Goal: Task Accomplishment & Management: Manage account settings

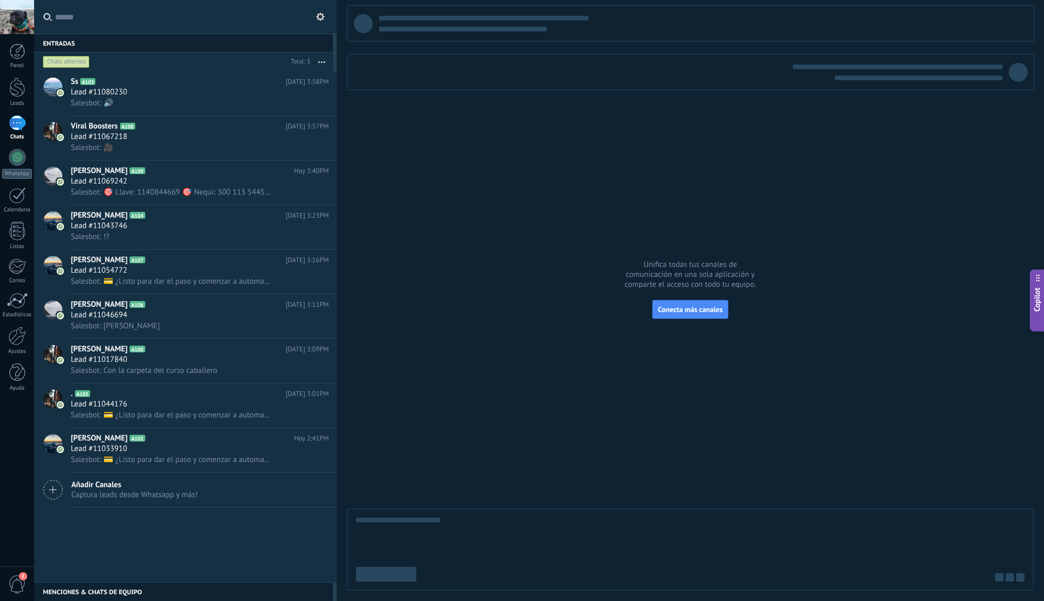
scroll to position [16, 0]
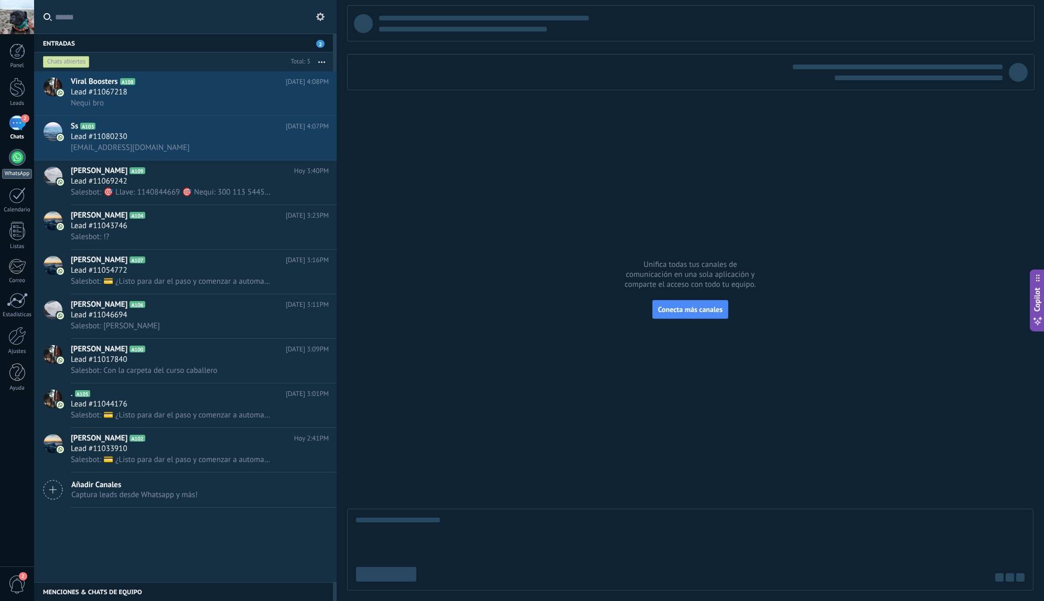
click at [19, 165] on div at bounding box center [17, 157] width 17 height 17
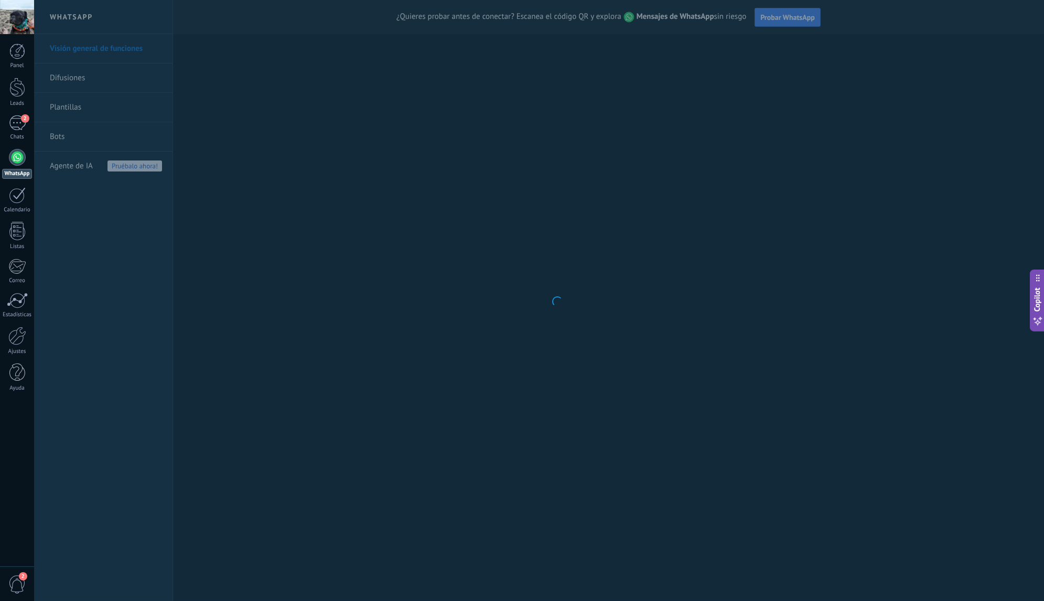
click at [58, 138] on body ".abecls-1,.abecls-2{fill-rule:evenodd}.abecls-2{fill:#fff} .abhcls-1{fill:none}…" at bounding box center [522, 300] width 1044 height 601
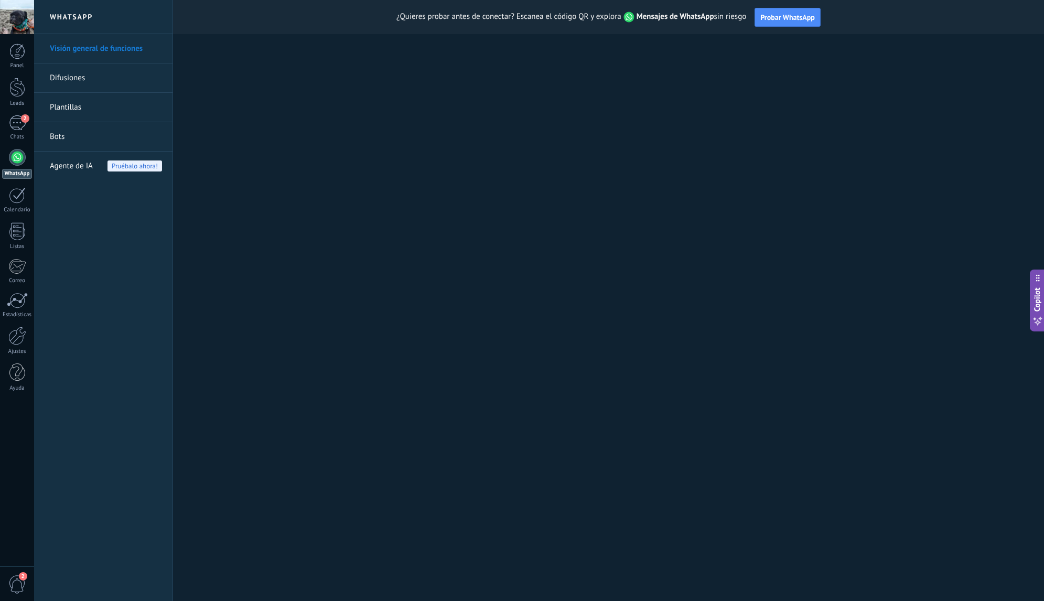
click at [58, 138] on link "Bots" at bounding box center [106, 136] width 112 height 29
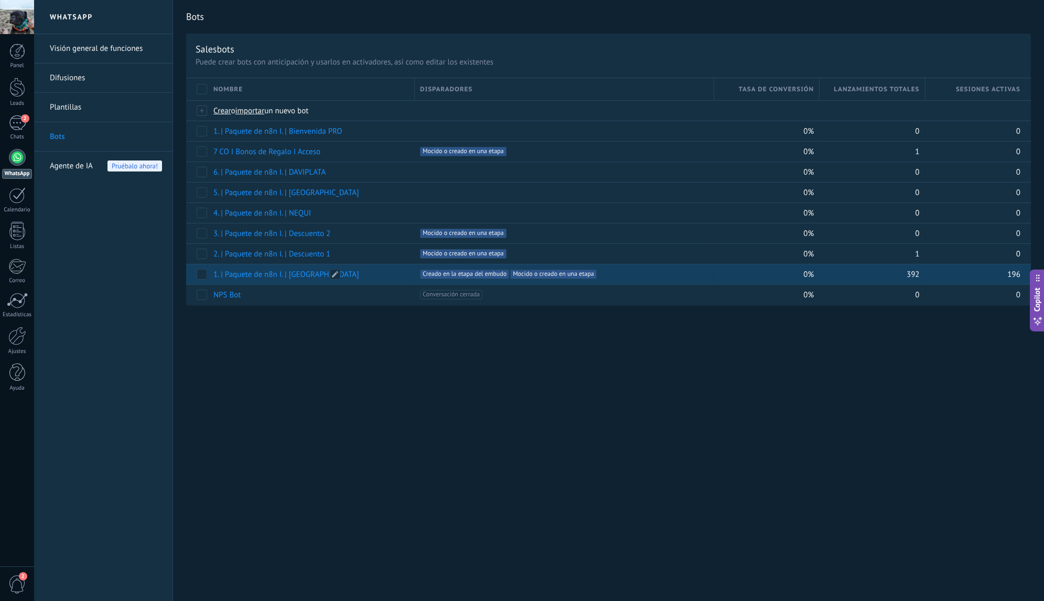
click at [277, 272] on link "1. | Paquete de n8n I. | [GEOGRAPHIC_DATA]" at bounding box center [286, 274] width 146 height 10
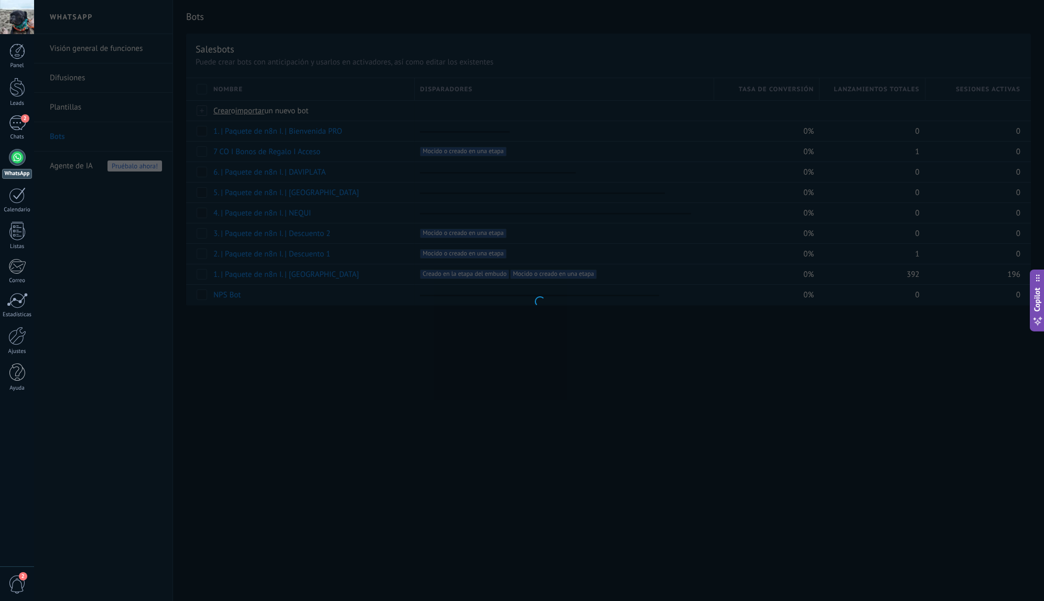
type input "**********"
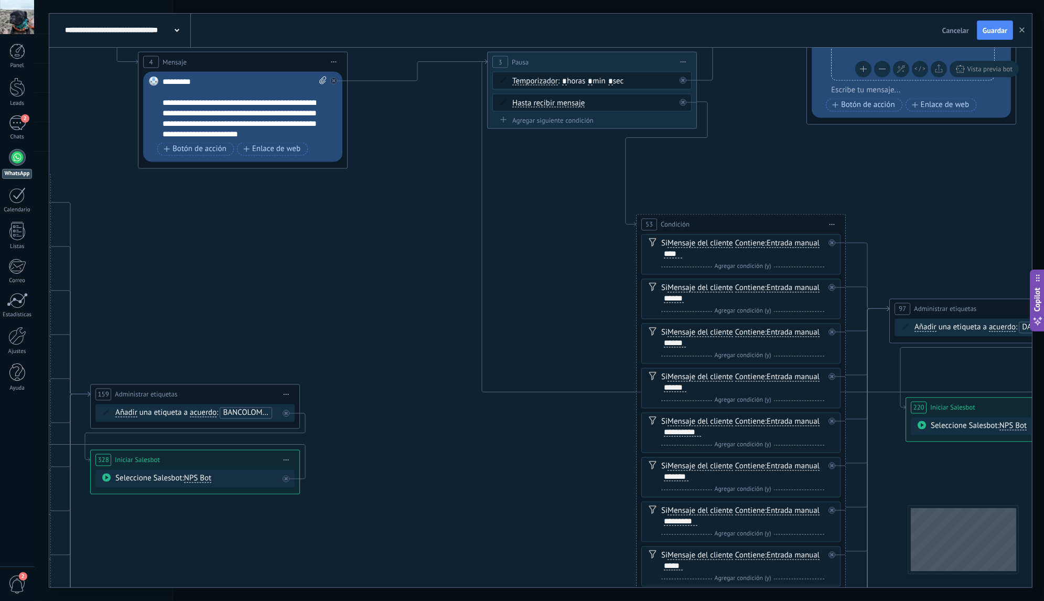
drag, startPoint x: 711, startPoint y: 373, endPoint x: 414, endPoint y: 275, distance: 312.4
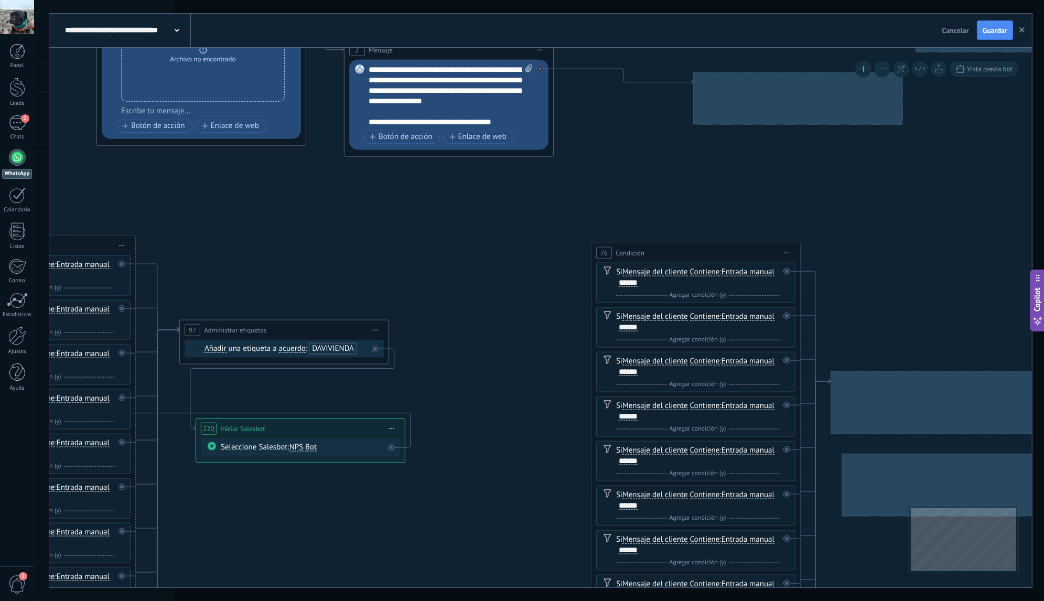
drag, startPoint x: 948, startPoint y: 230, endPoint x: 251, endPoint y: 252, distance: 696.9
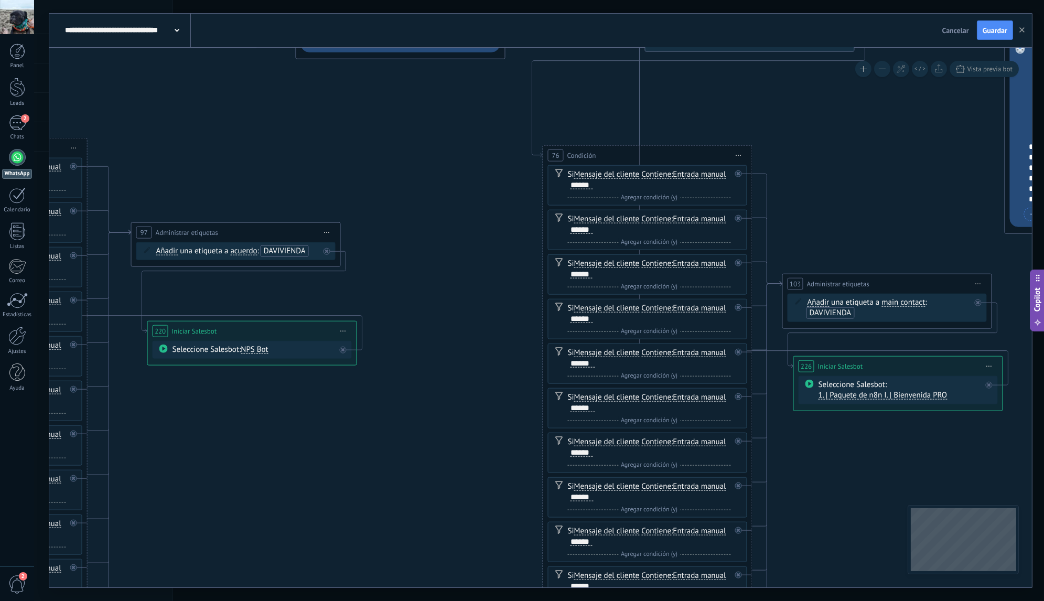
drag, startPoint x: 480, startPoint y: 316, endPoint x: 463, endPoint y: 194, distance: 122.8
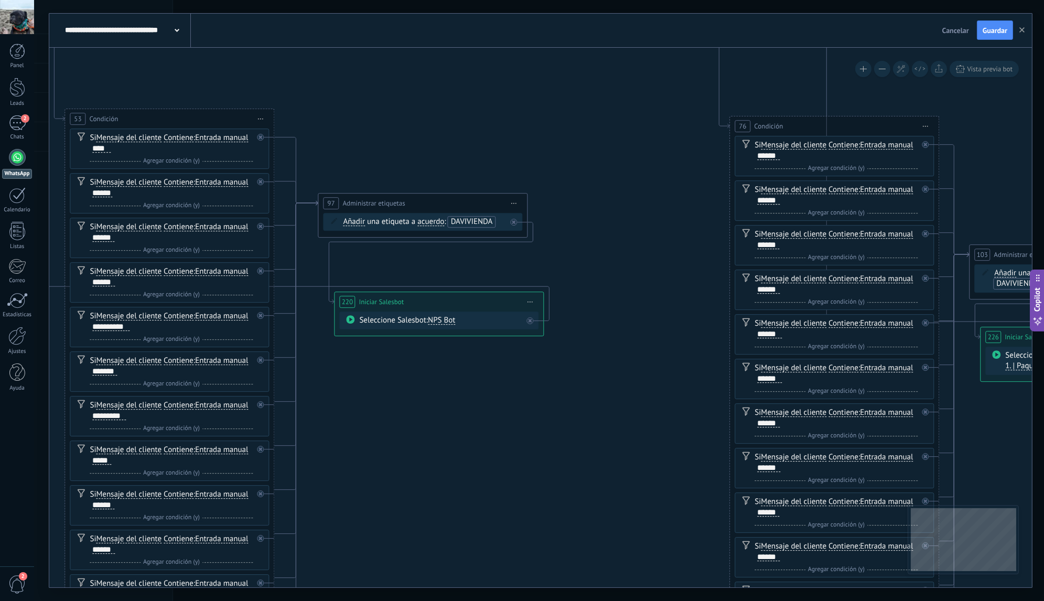
drag, startPoint x: 230, startPoint y: 392, endPoint x: 433, endPoint y: 390, distance: 203.4
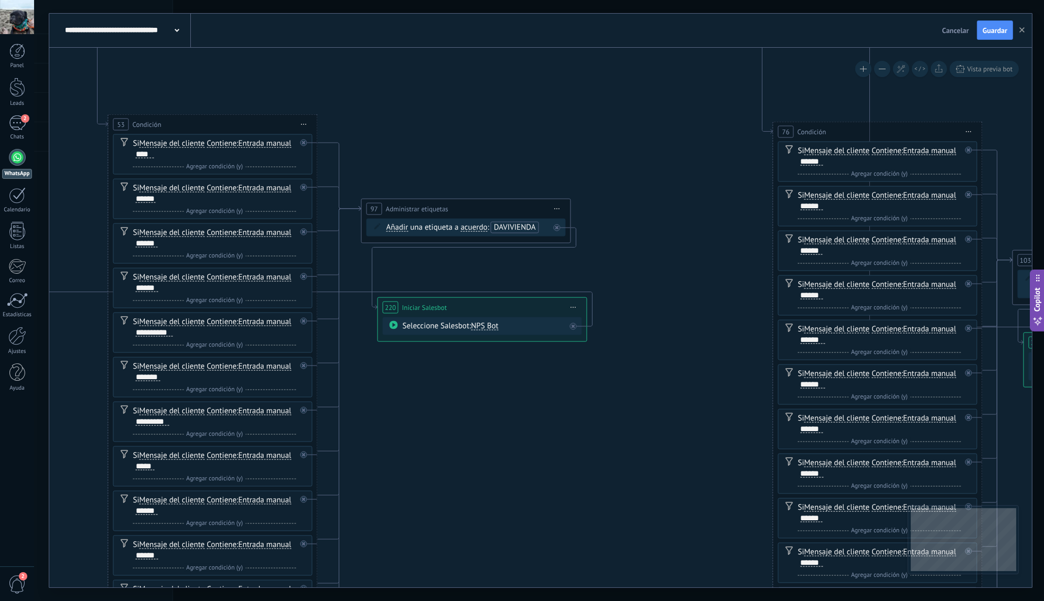
click at [487, 327] on span "NPS Bot" at bounding box center [484, 325] width 27 height 10
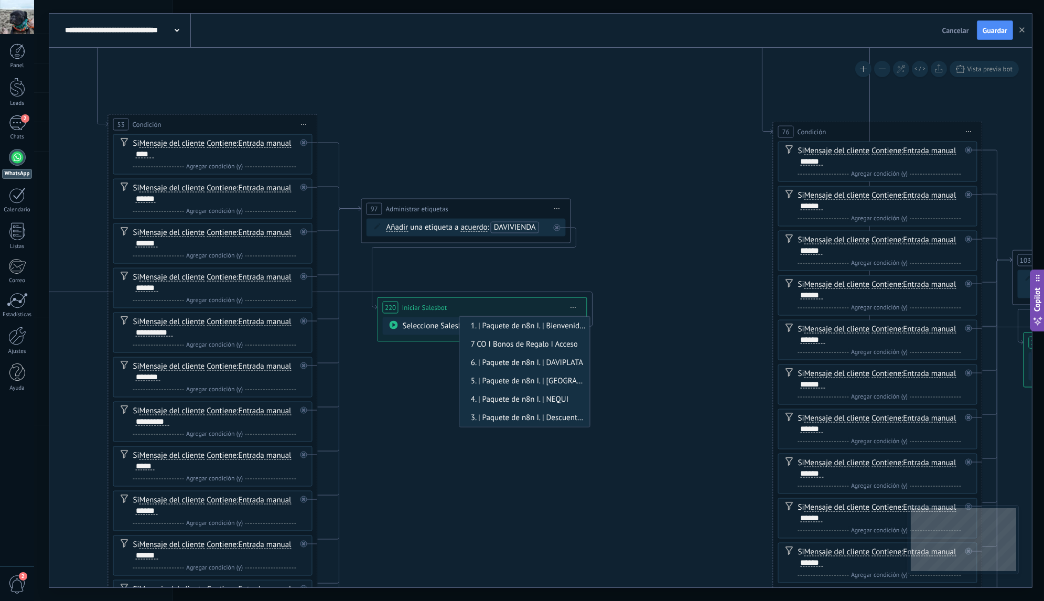
scroll to position [36, 0]
click at [525, 345] on span "5. | Paquete de n8n I. | [GEOGRAPHIC_DATA]" at bounding box center [522, 345] width 127 height 10
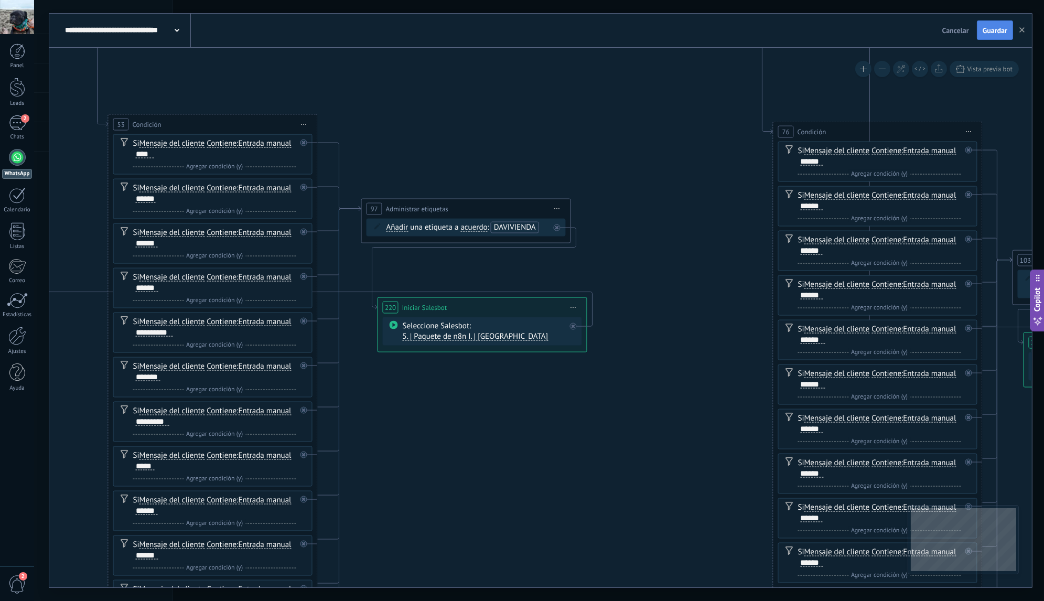
click at [1000, 32] on span "Guardar" at bounding box center [994, 30] width 25 height 7
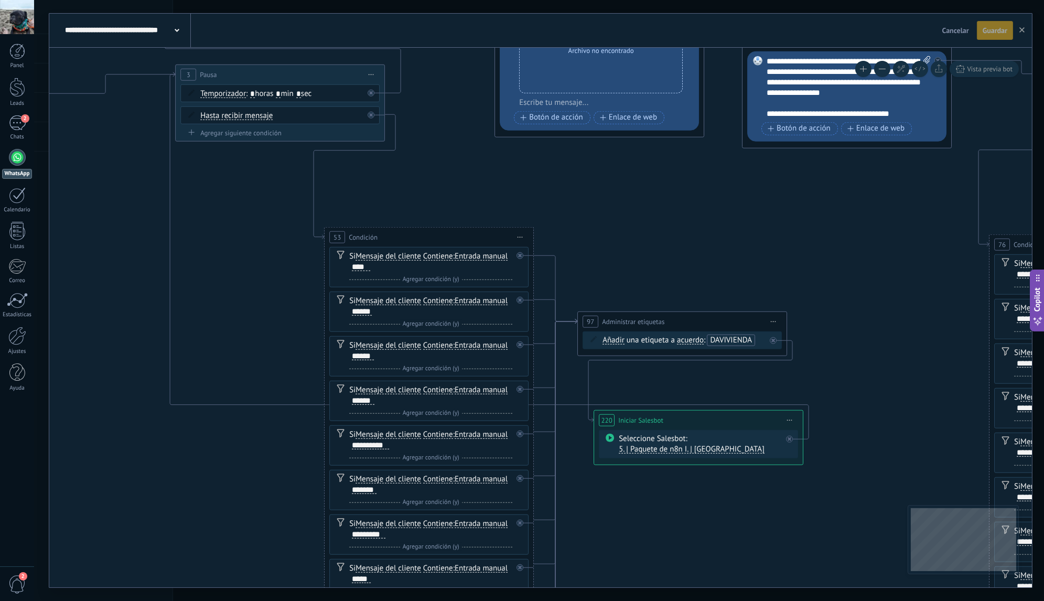
drag, startPoint x: 347, startPoint y: 107, endPoint x: 714, endPoint y: 249, distance: 393.9
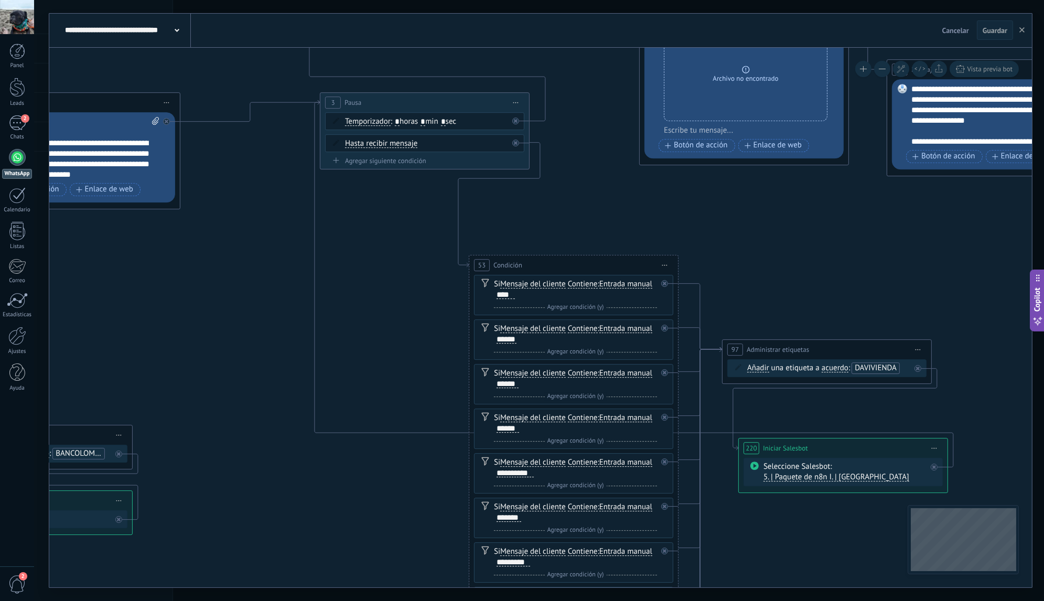
drag, startPoint x: 223, startPoint y: 275, endPoint x: 568, endPoint y: 274, distance: 344.9
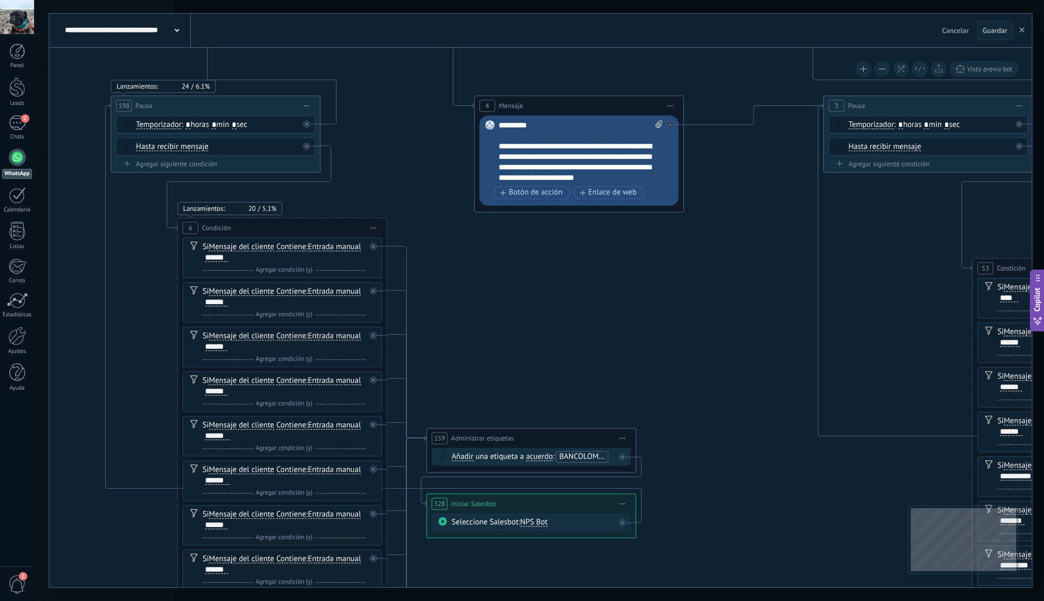
drag, startPoint x: 409, startPoint y: 280, endPoint x: 645, endPoint y: 275, distance: 236.4
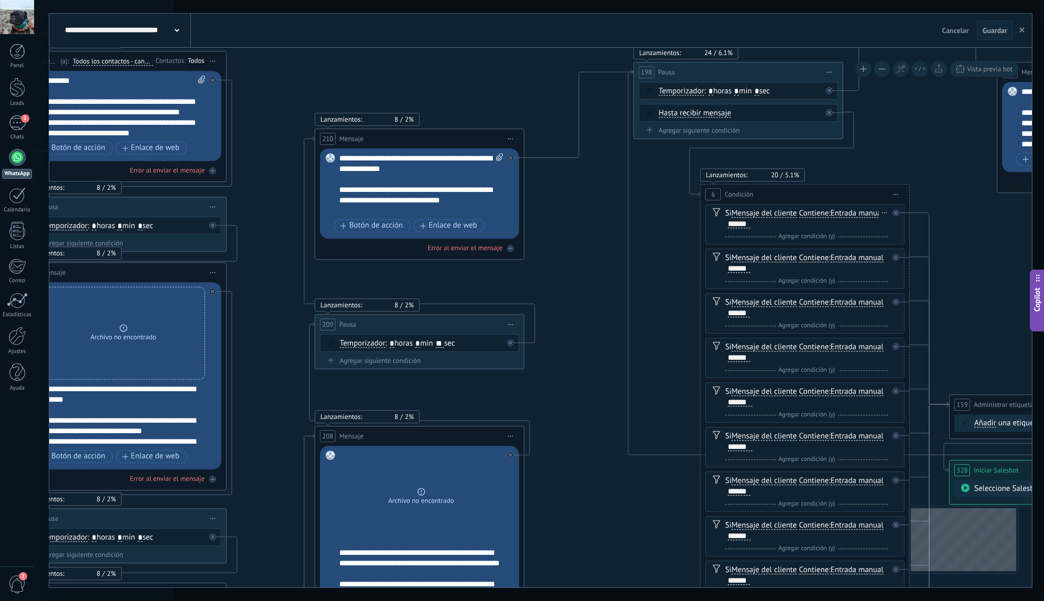
drag, startPoint x: 148, startPoint y: 233, endPoint x: 824, endPoint y: 181, distance: 678.6
click at [835, 39] on div "4 Mensaje ******* (a): Todos los contactos - canales seleccionados Todos los co…" at bounding box center [835, 39] width 0 height 0
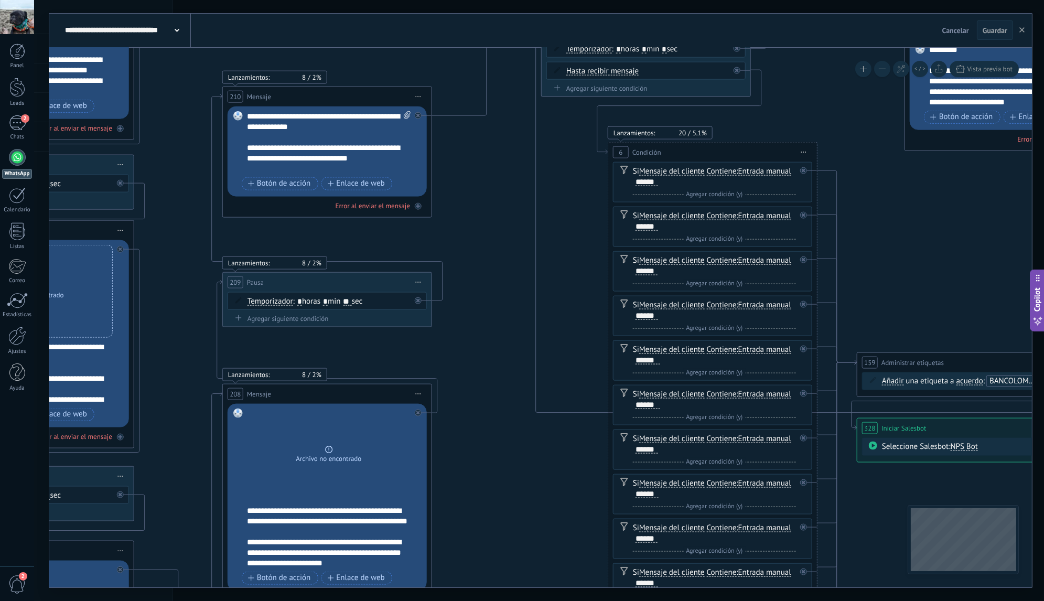
drag, startPoint x: 591, startPoint y: 275, endPoint x: 183, endPoint y: 202, distance: 414.8
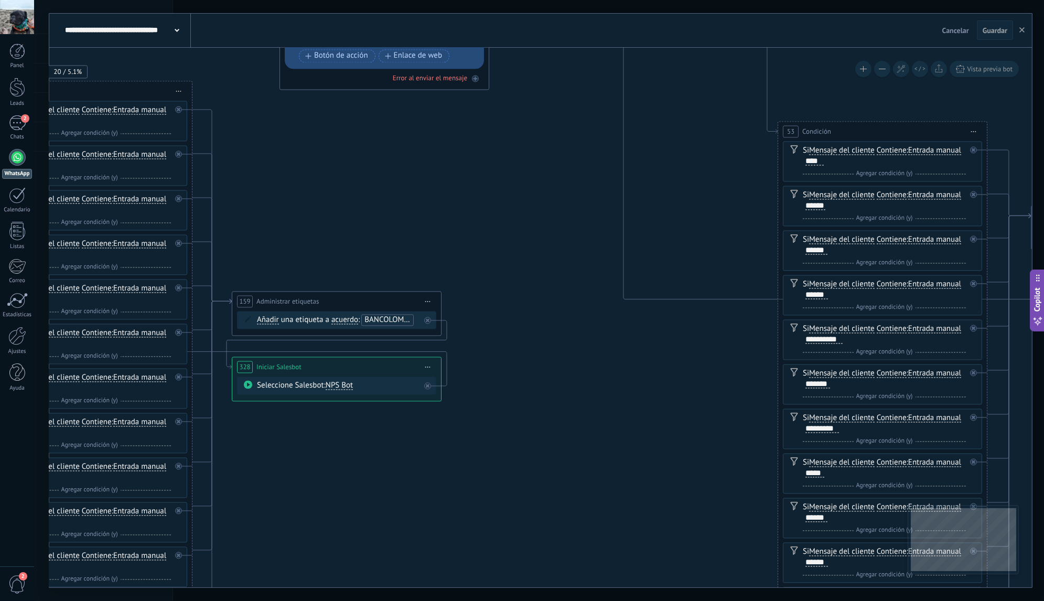
drag, startPoint x: 821, startPoint y: 249, endPoint x: 395, endPoint y: 317, distance: 431.5
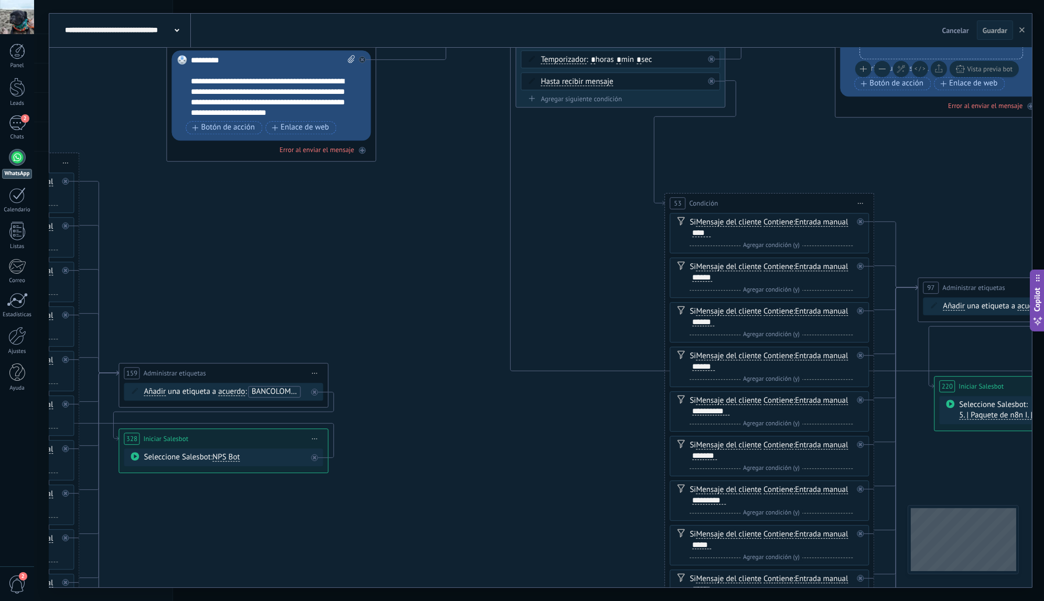
click at [230, 457] on span "NPS Bot" at bounding box center [225, 457] width 27 height 10
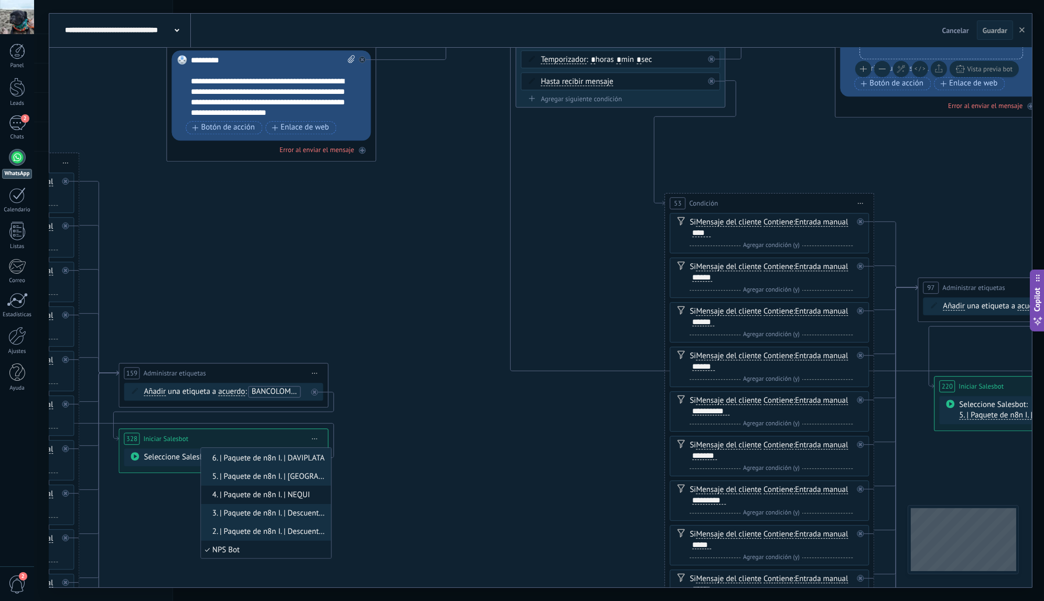
click at [290, 494] on span "4. | Paquete de n8n I. | NEQUI" at bounding box center [264, 495] width 127 height 10
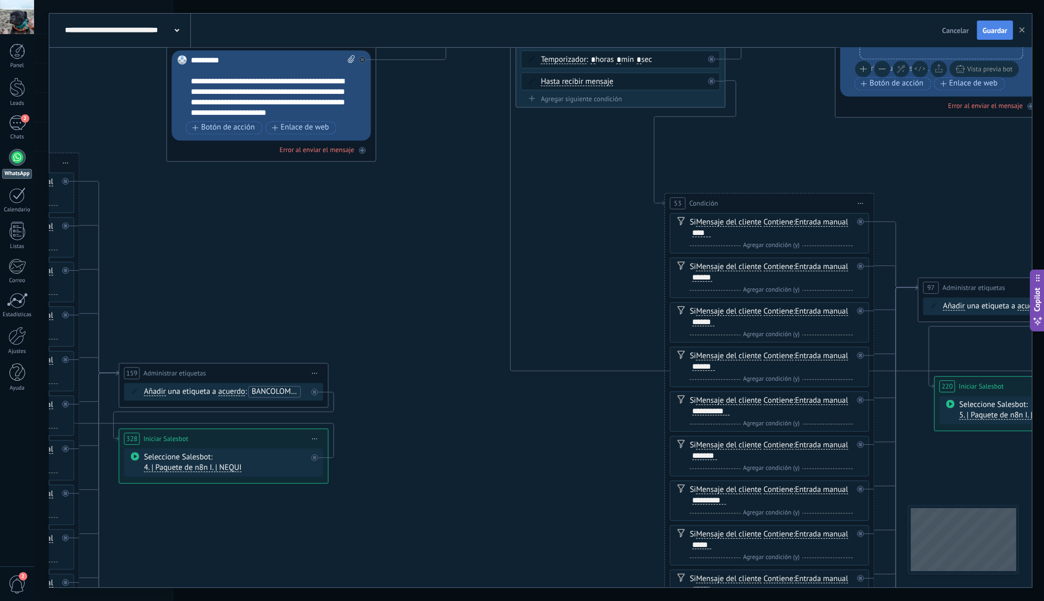
click at [994, 30] on span "Guardar" at bounding box center [994, 30] width 25 height 7
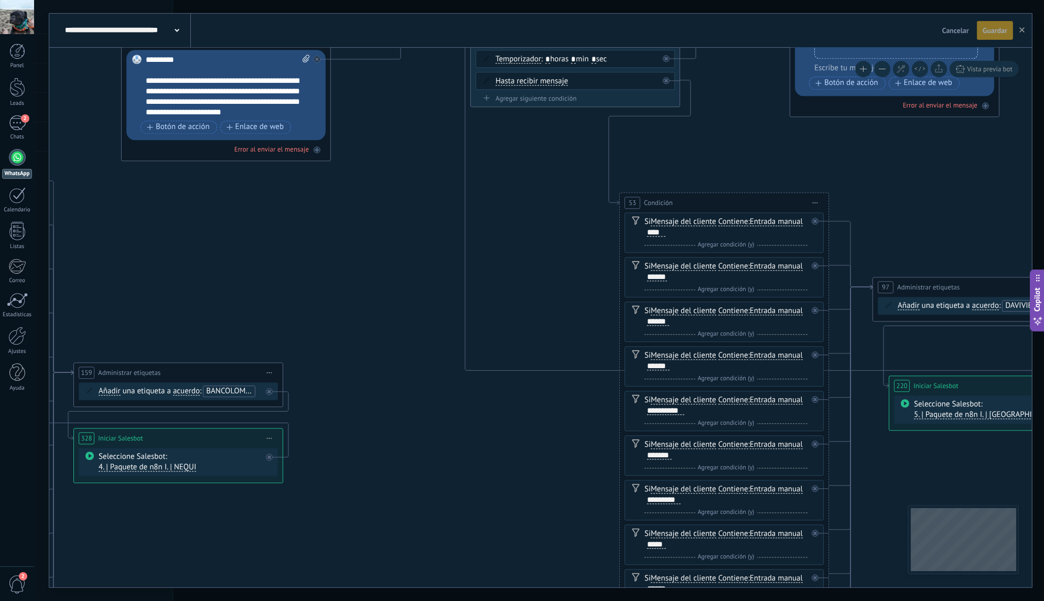
drag, startPoint x: 806, startPoint y: 154, endPoint x: 182, endPoint y: 255, distance: 631.8
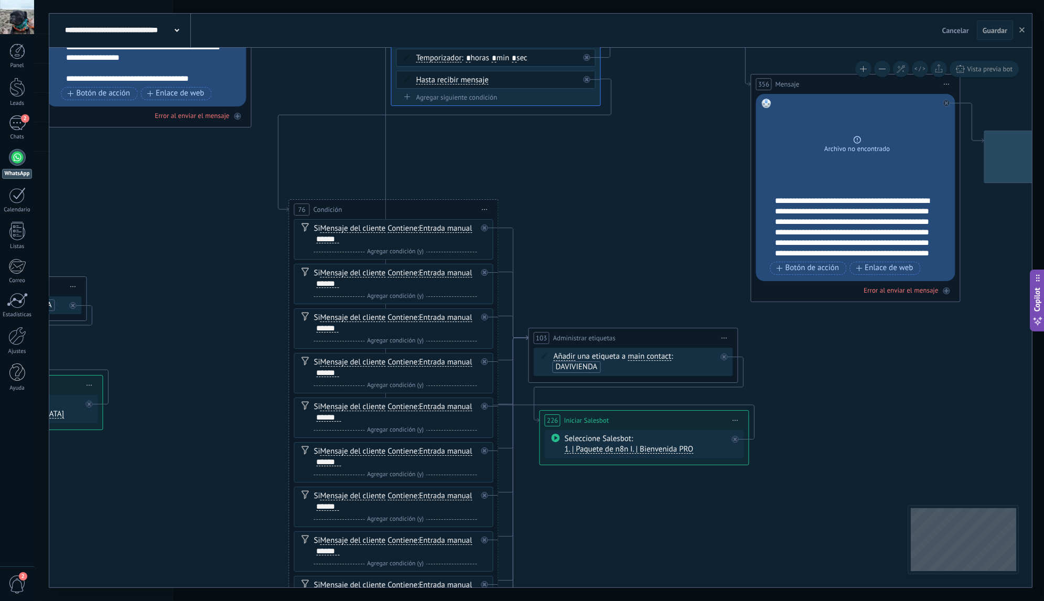
drag, startPoint x: 917, startPoint y: 270, endPoint x: 507, endPoint y: 162, distance: 423.9
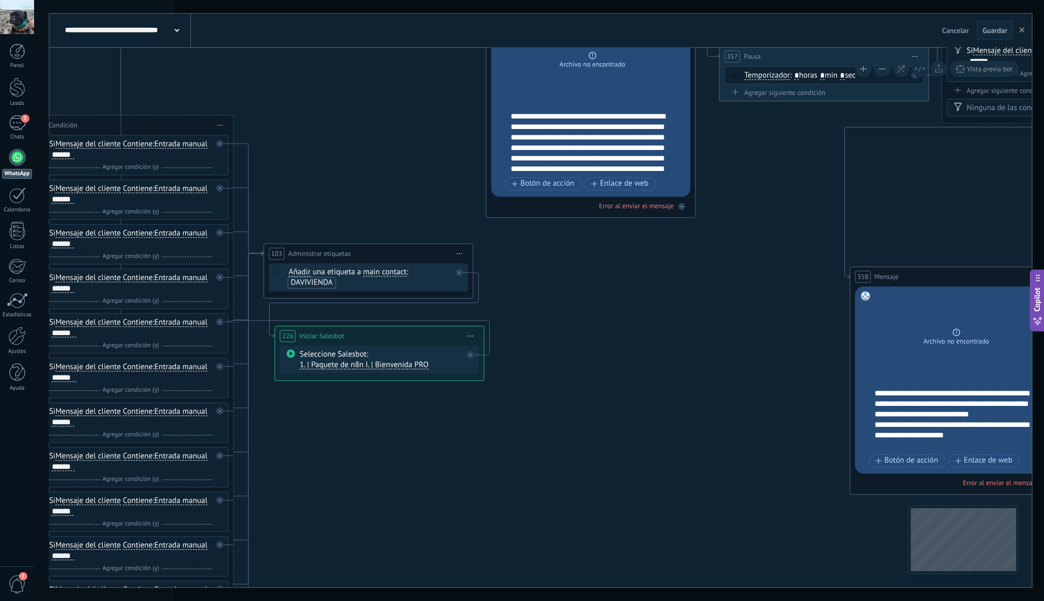
drag, startPoint x: 809, startPoint y: 354, endPoint x: 470, endPoint y: 292, distance: 344.7
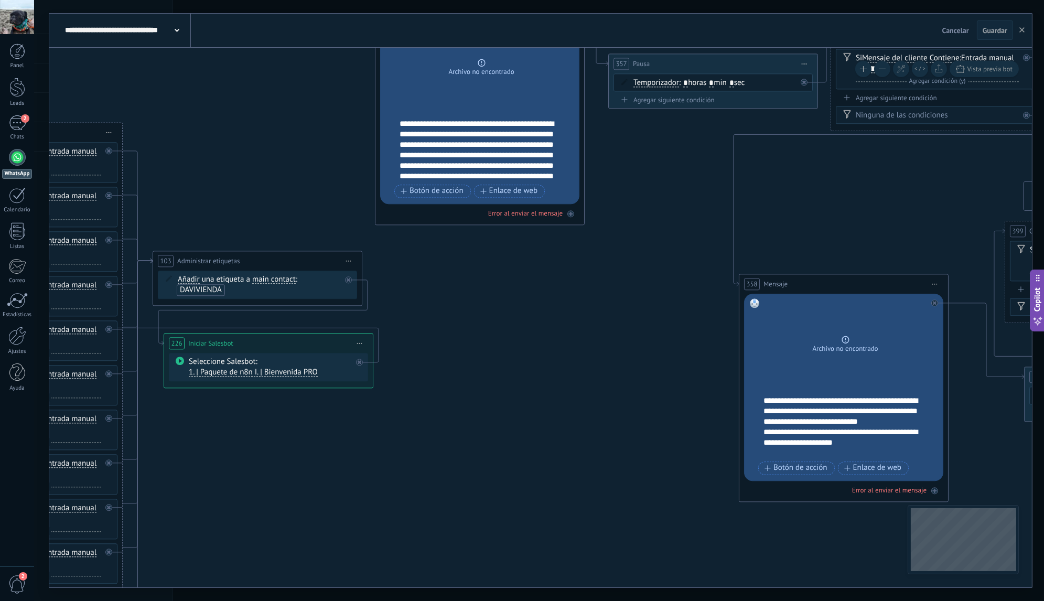
drag, startPoint x: 627, startPoint y: 280, endPoint x: 301, endPoint y: 301, distance: 327.2
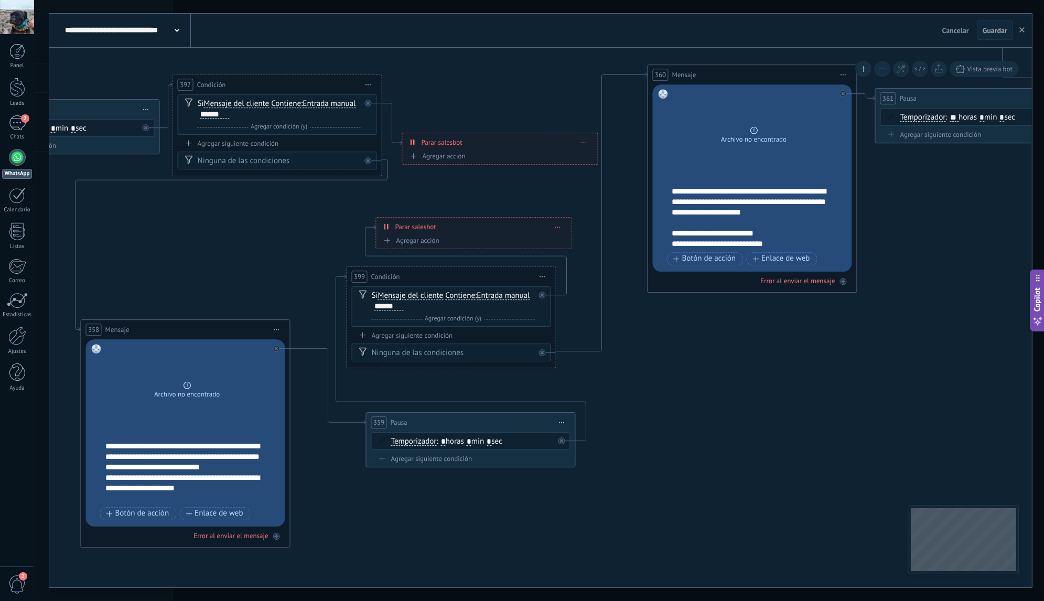
drag, startPoint x: 588, startPoint y: 252, endPoint x: 252, endPoint y: 277, distance: 336.4
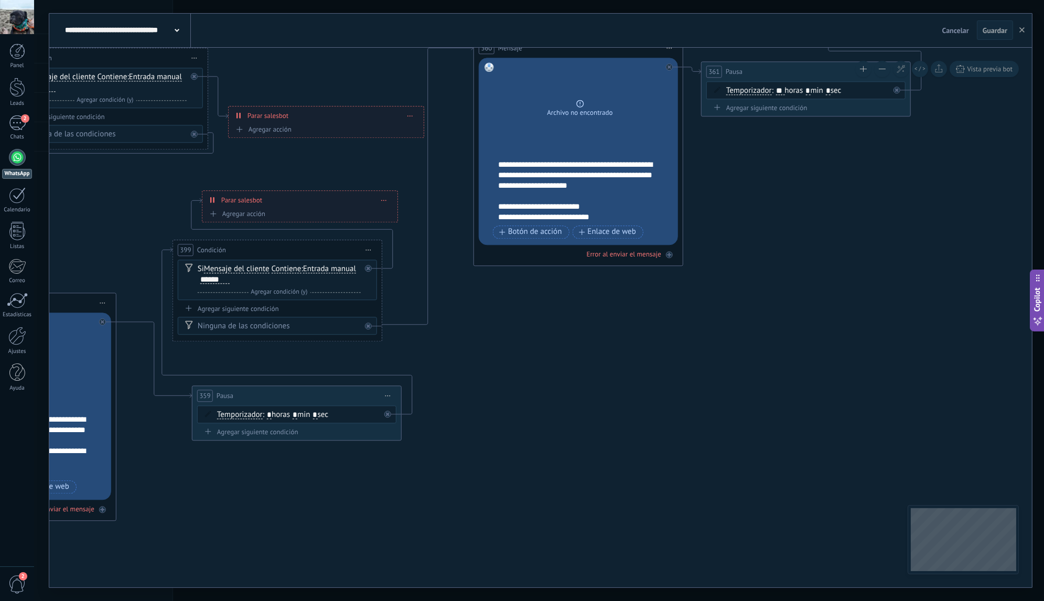
drag, startPoint x: 797, startPoint y: 431, endPoint x: 632, endPoint y: 399, distance: 168.2
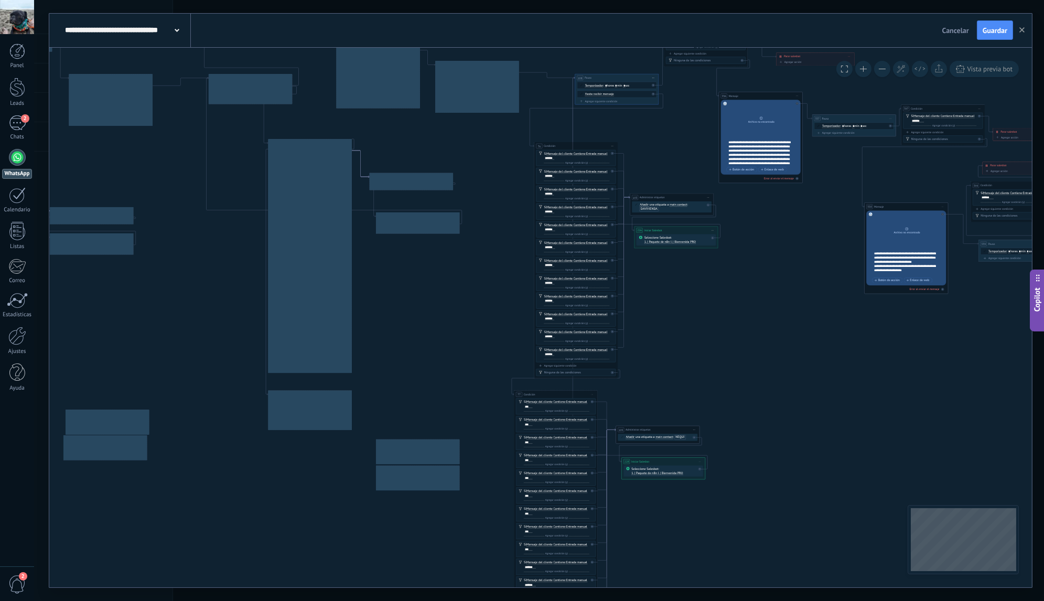
drag, startPoint x: 272, startPoint y: 411, endPoint x: 856, endPoint y: 225, distance: 612.8
click at [857, 213] on icon at bounding box center [406, 344] width 2307 height 1095
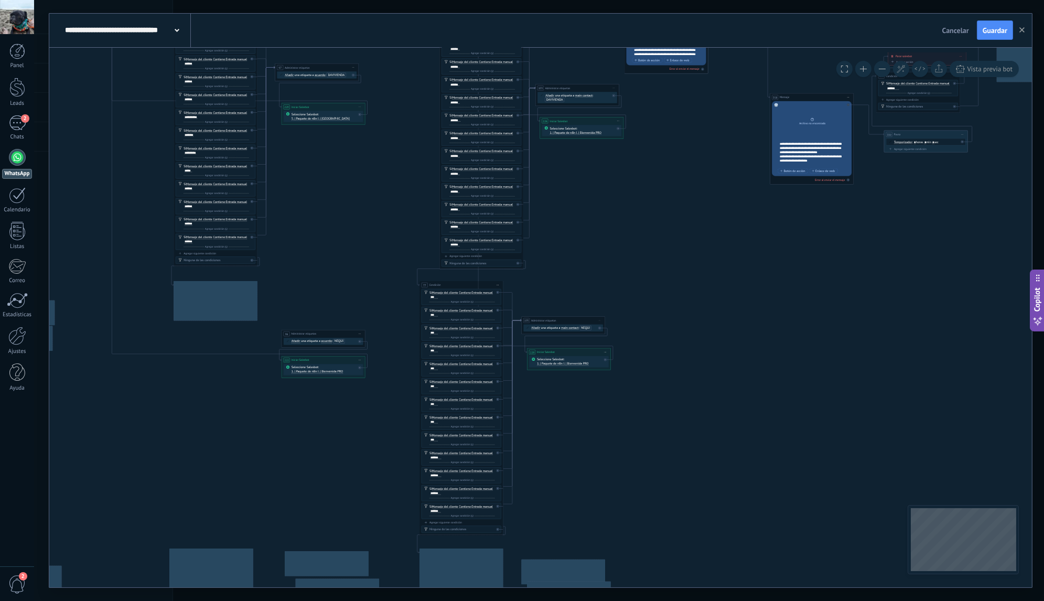
drag, startPoint x: 719, startPoint y: 268, endPoint x: 566, endPoint y: 287, distance: 153.7
click at [646, 285] on icon at bounding box center [311, 234] width 2307 height 1095
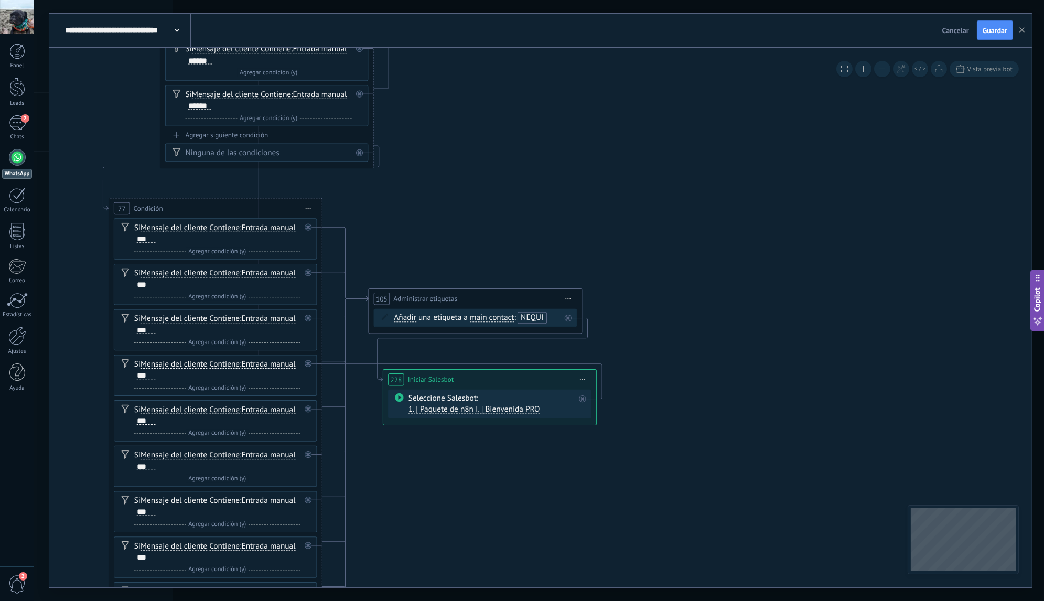
click at [501, 410] on span "1. | Paquete de n8n I. | Bienvenida PRO" at bounding box center [474, 409] width 132 height 10
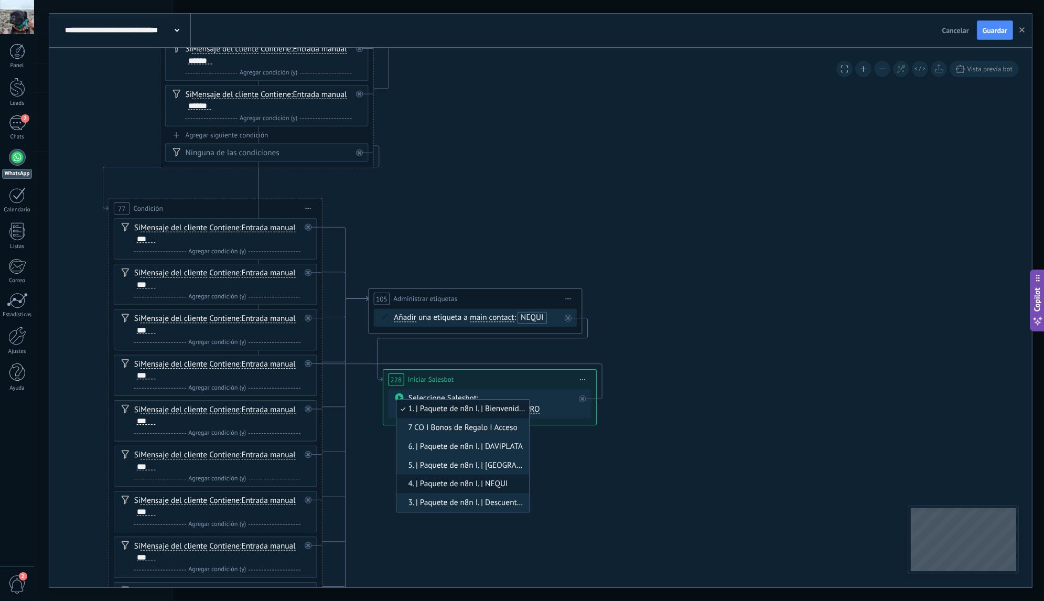
click at [497, 480] on span "4. | Paquete de n8n I. | NEQUI" at bounding box center [461, 484] width 129 height 10
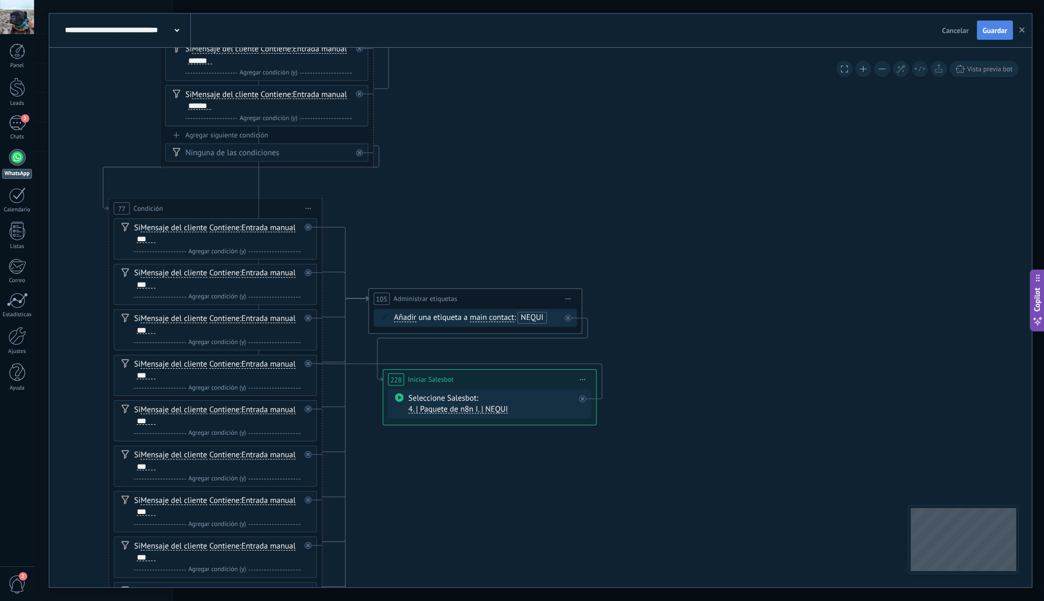
click at [988, 35] on button "Guardar" at bounding box center [994, 30] width 36 height 20
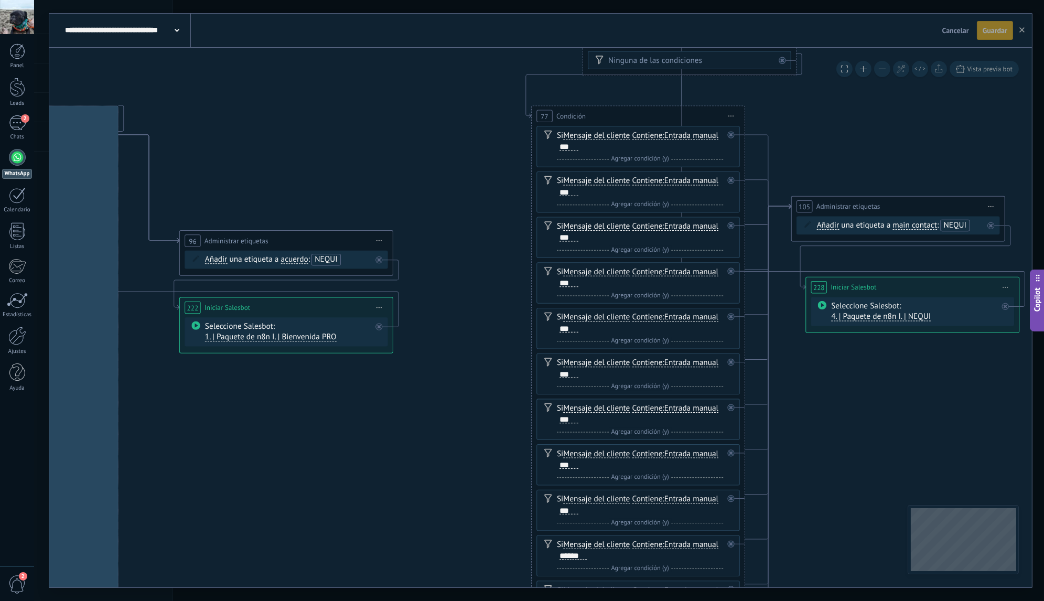
drag, startPoint x: 437, startPoint y: 257, endPoint x: 865, endPoint y: 163, distance: 438.5
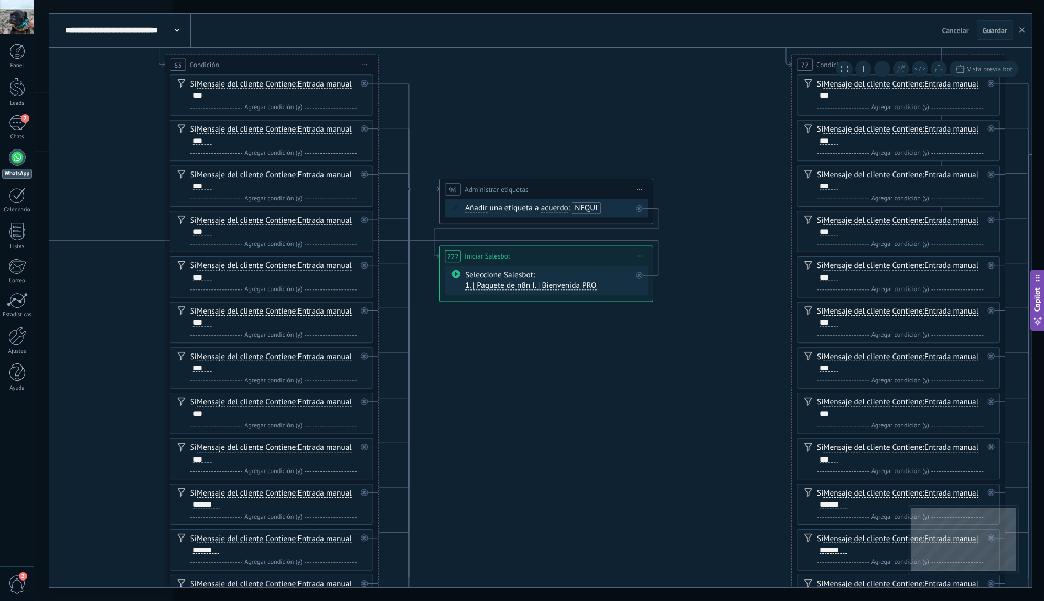
drag, startPoint x: 385, startPoint y: 422, endPoint x: 660, endPoint y: 369, distance: 279.7
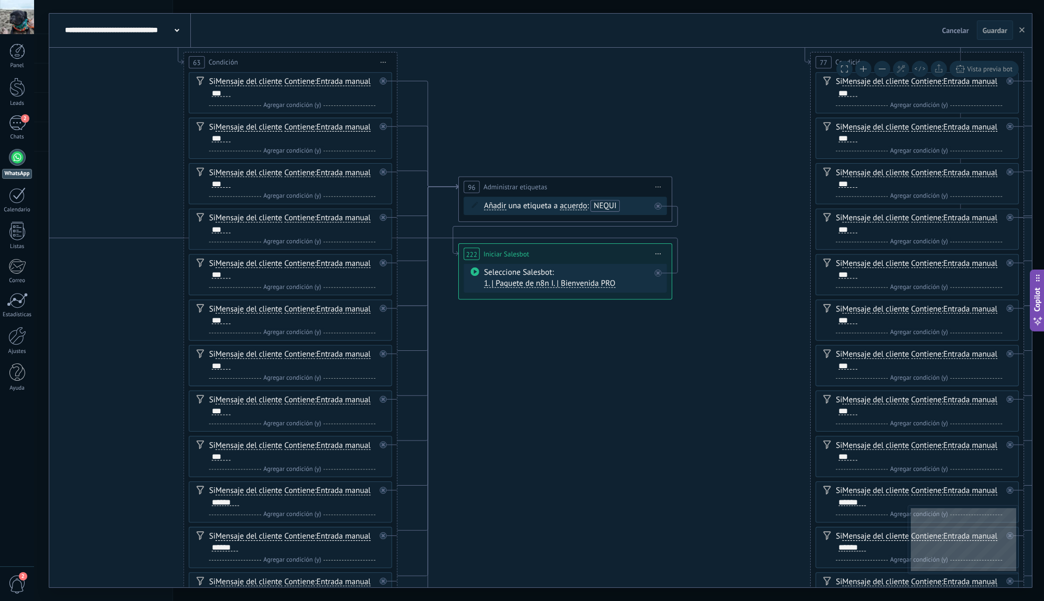
click at [586, 283] on span "1. | Paquete de n8n I. | Bienvenida PRO" at bounding box center [550, 283] width 132 height 10
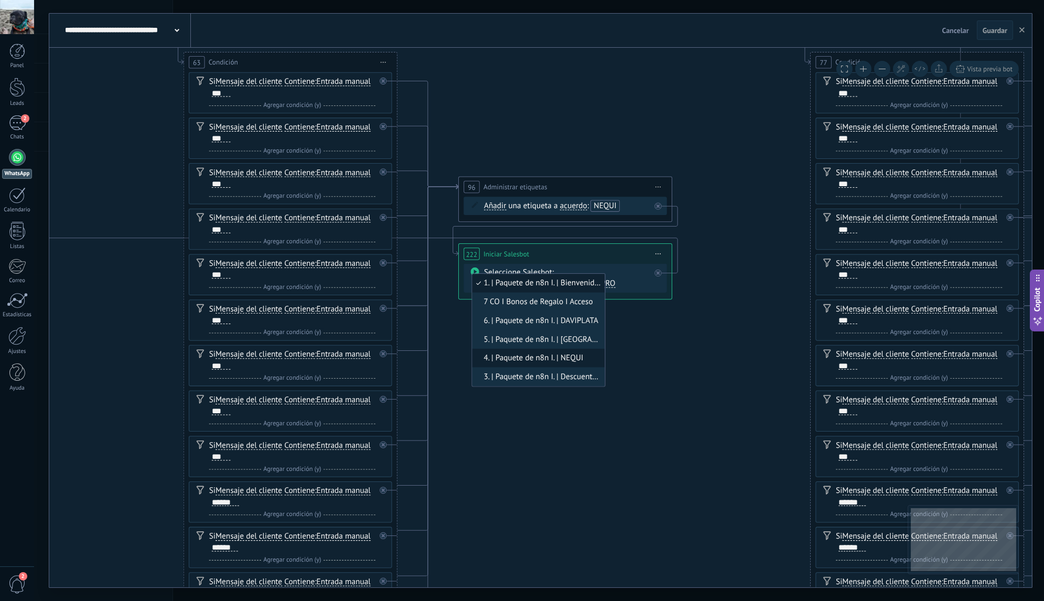
click at [562, 356] on span "4. | Paquete de n8n I. | NEQUI" at bounding box center [536, 358] width 129 height 10
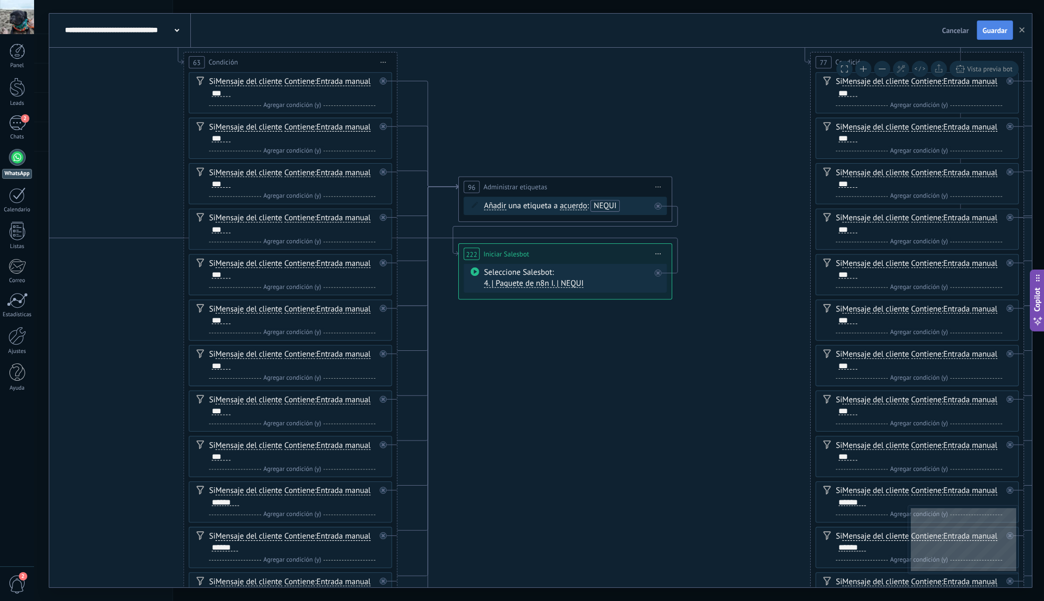
click at [996, 36] on button "Guardar" at bounding box center [994, 30] width 36 height 20
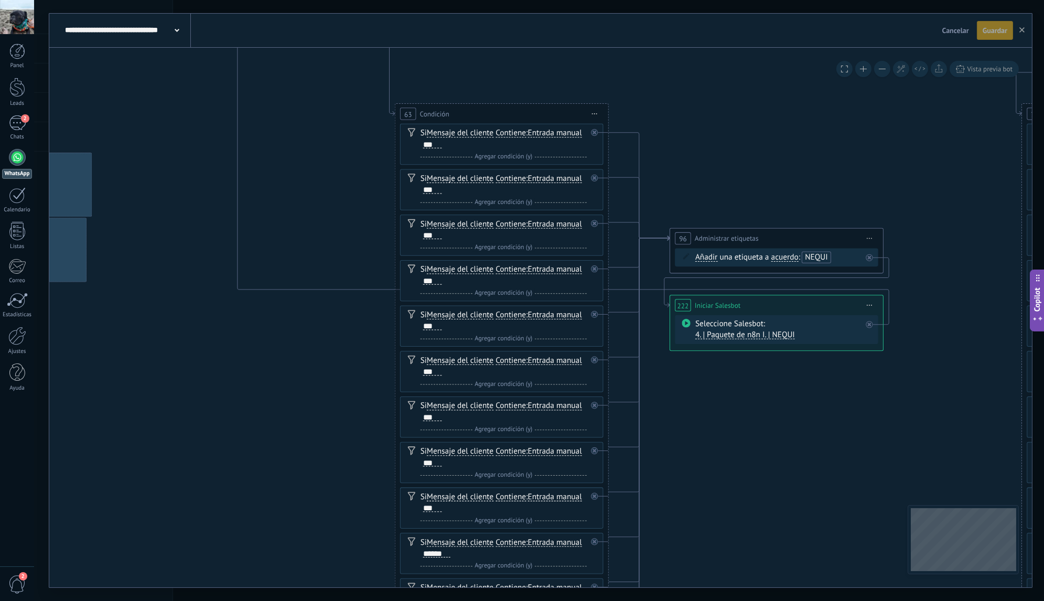
drag, startPoint x: 521, startPoint y: 362, endPoint x: 822, endPoint y: 407, distance: 304.1
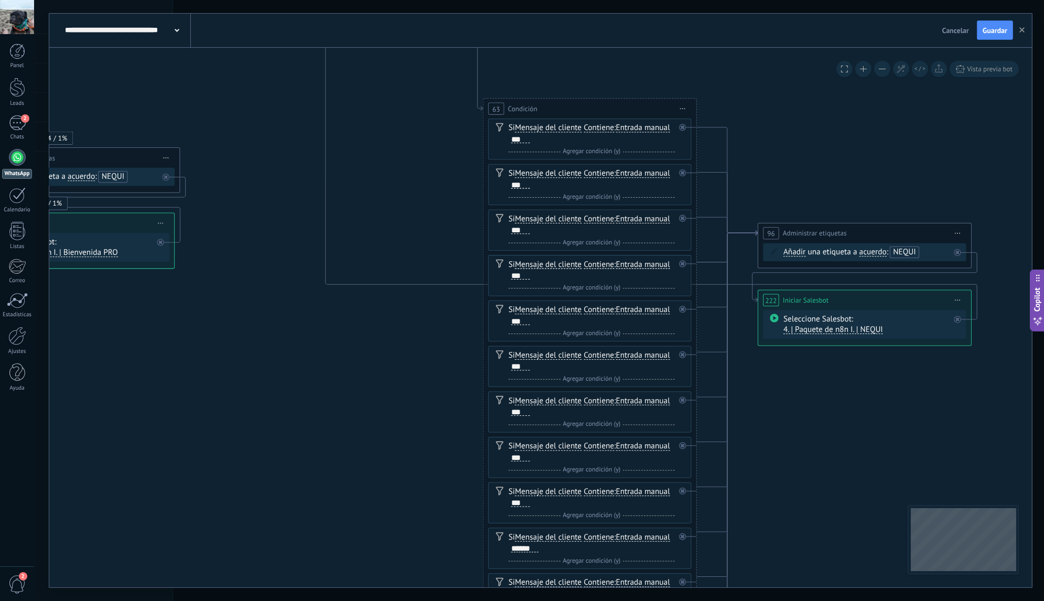
drag, startPoint x: 305, startPoint y: 384, endPoint x: 592, endPoint y: 305, distance: 297.4
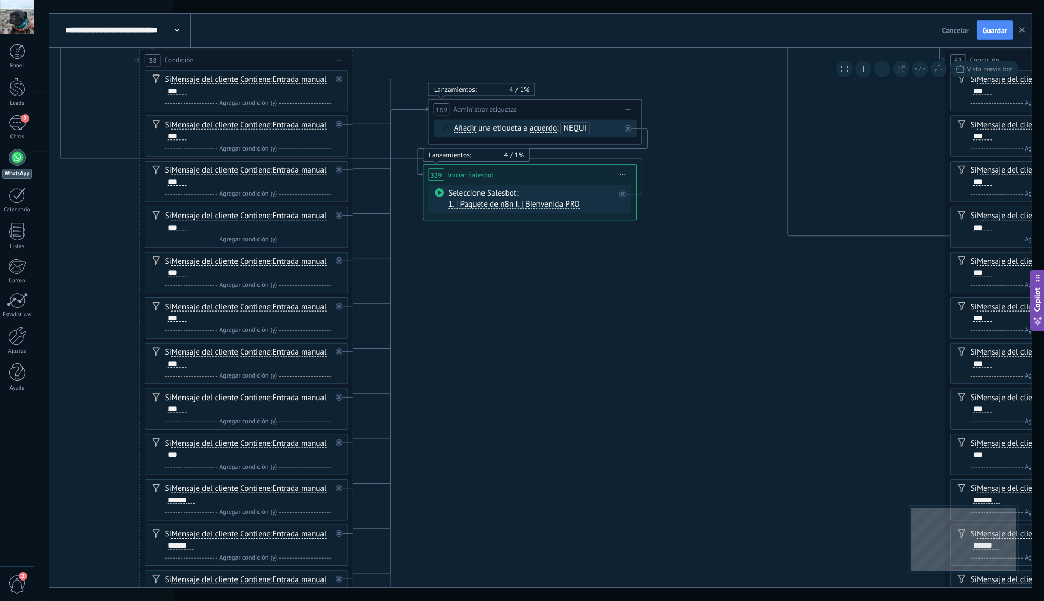
drag, startPoint x: 419, startPoint y: 309, endPoint x: 497, endPoint y: 361, distance: 93.8
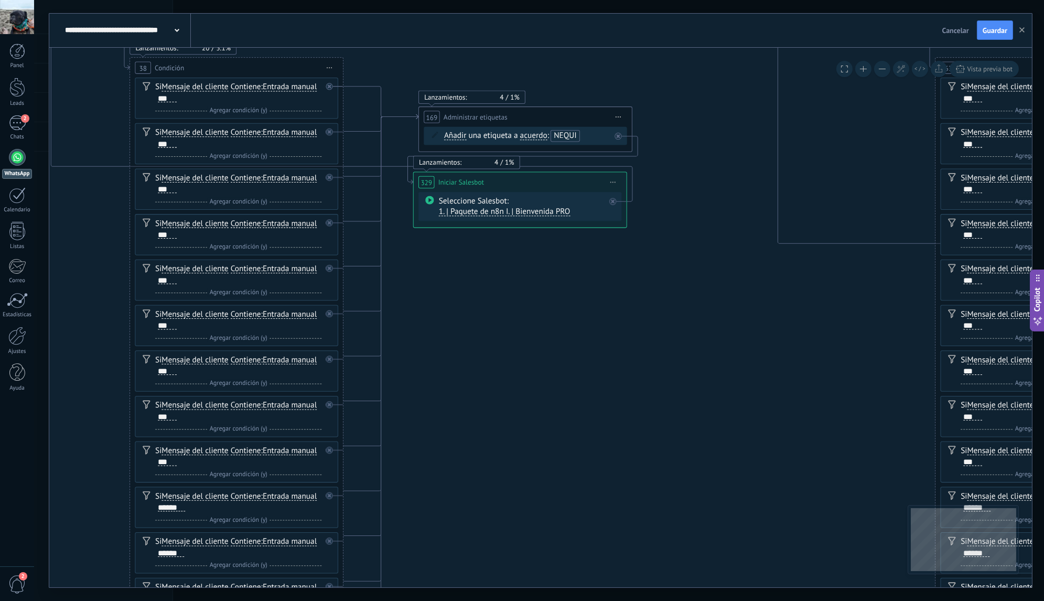
click at [523, 214] on span "1. | Paquete de n8n I. | Bienvenida PRO" at bounding box center [505, 212] width 132 height 10
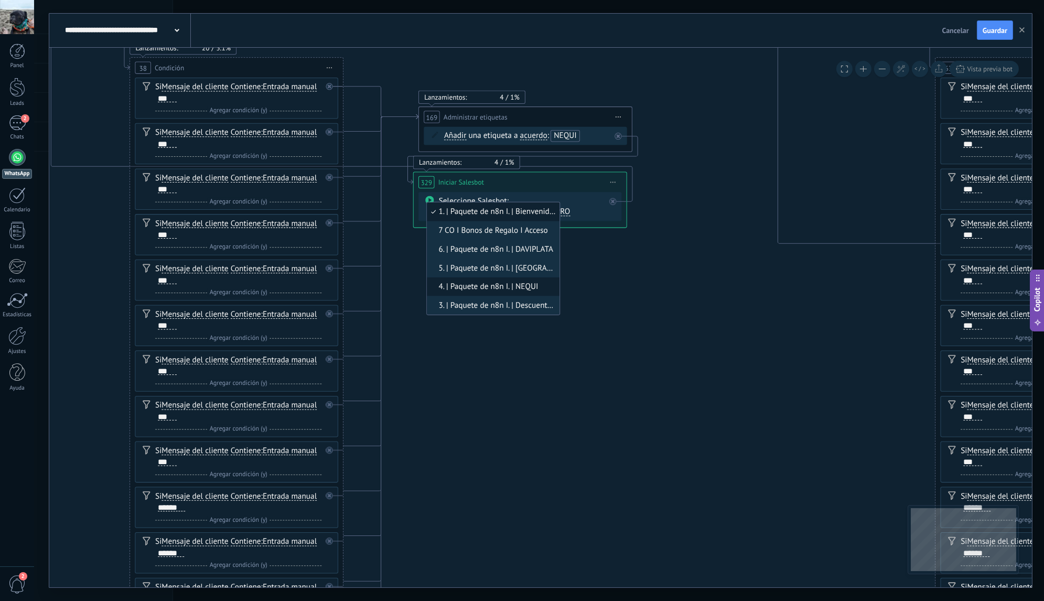
click at [515, 283] on span "4. | Paquete de n8n I. | NEQUI" at bounding box center [491, 286] width 129 height 10
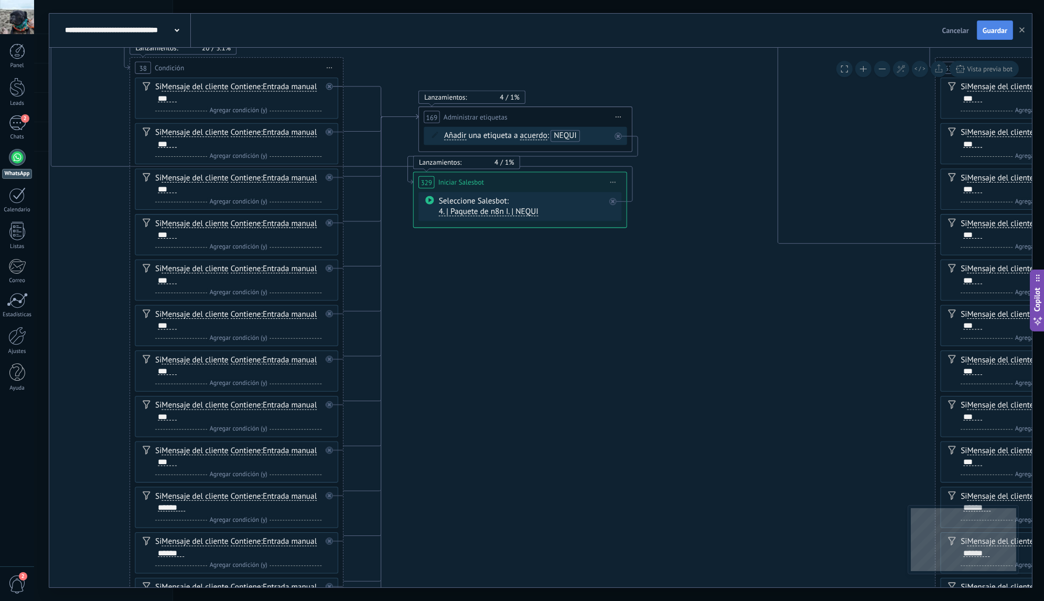
click at [988, 31] on span "Guardar" at bounding box center [994, 30] width 25 height 7
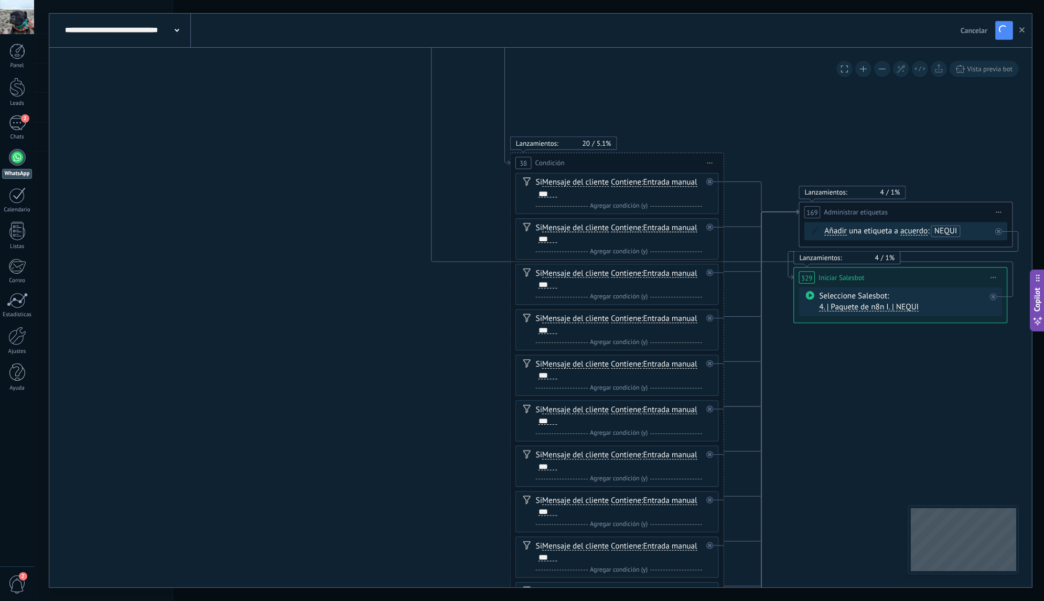
drag, startPoint x: 443, startPoint y: 299, endPoint x: 873, endPoint y: 407, distance: 442.6
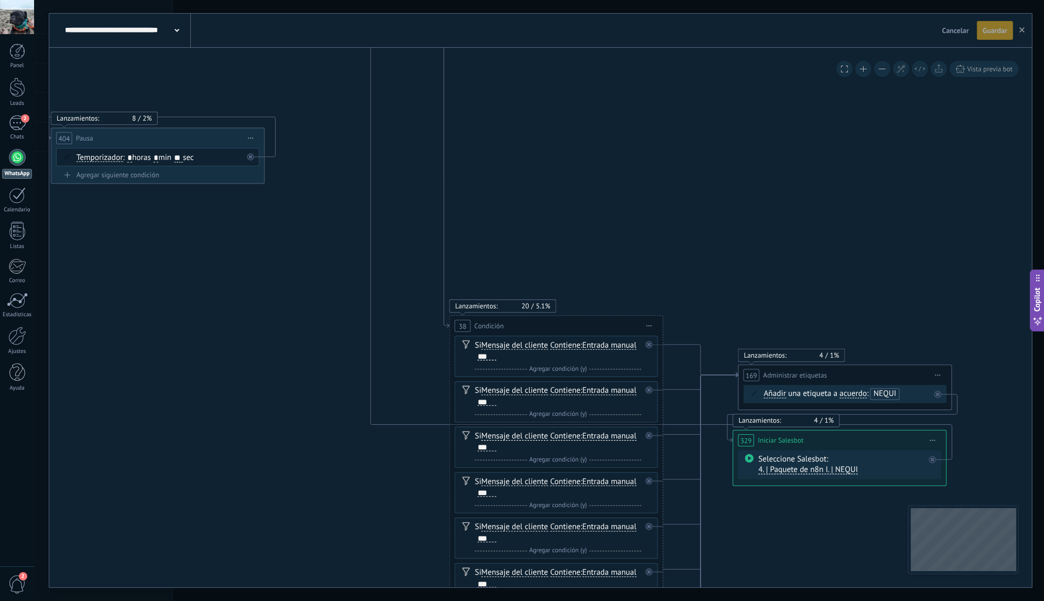
drag, startPoint x: 375, startPoint y: 292, endPoint x: 183, endPoint y: 428, distance: 234.7
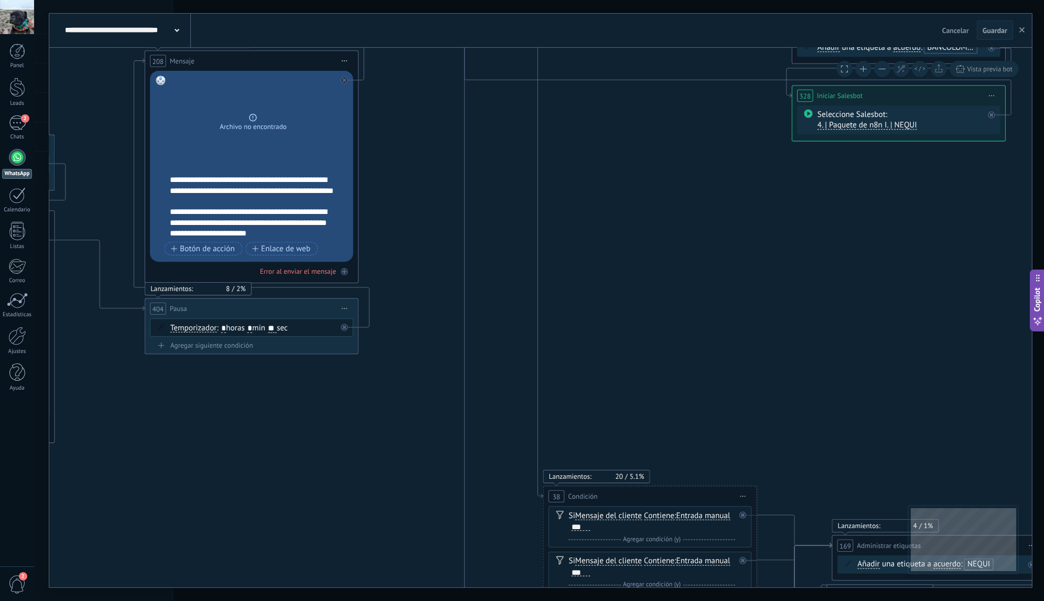
drag, startPoint x: 213, startPoint y: 214, endPoint x: 181, endPoint y: 344, distance: 134.4
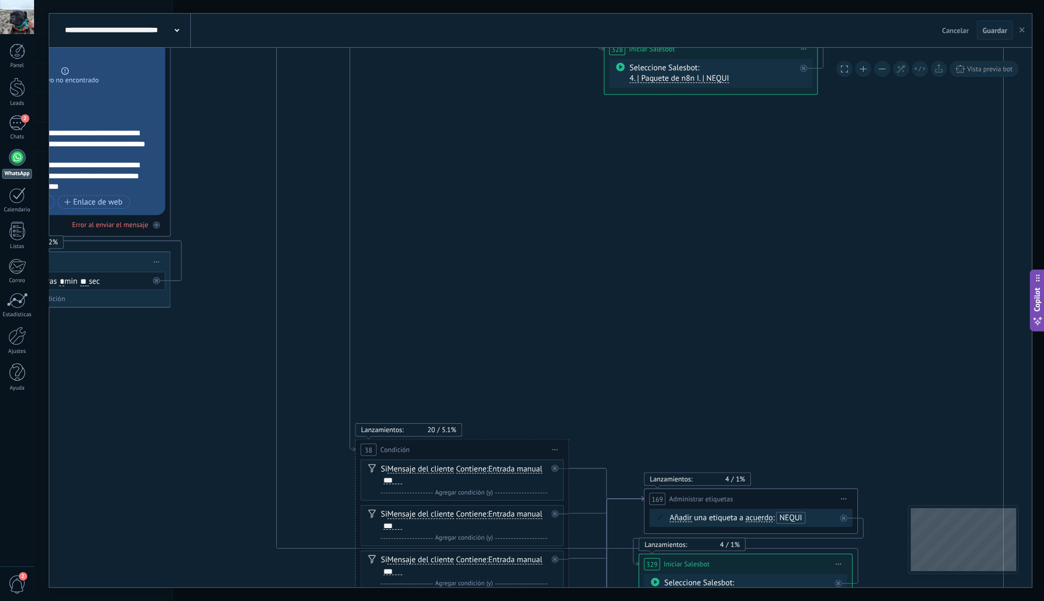
click at [1023, 32] on use "button" at bounding box center [1021, 29] width 5 height 5
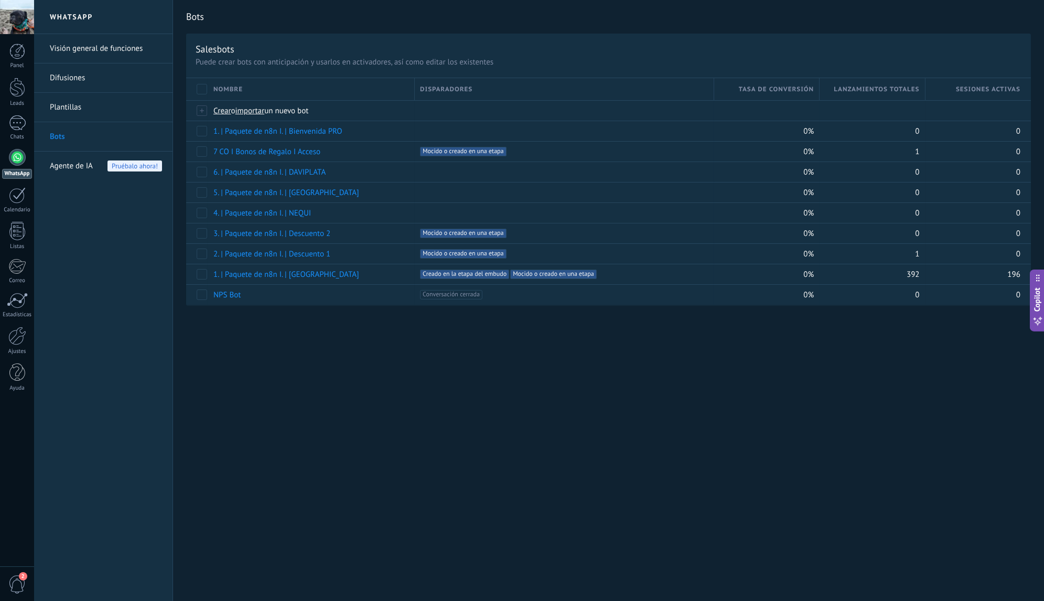
scroll to position [16, 0]
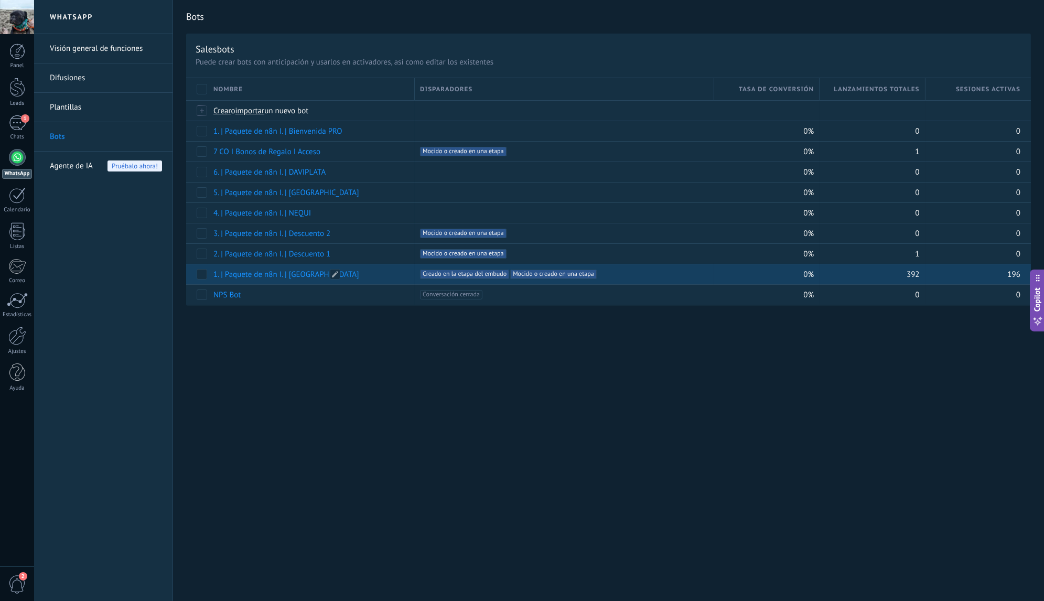
click at [297, 272] on link "1. | Paquete de n8n I. | [GEOGRAPHIC_DATA]" at bounding box center [286, 274] width 146 height 10
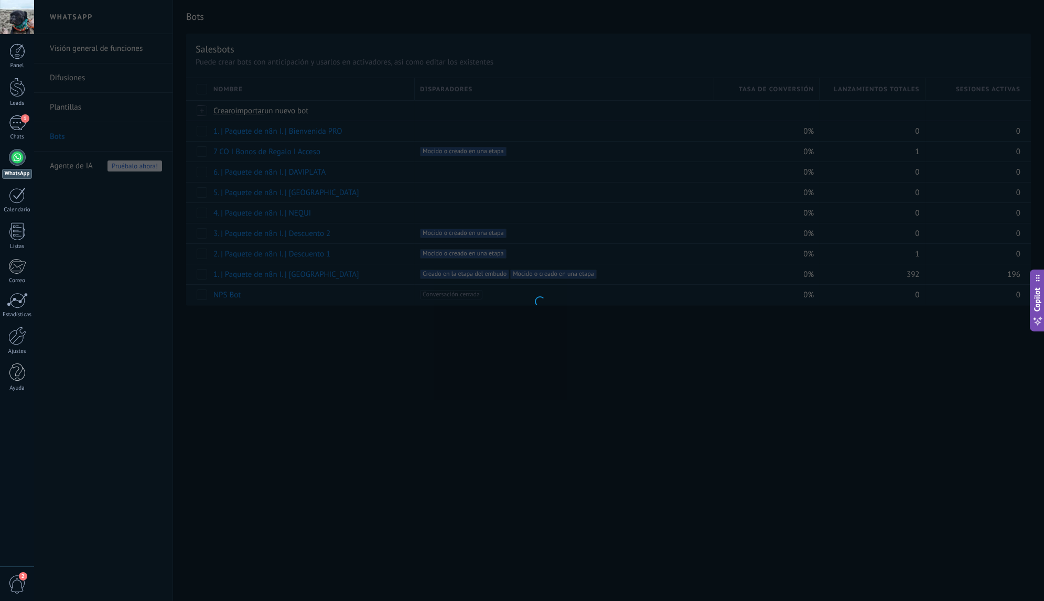
type input "**********"
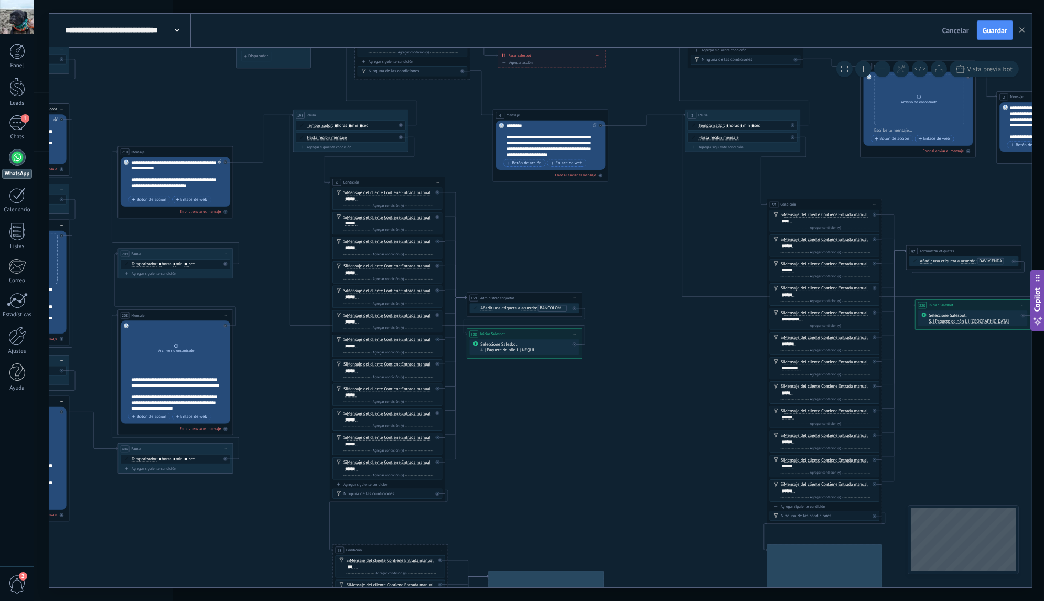
drag, startPoint x: 743, startPoint y: 332, endPoint x: 675, endPoint y: 188, distance: 159.2
click at [675, 189] on icon at bounding box center [932, 421] width 3125 height 1387
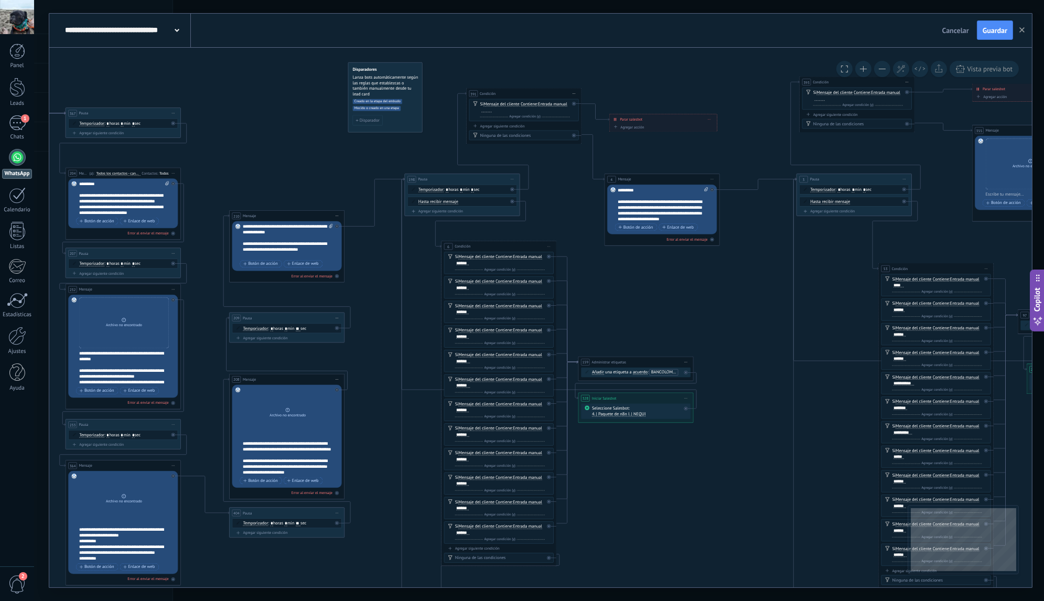
drag, startPoint x: 593, startPoint y: 220, endPoint x: 691, endPoint y: 307, distance: 131.1
click at [691, 307] on icon at bounding box center [1044, 485] width 3125 height 1387
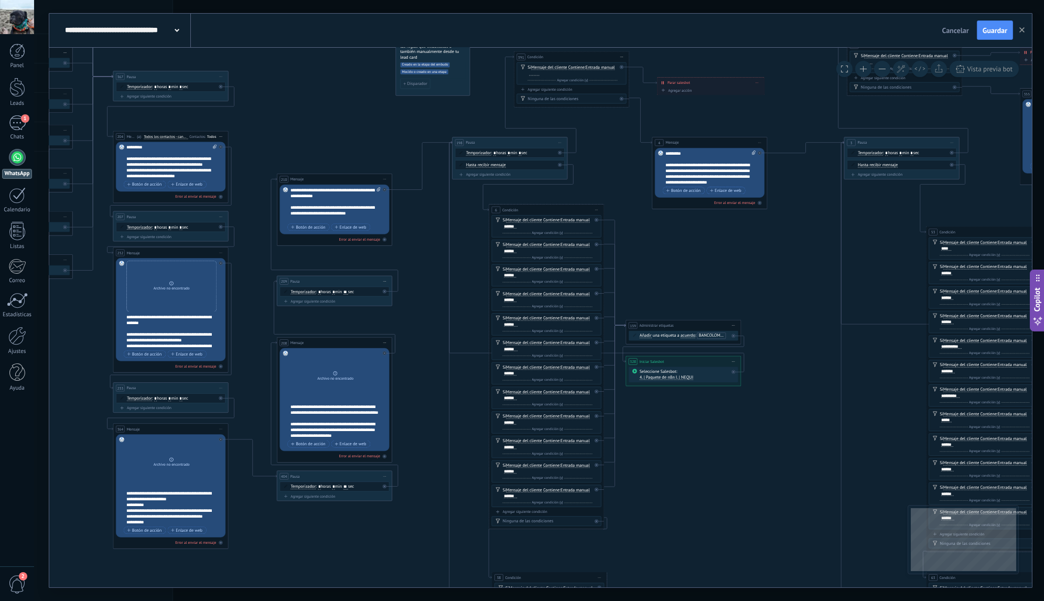
drag, startPoint x: 666, startPoint y: 309, endPoint x: 754, endPoint y: 247, distance: 107.2
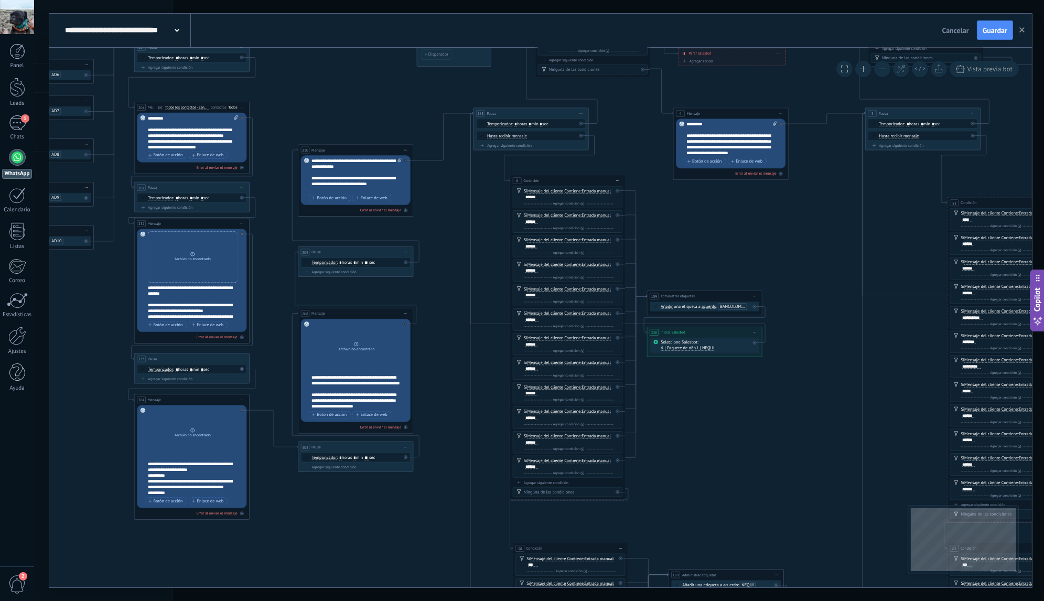
drag, startPoint x: 725, startPoint y: 239, endPoint x: 706, endPoint y: 235, distance: 19.3
click at [520, 145] on div "Agregar siguiente condición" at bounding box center [531, 145] width 110 height 5
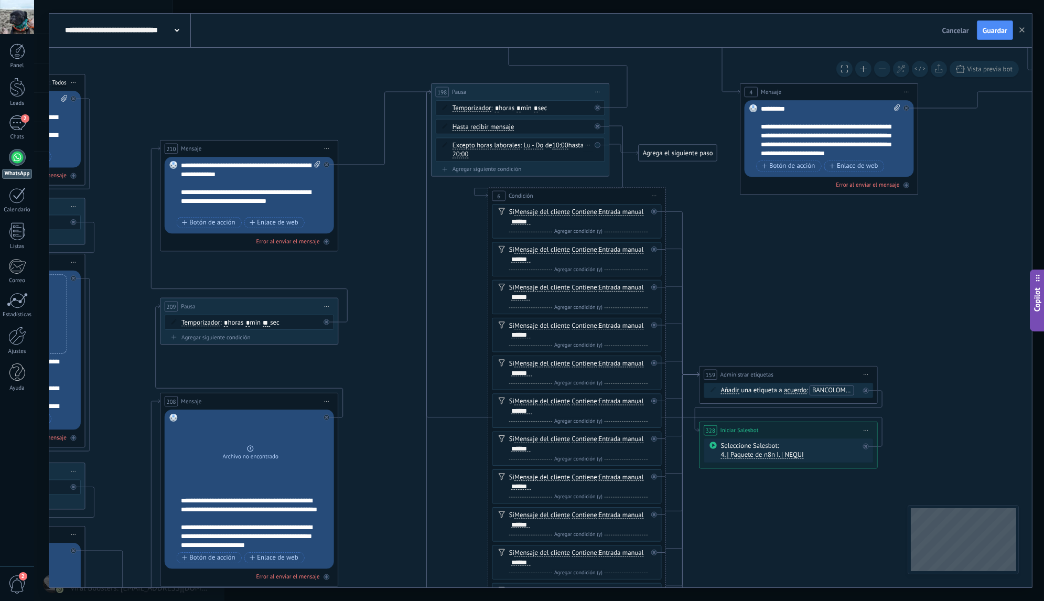
click at [524, 147] on span "Lu - Do" at bounding box center [534, 145] width 20 height 7
click at [502, 147] on span "Excepto horas laborales" at bounding box center [486, 145] width 68 height 7
click at [502, 147] on button "Excepto horas laborales" at bounding box center [503, 145] width 111 height 16
click at [567, 159] on div "Excepto horas laborales Excepto horas laborales Hasta que se abrió el video Has…" at bounding box center [520, 149] width 169 height 24
click at [587, 144] on icon at bounding box center [587, 144] width 4 height 1
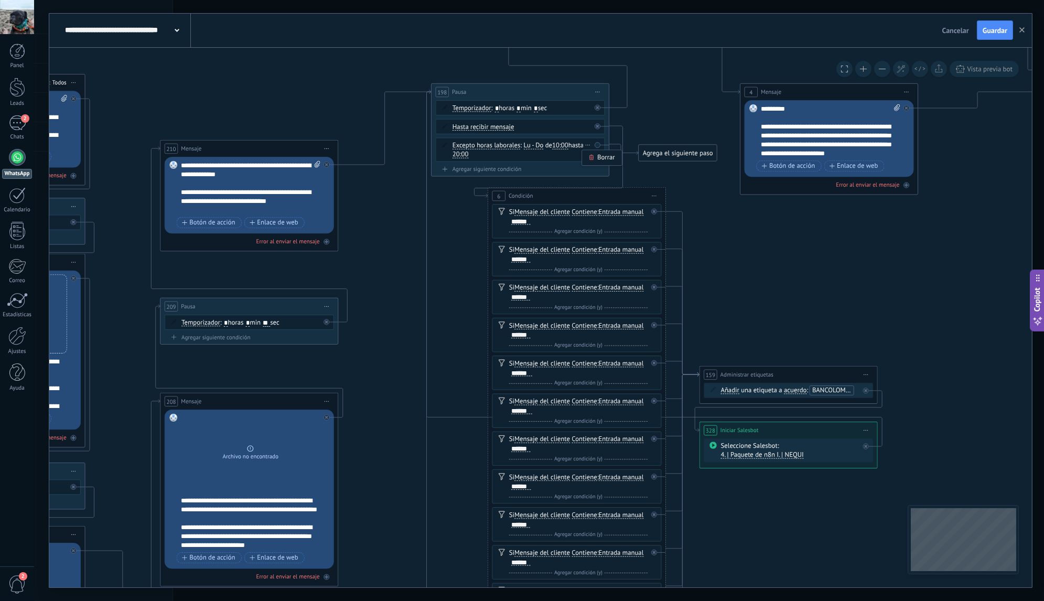
click at [596, 157] on div "Borrar" at bounding box center [601, 157] width 39 height 15
click at [588, 126] on div "Borrar" at bounding box center [588, 126] width 10 height 13
click at [553, 128] on div "Hasta recibir mensaje Hasta recibir mensaje Excepto horas laborales Hasta que s…" at bounding box center [521, 126] width 138 height 9
click at [447, 123] on span at bounding box center [444, 125] width 15 height 7
click at [444, 126] on icon at bounding box center [444, 125] width 5 height 5
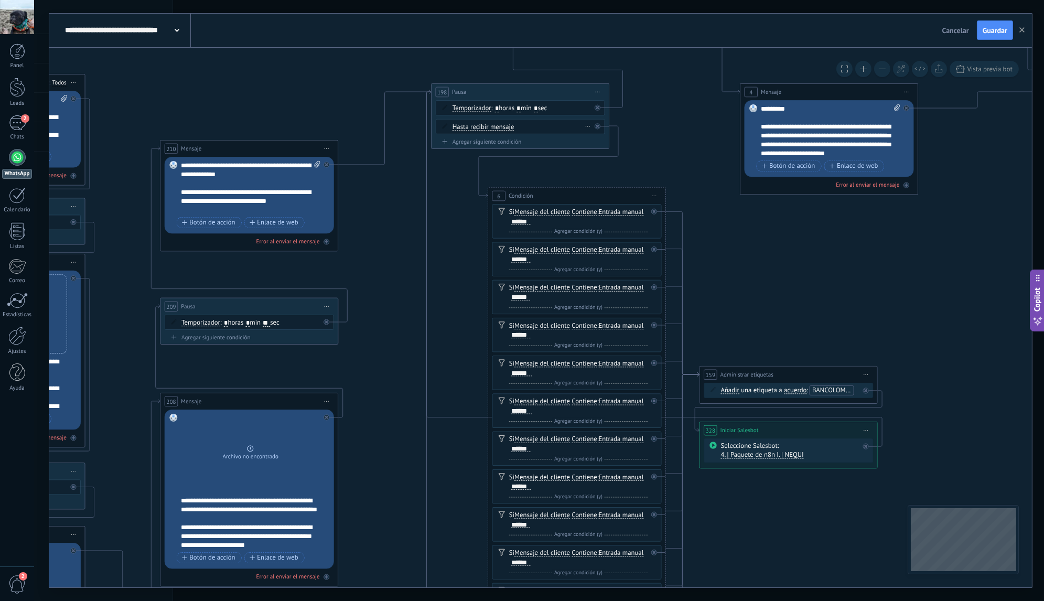
click at [444, 127] on icon at bounding box center [444, 125] width 5 height 5
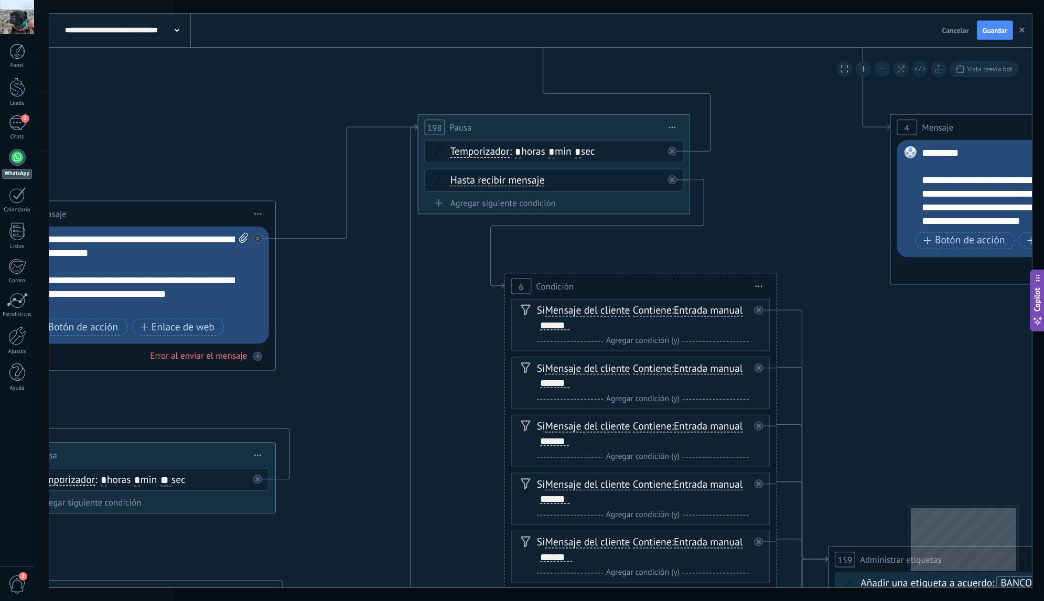
drag, startPoint x: 452, startPoint y: 200, endPoint x: 446, endPoint y: 262, distance: 62.2
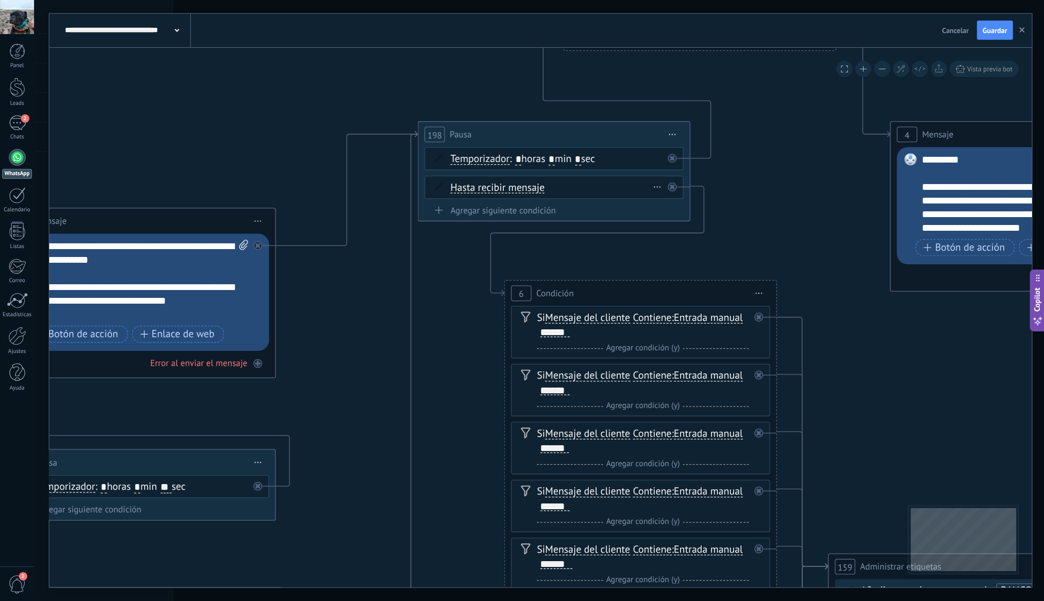
click at [440, 186] on icon at bounding box center [439, 186] width 8 height 8
click at [440, 188] on icon at bounding box center [439, 186] width 8 height 8
click at [480, 189] on span "Hasta recibir mensaje" at bounding box center [497, 187] width 94 height 11
click at [480, 189] on button "Hasta recibir mensaje" at bounding box center [528, 188] width 170 height 25
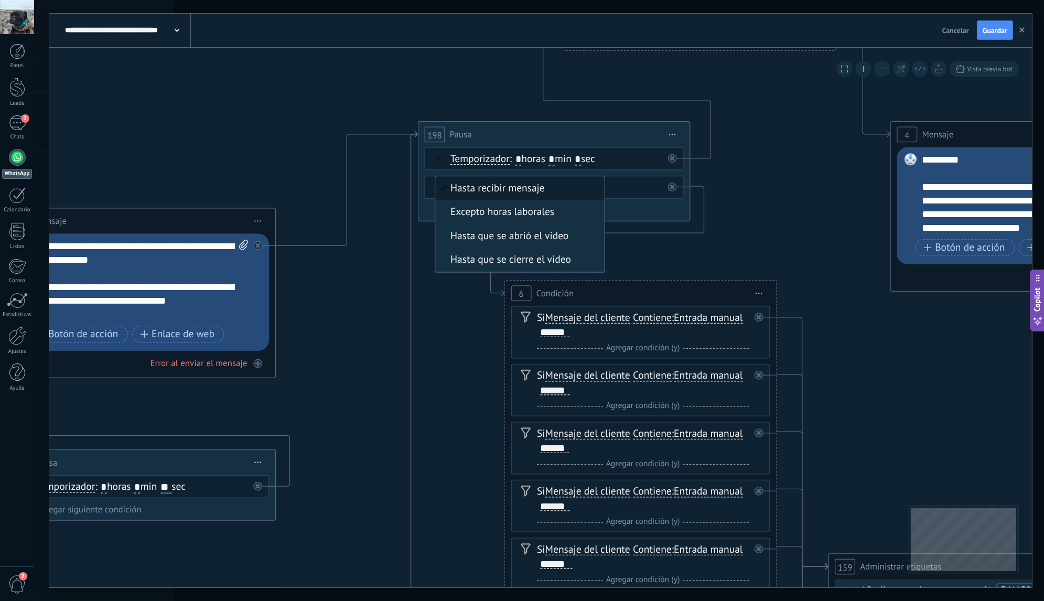
click at [611, 208] on div "Agregar siguiente condición" at bounding box center [554, 210] width 259 height 12
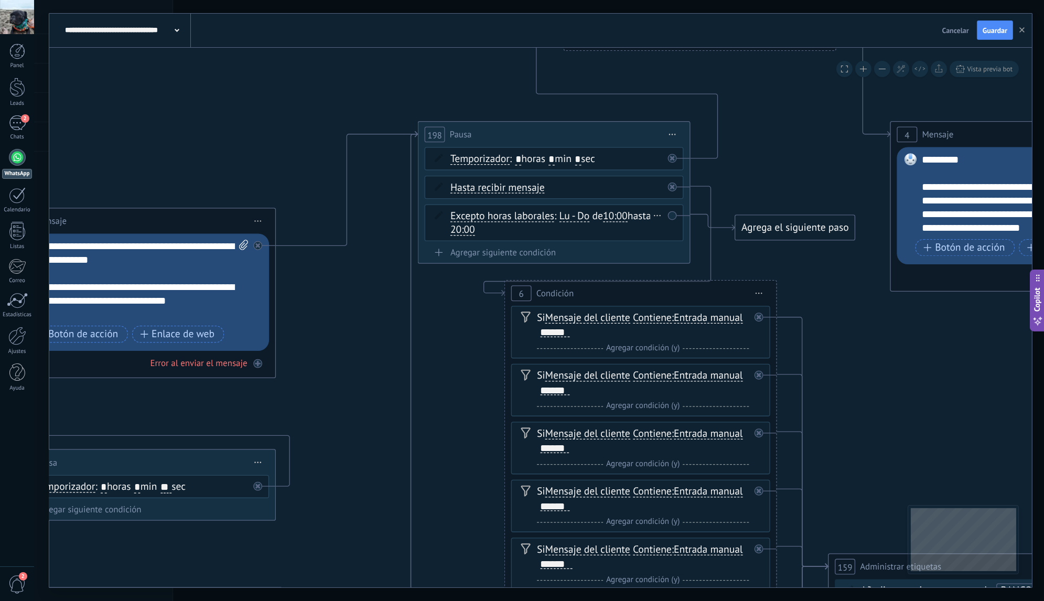
click at [522, 214] on span "Excepto horas laborales" at bounding box center [502, 216] width 104 height 11
click at [522, 214] on button "Excepto horas laborales" at bounding box center [528, 216] width 170 height 25
click at [640, 247] on div "Agregar siguiente condición" at bounding box center [554, 252] width 259 height 12
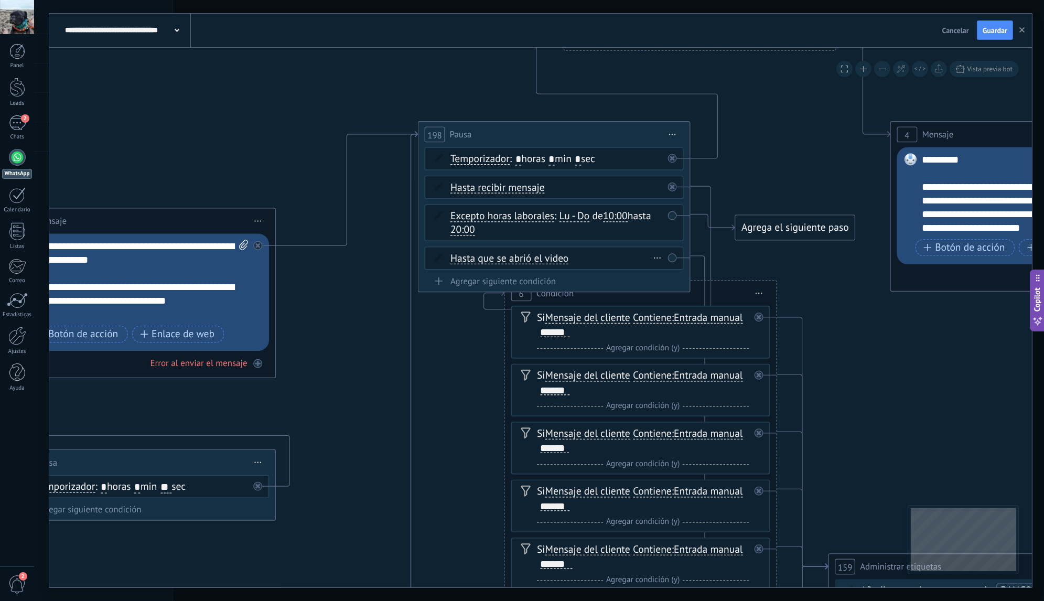
click at [659, 257] on icon at bounding box center [657, 258] width 7 height 2
click at [664, 272] on icon at bounding box center [663, 276] width 8 height 8
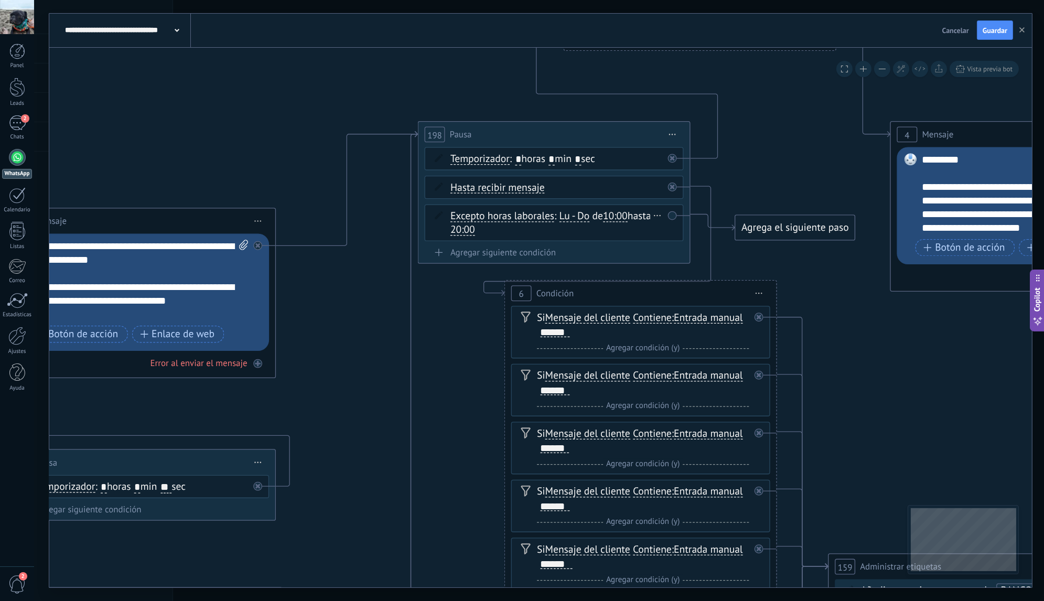
click at [660, 215] on div "Borrar" at bounding box center [657, 215] width 15 height 20
click at [670, 232] on div "Borrar" at bounding box center [678, 234] width 60 height 23
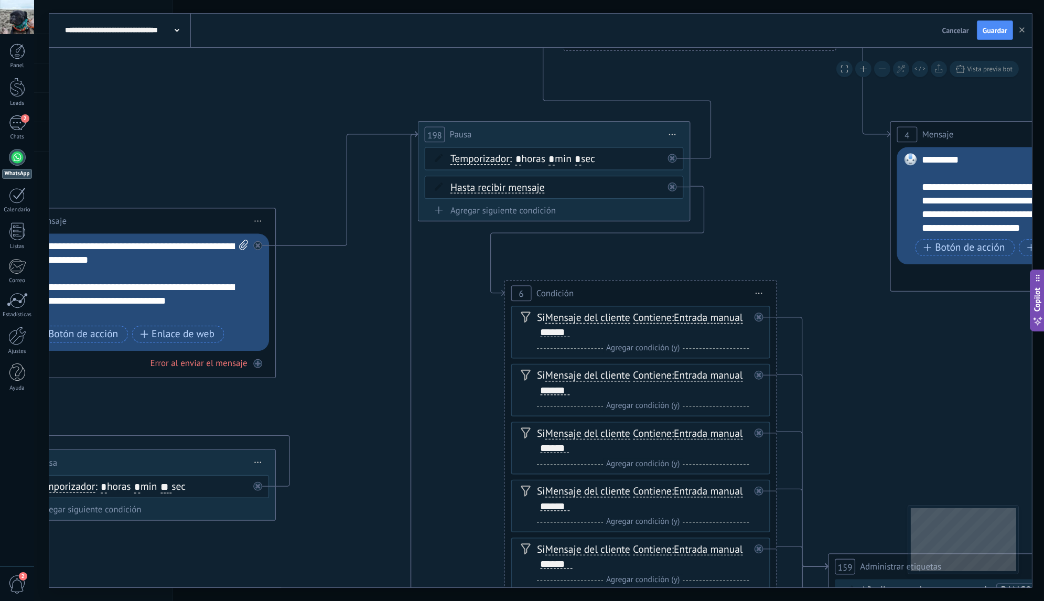
click at [672, 134] on icon at bounding box center [672, 135] width 7 height 2
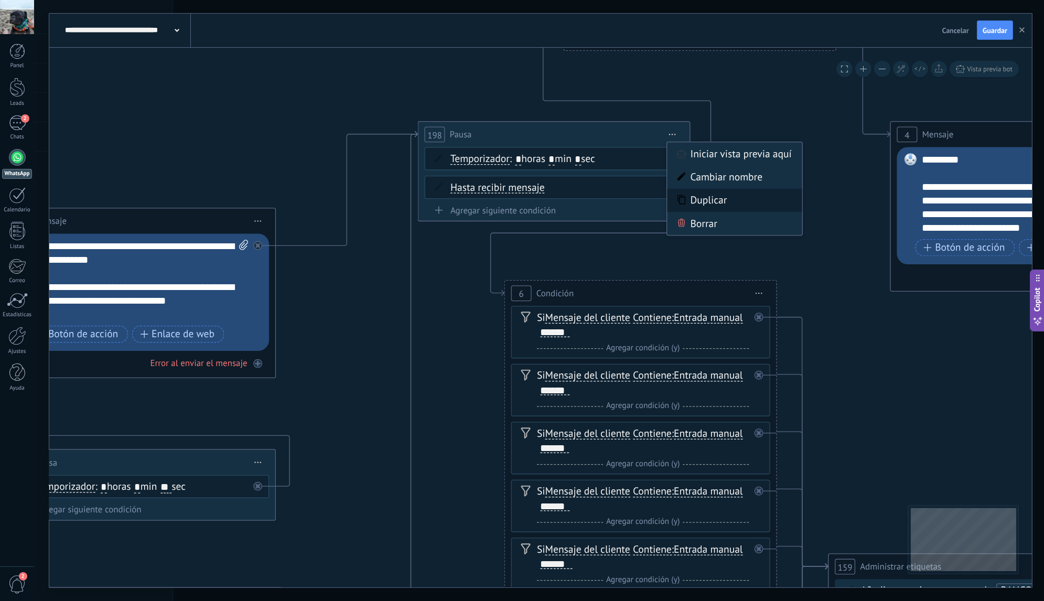
click at [694, 201] on div "Duplicar" at bounding box center [734, 199] width 135 height 23
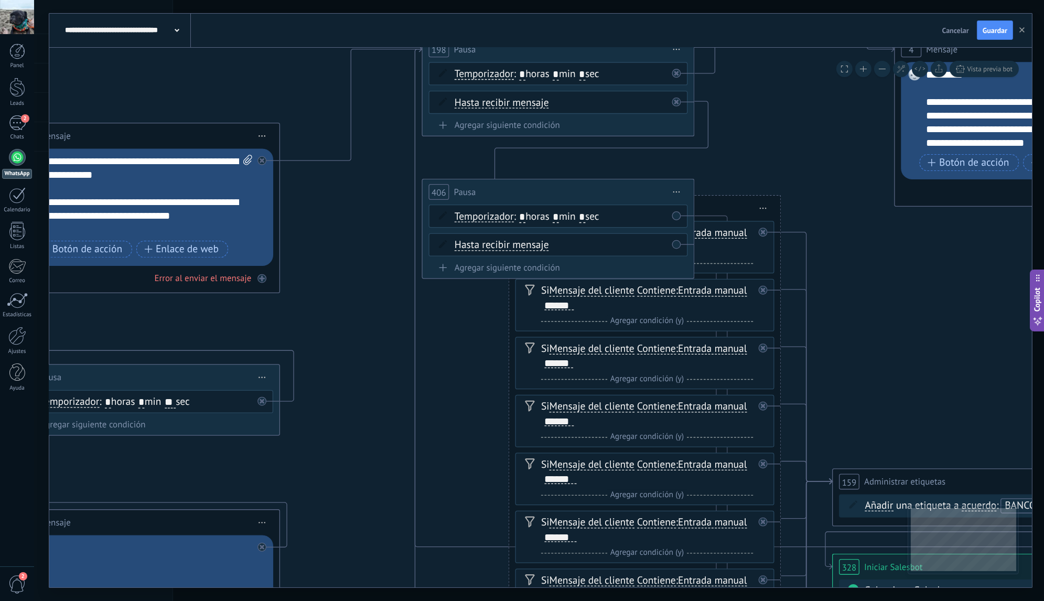
drag, startPoint x: 812, startPoint y: 252, endPoint x: 821, endPoint y: 125, distance: 126.6
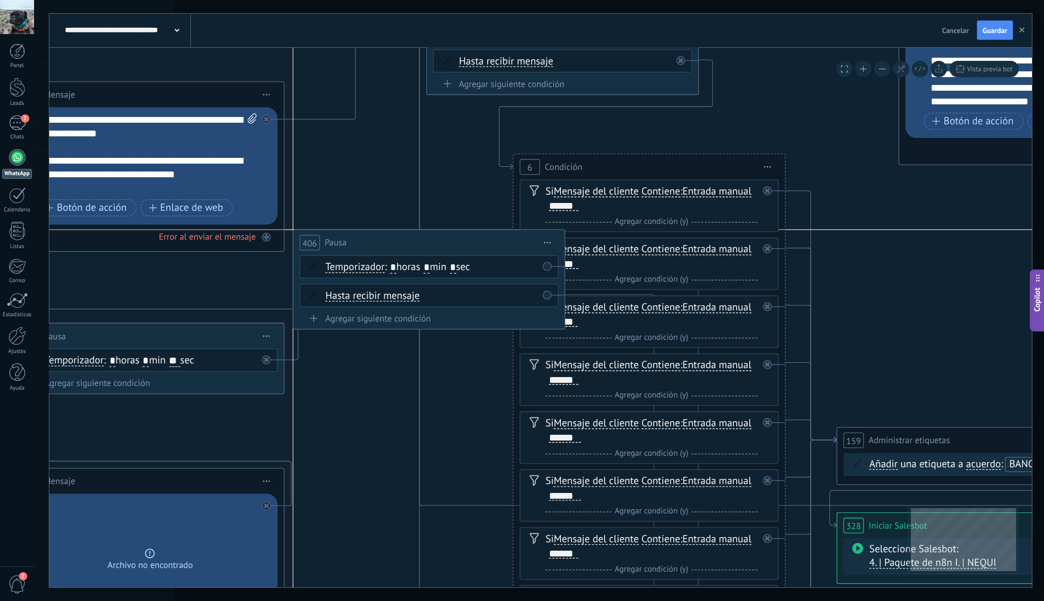
drag, startPoint x: 568, startPoint y: 151, endPoint x: 440, endPoint y: 244, distance: 157.6
click at [440, 244] on div "406 Pausa ***** Iniciar vista previa aquí Cambiar nombre Duplicar Borrar" at bounding box center [428, 242] width 271 height 25
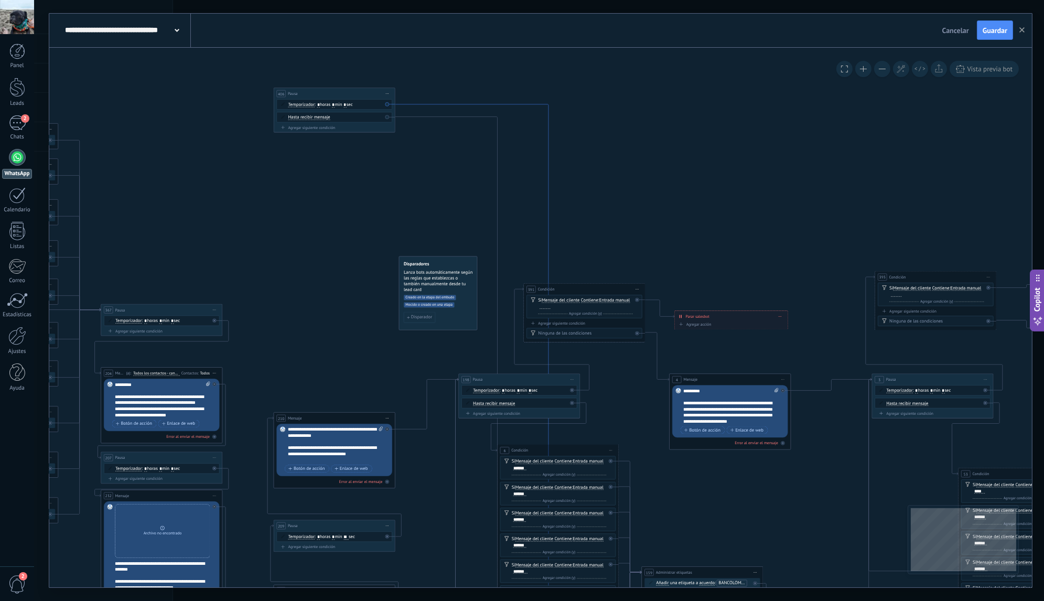
click at [414, 104] on icon at bounding box center [497, 450] width 204 height 692
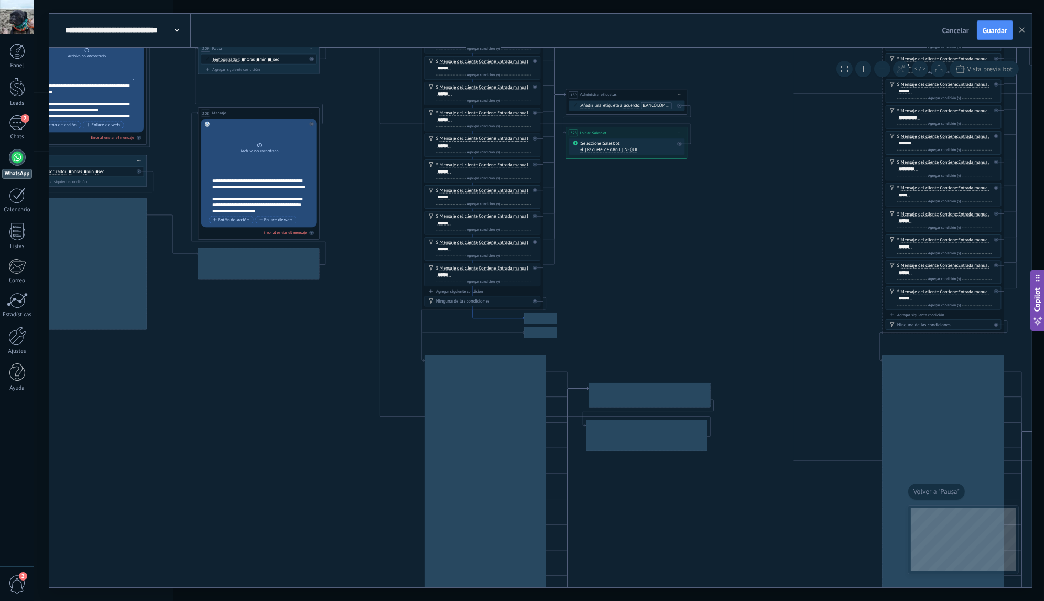
click at [414, 104] on icon "198 Pausa 3 Pausa 108 Pausa" at bounding box center [1058, 207] width 3296 height 1498
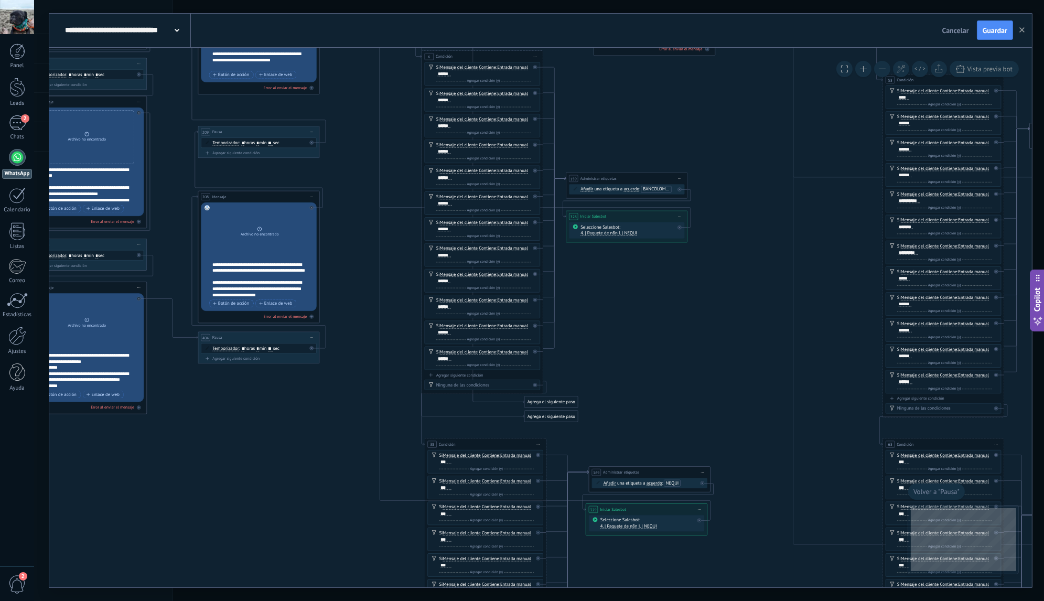
drag, startPoint x: 607, startPoint y: 241, endPoint x: 631, endPoint y: 312, distance: 75.7
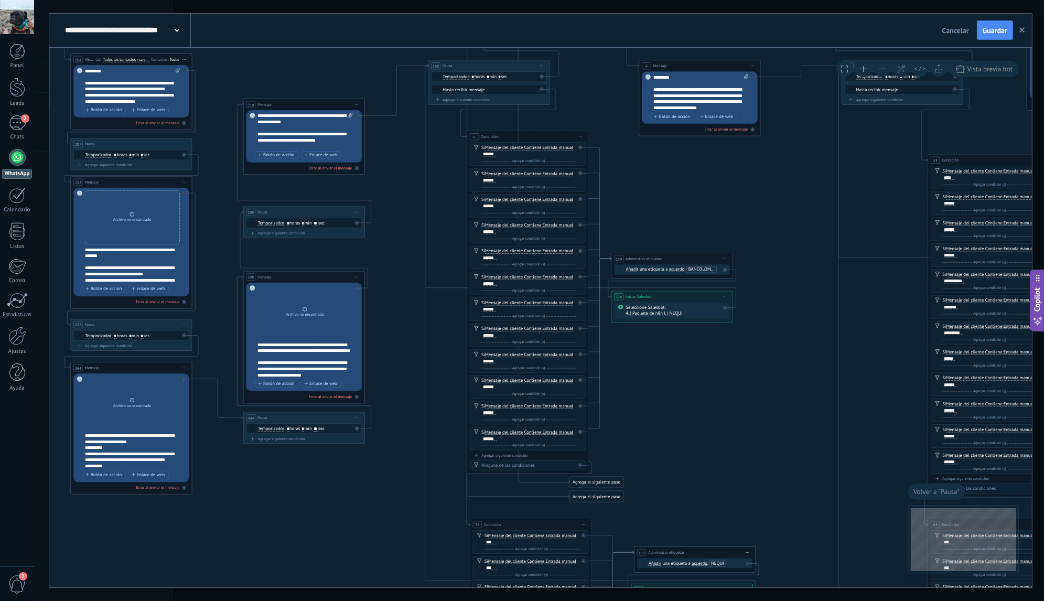
drag, startPoint x: 607, startPoint y: 284, endPoint x: 666, endPoint y: 394, distance: 124.7
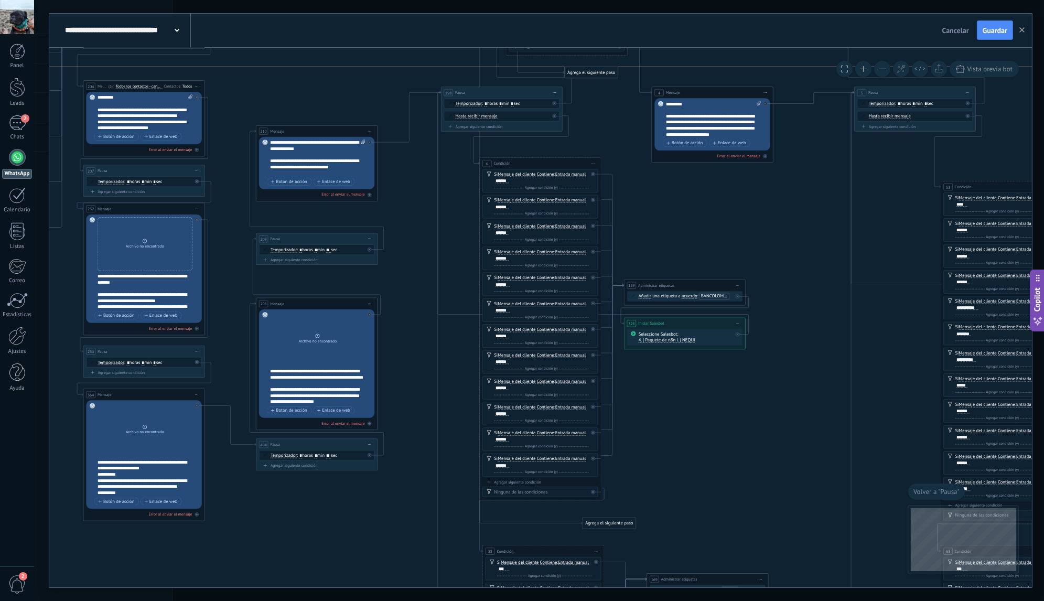
drag, startPoint x: 629, startPoint y: 511, endPoint x: 611, endPoint y: 73, distance: 438.0
click at [611, 73] on div "Agrega el siguiente paso" at bounding box center [590, 72] width 53 height 10
drag, startPoint x: 624, startPoint y: 523, endPoint x: 450, endPoint y: 61, distance: 494.0
click at [450, 61] on div "Agrega el siguiente paso" at bounding box center [434, 60] width 53 height 10
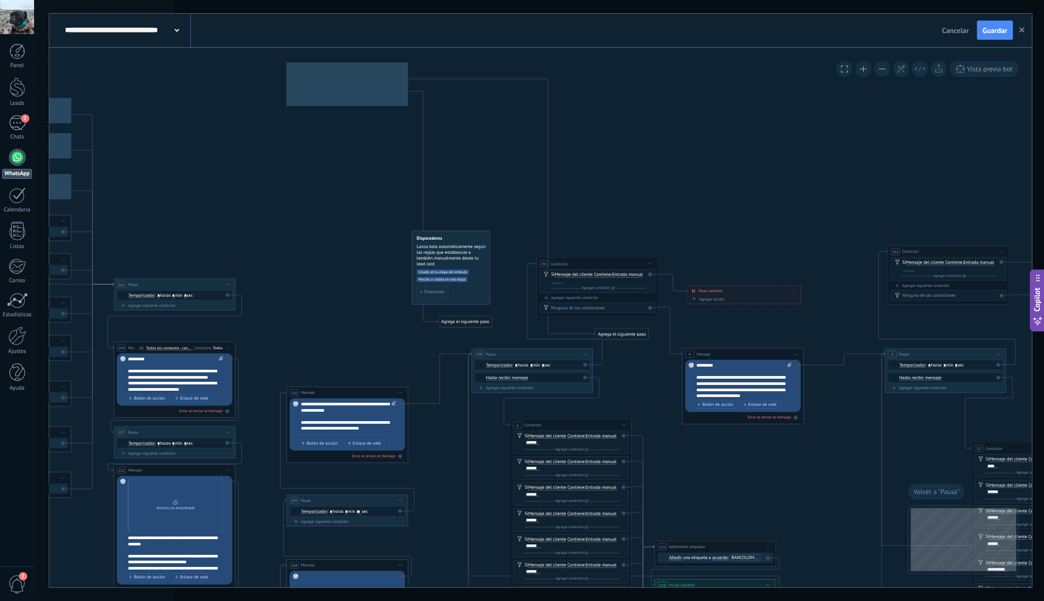
drag, startPoint x: 656, startPoint y: 132, endPoint x: 702, endPoint y: 334, distance: 207.5
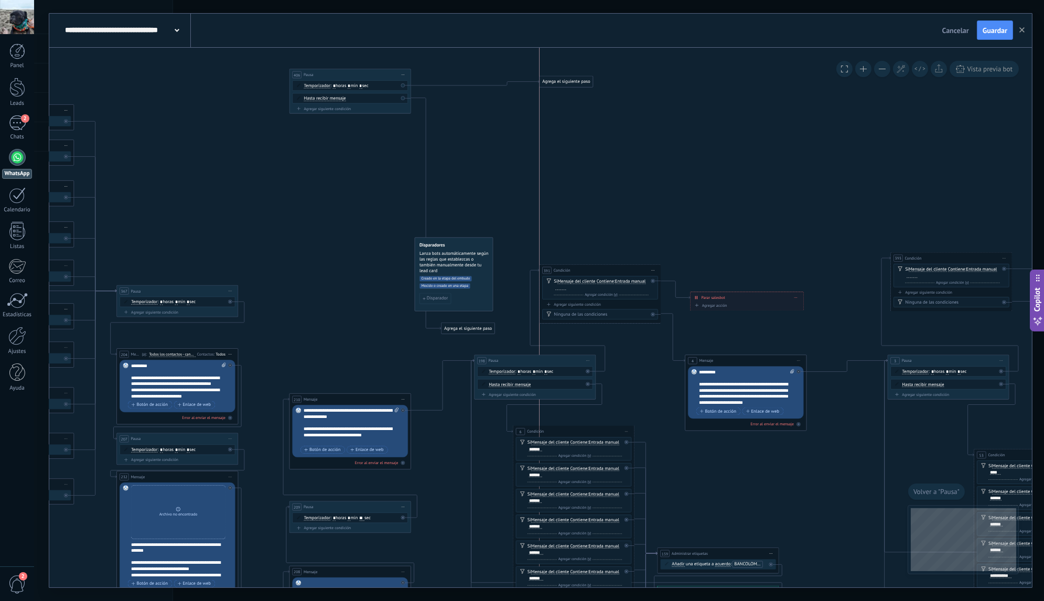
drag, startPoint x: 620, startPoint y: 340, endPoint x: 563, endPoint y: 82, distance: 264.5
click at [563, 82] on div "Agrega el siguiente paso" at bounding box center [565, 82] width 53 height 10
drag, startPoint x: 476, startPoint y: 329, endPoint x: 525, endPoint y: 115, distance: 219.8
click at [525, 115] on div "Agrega el siguiente paso" at bounding box center [516, 113] width 53 height 10
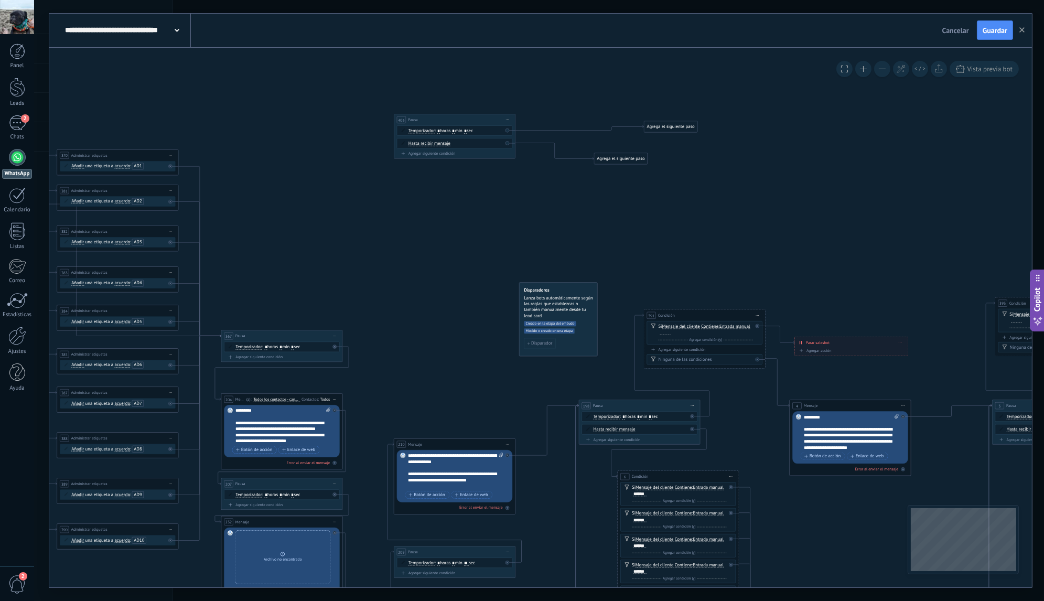
drag, startPoint x: 449, startPoint y: 177, endPoint x: 550, endPoint y: 221, distance: 109.6
click at [507, 509] on div "Error al enviar el mensaje" at bounding box center [454, 507] width 115 height 6
drag, startPoint x: 558, startPoint y: 539, endPoint x: 475, endPoint y: 335, distance: 220.1
click at [475, 335] on div "Agrega el siguiente paso" at bounding box center [478, 336] width 53 height 10
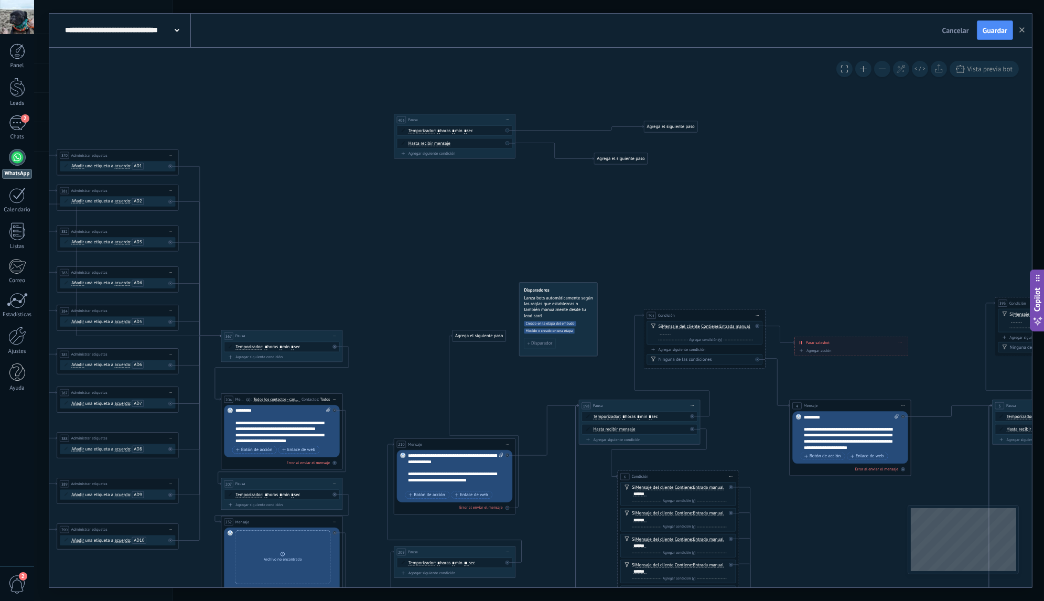
click at [506, 507] on icon at bounding box center [507, 507] width 2 height 1
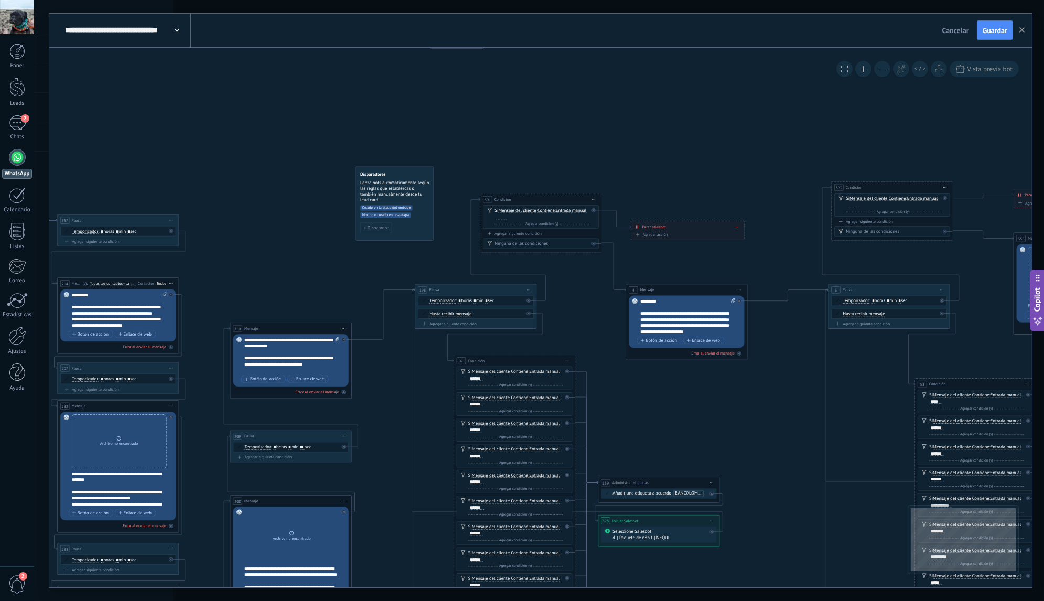
drag, startPoint x: 544, startPoint y: 500, endPoint x: 381, endPoint y: 384, distance: 200.4
click at [524, 313] on div "Borrar" at bounding box center [521, 313] width 7 height 9
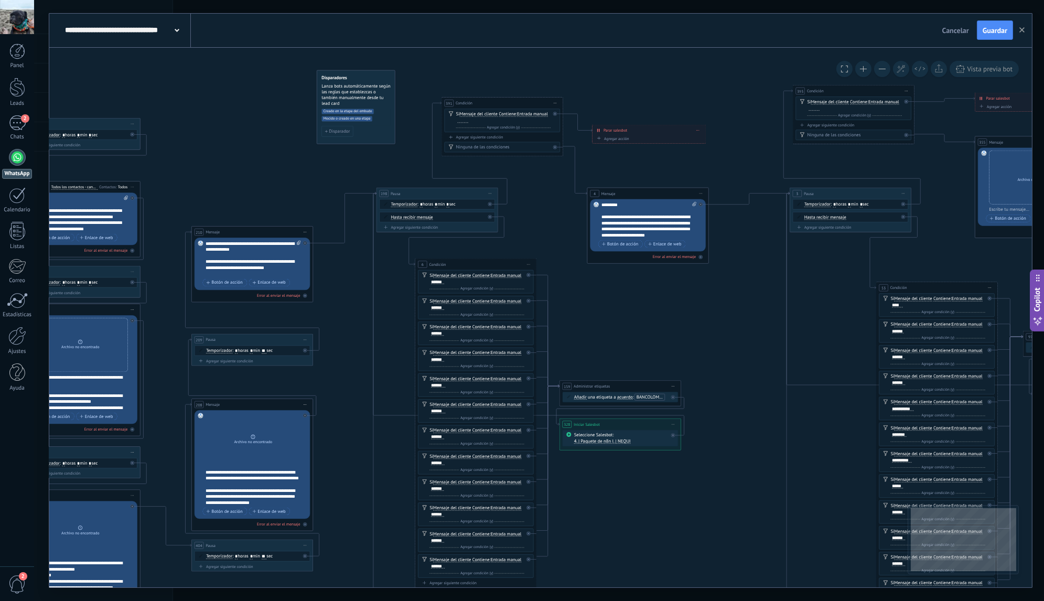
drag, startPoint x: 623, startPoint y: 399, endPoint x: 584, endPoint y: 303, distance: 103.9
click at [584, 303] on icon "198 Pausa 3 Pausa 108 Pausa" at bounding box center [1051, 498] width 3296 height 1498
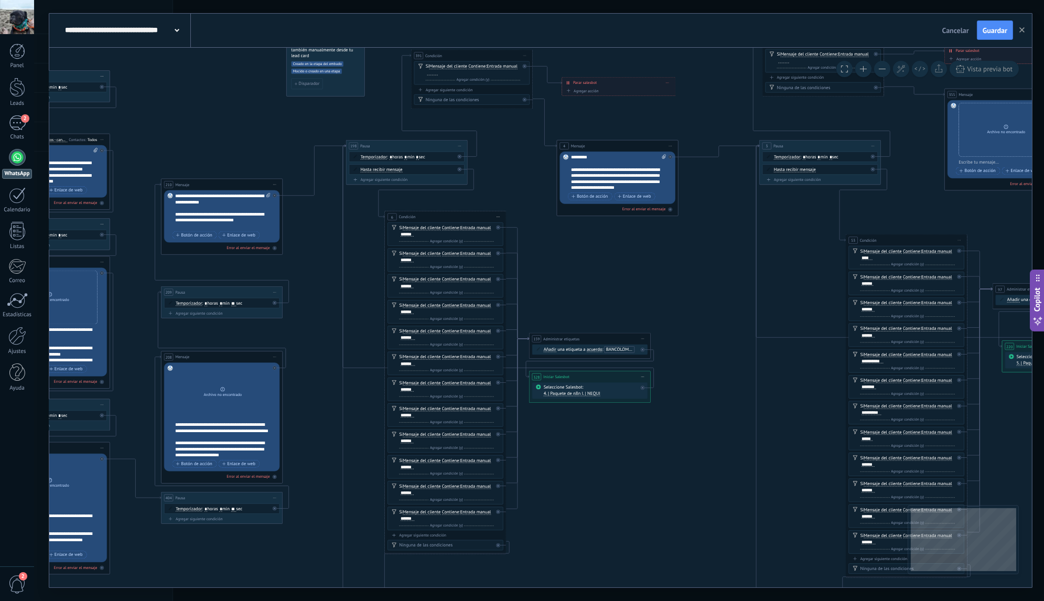
drag, startPoint x: 650, startPoint y: 341, endPoint x: 620, endPoint y: 297, distance: 53.1
click at [620, 297] on icon "198 Pausa 3 Pausa 108 Pausa" at bounding box center [1021, 451] width 3296 height 1498
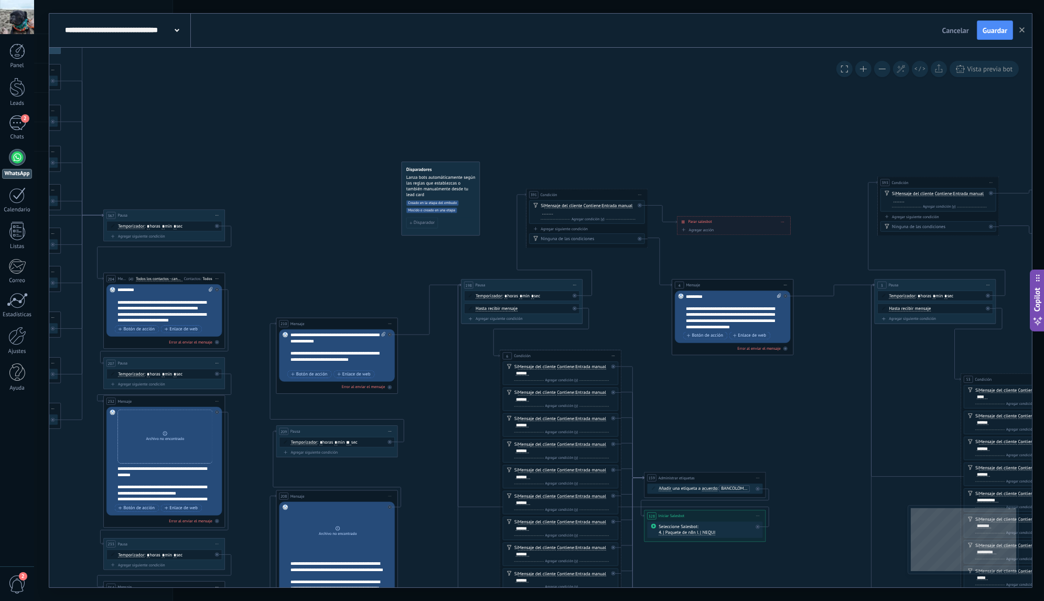
drag, startPoint x: 579, startPoint y: 283, endPoint x: 687, endPoint y: 408, distance: 165.0
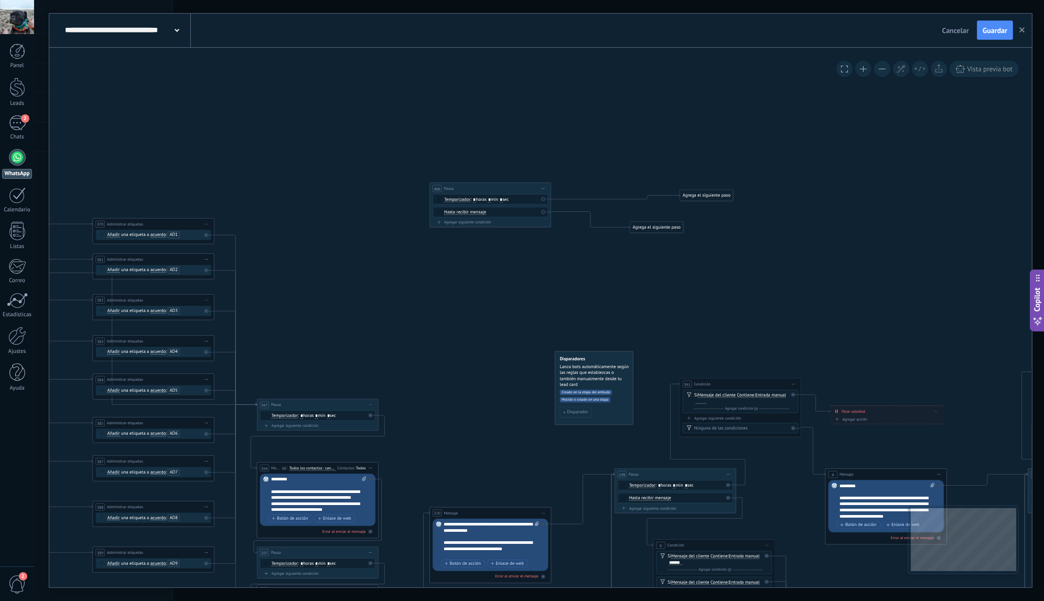
drag, startPoint x: 357, startPoint y: 210, endPoint x: 505, endPoint y: 395, distance: 237.5
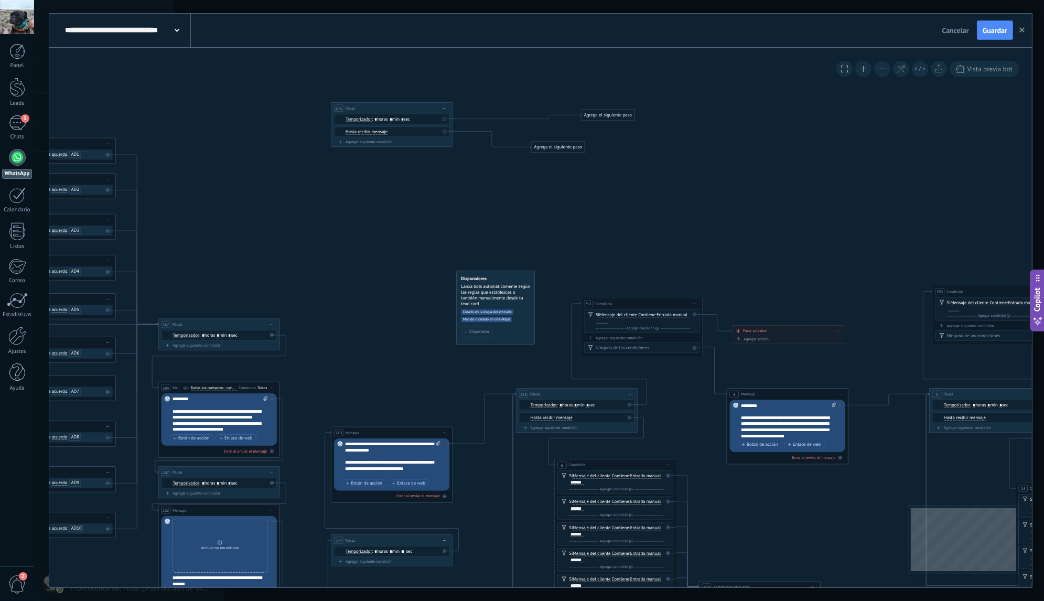
click at [564, 147] on div "Agrega el siguiente paso" at bounding box center [557, 147] width 53 height 10
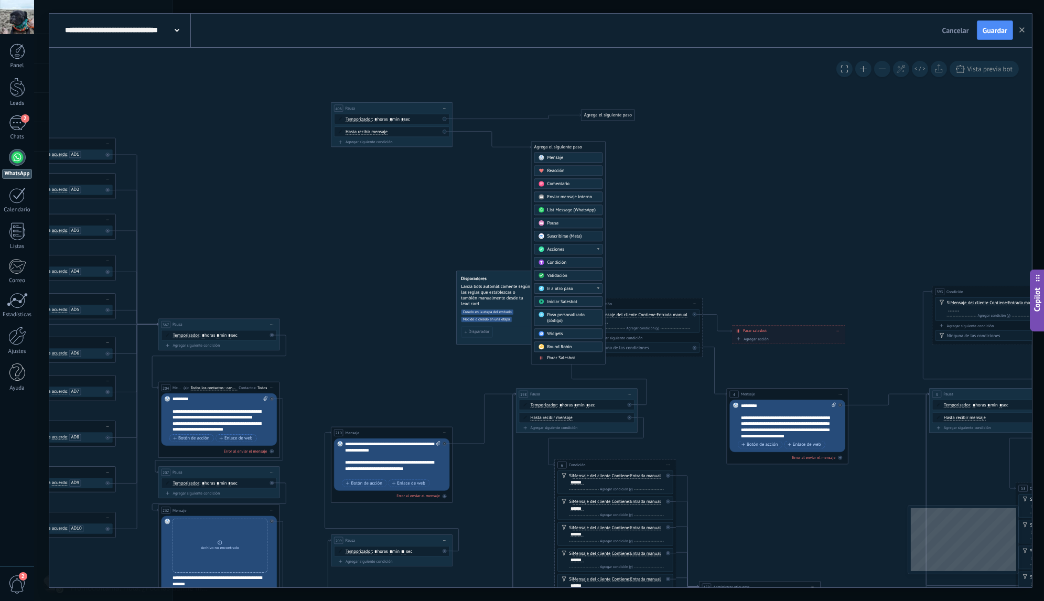
click at [566, 156] on div "Mensaje" at bounding box center [572, 158] width 51 height 6
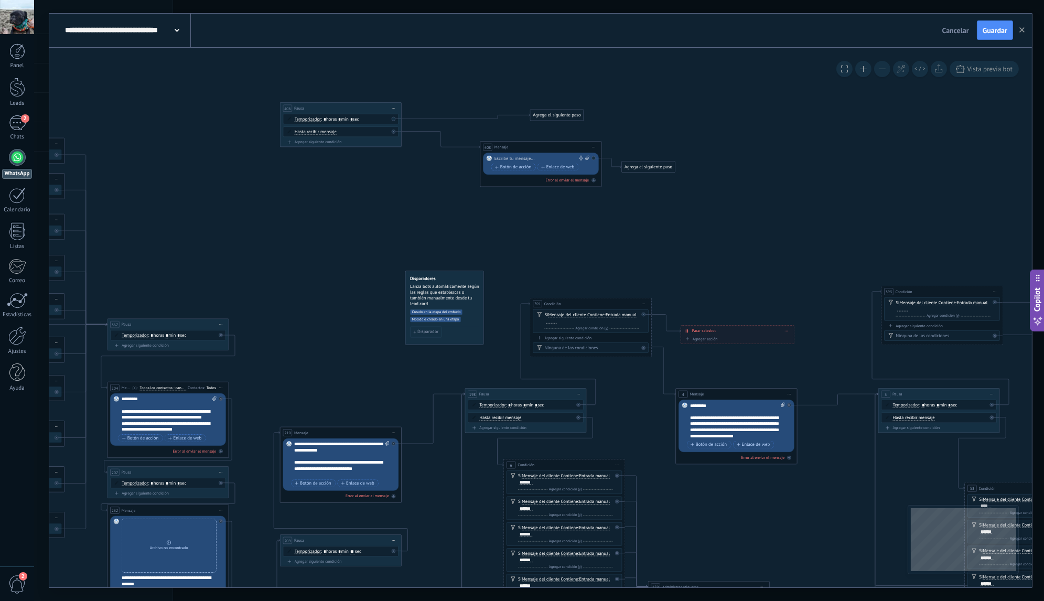
click at [594, 149] on span "Iniciar vista previa aquí Cambiar nombre Duplicar Borrar" at bounding box center [594, 147] width 10 height 9
click at [609, 185] on div "Borrar" at bounding box center [621, 186] width 60 height 10
click at [997, 34] on span "Guardar" at bounding box center [994, 30] width 25 height 7
click at [1018, 34] on button "button" at bounding box center [1022, 30] width 16 height 19
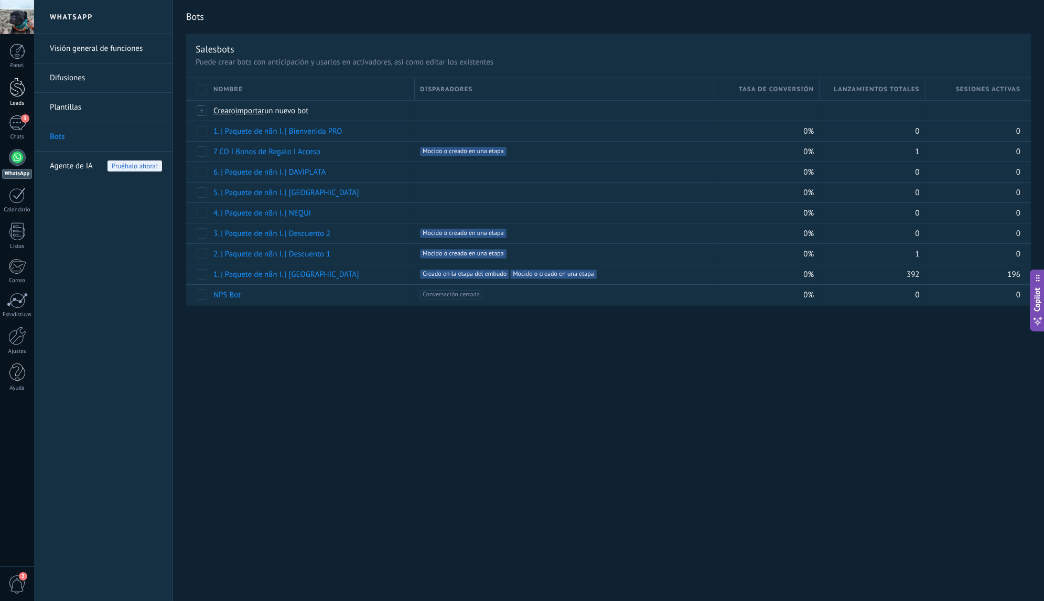
click at [27, 92] on link "Leads" at bounding box center [17, 92] width 34 height 29
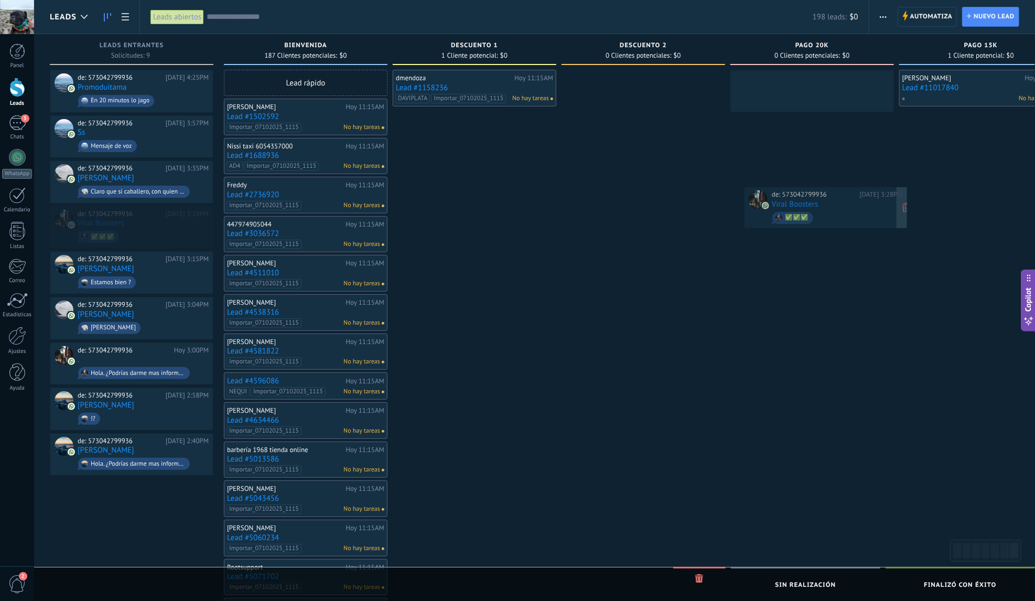
drag, startPoint x: 144, startPoint y: 221, endPoint x: 838, endPoint y: 204, distance: 694.2
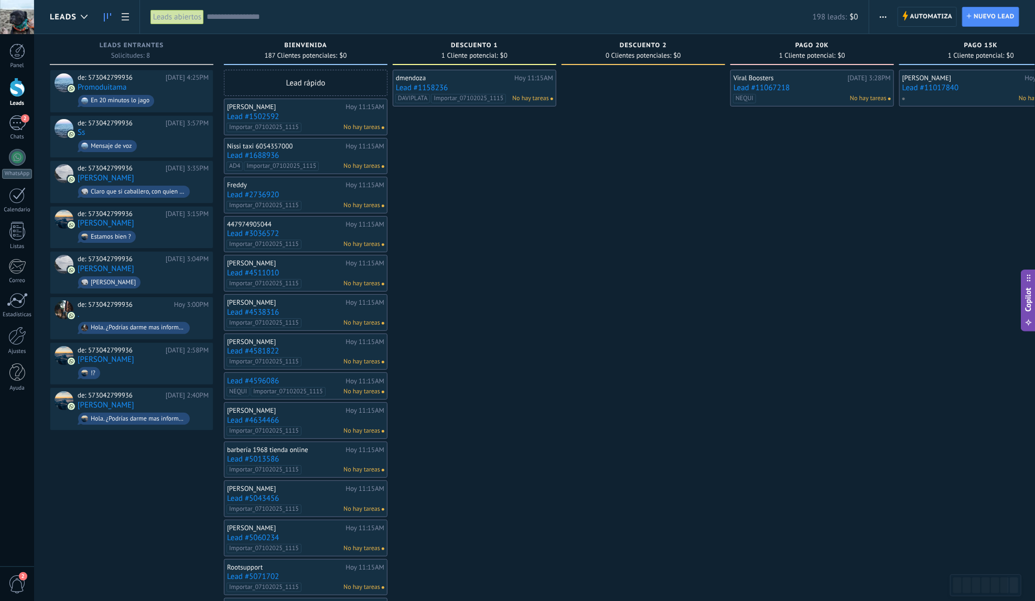
click at [290, 21] on input "text" at bounding box center [510, 17] width 606 height 11
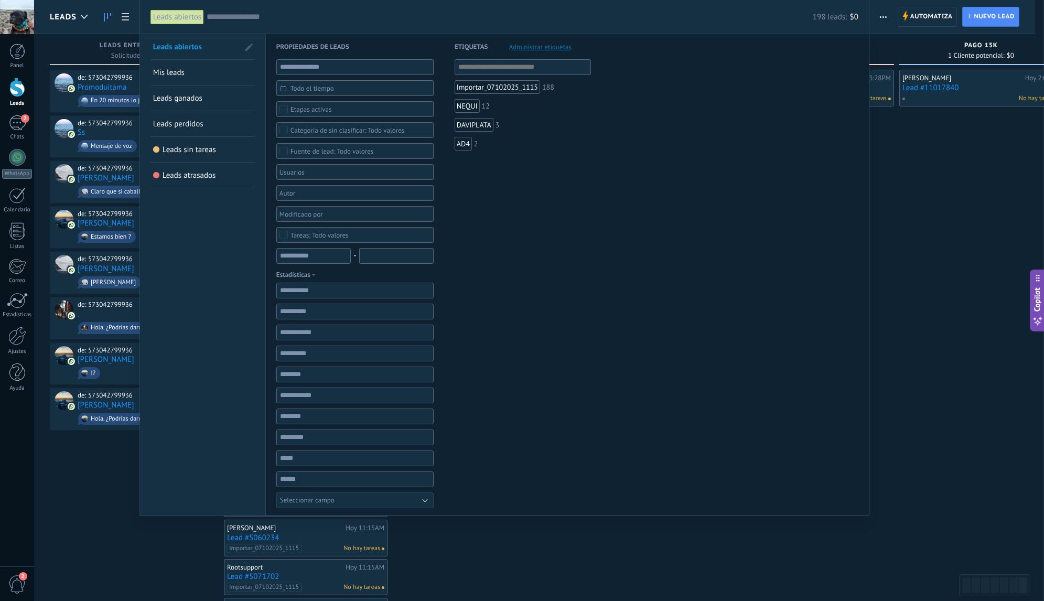
paste input "**********"
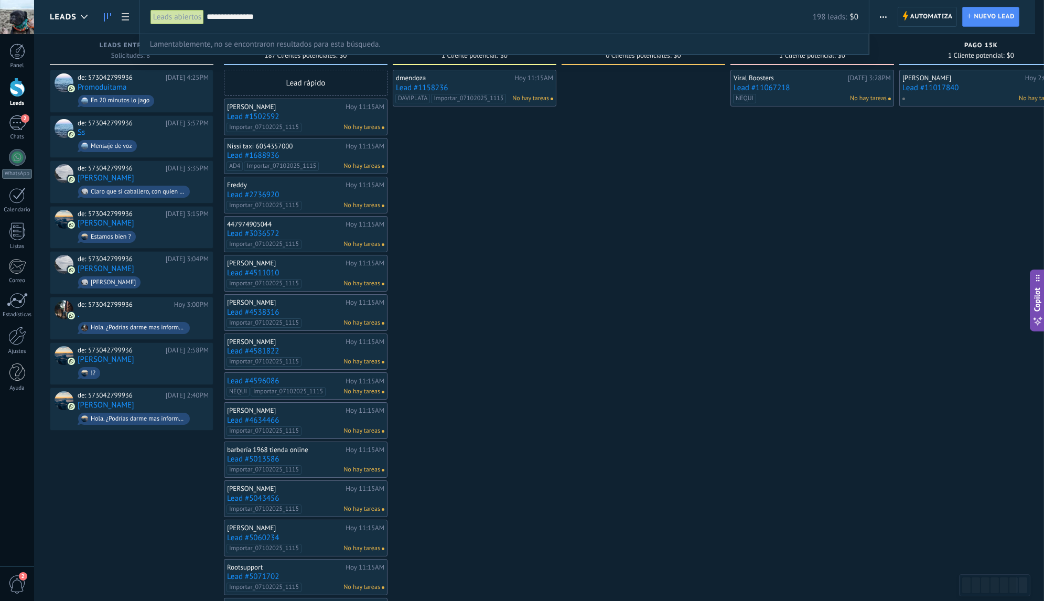
type input "**********"
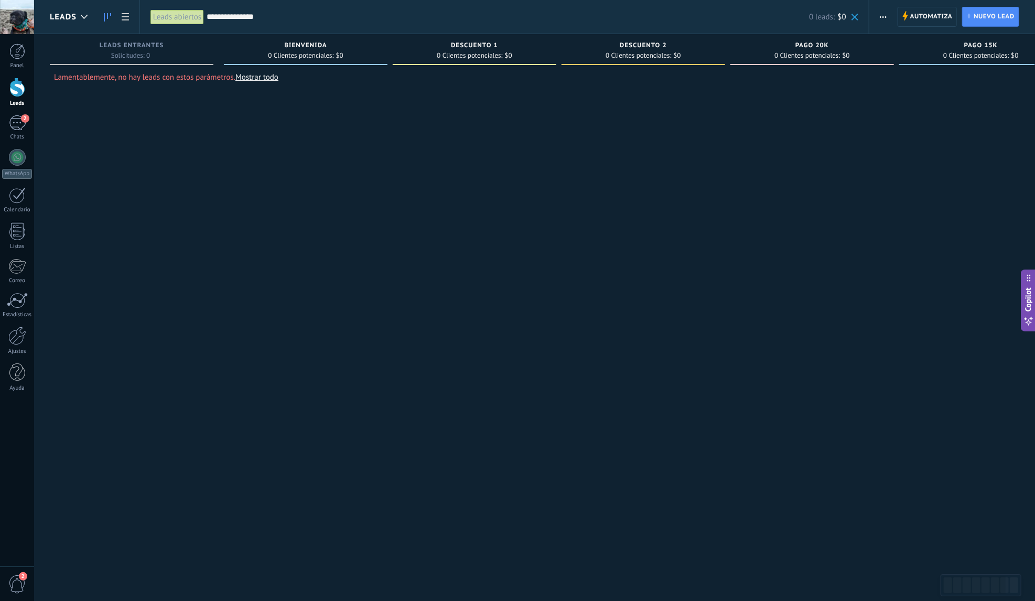
click at [857, 17] on span at bounding box center [854, 17] width 7 height 7
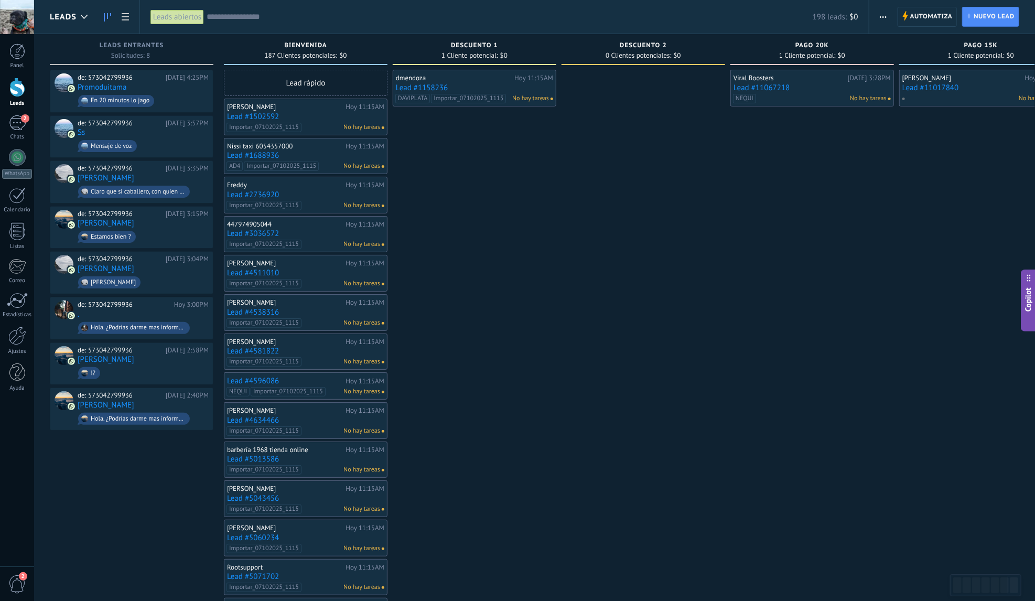
click at [320, 19] on input "text" at bounding box center [510, 17] width 606 height 11
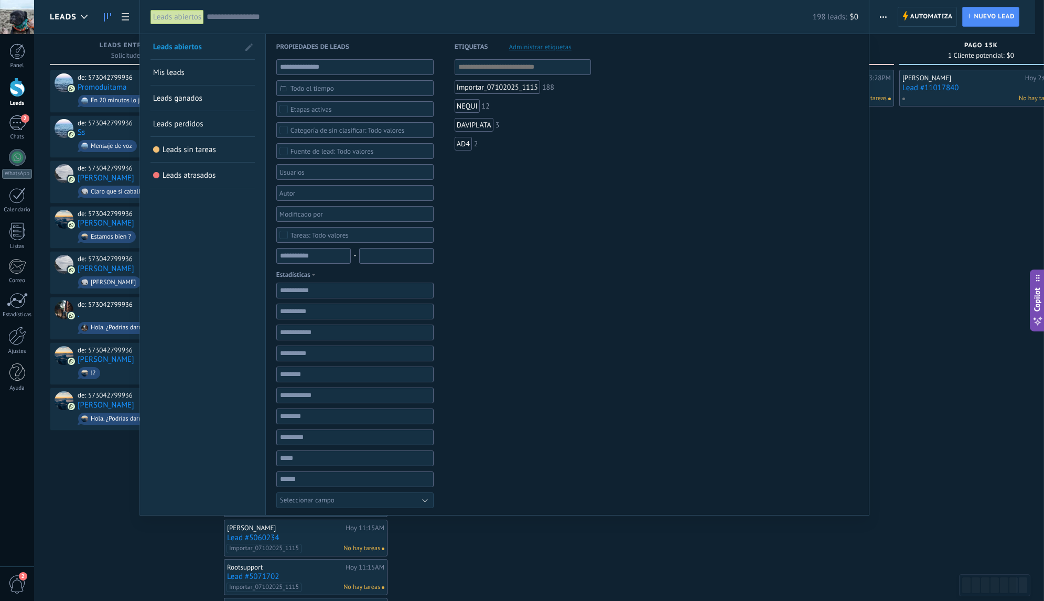
paste input "**********"
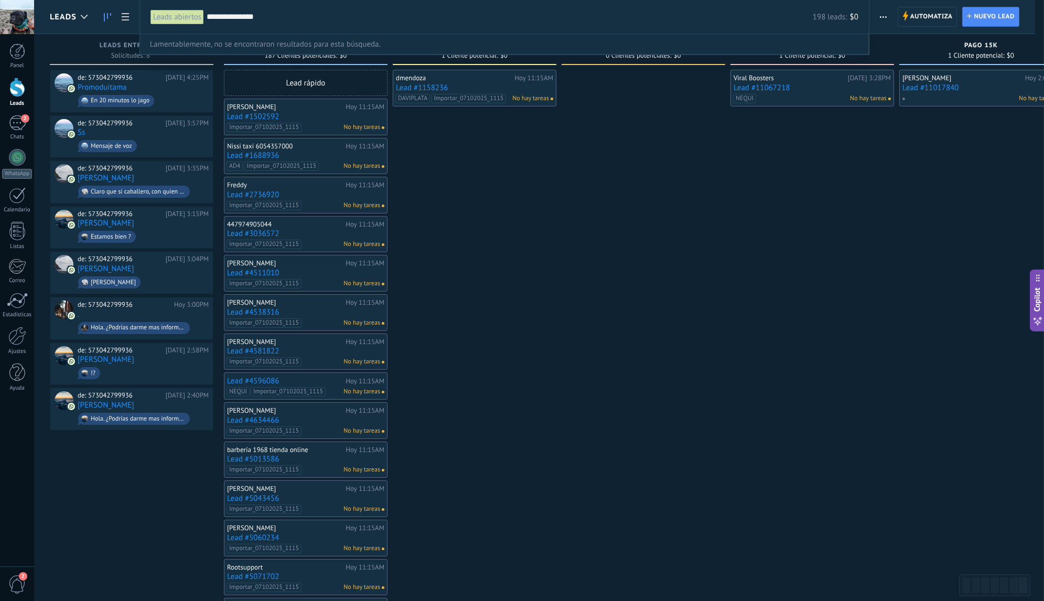
type input "**********"
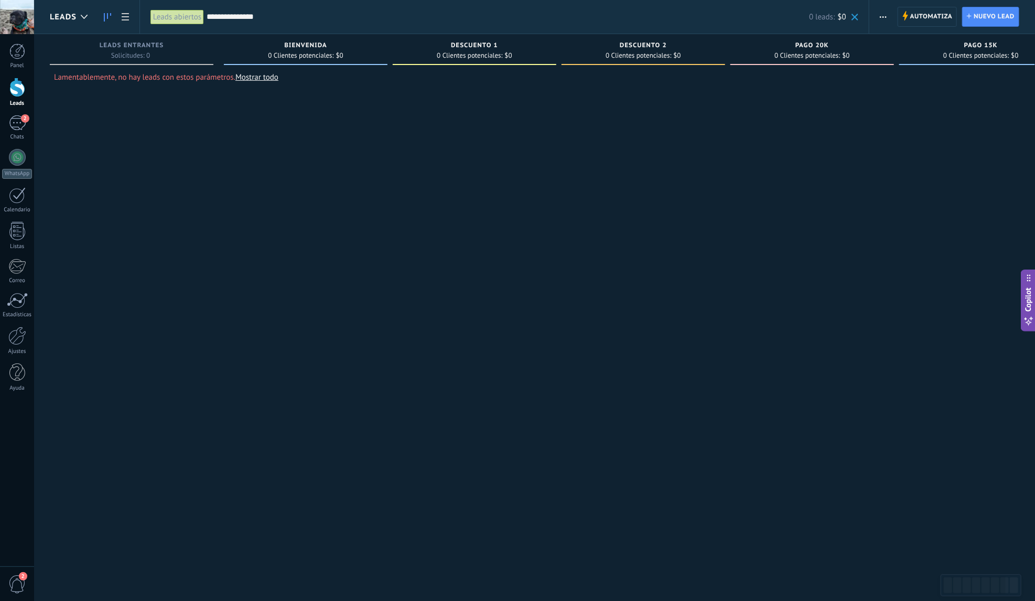
click at [265, 76] on link "Mostrar todo" at bounding box center [256, 77] width 43 height 10
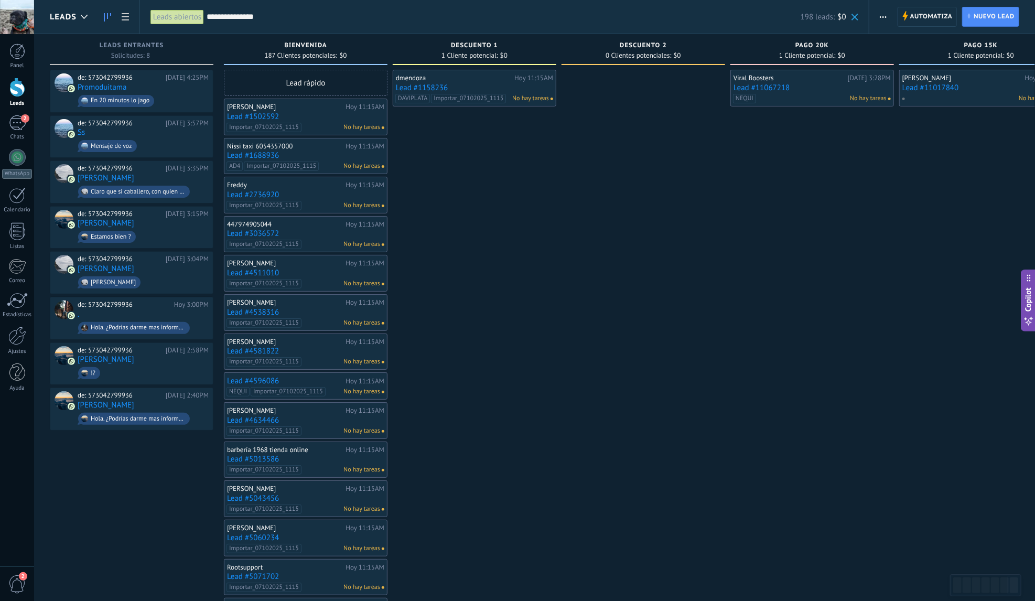
click at [854, 17] on span at bounding box center [854, 17] width 7 height 7
click at [310, 18] on input "text" at bounding box center [510, 17] width 606 height 11
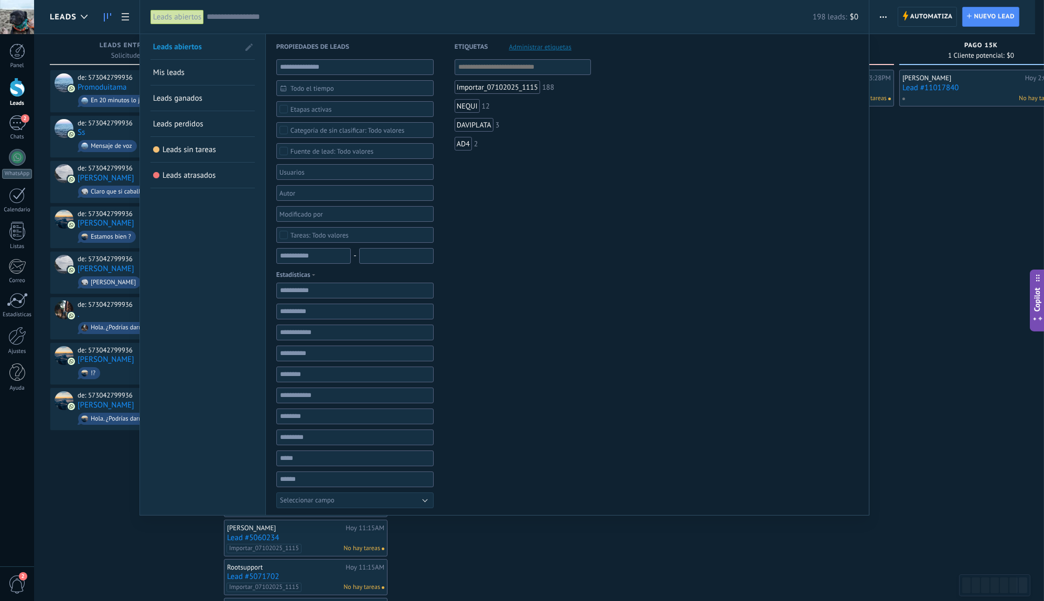
paste input "**********"
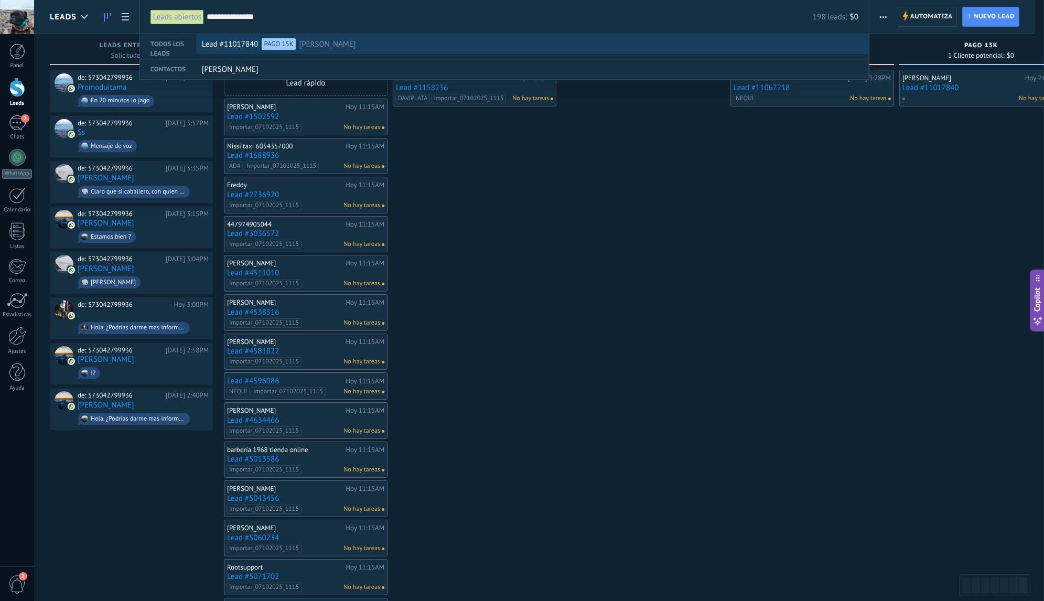
type input "**********"
click at [341, 44] on div "Lead #11017840 PAGO 15K Luis Ferraro" at bounding box center [530, 45] width 656 height 20
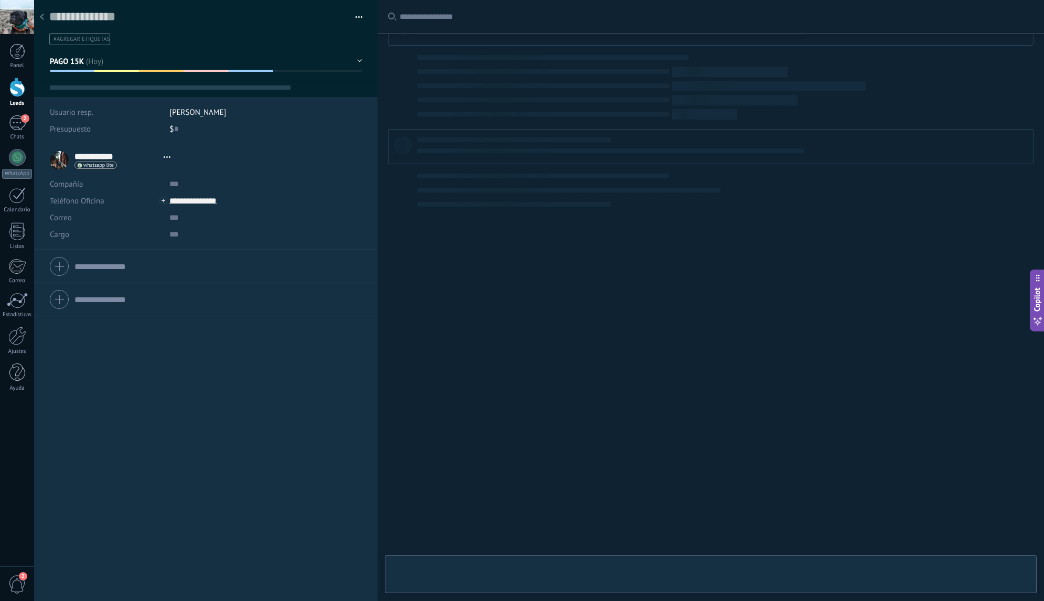
type textarea "**********"
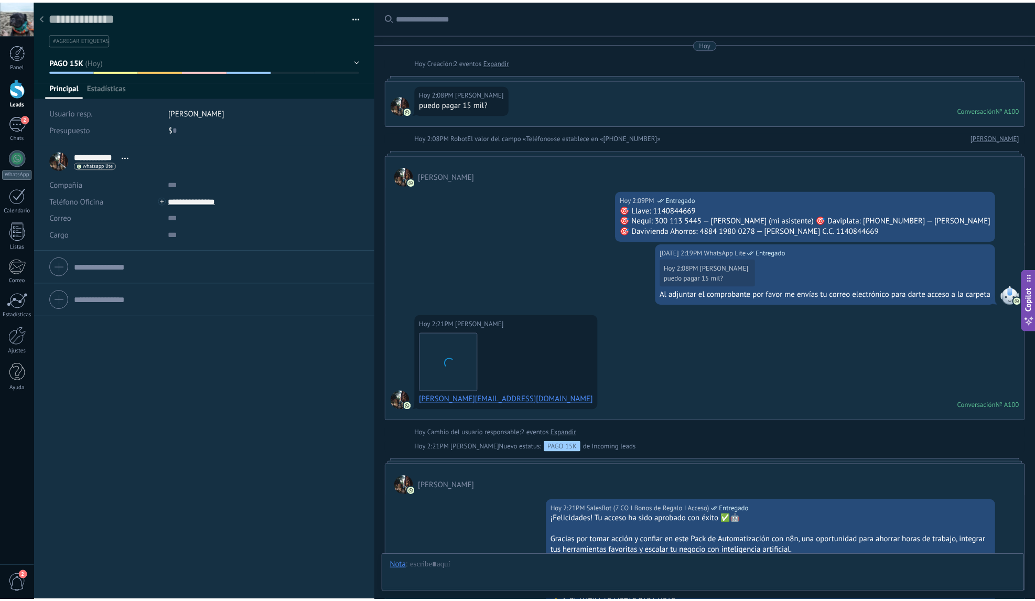
scroll to position [16, 0]
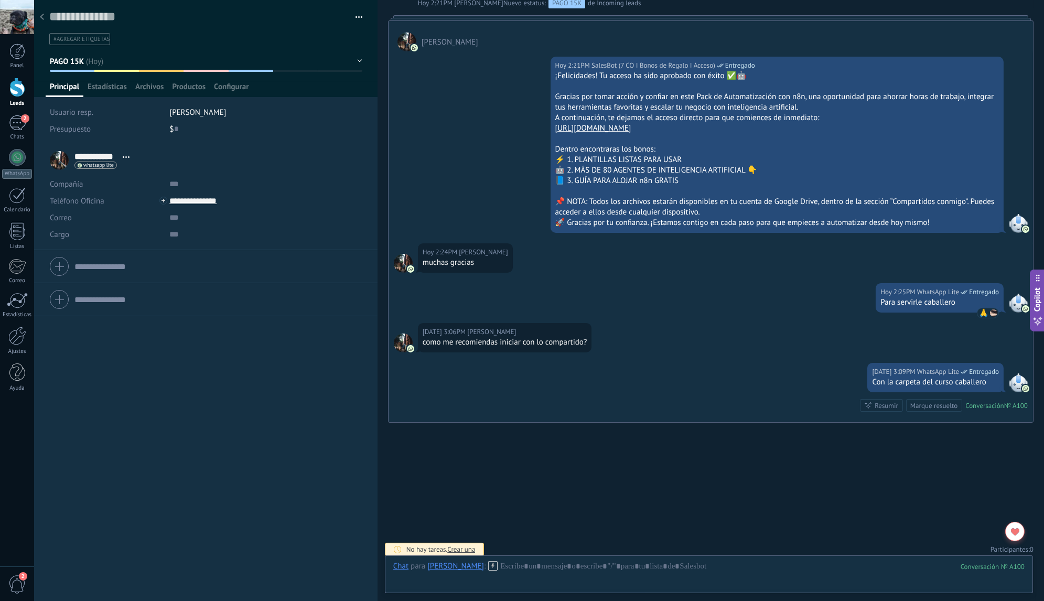
click at [47, 16] on div at bounding box center [42, 17] width 15 height 20
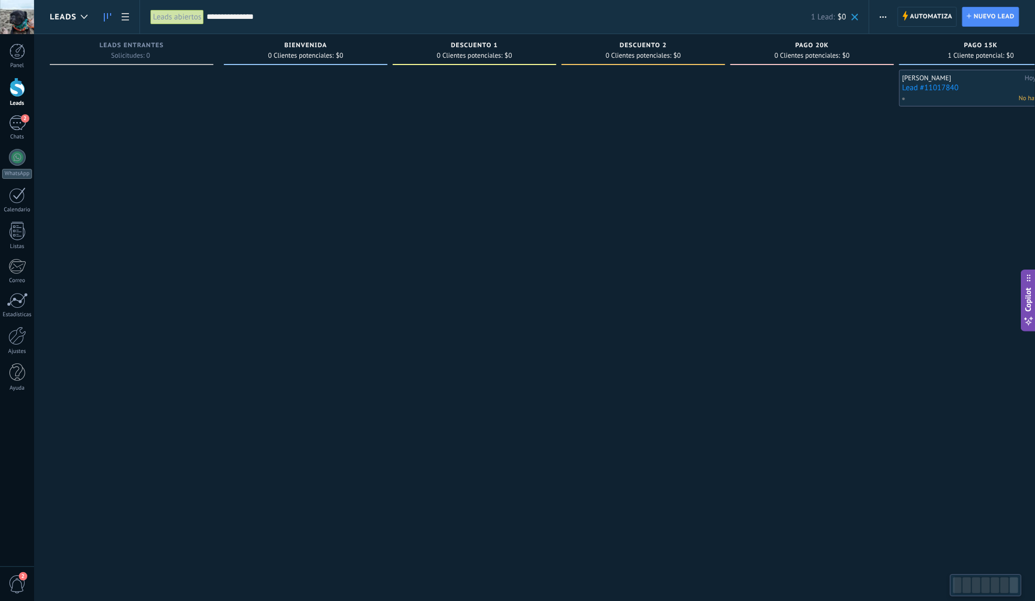
drag, startPoint x: 597, startPoint y: 156, endPoint x: 691, endPoint y: 139, distance: 95.8
click at [674, 149] on div at bounding box center [643, 302] width 164 height 464
click at [854, 16] on span at bounding box center [854, 17] width 7 height 7
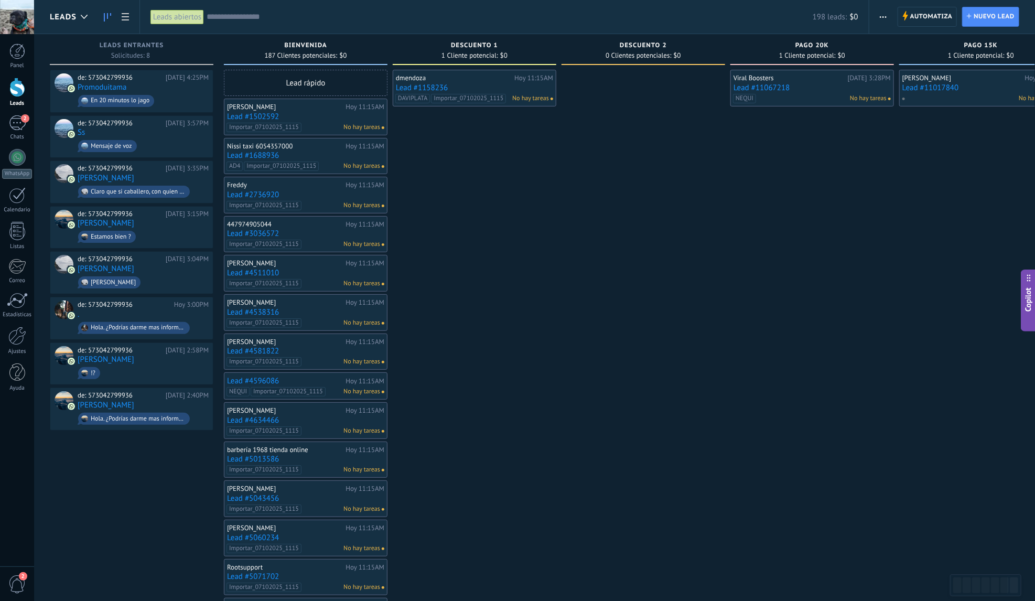
click at [332, 26] on div "198 leads: $0" at bounding box center [533, 17] width 652 height 34
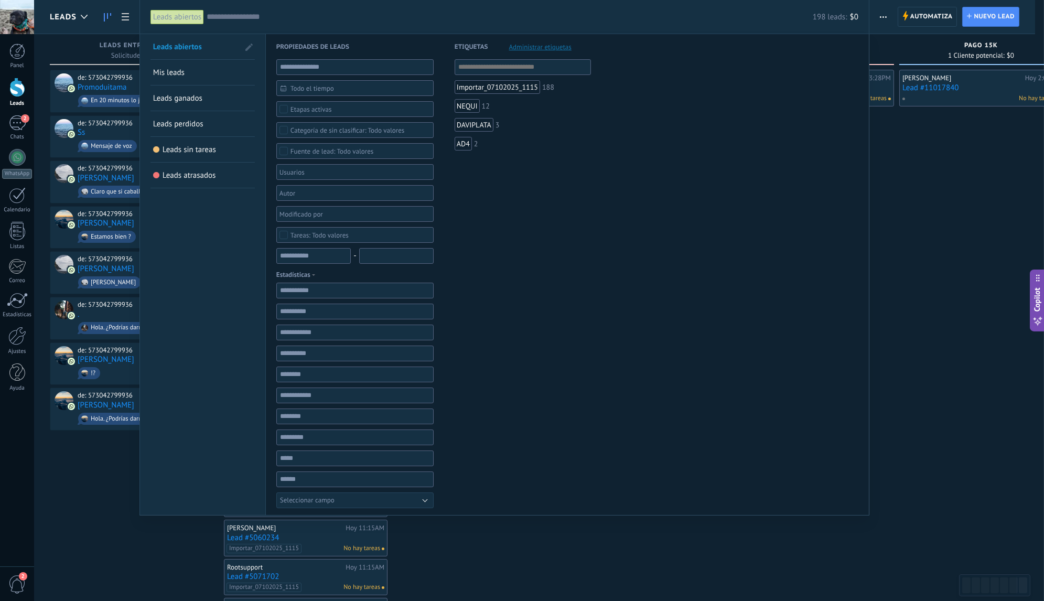
click at [331, 18] on input "text" at bounding box center [510, 17] width 606 height 11
paste input "**********"
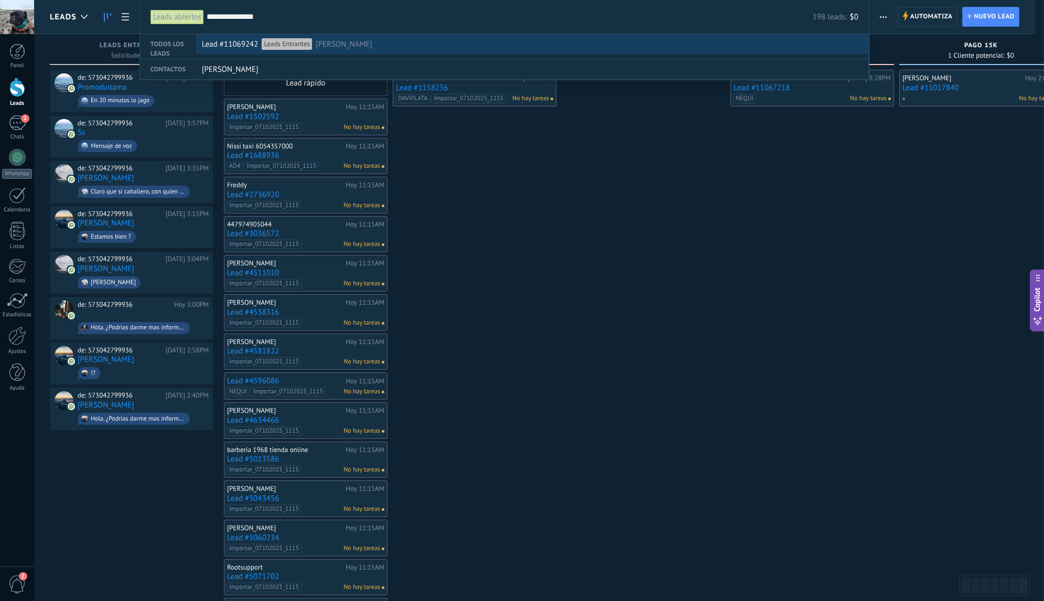
type input "**********"
click at [529, 42] on div "Lead #11069242 Leads Entrantes Hernán Rodríguez Caballer" at bounding box center [530, 45] width 656 height 20
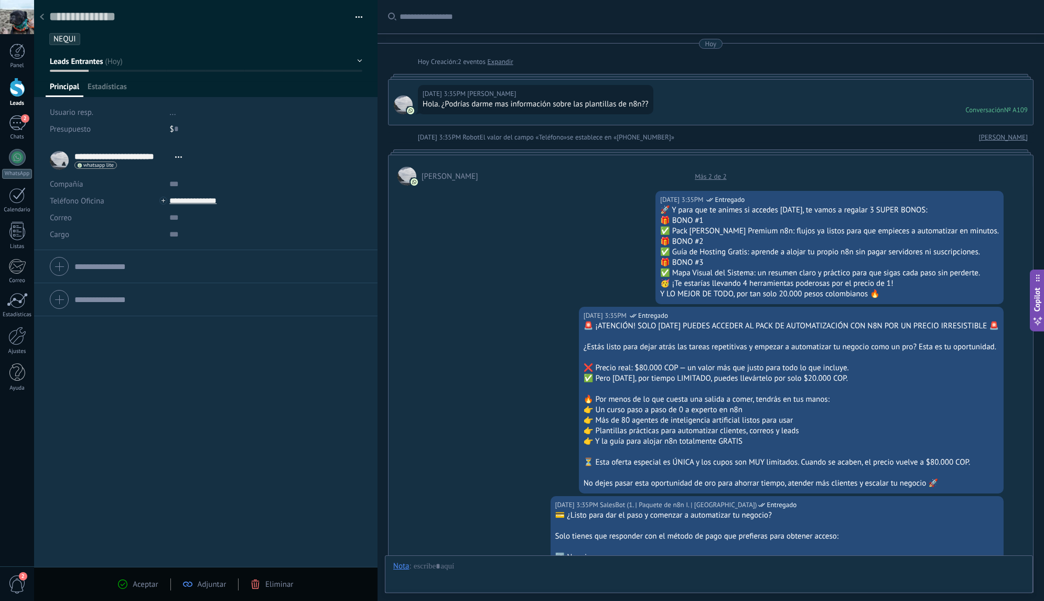
scroll to position [1070, 0]
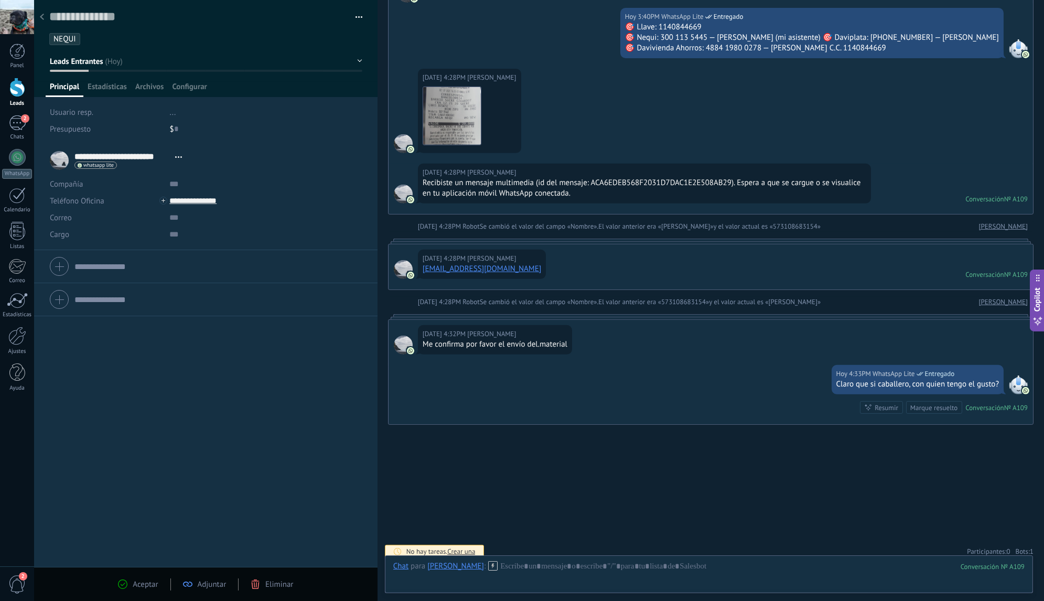
click at [1017, 547] on span "Bots: 1" at bounding box center [1024, 551] width 18 height 9
click at [1019, 527] on use at bounding box center [1021, 531] width 8 height 8
click at [47, 20] on div at bounding box center [42, 17] width 15 height 20
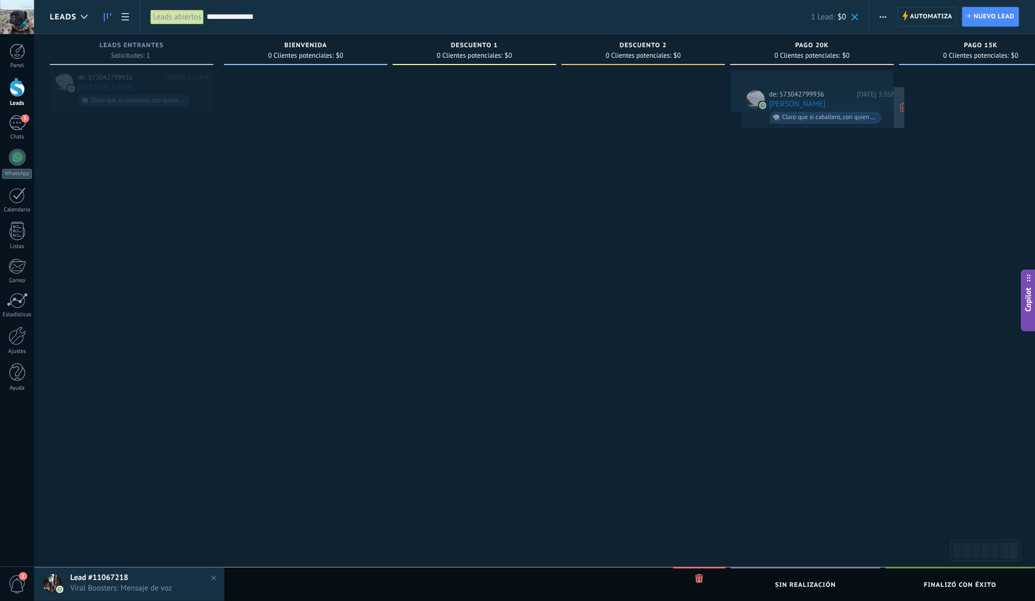
drag, startPoint x: 165, startPoint y: 85, endPoint x: 844, endPoint y: 101, distance: 678.9
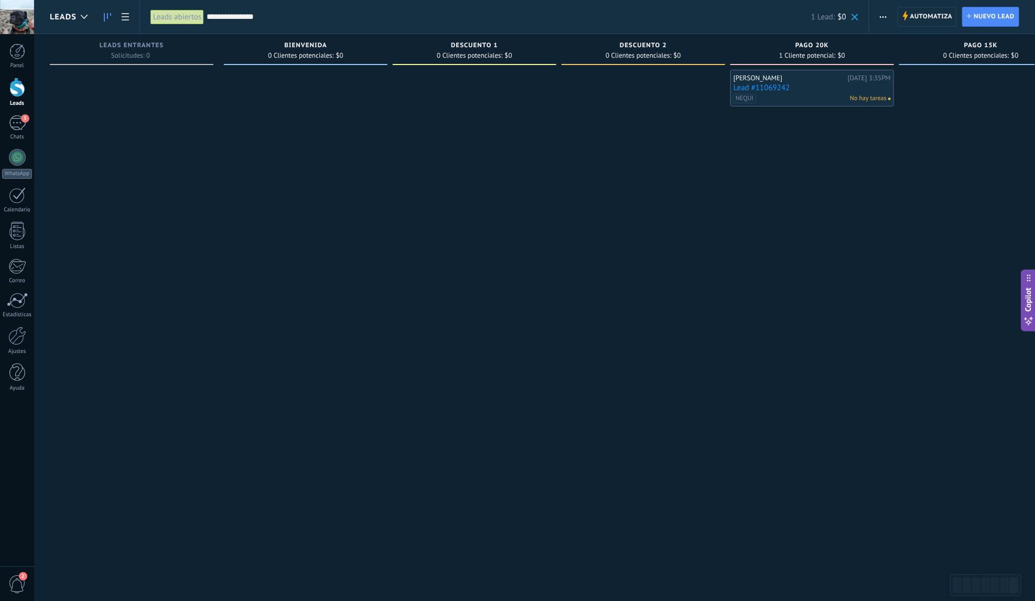
click at [816, 86] on link "Lead #11069242" at bounding box center [811, 87] width 157 height 9
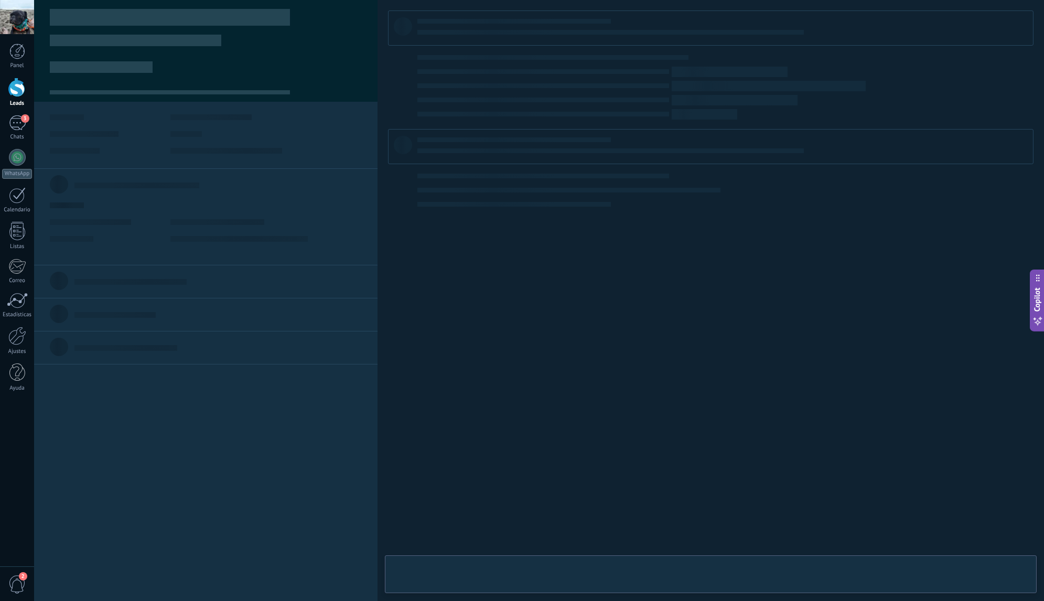
type textarea "**********"
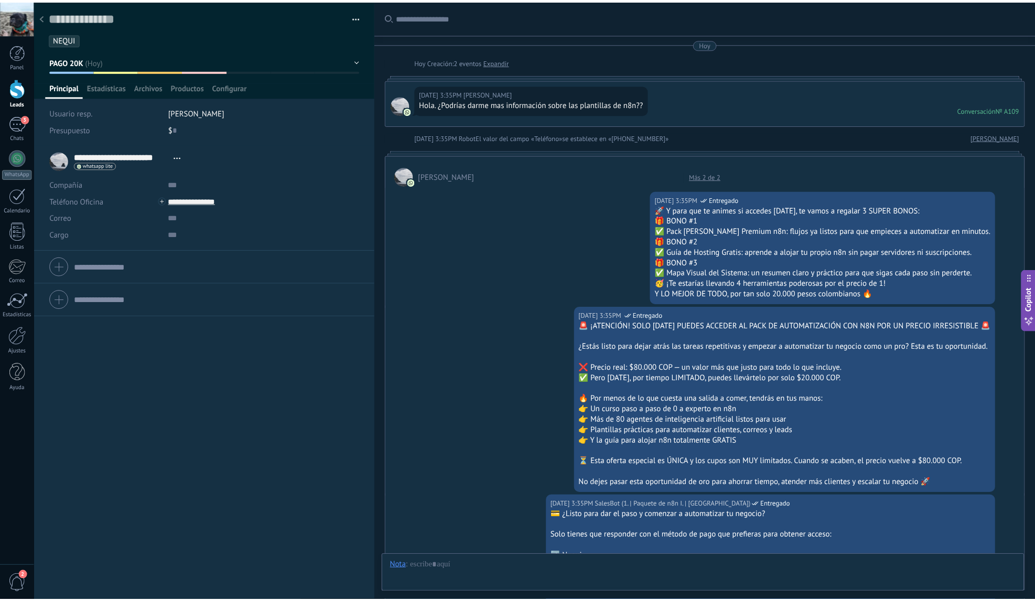
scroll to position [1356, 0]
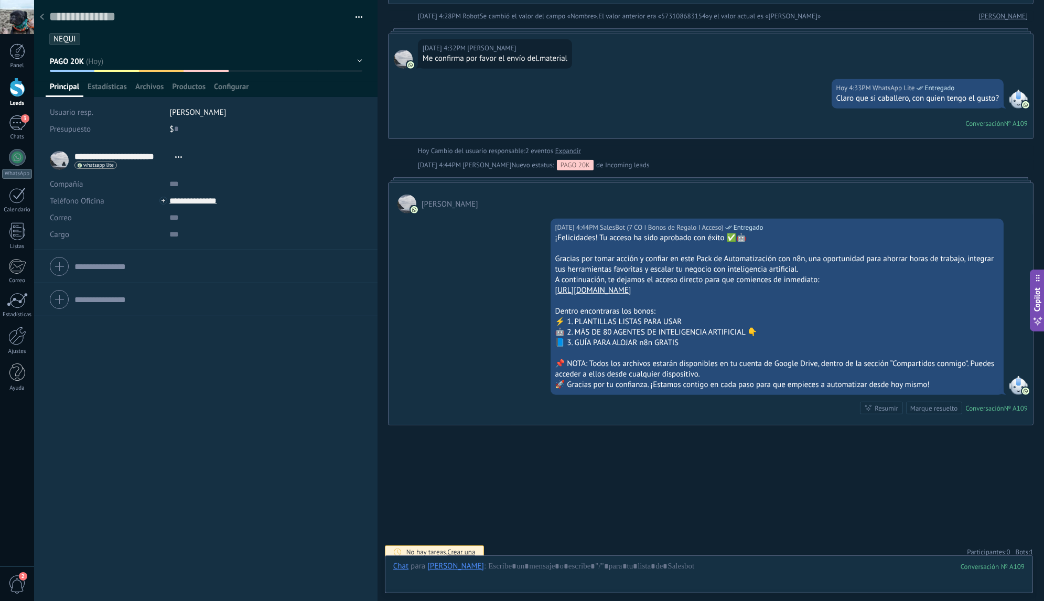
click at [1019, 547] on span "Bots: 1" at bounding box center [1024, 551] width 18 height 9
click at [1018, 527] on icon at bounding box center [1021, 531] width 8 height 8
click at [44, 21] on div at bounding box center [42, 17] width 15 height 20
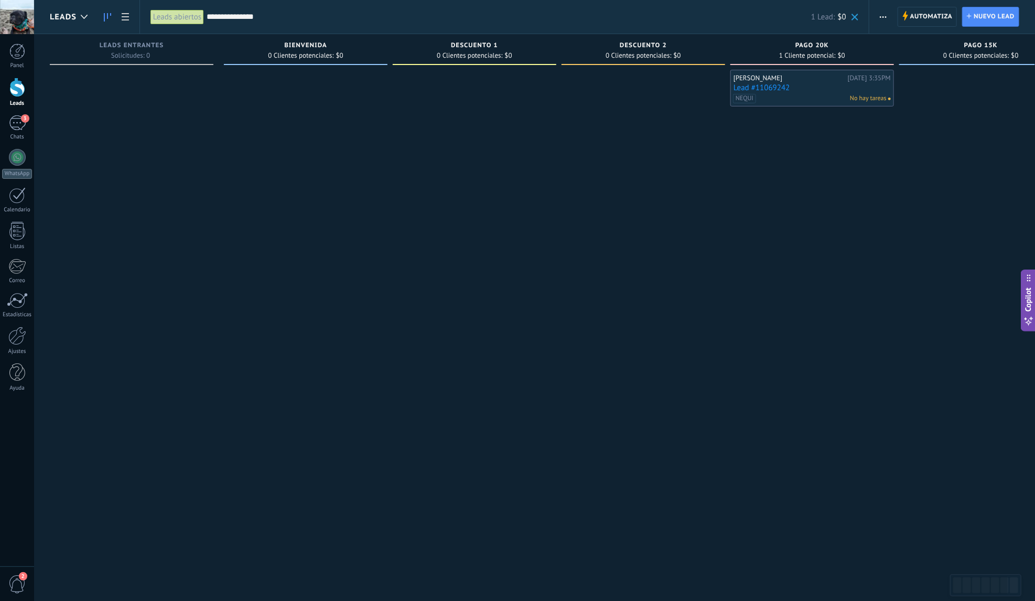
click at [858, 17] on span at bounding box center [854, 17] width 7 height 7
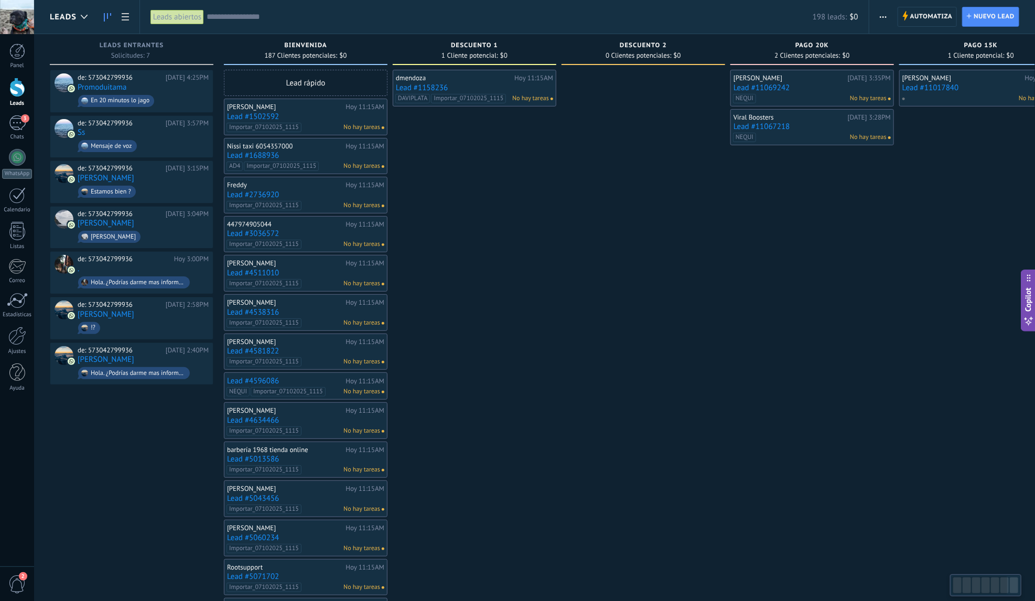
drag, startPoint x: 881, startPoint y: 197, endPoint x: 926, endPoint y: 182, distance: 47.6
click at [926, 182] on div "Leads Entrantes Solicitudes: 7 0 0 0 7 0 0 0 7 de: 573042799936 Hoy 4:25PM Prom…" at bounding box center [648, 451] width 1197 height 834
click at [253, 17] on input "text" at bounding box center [510, 17] width 606 height 11
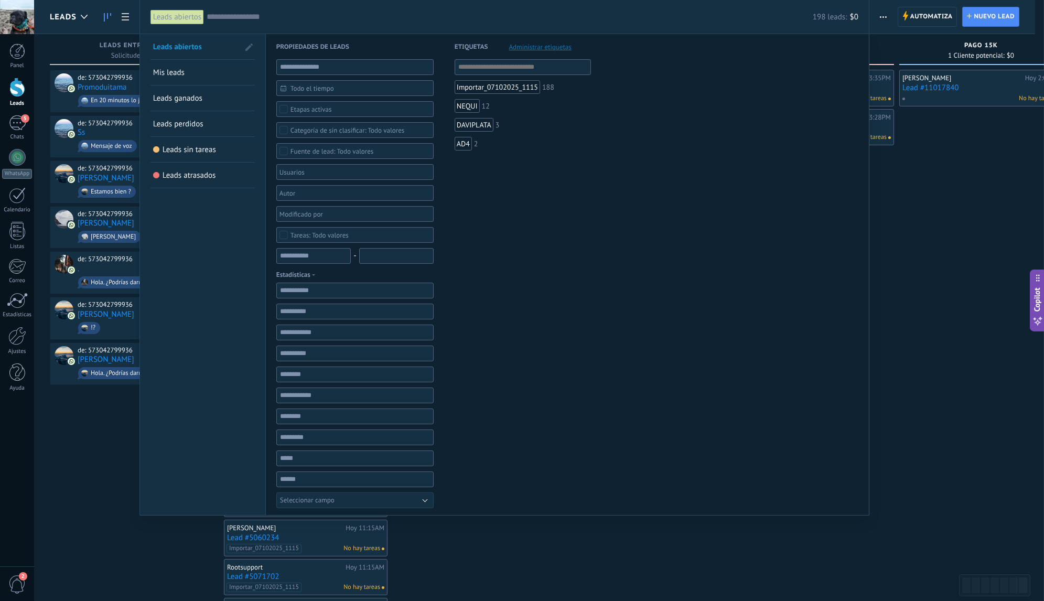
paste input "**********"
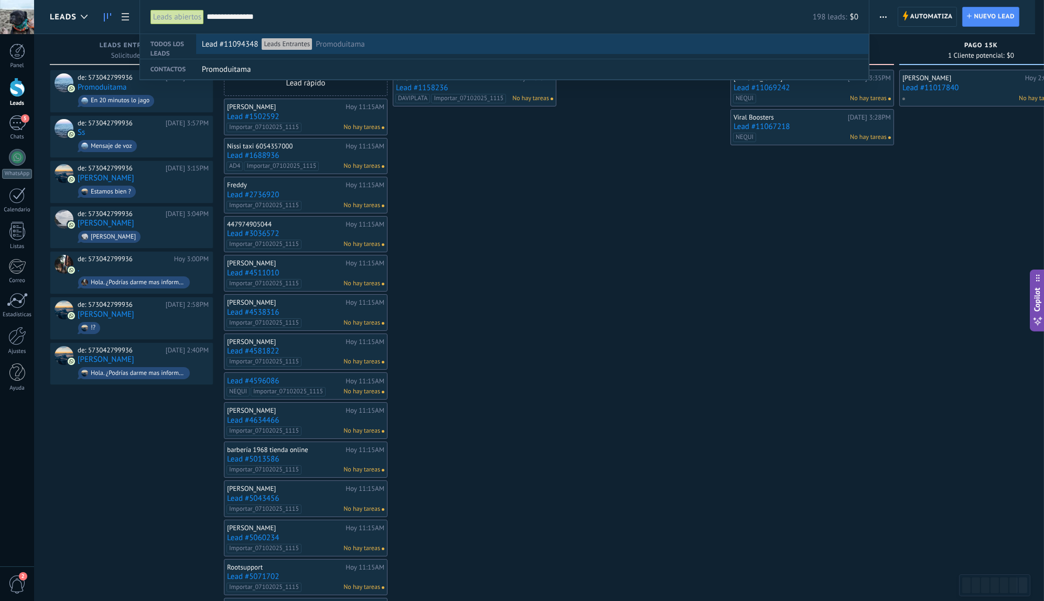
type input "**********"
click at [393, 47] on div "Lead #11094348 Leads Entrantes Promoduitama" at bounding box center [530, 45] width 656 height 20
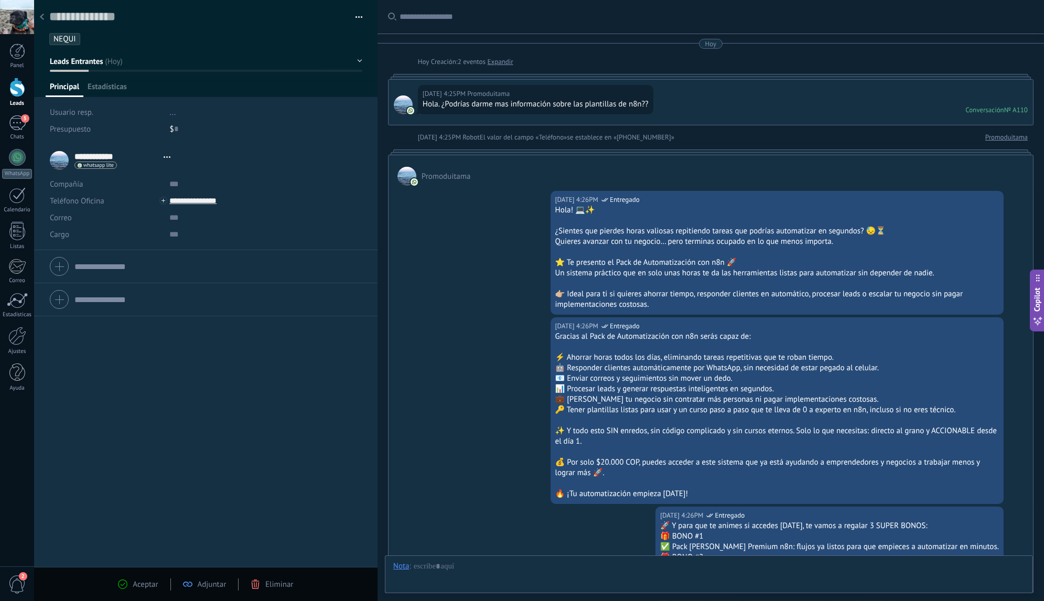
type textarea "**********"
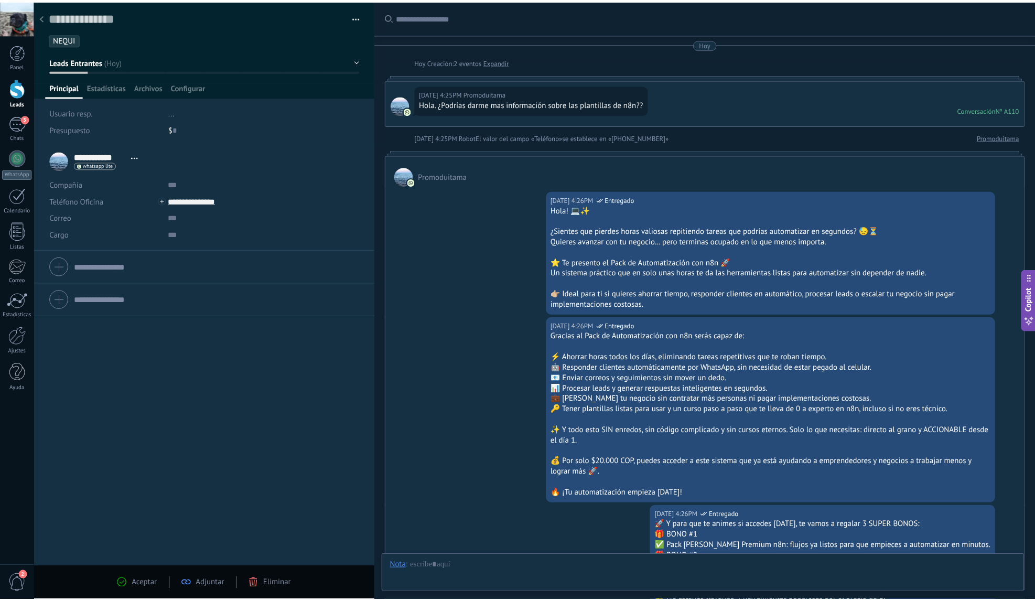
scroll to position [1118, 0]
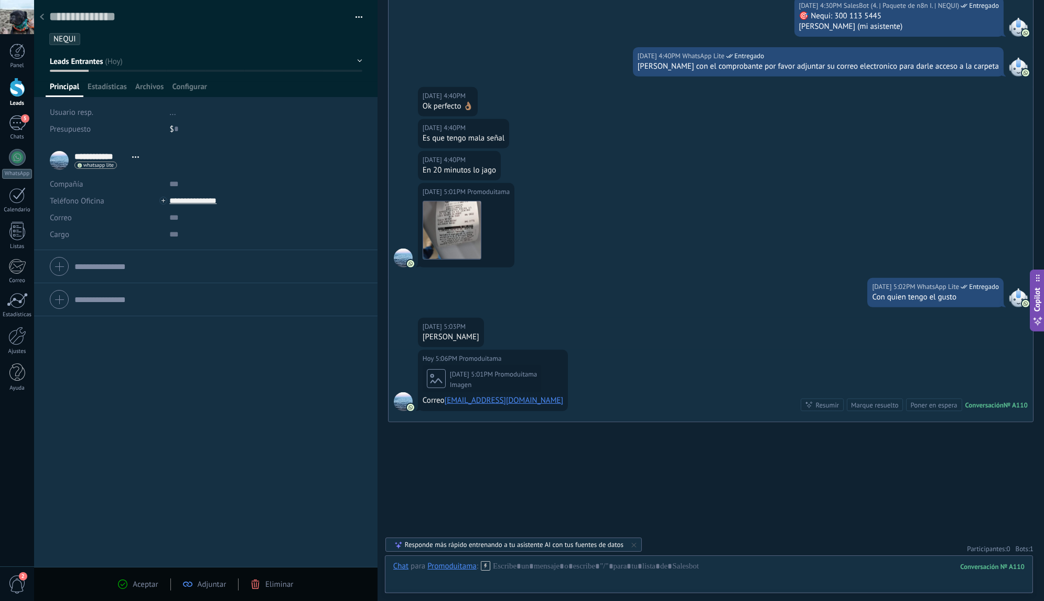
click at [1017, 546] on span "Bots: 1" at bounding box center [1024, 548] width 18 height 9
click at [1019, 528] on use at bounding box center [1021, 528] width 8 height 8
click at [40, 21] on div at bounding box center [42, 17] width 15 height 20
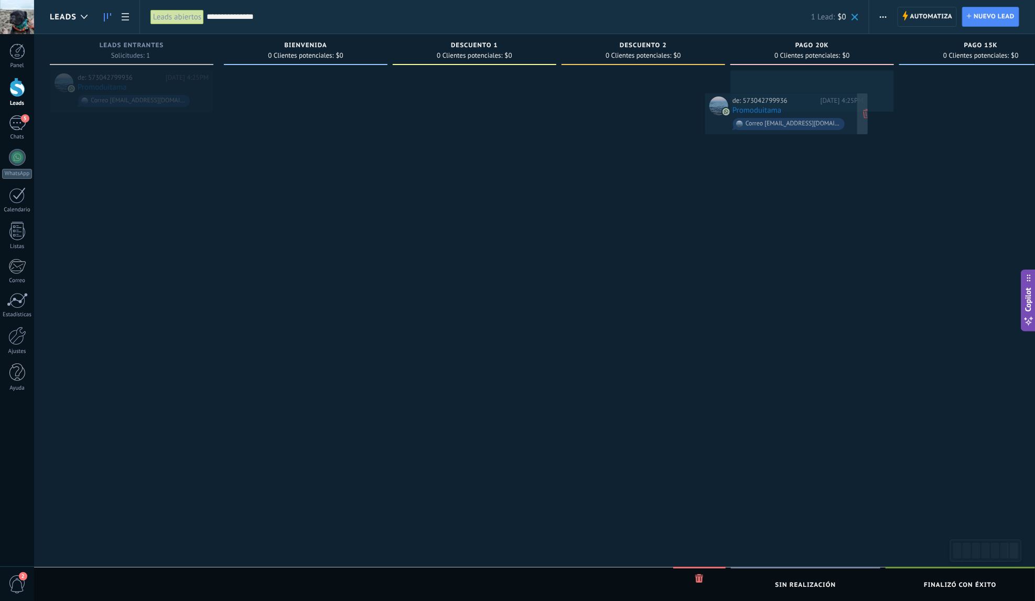
drag, startPoint x: 161, startPoint y: 86, endPoint x: 818, endPoint y: 108, distance: 657.1
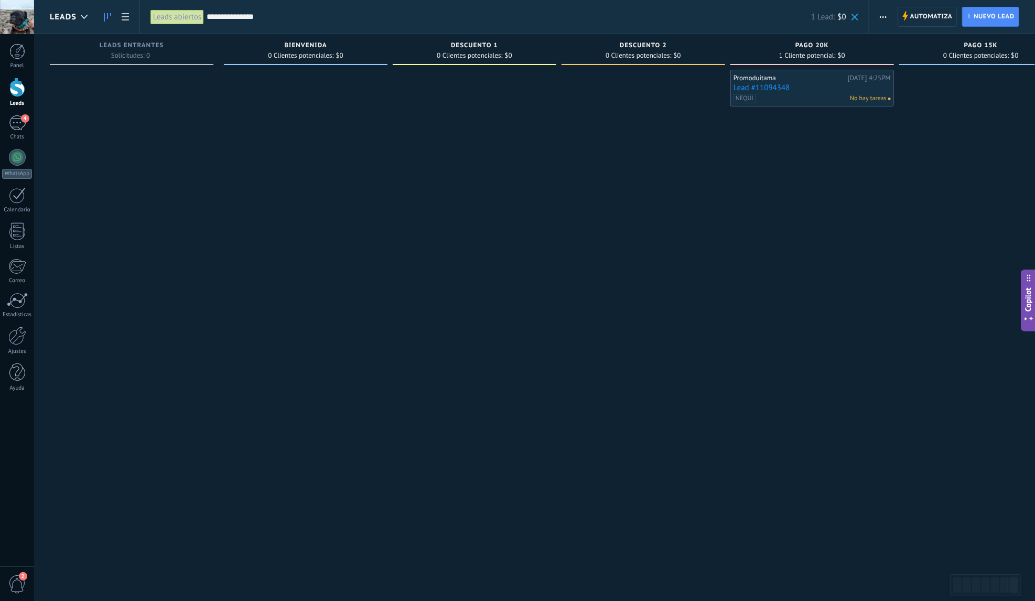
click at [854, 18] on span at bounding box center [854, 17] width 7 height 7
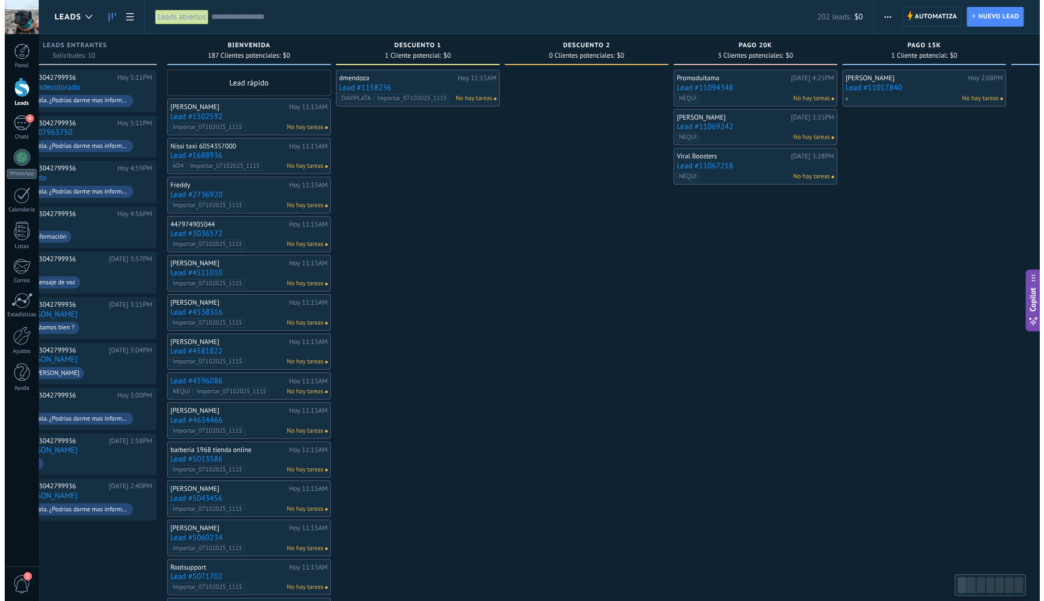
scroll to position [0, 212]
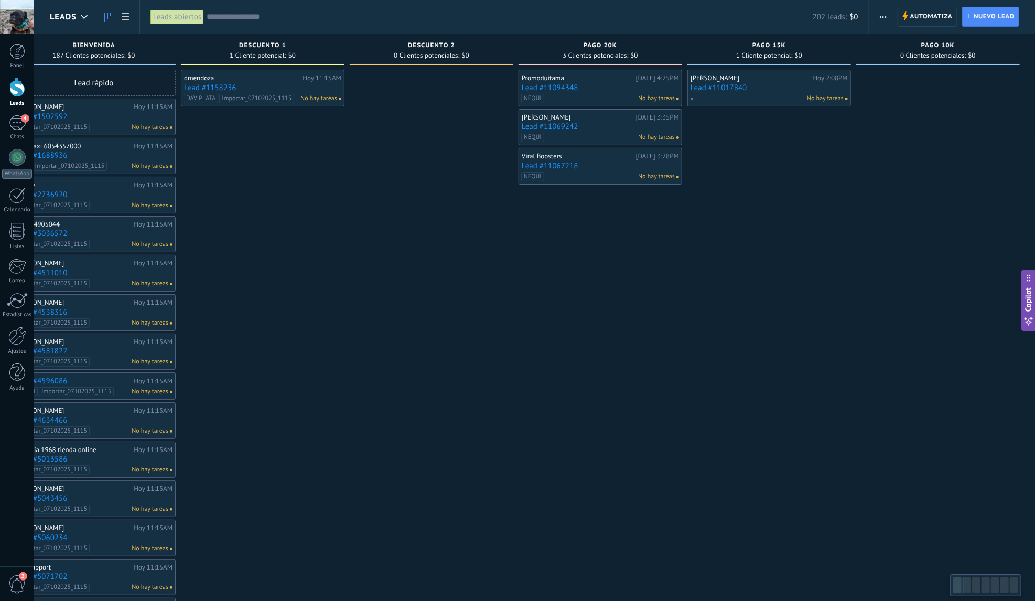
drag, startPoint x: 774, startPoint y: 259, endPoint x: 537, endPoint y: 259, distance: 236.4
click at [537, 259] on div "Promoduitama Hoy 4:25PM Lead #11094348 NEQUI No hay tareas Hernán Rodríguez Cab…" at bounding box center [600, 469] width 164 height 799
click at [595, 82] on div "Promoduitama Hoy 4:25PM Lead #11094348 NEQUI No hay tareas" at bounding box center [600, 88] width 157 height 30
click at [600, 84] on link "Lead #11094348" at bounding box center [600, 87] width 157 height 9
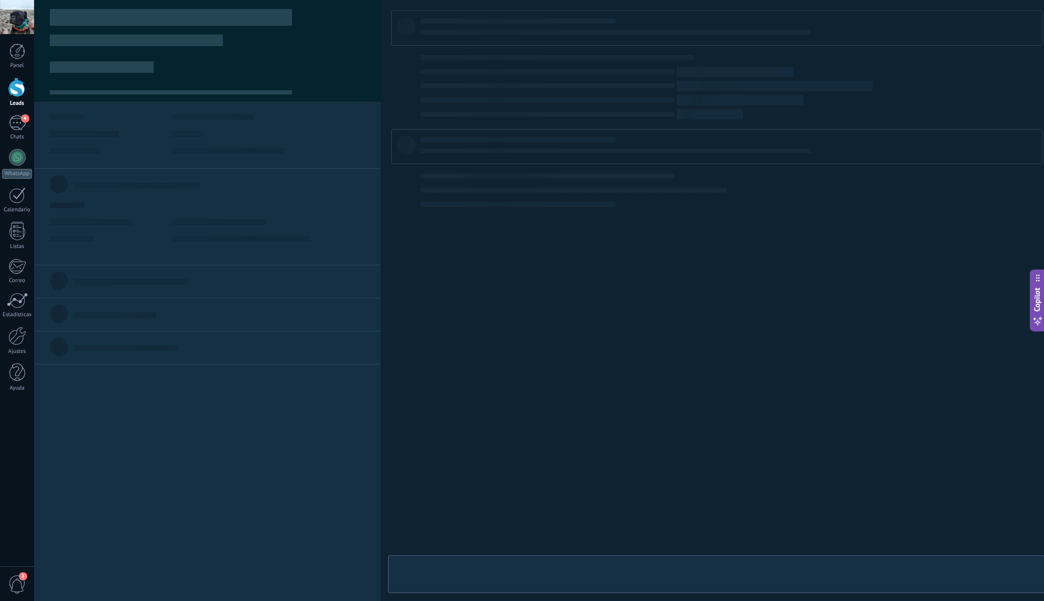
scroll to position [0, 203]
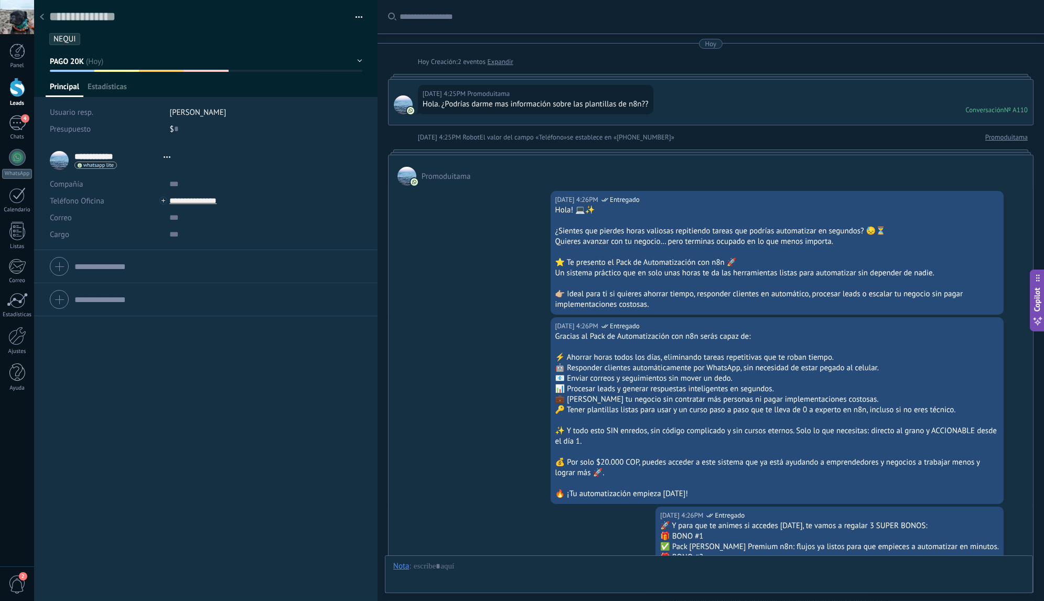
type textarea "**********"
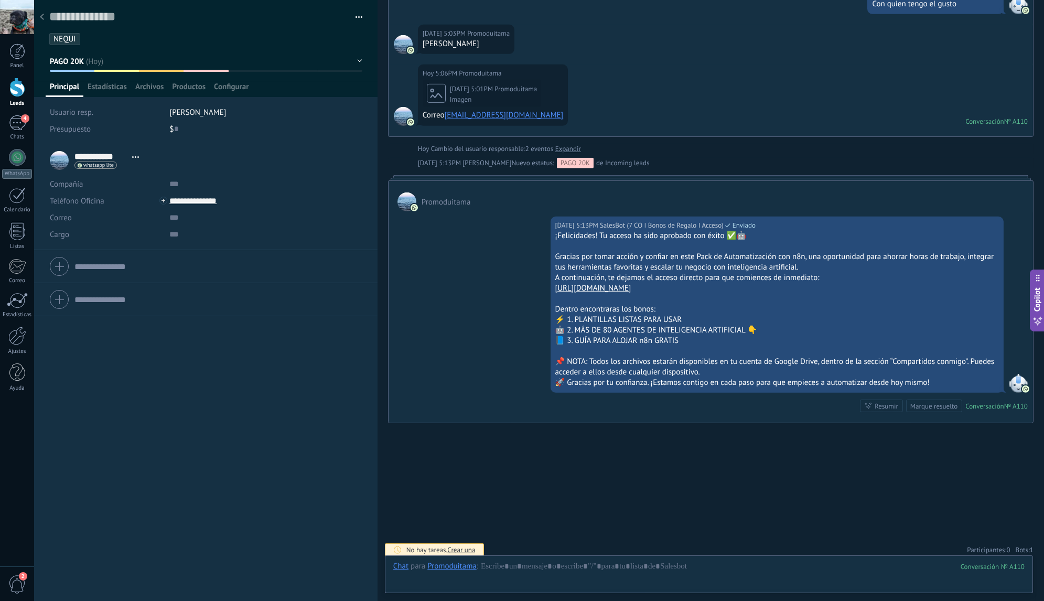
click at [1029, 547] on span "1" at bounding box center [1031, 549] width 4 height 9
click at [1019, 527] on use at bounding box center [1021, 529] width 8 height 8
click at [44, 18] on icon at bounding box center [42, 17] width 4 height 6
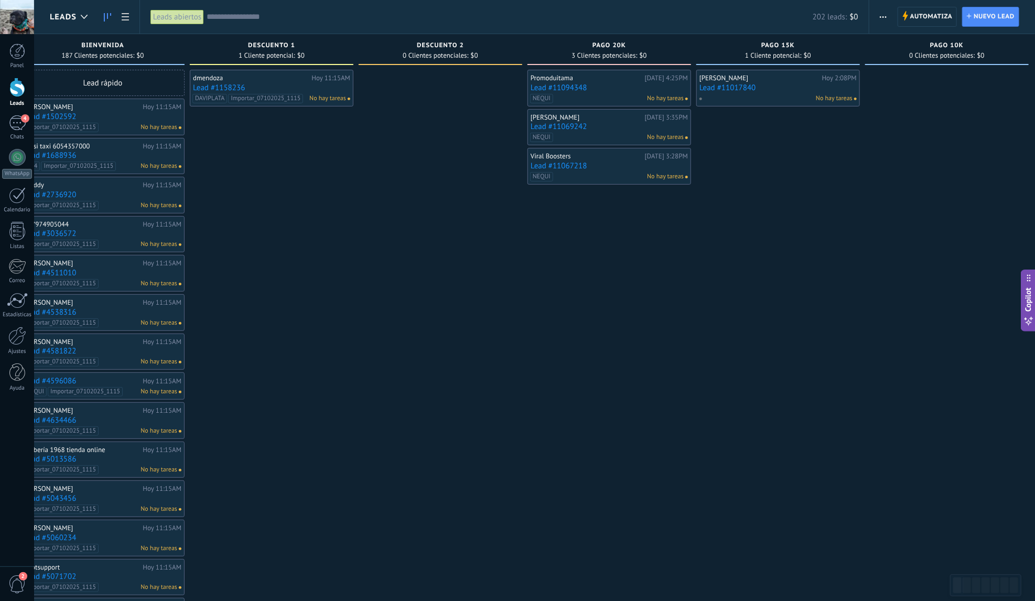
click at [291, 14] on input "text" at bounding box center [510, 17] width 606 height 11
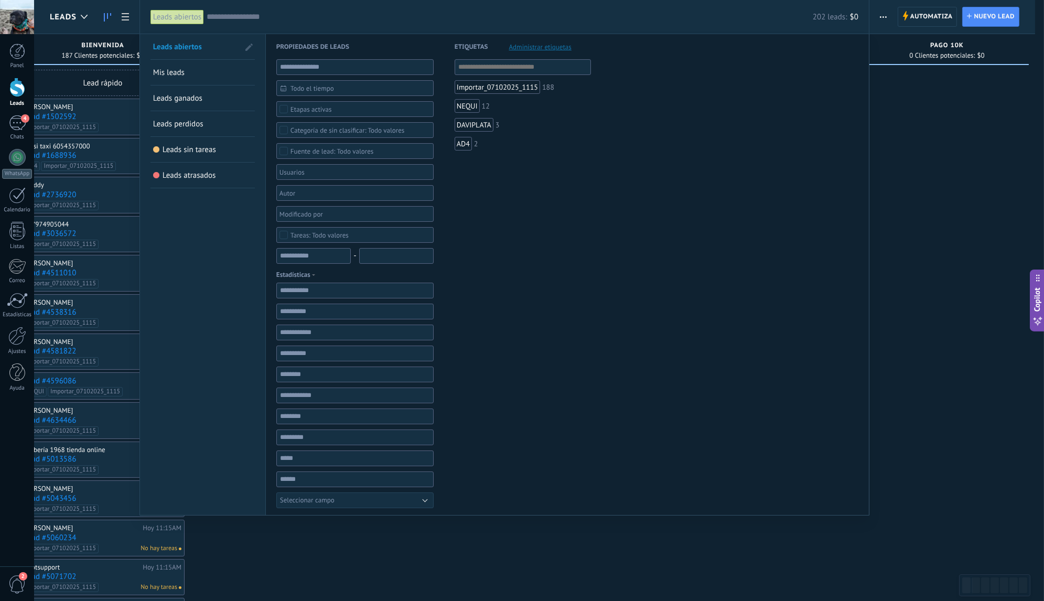
paste input "**********"
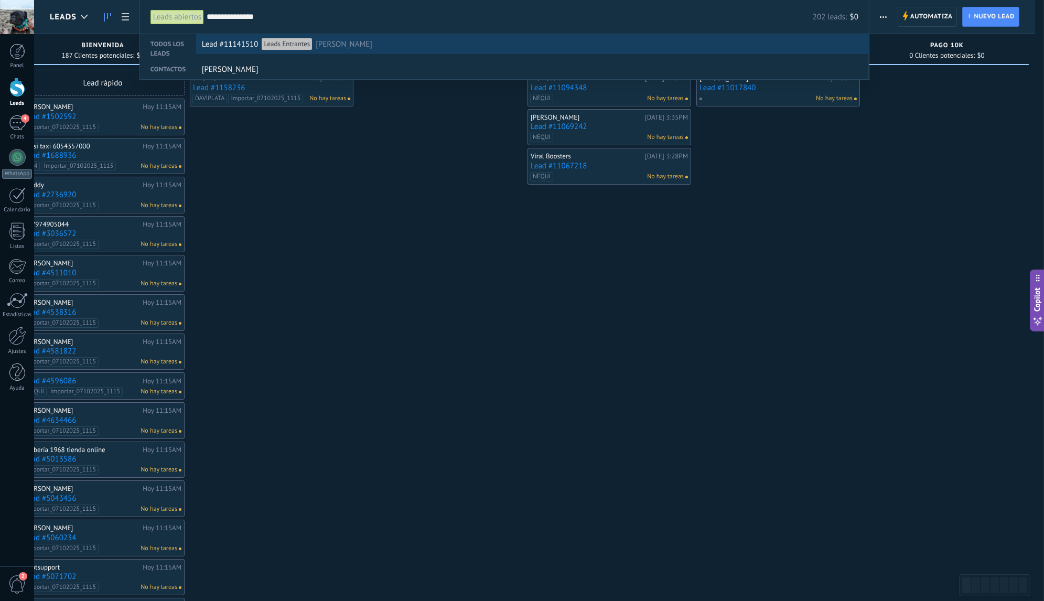
type input "**********"
click at [344, 40] on span "juan diego murillo" at bounding box center [344, 44] width 57 height 19
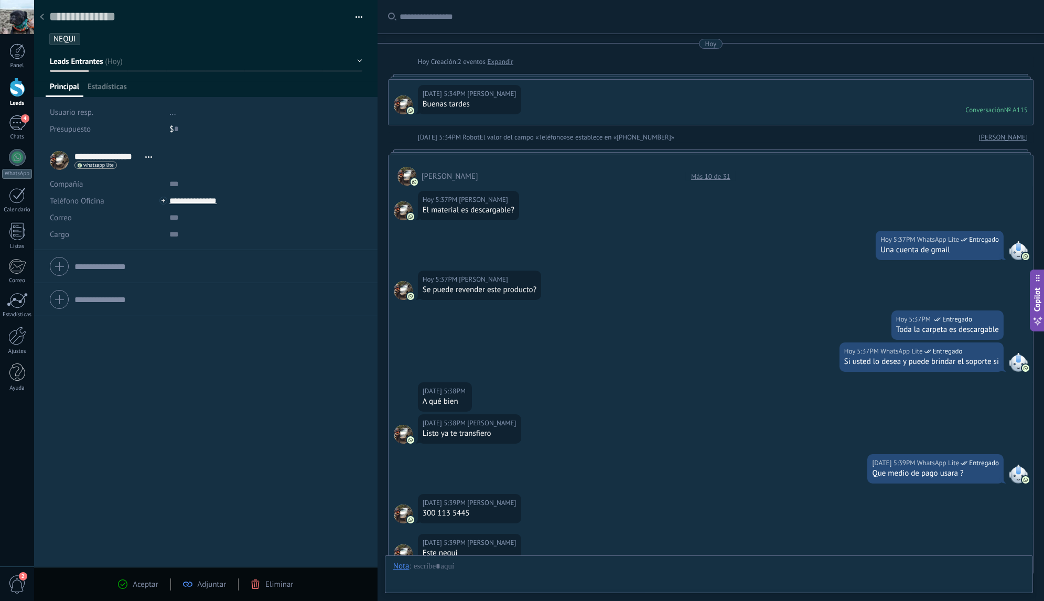
scroll to position [666, 0]
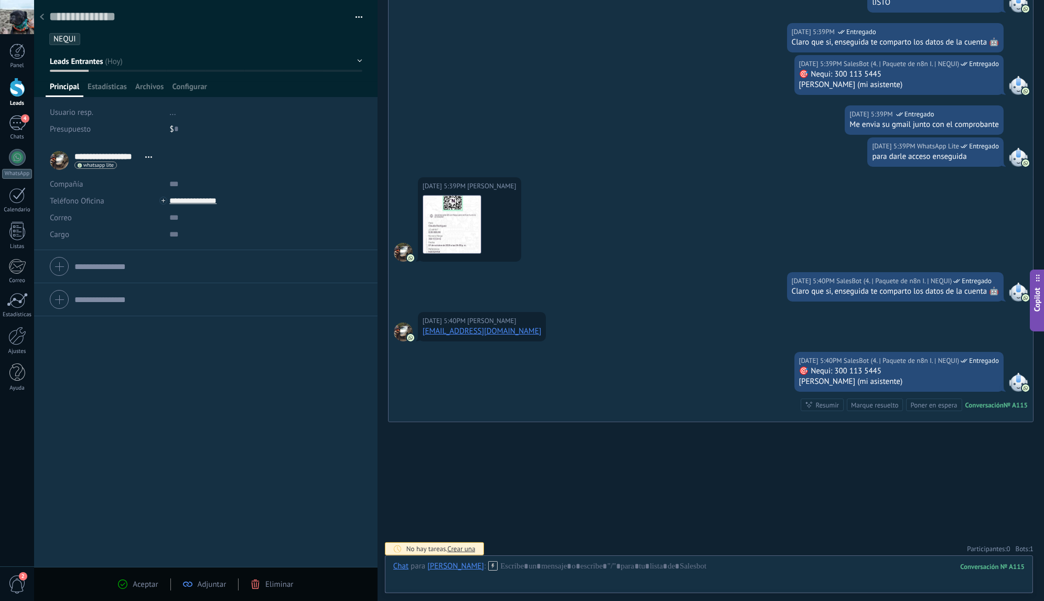
click at [43, 20] on icon at bounding box center [42, 17] width 4 height 6
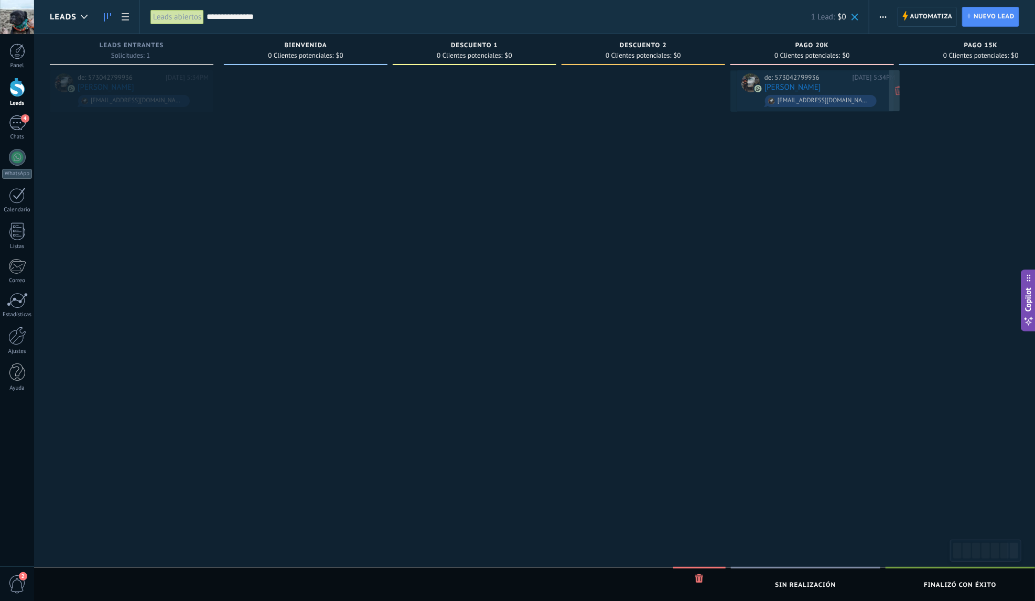
drag, startPoint x: 159, startPoint y: 82, endPoint x: 845, endPoint y: 82, distance: 686.6
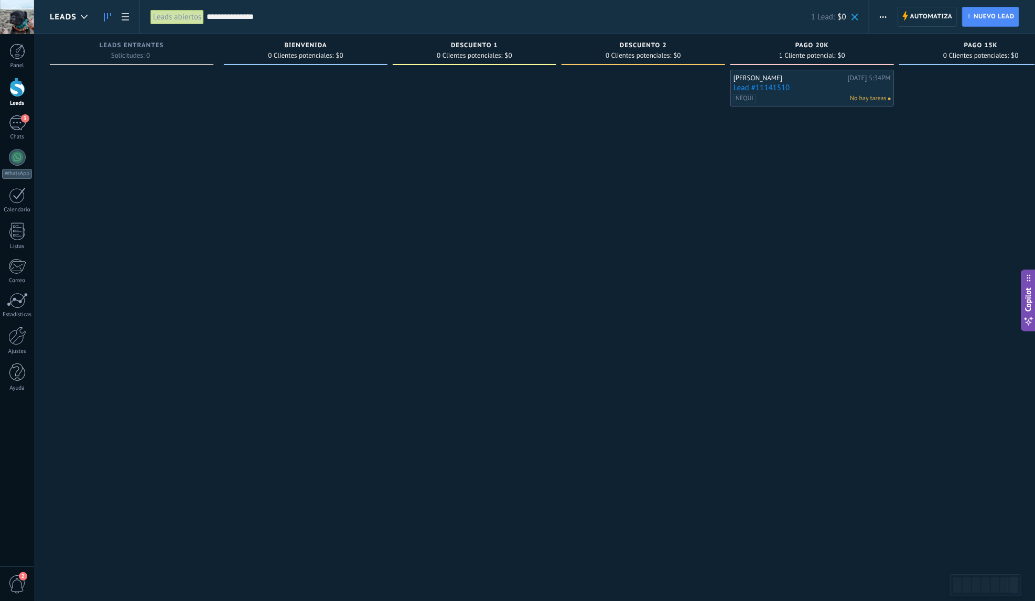
click at [801, 85] on link "Lead #11141510" at bounding box center [811, 87] width 157 height 9
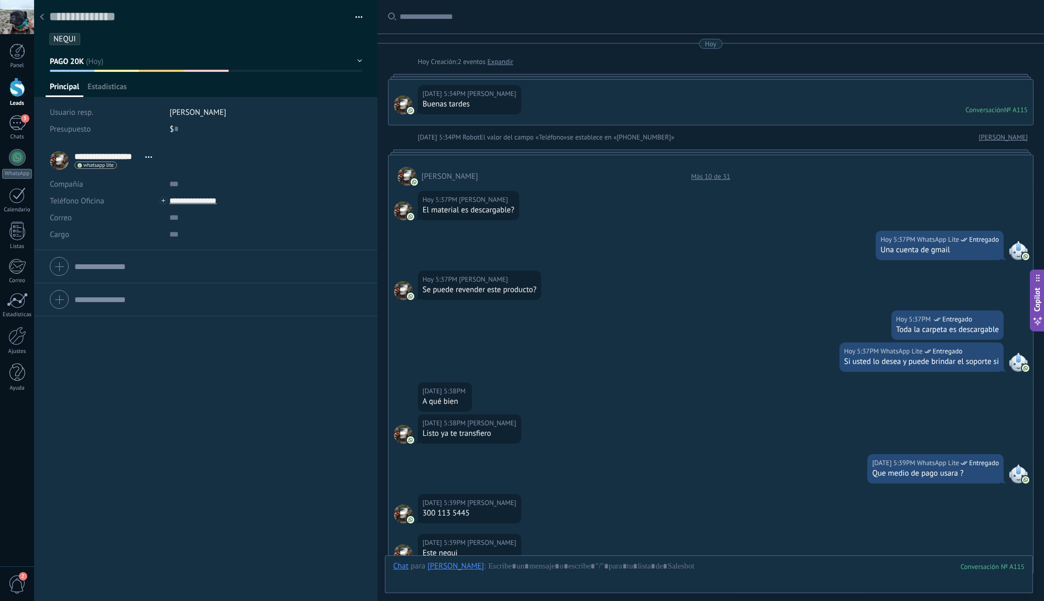
scroll to position [950, 0]
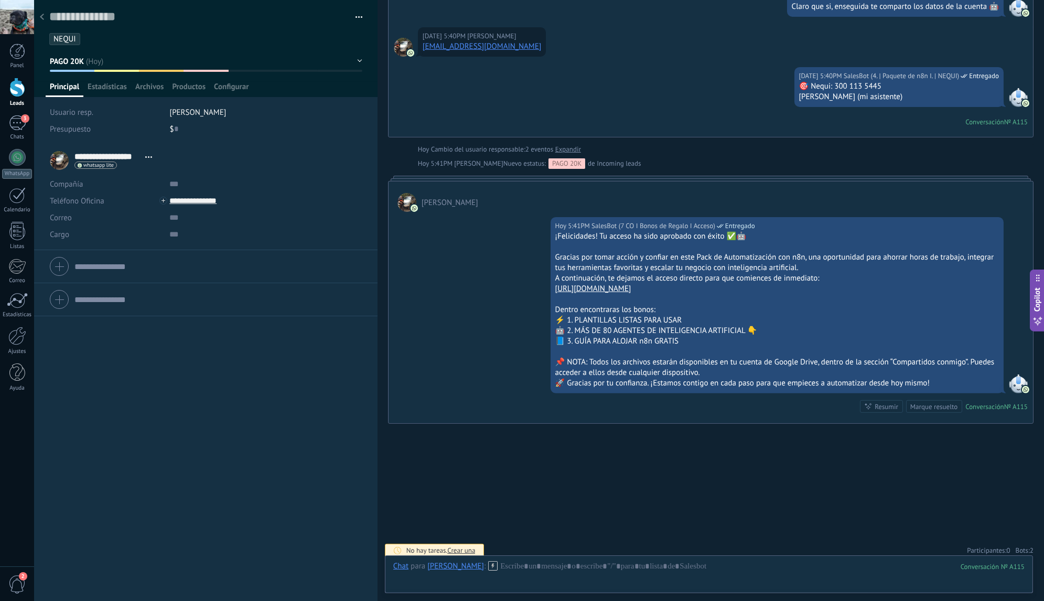
click at [1029, 546] on span "2" at bounding box center [1031, 550] width 4 height 9
click at [1020, 526] on icon at bounding box center [1021, 529] width 8 height 8
click at [1018, 525] on icon at bounding box center [1021, 529] width 8 height 8
click at [41, 23] on div at bounding box center [42, 17] width 15 height 20
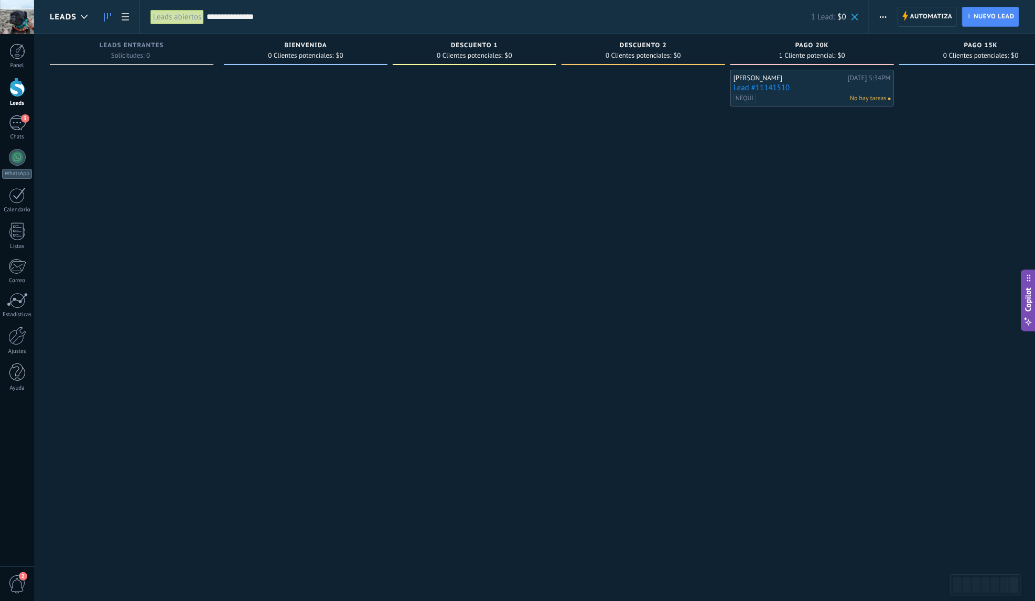
click at [800, 89] on link "Lead #11141510" at bounding box center [811, 87] width 157 height 9
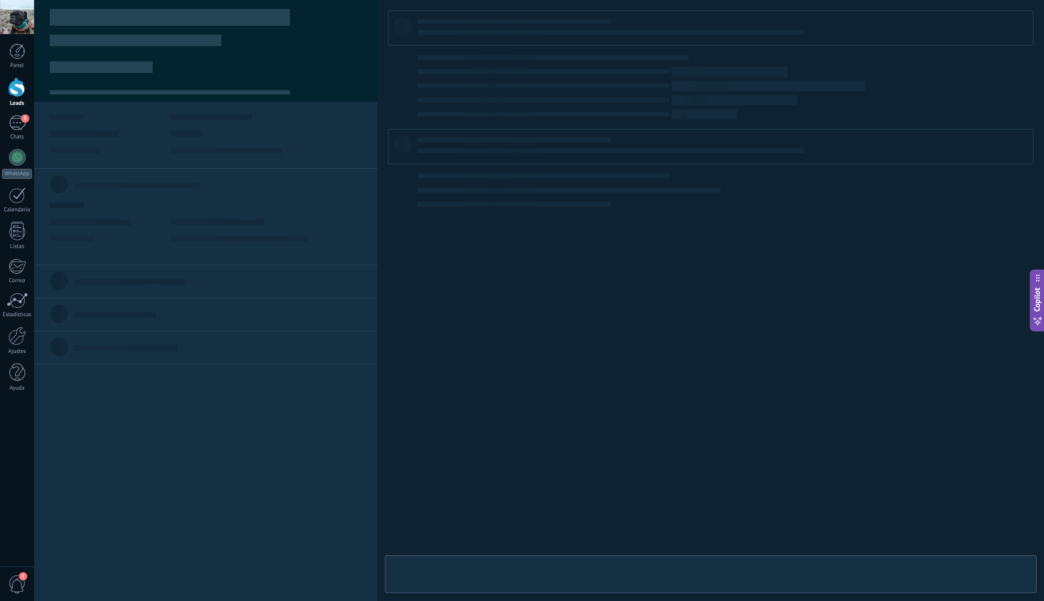
type textarea "**********"
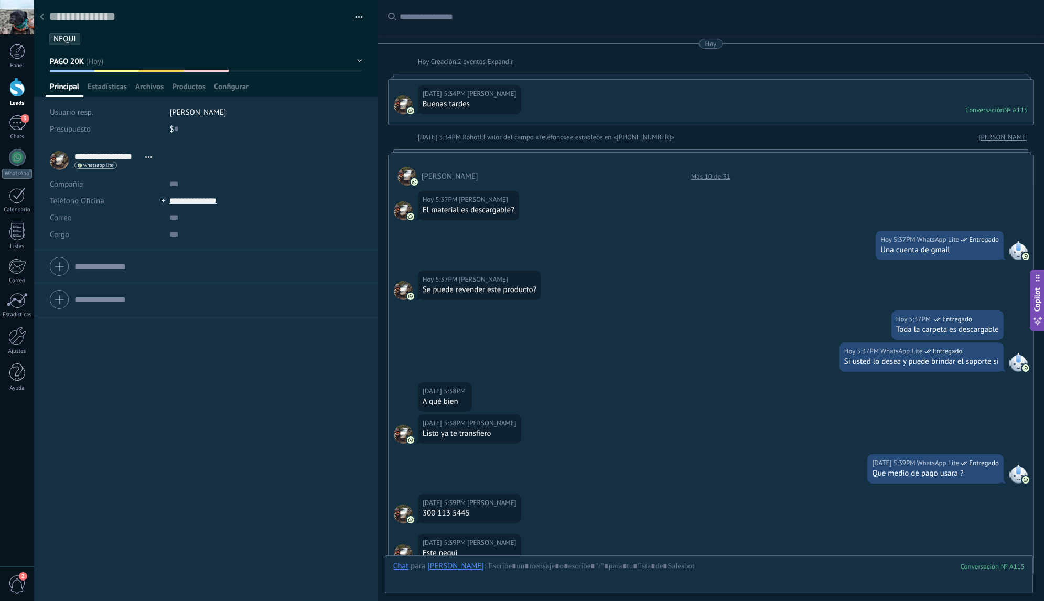
scroll to position [951, 0]
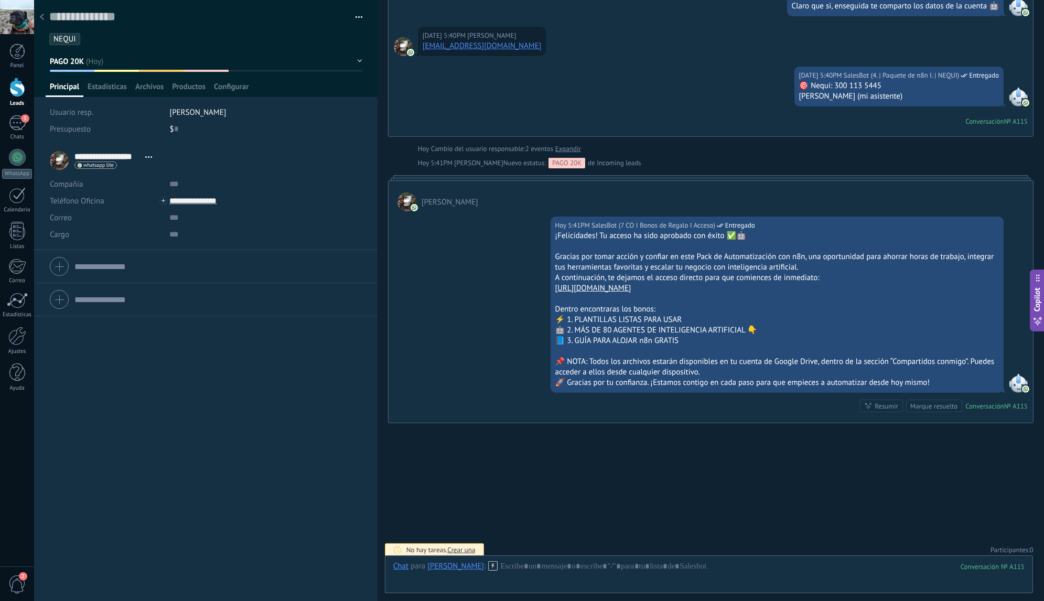
click at [42, 21] on div at bounding box center [42, 17] width 15 height 20
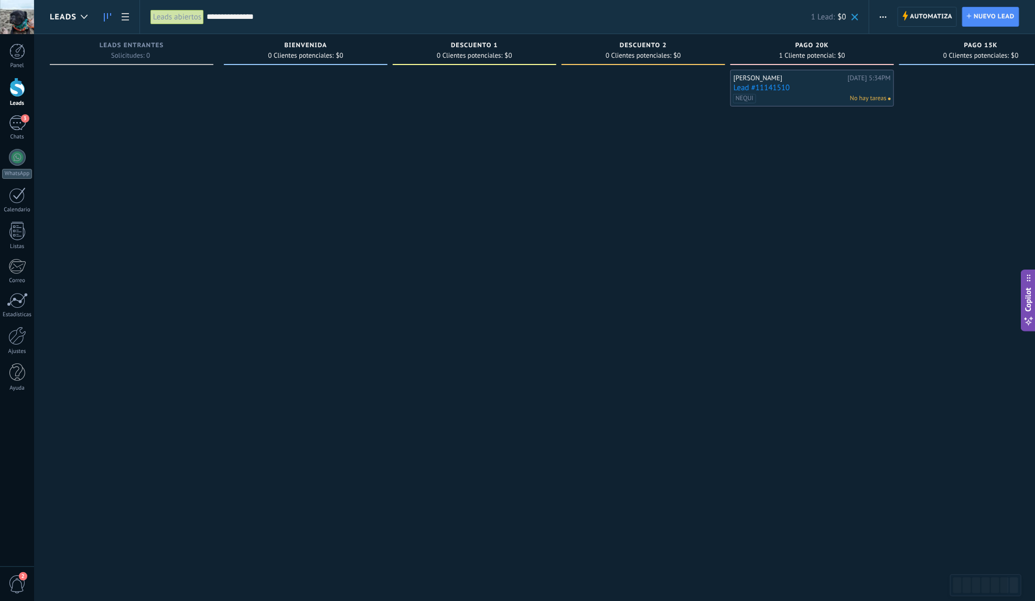
click at [853, 19] on span at bounding box center [854, 17] width 7 height 7
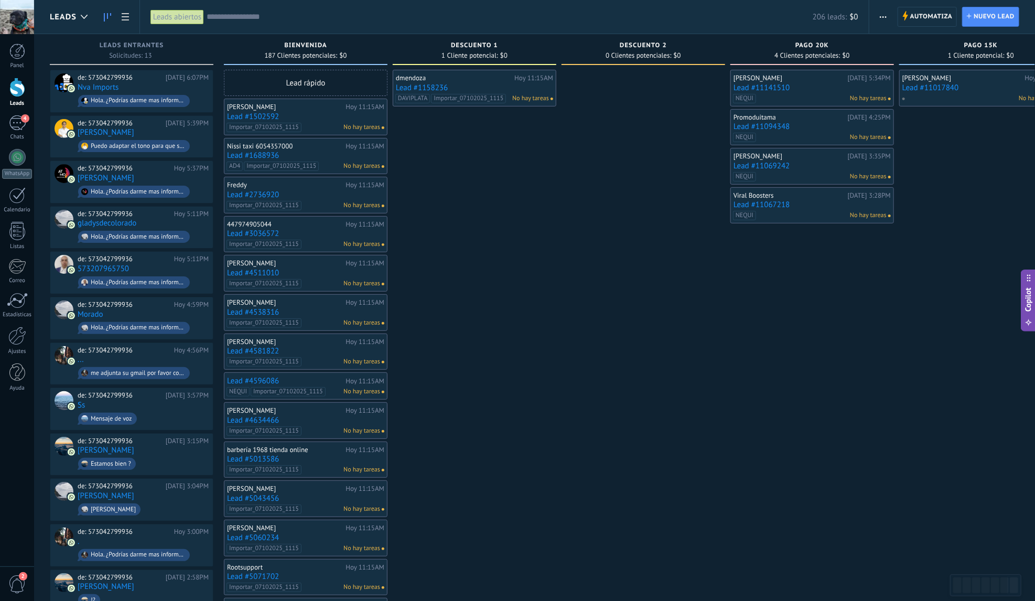
click at [266, 20] on input "text" at bounding box center [510, 17] width 606 height 11
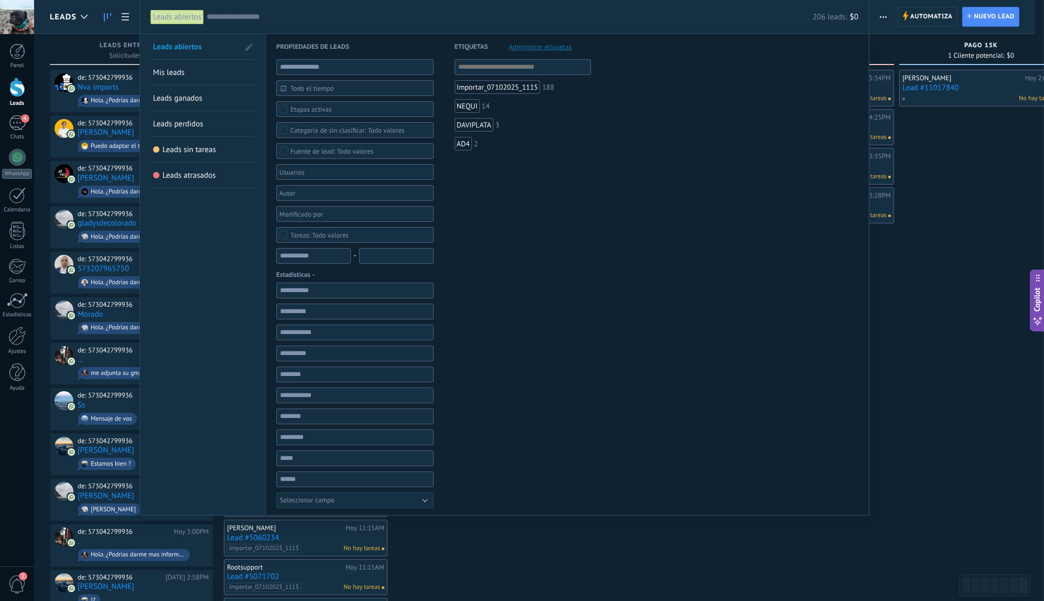
paste input "**********"
type input "**********"
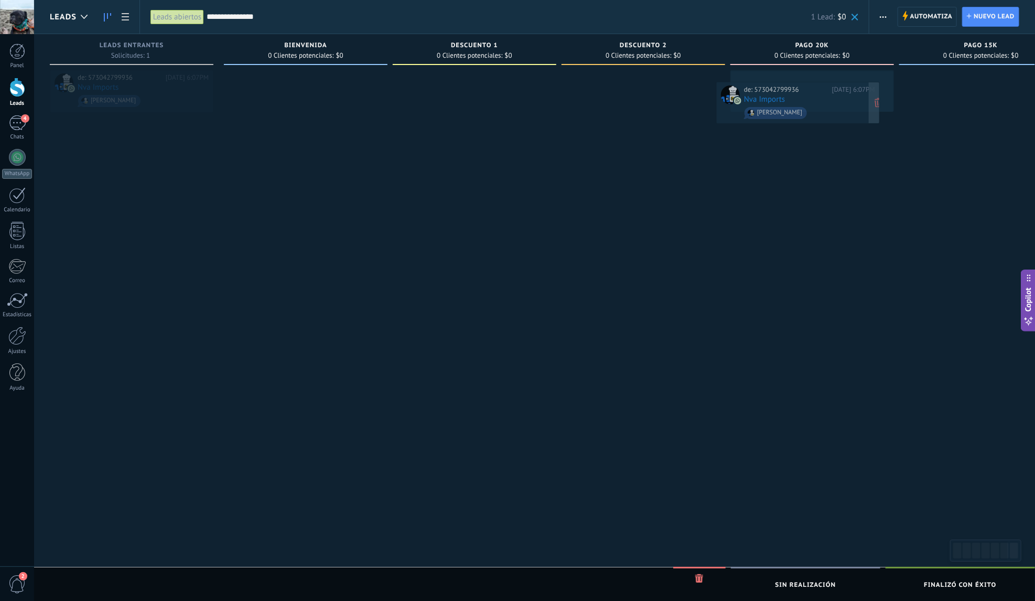
drag, startPoint x: 136, startPoint y: 88, endPoint x: 803, endPoint y: 100, distance: 667.3
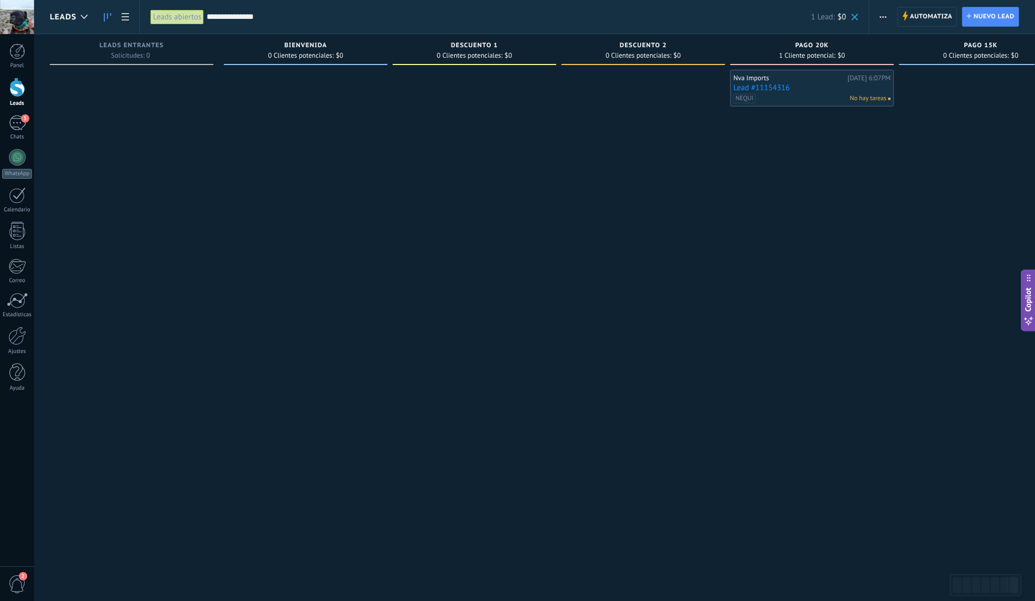
click at [820, 87] on link "Lead #11154316" at bounding box center [811, 87] width 157 height 9
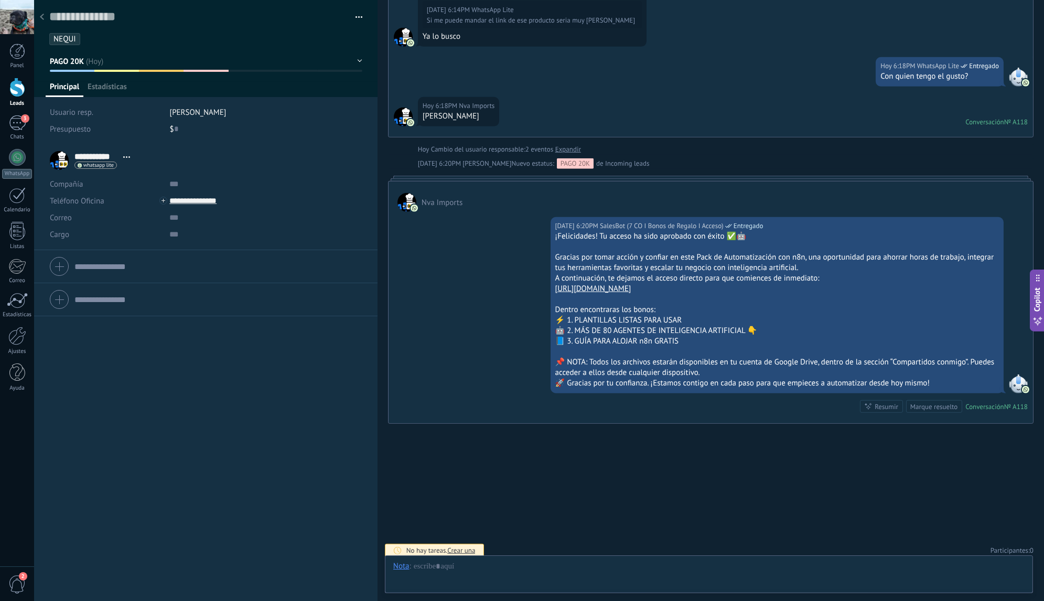
scroll to position [16, 0]
click at [1029, 548] on span "2" at bounding box center [1031, 550] width 4 height 9
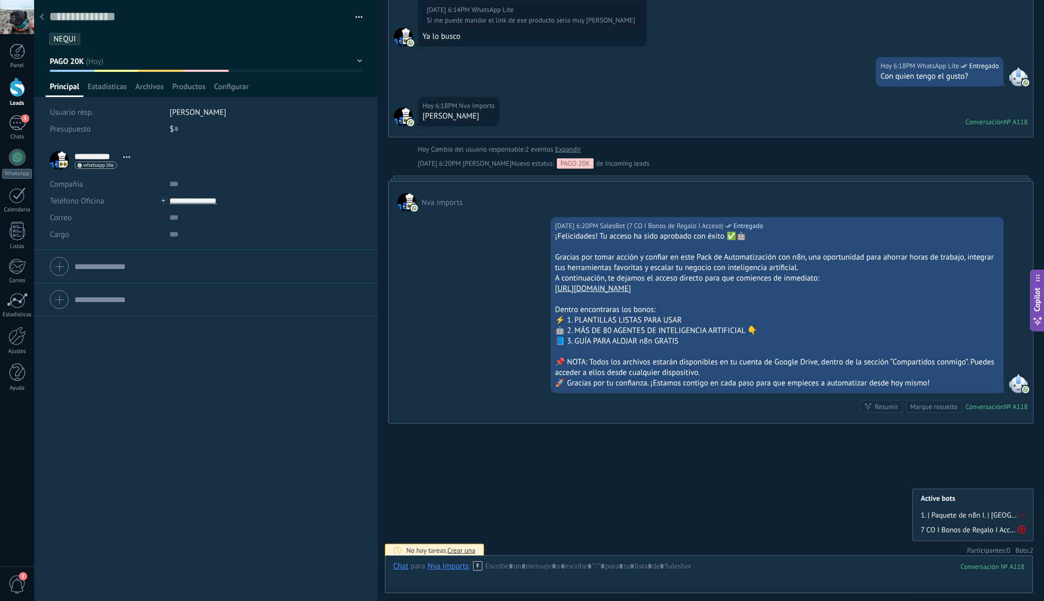
click at [1019, 526] on icon at bounding box center [1021, 529] width 8 height 8
click at [1020, 526] on use at bounding box center [1021, 530] width 8 height 8
click at [41, 20] on div at bounding box center [42, 17] width 15 height 20
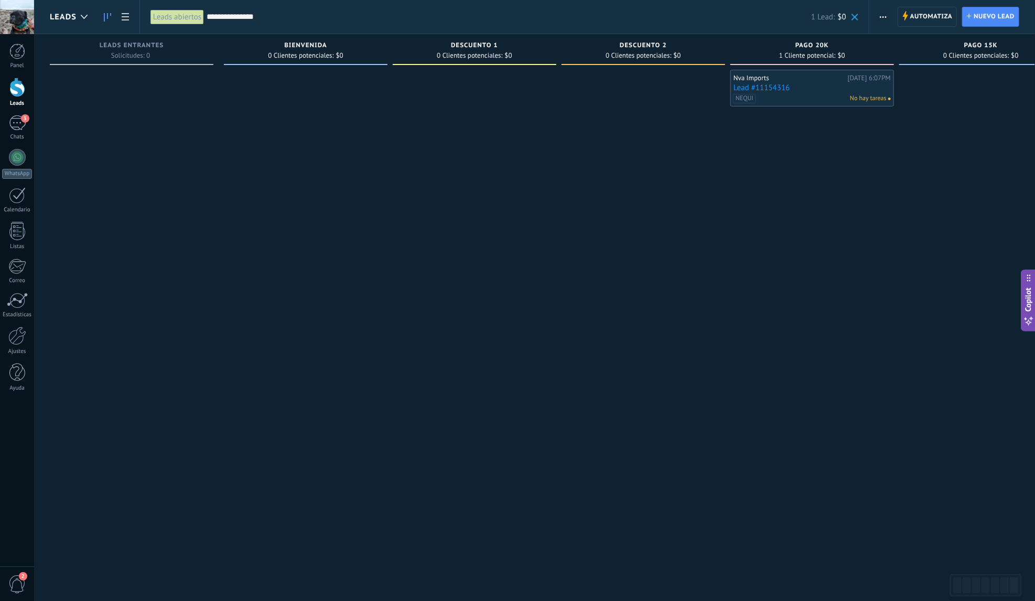
click at [823, 91] on link "Lead #11154316" at bounding box center [811, 87] width 157 height 9
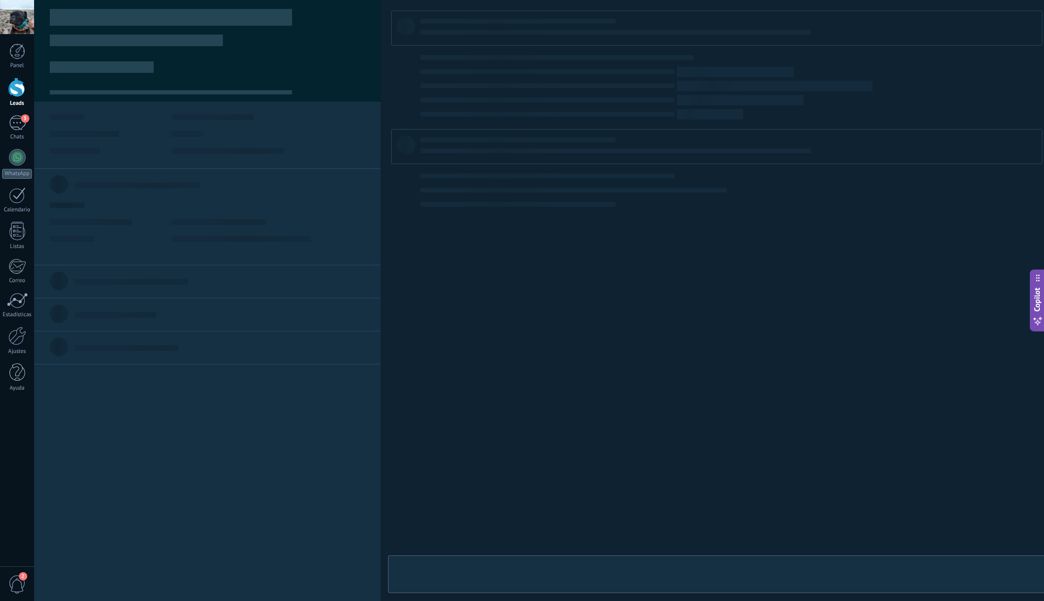
type textarea "**********"
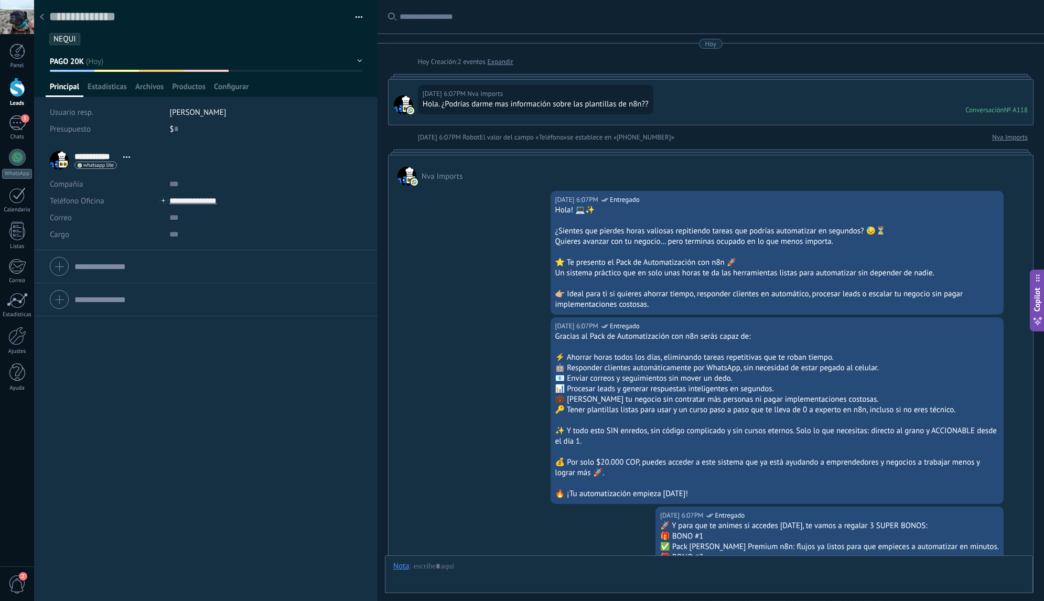
scroll to position [1572, 0]
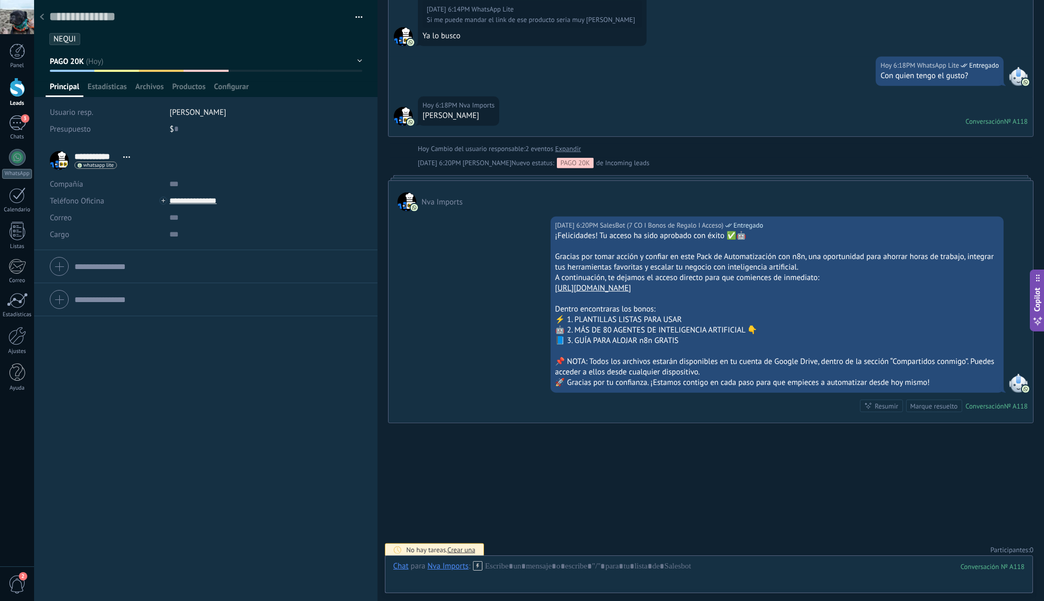
click at [223, 71] on div at bounding box center [206, 48] width 344 height 97
click at [223, 69] on button "PAGO 20K" at bounding box center [206, 61] width 312 height 19
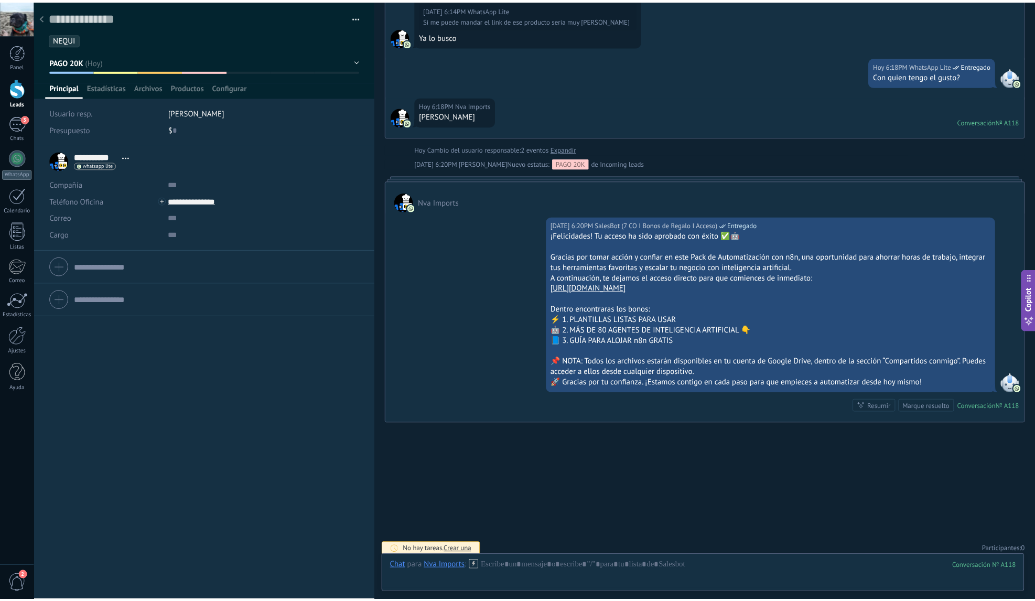
scroll to position [3, 0]
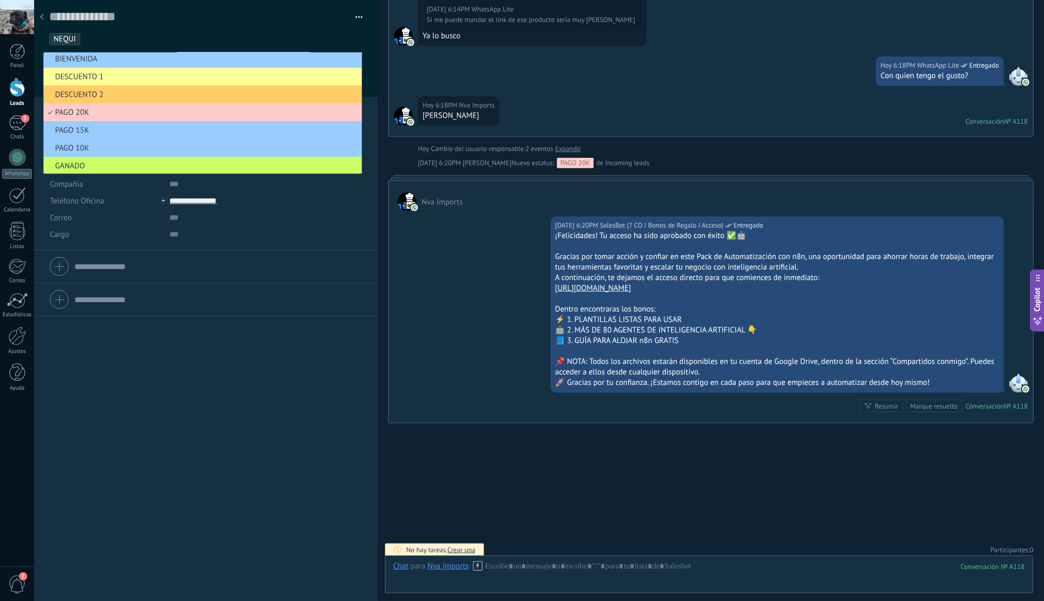
click at [44, 14] on div at bounding box center [42, 17] width 15 height 20
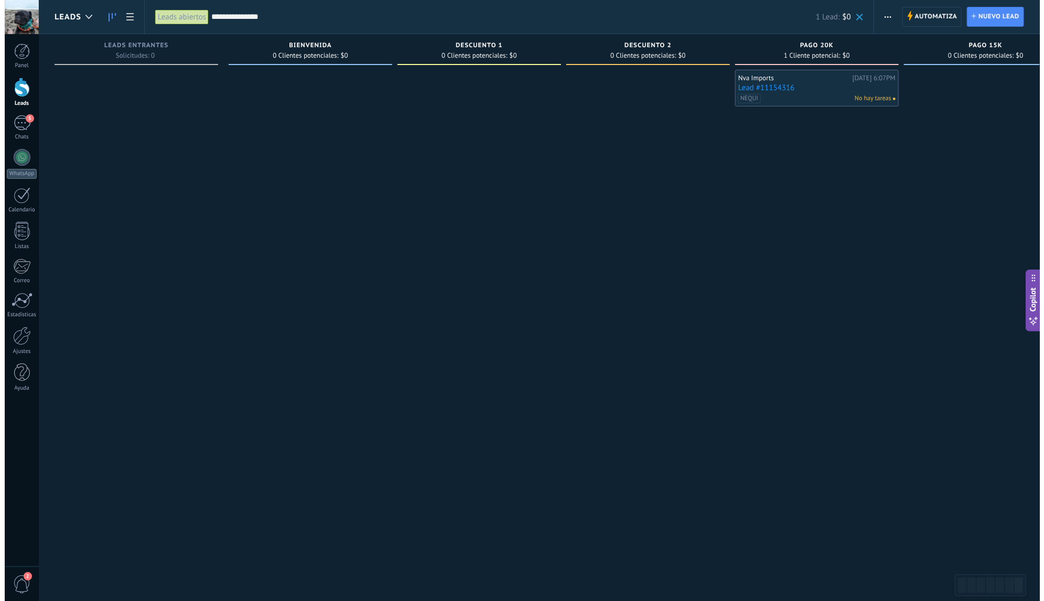
scroll to position [16, 0]
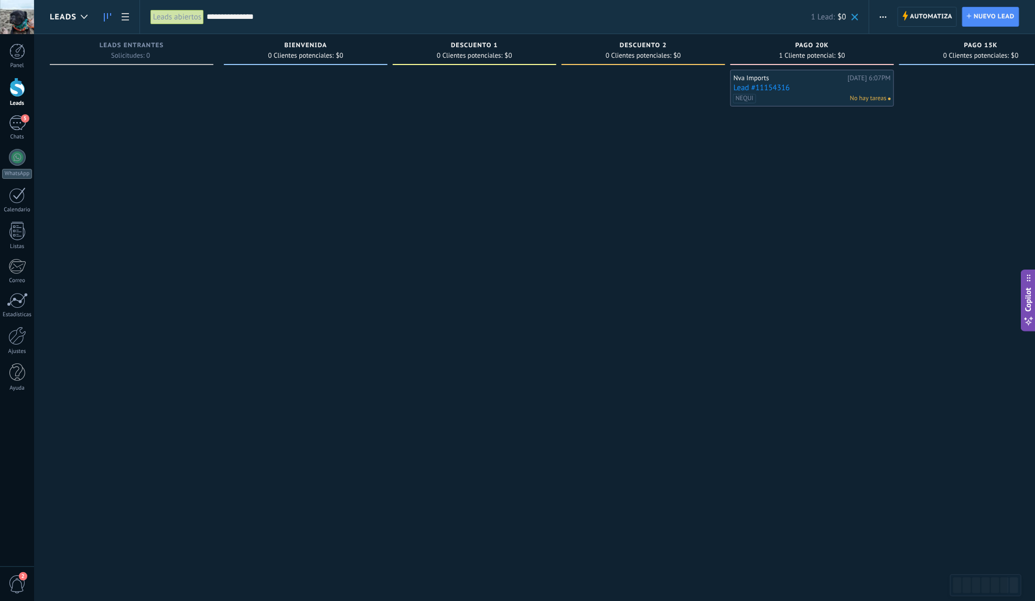
click at [303, 12] on input "**********" at bounding box center [509, 17] width 604 height 11
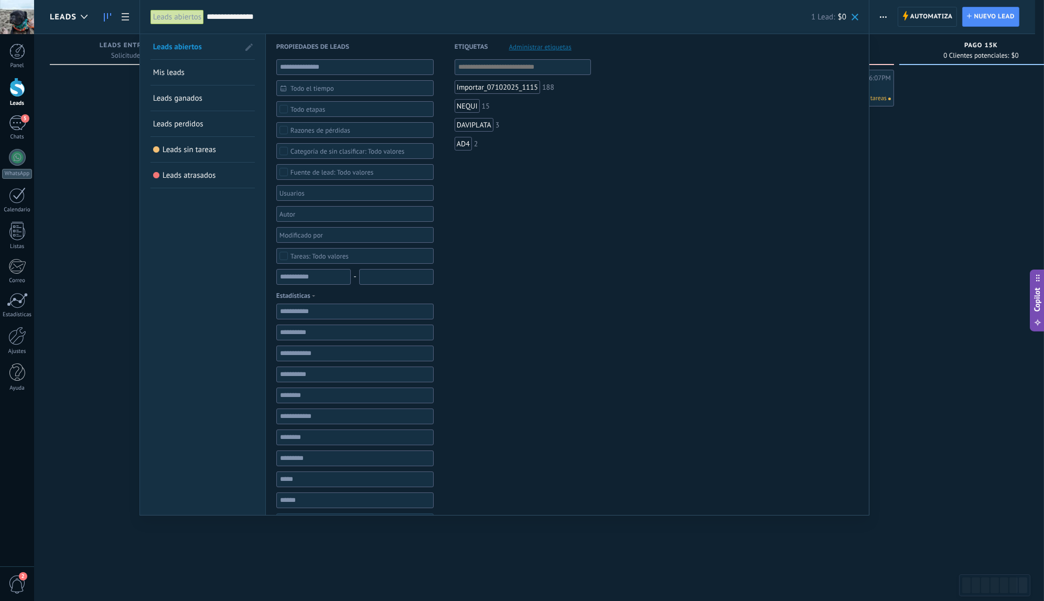
click at [303, 12] on input "**********" at bounding box center [509, 17] width 604 height 11
paste input "text"
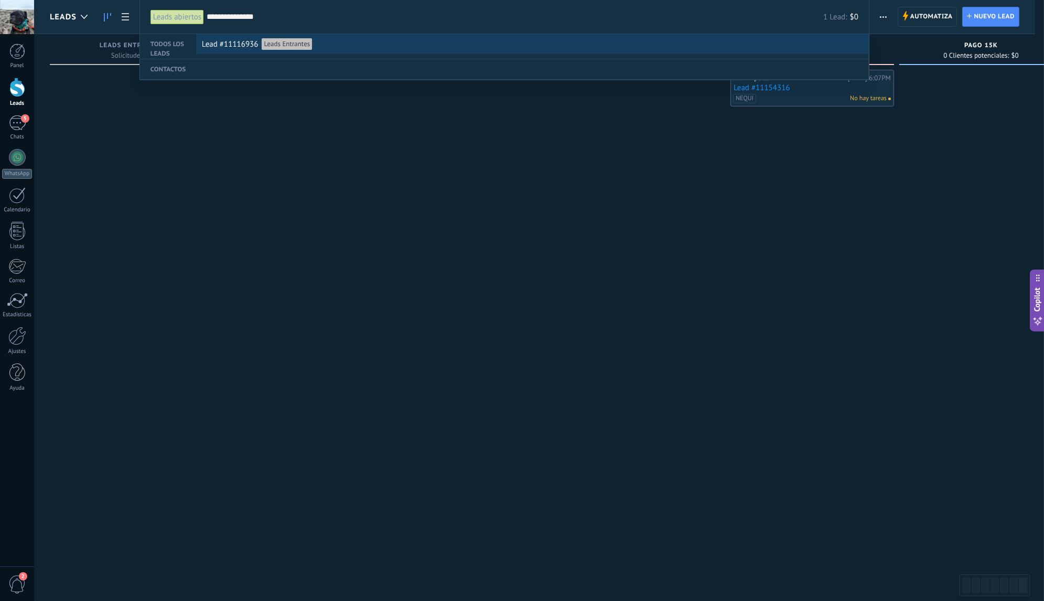
type input "**********"
click at [332, 44] on div "Lead #11116936 Leads Entrantes" at bounding box center [530, 45] width 656 height 20
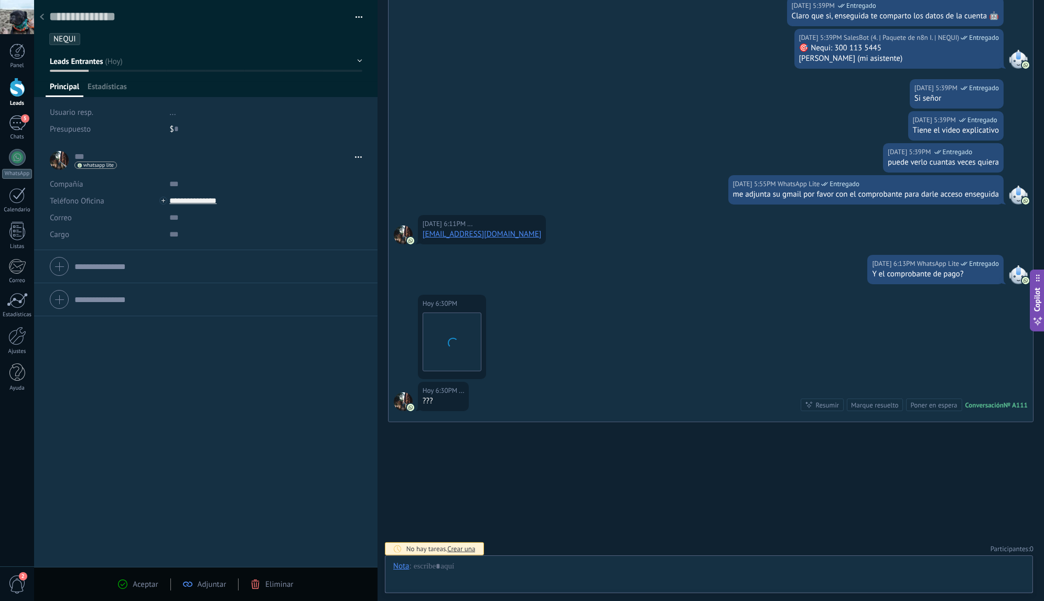
scroll to position [16, 0]
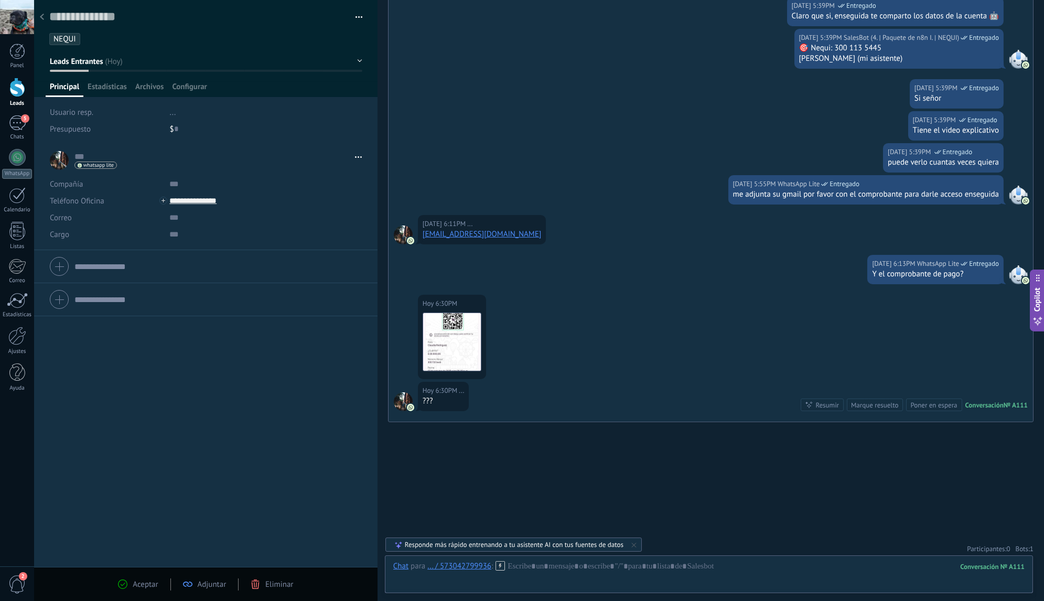
click at [45, 21] on div at bounding box center [42, 17] width 15 height 20
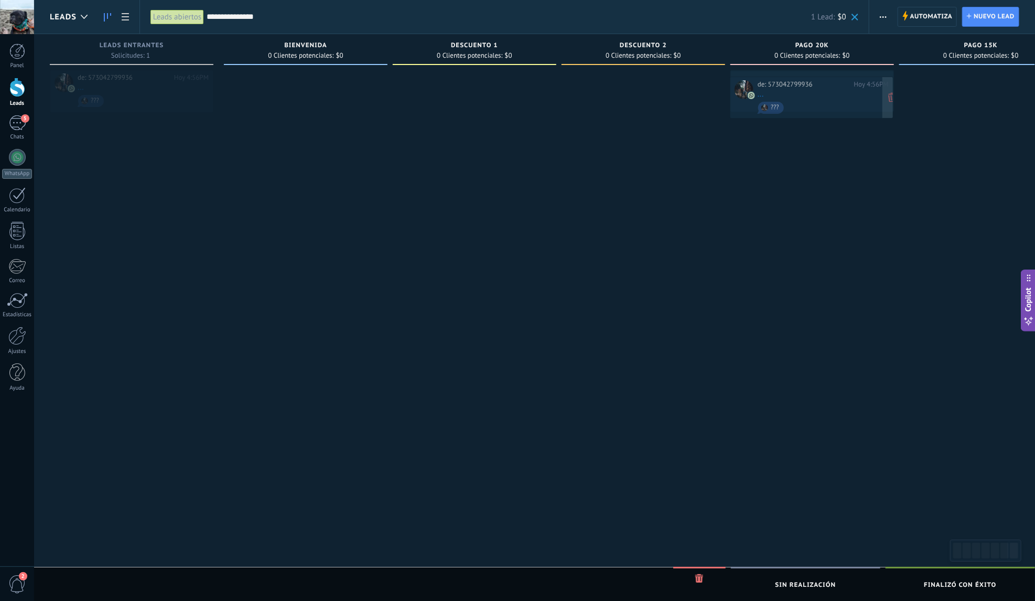
drag, startPoint x: 147, startPoint y: 88, endPoint x: 827, endPoint y: 95, distance: 679.8
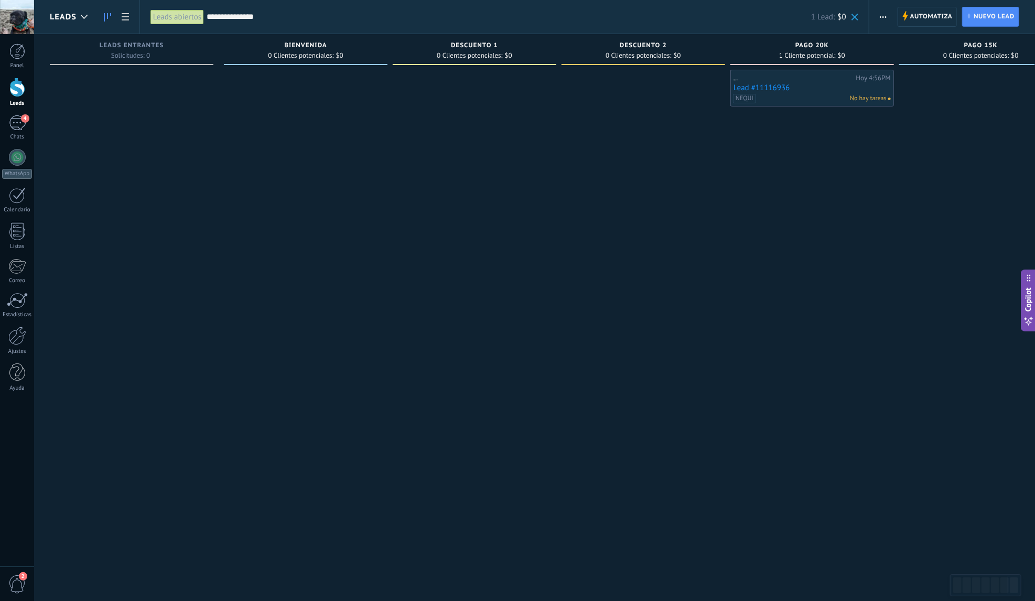
click at [806, 85] on link "Lead #11116936" at bounding box center [811, 87] width 157 height 9
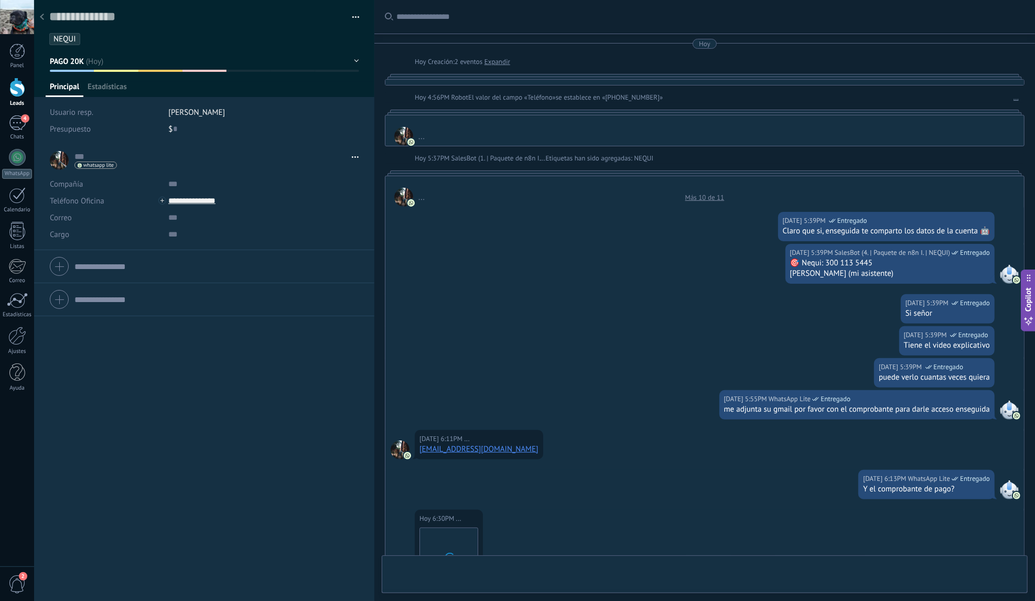
type textarea "**********"
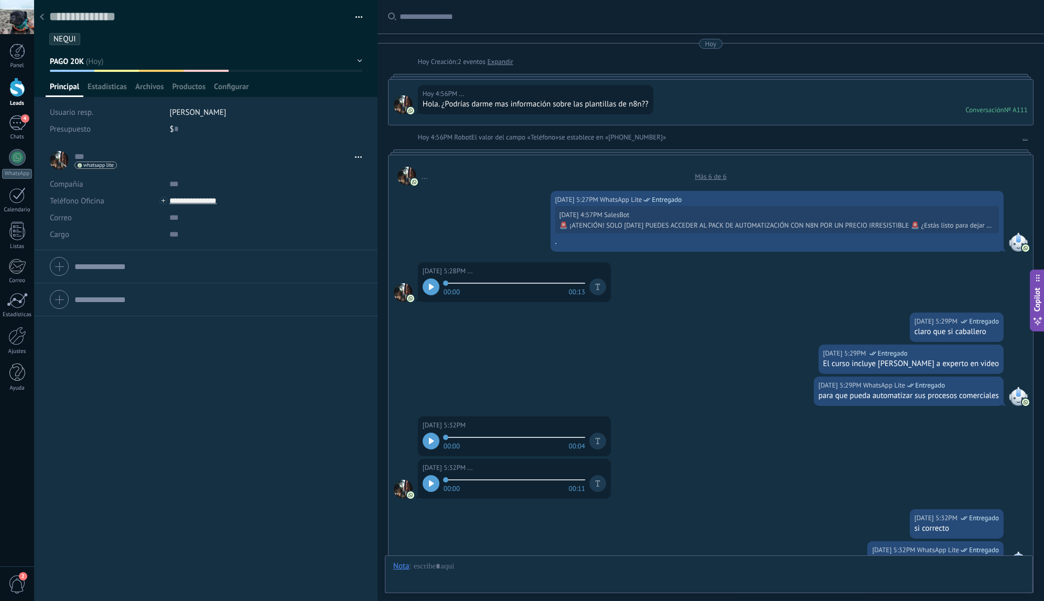
scroll to position [983, 0]
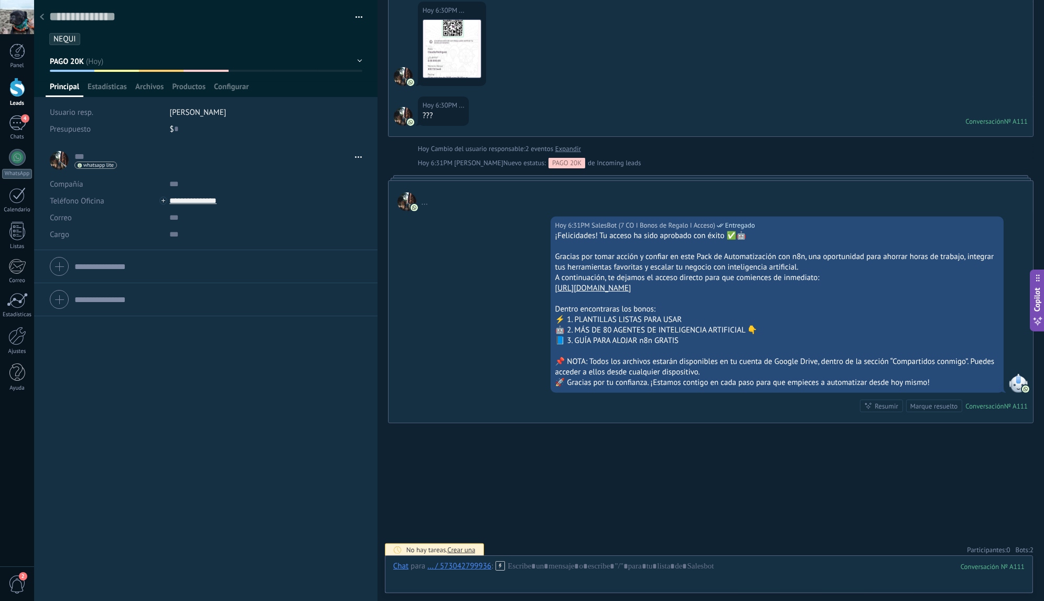
click at [1029, 547] on span "2" at bounding box center [1031, 549] width 4 height 9
click at [1018, 525] on icon at bounding box center [1021, 529] width 8 height 8
click at [1018, 526] on icon at bounding box center [1021, 529] width 8 height 8
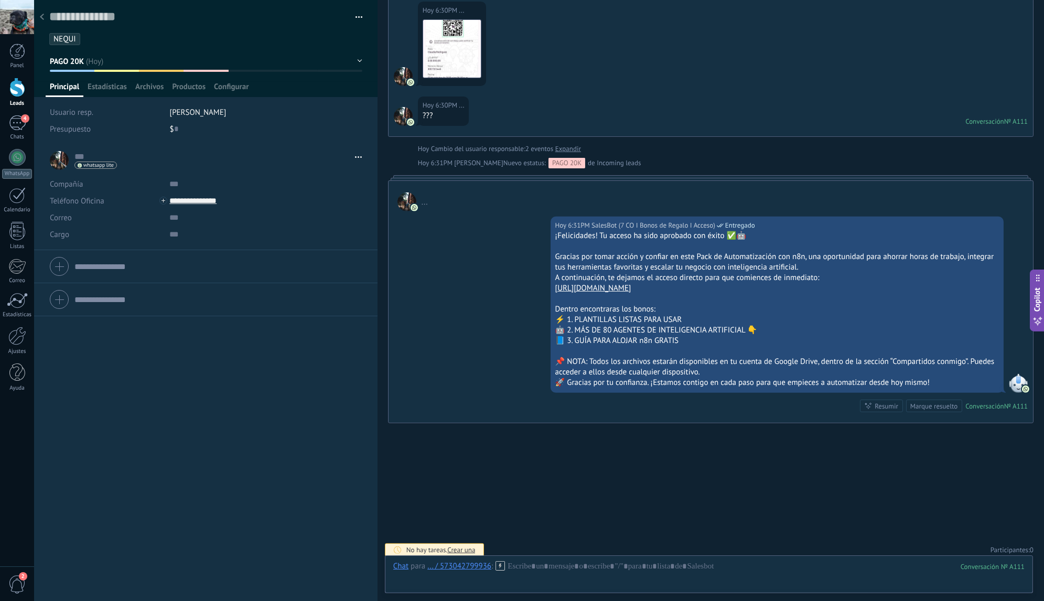
click at [46, 21] on div at bounding box center [42, 17] width 15 height 20
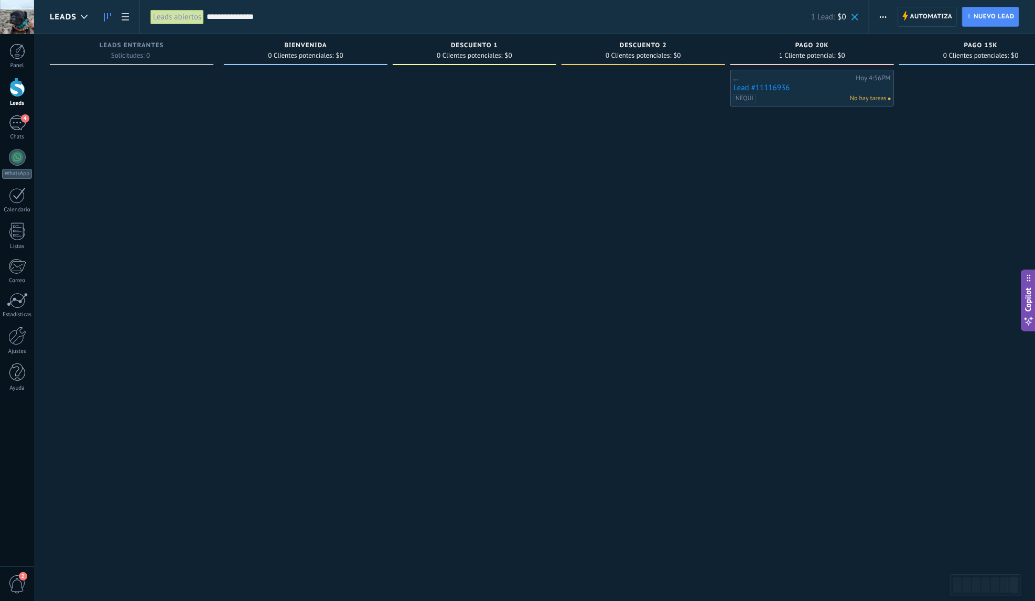
click at [858, 19] on span at bounding box center [854, 17] width 7 height 7
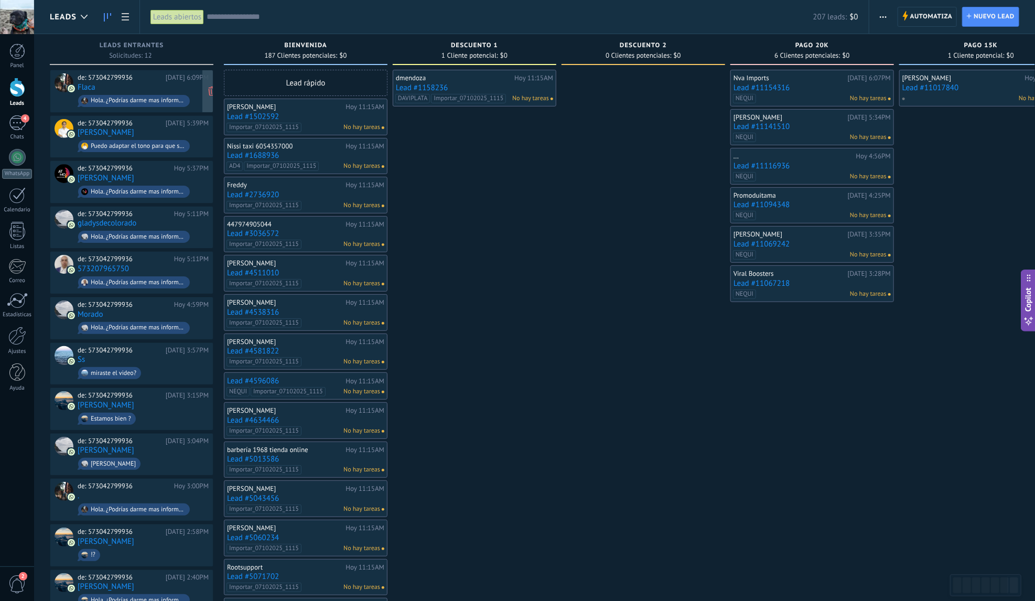
click at [158, 80] on div "de: 573042799936" at bounding box center [120, 77] width 84 height 8
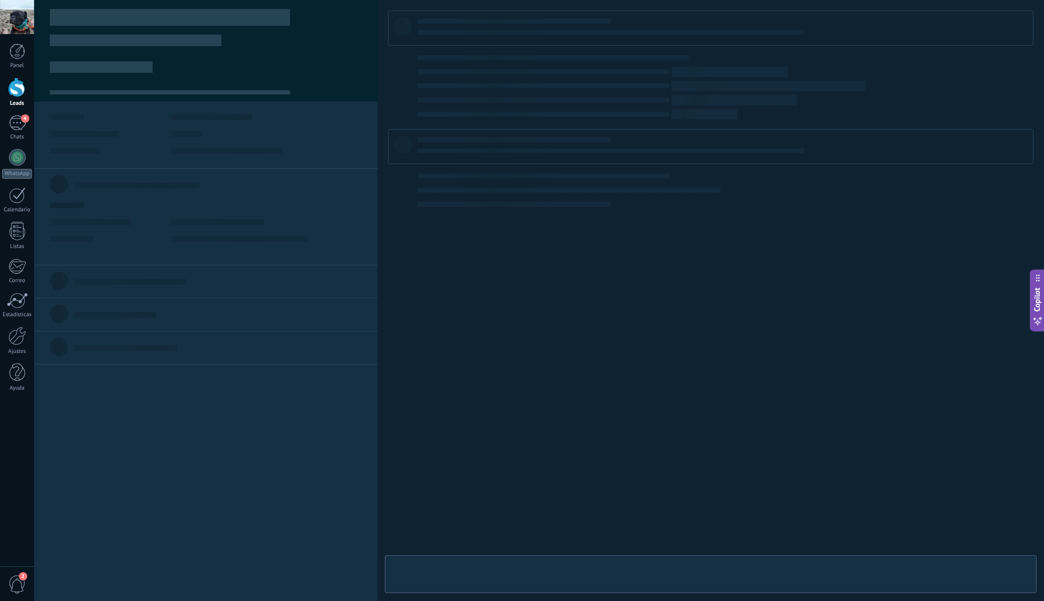
type textarea "**********"
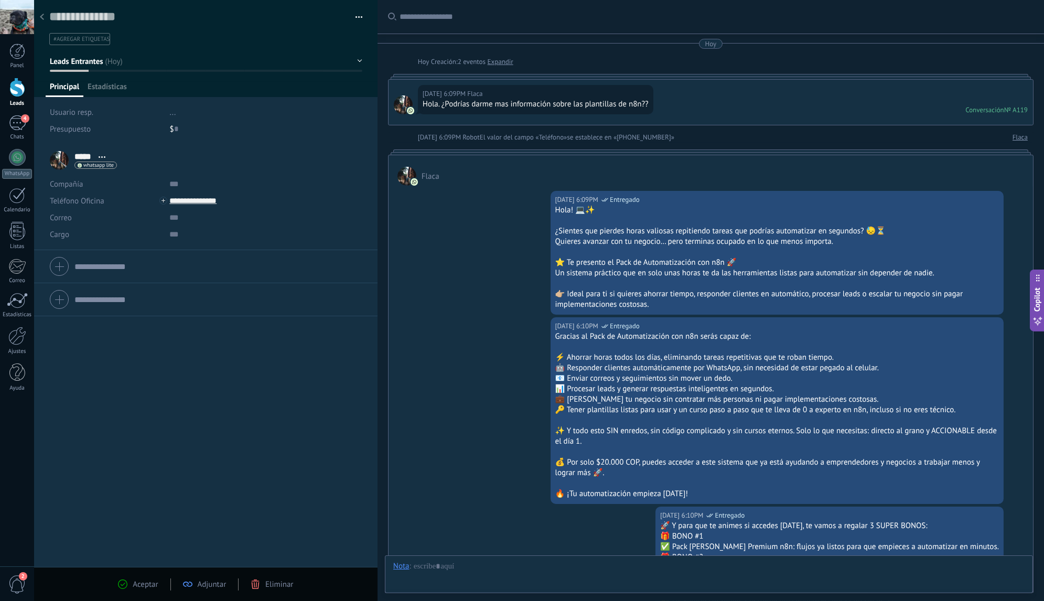
scroll to position [577, 0]
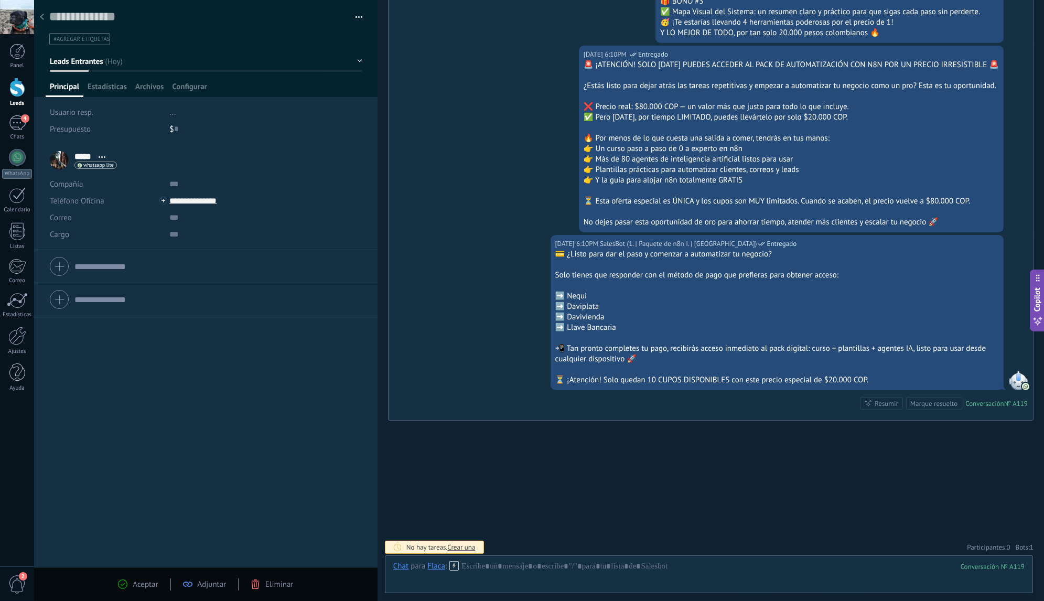
click at [99, 164] on span "whatsapp lite" at bounding box center [98, 164] width 30 height 5
click at [437, 171] on div at bounding box center [522, 300] width 1044 height 601
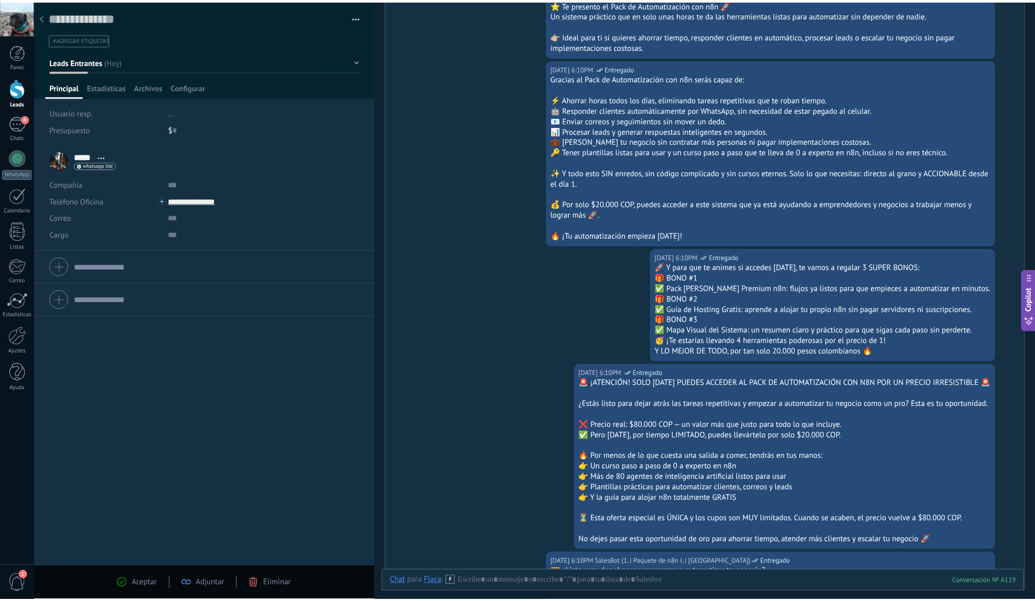
scroll to position [0, 0]
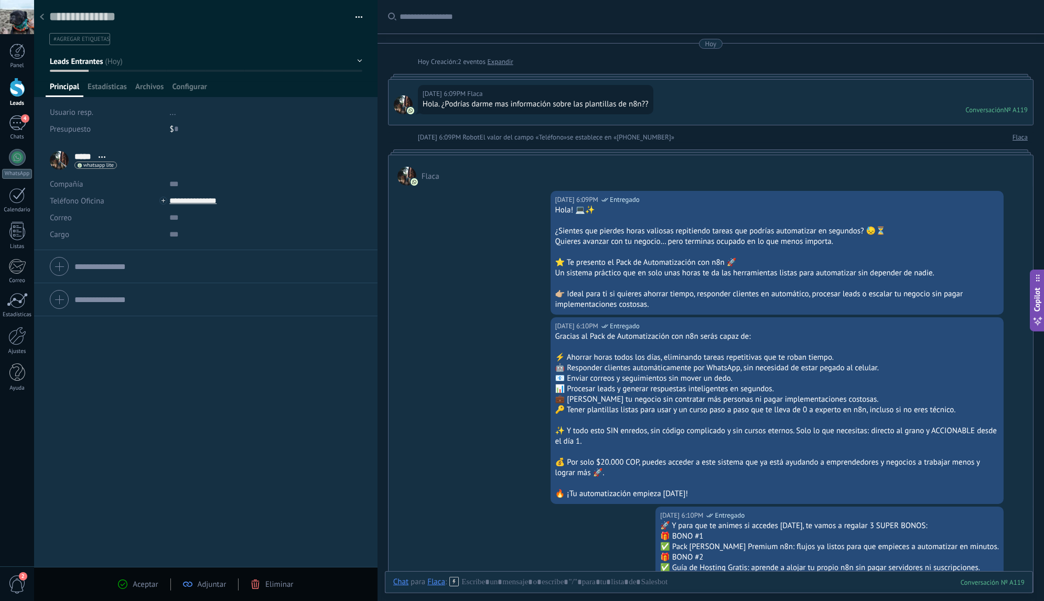
click at [45, 15] on div at bounding box center [42, 17] width 15 height 20
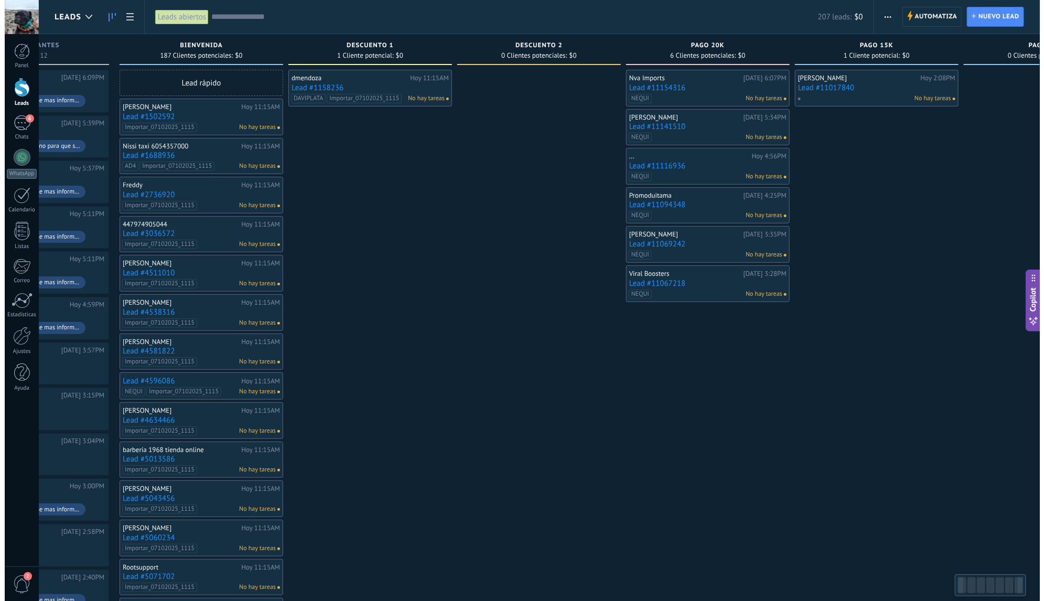
scroll to position [0, 212]
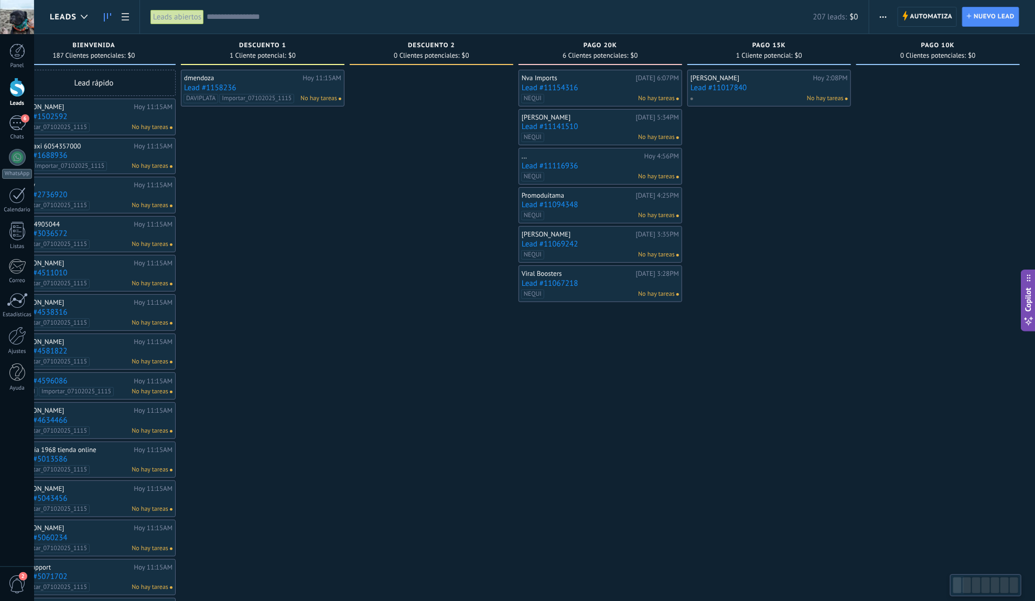
drag, startPoint x: 618, startPoint y: 184, endPoint x: 289, endPoint y: 201, distance: 330.1
click at [289, 201] on div "Leads Entrantes Solicitudes: 12 0 0 0 12 0 0 0 12 de: 573042799936 [DATE] 6:09P…" at bounding box center [436, 451] width 1197 height 834
click at [18, 126] on div "5" at bounding box center [17, 122] width 17 height 15
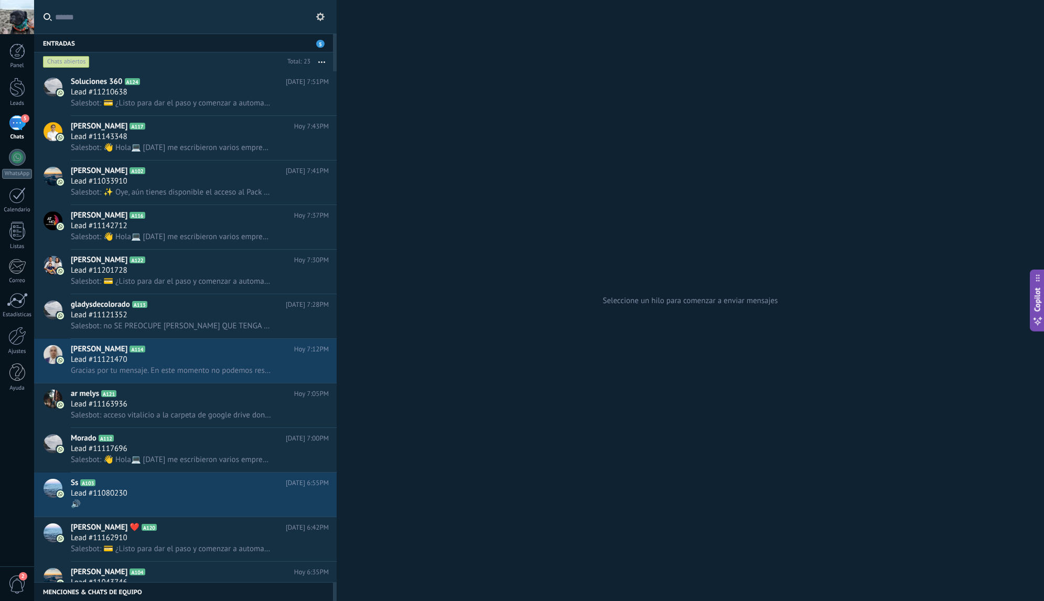
click at [73, 57] on div "Chats abiertos" at bounding box center [66, 62] width 47 height 13
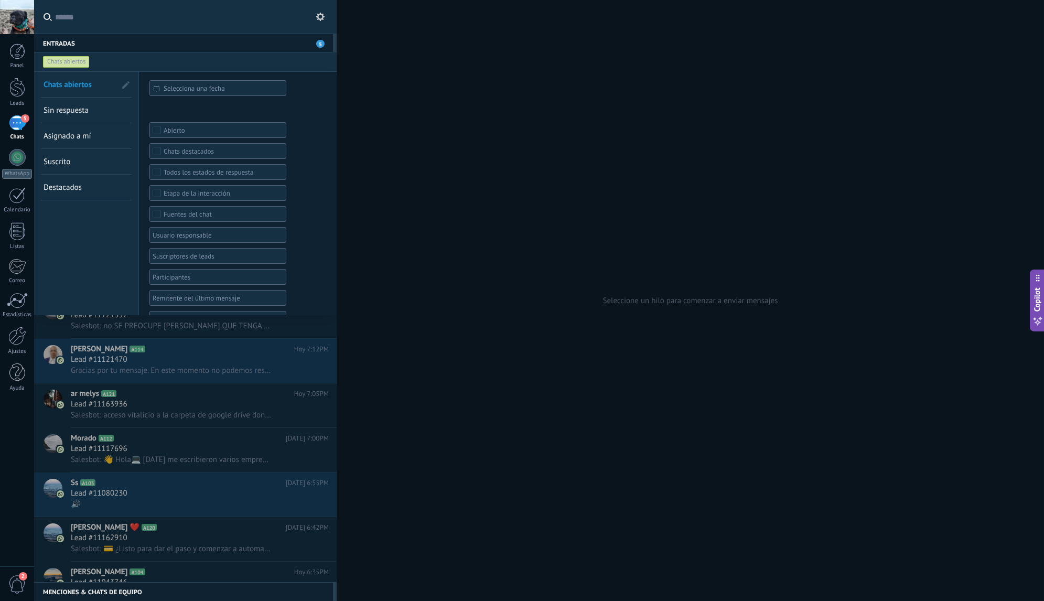
click at [72, 108] on span "Sin respuesta" at bounding box center [66, 110] width 45 height 10
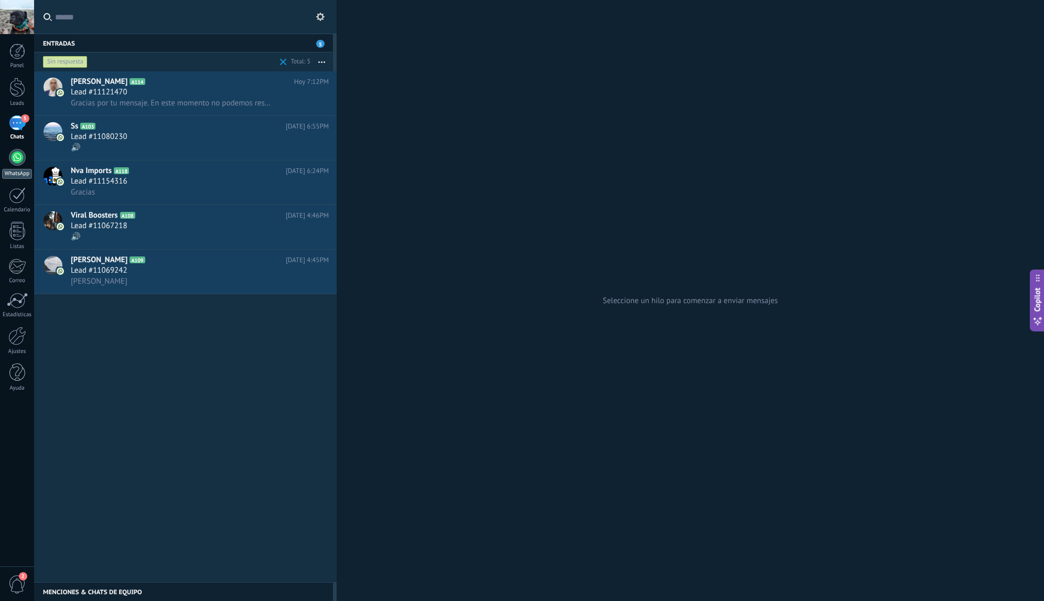
click at [20, 161] on div at bounding box center [17, 157] width 17 height 17
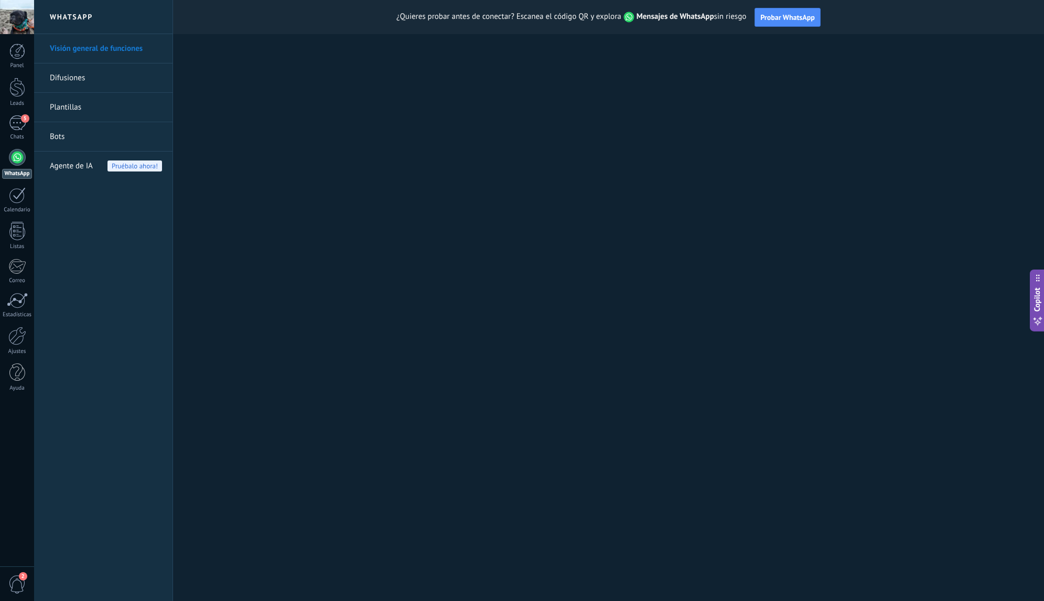
click at [58, 140] on link "Bots" at bounding box center [106, 136] width 112 height 29
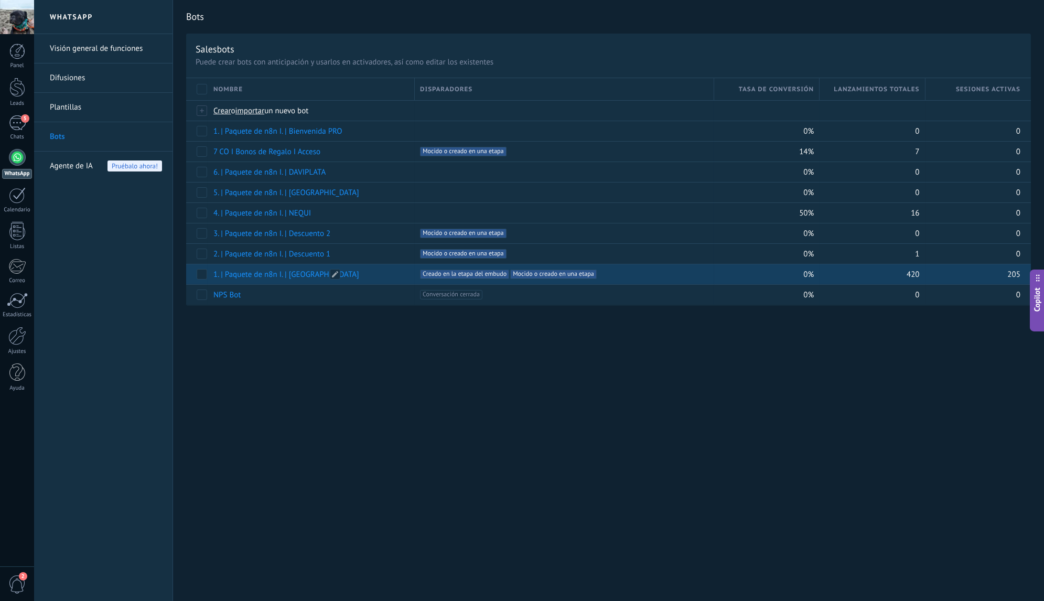
click at [302, 269] on link "1. | Paquete de n8n I. | [GEOGRAPHIC_DATA]" at bounding box center [286, 274] width 146 height 10
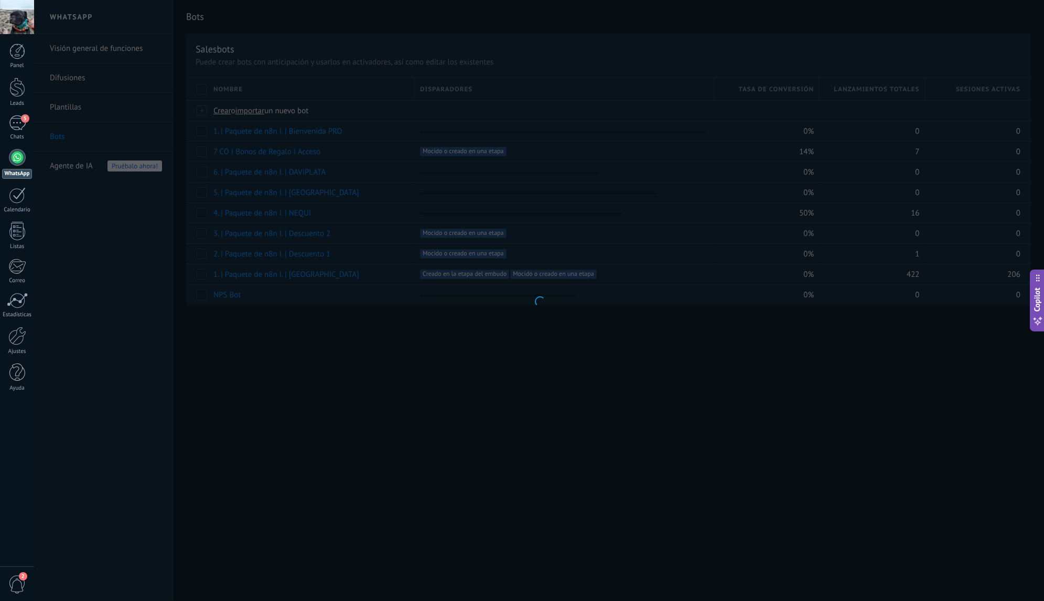
type input "**********"
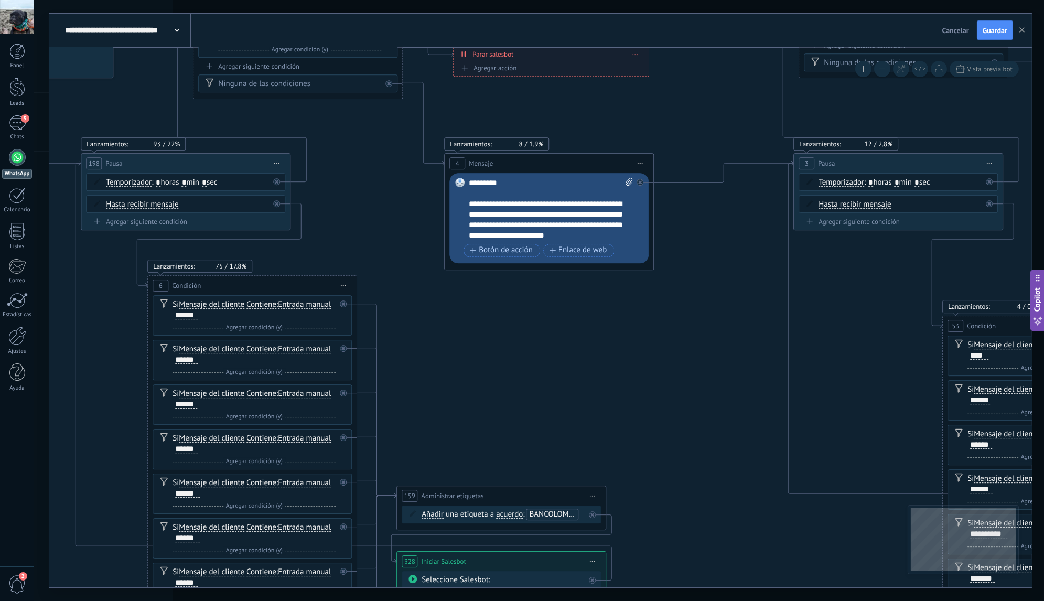
drag, startPoint x: 362, startPoint y: 175, endPoint x: 287, endPoint y: 117, distance: 94.6
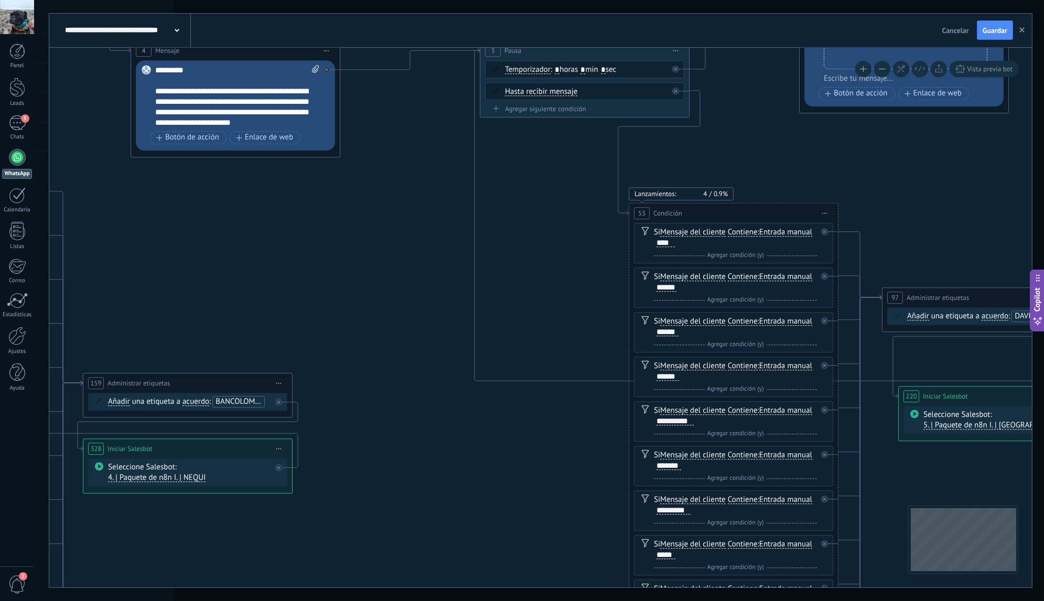
drag, startPoint x: 618, startPoint y: 268, endPoint x: 365, endPoint y: 201, distance: 261.8
click at [365, 201] on icon at bounding box center [931, 577] width 5683 height 2583
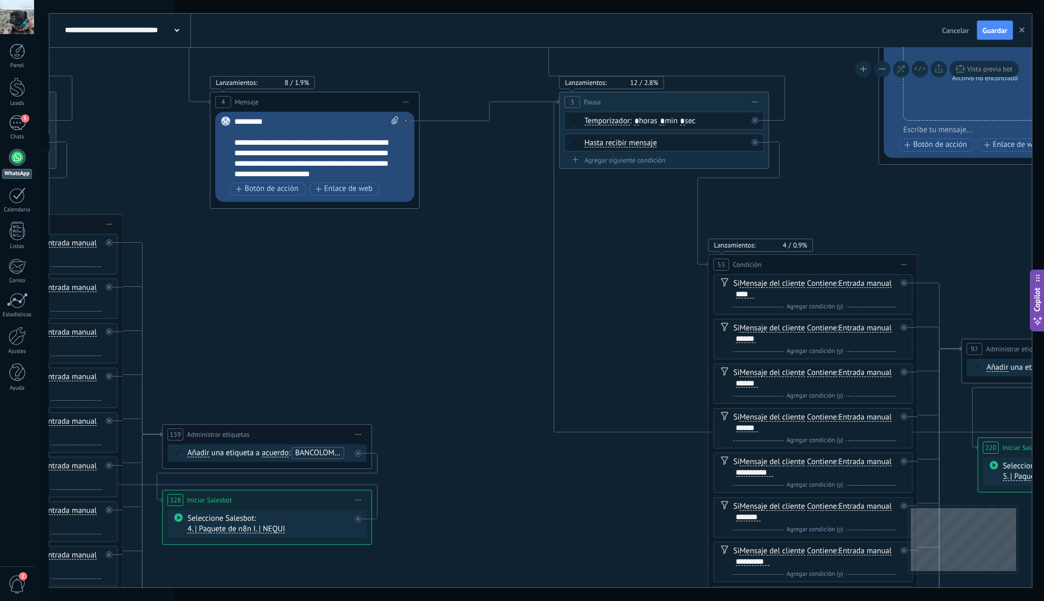
drag, startPoint x: 349, startPoint y: 223, endPoint x: 585, endPoint y: 328, distance: 258.6
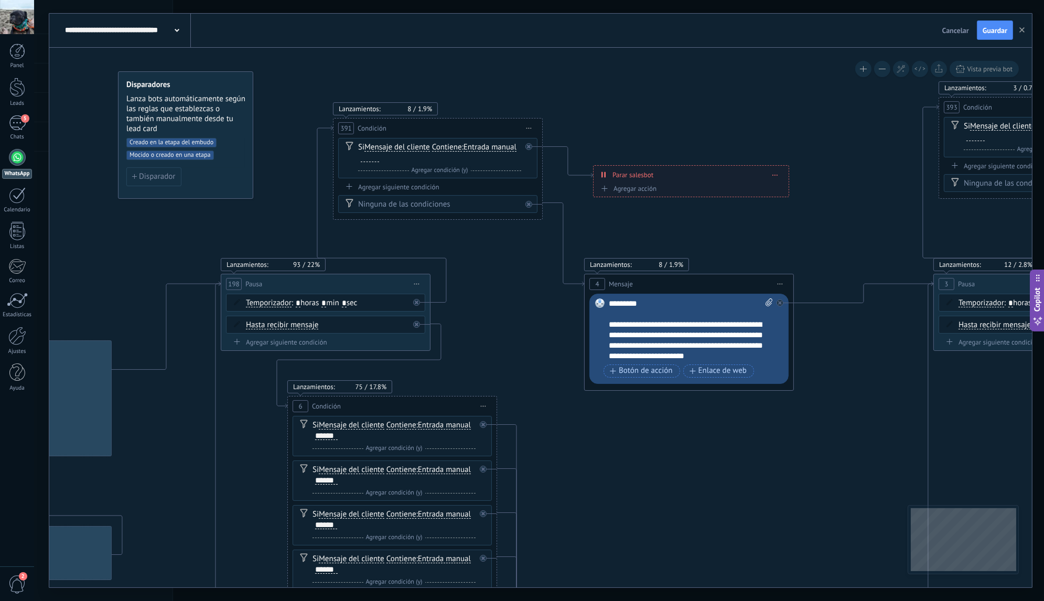
drag, startPoint x: 278, startPoint y: 156, endPoint x: 535, endPoint y: 305, distance: 297.3
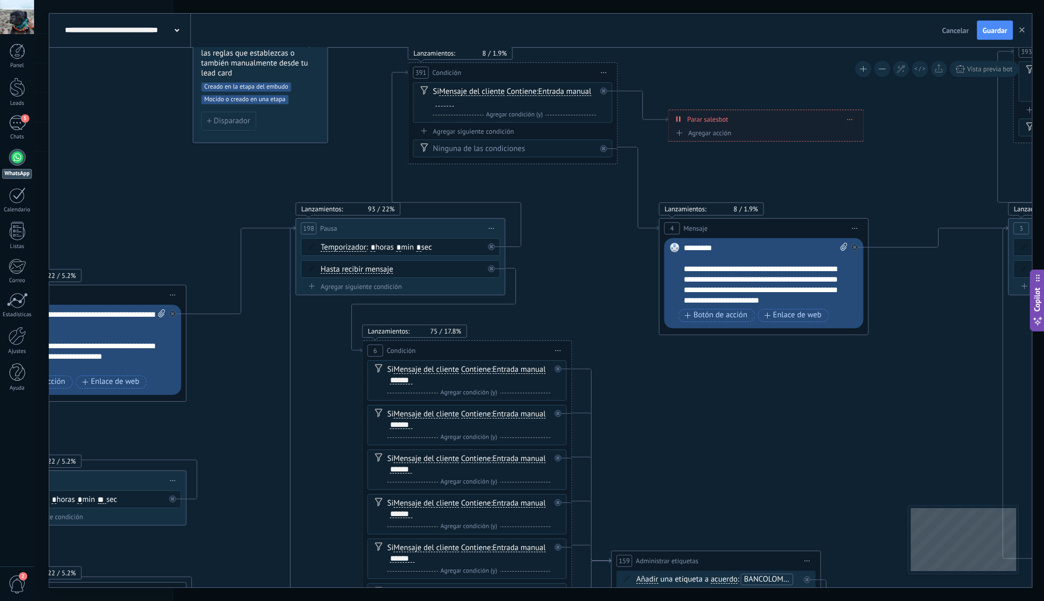
drag, startPoint x: 510, startPoint y: 276, endPoint x: 589, endPoint y: 213, distance: 100.4
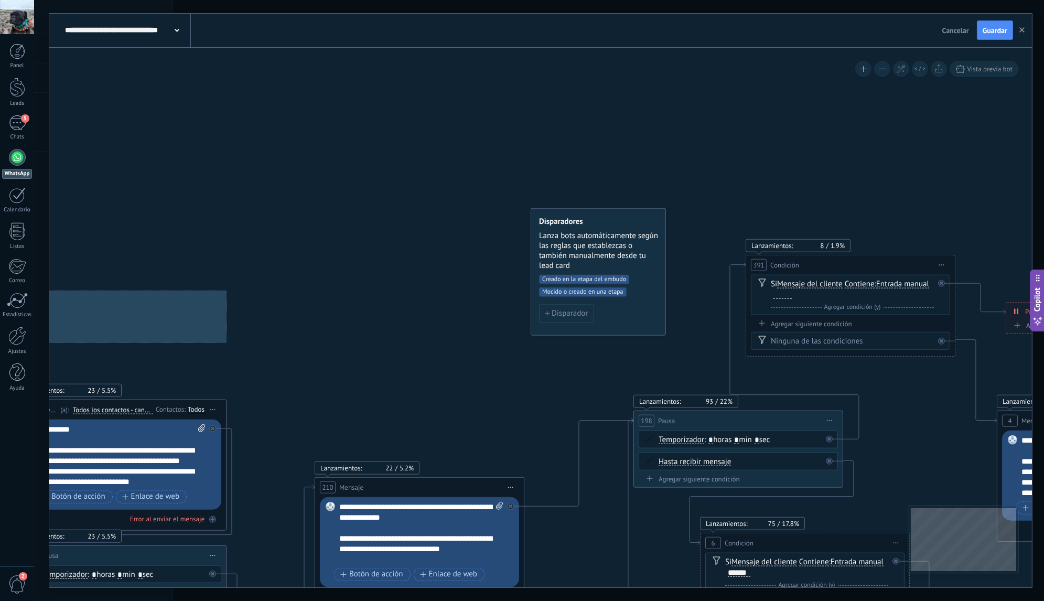
drag, startPoint x: 218, startPoint y: 186, endPoint x: 657, endPoint y: 381, distance: 480.3
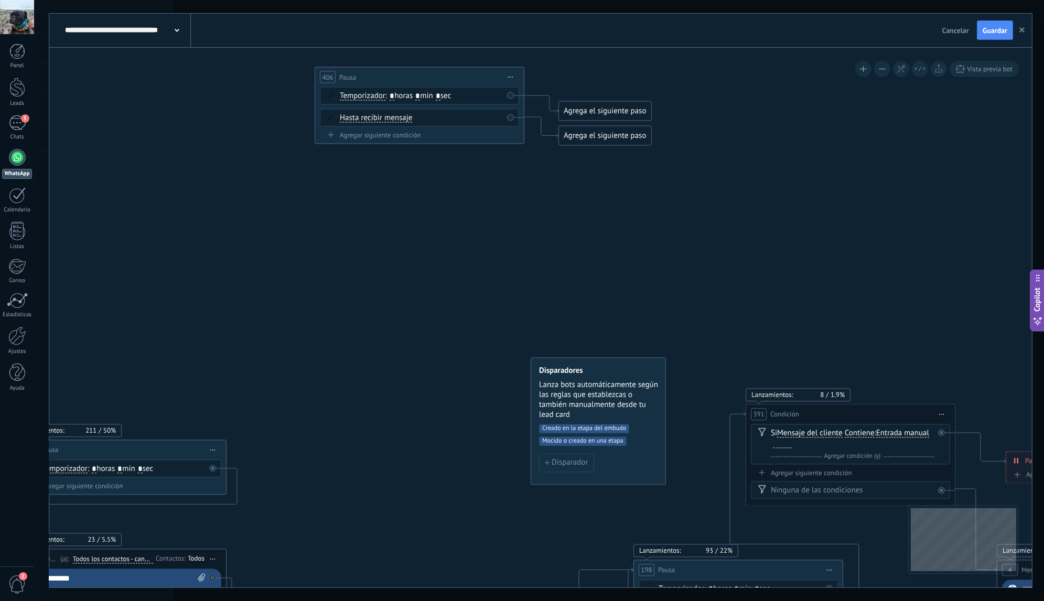
drag, startPoint x: 425, startPoint y: 340, endPoint x: 517, endPoint y: 487, distance: 173.8
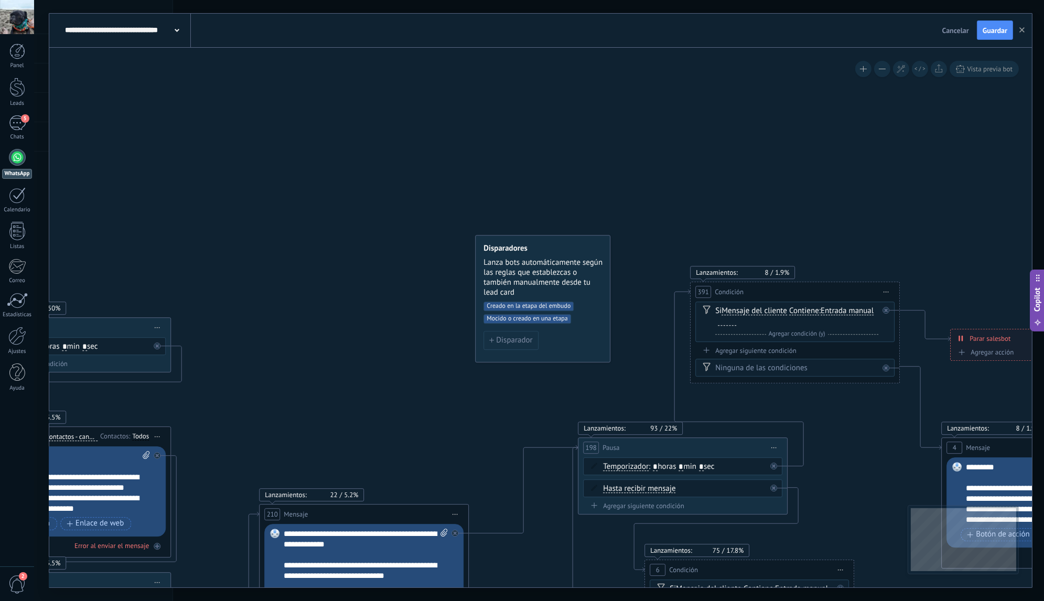
drag, startPoint x: 472, startPoint y: 351, endPoint x: 409, endPoint y: 221, distance: 143.9
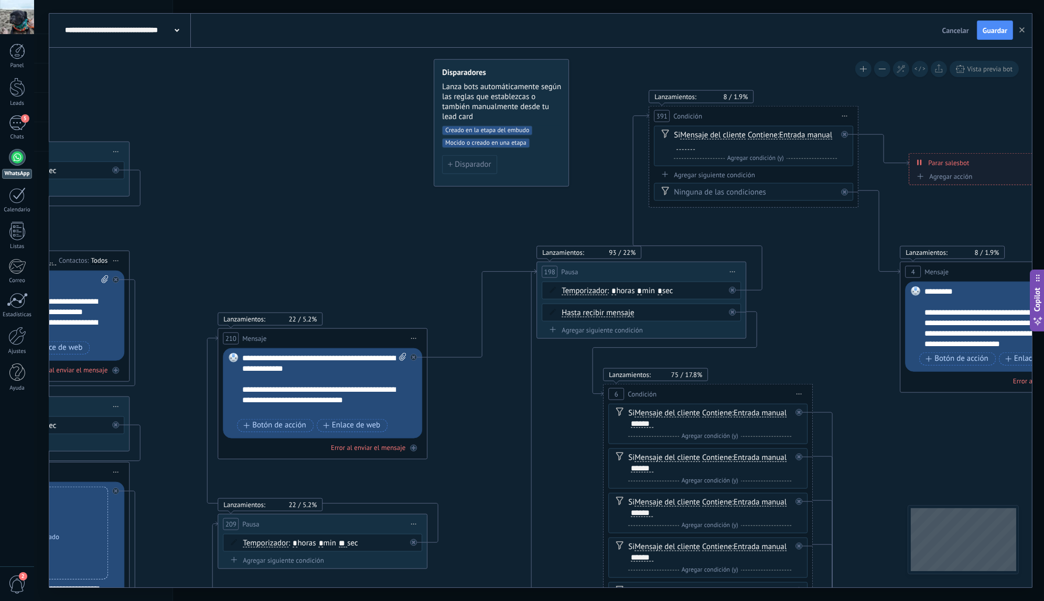
drag, startPoint x: 427, startPoint y: 377, endPoint x: 391, endPoint y: 209, distance: 172.6
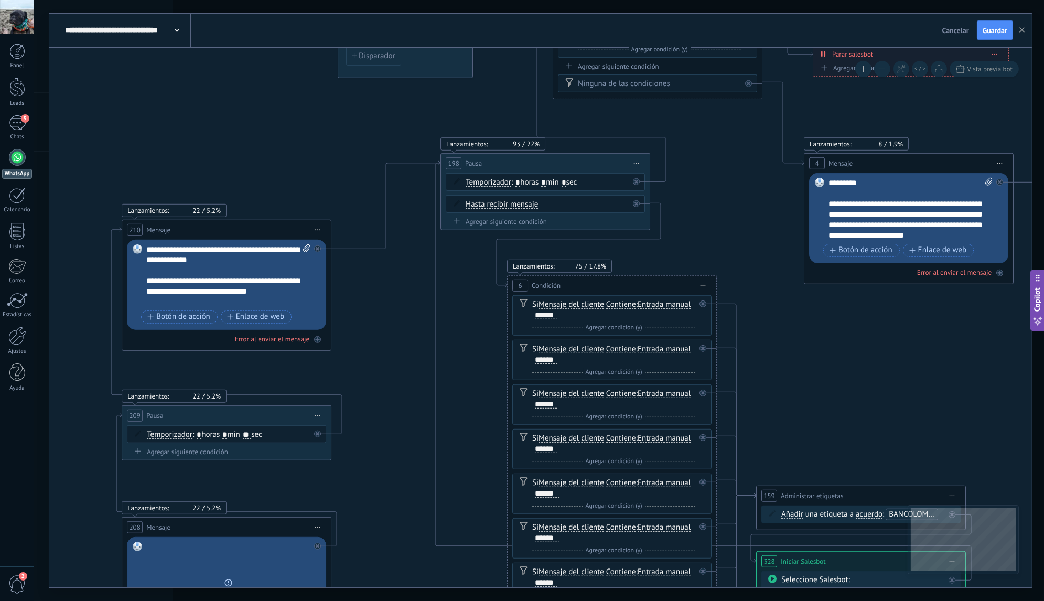
drag, startPoint x: 419, startPoint y: 269, endPoint x: 322, endPoint y: 160, distance: 145.9
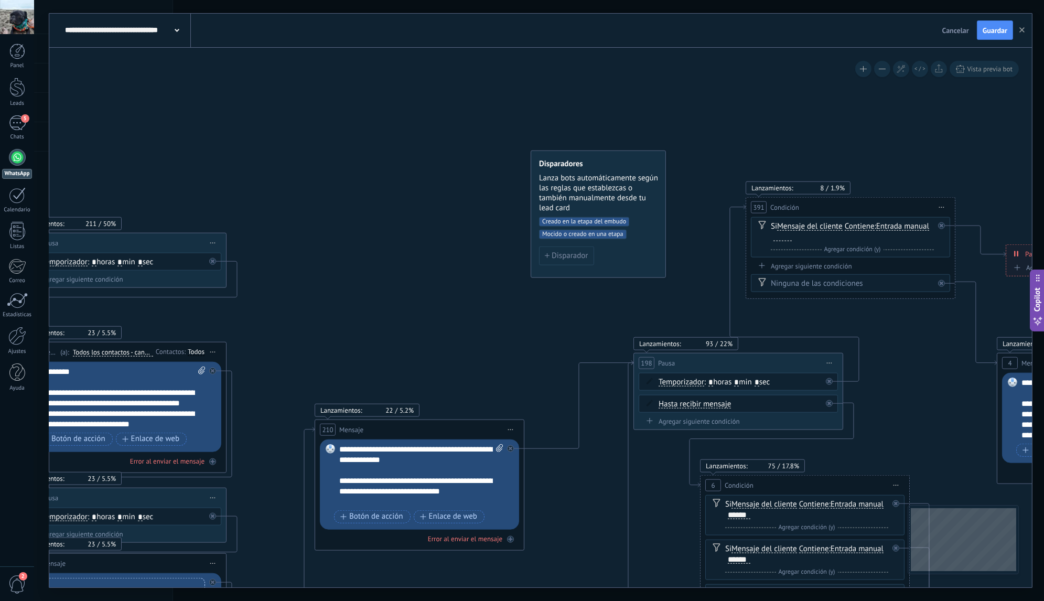
drag, startPoint x: 284, startPoint y: 144, endPoint x: 593, endPoint y: 389, distance: 394.7
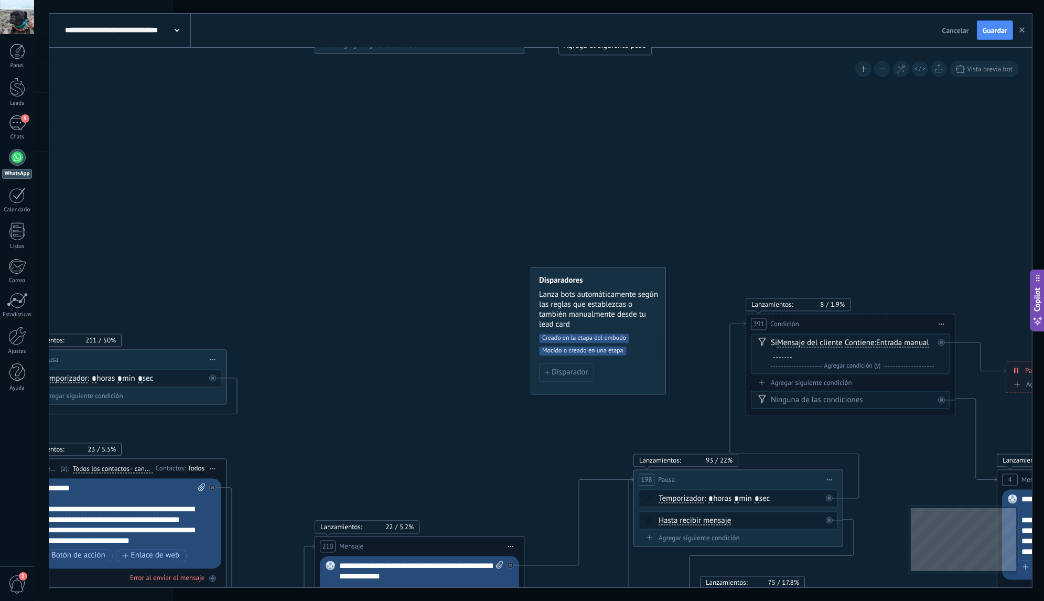
drag, startPoint x: 421, startPoint y: 215, endPoint x: 452, endPoint y: 388, distance: 175.2
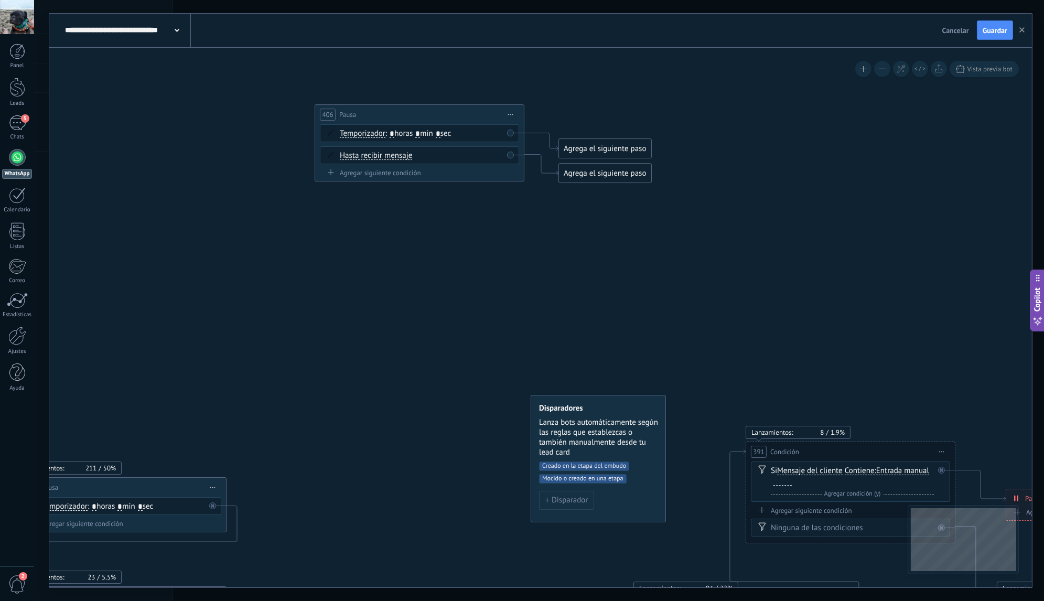
drag, startPoint x: 417, startPoint y: 203, endPoint x: 427, endPoint y: 233, distance: 31.3
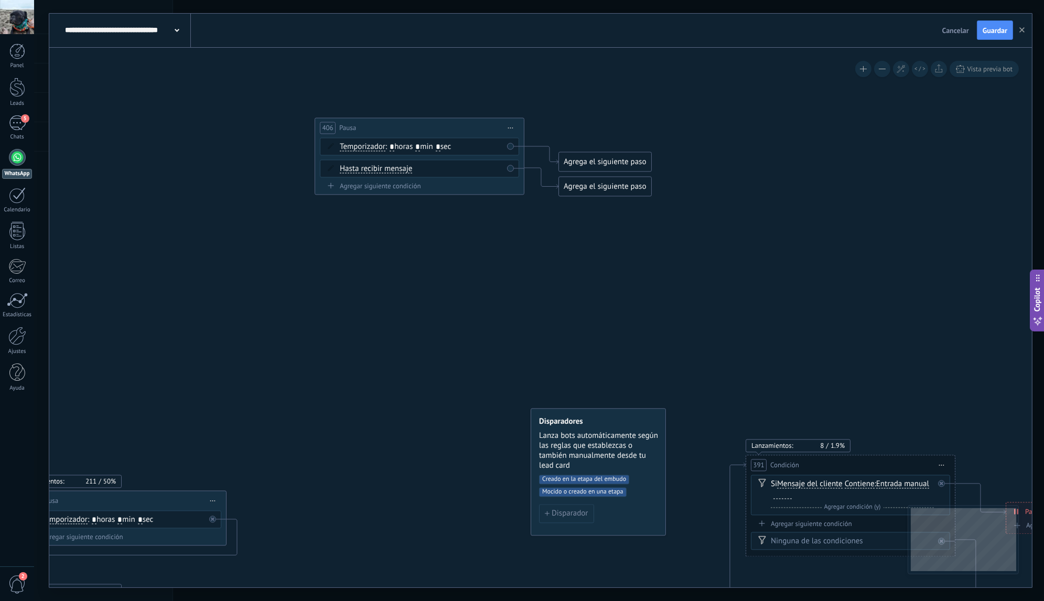
click at [567, 188] on div "Agrega el siguiente paso" at bounding box center [605, 186] width 92 height 17
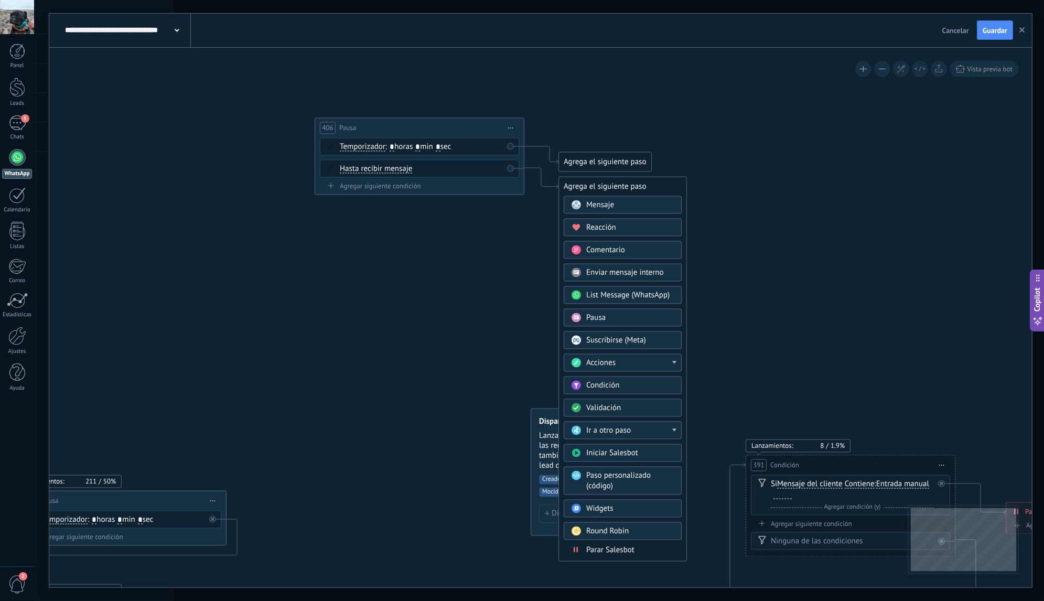
click at [593, 382] on span "Condición" at bounding box center [602, 385] width 33 height 10
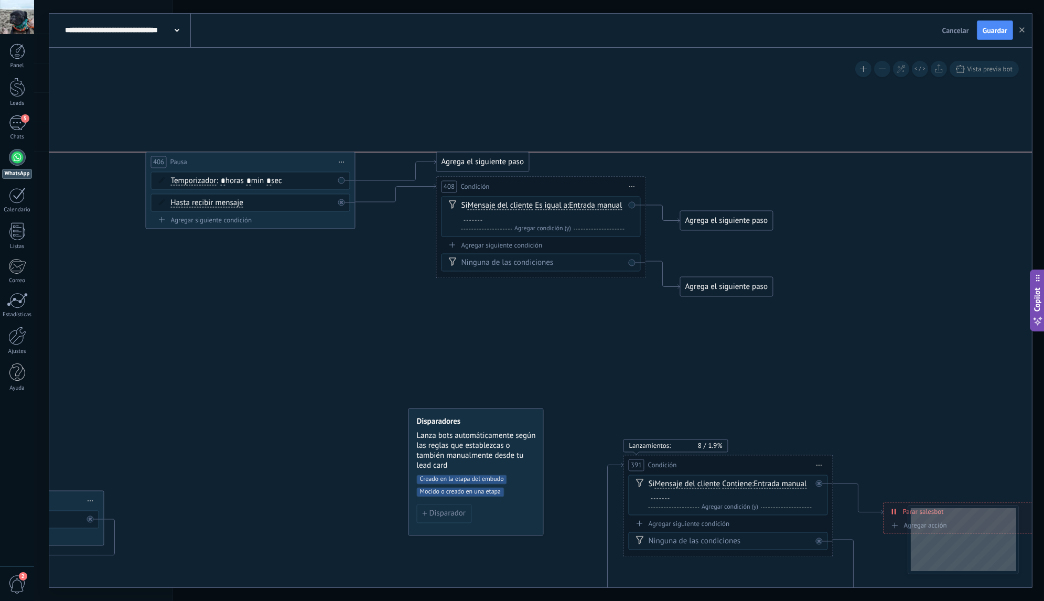
drag, startPoint x: 297, startPoint y: 126, endPoint x: 250, endPoint y: 166, distance: 61.4
click at [250, 166] on div "406 Pausa ***** Iniciar vista previa aquí Cambiar nombre Duplicar Borrar" at bounding box center [250, 161] width 209 height 19
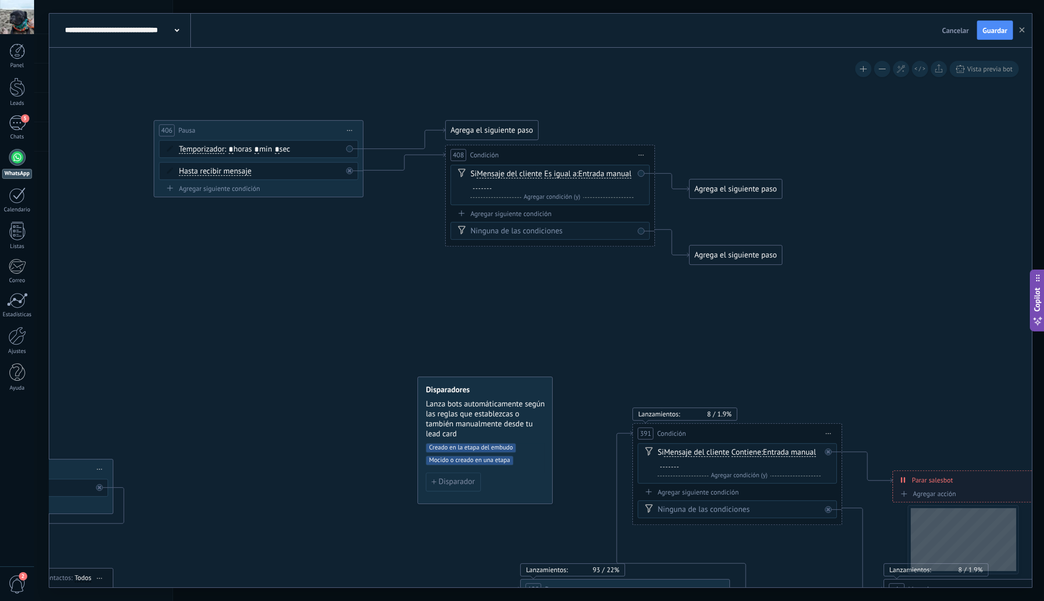
drag, startPoint x: 265, startPoint y: 320, endPoint x: 272, endPoint y: 276, distance: 45.1
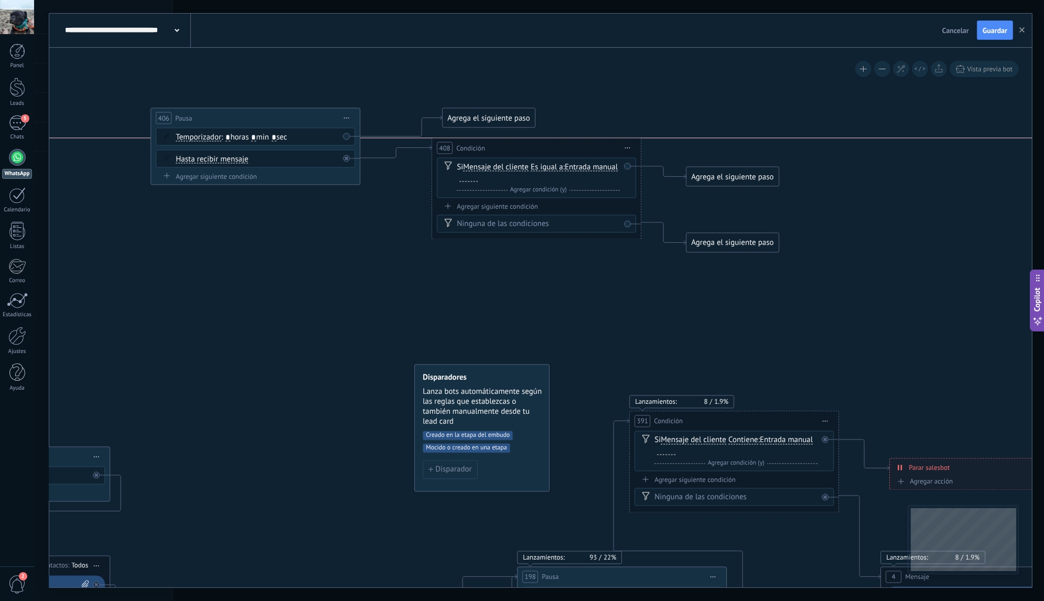
drag, startPoint x: 492, startPoint y: 142, endPoint x: 482, endPoint y: 151, distance: 13.4
click at [482, 151] on span "Condición" at bounding box center [470, 148] width 29 height 10
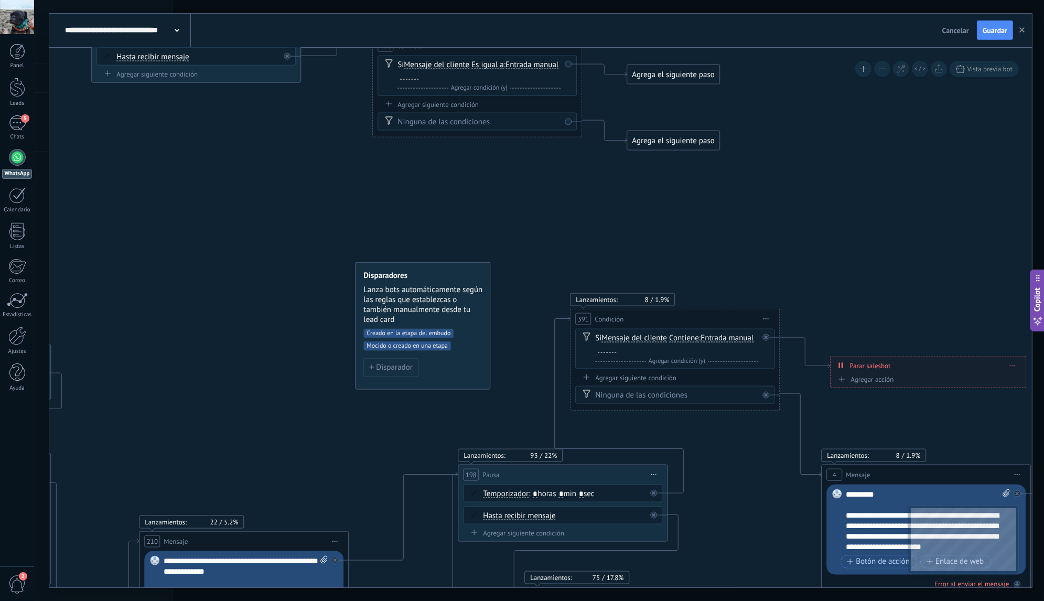
drag, startPoint x: 571, startPoint y: 306, endPoint x: 519, endPoint y: 189, distance: 127.7
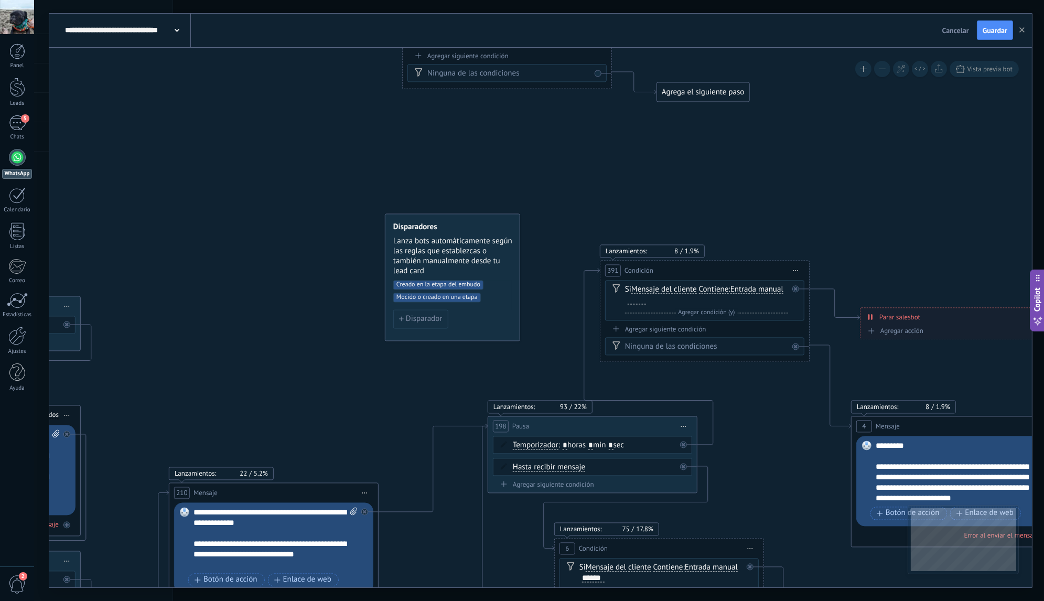
drag, startPoint x: 533, startPoint y: 359, endPoint x: 555, endPoint y: 315, distance: 49.2
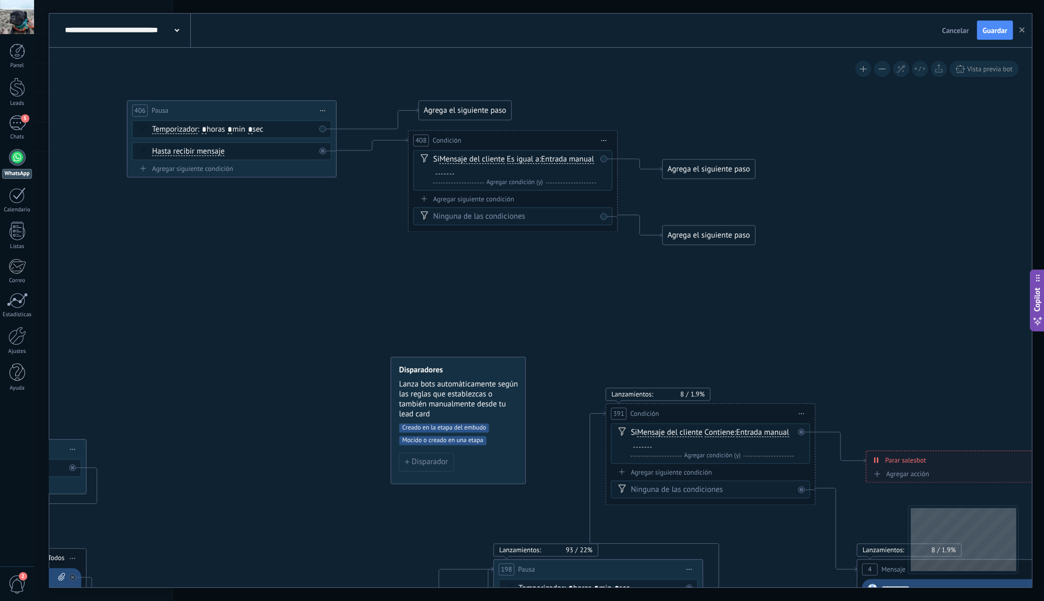
drag, startPoint x: 538, startPoint y: 145, endPoint x: 538, endPoint y: 298, distance: 153.0
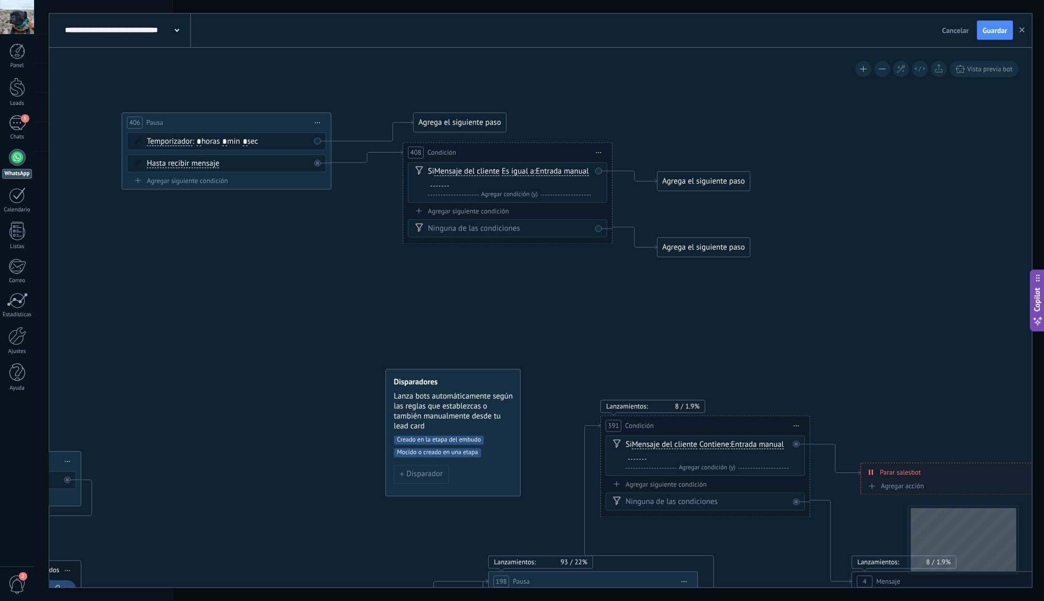
click at [514, 173] on span "Es igual a" at bounding box center [518, 171] width 32 height 8
click at [514, 173] on button "Es igual a" at bounding box center [561, 171] width 131 height 19
click at [522, 212] on span "Contiene" at bounding box center [553, 208] width 127 height 10
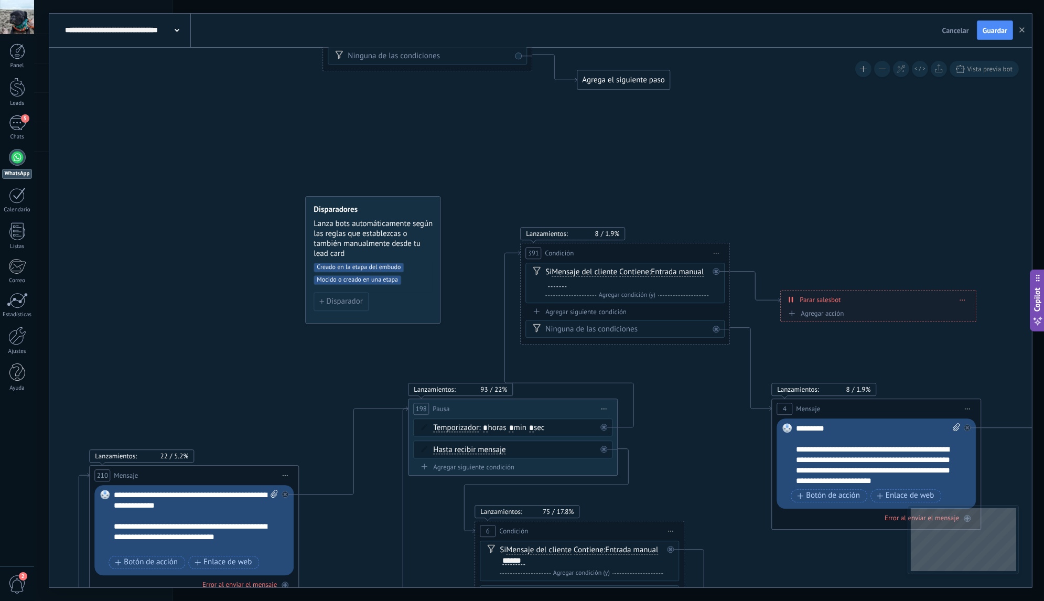
drag, startPoint x: 549, startPoint y: 307, endPoint x: 483, endPoint y: 165, distance: 155.9
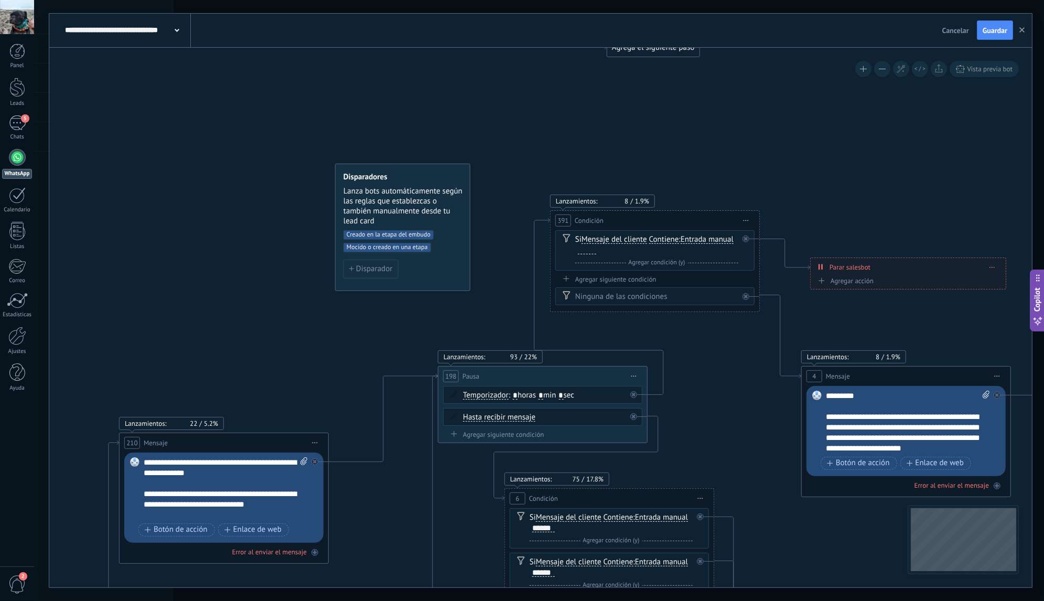
drag, startPoint x: 479, startPoint y: 261, endPoint x: 512, endPoint y: 335, distance: 80.7
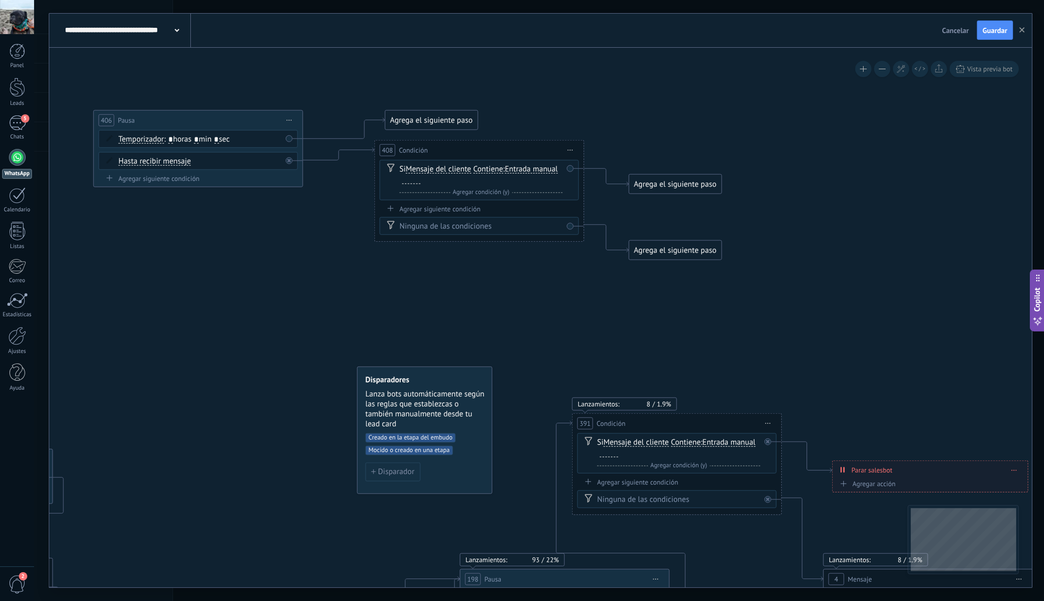
drag, startPoint x: 521, startPoint y: 190, endPoint x: 539, endPoint y: 296, distance: 108.0
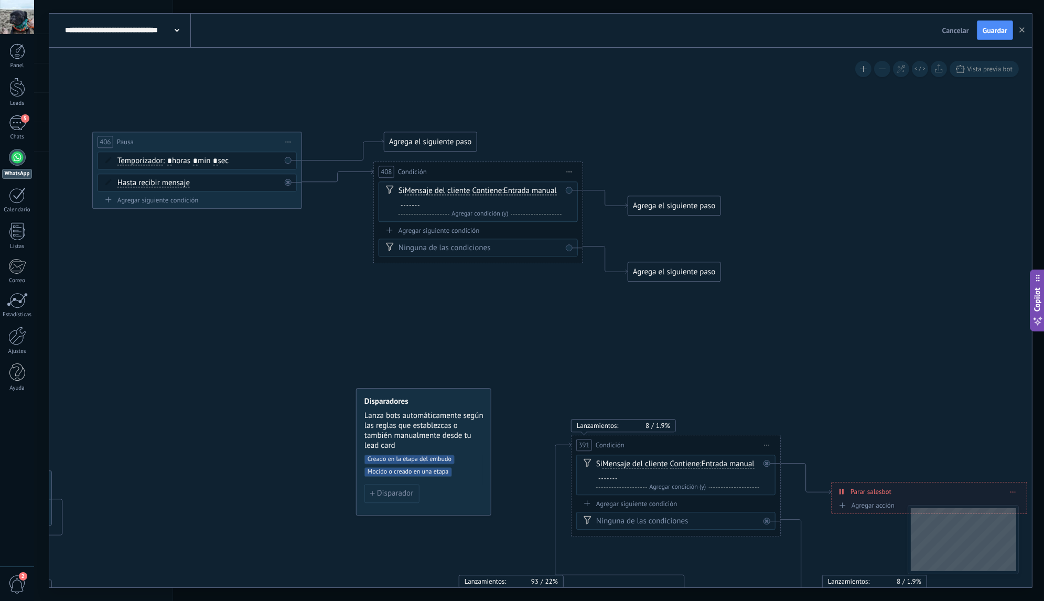
drag, startPoint x: 524, startPoint y: 289, endPoint x: 523, endPoint y: 303, distance: 14.8
click at [551, 194] on span "Entrada manual Vacío Cadena aleatoria Cadena aleatoria corta Entrada manual Lea…" at bounding box center [529, 191] width 53 height 10
click at [552, 192] on span "Entrada manual" at bounding box center [529, 191] width 53 height 8
click at [552, 192] on button "Entrada manual" at bounding box center [563, 190] width 131 height 19
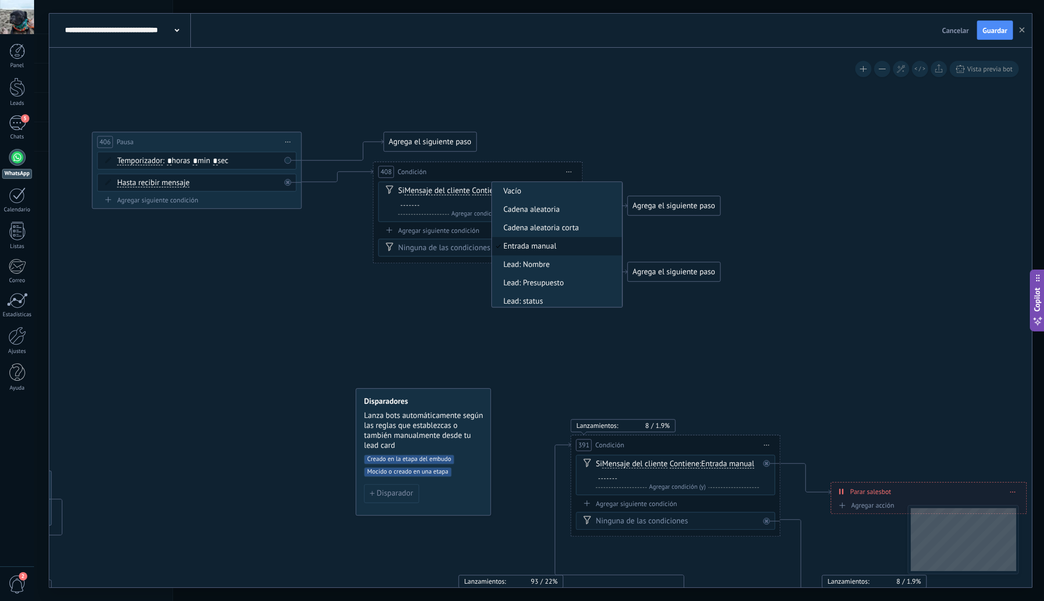
scroll to position [3, 0]
click at [556, 243] on span "Entrada manual" at bounding box center [555, 243] width 127 height 10
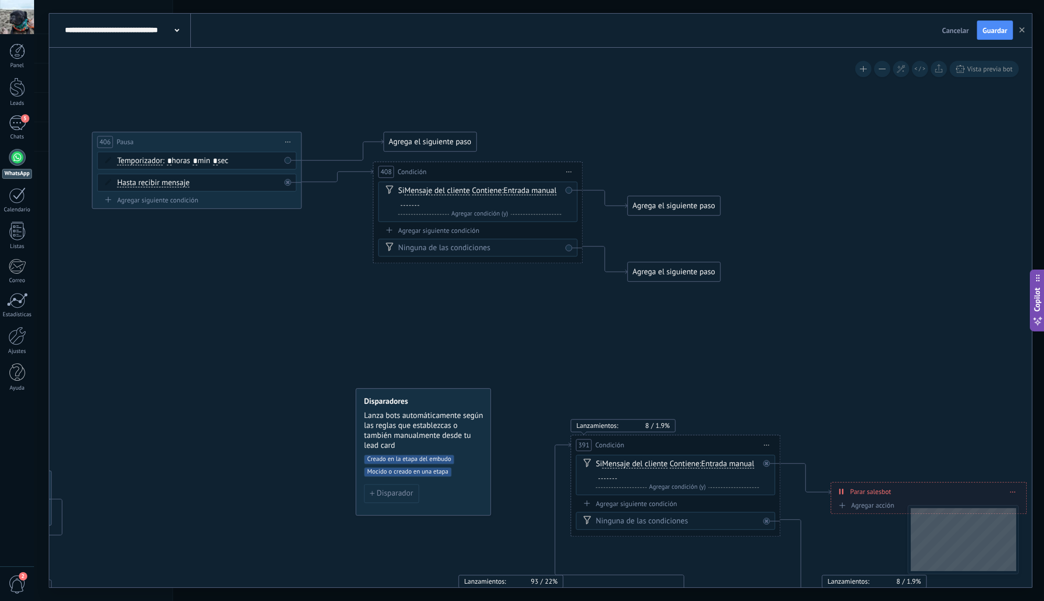
click at [562, 192] on div "Si Mensaje del cliente Mensaje del cliente Comentario del cliente El cliente Có…" at bounding box center [477, 201] width 199 height 40
click at [402, 204] on div at bounding box center [409, 201] width 18 height 8
click at [492, 212] on span "Agregar condición (y)" at bounding box center [480, 214] width 62 height 8
click at [485, 224] on span "Es igual a" at bounding box center [488, 223] width 32 height 8
click at [485, 224] on button "Es igual a" at bounding box center [531, 223] width 131 height 19
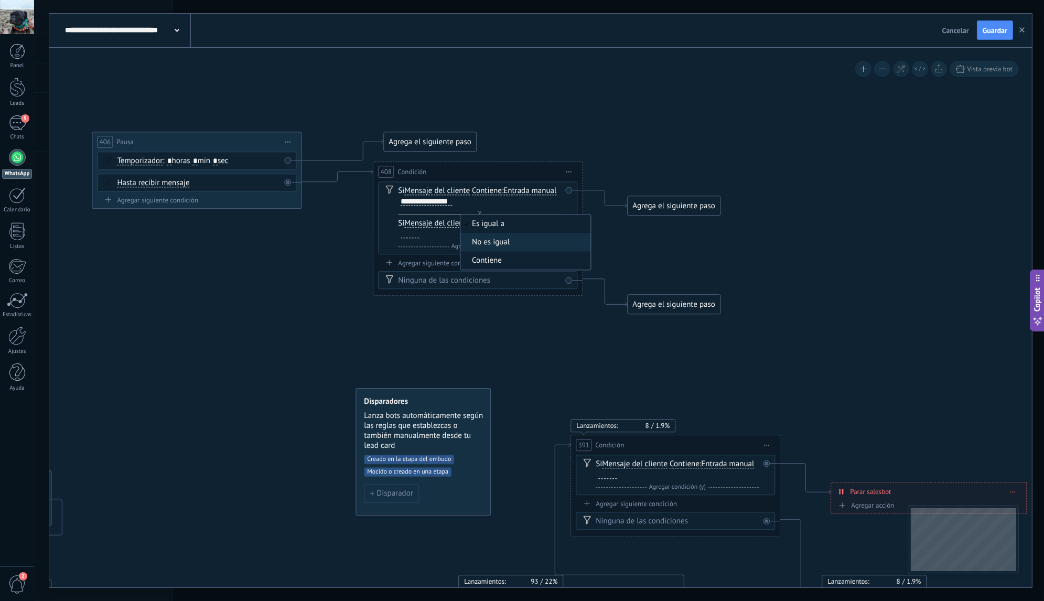
click at [488, 261] on span "Contiene" at bounding box center [523, 260] width 127 height 10
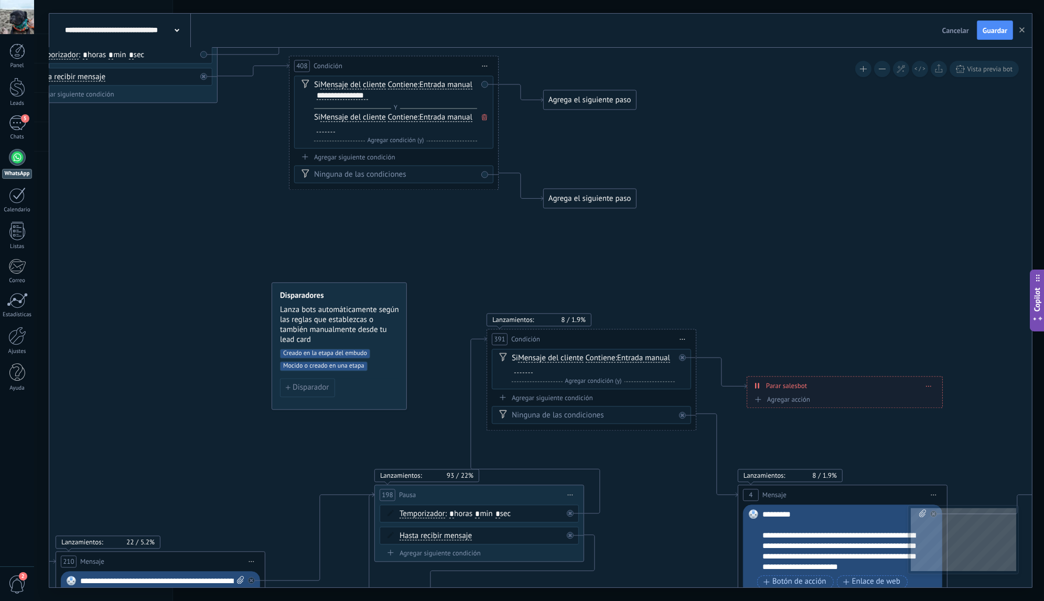
drag, startPoint x: 603, startPoint y: 353, endPoint x: 516, endPoint y: 220, distance: 158.6
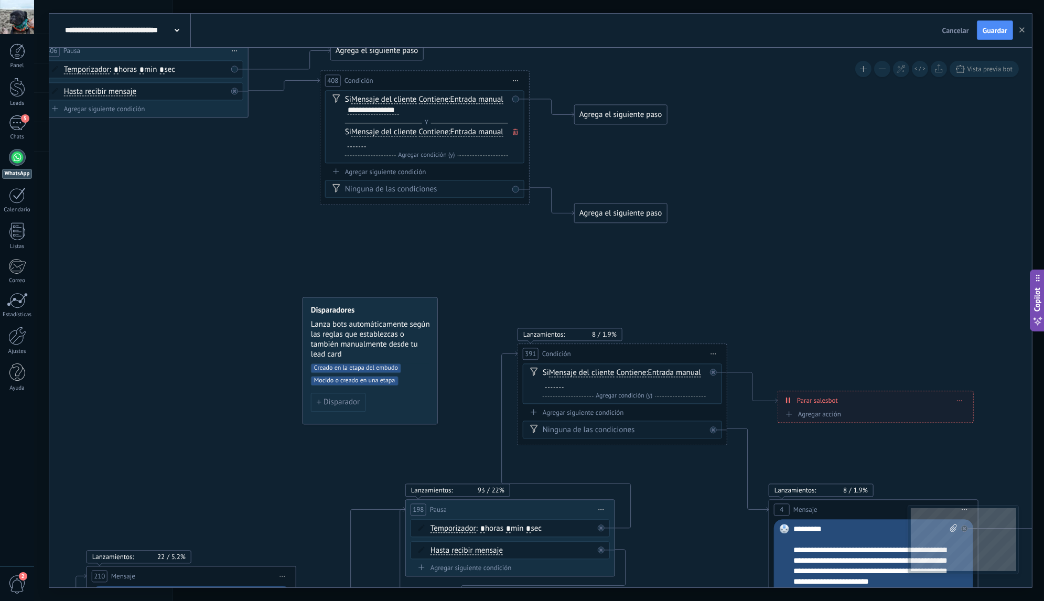
drag, startPoint x: 651, startPoint y: 454, endPoint x: 685, endPoint y: 495, distance: 52.8
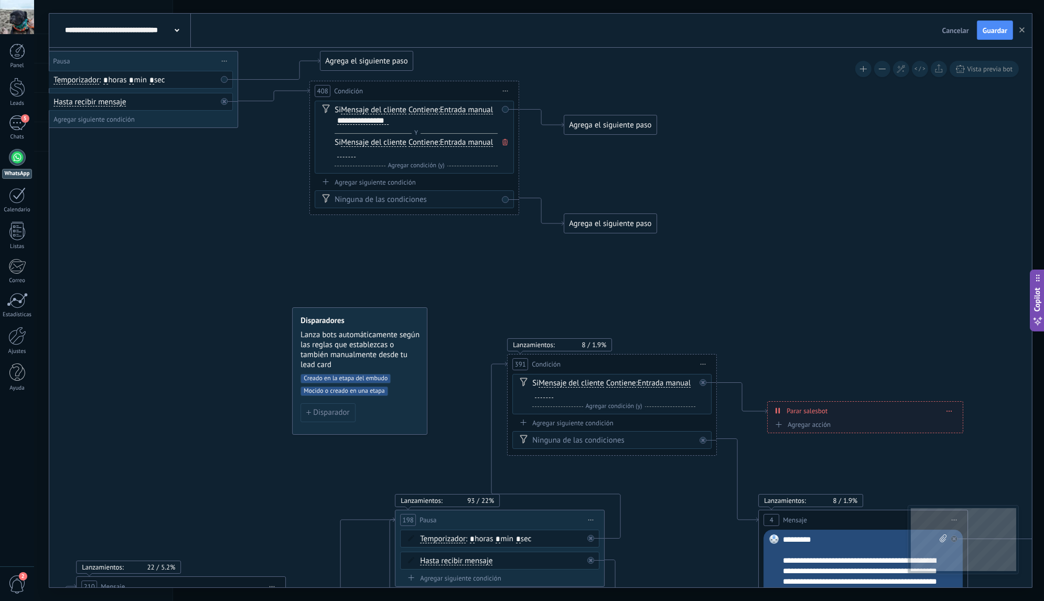
drag, startPoint x: 474, startPoint y: 236, endPoint x: 464, endPoint y: 246, distance: 14.8
click at [398, 182] on div "Agregar siguiente condición" at bounding box center [413, 182] width 199 height 9
click at [507, 144] on icon at bounding box center [504, 142] width 5 height 6
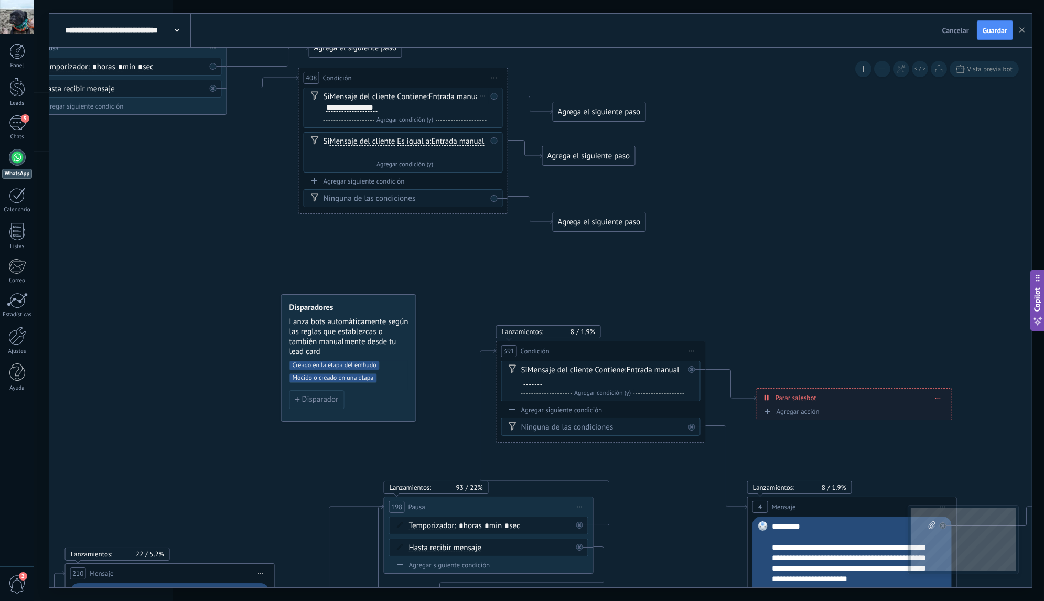
drag, startPoint x: 536, startPoint y: 275, endPoint x: 431, endPoint y: 193, distance: 132.5
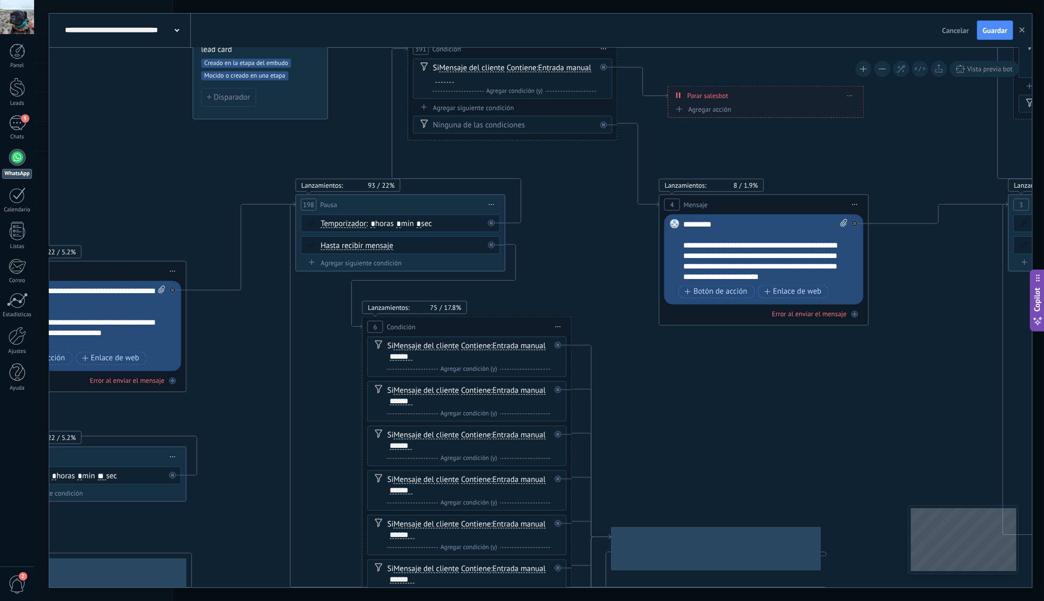
drag, startPoint x: 573, startPoint y: 417, endPoint x: 578, endPoint y: 178, distance: 238.5
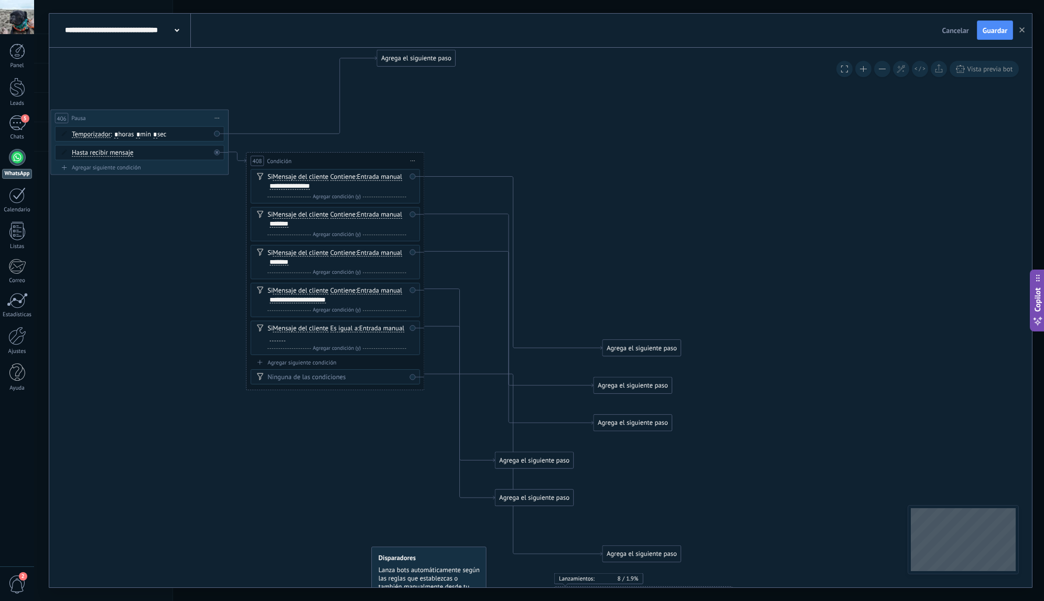
click at [625, 346] on div "Agrega el siguiente paso" at bounding box center [641, 347] width 78 height 15
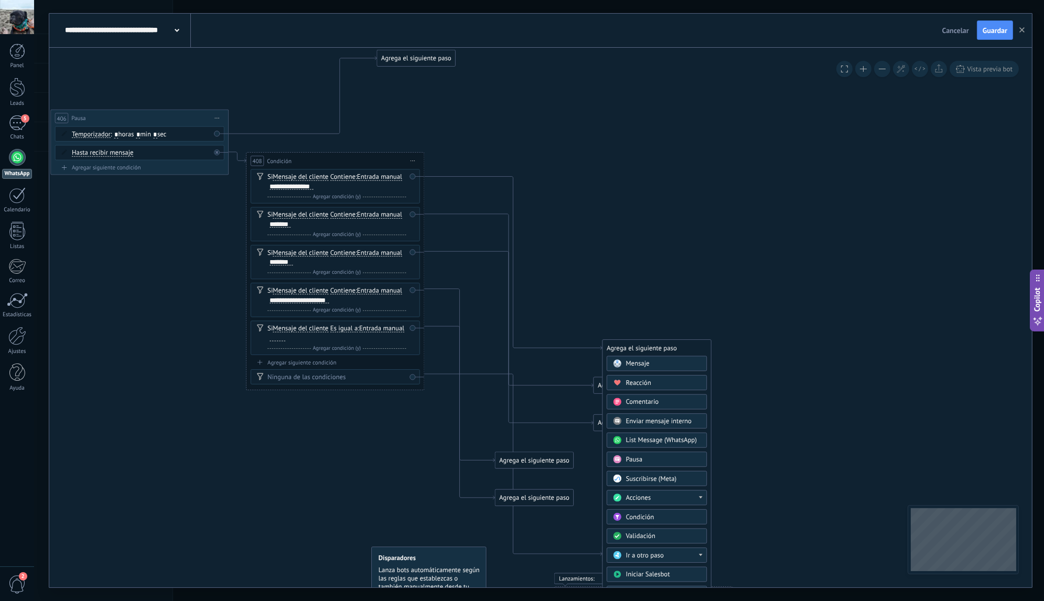
click at [637, 362] on span "Mensaje" at bounding box center [638, 363] width 24 height 8
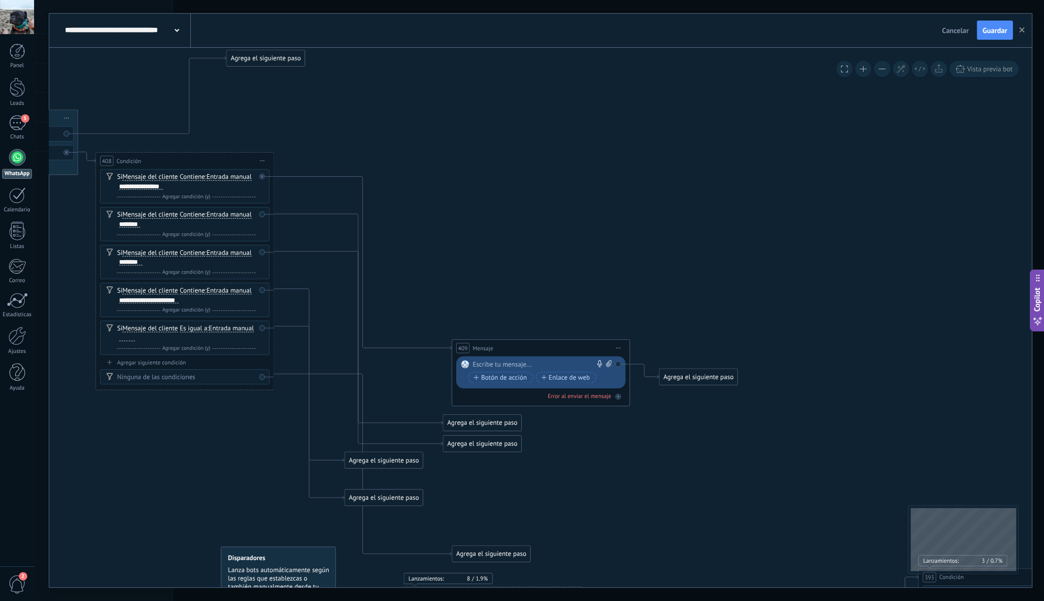
click at [619, 349] on span "Iniciar vista previa aquí Cambiar nombre Duplicar [GEOGRAPHIC_DATA]" at bounding box center [618, 347] width 14 height 13
click at [631, 407] on div "Borrar" at bounding box center [659, 405] width 88 height 15
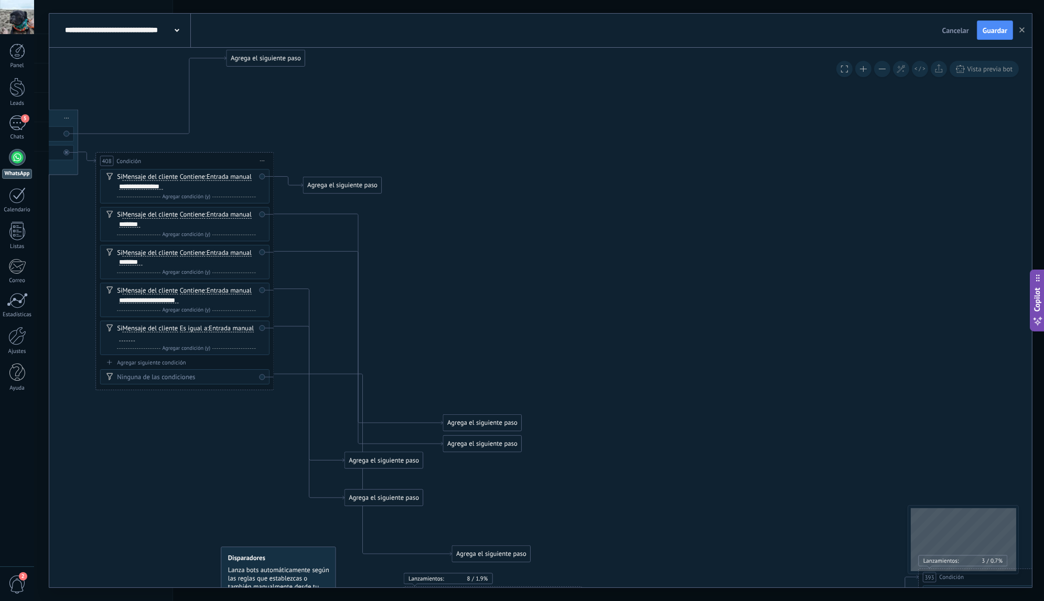
click at [364, 186] on div "Agrega el siguiente paso" at bounding box center [342, 185] width 78 height 15
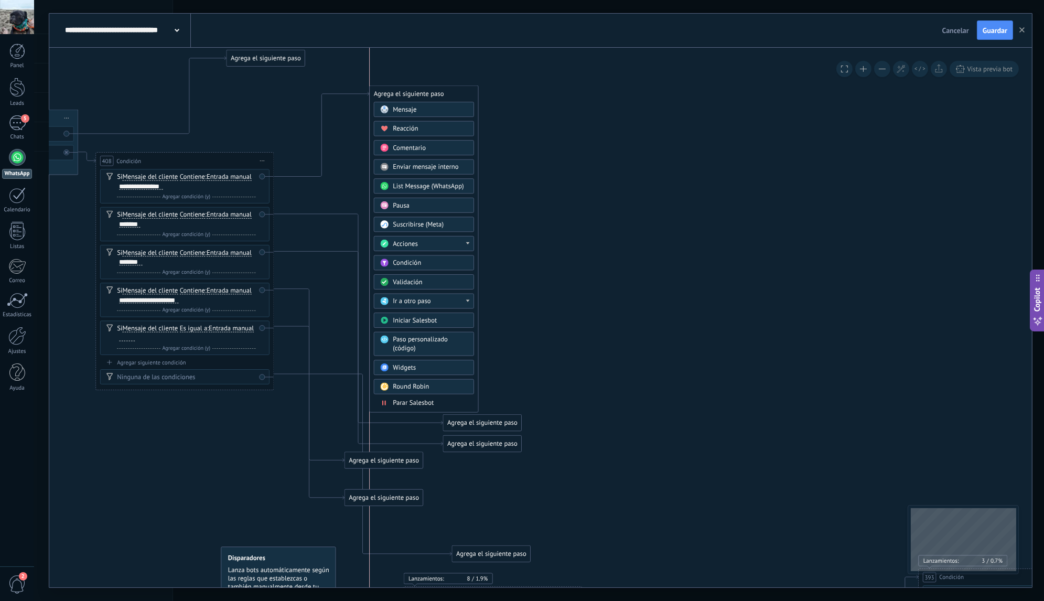
drag, startPoint x: 370, startPoint y: 183, endPoint x: 432, endPoint y: 92, distance: 110.8
click at [432, 92] on div "Agrega el siguiente paso" at bounding box center [424, 93] width 108 height 15
click at [412, 316] on span "Iniciar Salesbot" at bounding box center [415, 320] width 44 height 8
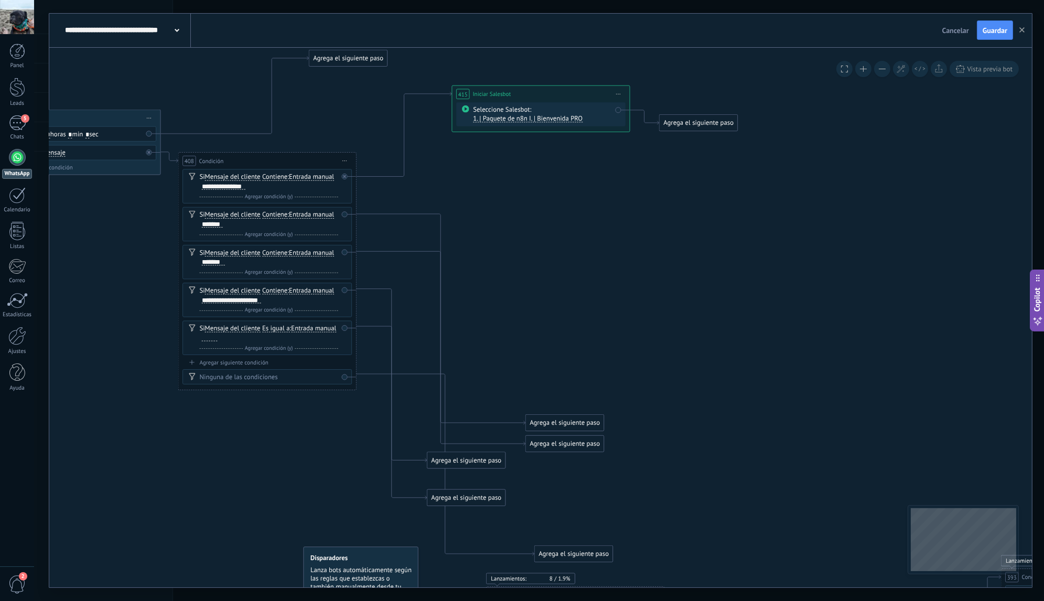
click at [550, 117] on span "1. | Paquete de n8n I. | Bienvenida PRO" at bounding box center [528, 118] width 110 height 8
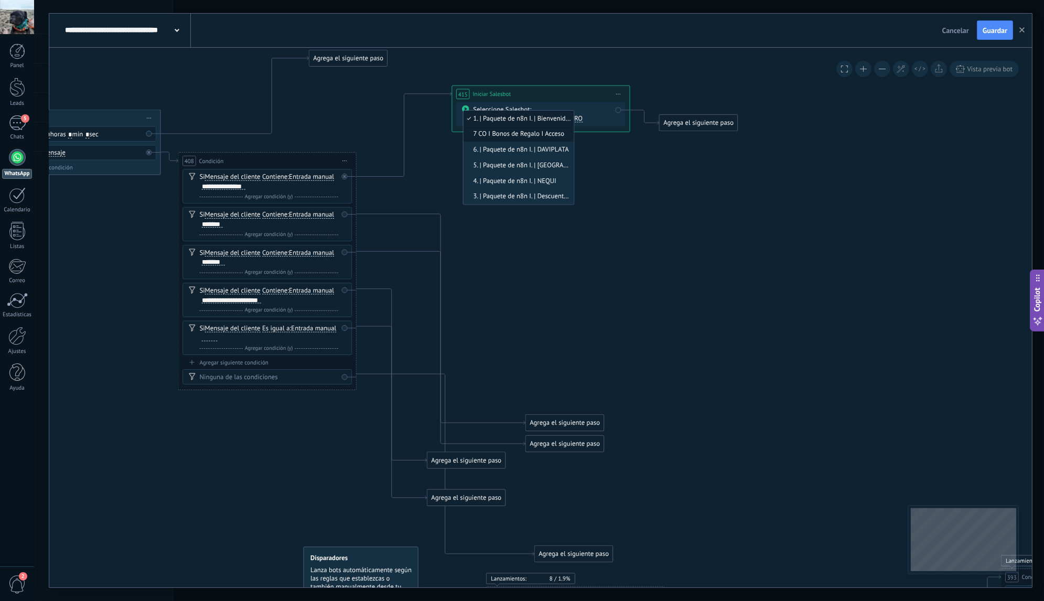
click at [510, 138] on li "7 CO I Bonos de Regalo I Acceso" at bounding box center [518, 134] width 111 height 16
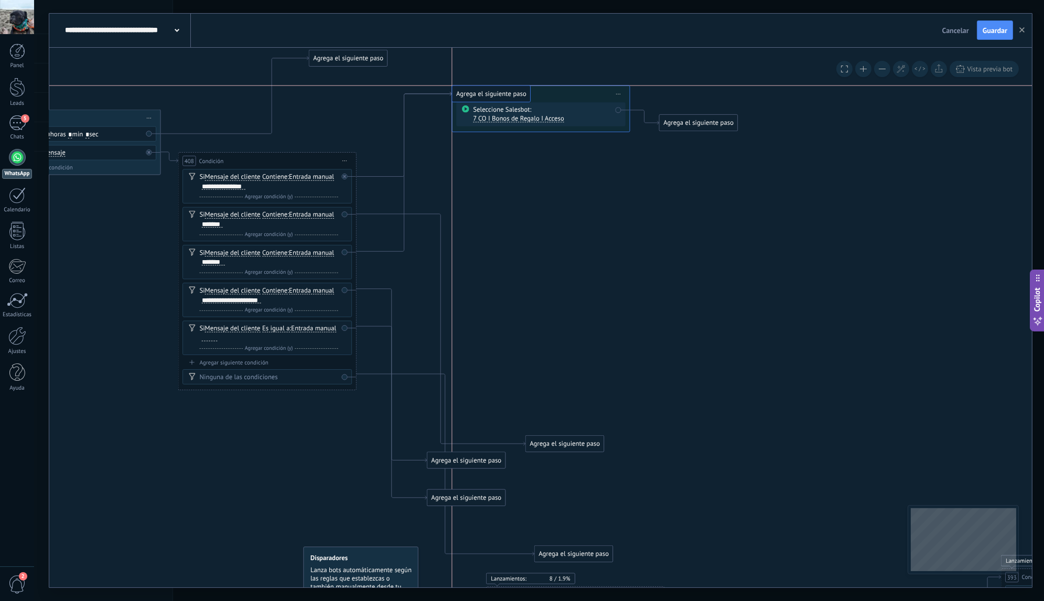
drag, startPoint x: 543, startPoint y: 424, endPoint x: 471, endPoint y: 94, distance: 337.0
drag, startPoint x: 548, startPoint y: 443, endPoint x: 477, endPoint y: 108, distance: 341.9
drag, startPoint x: 469, startPoint y: 460, endPoint x: 494, endPoint y: 92, distance: 368.3
drag, startPoint x: 465, startPoint y: 498, endPoint x: 490, endPoint y: 92, distance: 407.0
drag, startPoint x: 579, startPoint y: 552, endPoint x: 449, endPoint y: 402, distance: 198.4
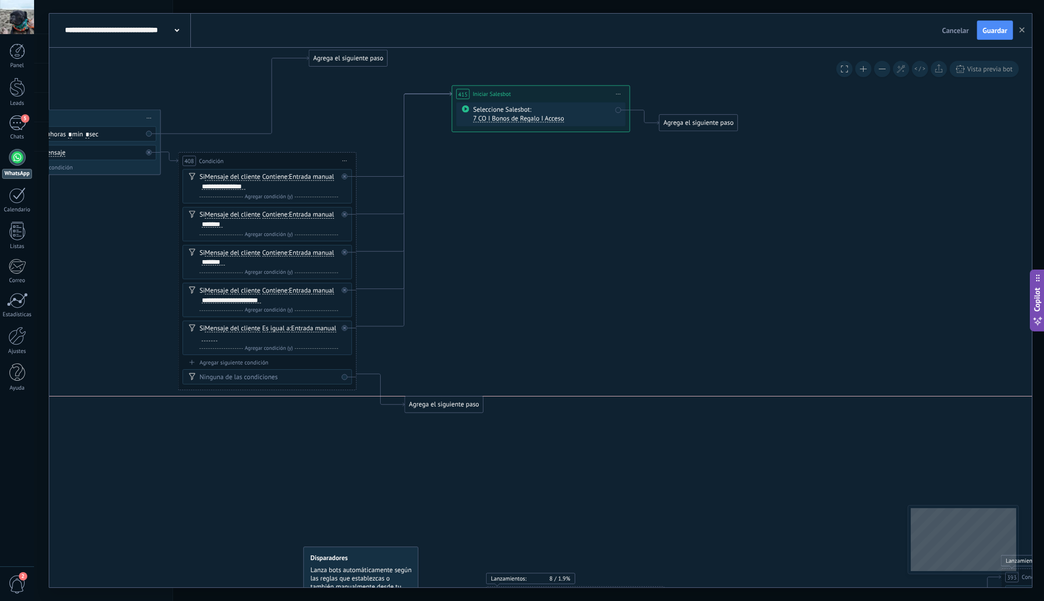
click at [449, 402] on div "Agrega el siguiente paso" at bounding box center [444, 404] width 78 height 15
drag, startPoint x: 529, startPoint y: 93, endPoint x: 478, endPoint y: 104, distance: 52.0
click at [478, 104] on div "**********" at bounding box center [492, 104] width 177 height 16
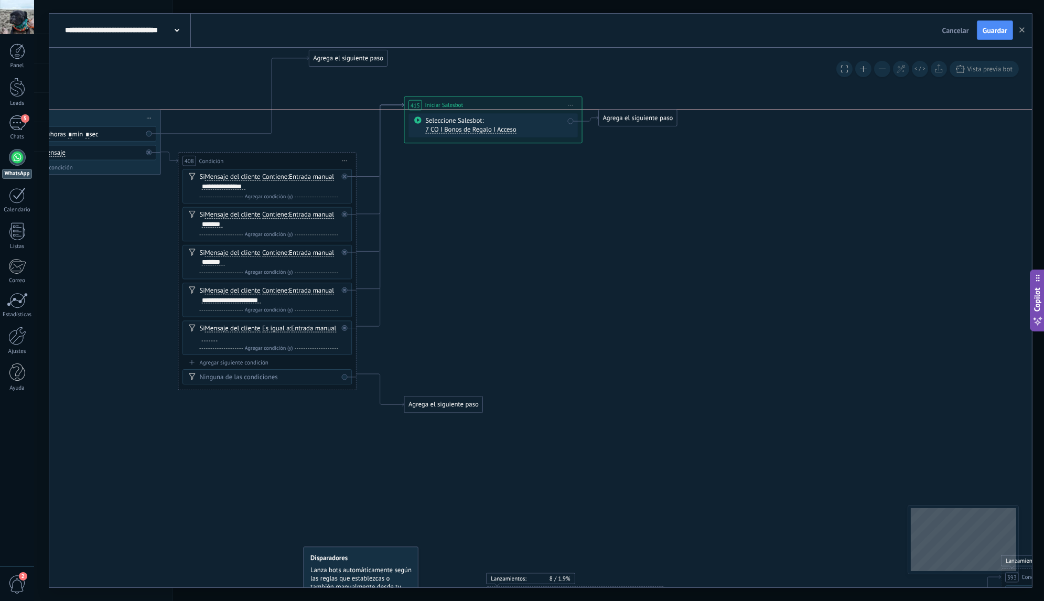
drag, startPoint x: 675, startPoint y: 126, endPoint x: 615, endPoint y: 124, distance: 60.3
click at [615, 124] on div "Agrega el siguiente paso" at bounding box center [638, 118] width 78 height 15
drag, startPoint x: 631, startPoint y: 435, endPoint x: 506, endPoint y: 125, distance: 333.5
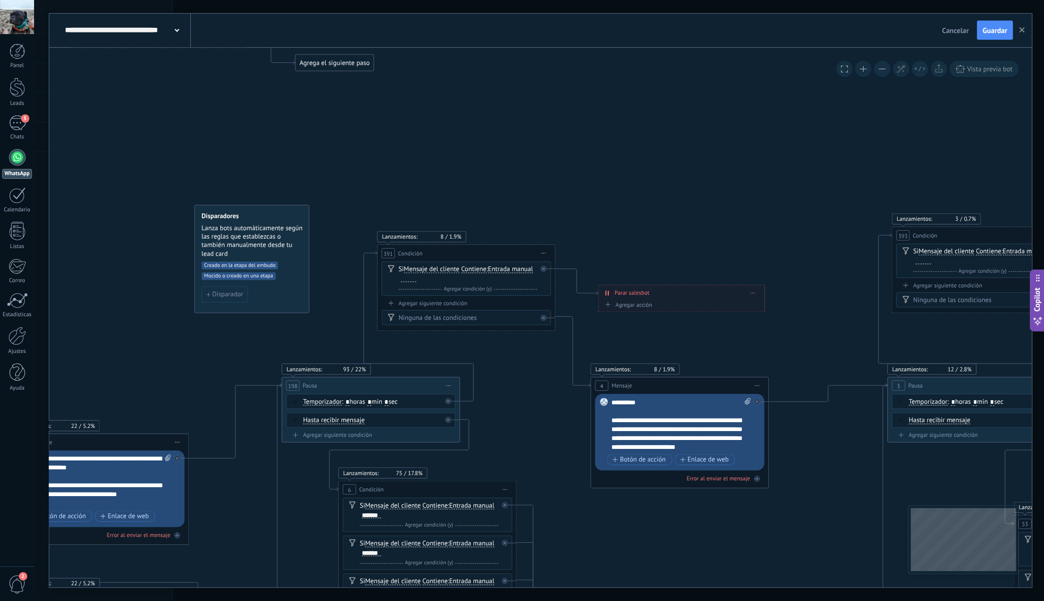
drag, startPoint x: 588, startPoint y: 253, endPoint x: 640, endPoint y: 142, distance: 122.2
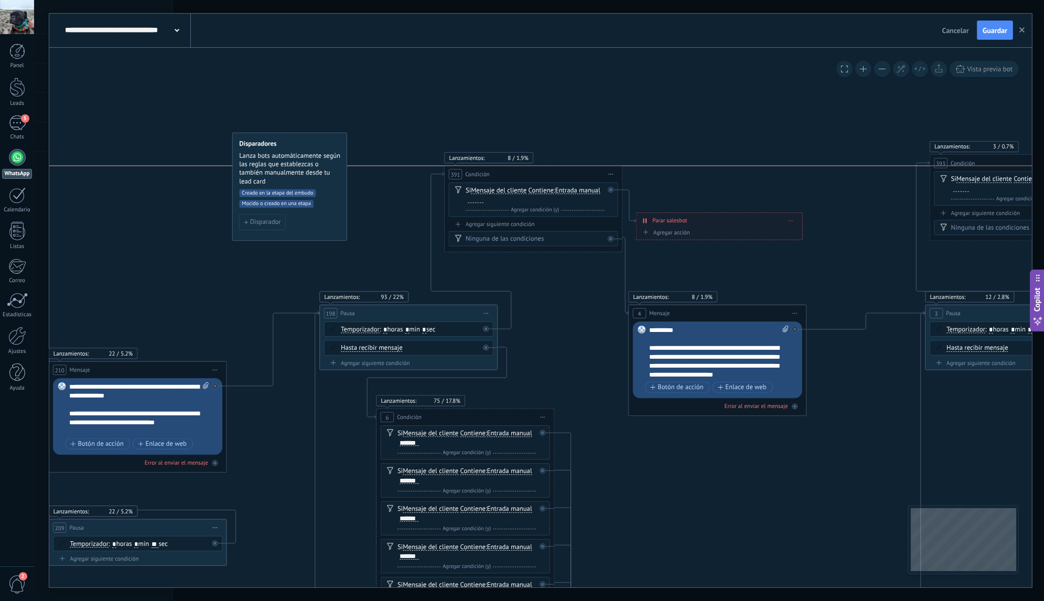
drag, startPoint x: 508, startPoint y: 185, endPoint x: 538, endPoint y: 175, distance: 31.5
click at [538, 175] on div "391 Condición ********* Iniciar vista previa aquí Cambiar nombre Duplicar Borrar" at bounding box center [532, 174] width 177 height 16
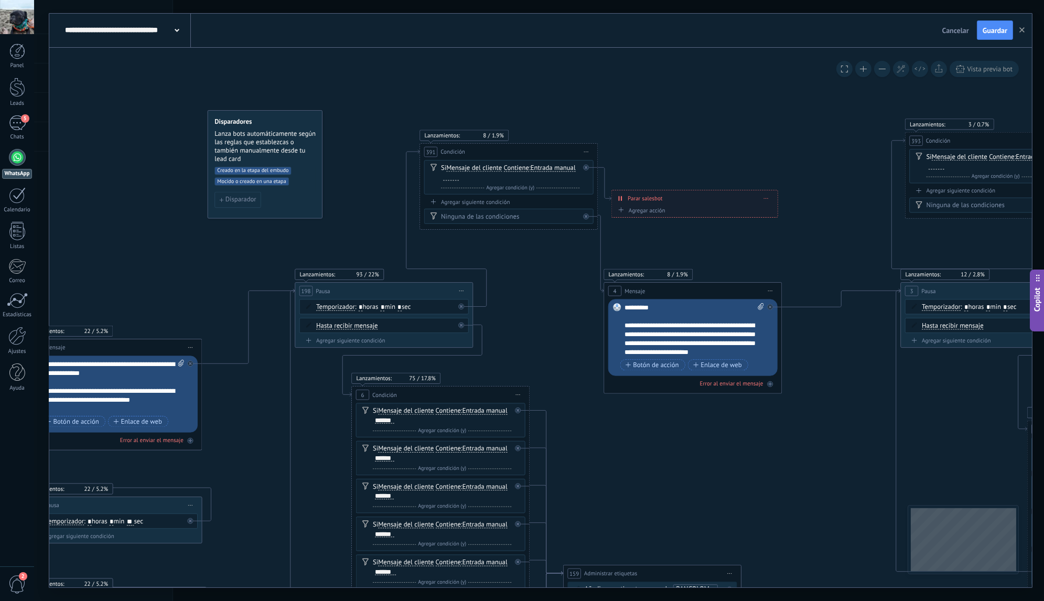
drag, startPoint x: 558, startPoint y: 297, endPoint x: 534, endPoint y: 275, distance: 33.0
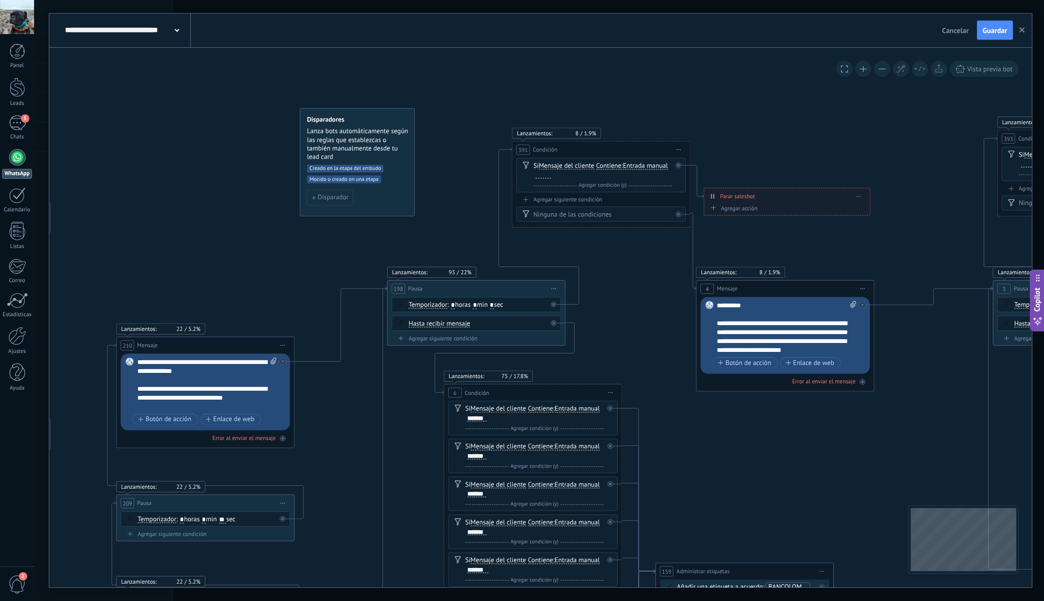
drag, startPoint x: 534, startPoint y: 275, endPoint x: 634, endPoint y: 273, distance: 100.1
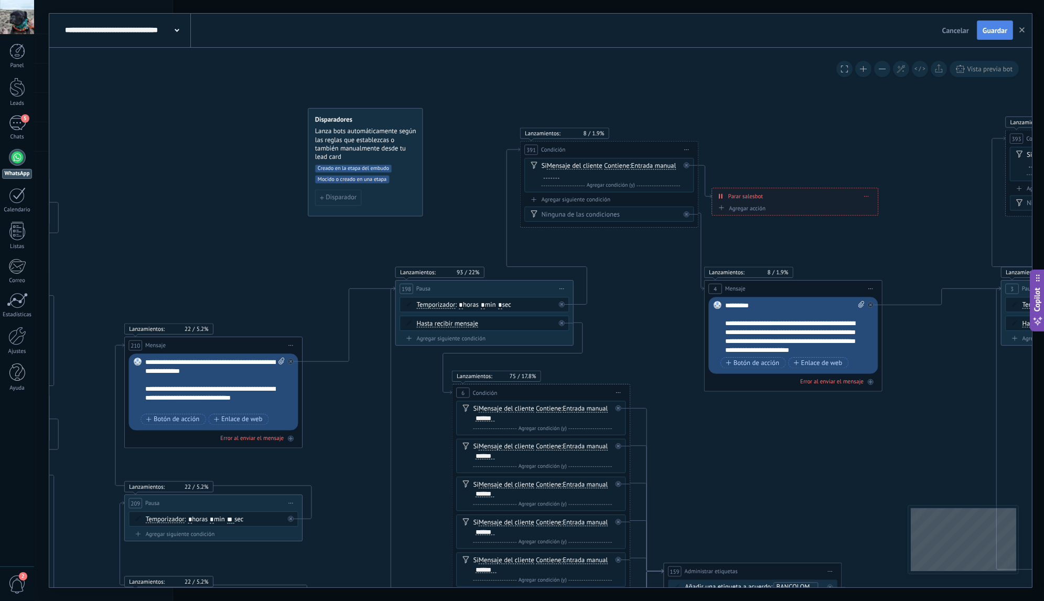
click at [989, 30] on span "Guardar" at bounding box center [994, 30] width 25 height 7
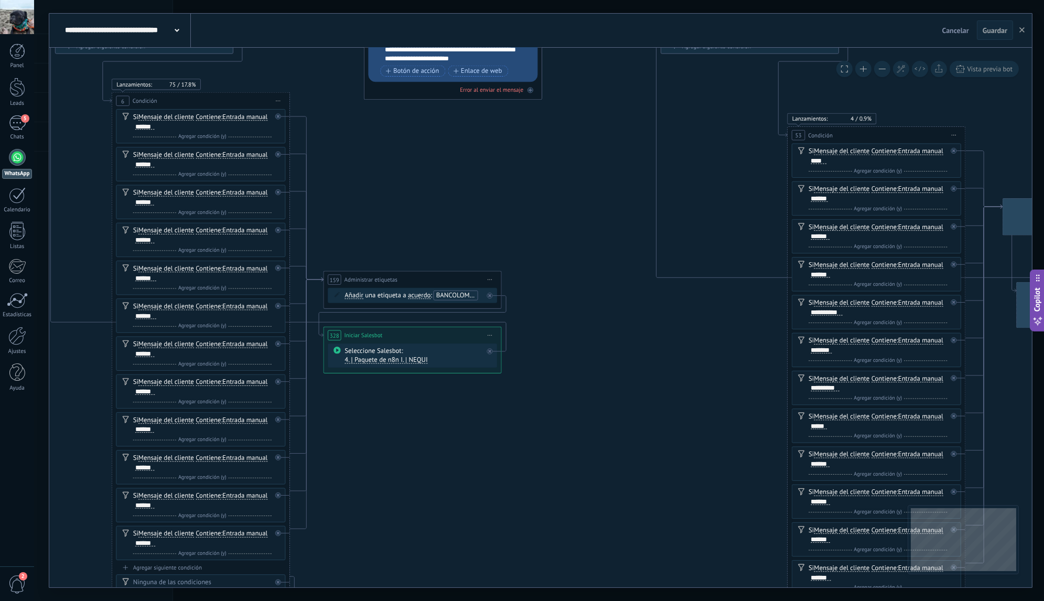
drag, startPoint x: 710, startPoint y: 433, endPoint x: 372, endPoint y: 149, distance: 441.6
click at [372, 149] on icon at bounding box center [1044, 319] width 4830 height 2445
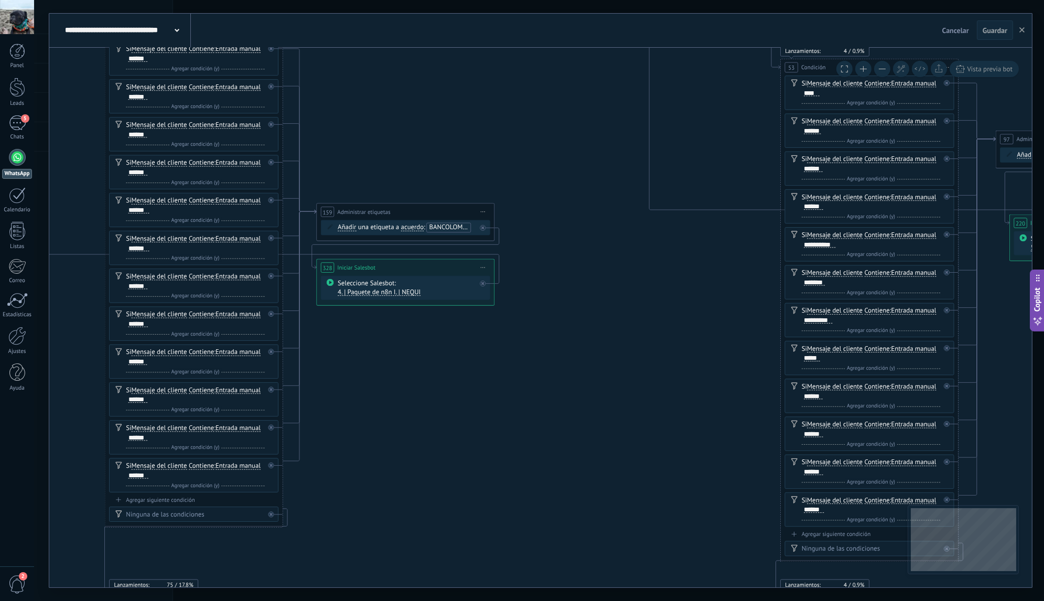
drag, startPoint x: 528, startPoint y: 245, endPoint x: 520, endPoint y: 177, distance: 68.0
click at [520, 177] on icon at bounding box center [1037, 251] width 4830 height 2445
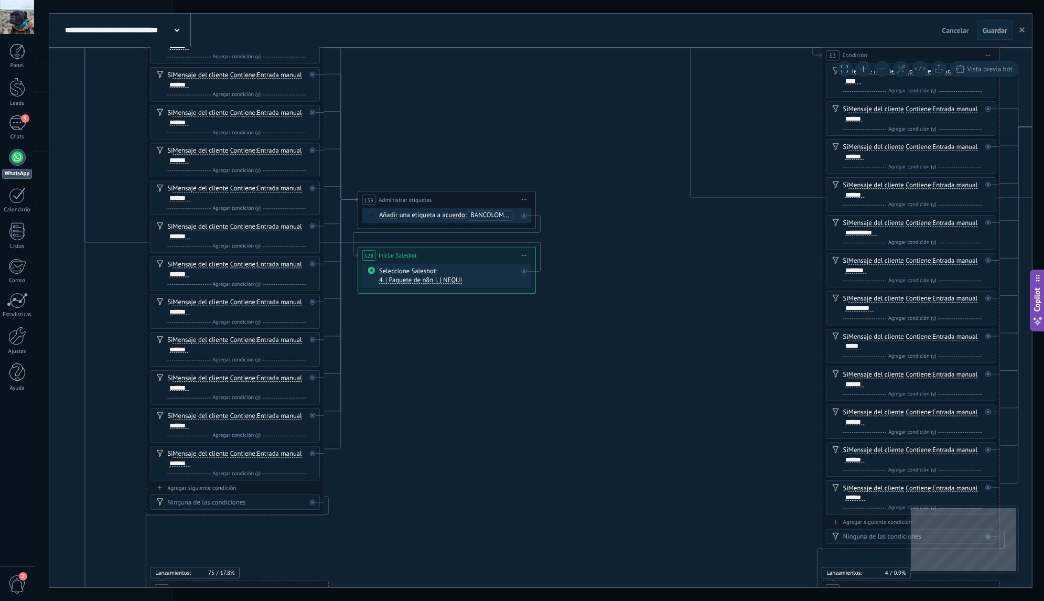
drag, startPoint x: 481, startPoint y: 180, endPoint x: 522, endPoint y: 158, distance: 46.9
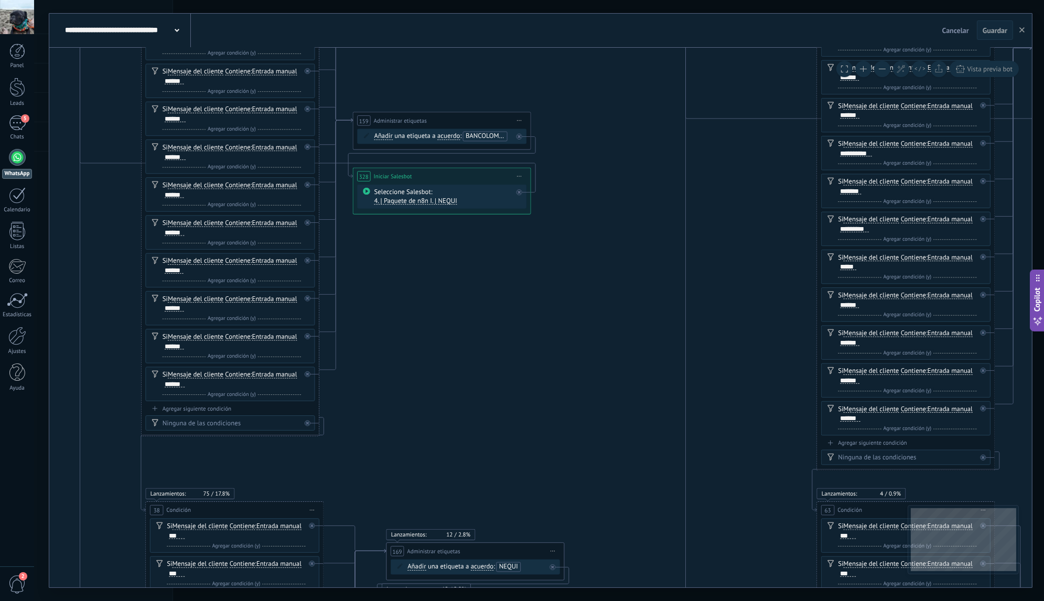
drag, startPoint x: 441, startPoint y: 364, endPoint x: 435, endPoint y: 294, distance: 70.5
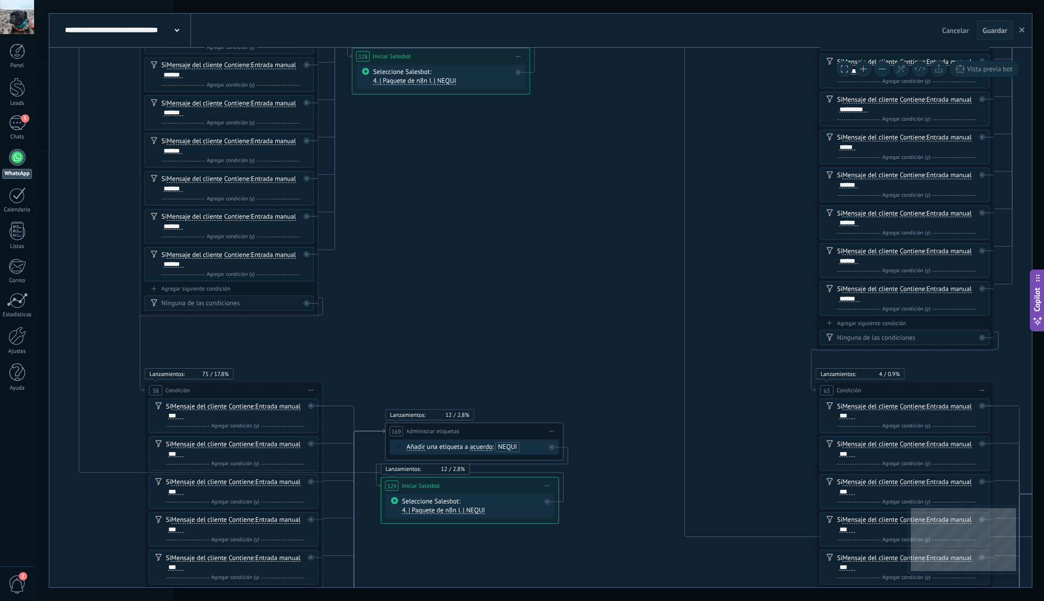
drag, startPoint x: 406, startPoint y: 418, endPoint x: 405, endPoint y: 296, distance: 122.1
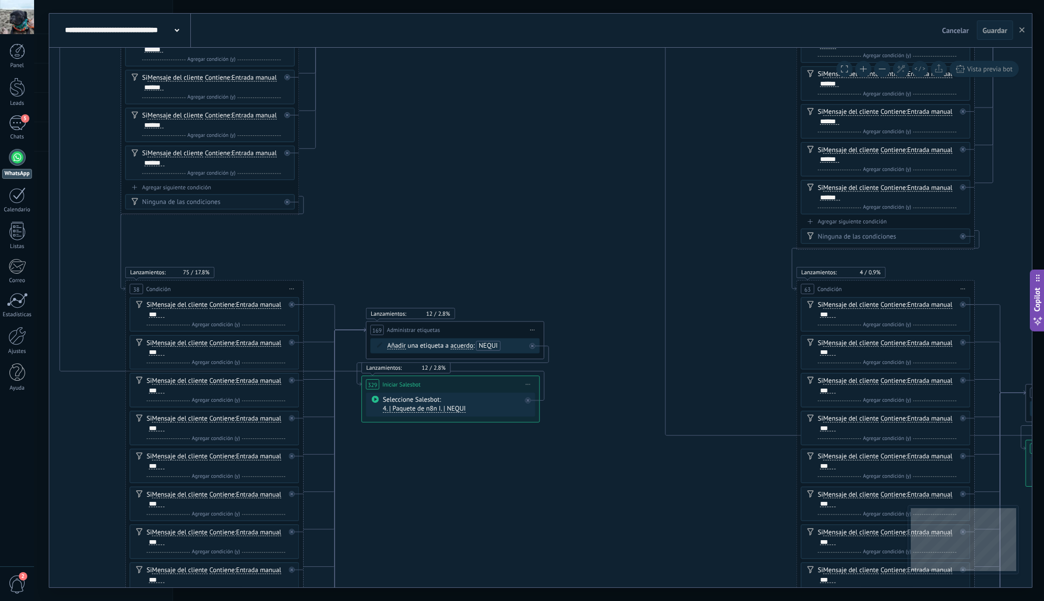
drag, startPoint x: 401, startPoint y: 358, endPoint x: 382, endPoint y: 257, distance: 102.4
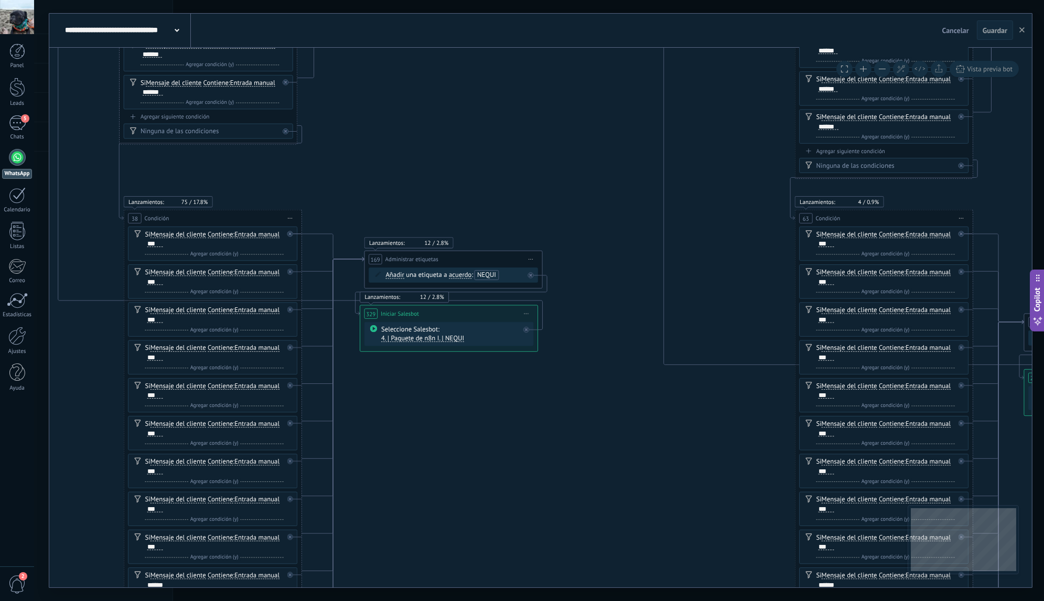
drag, startPoint x: 377, startPoint y: 273, endPoint x: 374, endPoint y: 197, distance: 75.6
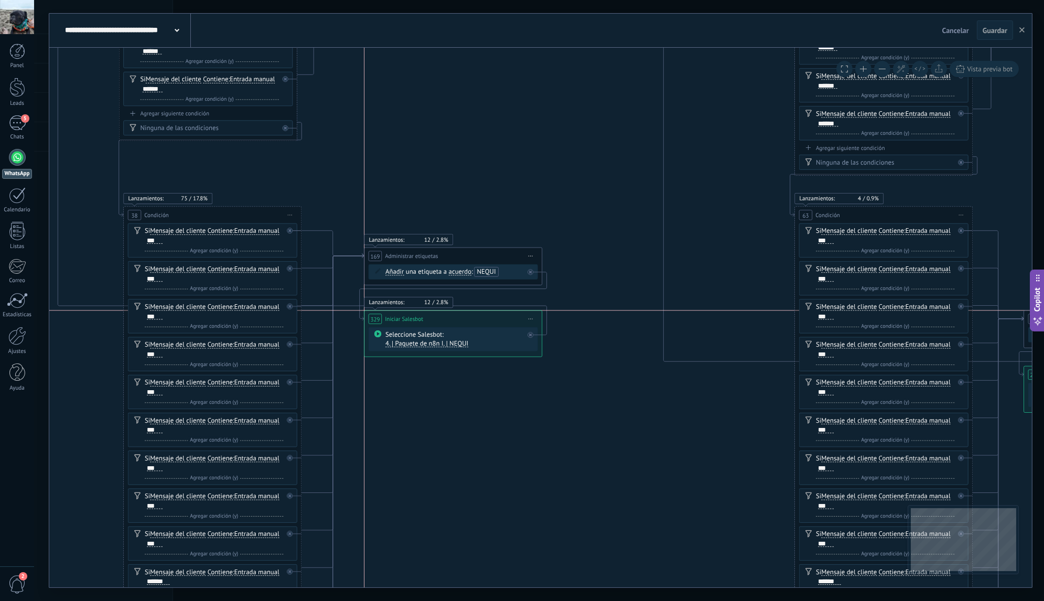
drag, startPoint x: 463, startPoint y: 311, endPoint x: 467, endPoint y: 319, distance: 8.2
click at [467, 319] on div "**********" at bounding box center [452, 318] width 177 height 16
click at [493, 345] on div "Seleccione Salesbot: 4. | Paquete de n8n I. | NEQUI" at bounding box center [454, 339] width 138 height 18
click at [530, 322] on span "Iniciar vista previa aquí Cambiar nombre Duplicar Borrar" at bounding box center [531, 318] width 14 height 13
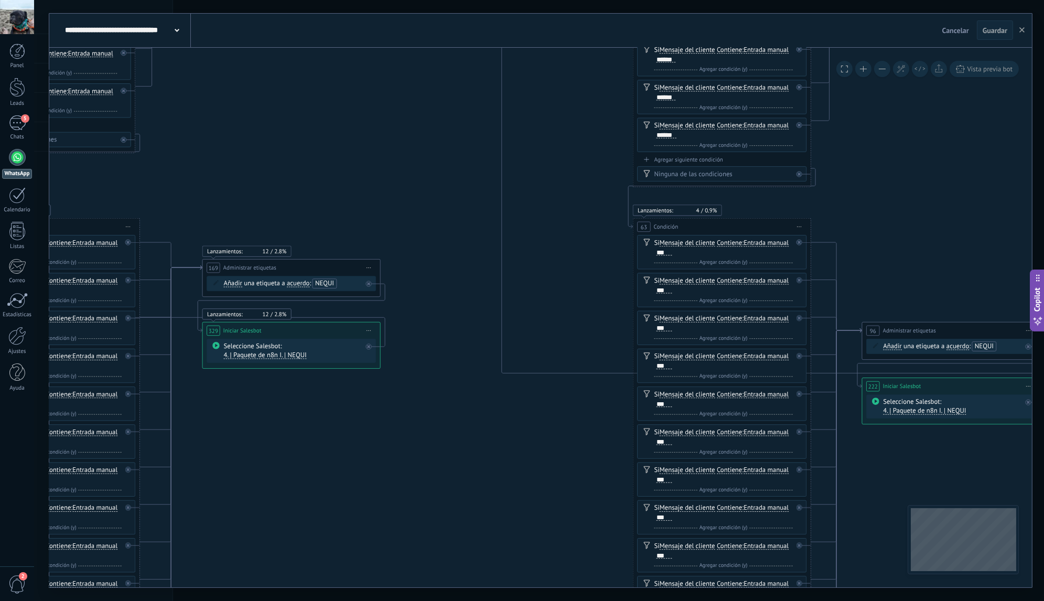
drag, startPoint x: 595, startPoint y: 415, endPoint x: 777, endPoint y: 238, distance: 253.5
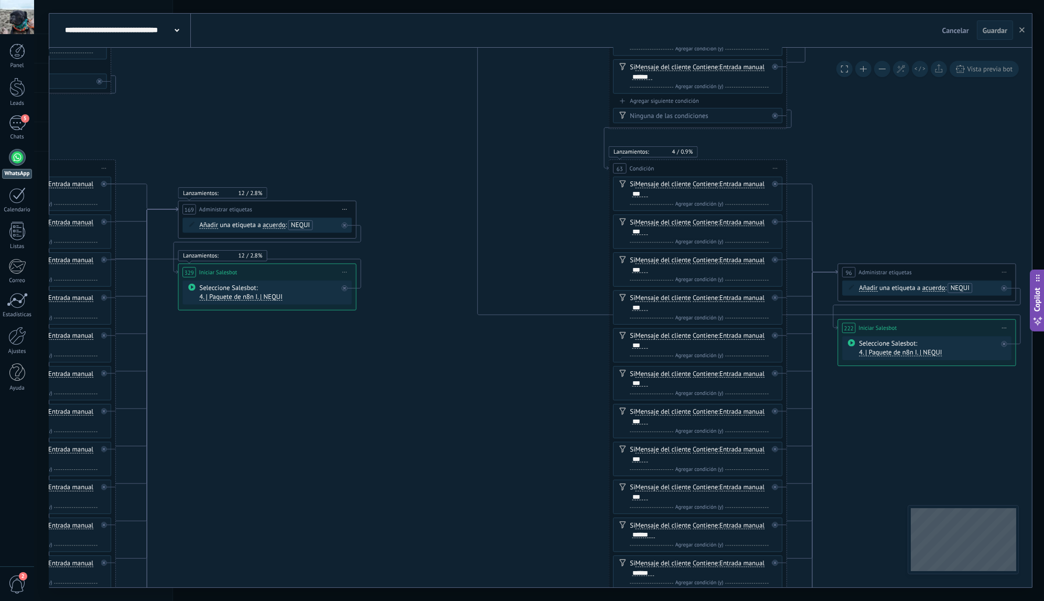
drag, startPoint x: 437, startPoint y: 195, endPoint x: 448, endPoint y: 151, distance: 45.4
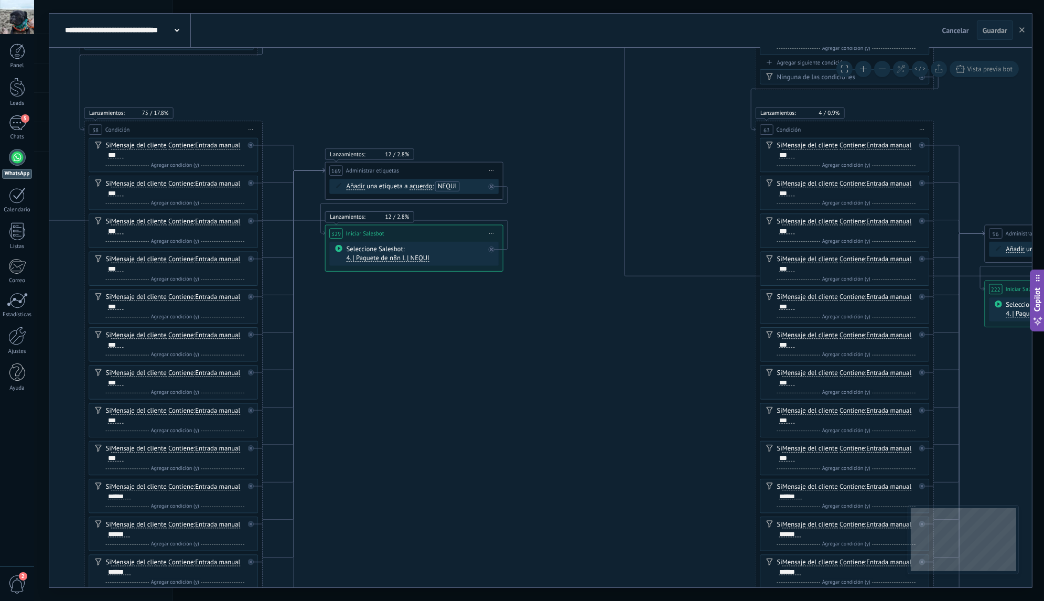
drag, startPoint x: 354, startPoint y: 349, endPoint x: 501, endPoint y: 407, distance: 157.9
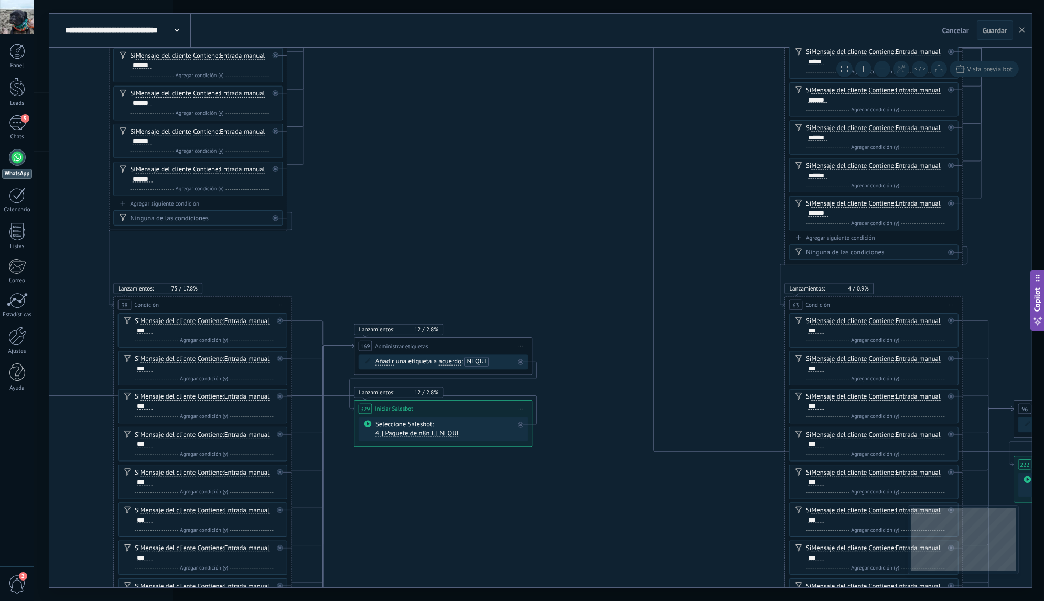
drag, startPoint x: 404, startPoint y: 159, endPoint x: 425, endPoint y: 286, distance: 128.0
click at [425, 286] on icon "198 Pausa 3 Pausa" at bounding box center [1041, 46] width 4830 height 2626
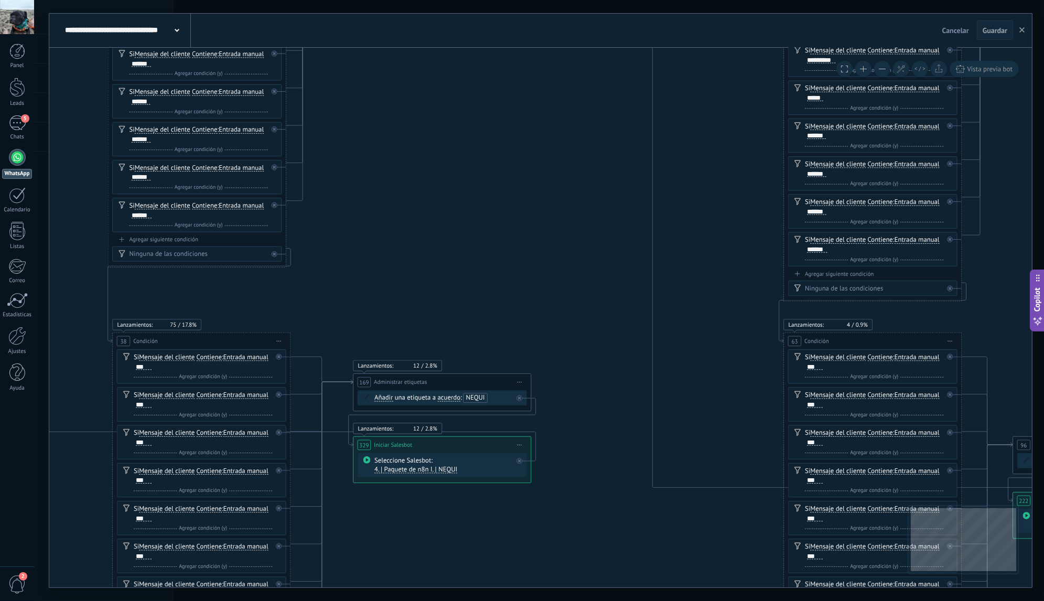
drag, startPoint x: 426, startPoint y: 239, endPoint x: 406, endPoint y: 308, distance: 72.0
click at [406, 307] on icon "198 Pausa 3 Pausa" at bounding box center [1040, 82] width 4830 height 2626
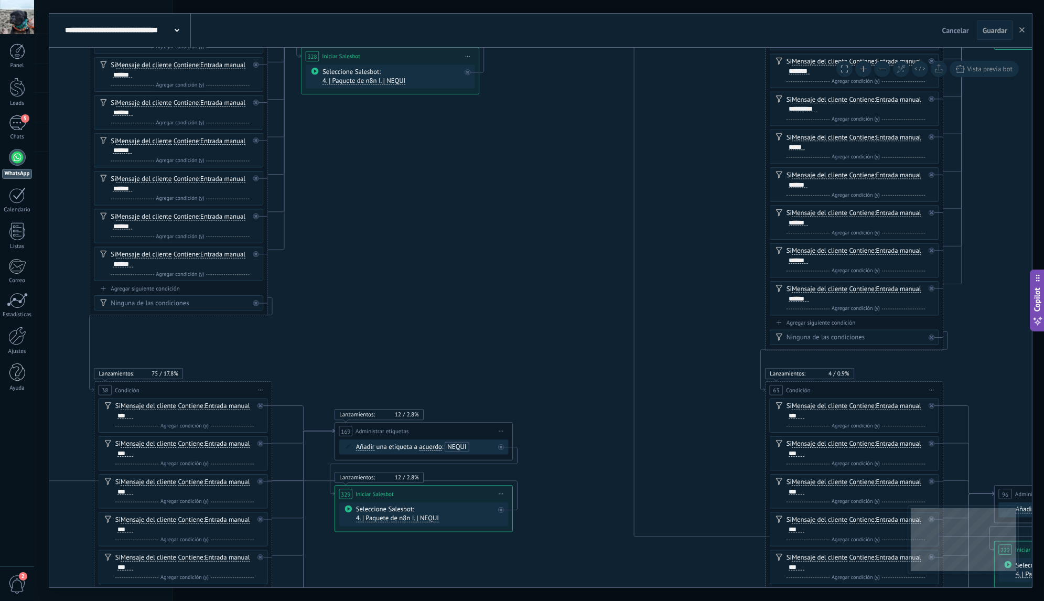
drag, startPoint x: 417, startPoint y: 228, endPoint x: 411, endPoint y: 382, distance: 153.7
click at [414, 373] on icon "198 Pausa 3 Pausa" at bounding box center [1022, 131] width 4830 height 2626
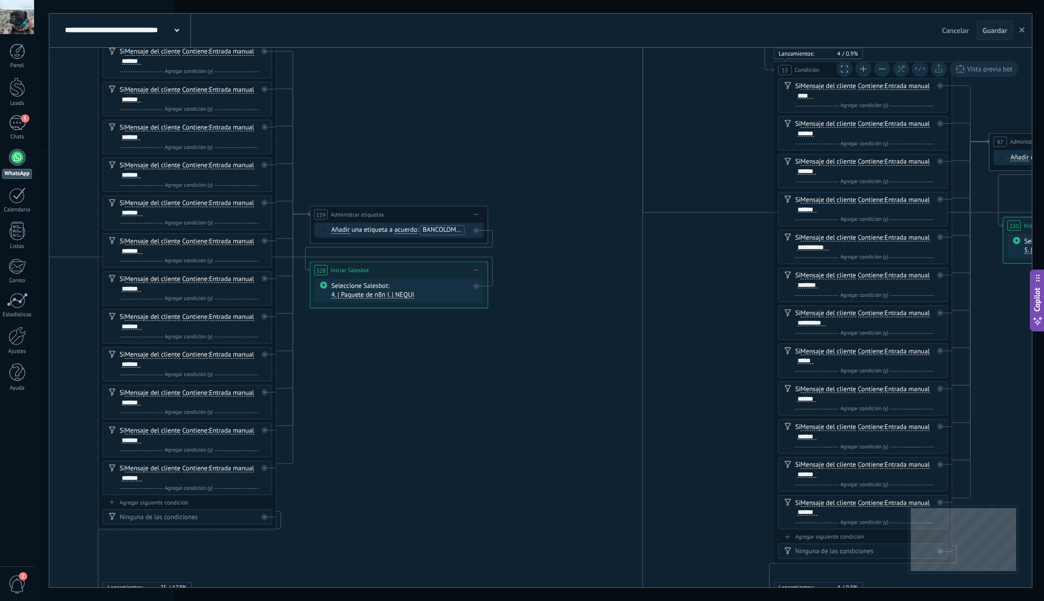
drag, startPoint x: 506, startPoint y: 157, endPoint x: 534, endPoint y: 425, distance: 268.7
click at [534, 425] on icon "198 Pausa 3 Pausa" at bounding box center [1031, 344] width 4830 height 2626
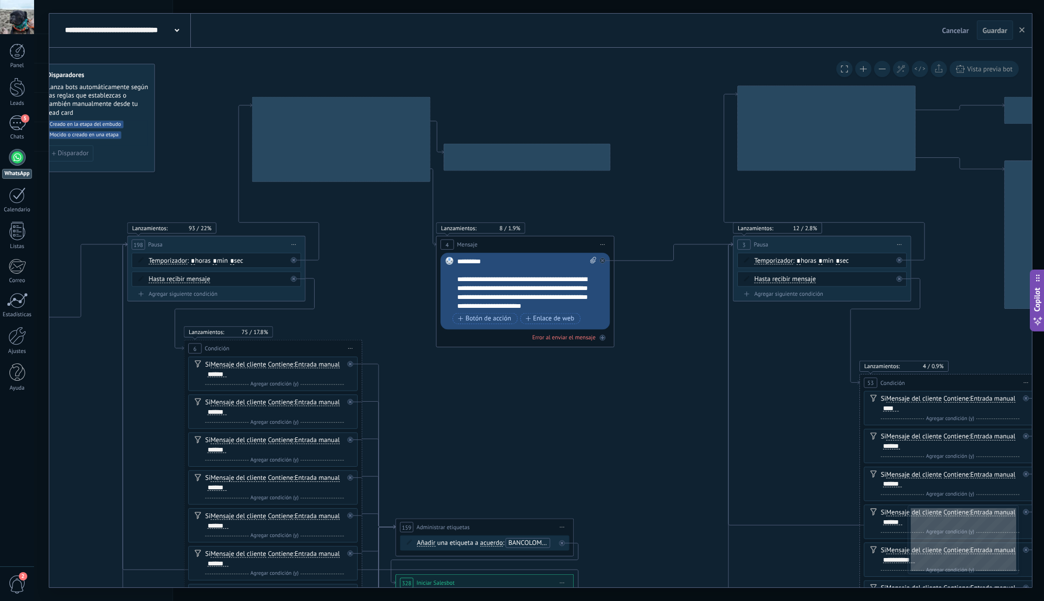
drag, startPoint x: 387, startPoint y: 296, endPoint x: 473, endPoint y: 485, distance: 208.1
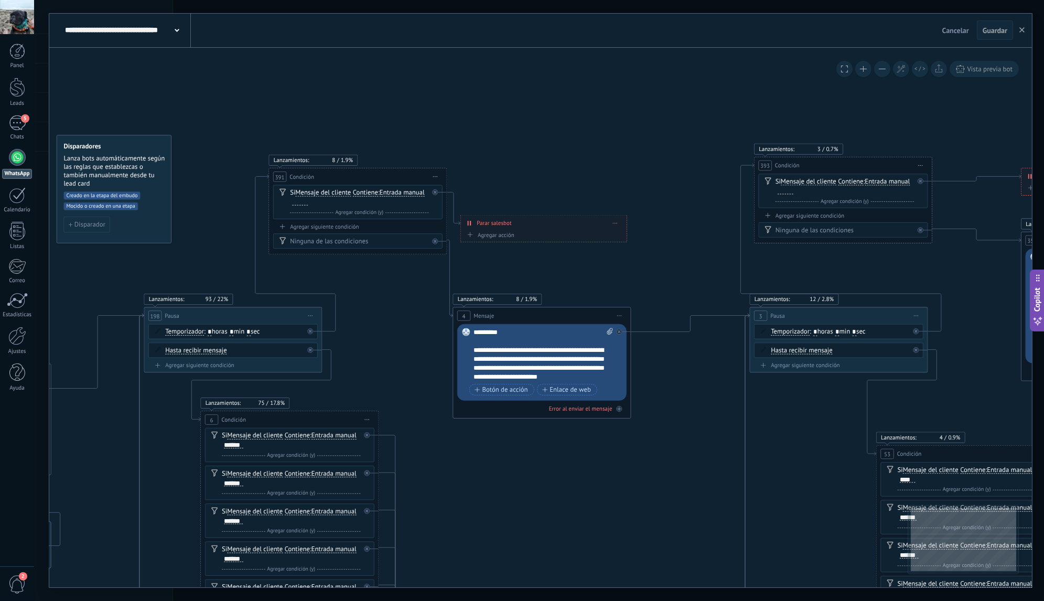
drag, startPoint x: 390, startPoint y: 335, endPoint x: 455, endPoint y: 492, distance: 169.2
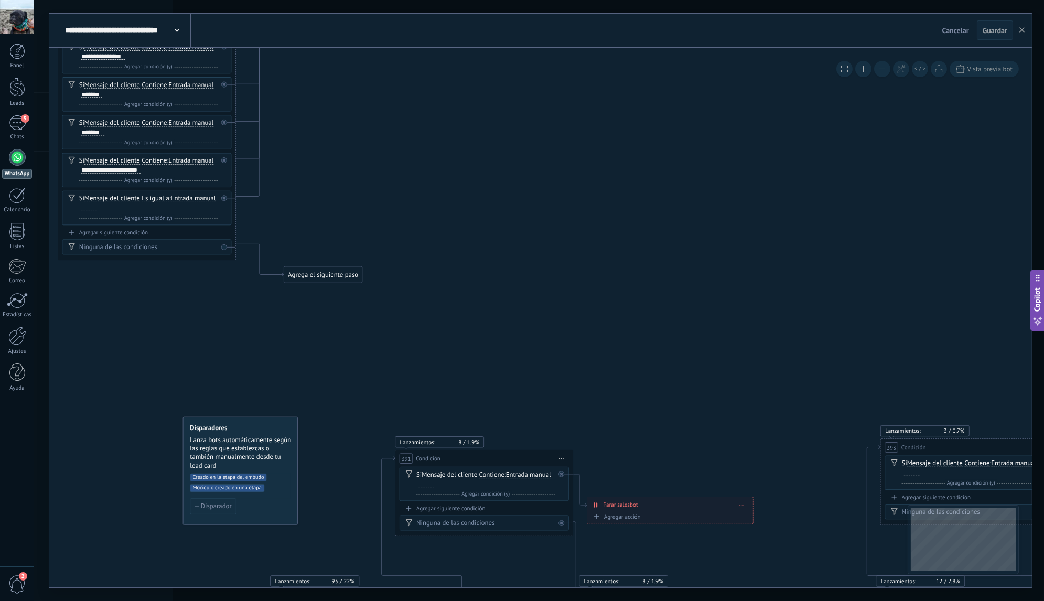
drag, startPoint x: 343, startPoint y: 239, endPoint x: 421, endPoint y: 453, distance: 228.2
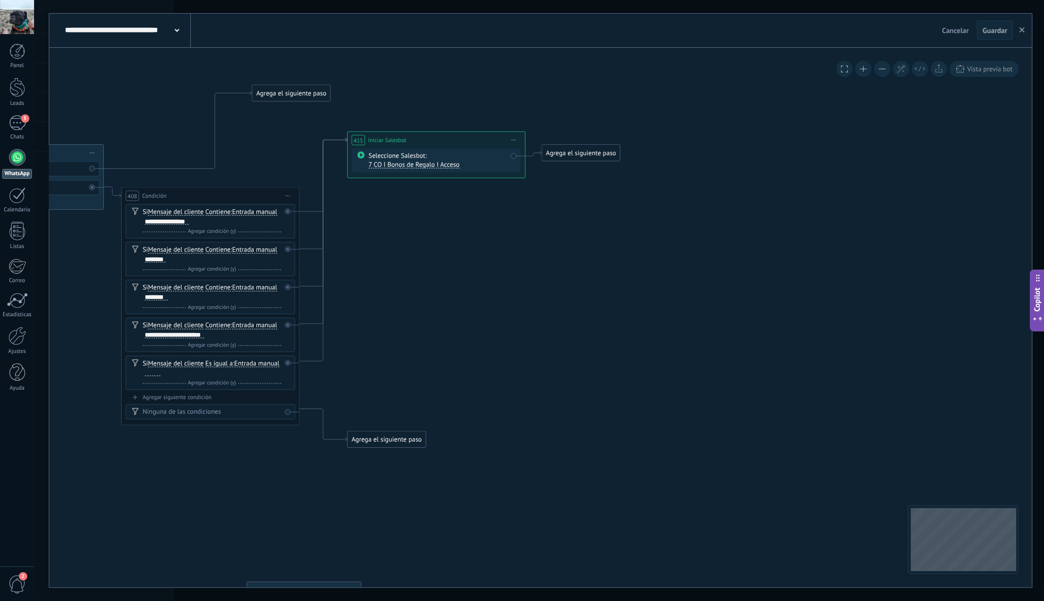
drag, startPoint x: 355, startPoint y: 237, endPoint x: 469, endPoint y: 411, distance: 208.3
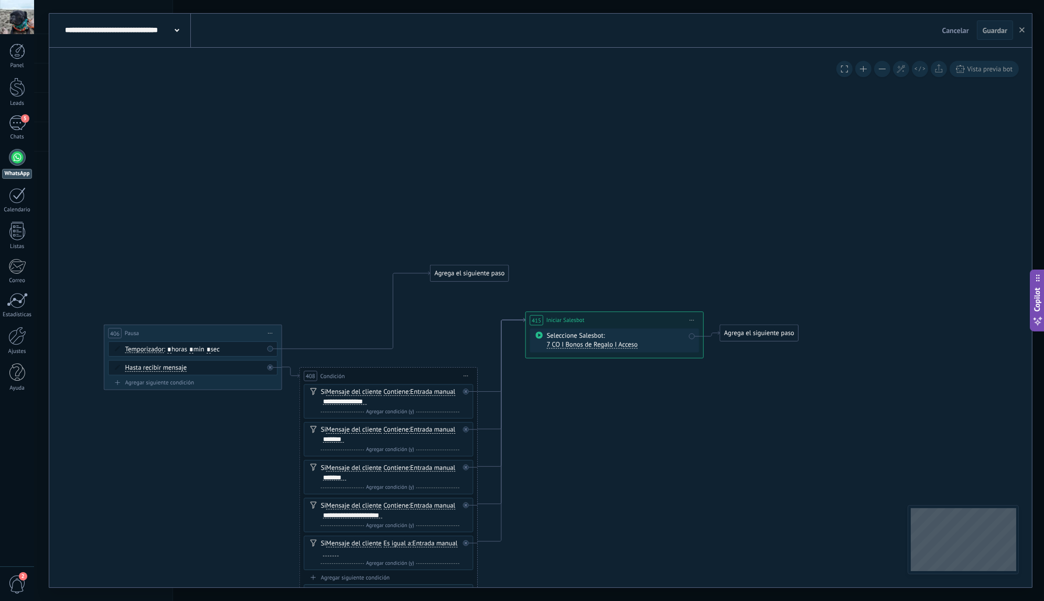
drag, startPoint x: 258, startPoint y: 200, endPoint x: 418, endPoint y: 440, distance: 288.4
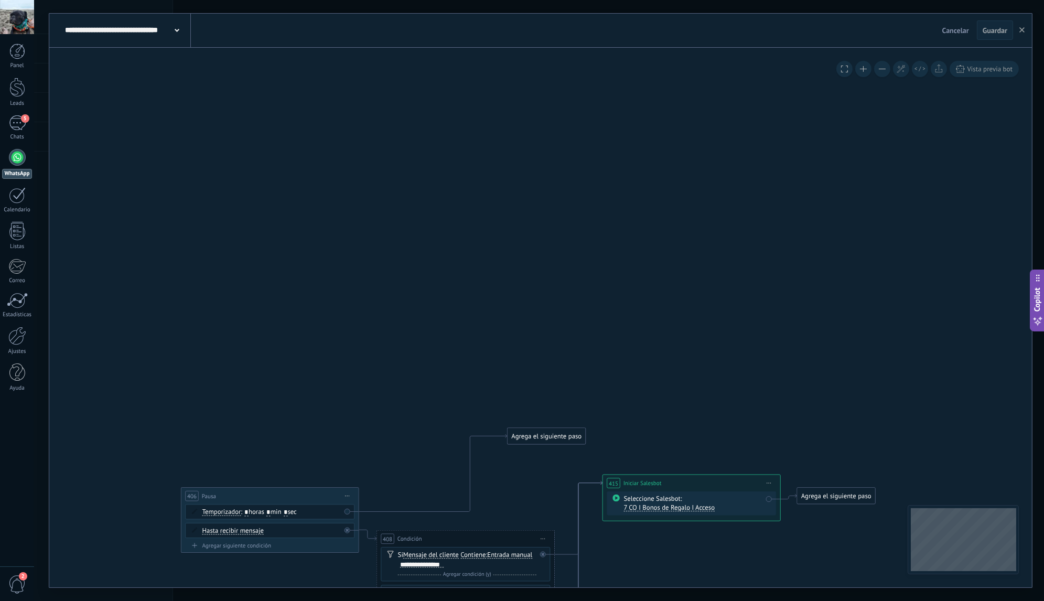
drag, startPoint x: 602, startPoint y: 396, endPoint x: 339, endPoint y: 184, distance: 337.8
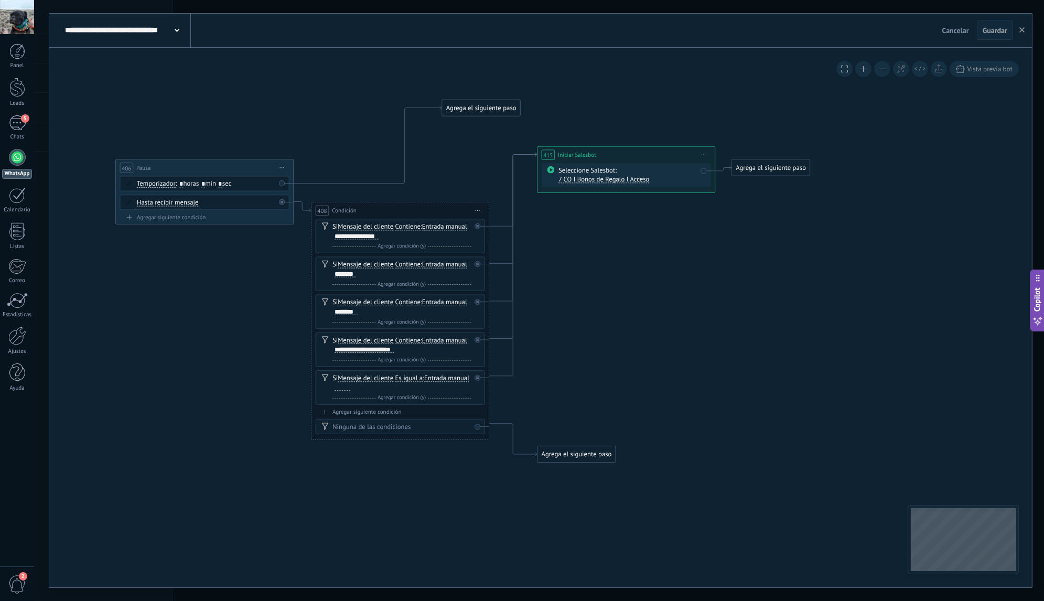
drag, startPoint x: 393, startPoint y: 312, endPoint x: 556, endPoint y: 328, distance: 163.8
click at [1022, 32] on icon "button" at bounding box center [1021, 29] width 5 height 5
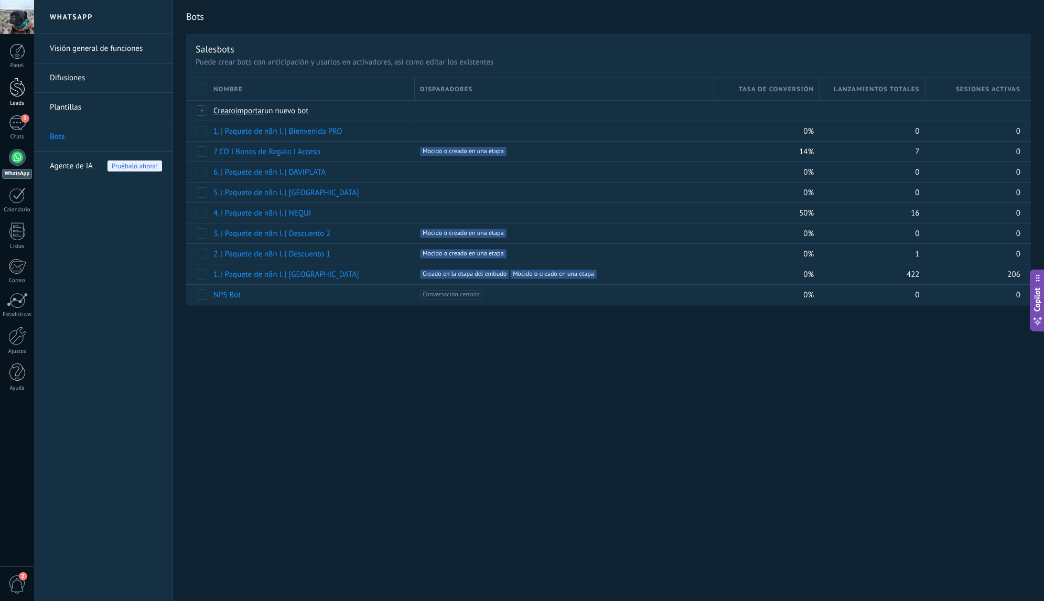
click at [21, 94] on div at bounding box center [17, 87] width 16 height 19
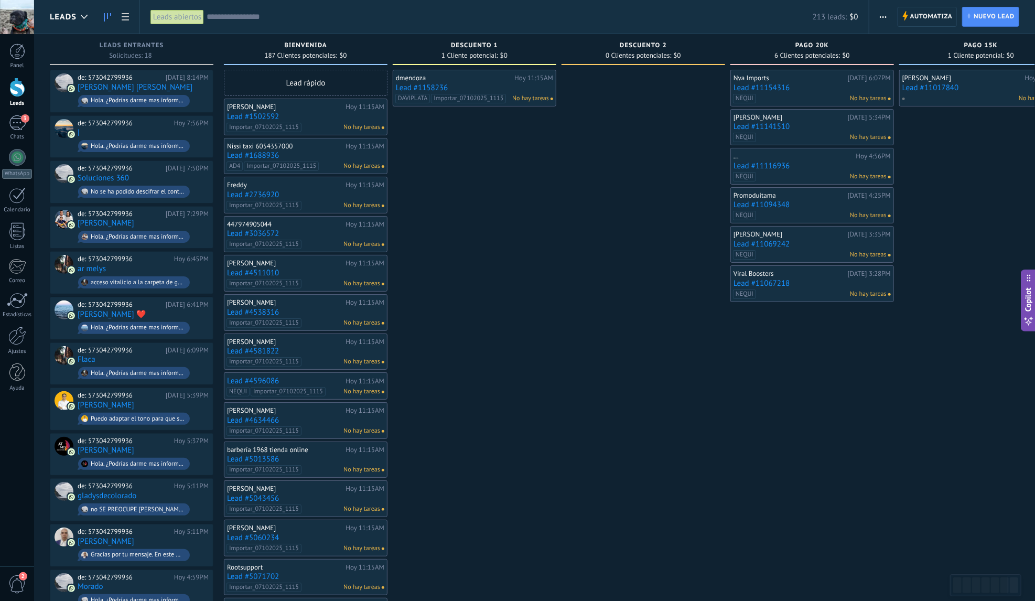
click at [245, 19] on input "text" at bounding box center [510, 17] width 606 height 11
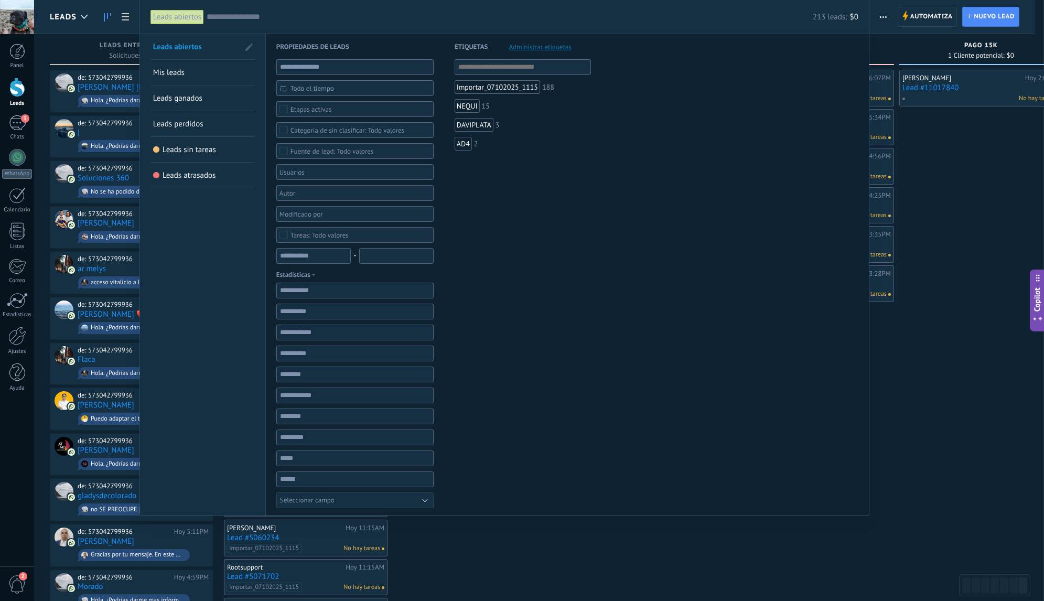
paste input "**********"
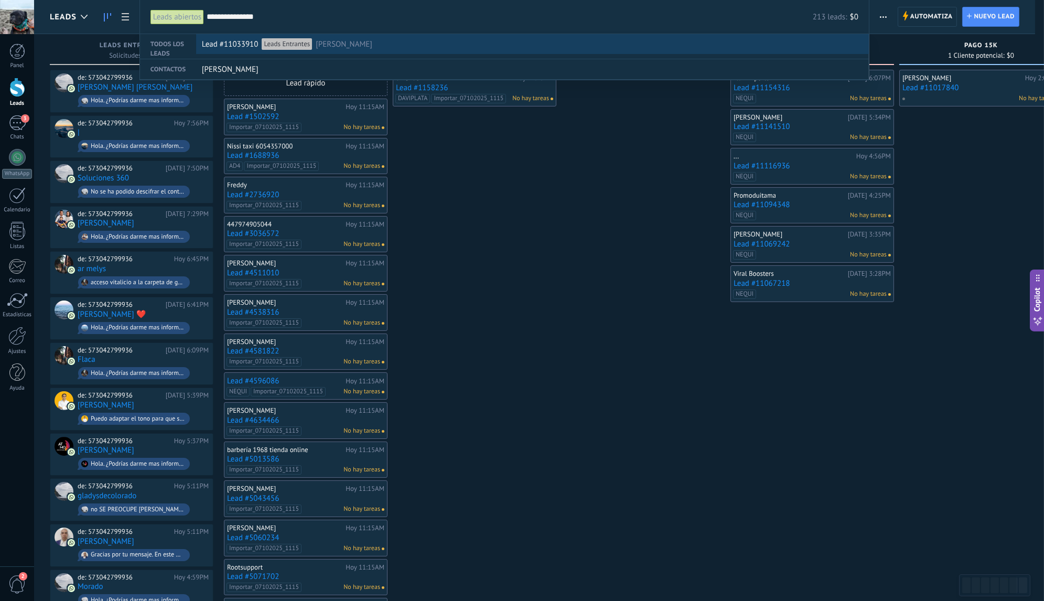
type input "**********"
click at [372, 44] on span "[PERSON_NAME]" at bounding box center [344, 44] width 57 height 19
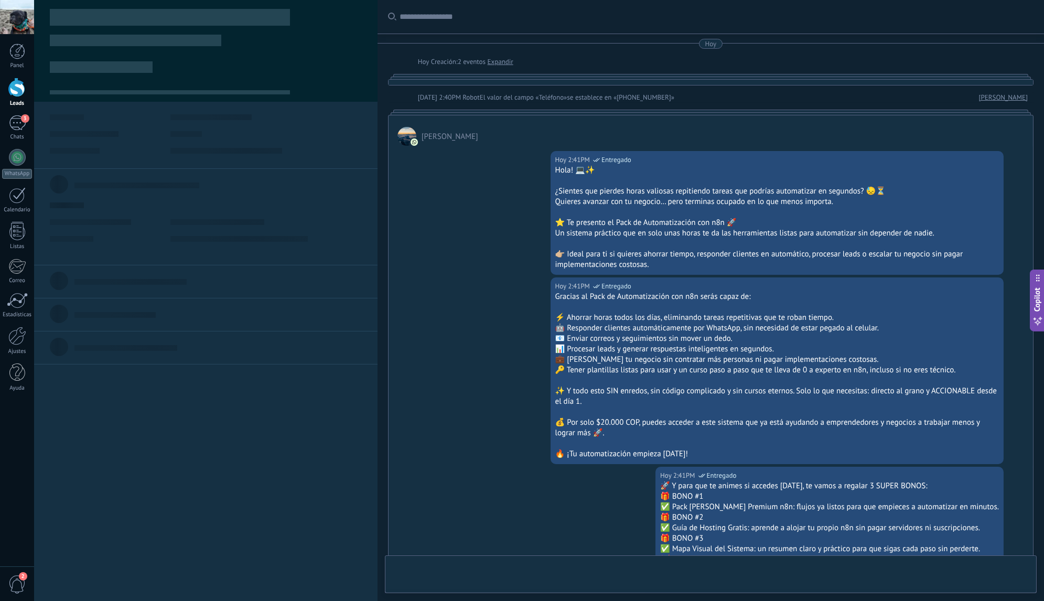
type textarea "**********"
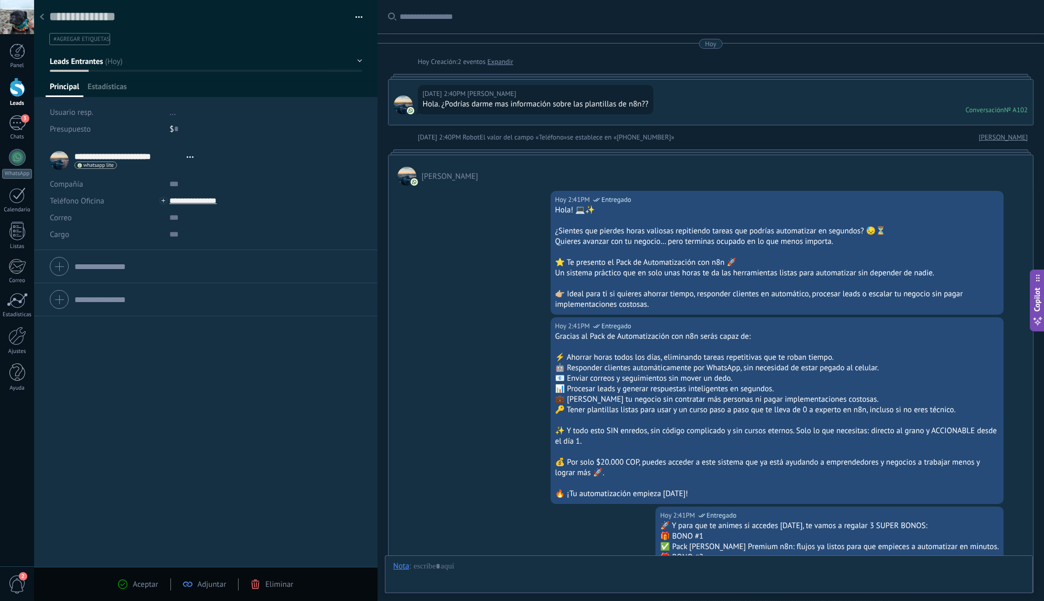
scroll to position [1334, 0]
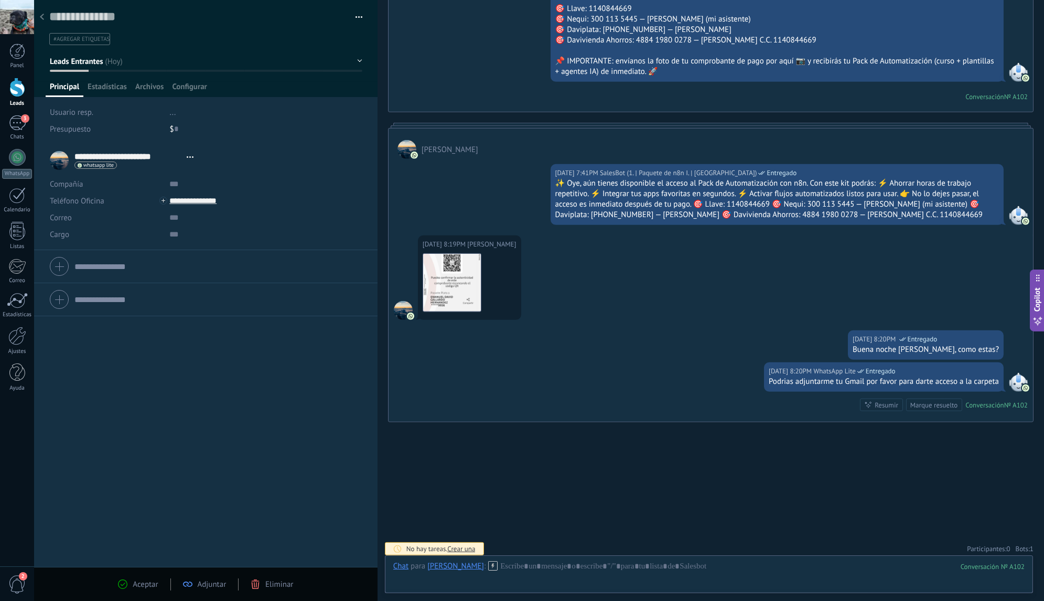
click at [42, 20] on icon at bounding box center [42, 17] width 4 height 6
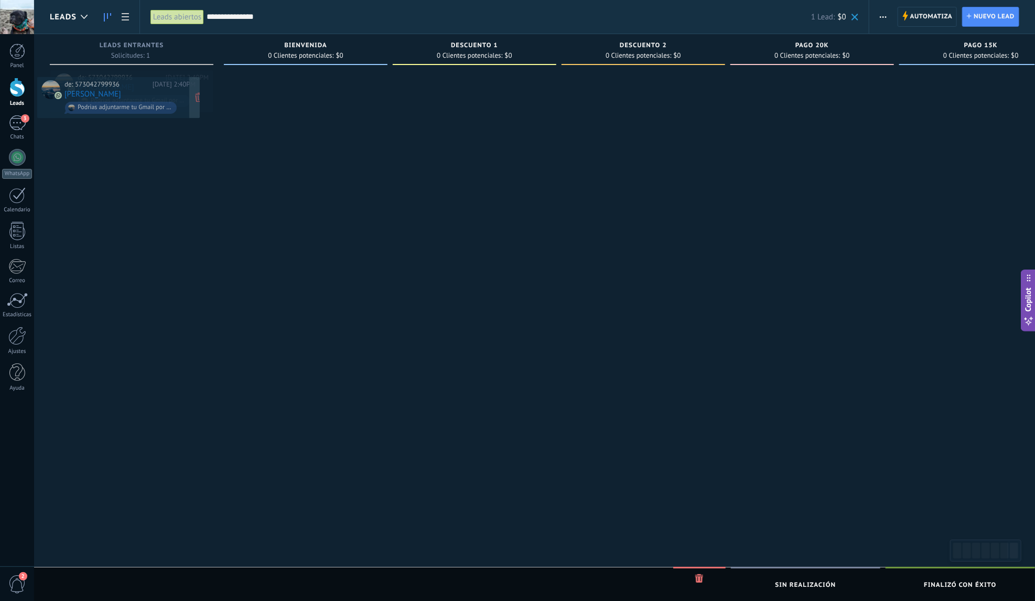
drag, startPoint x: 145, startPoint y: 77, endPoint x: 134, endPoint y: 81, distance: 12.1
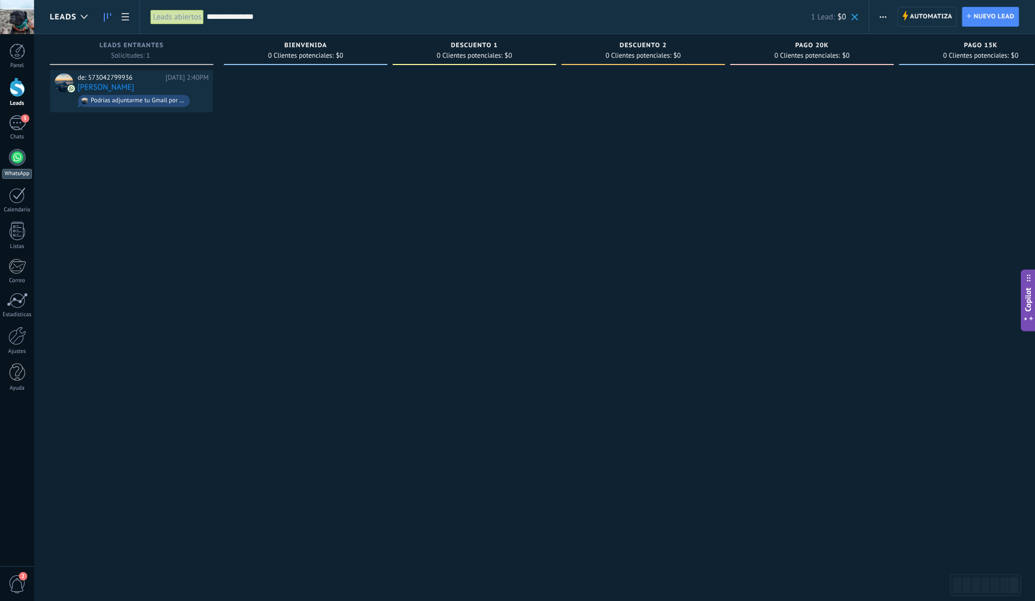
click at [19, 159] on div at bounding box center [17, 157] width 17 height 17
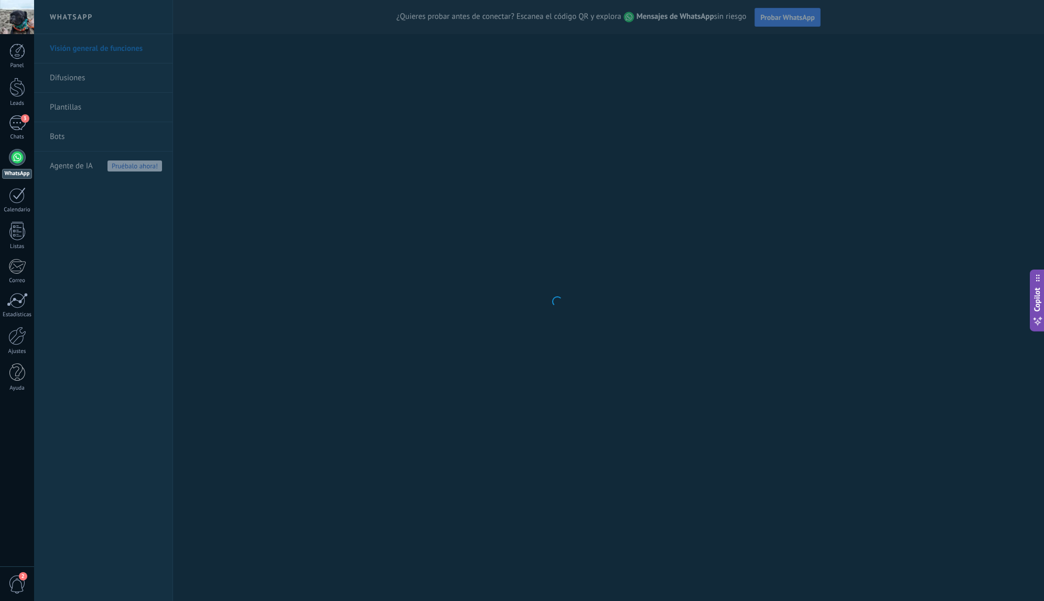
click at [59, 133] on body ".abecls-1,.abecls-2{fill-rule:evenodd}.abecls-2{fill:#fff} .abhcls-1{fill:none}…" at bounding box center [522, 300] width 1044 height 601
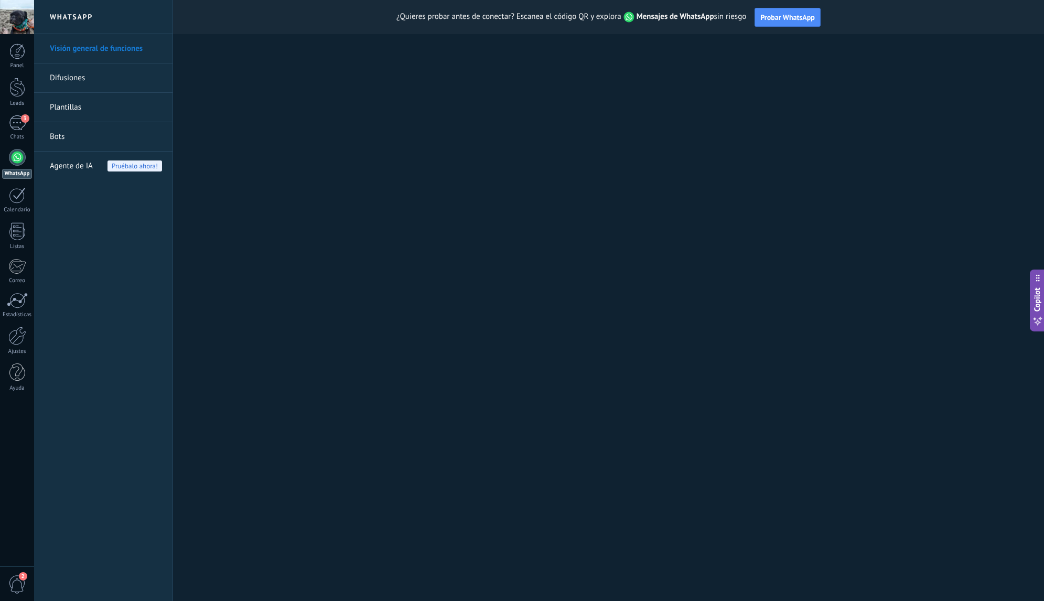
click at [60, 136] on link "Bots" at bounding box center [106, 136] width 112 height 29
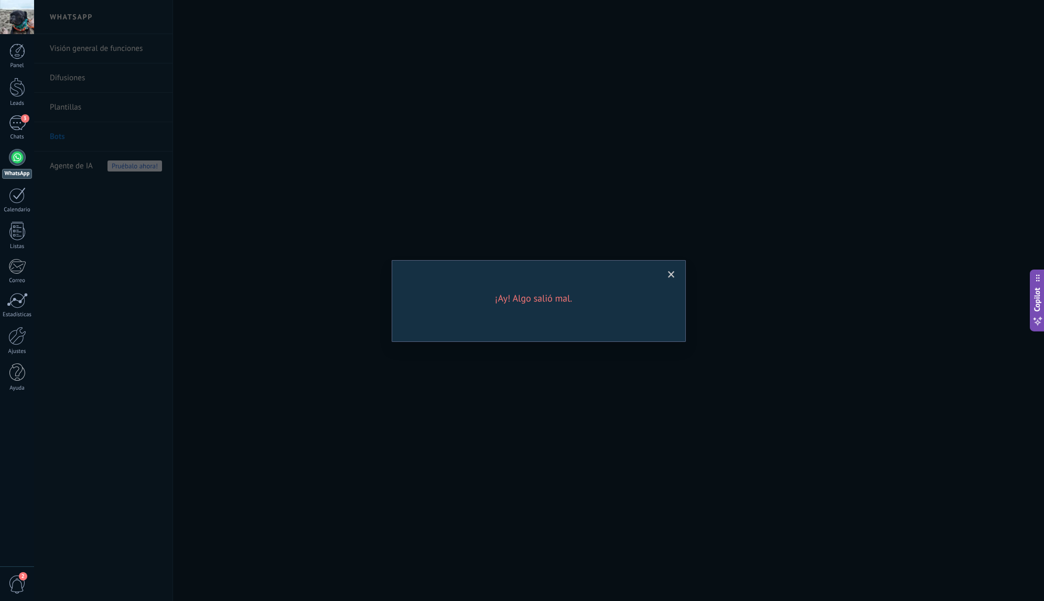
click at [74, 136] on div "¡Ay! Algo salió mal." at bounding box center [538, 300] width 1009 height 601
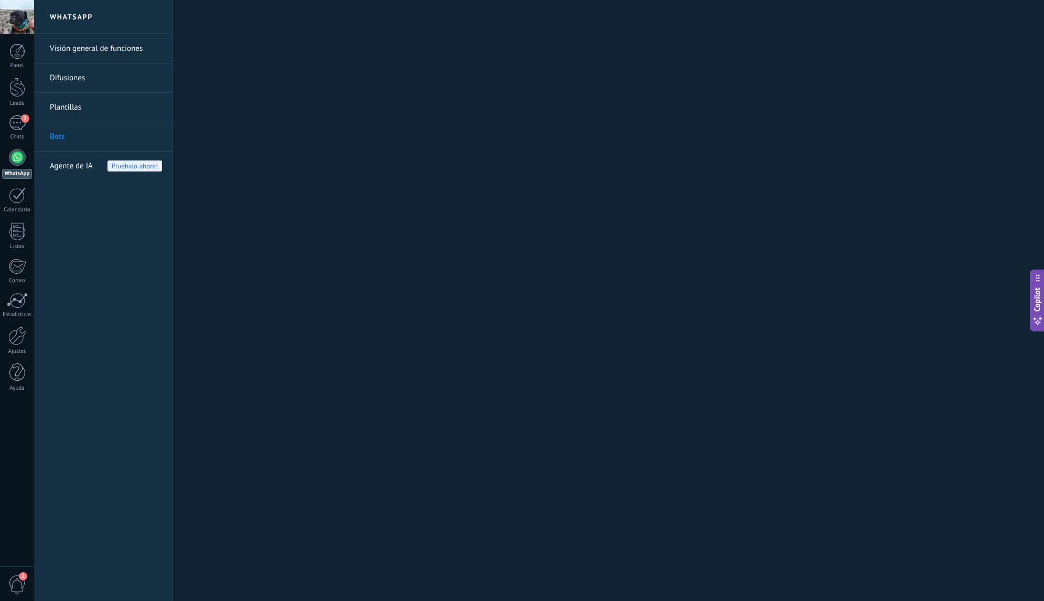
click at [63, 134] on link "Bots" at bounding box center [106, 136] width 112 height 29
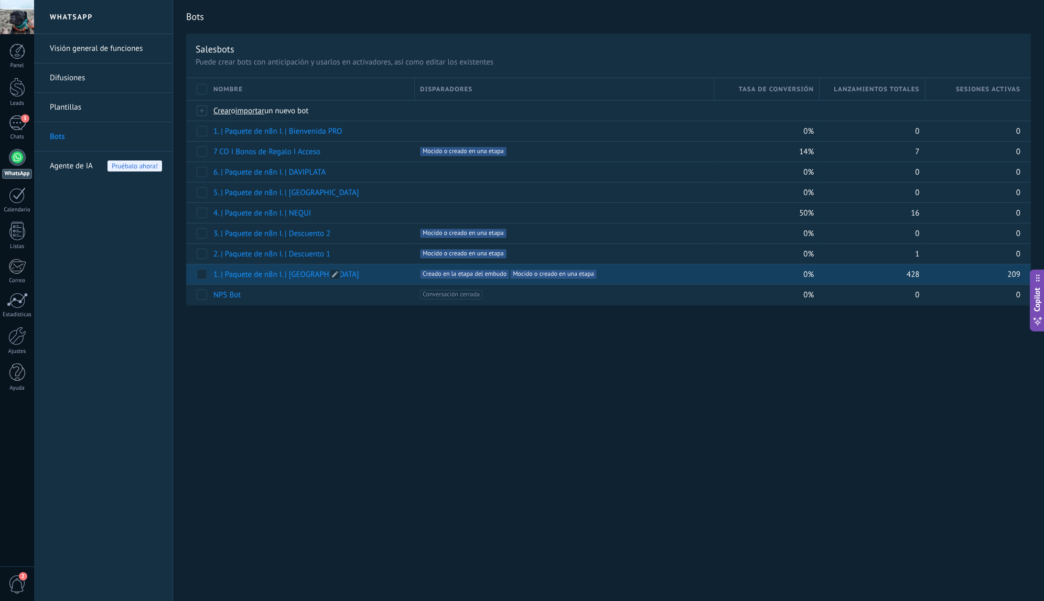
click at [280, 271] on link "1. | Paquete de n8n I. | Bienvenida" at bounding box center [286, 274] width 146 height 10
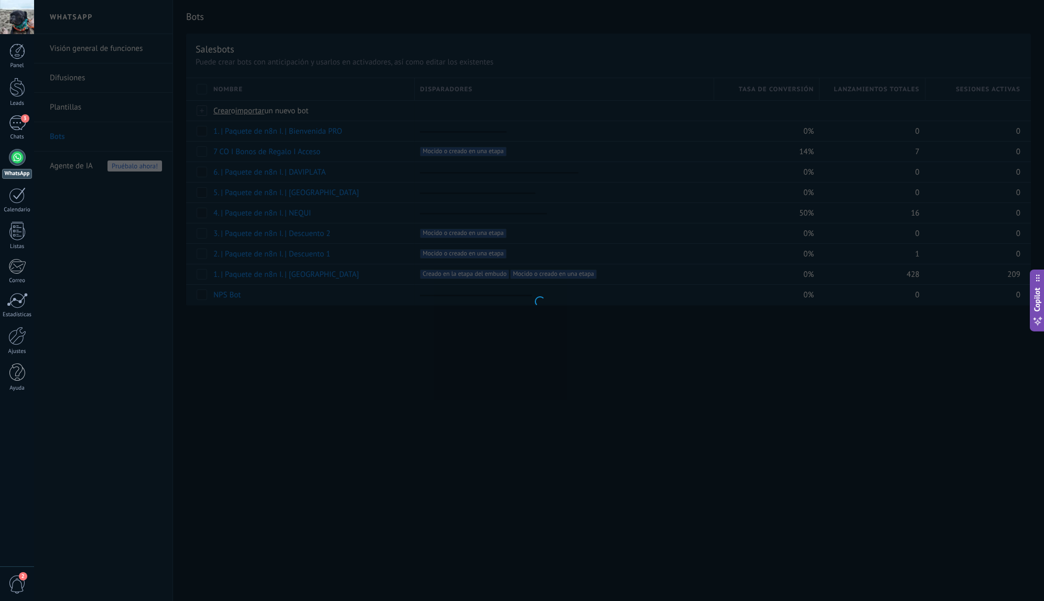
type input "**********"
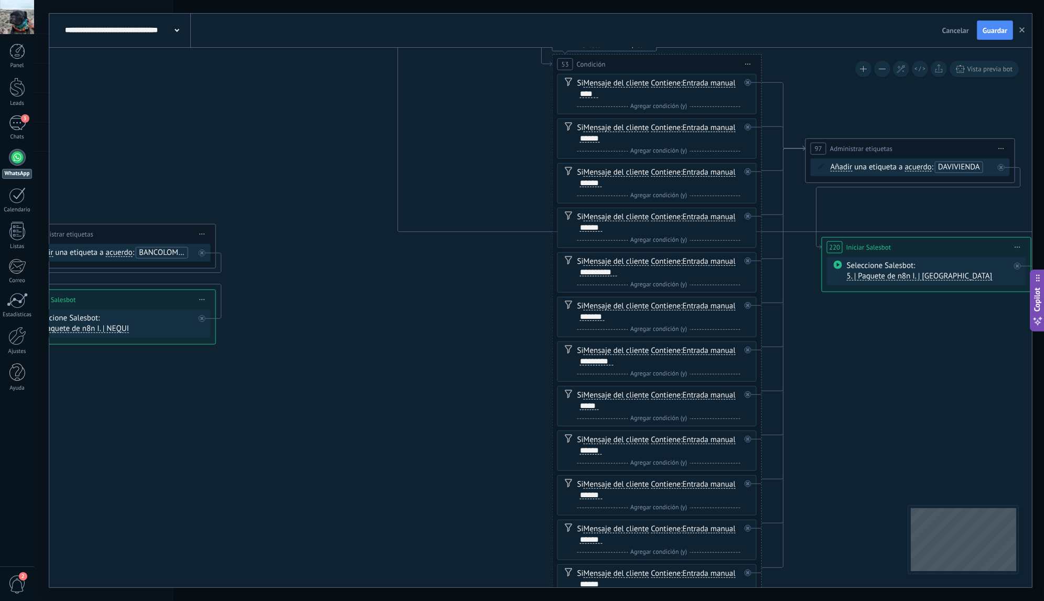
drag, startPoint x: 659, startPoint y: 365, endPoint x: 282, endPoint y: 116, distance: 452.4
click at [281, 116] on icon at bounding box center [854, 308] width 5683 height 2822
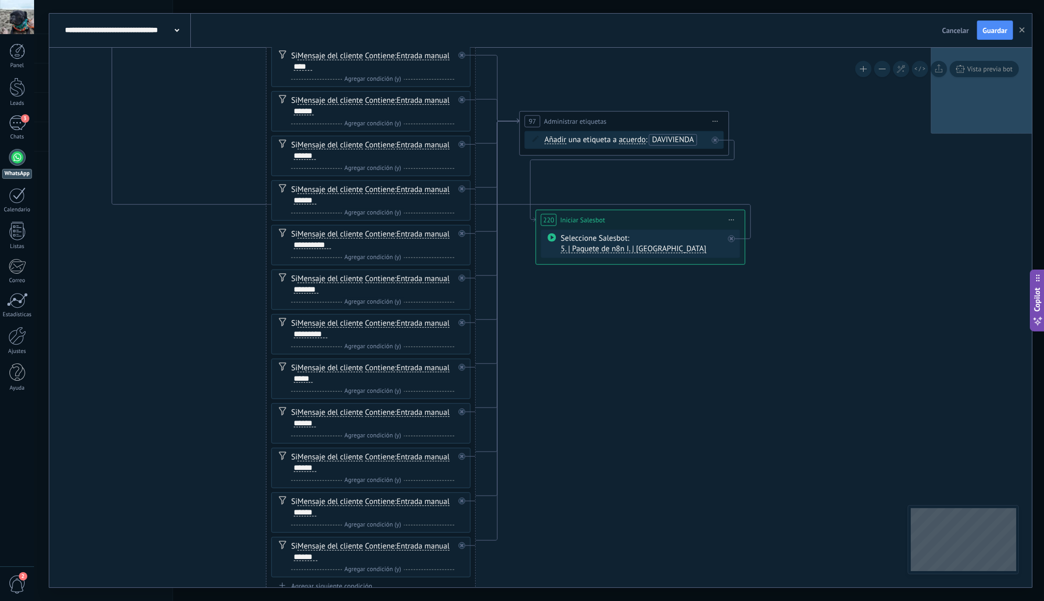
drag, startPoint x: 790, startPoint y: 329, endPoint x: 600, endPoint y: 317, distance: 190.6
click at [600, 317] on icon at bounding box center [568, 281] width 5683 height 2822
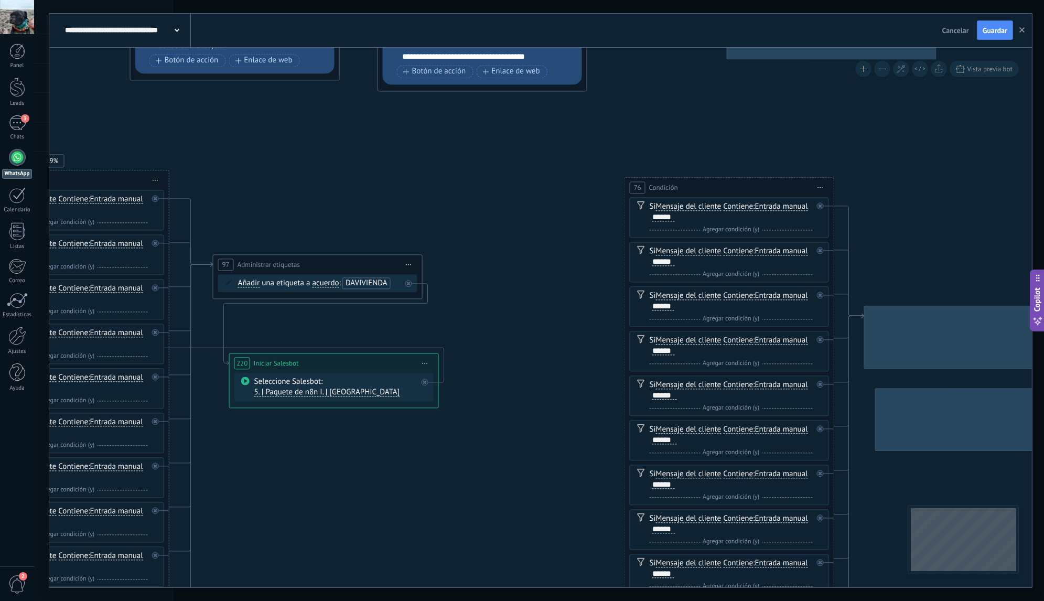
drag, startPoint x: 840, startPoint y: 240, endPoint x: 422, endPoint y: 365, distance: 435.6
click at [441, 374] on icon at bounding box center [262, 425] width 5683 height 2822
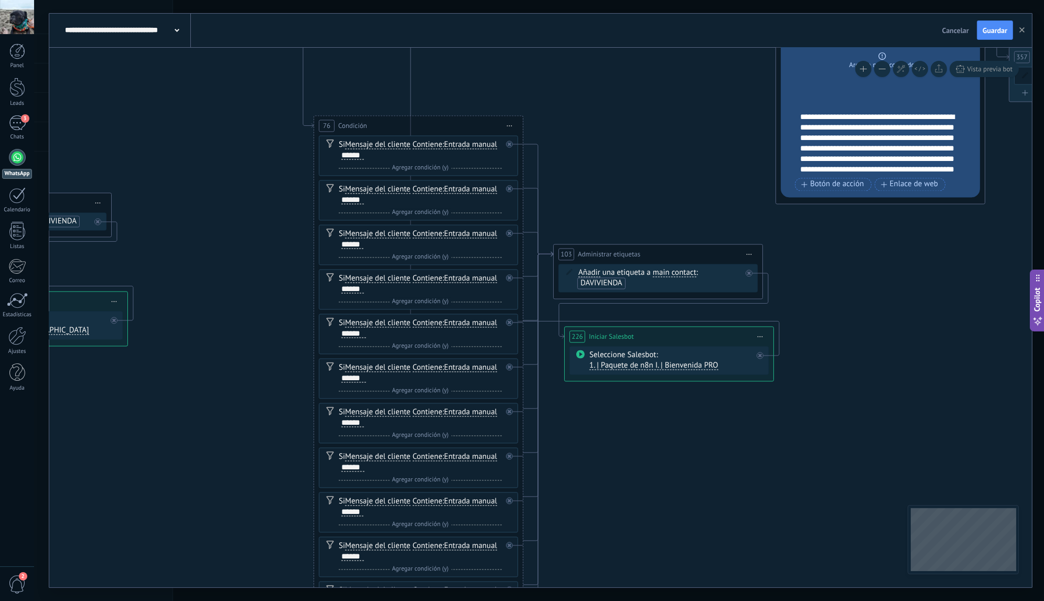
drag, startPoint x: 850, startPoint y: 263, endPoint x: 493, endPoint y: 180, distance: 366.3
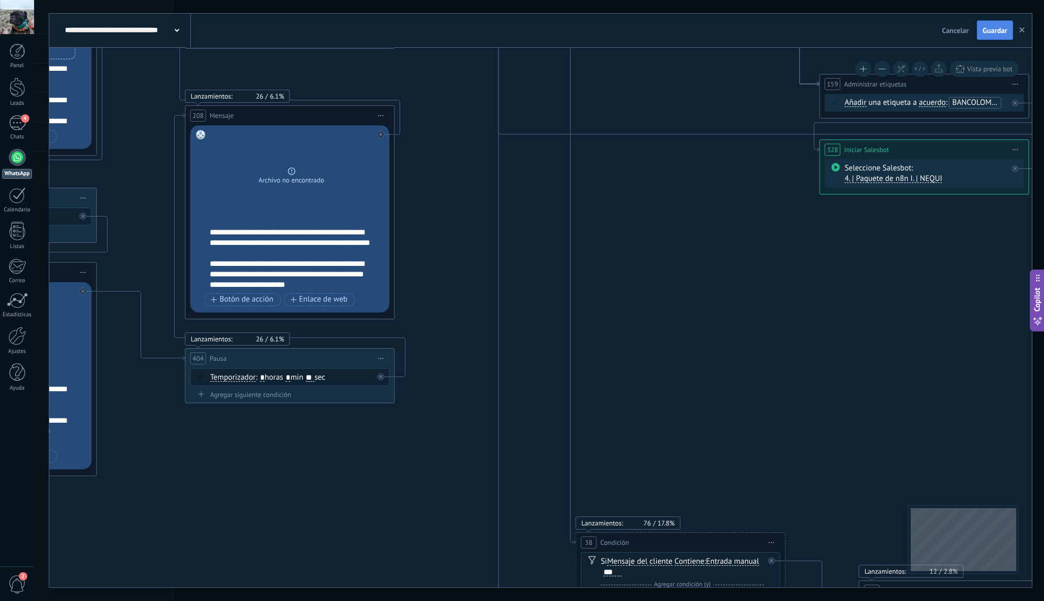
click at [997, 34] on span "Guardar" at bounding box center [994, 30] width 25 height 7
click at [16, 93] on div at bounding box center [17, 87] width 16 height 19
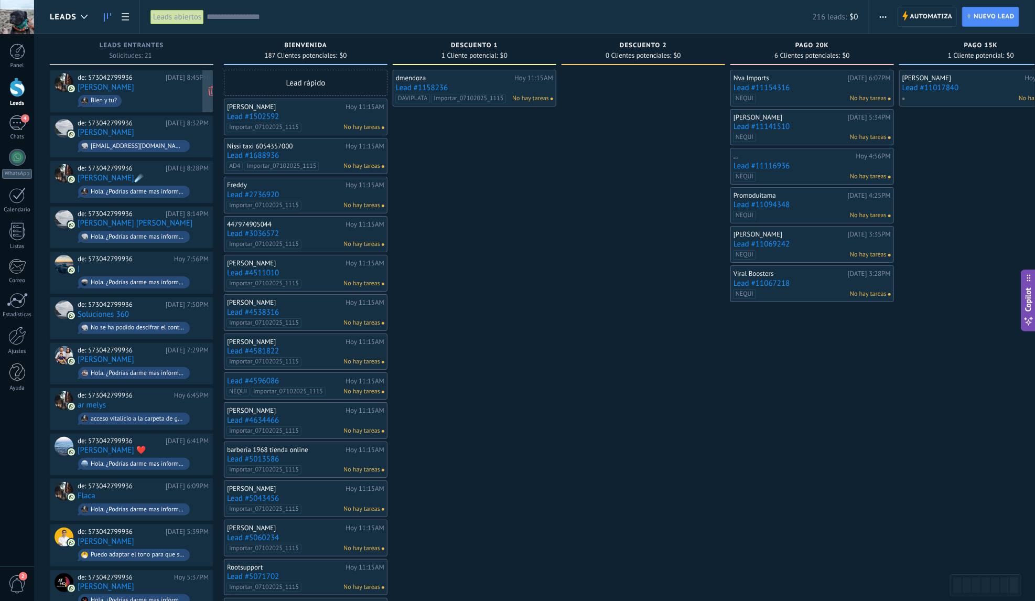
click at [148, 90] on div "de: 573042799936 Hoy 8:45PM Nieves Bien y tu?" at bounding box center [143, 91] width 131 height 36
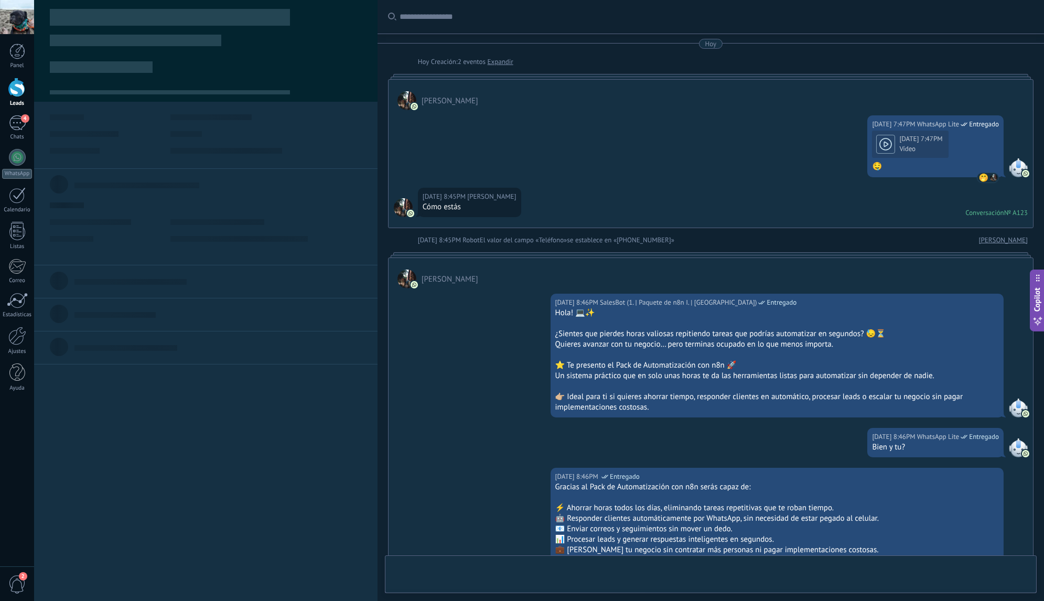
type textarea "**********"
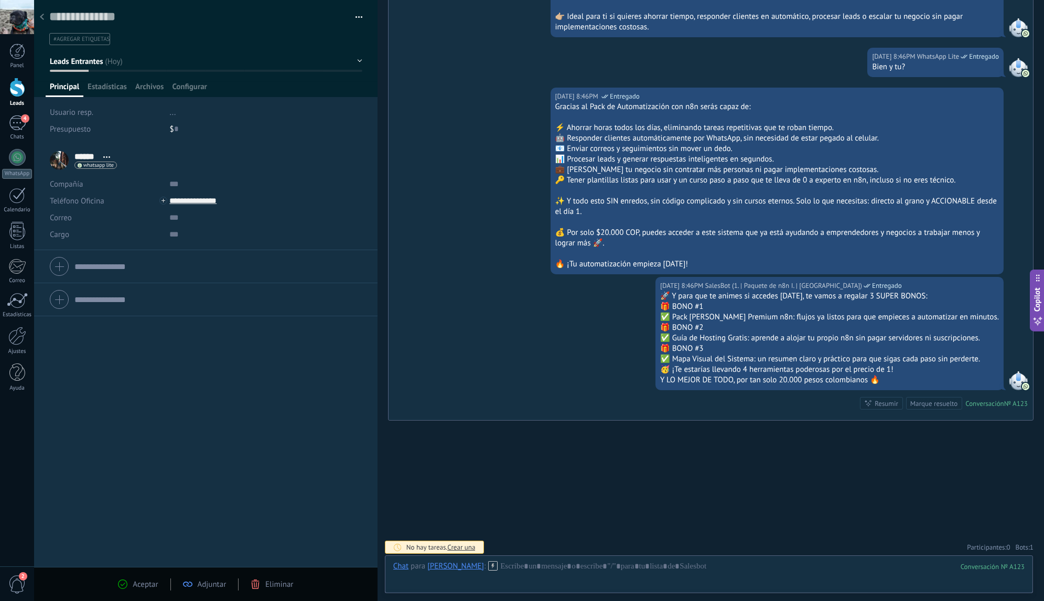
click at [1029, 542] on span "1" at bounding box center [1031, 546] width 4 height 9
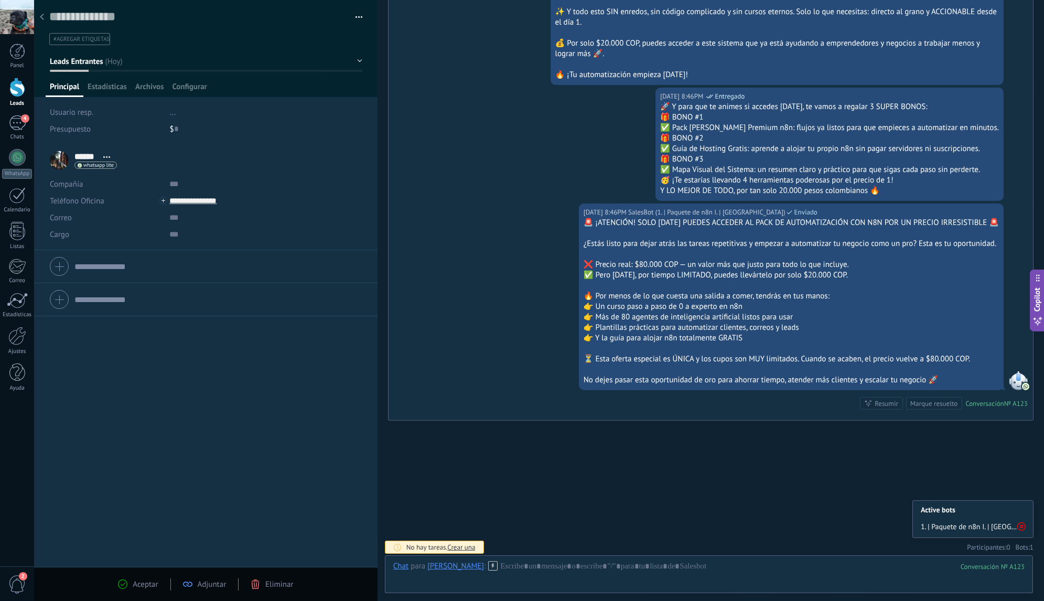
click at [1019, 526] on icon at bounding box center [1021, 526] width 8 height 8
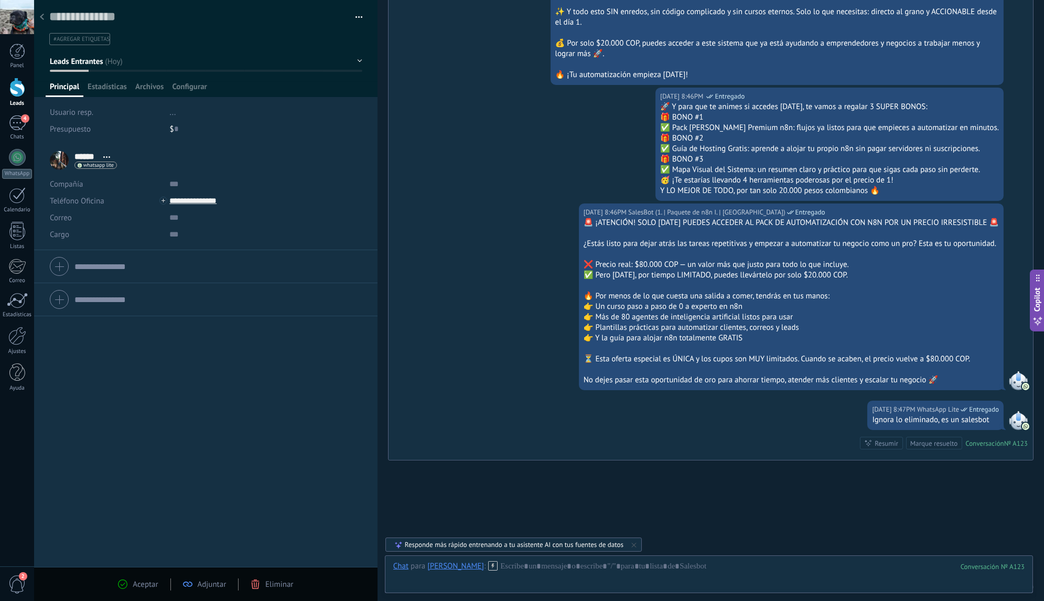
scroll to position [609, 0]
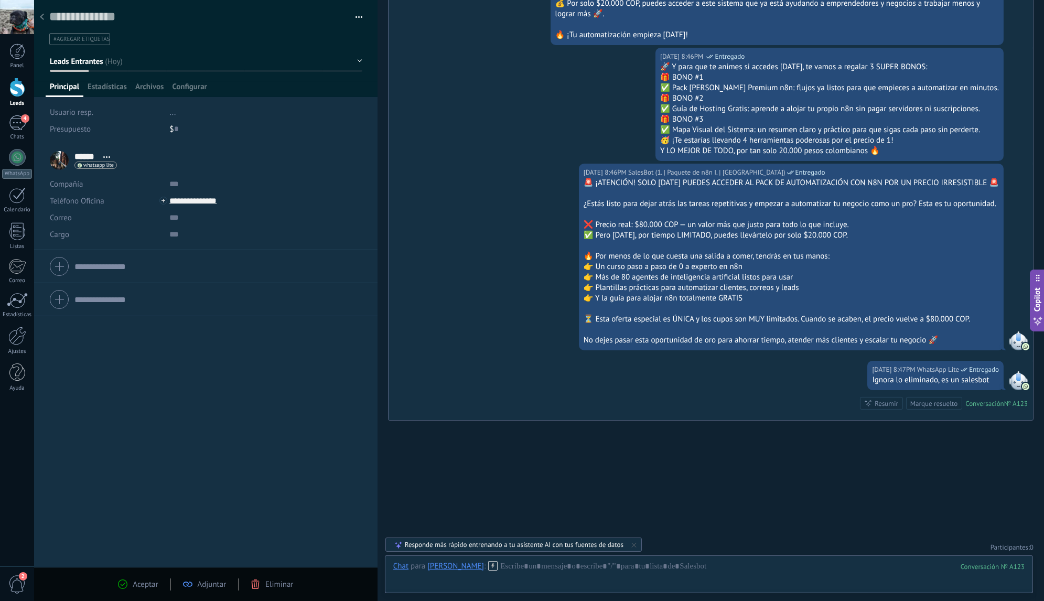
click at [45, 17] on div at bounding box center [42, 17] width 15 height 20
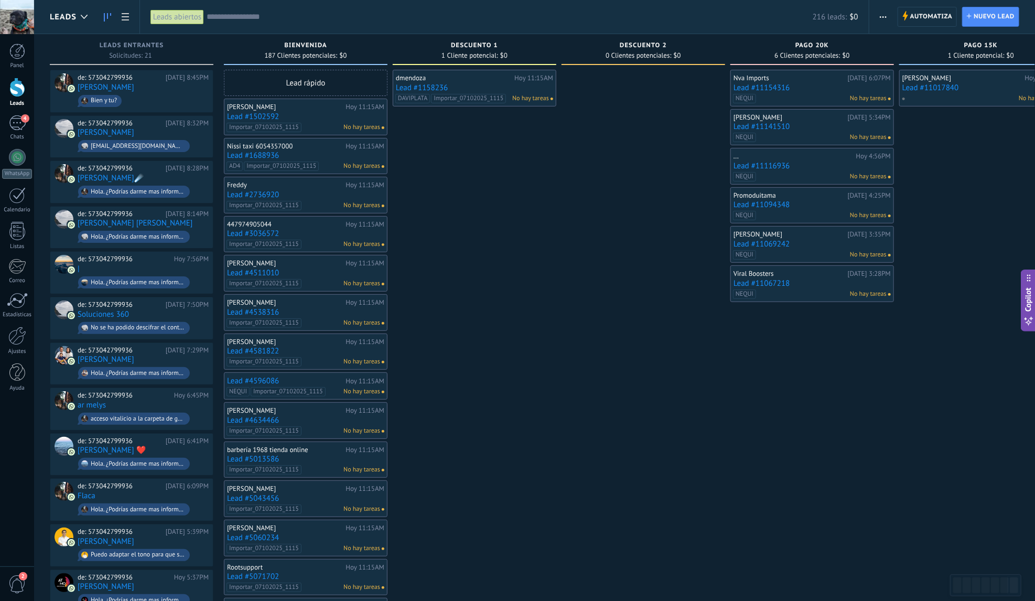
click at [287, 18] on input "text" at bounding box center [510, 17] width 606 height 11
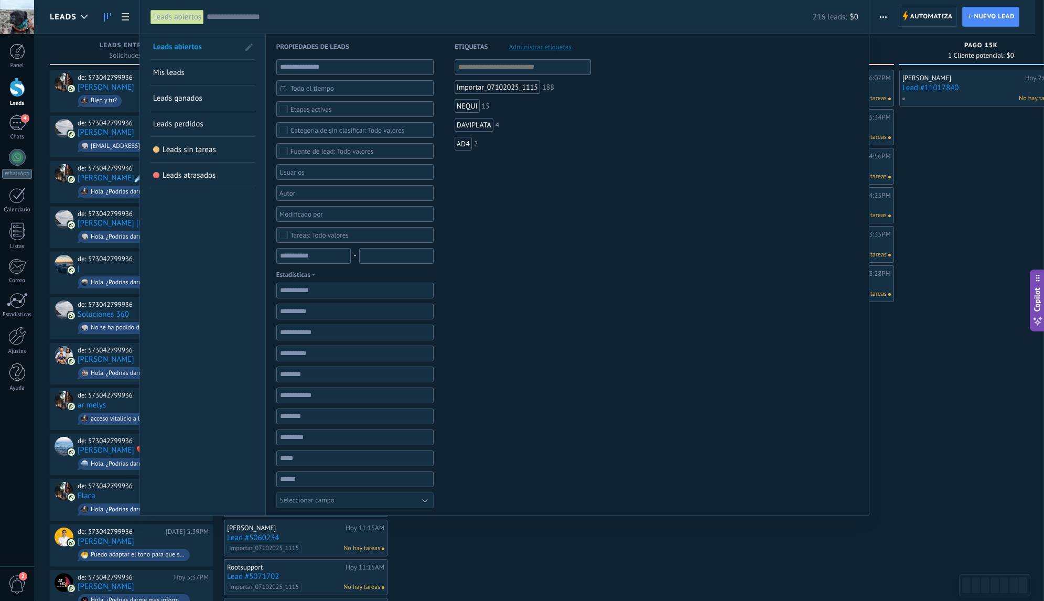
paste input "**********"
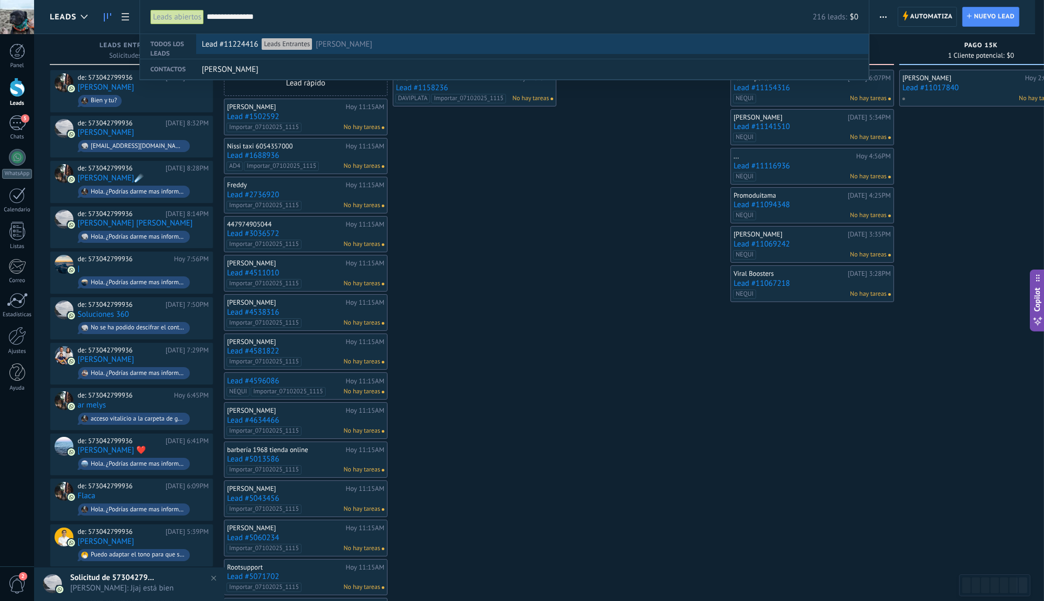
type input "**********"
click at [382, 44] on div "Lead #11224416 Leads Entrantes Cesar Andrés" at bounding box center [530, 45] width 656 height 20
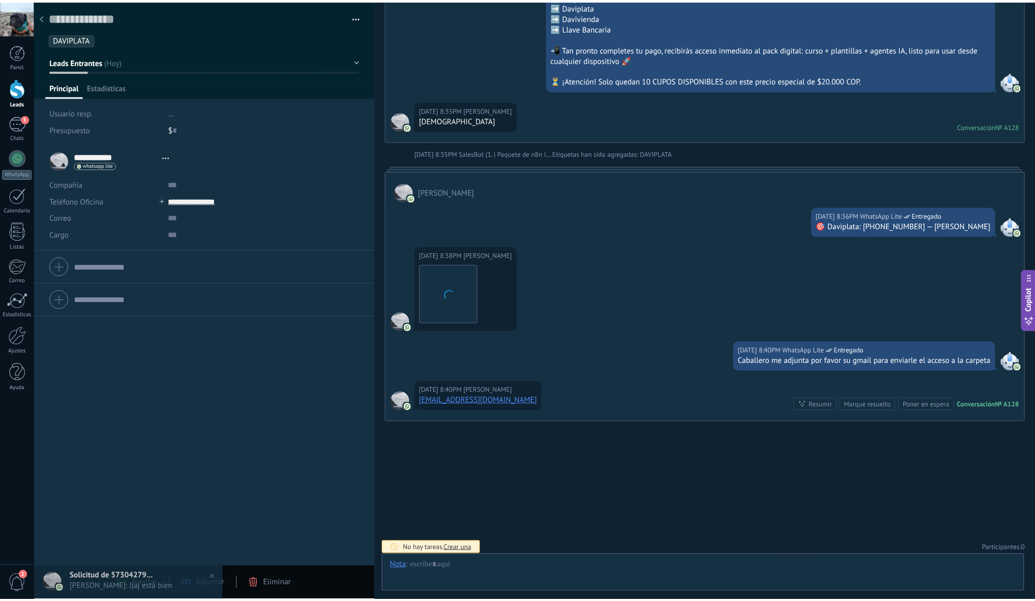
scroll to position [16, 0]
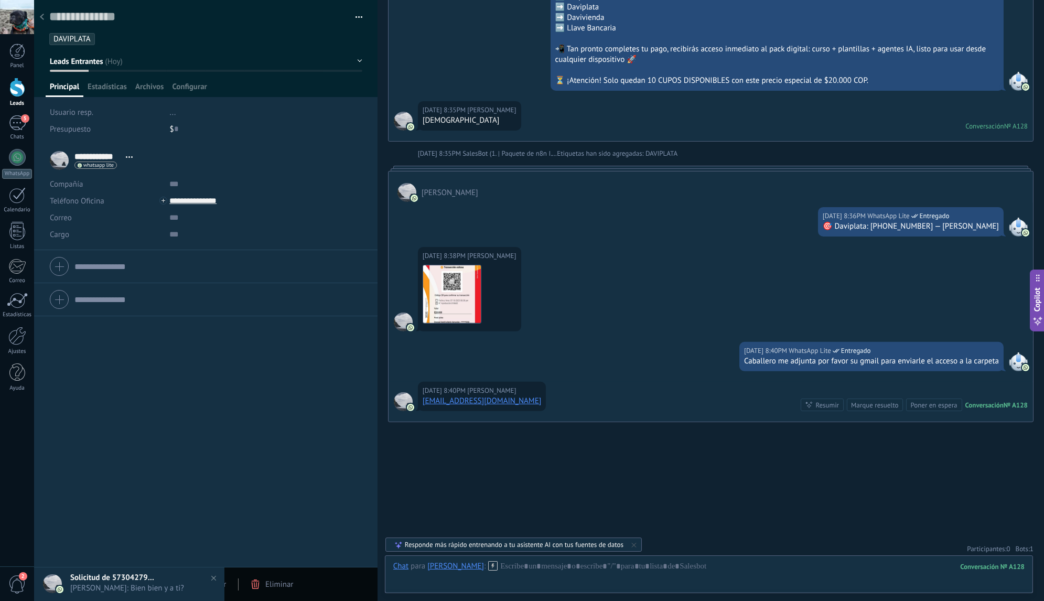
click at [45, 20] on div at bounding box center [42, 17] width 15 height 20
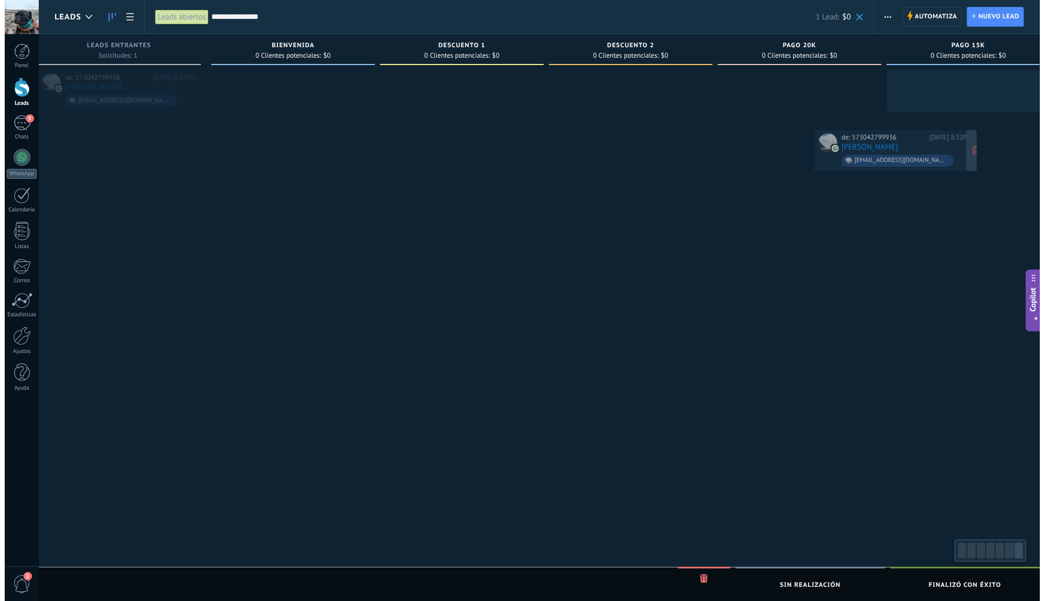
scroll to position [0, 28]
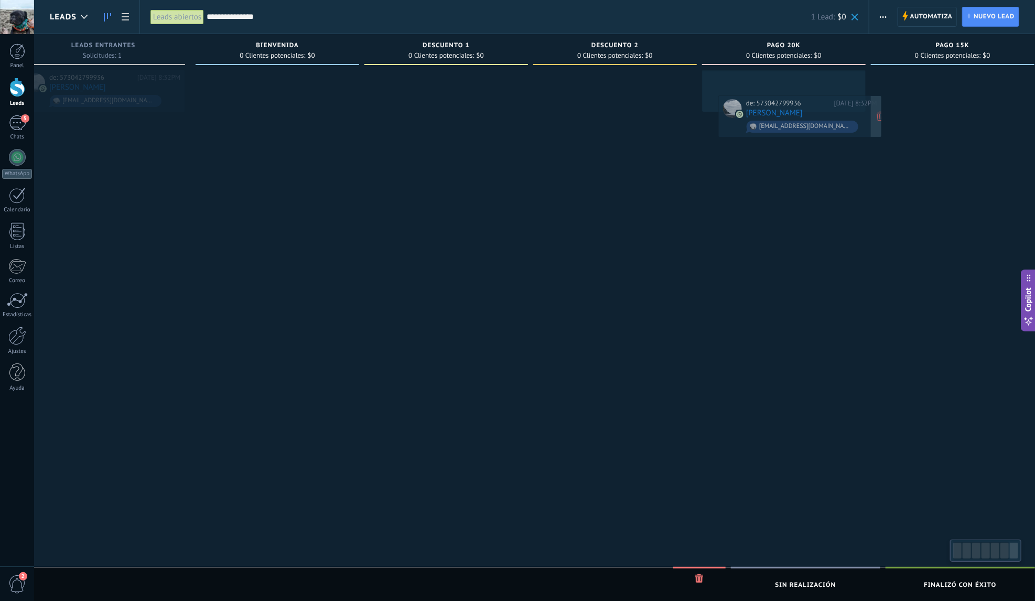
drag, startPoint x: 157, startPoint y: 83, endPoint x: 823, endPoint y: 109, distance: 666.7
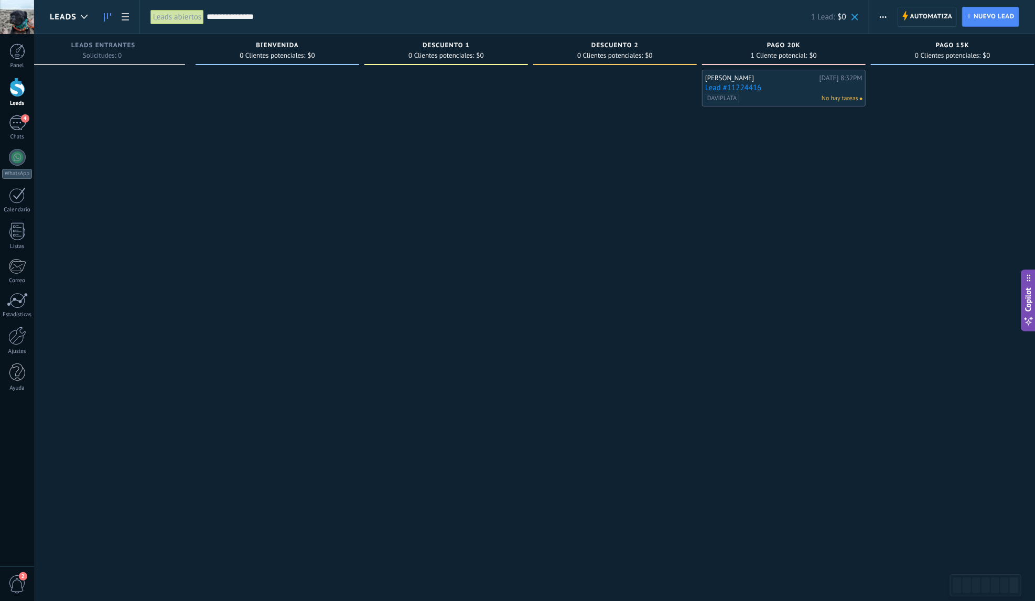
click at [804, 89] on link "Lead #11224416" at bounding box center [783, 87] width 157 height 9
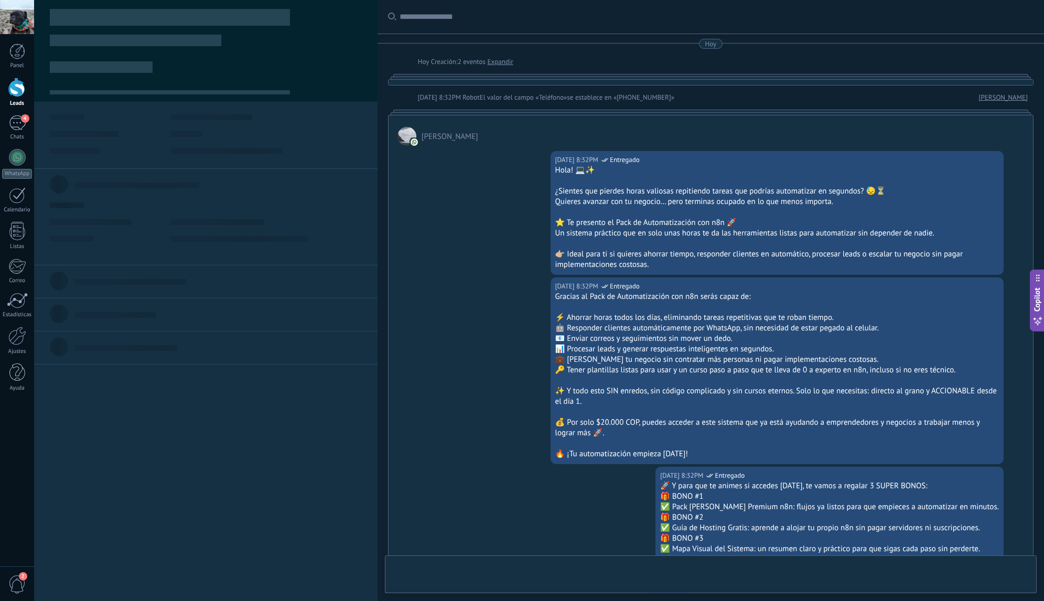
scroll to position [1122, 0]
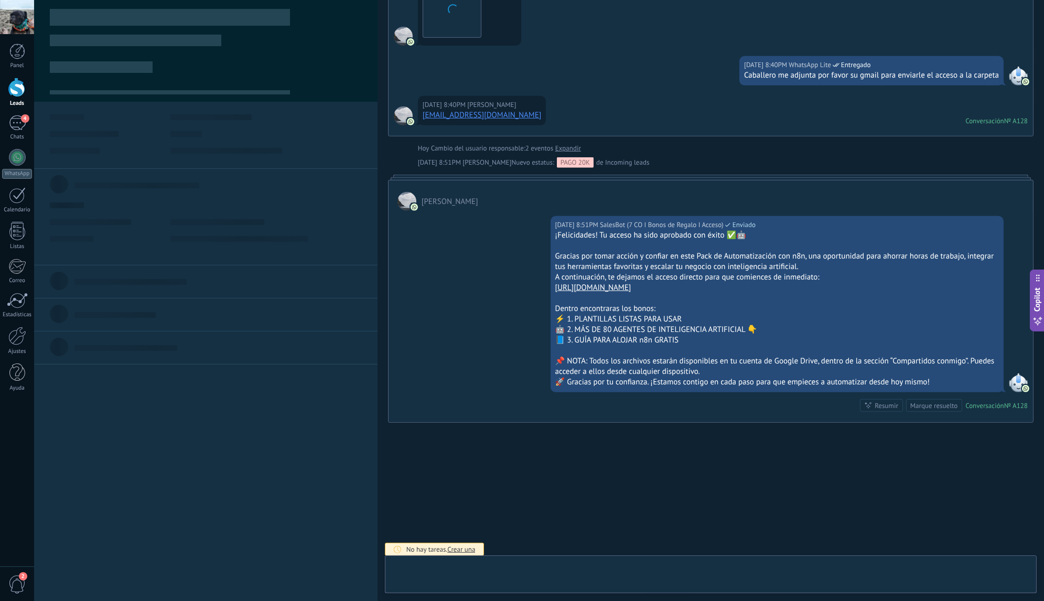
type textarea "**********"
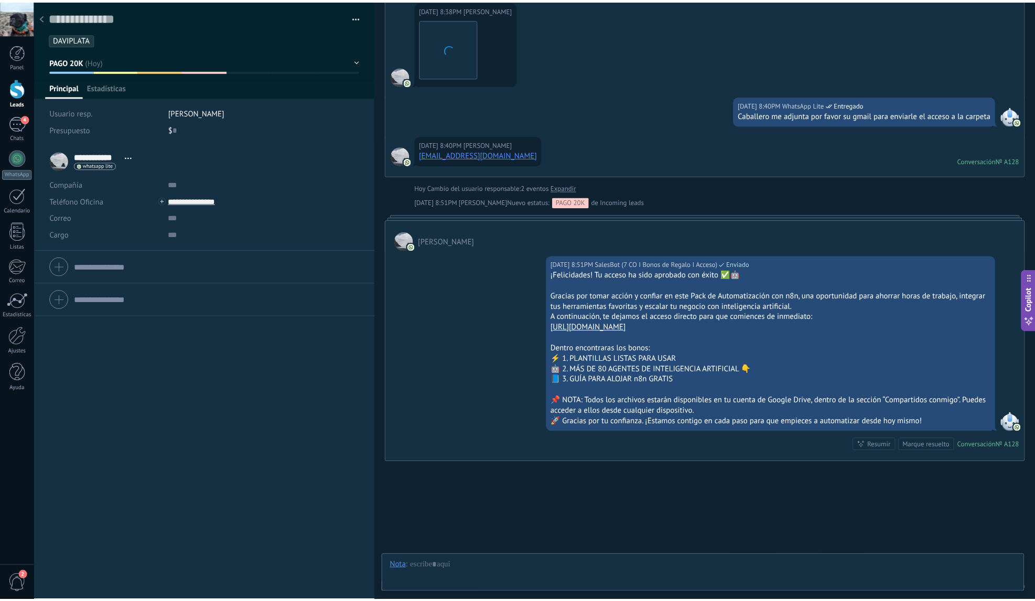
scroll to position [1161, 0]
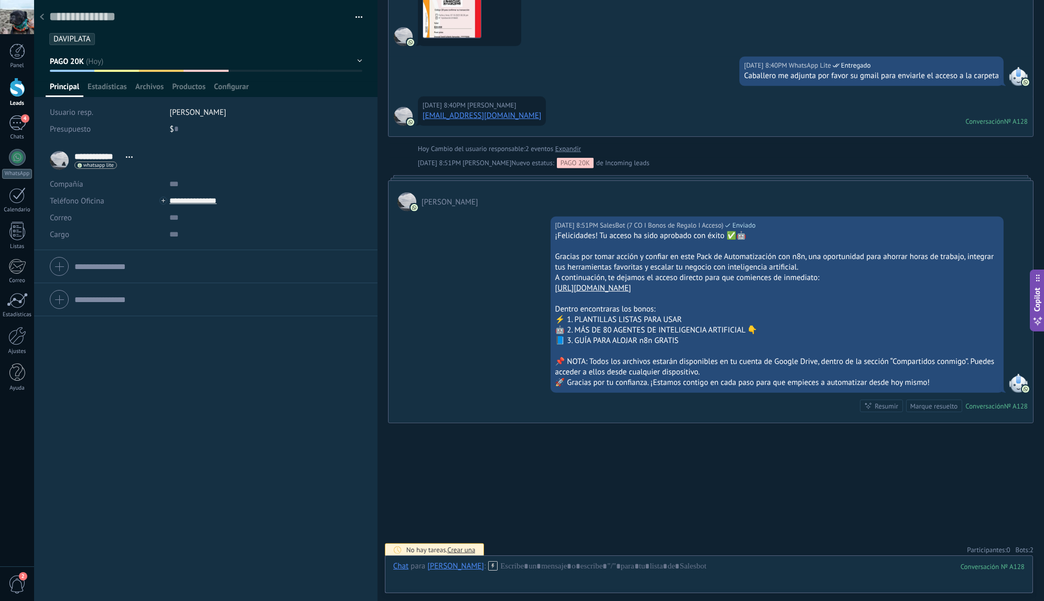
click at [1029, 546] on span "2" at bounding box center [1031, 549] width 4 height 9
click at [1021, 526] on use at bounding box center [1021, 529] width 8 height 8
click at [1021, 525] on use at bounding box center [1021, 529] width 8 height 8
click at [43, 17] on icon at bounding box center [42, 17] width 4 height 6
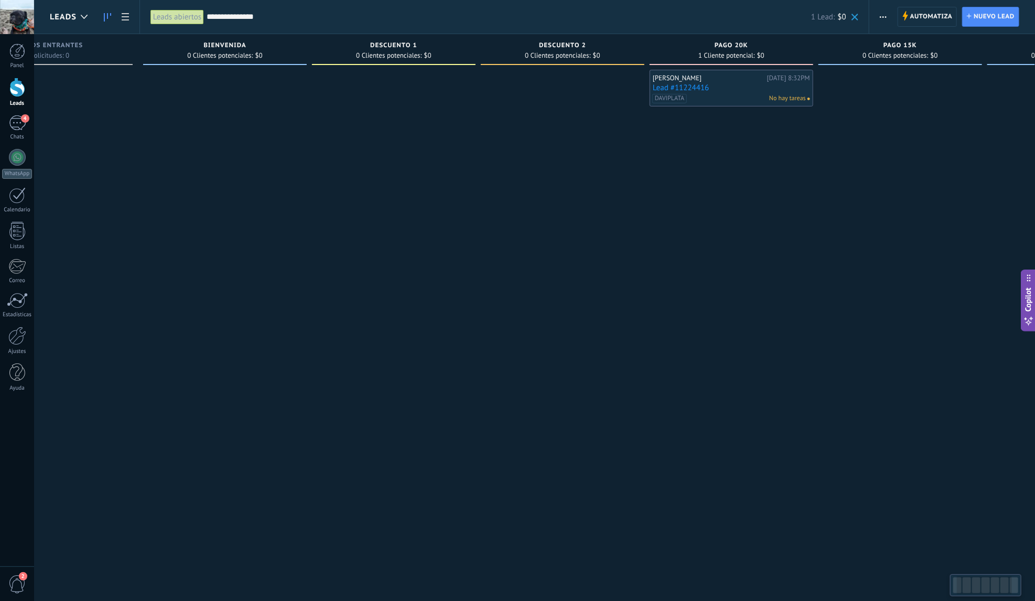
drag, startPoint x: 806, startPoint y: 178, endPoint x: 751, endPoint y: 170, distance: 56.0
click at [752, 171] on div "Cesar Andrés Hoy 8:32PM Lead #11224416 DAVIPLATA No hay tareas" at bounding box center [731, 302] width 164 height 464
click at [854, 20] on span at bounding box center [854, 17] width 7 height 7
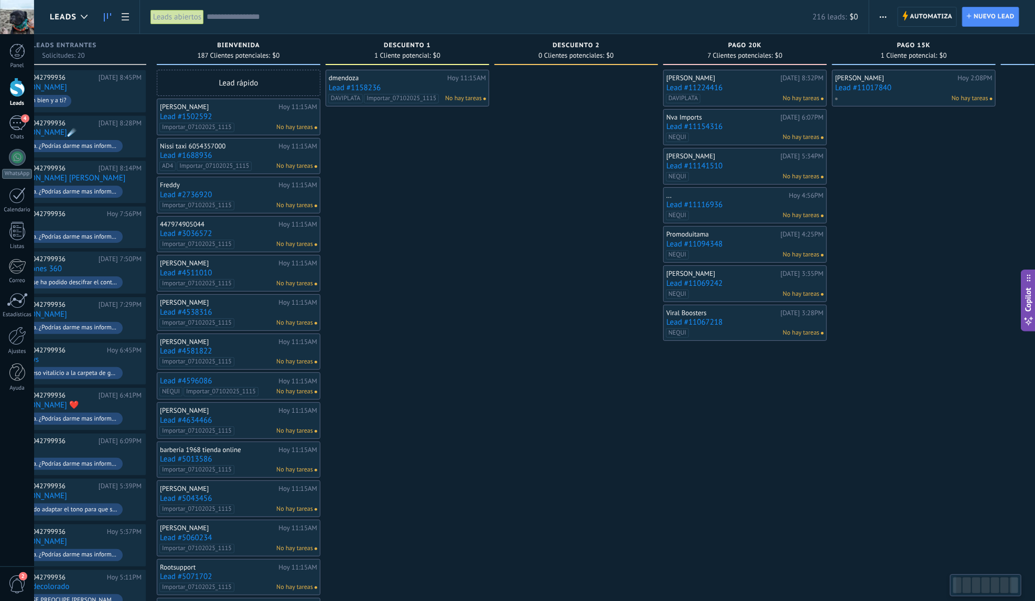
scroll to position [0, 212]
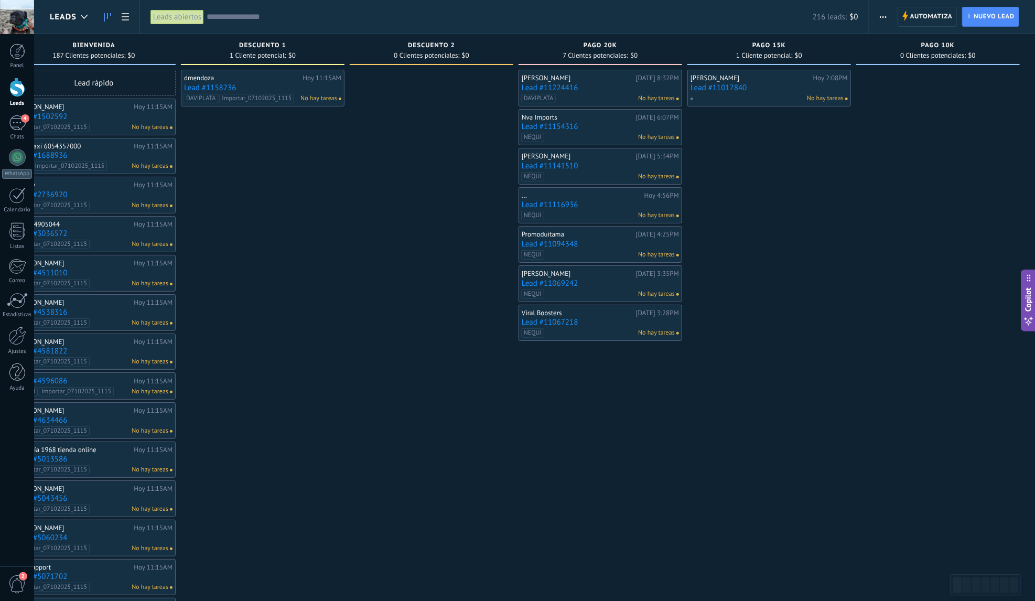
drag, startPoint x: 954, startPoint y: 176, endPoint x: 577, endPoint y: 189, distance: 377.1
click at [577, 189] on div "Leads Entrantes Solicitudes: 20 0 0 0 20 0 0 0 20 de: 573042799936 Hoy 8:45PM N…" at bounding box center [436, 504] width 1197 height 941
click at [922, 16] on span "Automatiza" at bounding box center [931, 16] width 42 height 19
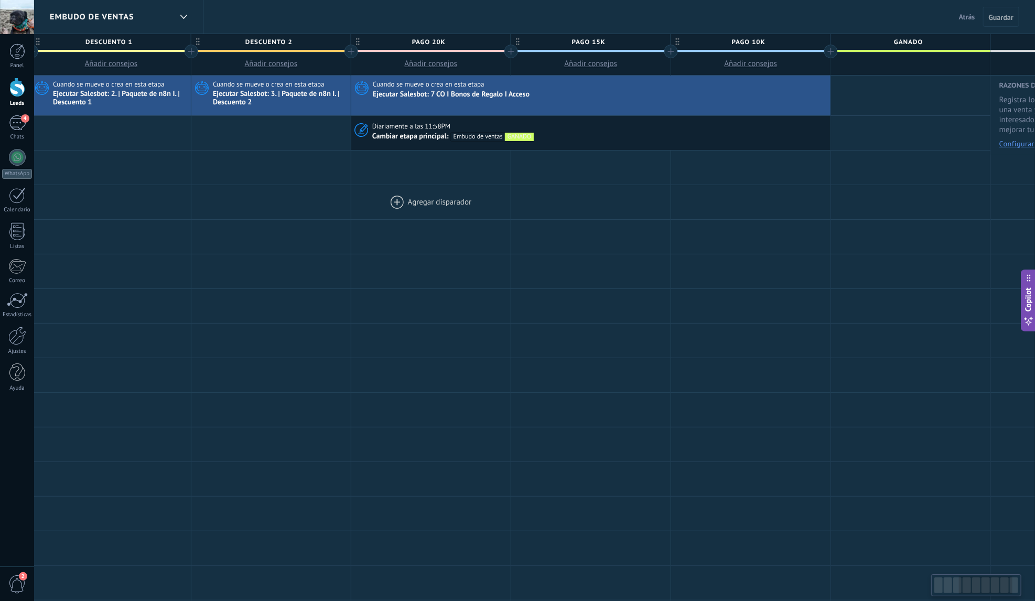
scroll to position [0, 494]
drag, startPoint x: 917, startPoint y: 199, endPoint x: 426, endPoint y: 208, distance: 490.7
click at [426, 208] on div at bounding box center [428, 202] width 159 height 34
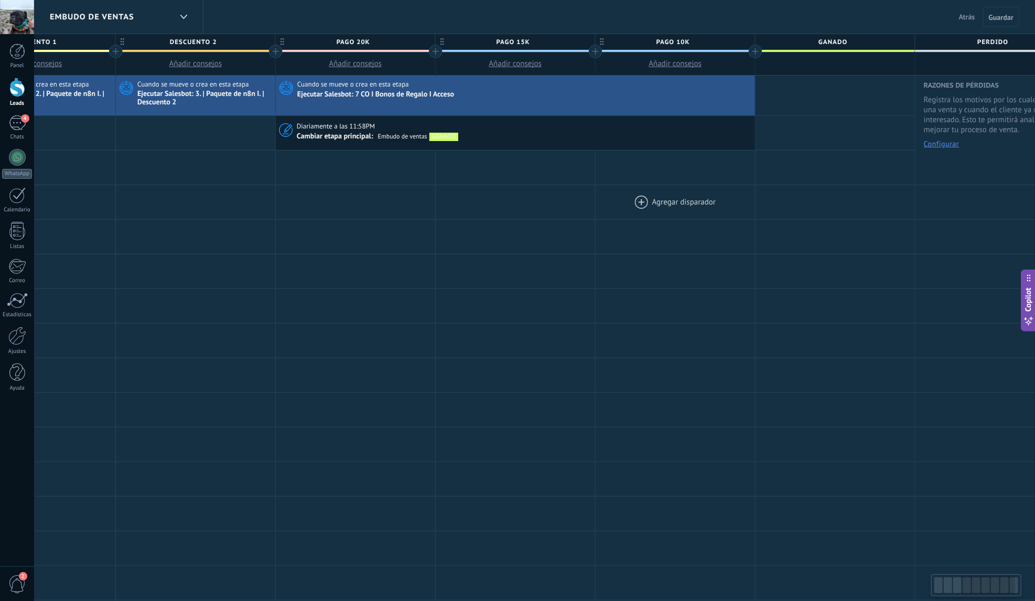
scroll to position [0, 605]
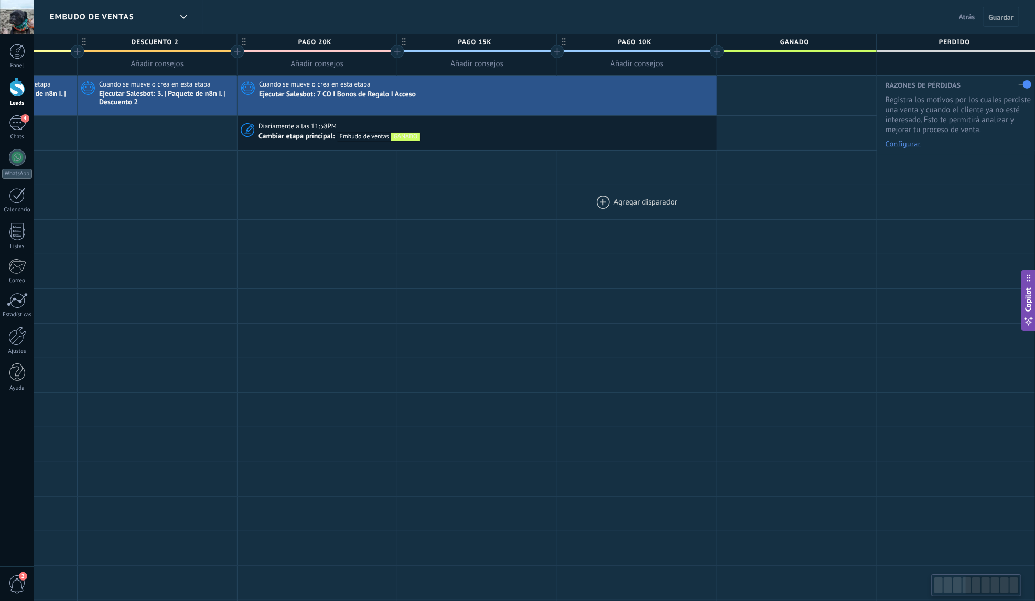
drag, startPoint x: 737, startPoint y: 198, endPoint x: 581, endPoint y: 199, distance: 156.2
click at [581, 199] on div at bounding box center [636, 202] width 159 height 34
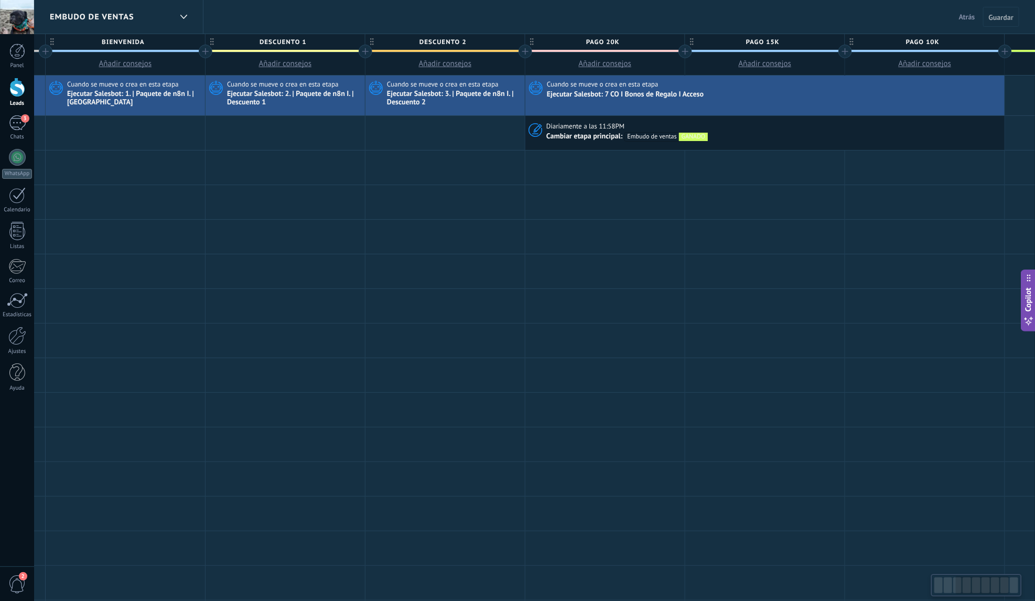
drag, startPoint x: 411, startPoint y: 235, endPoint x: 805, endPoint y: 131, distance: 407.1
click at [734, 194] on div "**********" at bounding box center [605, 458] width 1439 height 767
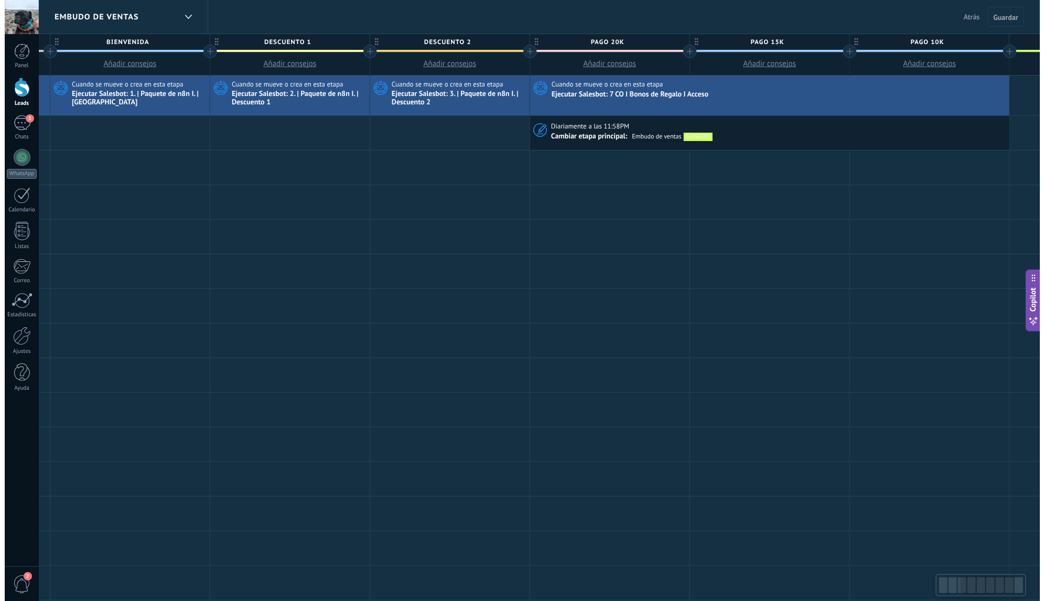
scroll to position [0, 284]
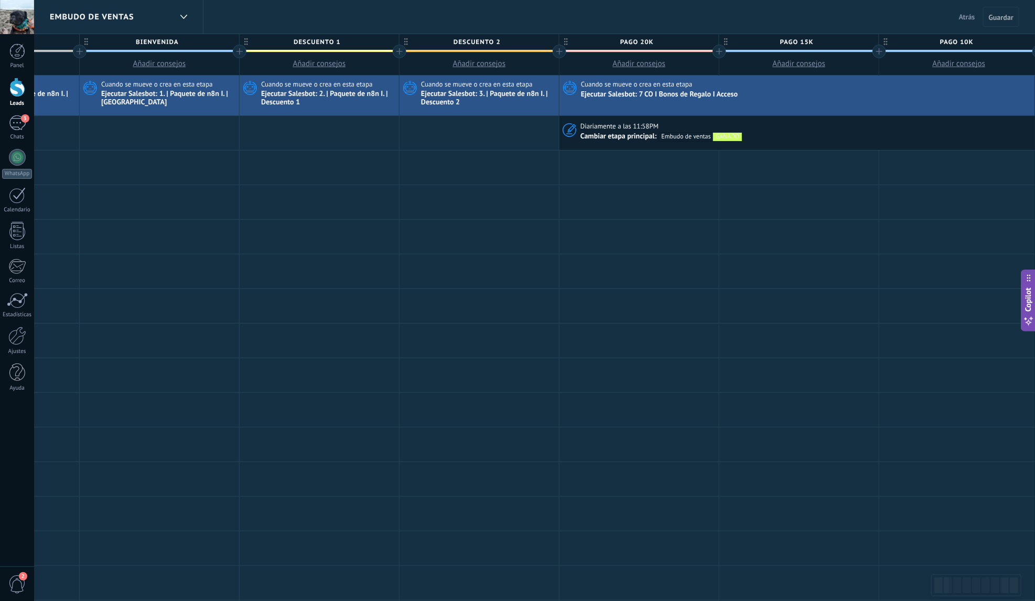
click at [959, 21] on span "Atrás" at bounding box center [967, 16] width 16 height 9
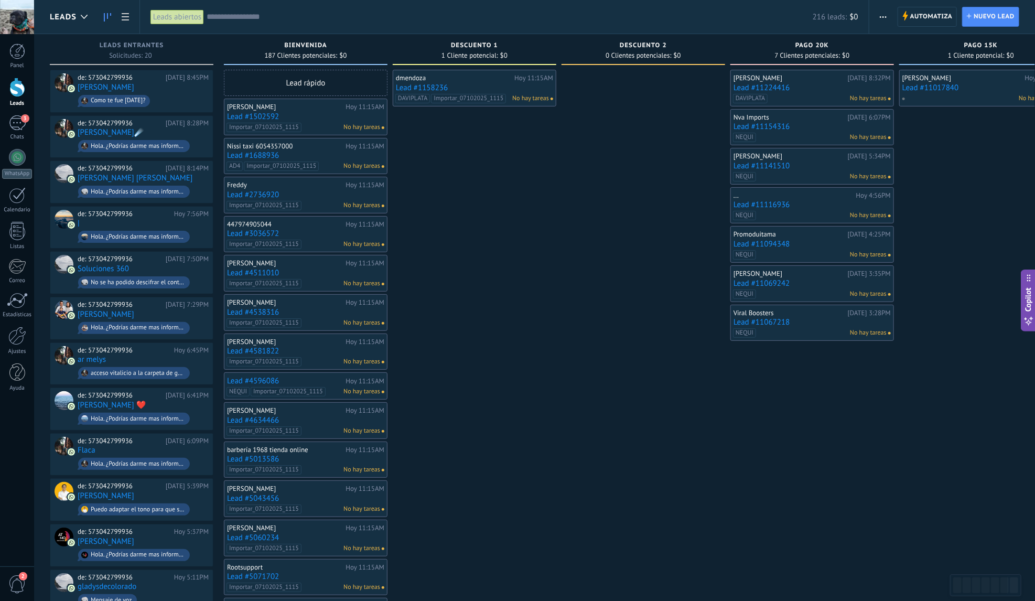
click at [368, 17] on input "text" at bounding box center [510, 17] width 606 height 11
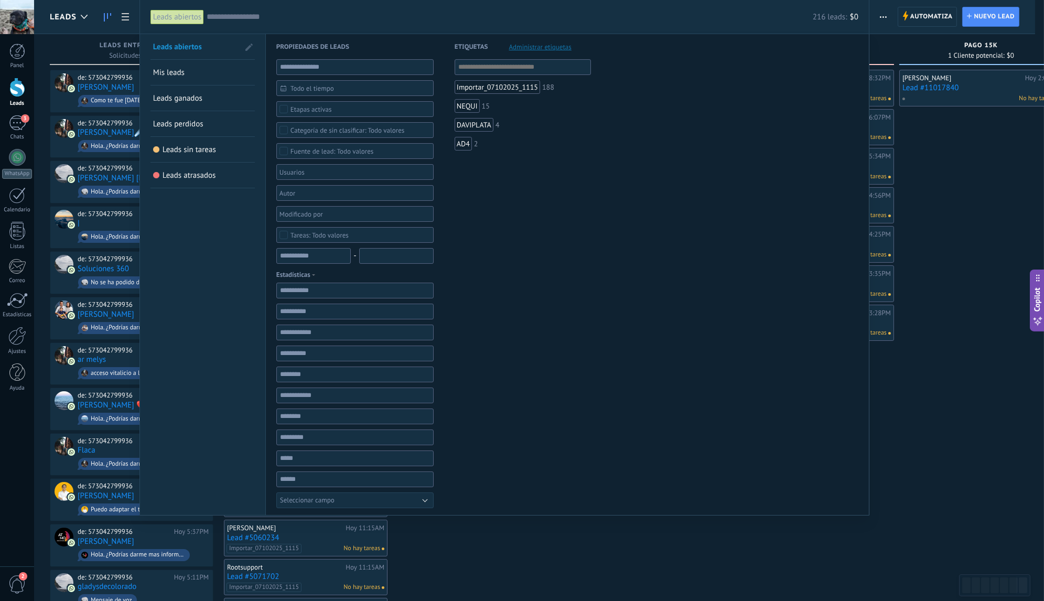
paste input "**********"
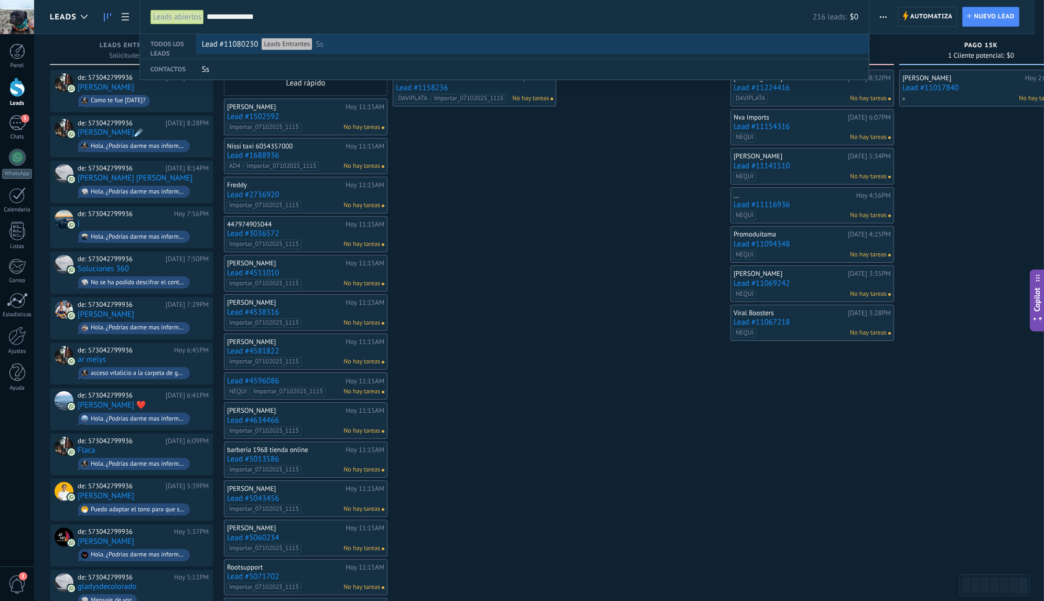
type input "**********"
click at [358, 39] on div "Lead #11080230 Leads Entrantes Ss" at bounding box center [530, 45] width 656 height 20
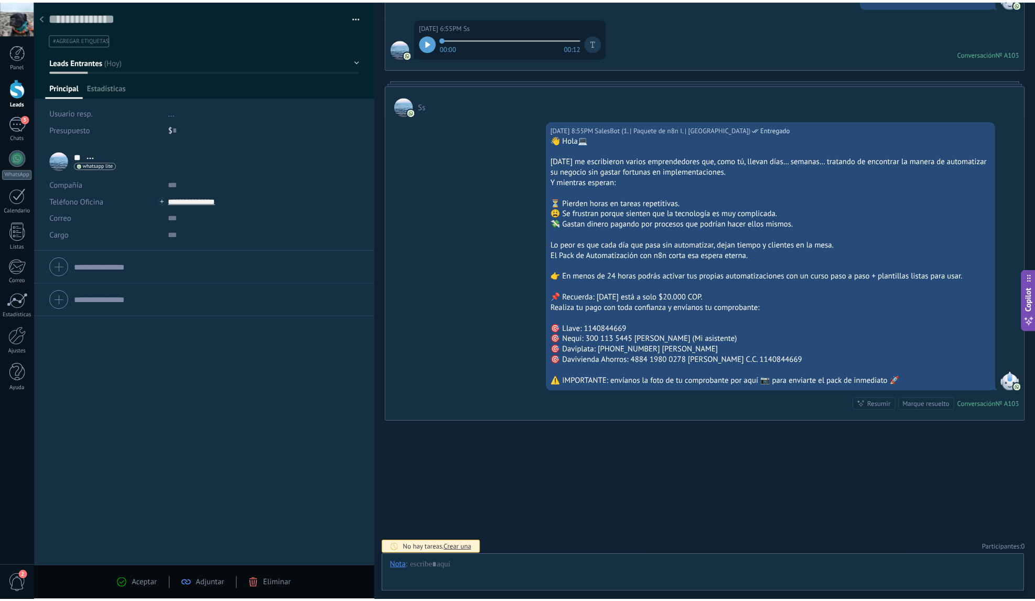
scroll to position [16, 0]
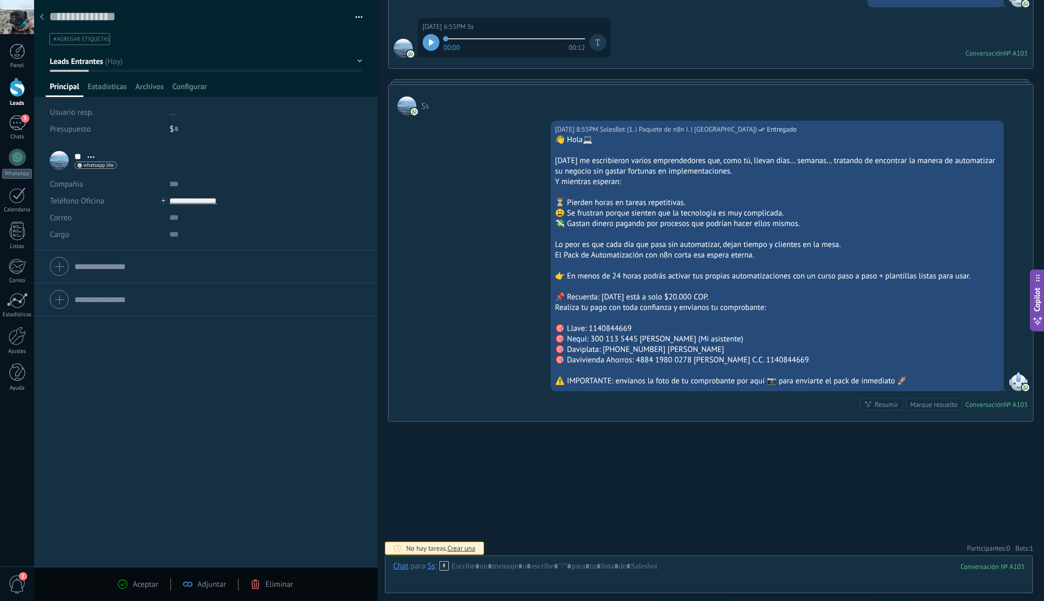
click at [1024, 544] on span "Bots: 1" at bounding box center [1024, 548] width 18 height 9
click at [1020, 526] on use at bounding box center [1021, 528] width 8 height 8
click at [41, 19] on icon at bounding box center [42, 17] width 4 height 6
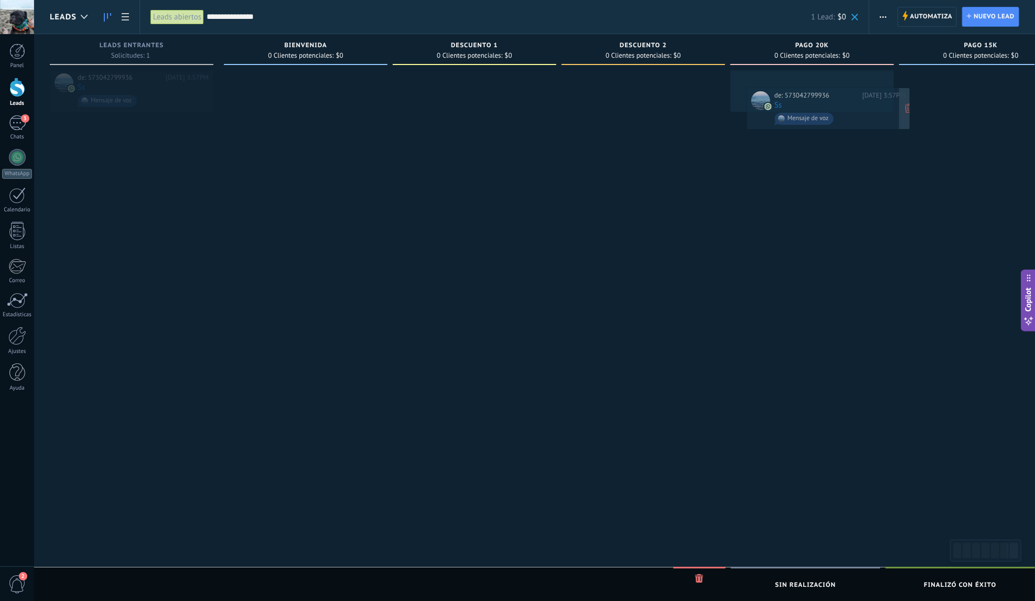
drag, startPoint x: 142, startPoint y: 85, endPoint x: 838, endPoint y: 103, distance: 696.3
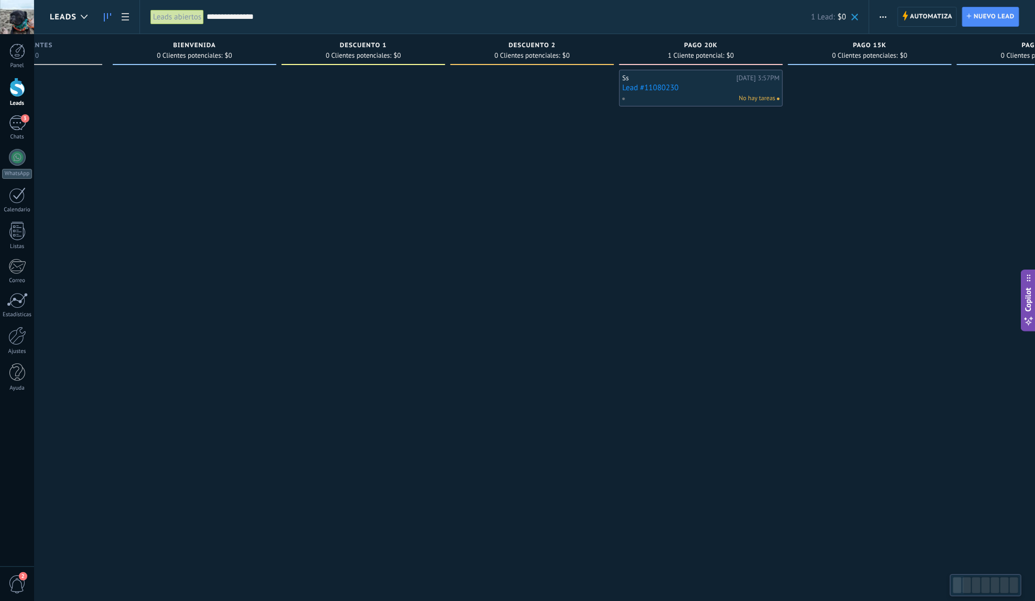
scroll to position [0, 212]
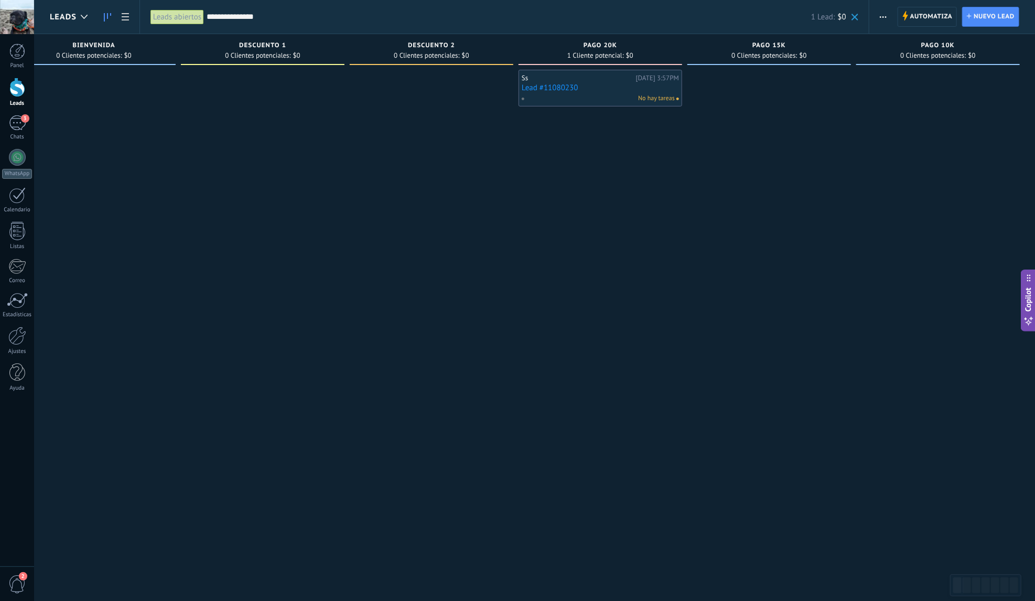
drag, startPoint x: 970, startPoint y: 137, endPoint x: 567, endPoint y: 160, distance: 403.2
click at [567, 160] on div "Leads Entrantes Solicitudes: 0 0 0 0 20 BIENVENIDA 0 Clientes potenciales: $0 D…" at bounding box center [436, 284] width 1197 height 500
click at [940, 16] on span "Automatiza" at bounding box center [931, 16] width 42 height 19
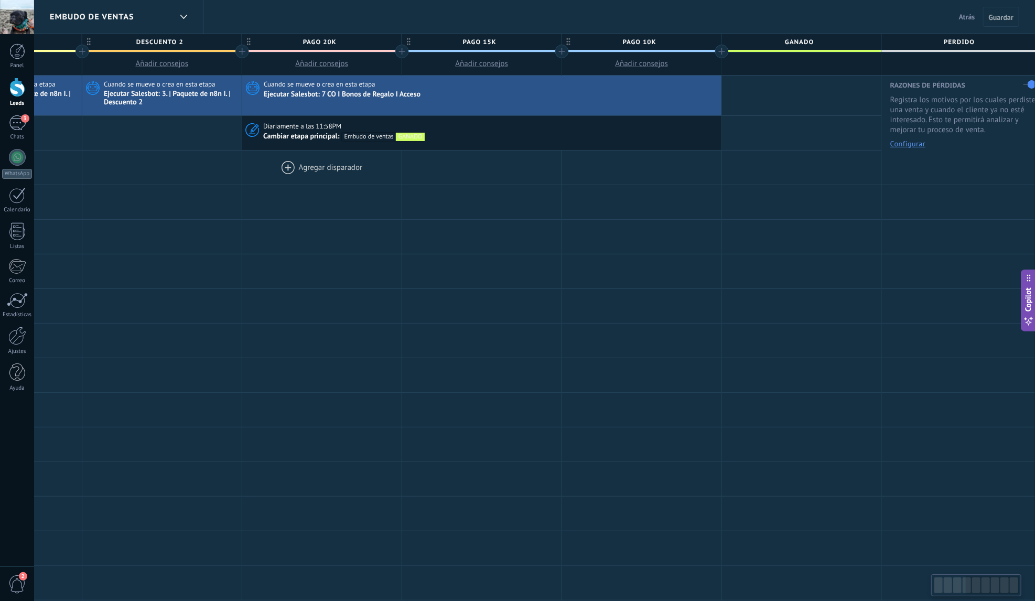
drag, startPoint x: 927, startPoint y: 196, endPoint x: 301, endPoint y: 181, distance: 626.0
click at [312, 185] on div at bounding box center [321, 202] width 159 height 34
click at [804, 62] on div at bounding box center [796, 63] width 159 height 23
click at [800, 84] on div at bounding box center [796, 95] width 159 height 40
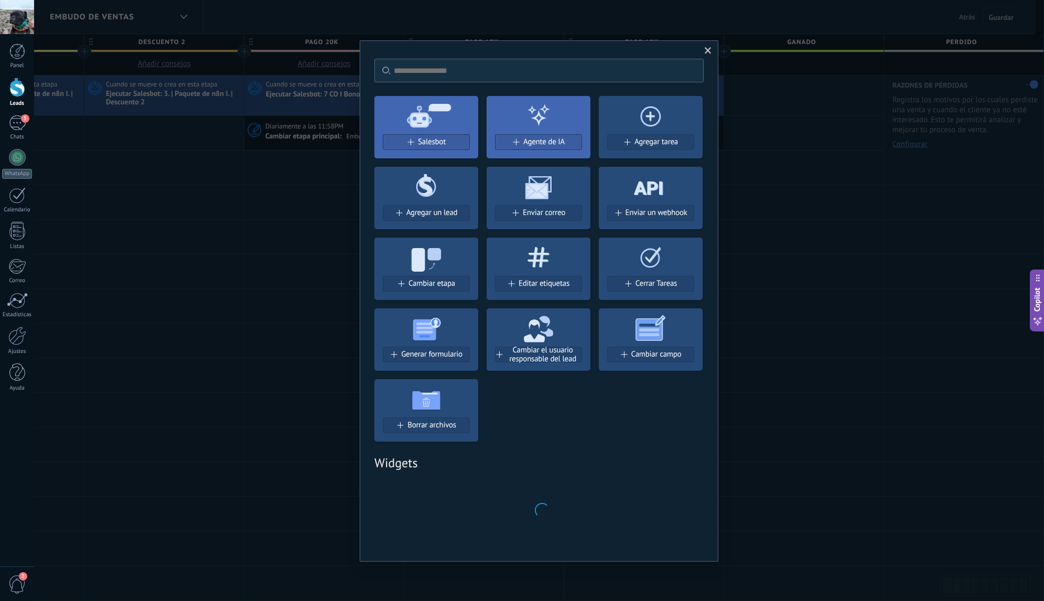
click at [710, 55] on div "No hay resultados Salesbot Agente de IA Agregar tarea Agregar un lead Enviar co…" at bounding box center [539, 300] width 359 height 521
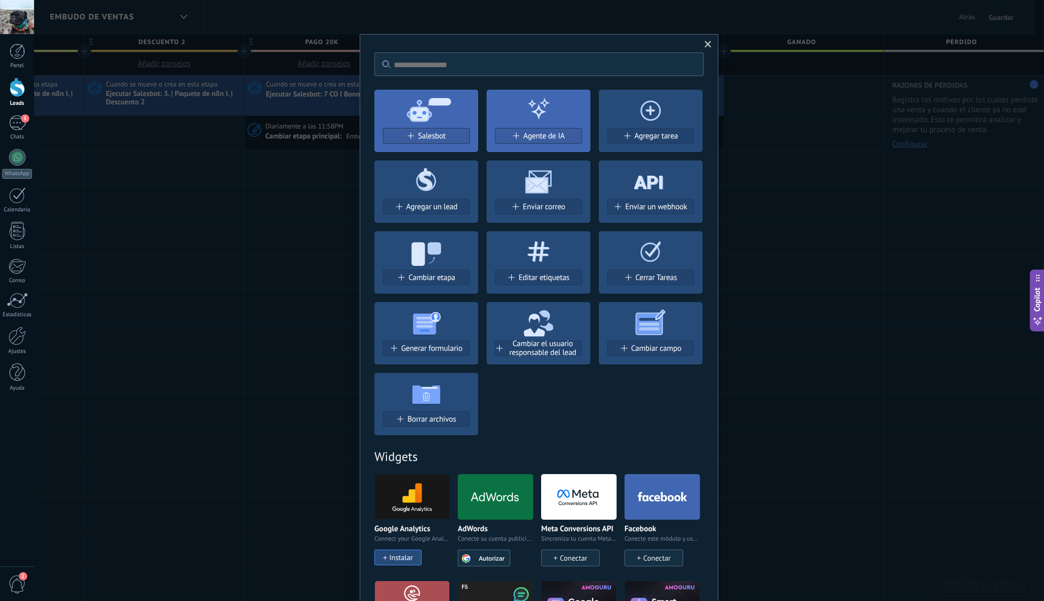
click at [707, 47] on span at bounding box center [707, 44] width 7 height 7
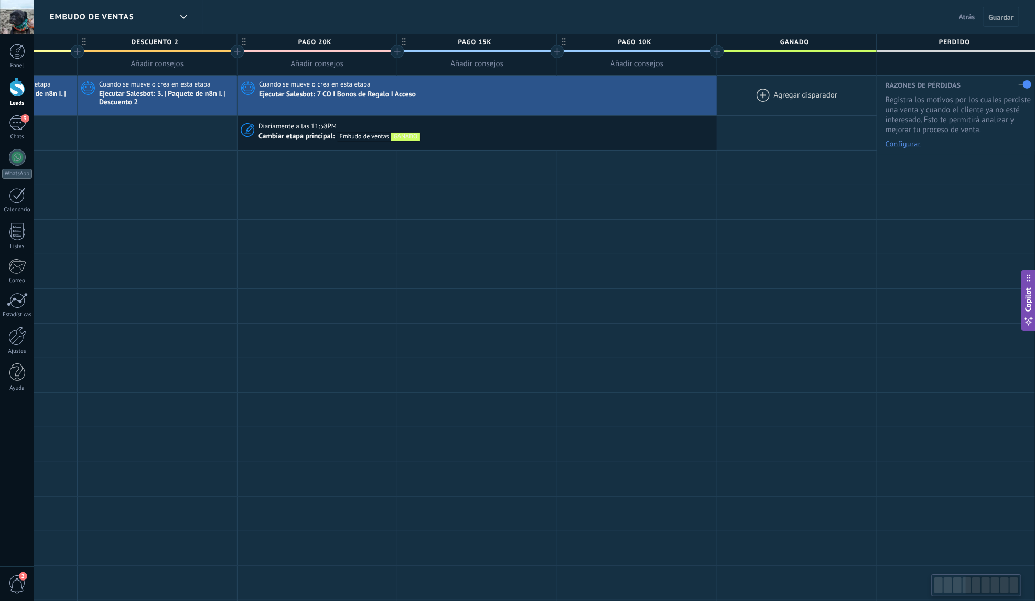
drag, startPoint x: 792, startPoint y: 99, endPoint x: 757, endPoint y: 101, distance: 35.7
click at [757, 101] on div at bounding box center [796, 95] width 159 height 40
click at [962, 17] on span "Atrás" at bounding box center [967, 16] width 16 height 9
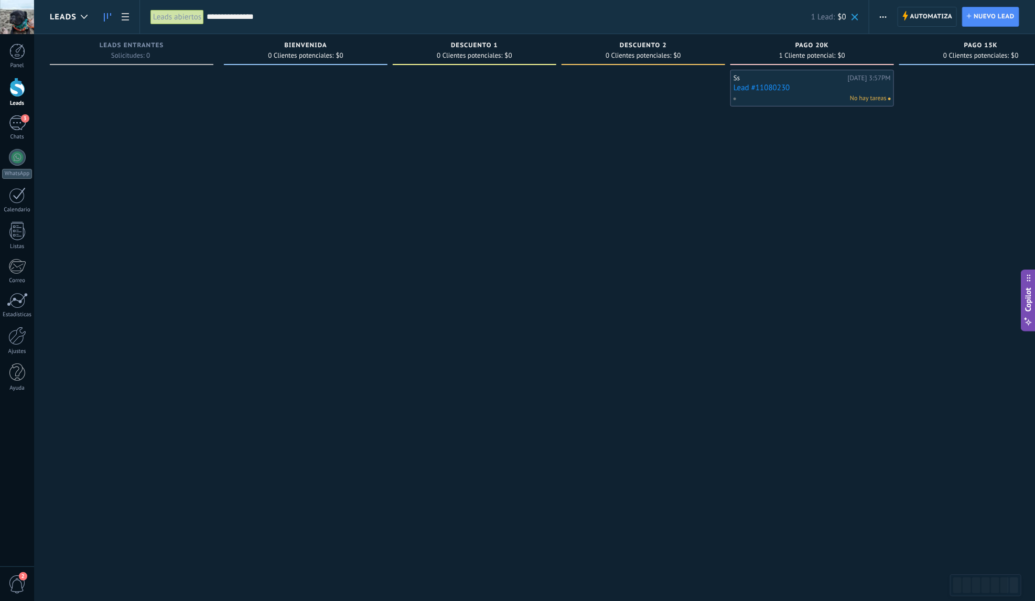
click at [806, 94] on div "No hay tareas" at bounding box center [810, 98] width 154 height 9
click at [802, 90] on link "Lead #11080230" at bounding box center [811, 87] width 157 height 9
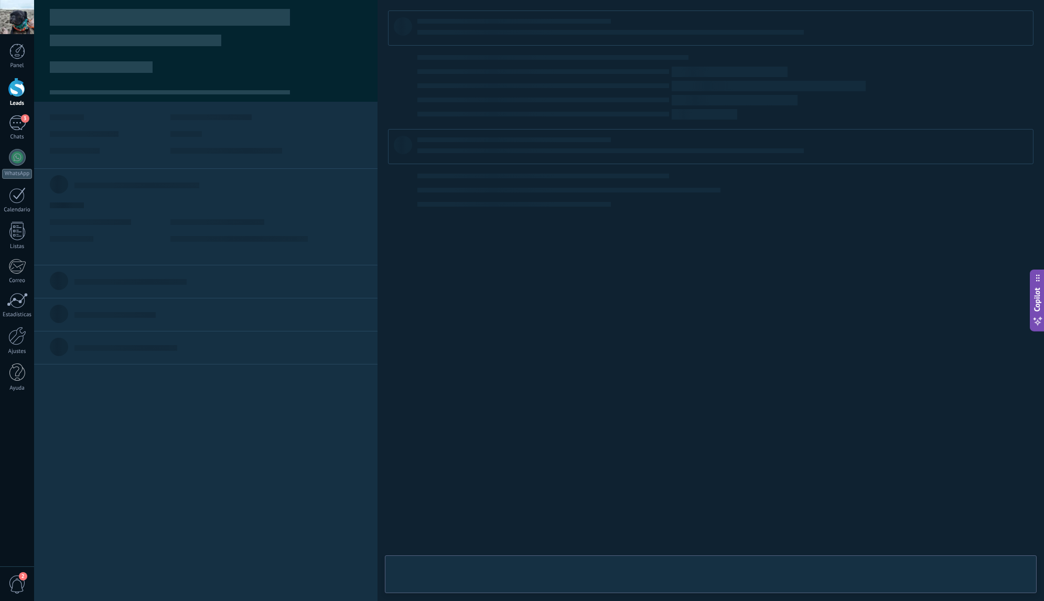
type textarea "**********"
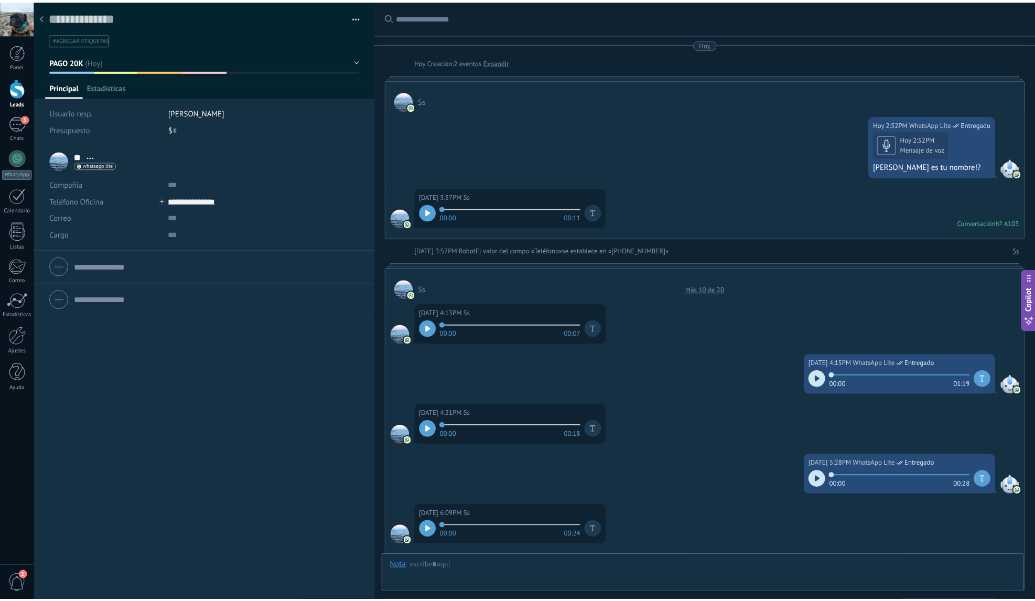
scroll to position [959, 0]
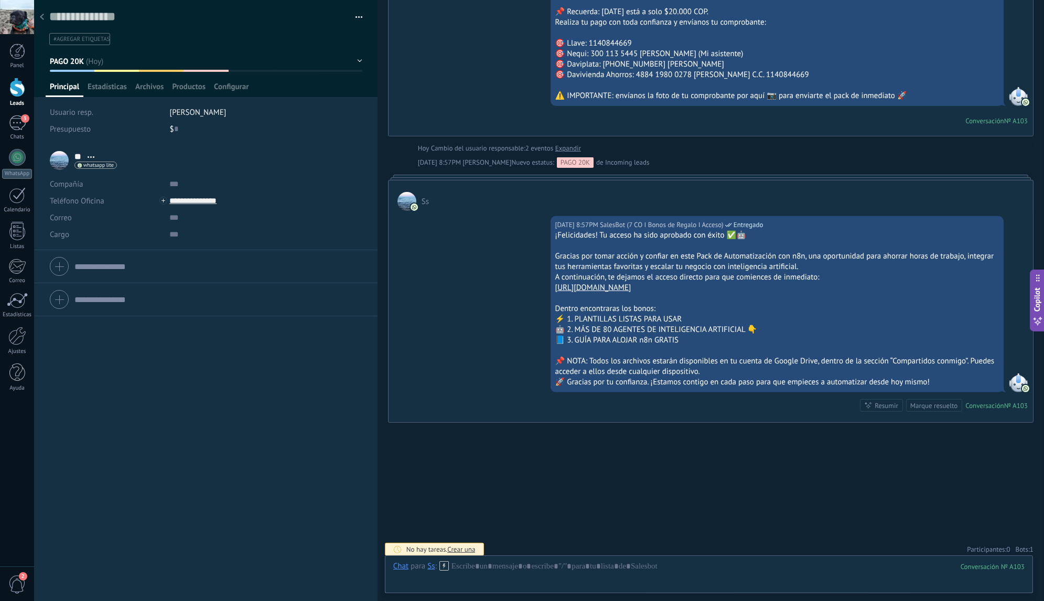
click at [41, 17] on use at bounding box center [42, 17] width 4 height 6
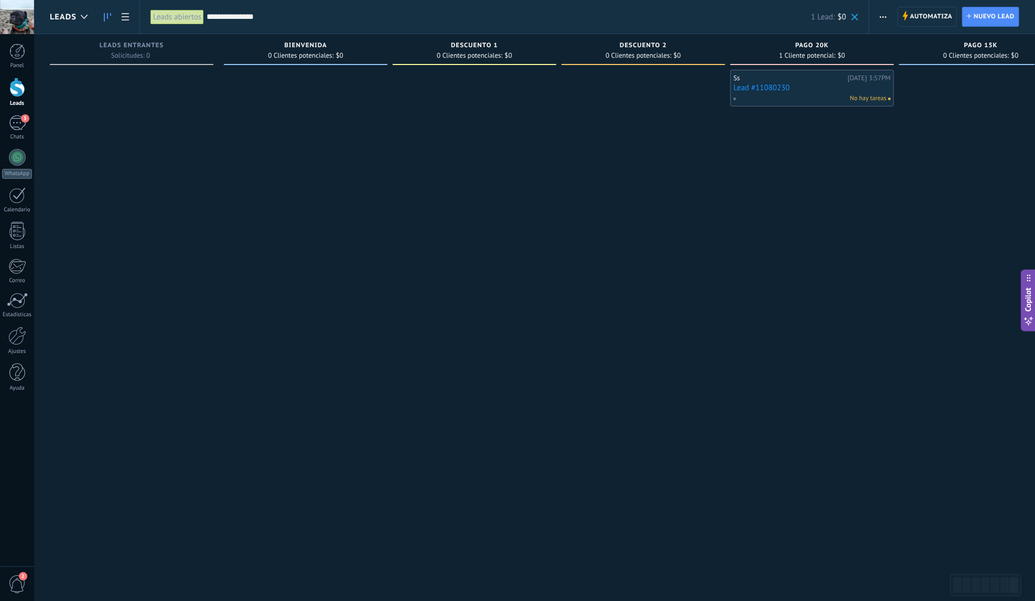
click at [861, 16] on div "**********" at bounding box center [504, 17] width 730 height 34
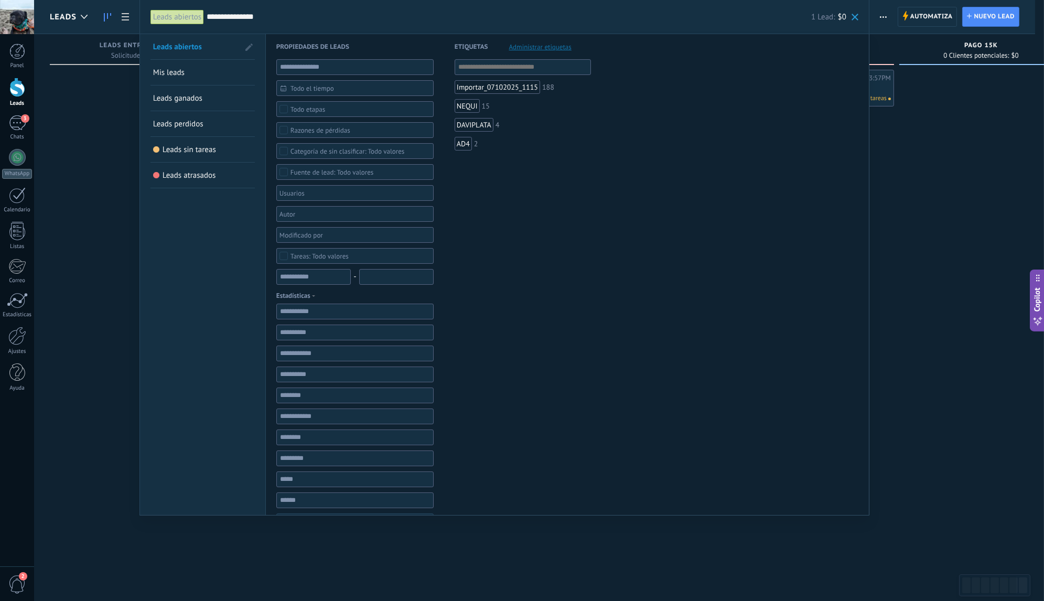
click at [860, 16] on div "**********" at bounding box center [504, 17] width 730 height 34
click at [857, 17] on span at bounding box center [854, 17] width 7 height 7
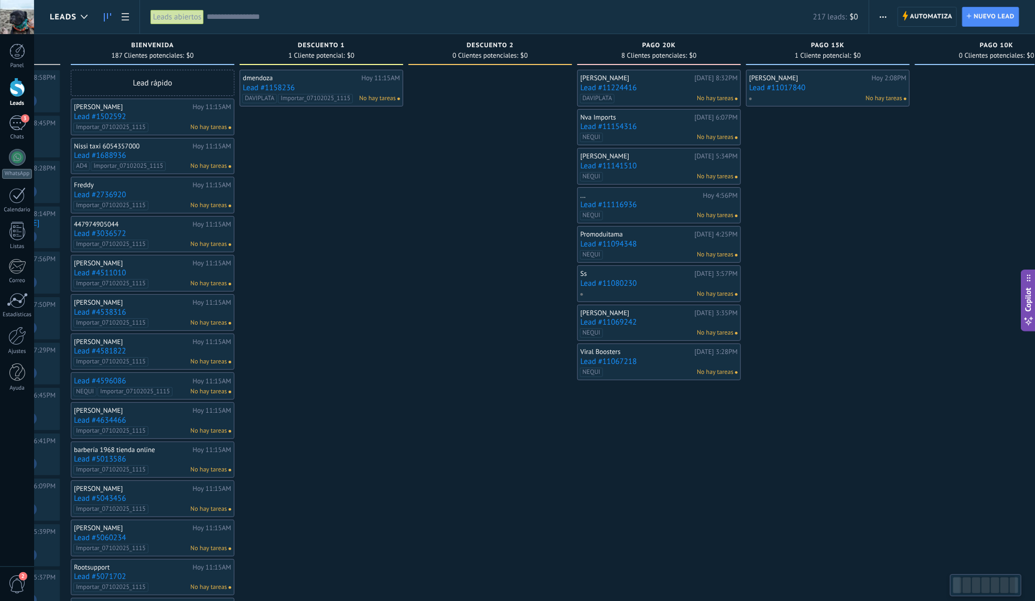
scroll to position [0, 212]
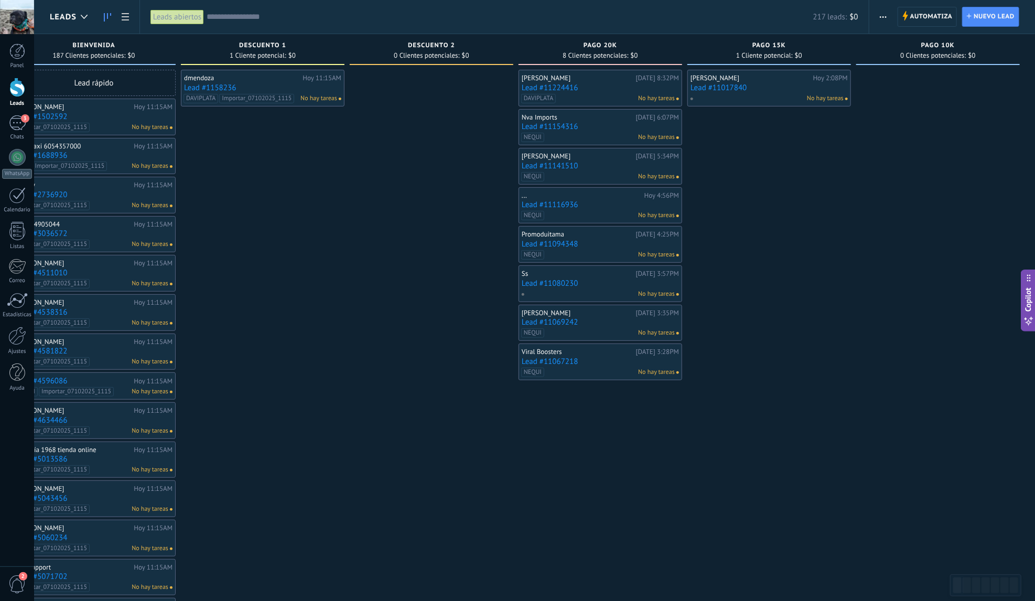
drag, startPoint x: 649, startPoint y: 153, endPoint x: 361, endPoint y: 160, distance: 288.4
click at [361, 160] on div at bounding box center [432, 522] width 164 height 905
click at [86, 18] on icon at bounding box center [84, 17] width 7 height 4
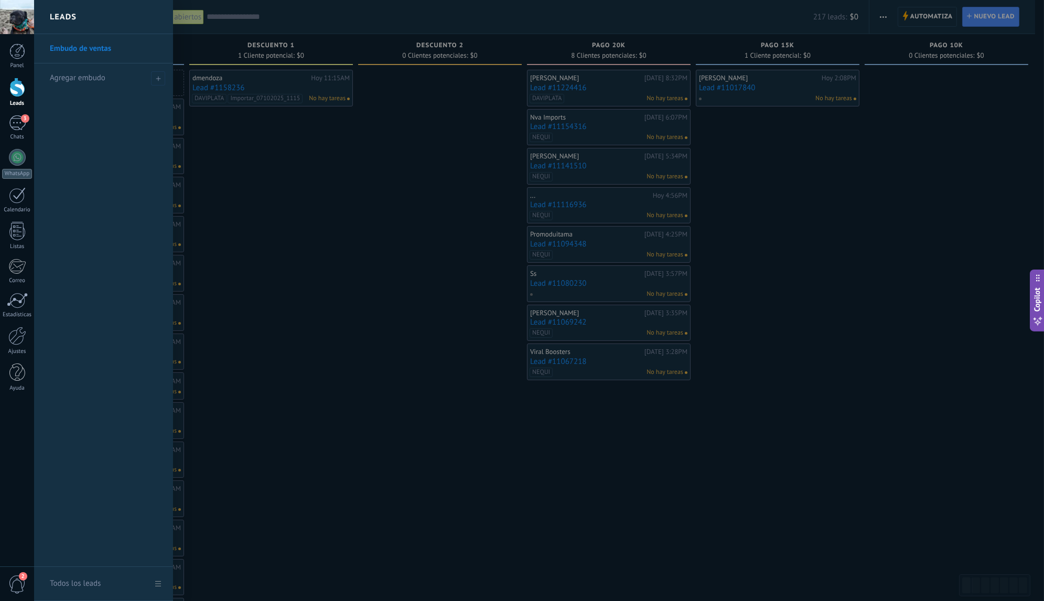
click at [106, 49] on link "Embudo de ventas" at bounding box center [106, 48] width 113 height 29
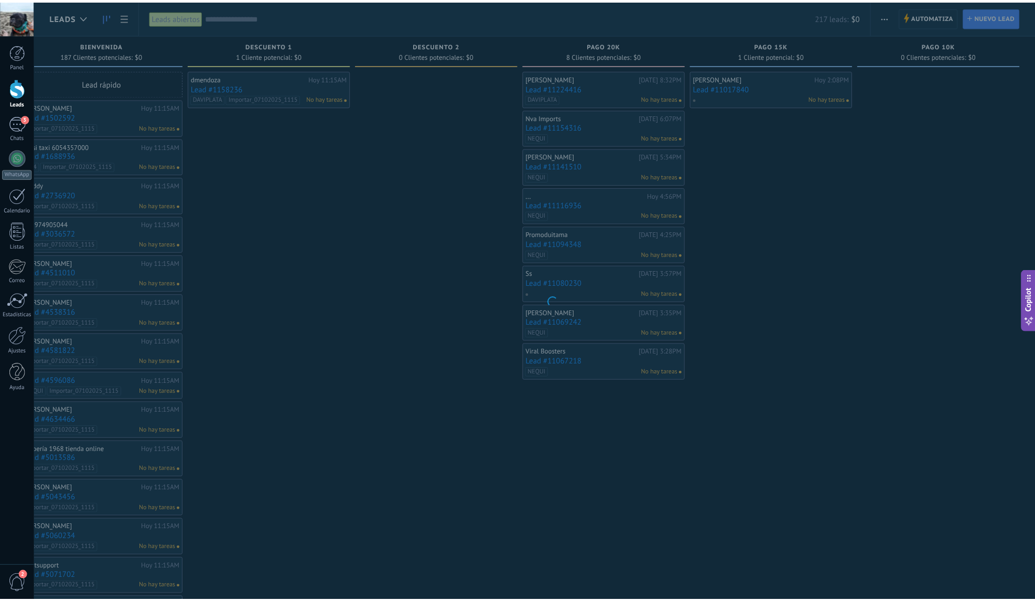
scroll to position [0, 203]
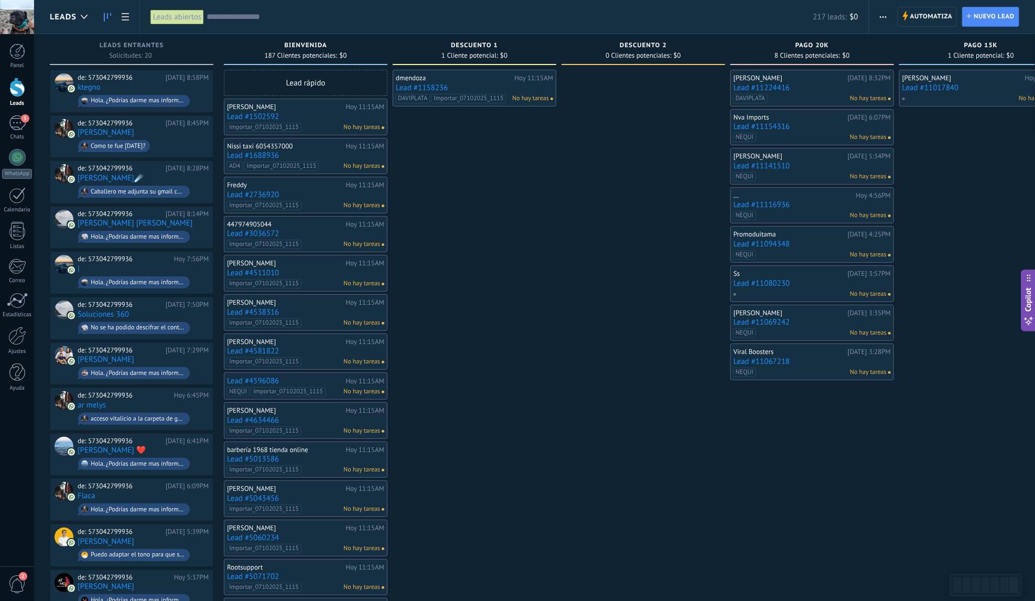
click at [159, 19] on div "Leads abiertos" at bounding box center [176, 16] width 53 height 15
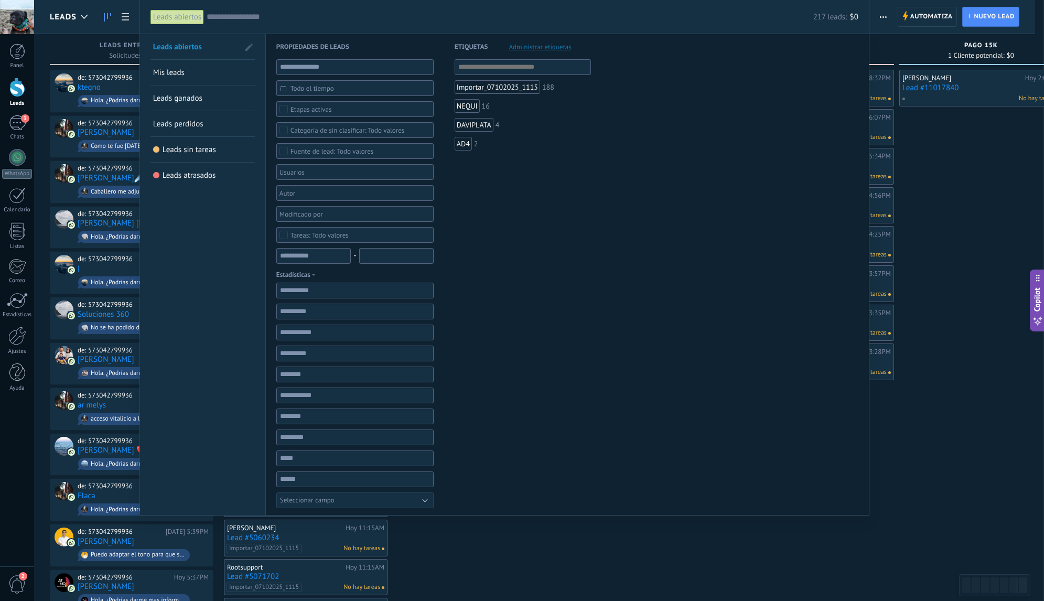
click at [85, 18] on div at bounding box center [522, 300] width 1044 height 601
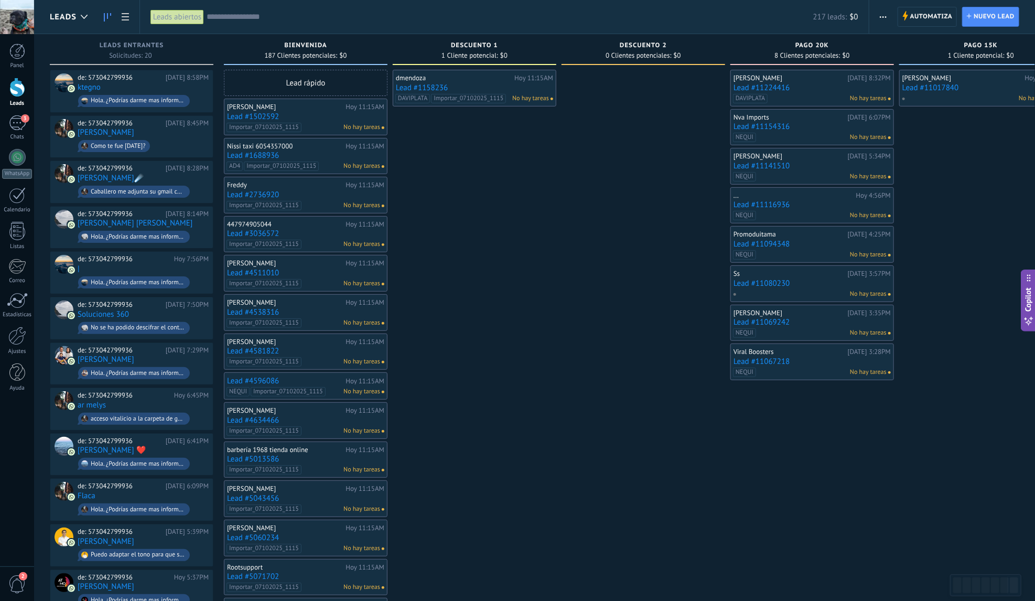
click at [85, 18] on use at bounding box center [84, 17] width 7 height 4
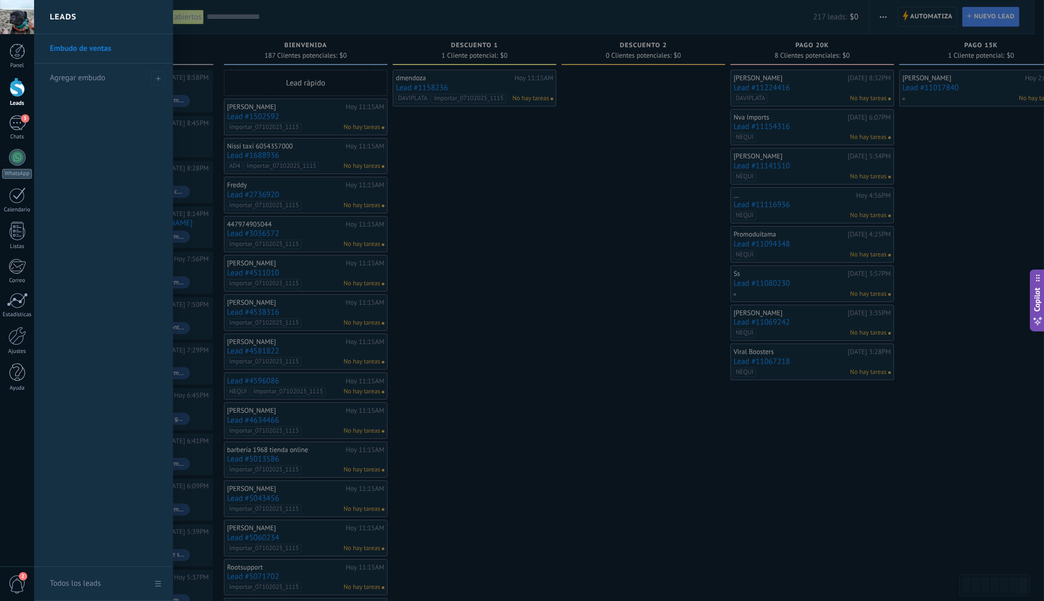
click at [322, 17] on div at bounding box center [556, 300] width 1044 height 601
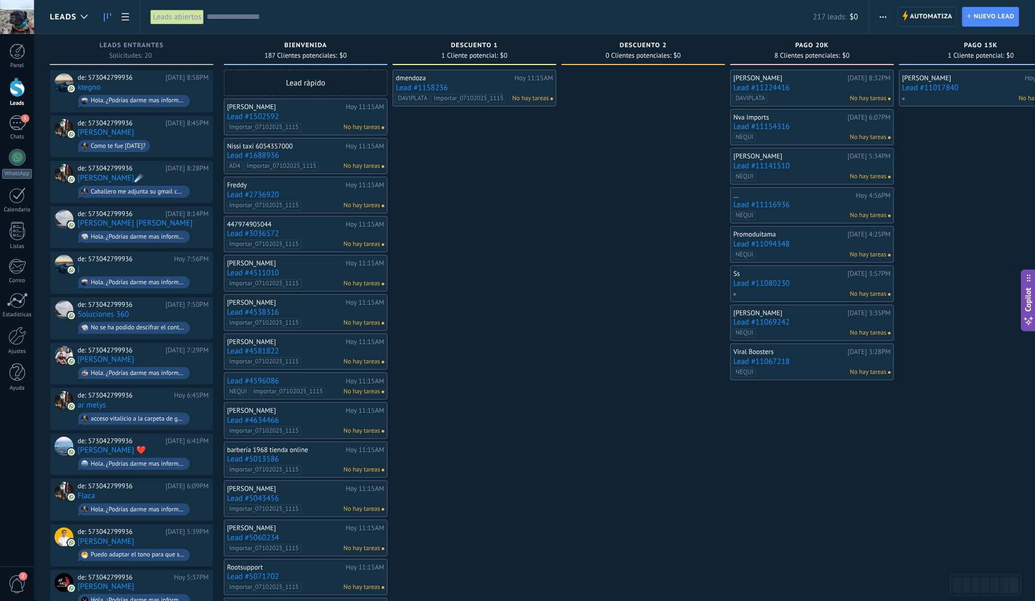
click at [887, 16] on button "button" at bounding box center [882, 17] width 15 height 20
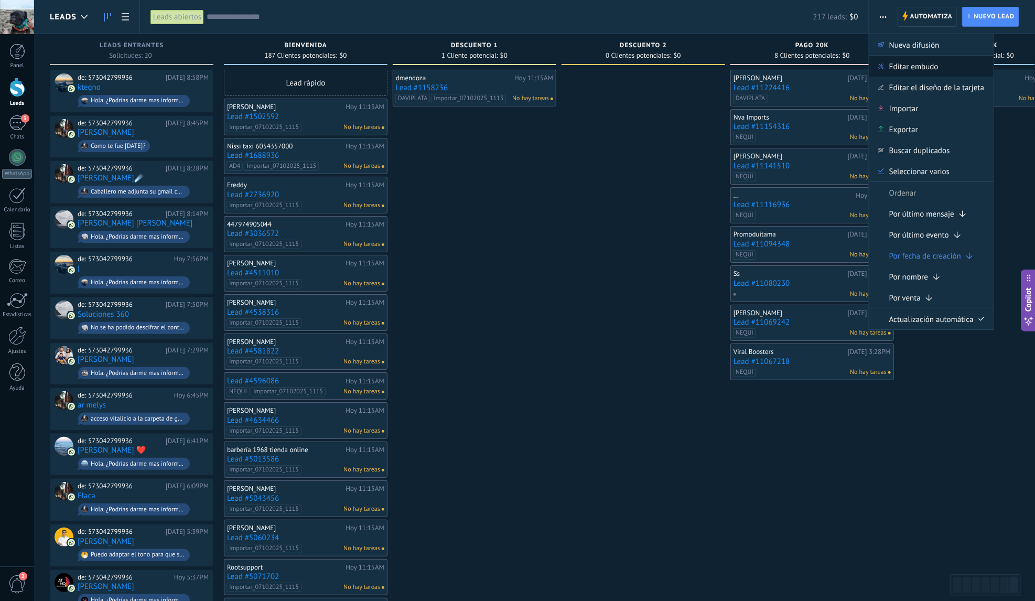
click at [900, 63] on span "Editar embudo" at bounding box center [913, 66] width 49 height 21
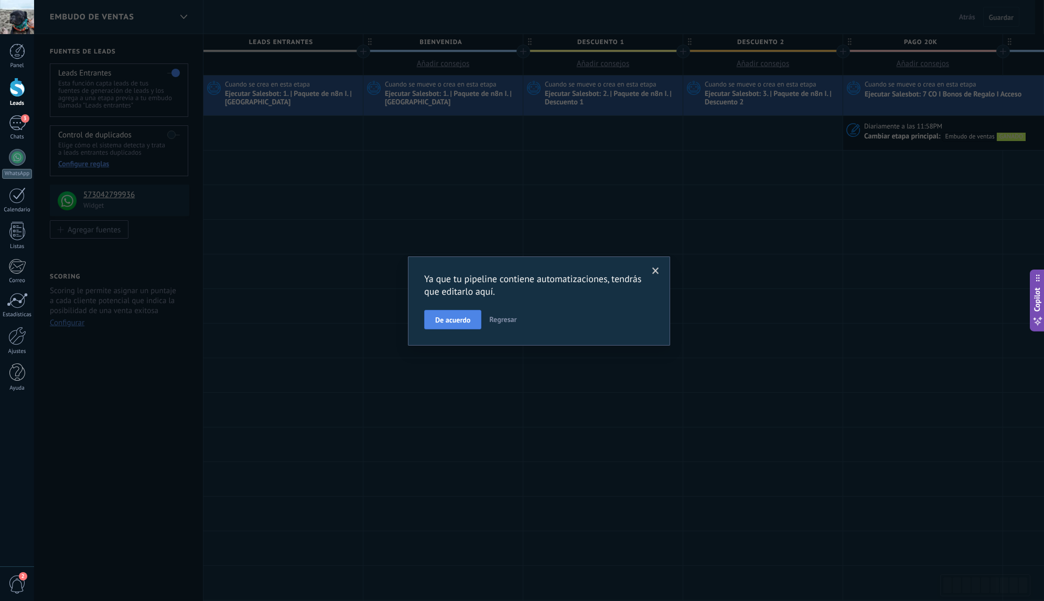
click at [462, 323] on span "De acuerdo" at bounding box center [452, 319] width 35 height 7
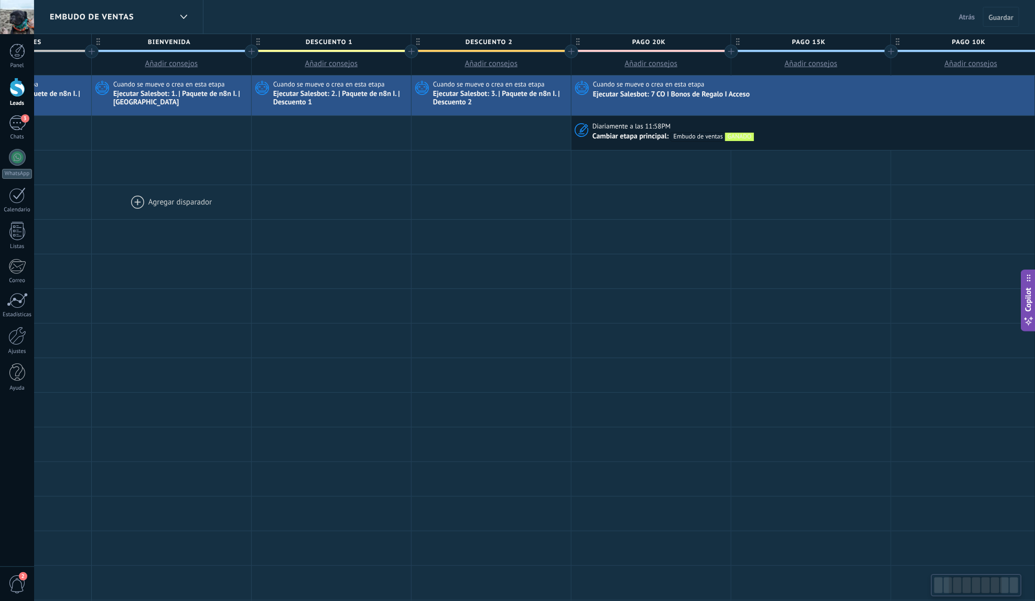
drag, startPoint x: 439, startPoint y: 186, endPoint x: 106, endPoint y: 188, distance: 332.8
click at [135, 191] on div at bounding box center [171, 202] width 159 height 34
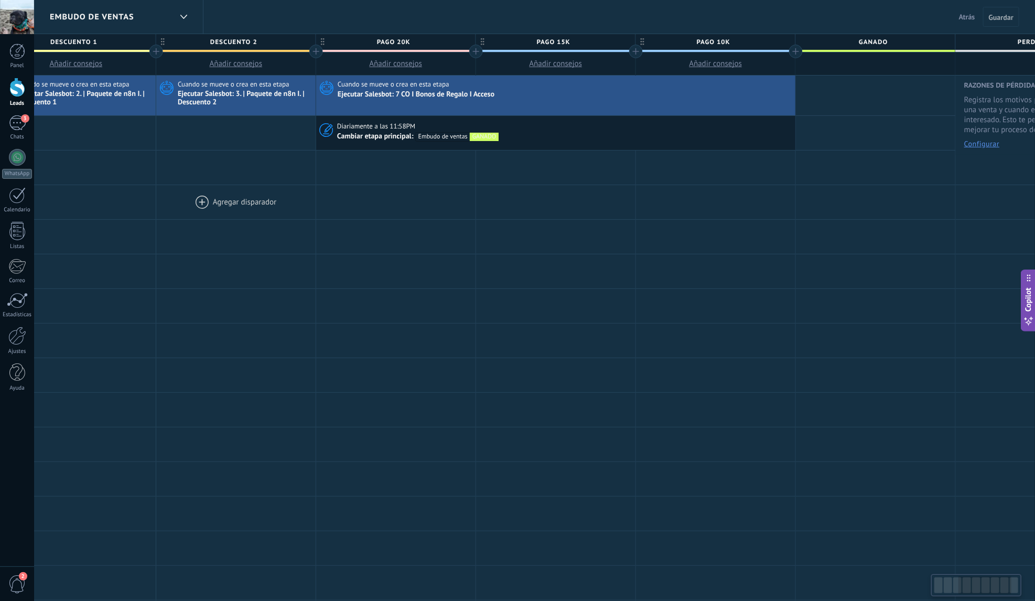
drag, startPoint x: 481, startPoint y: 188, endPoint x: 176, endPoint y: 189, distance: 305.0
click at [179, 189] on div at bounding box center [235, 202] width 159 height 34
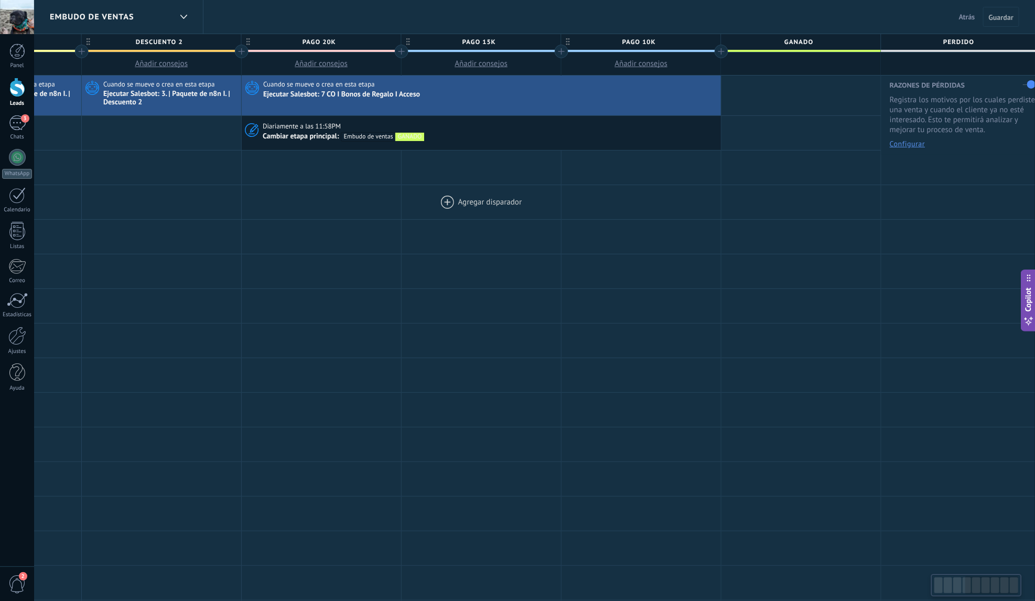
scroll to position [0, 605]
drag, startPoint x: 602, startPoint y: 196, endPoint x: 485, endPoint y: 204, distance: 117.2
click at [485, 204] on div "Agregar disparador Agregar disparador Agregar disparador Agregar disparador Agr…" at bounding box center [317, 202] width 1439 height 35
click at [907, 145] on button "Configurar" at bounding box center [902, 143] width 35 height 7
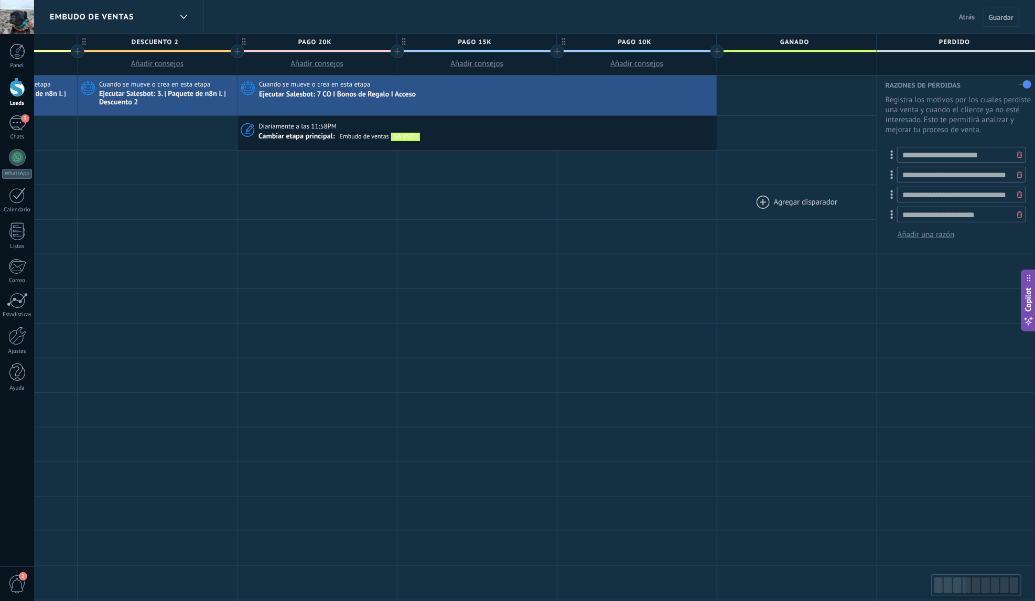
click at [859, 191] on div at bounding box center [796, 202] width 159 height 34
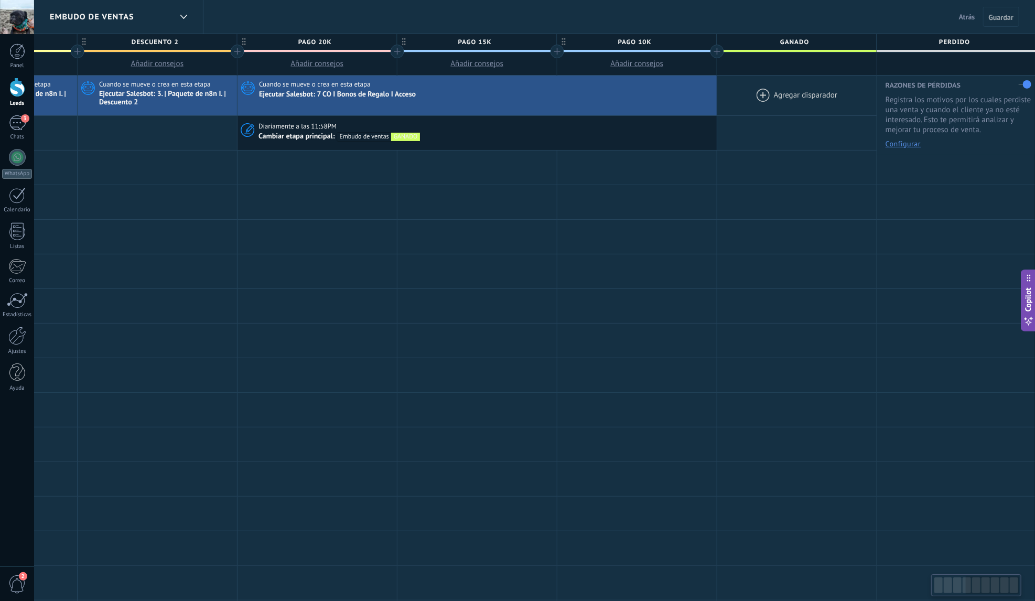
click at [828, 89] on div at bounding box center [796, 95] width 159 height 40
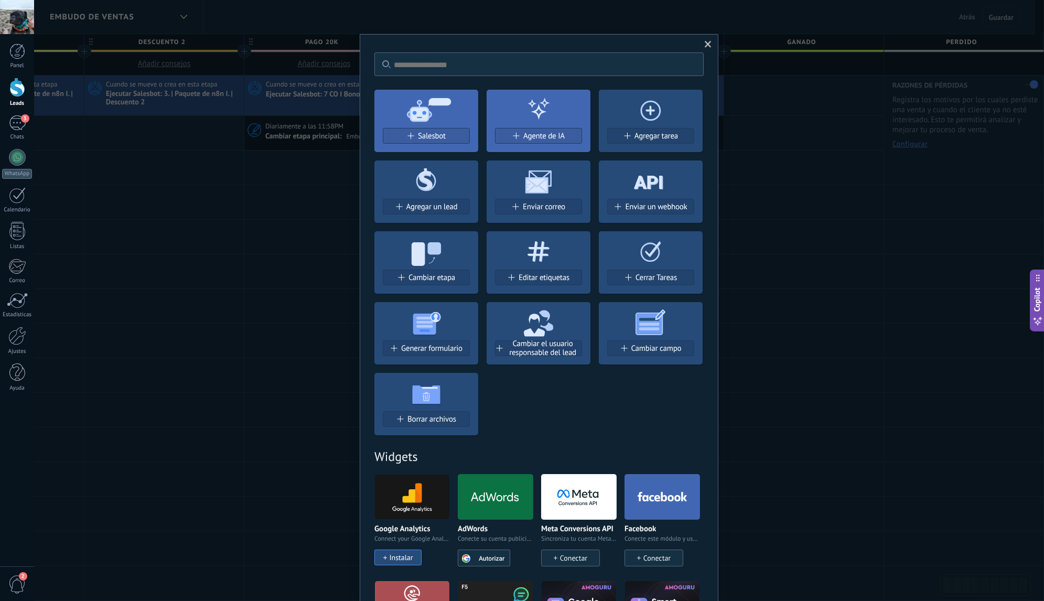
click at [707, 47] on span at bounding box center [707, 44] width 7 height 7
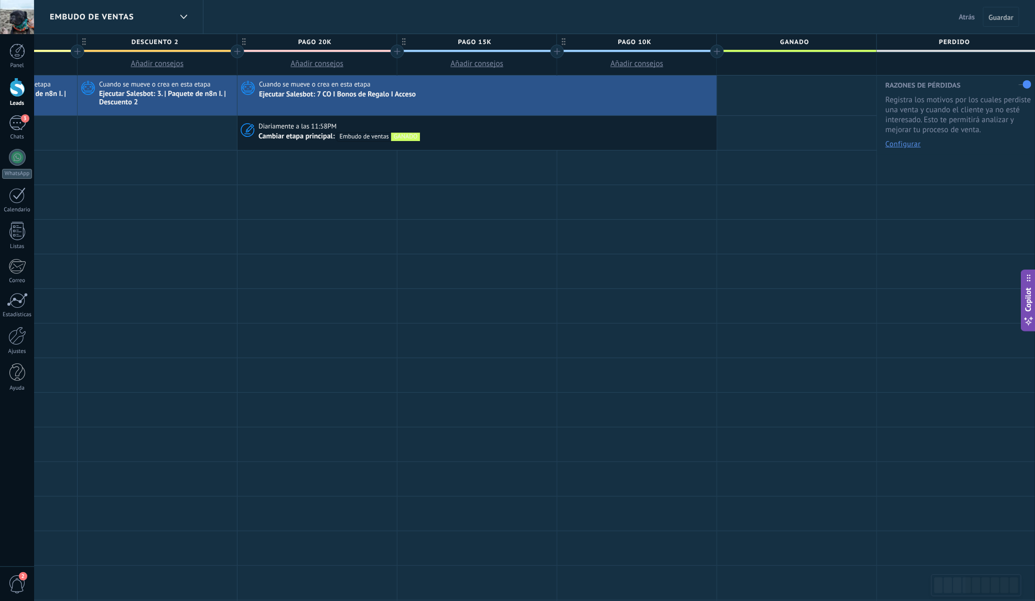
scroll to position [0, 596]
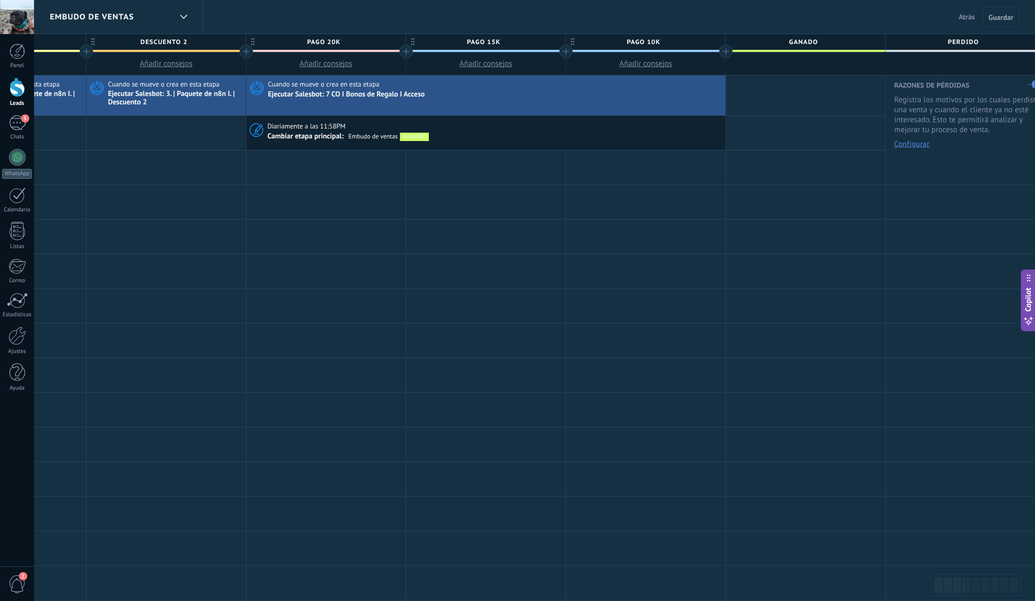
click at [22, 88] on div at bounding box center [17, 87] width 16 height 19
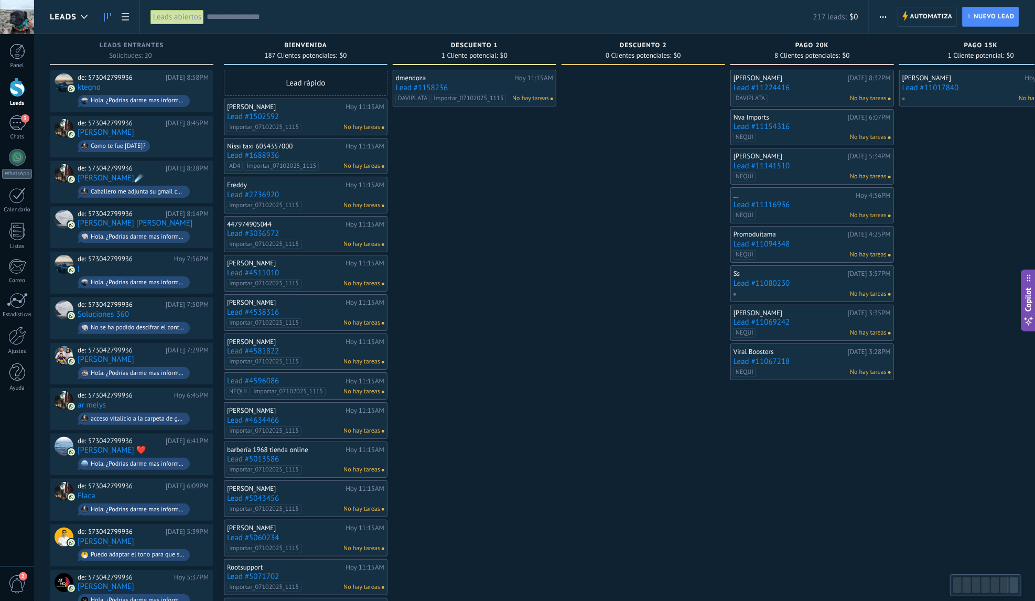
drag, startPoint x: 633, startPoint y: 226, endPoint x: 624, endPoint y: 227, distance: 9.5
click at [624, 227] on div at bounding box center [643, 522] width 164 height 905
click at [301, 21] on input "text" at bounding box center [510, 17] width 606 height 11
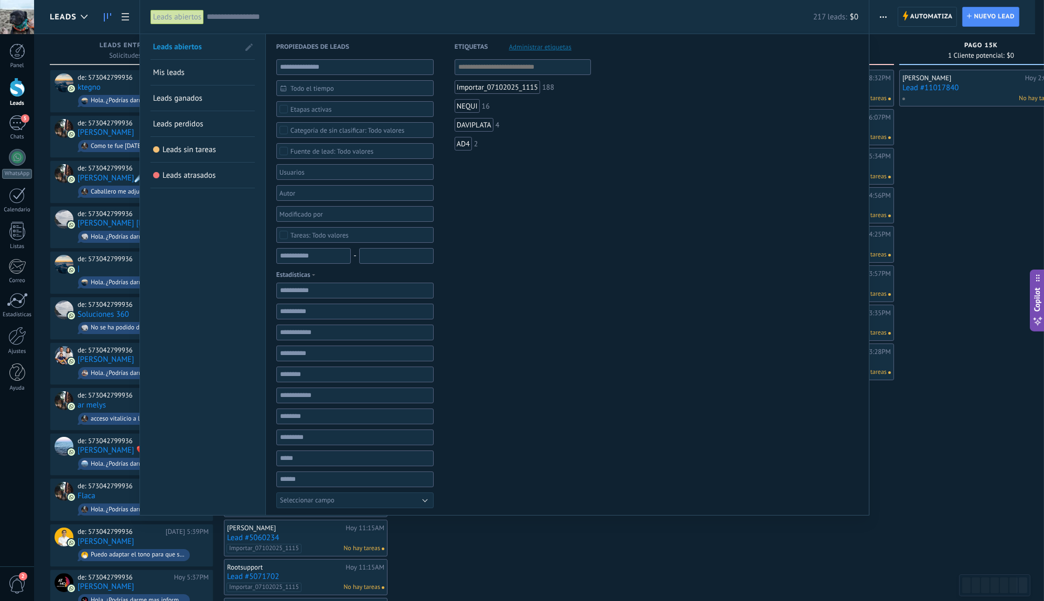
paste input "**********"
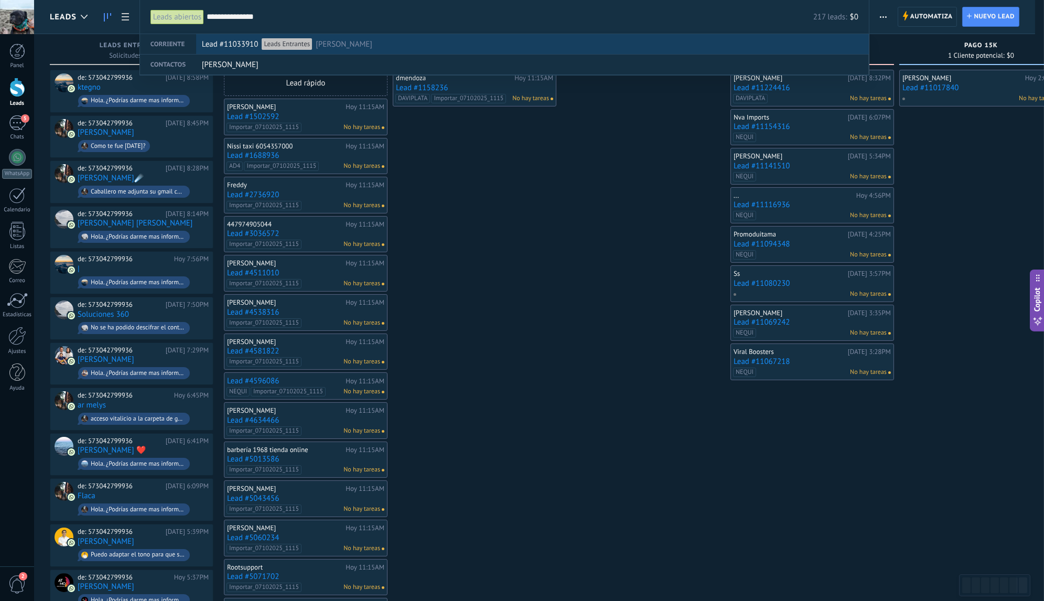
type input "**********"
click at [338, 40] on span "[PERSON_NAME]" at bounding box center [344, 44] width 57 height 19
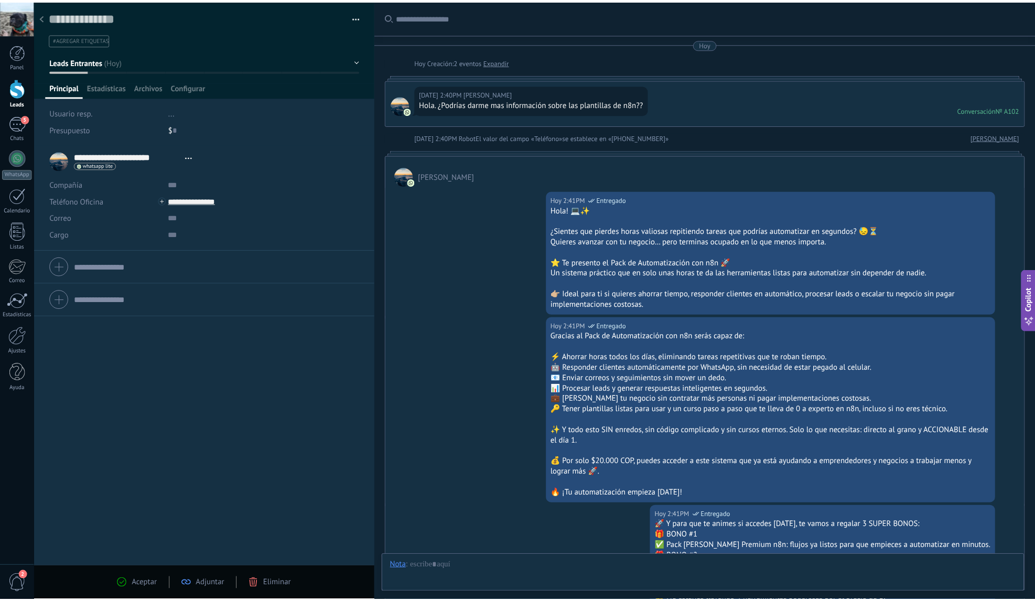
scroll to position [1354, 0]
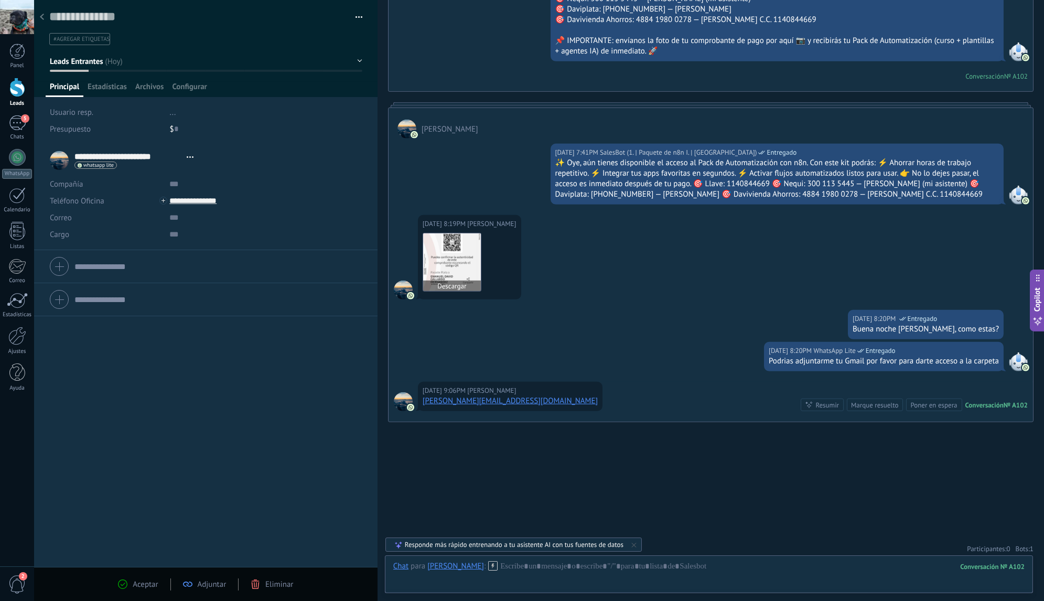
click at [445, 246] on img at bounding box center [452, 262] width 58 height 58
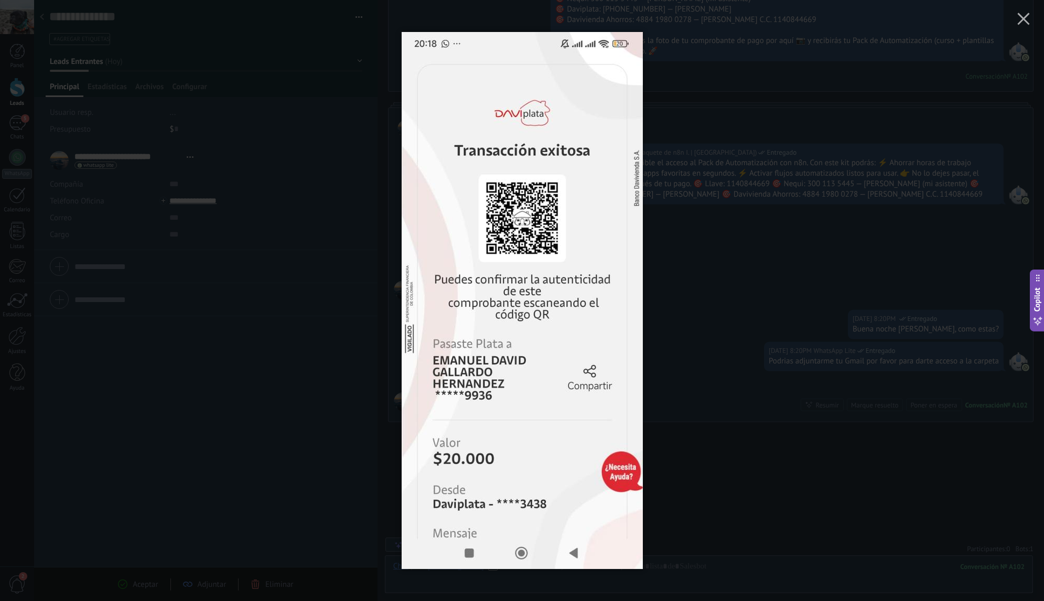
click at [628, 264] on img at bounding box center [521, 300] width 241 height 579
click at [668, 259] on div at bounding box center [522, 300] width 1044 height 601
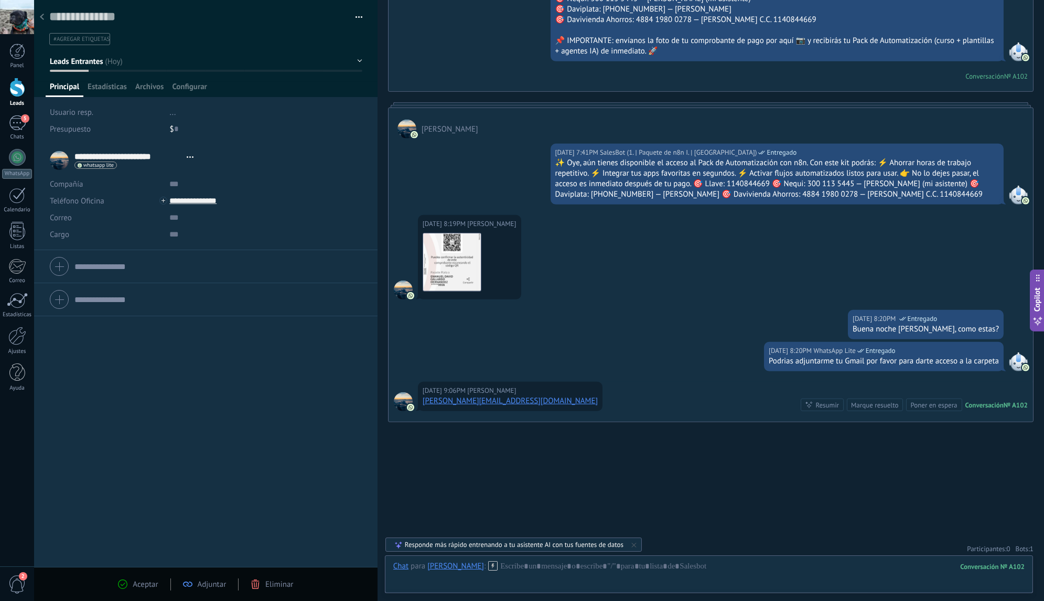
click at [45, 19] on div at bounding box center [42, 17] width 15 height 20
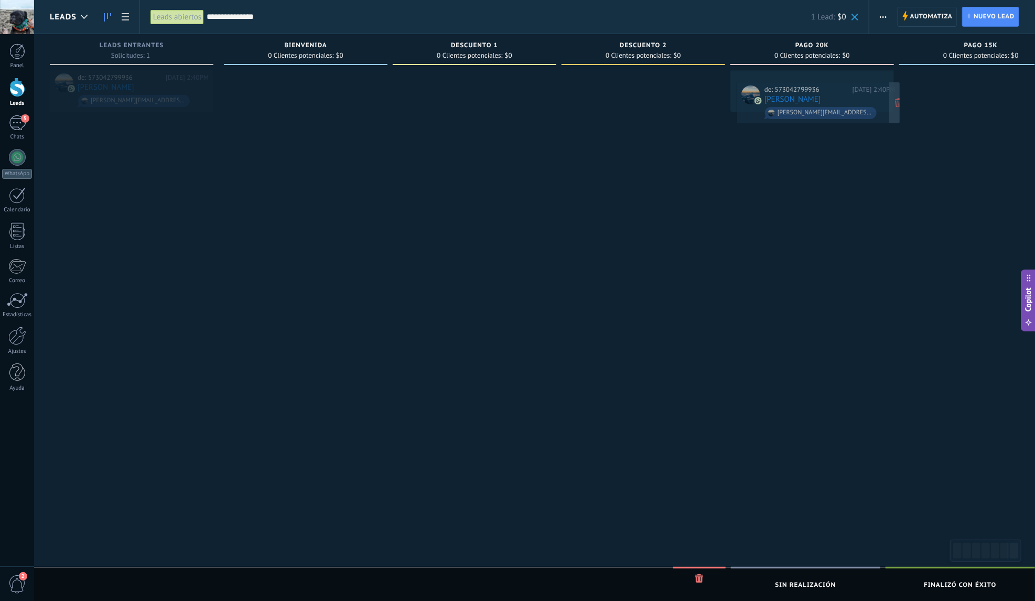
drag, startPoint x: 156, startPoint y: 83, endPoint x: 843, endPoint y: 95, distance: 686.7
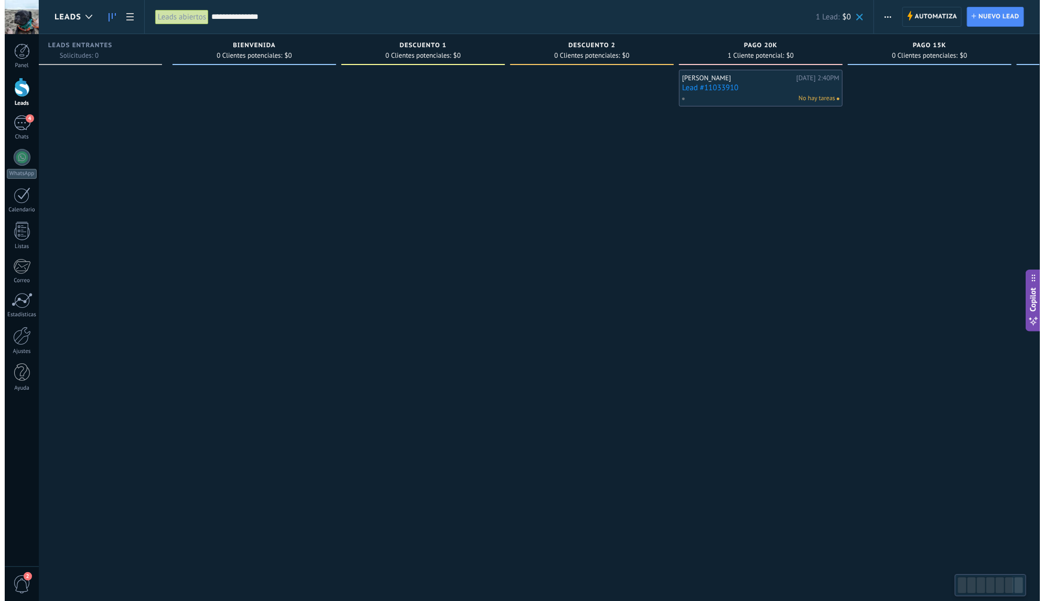
scroll to position [0, 212]
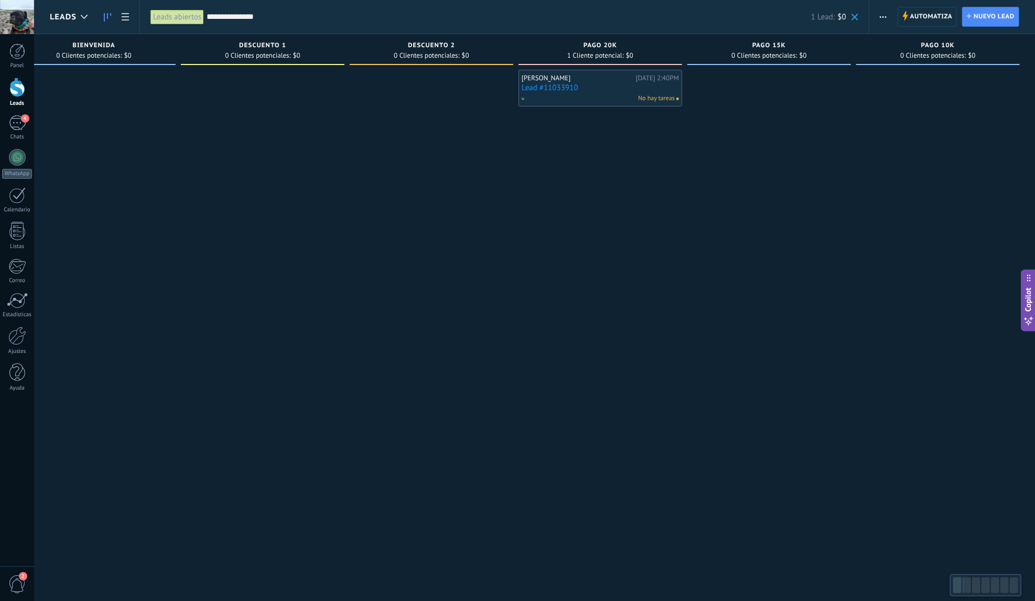
drag, startPoint x: 887, startPoint y: 173, endPoint x: 439, endPoint y: 201, distance: 449.0
click at [439, 201] on div "Leads Entrantes Solicitudes: 0 0 0 0 20 BIENVENIDA 0 Clientes potenciales: $0 D…" at bounding box center [436, 284] width 1197 height 500
click at [627, 86] on link "Lead #11033910" at bounding box center [600, 87] width 157 height 9
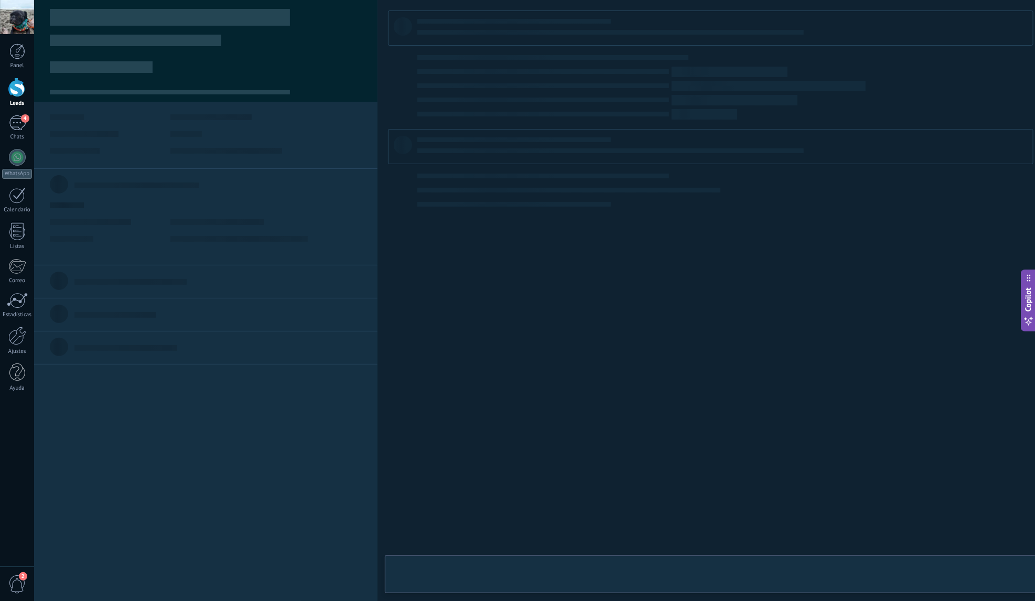
type textarea "**********"
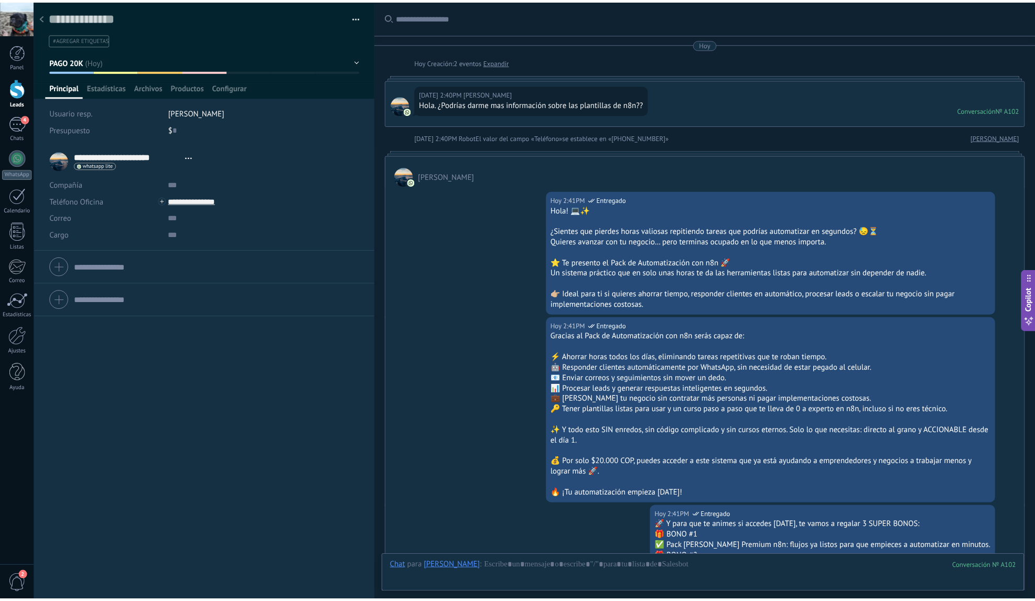
scroll to position [1639, 0]
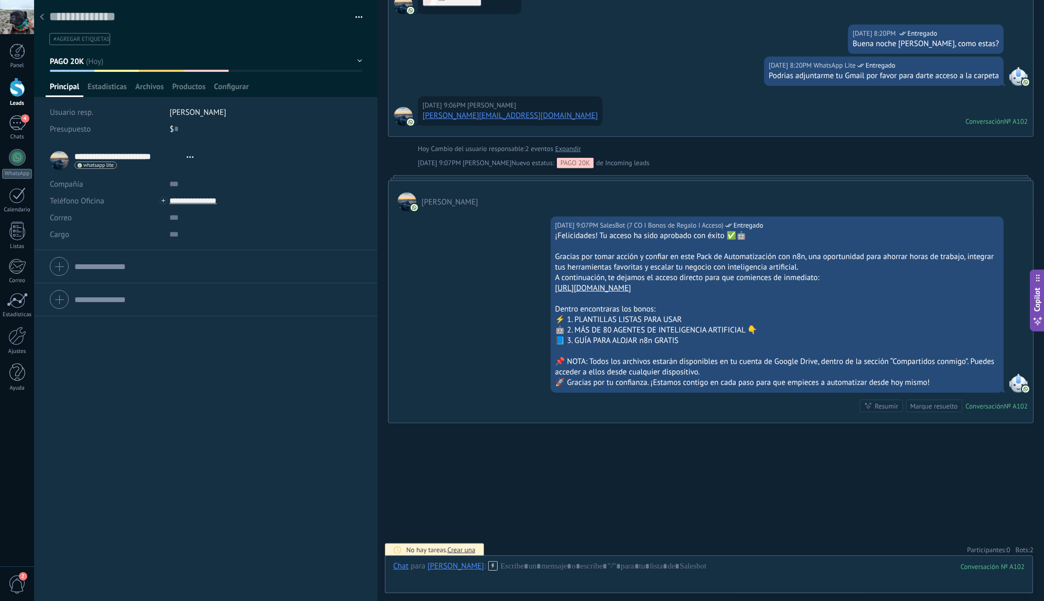
click at [1029, 545] on span "2" at bounding box center [1031, 549] width 4 height 9
click at [1019, 526] on icon at bounding box center [1021, 529] width 8 height 8
click at [1021, 525] on use at bounding box center [1021, 529] width 8 height 8
click at [37, 21] on div at bounding box center [42, 17] width 15 height 20
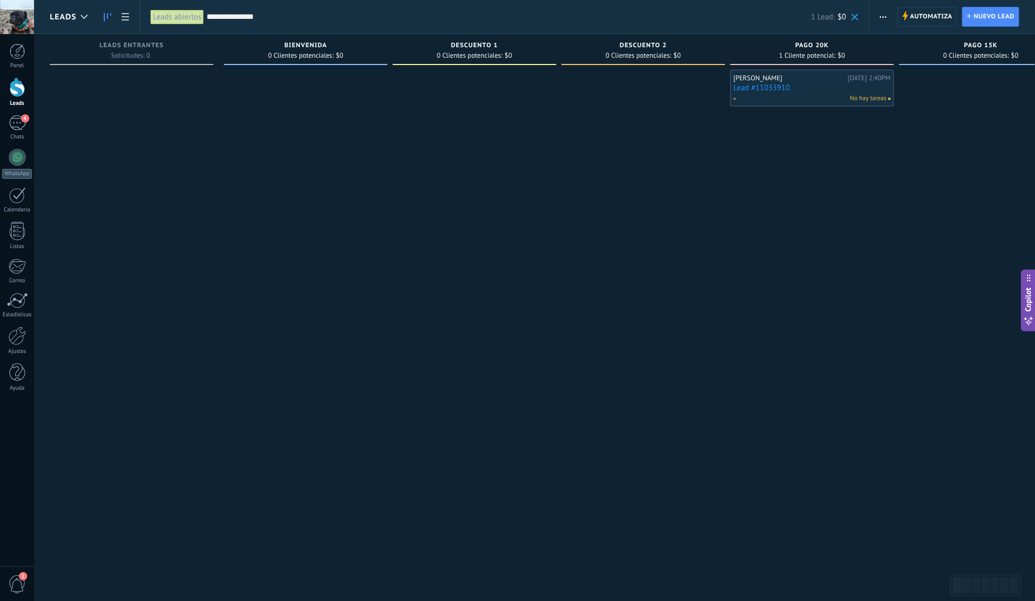
click at [857, 20] on span at bounding box center [854, 17] width 7 height 7
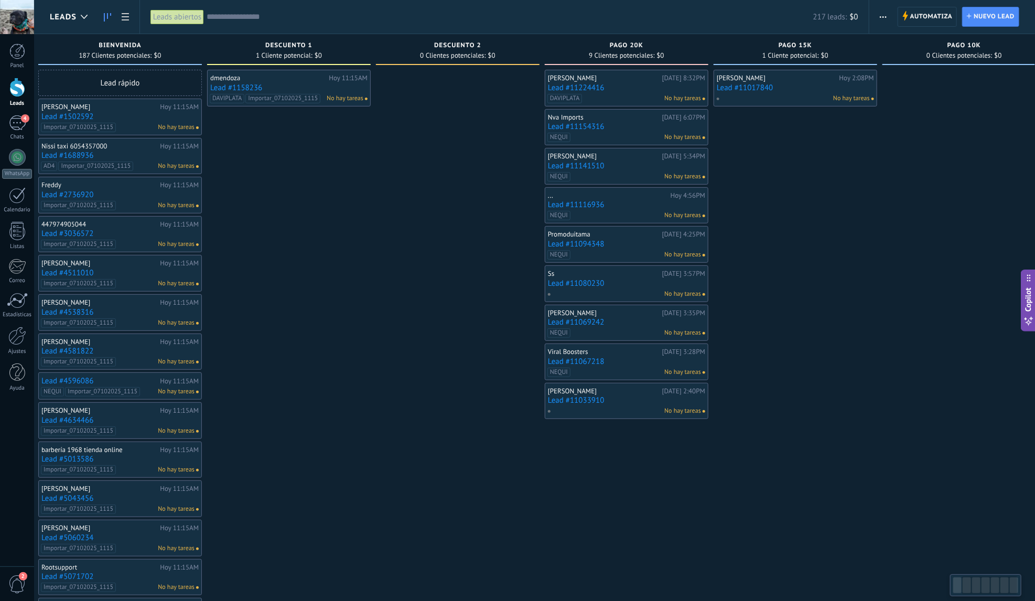
scroll to position [0, 212]
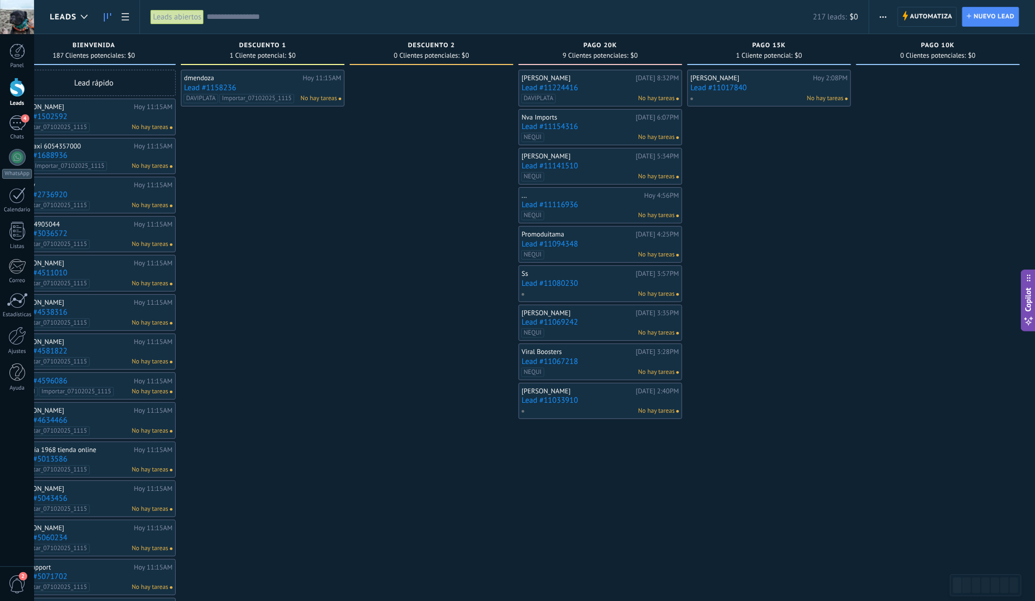
drag, startPoint x: 1009, startPoint y: 156, endPoint x: 665, endPoint y: 181, distance: 345.3
click at [665, 181] on div "Leads Entrantes Solicitudes: 19 0 0 0 19 0 0 0 19 de: 573042799936 Hoy 8:58PM k…" at bounding box center [436, 481] width 1197 height 895
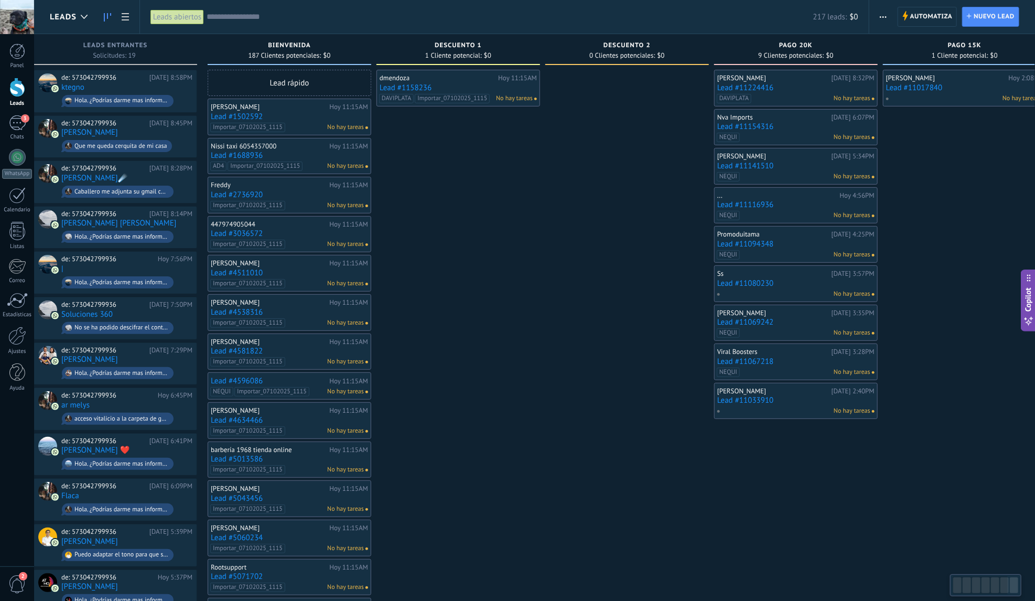
scroll to position [0, 0]
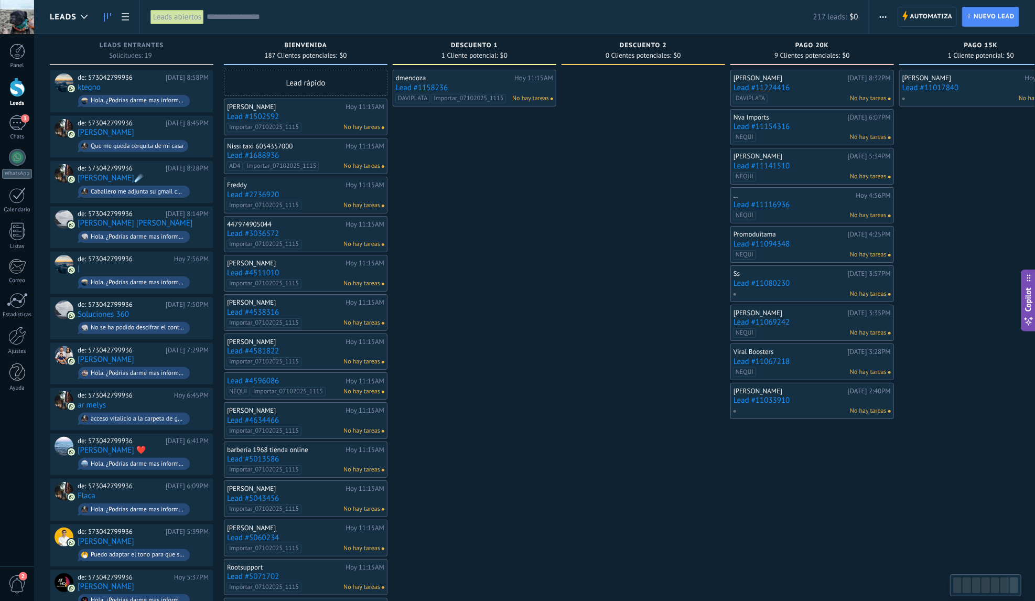
drag, startPoint x: 377, startPoint y: 165, endPoint x: 638, endPoint y: 170, distance: 261.6
click at [638, 170] on div at bounding box center [643, 500] width 164 height 860
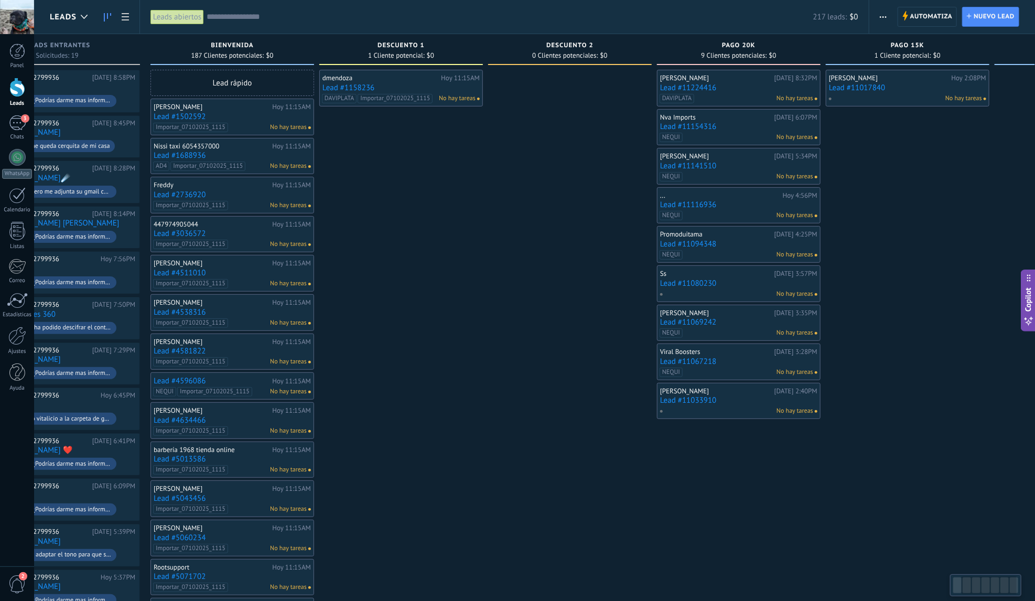
scroll to position [0, 212]
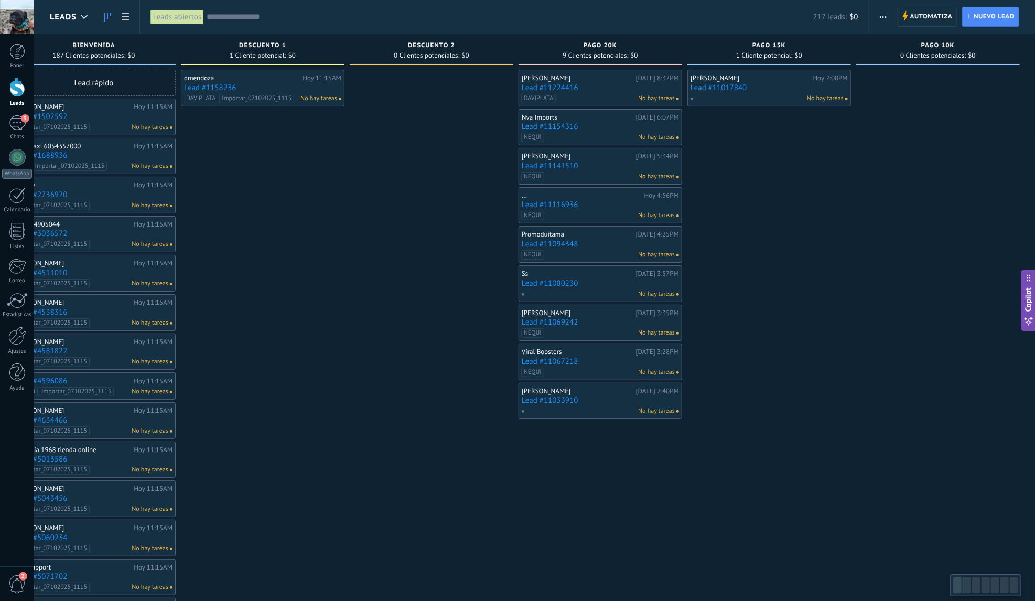
drag, startPoint x: 590, startPoint y: 171, endPoint x: 253, endPoint y: 178, distance: 336.6
click at [253, 178] on div "Leads Entrantes Solicitudes: 19 0 0 0 19 0 0 0 19 de: 573042799936 Hoy 8:58PM k…" at bounding box center [436, 481] width 1197 height 895
click at [882, 18] on span "button" at bounding box center [883, 17] width 7 height 20
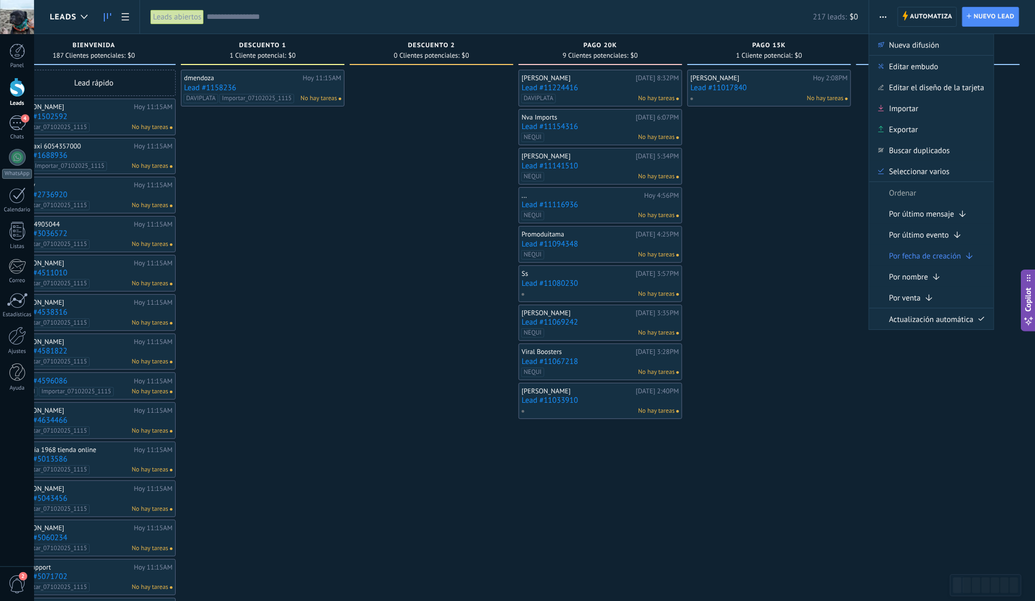
click at [886, 18] on span "button" at bounding box center [883, 17] width 7 height 20
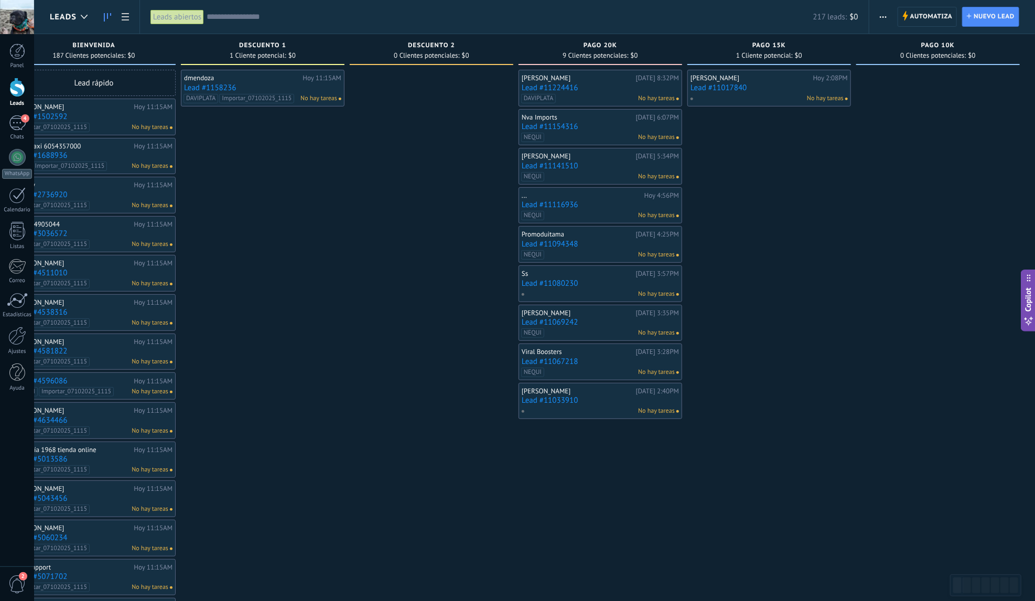
click at [886, 18] on span "button" at bounding box center [883, 17] width 7 height 20
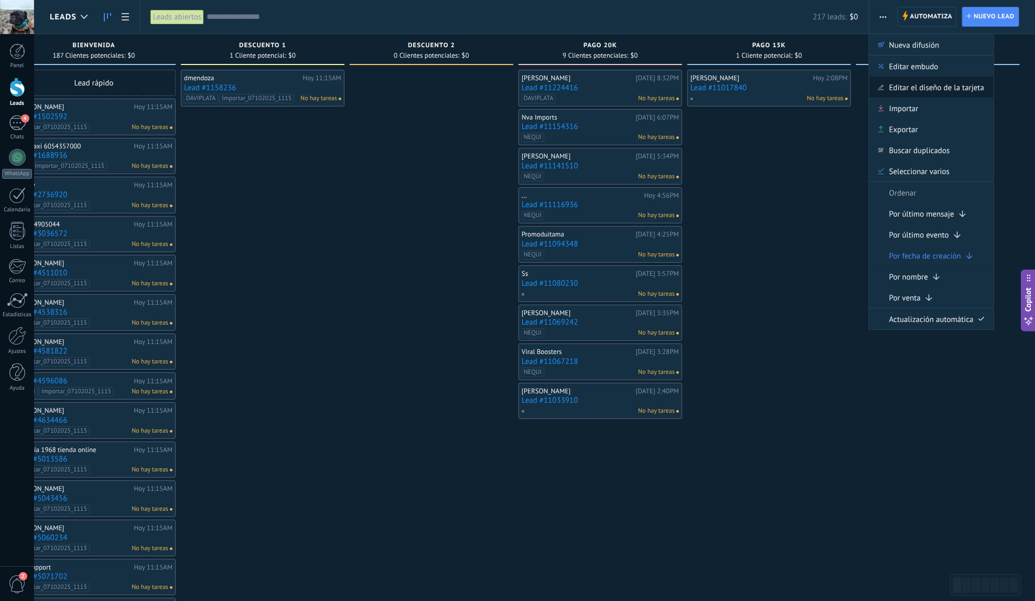
click at [900, 90] on span "Editar el diseño de la tarjeta" at bounding box center [936, 87] width 95 height 21
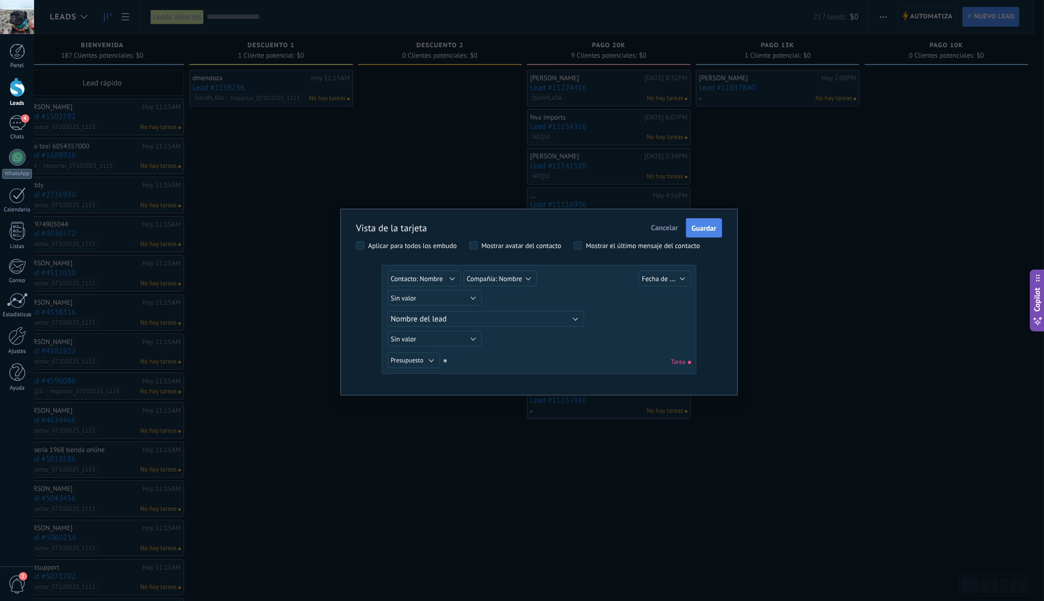
click at [700, 226] on span "Guardar" at bounding box center [703, 227] width 25 height 7
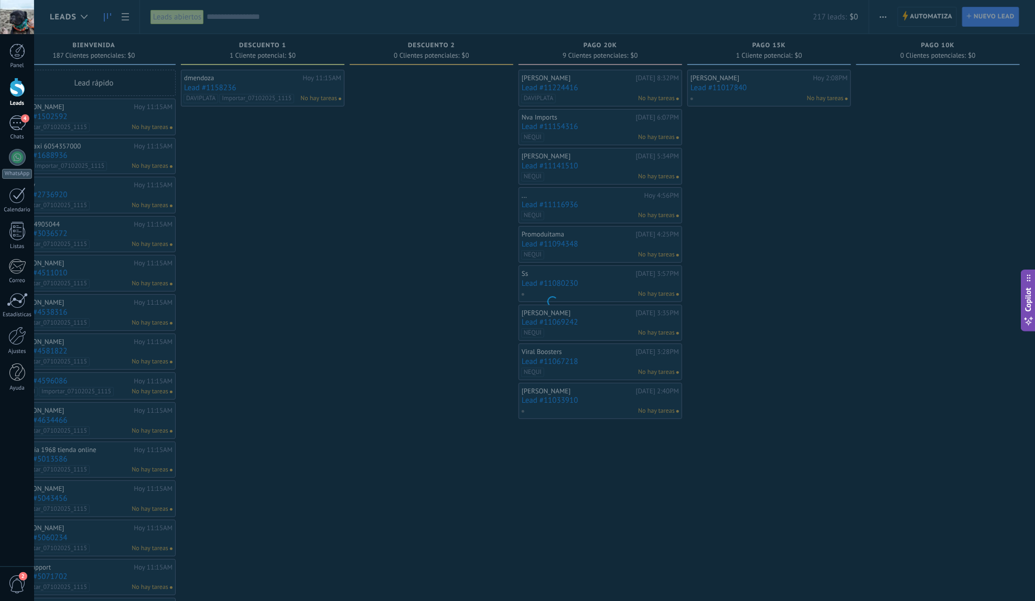
scroll to position [0, 203]
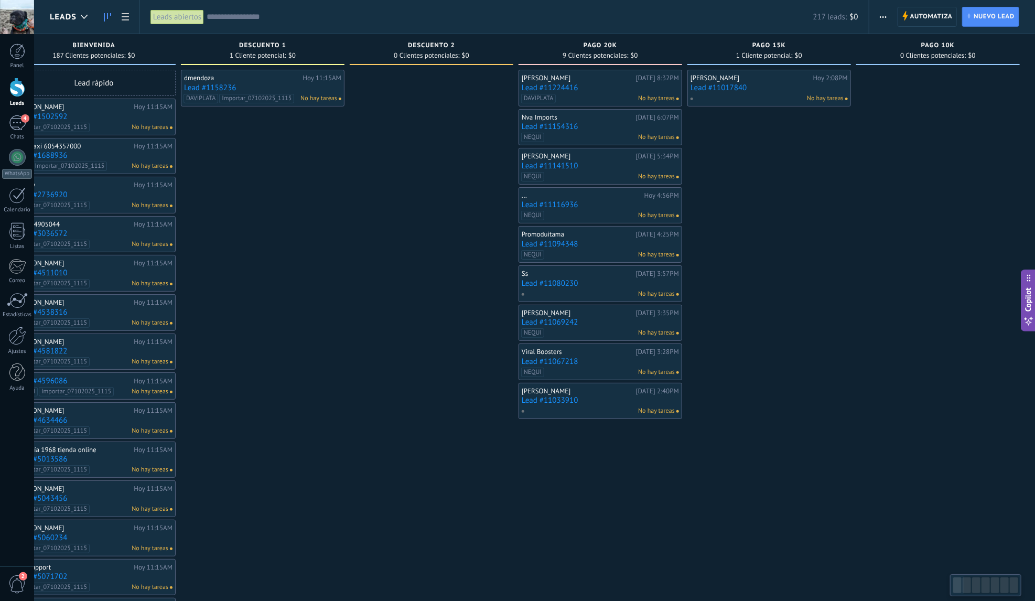
drag, startPoint x: 546, startPoint y: 230, endPoint x: 264, endPoint y: 227, distance: 282.0
click at [265, 228] on div "dmendoza Hoy 11:15AM Lead #1158236 DAVIPLATA Importar_07102025_1115 No hay tare…" at bounding box center [263, 500] width 164 height 860
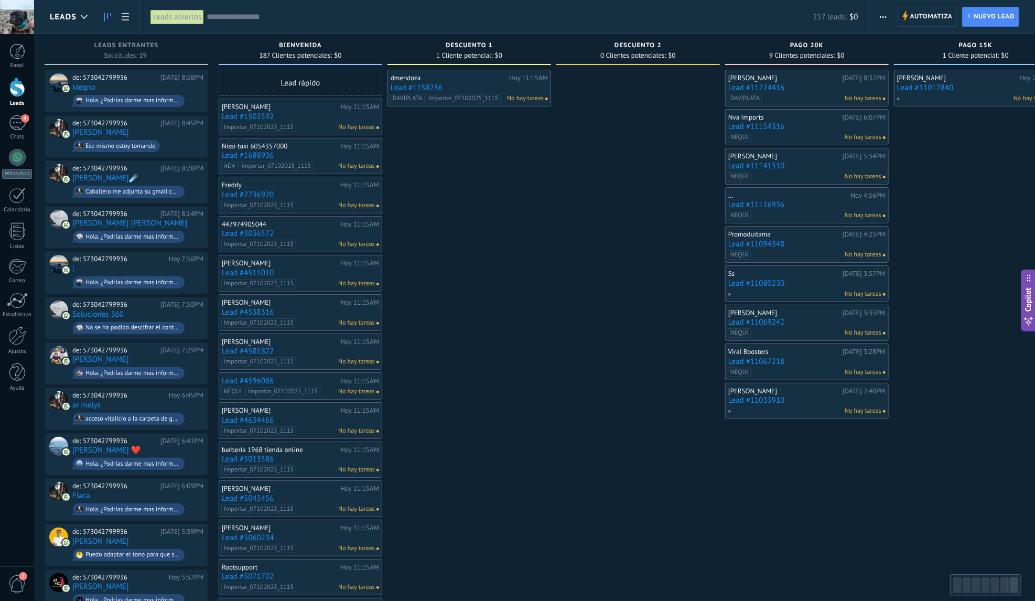
scroll to position [0, 0]
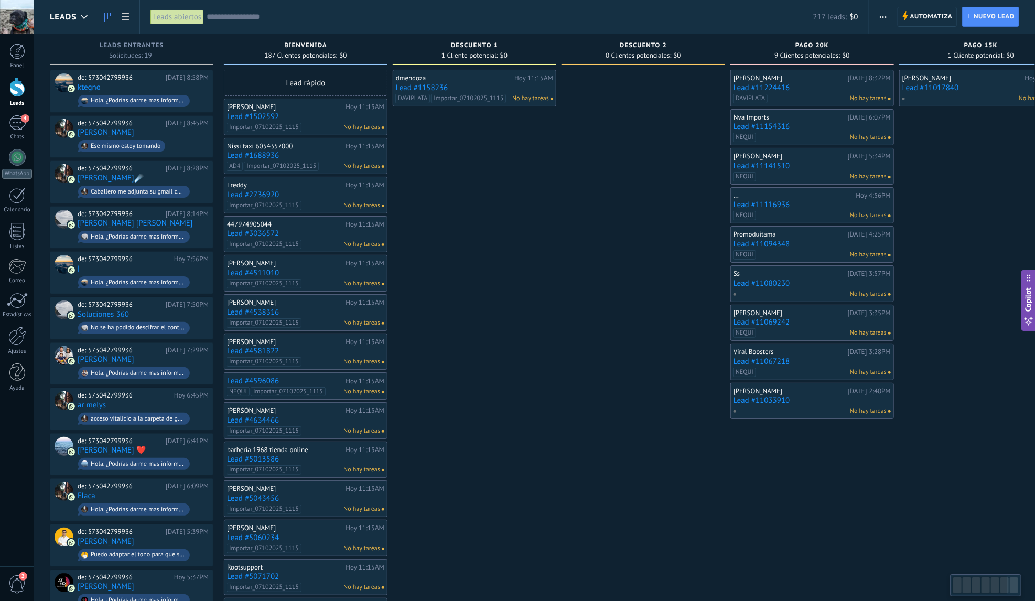
drag, startPoint x: 296, startPoint y: 218, endPoint x: 756, endPoint y: 209, distance: 459.8
click at [751, 212] on div "Leads Entrantes Solicitudes: 19 0 0 0 19 0 0 0 19 de: 573042799936 Hoy 8:58PM k…" at bounding box center [648, 481] width 1197 height 895
click at [19, 336] on div at bounding box center [17, 336] width 18 height 18
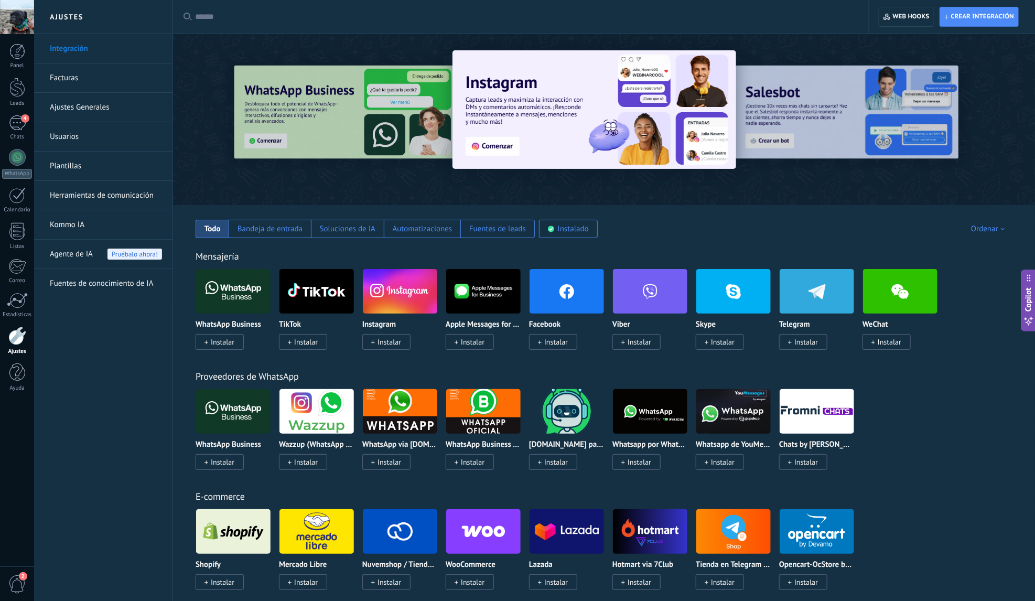
click at [113, 191] on link "Herramientas de comunicación" at bounding box center [106, 195] width 112 height 29
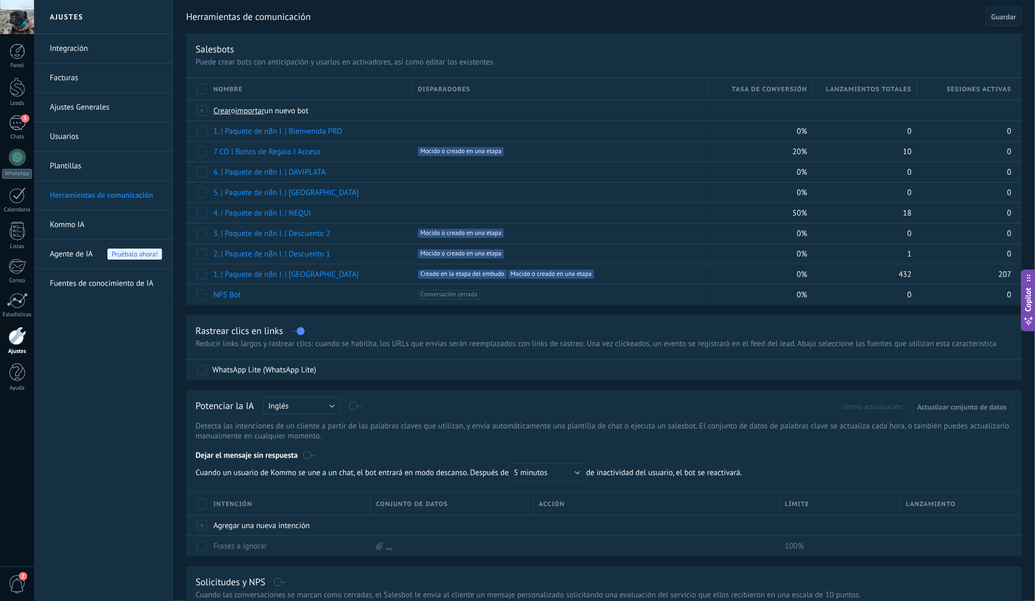
click at [73, 50] on link "Integración" at bounding box center [106, 48] width 112 height 29
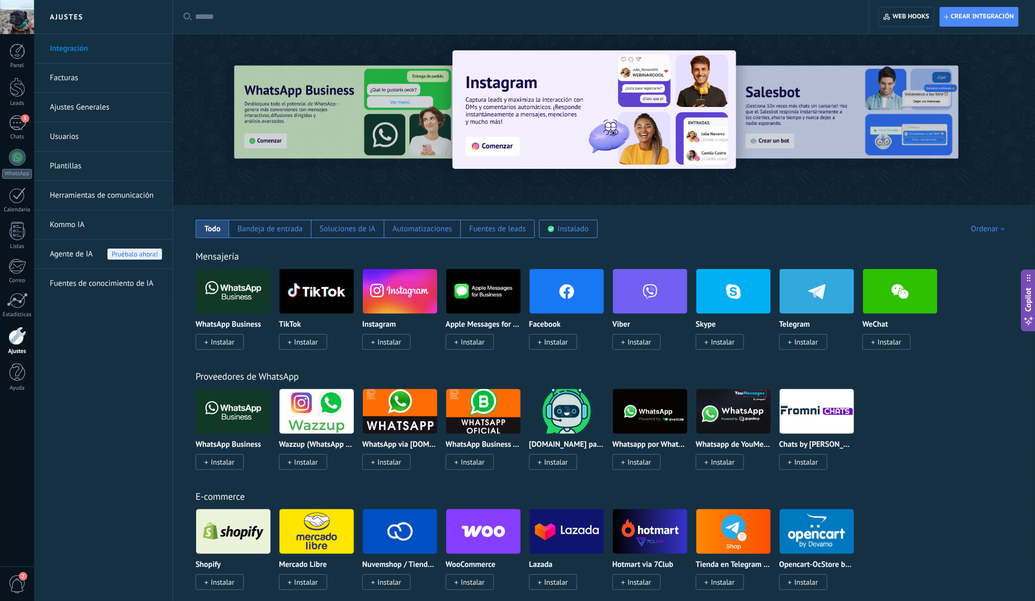
click at [73, 77] on link "Facturas" at bounding box center [106, 77] width 112 height 29
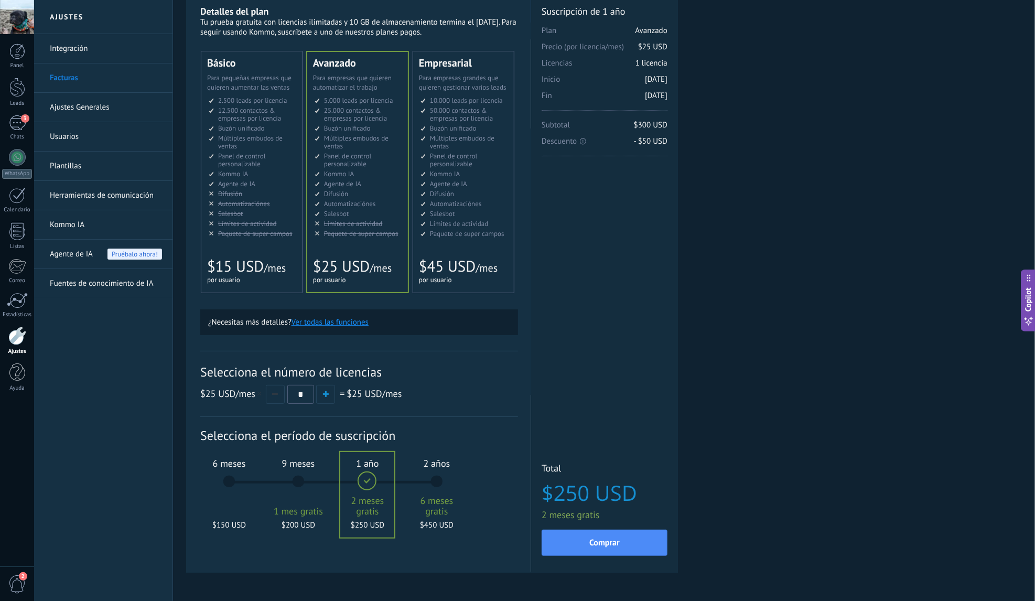
scroll to position [17, 0]
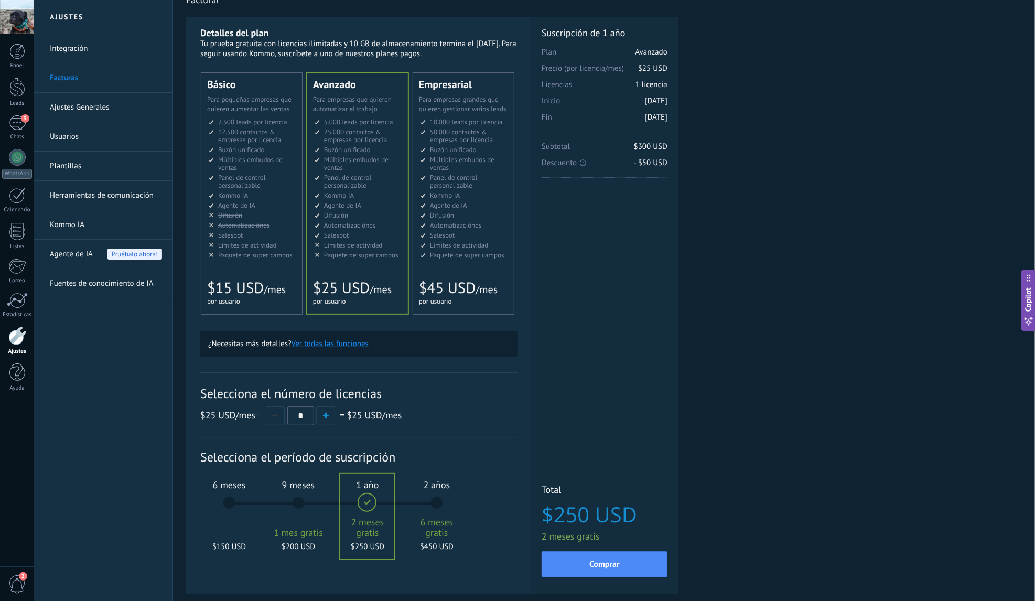
click at [232, 499] on div "6 meses $150 USD" at bounding box center [229, 508] width 57 height 74
click at [297, 501] on div "9 meses 1 mes gratis $200 USD" at bounding box center [298, 508] width 57 height 74
click at [374, 497] on div "1 año 2 meses gratis $250 USD" at bounding box center [367, 508] width 57 height 74
click at [423, 498] on div "2 años 6 meses gratis $450 USD" at bounding box center [436, 508] width 57 height 74
click at [242, 500] on div "6 meses $150 USD" at bounding box center [229, 508] width 57 height 74
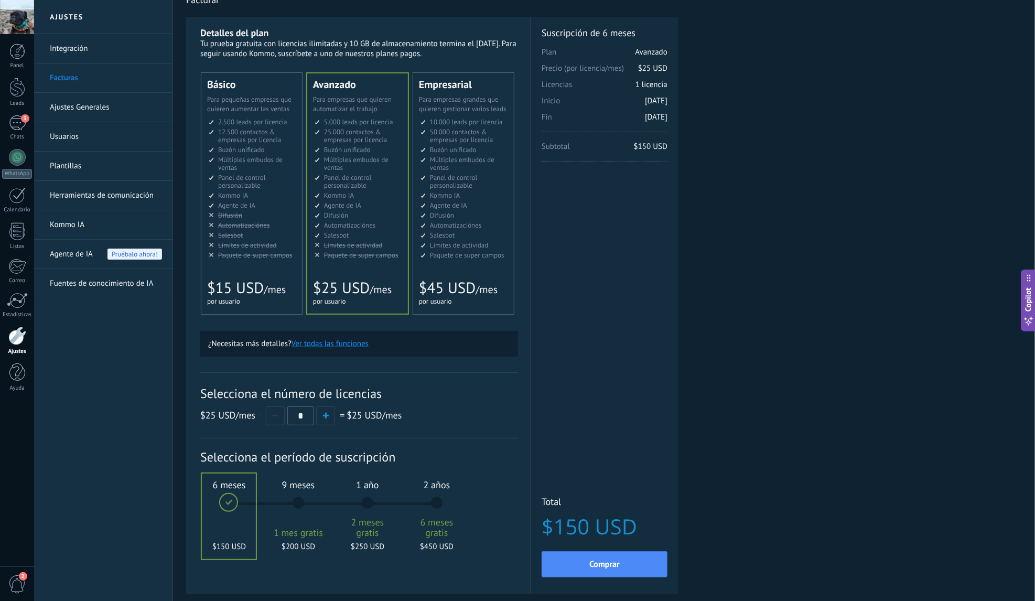
click at [360, 503] on div "1 año 2 meses gratis $250 USD" at bounding box center [367, 508] width 57 height 74
click at [243, 503] on div "6 meses $150 USD" at bounding box center [229, 508] width 57 height 74
click at [300, 498] on div "9 meses 1 mes gratis $200 USD" at bounding box center [298, 508] width 57 height 74
click at [364, 499] on div "1 año 2 meses gratis $250 USD" at bounding box center [367, 508] width 57 height 74
click at [241, 507] on div "6 meses $150 USD" at bounding box center [229, 508] width 57 height 74
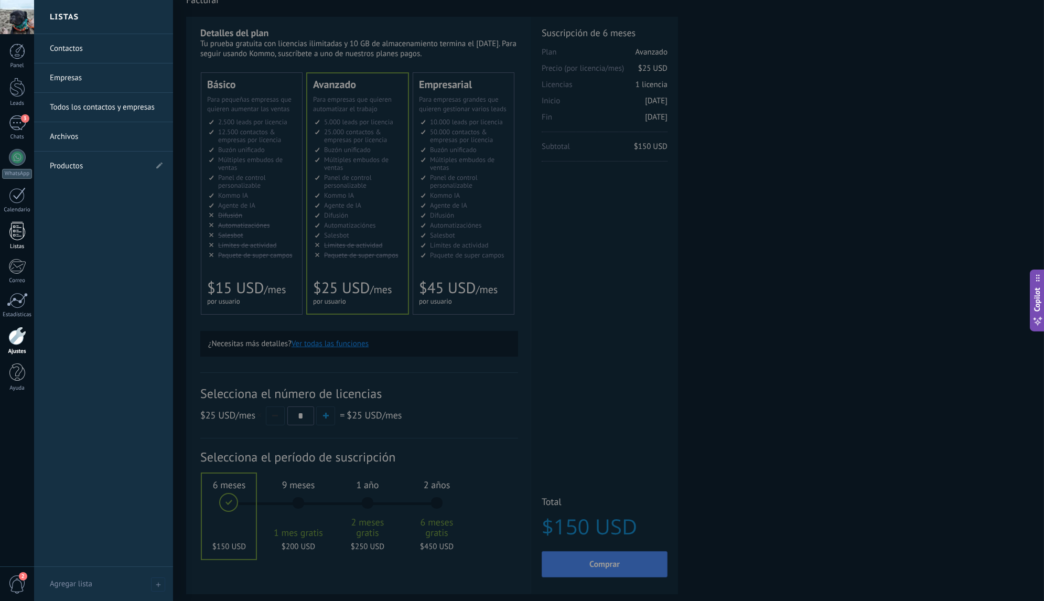
click at [20, 235] on div at bounding box center [17, 231] width 16 height 18
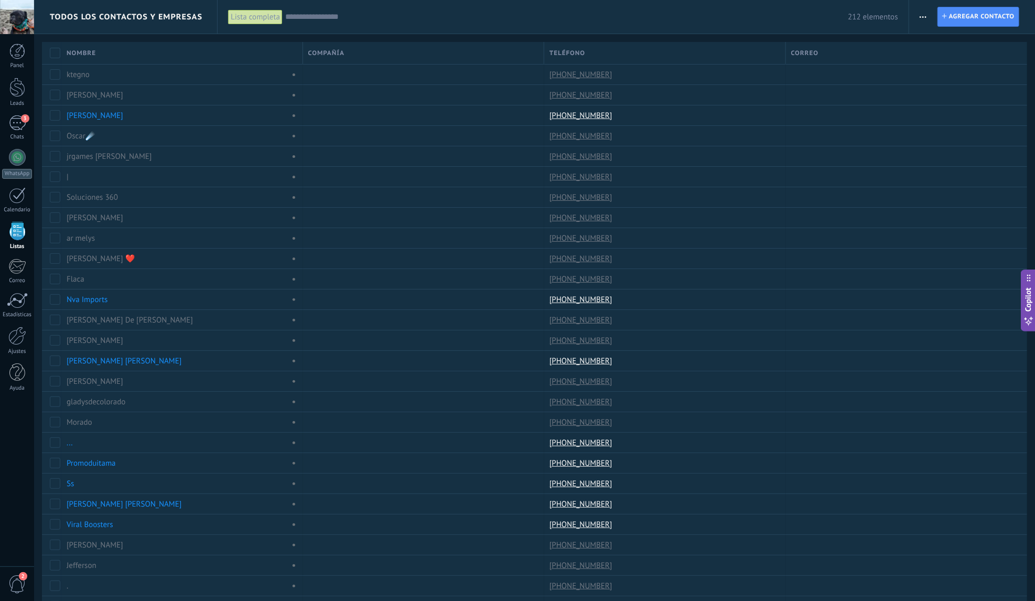
click at [251, 16] on div "Lista completa" at bounding box center [255, 16] width 55 height 15
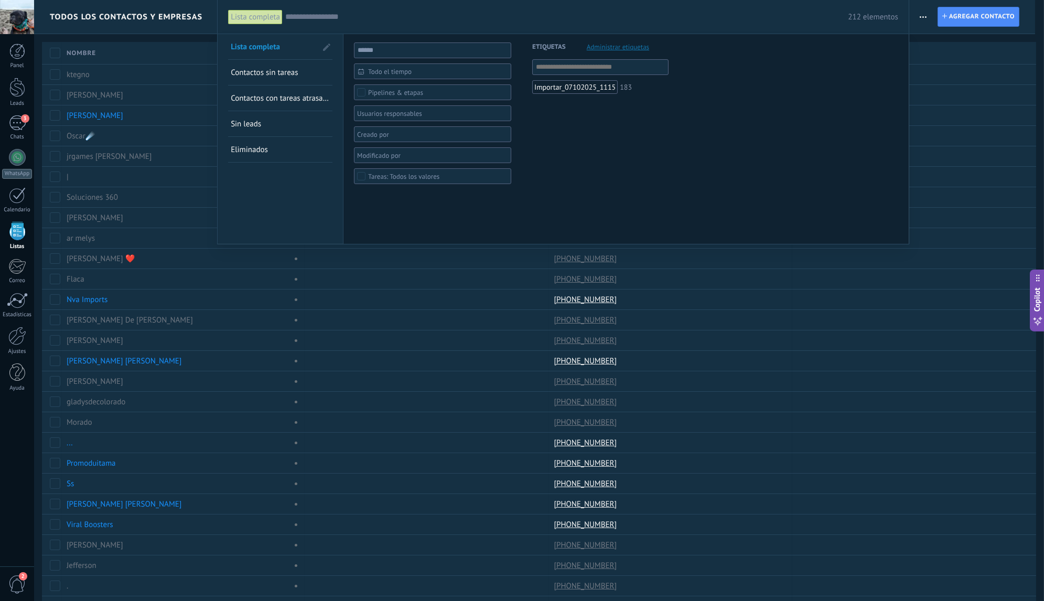
click at [324, 50] on span at bounding box center [326, 47] width 7 height 7
click at [325, 50] on span at bounding box center [325, 47] width 9 height 7
click at [325, 50] on span at bounding box center [326, 47] width 7 height 7
click at [283, 45] on link "Lista completa" at bounding box center [274, 46] width 86 height 25
click at [323, 47] on span at bounding box center [325, 47] width 9 height 7
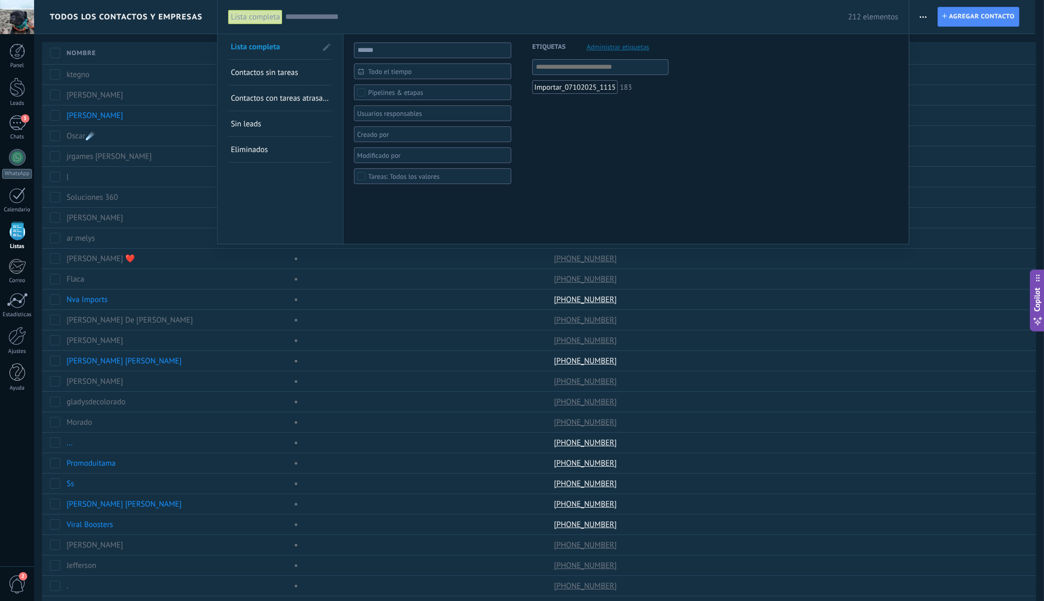
click at [275, 48] on span "Lista completa" at bounding box center [255, 47] width 49 height 10
click at [370, 50] on input "text" at bounding box center [432, 50] width 157 height 16
type input "*"
type input "**********"
click at [379, 230] on span "Aplicar" at bounding box center [376, 227] width 22 height 7
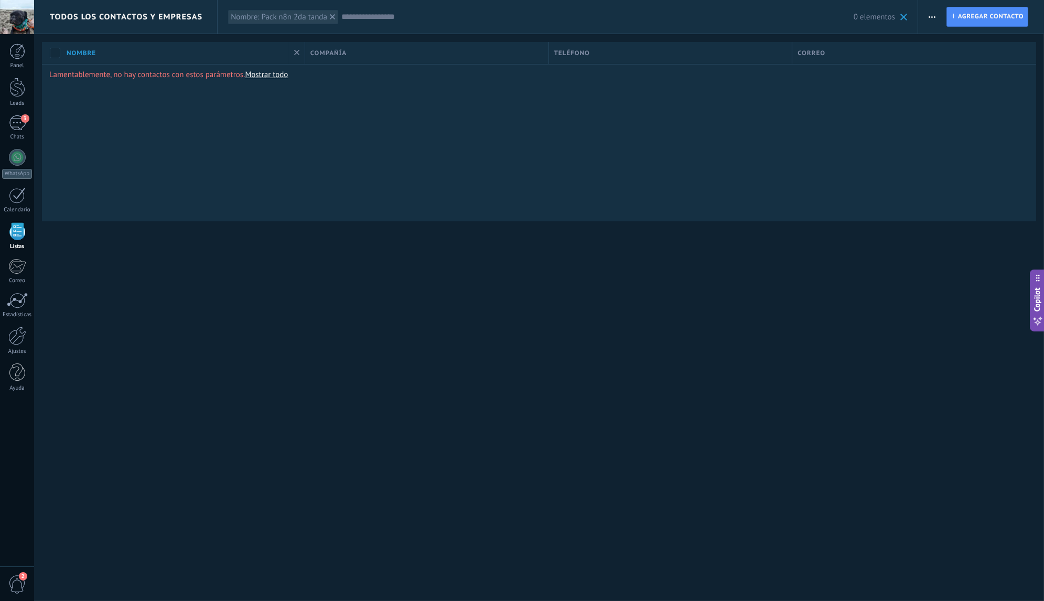
click at [312, 17] on div "Nombre: Pack n8n 2da tanda" at bounding box center [279, 17] width 96 height 10
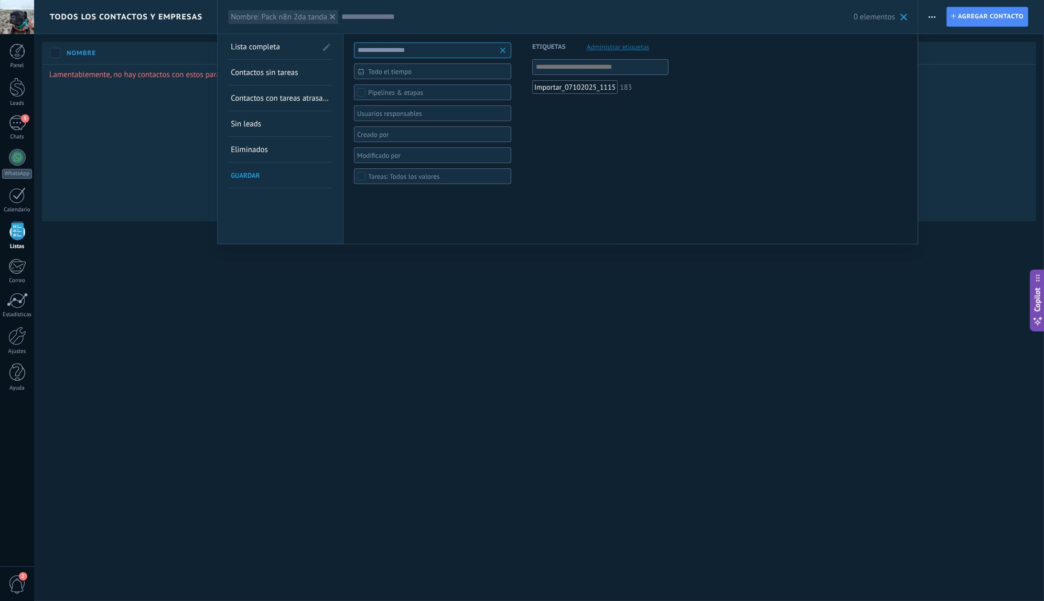
click at [332, 17] on icon at bounding box center [332, 16] width 5 height 5
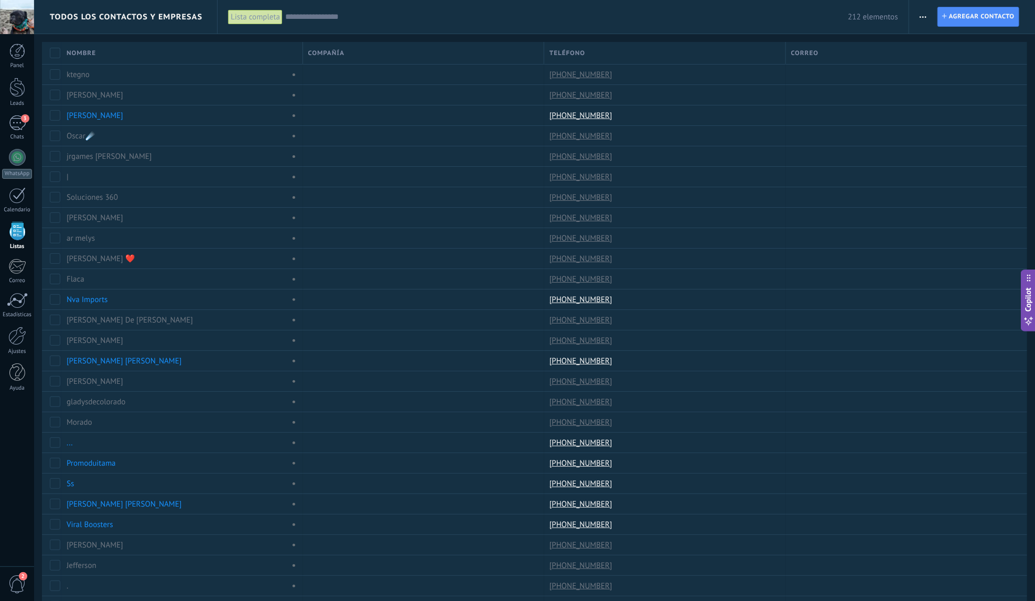
click at [263, 16] on div "Lista completa" at bounding box center [255, 16] width 55 height 15
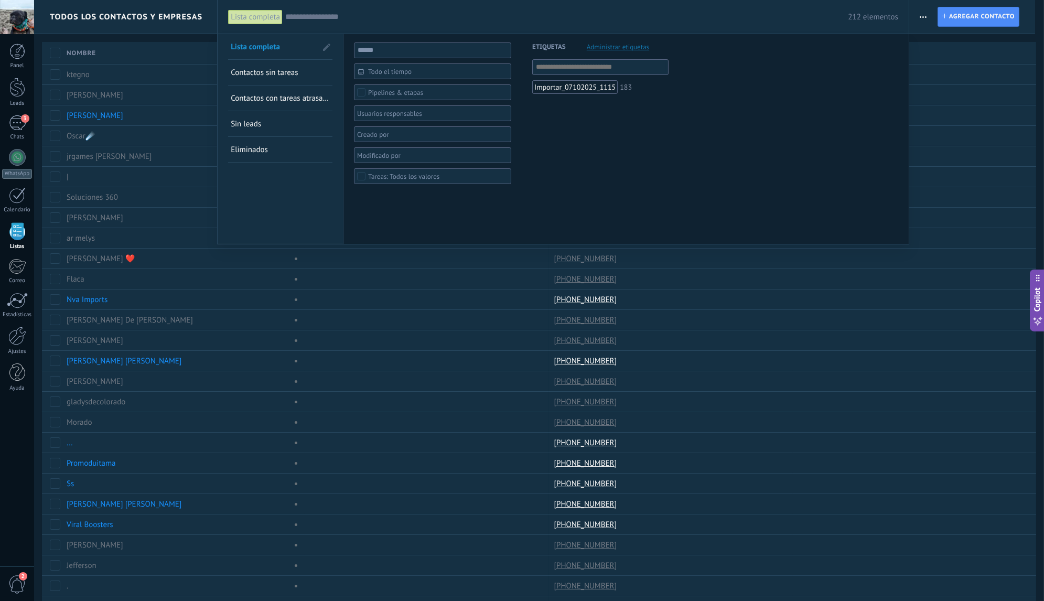
click at [922, 45] on div at bounding box center [522, 300] width 1044 height 601
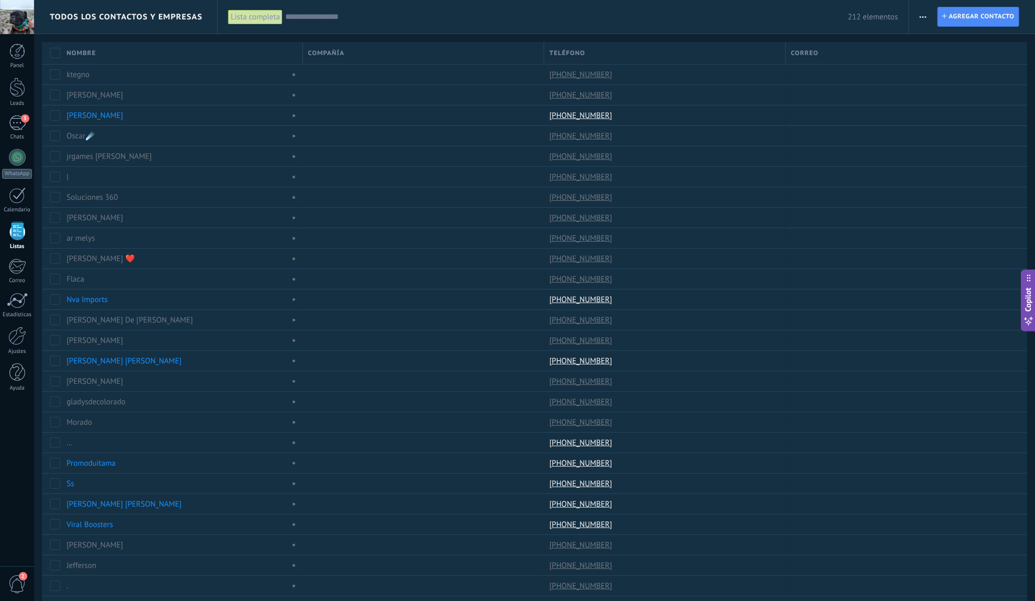
click at [148, 15] on span "Todos los contactos y empresas" at bounding box center [126, 17] width 153 height 10
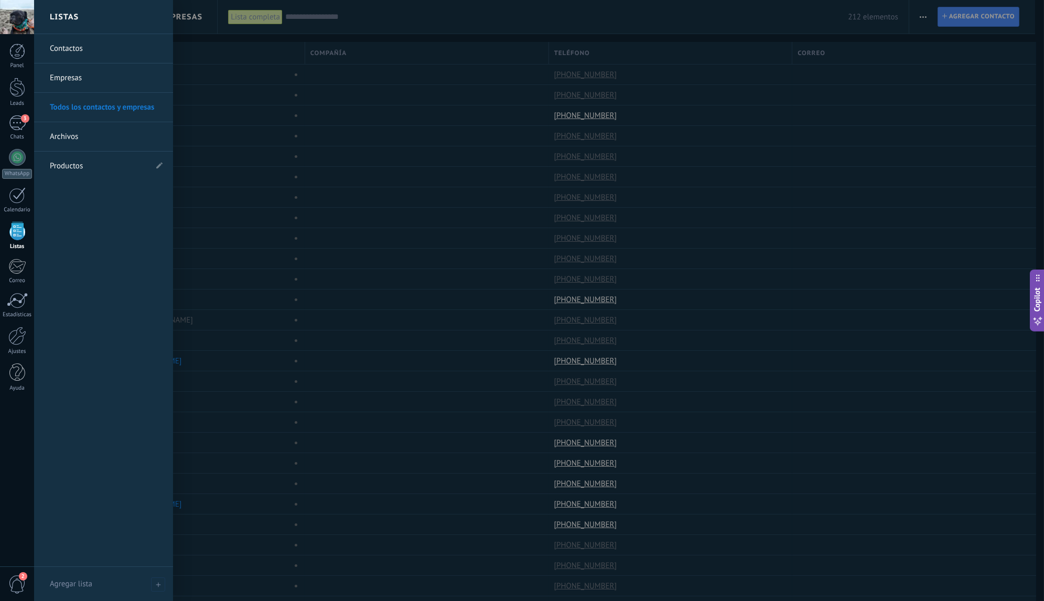
click at [72, 136] on link "Archivos" at bounding box center [106, 136] width 113 height 29
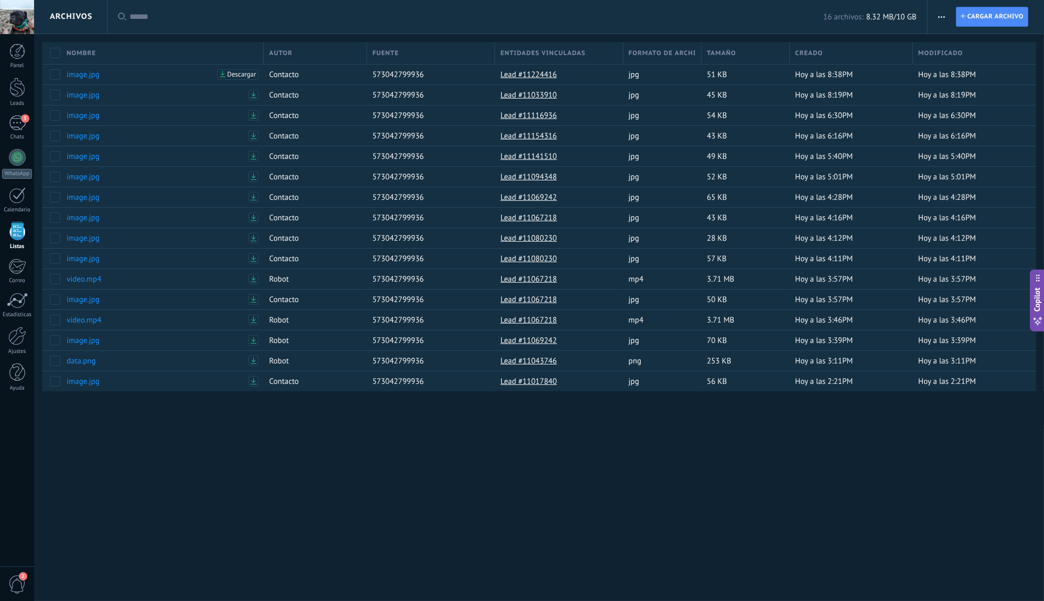
click at [77, 20] on div "Archivos" at bounding box center [71, 17] width 42 height 34
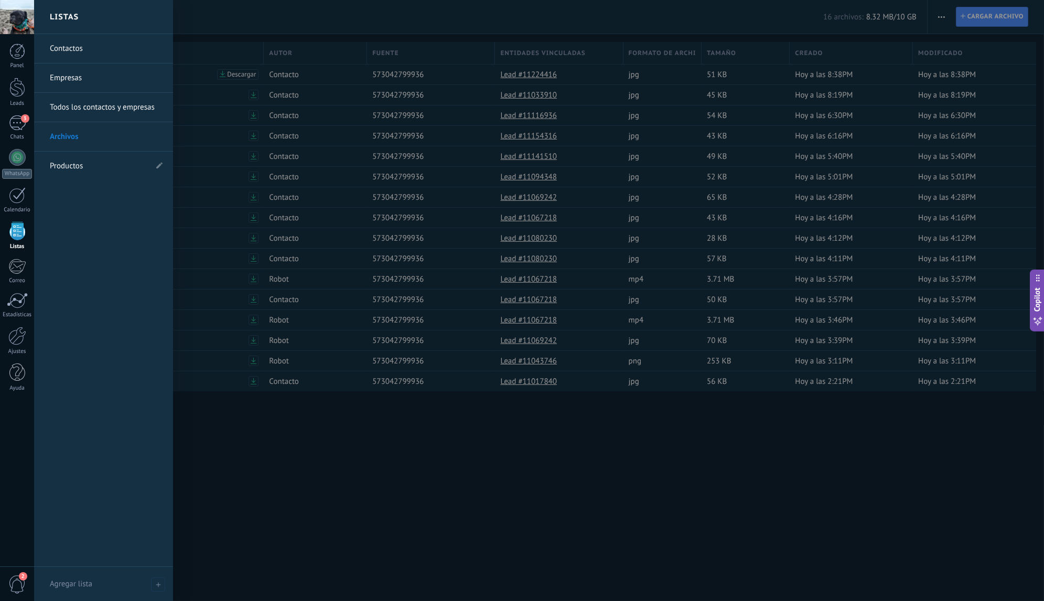
click at [81, 167] on link "Productos" at bounding box center [98, 165] width 97 height 29
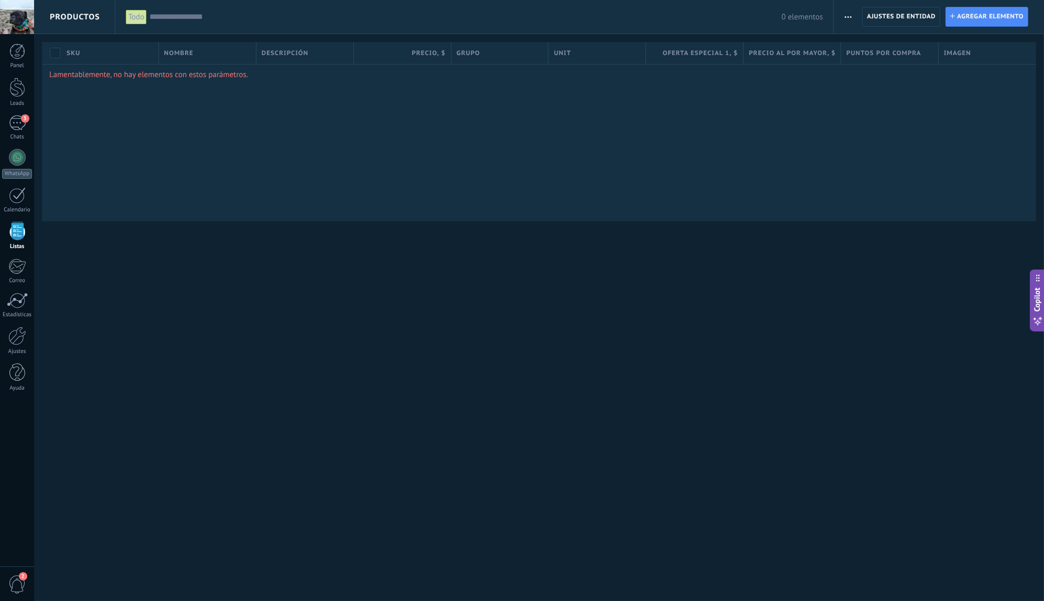
click at [187, 75] on p "Lamentablemente, no hay elementos con estos parámetros." at bounding box center [538, 75] width 979 height 10
click at [183, 63] on div "Nombre" at bounding box center [207, 53] width 97 height 22
click at [94, 21] on div at bounding box center [522, 17] width 1044 height 34
click at [81, 19] on span "Productos" at bounding box center [75, 17] width 50 height 34
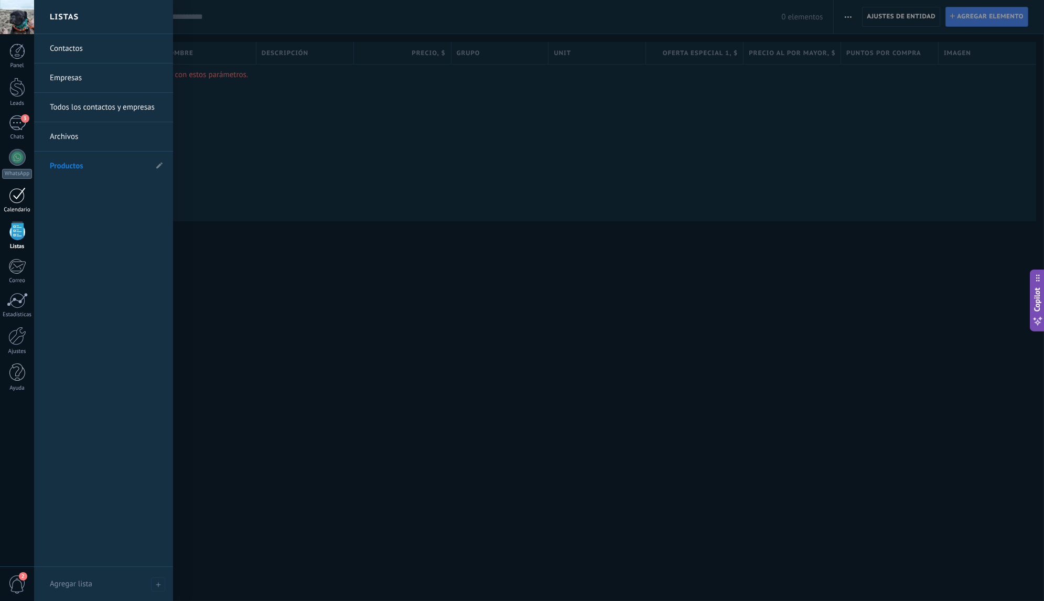
click at [16, 204] on link "Calendario" at bounding box center [17, 200] width 34 height 26
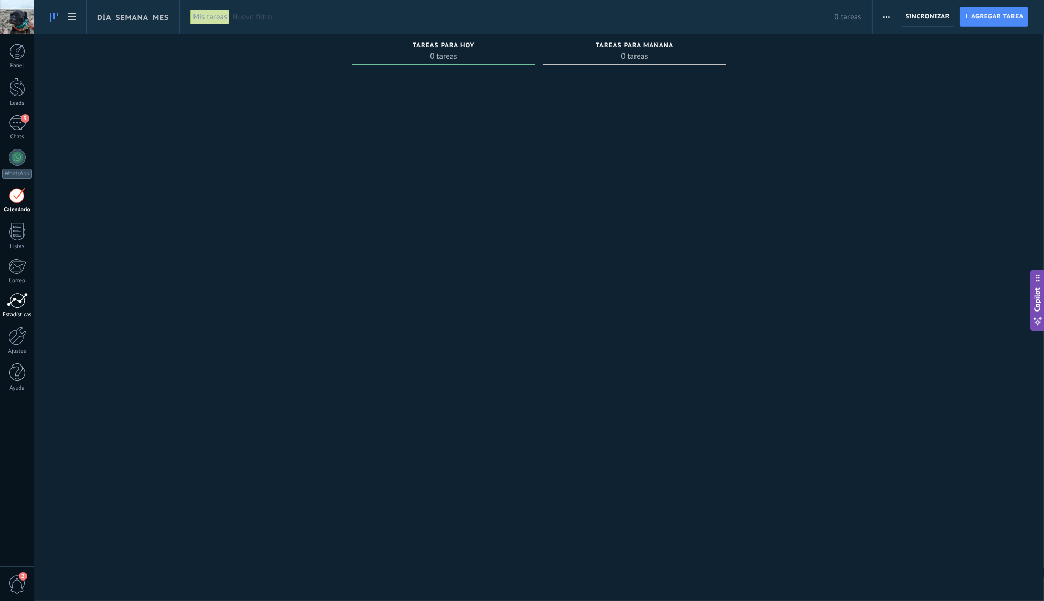
click at [15, 303] on div at bounding box center [17, 300] width 21 height 16
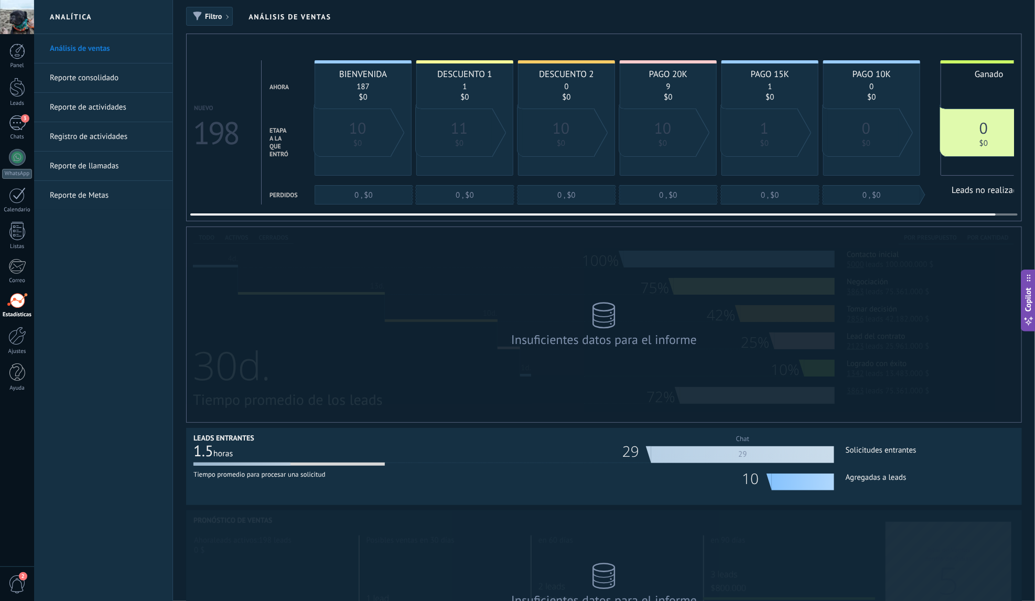
click at [451, 84] on div "1" at bounding box center [464, 87] width 85 height 10
click at [463, 94] on link "$0" at bounding box center [464, 97] width 8 height 10
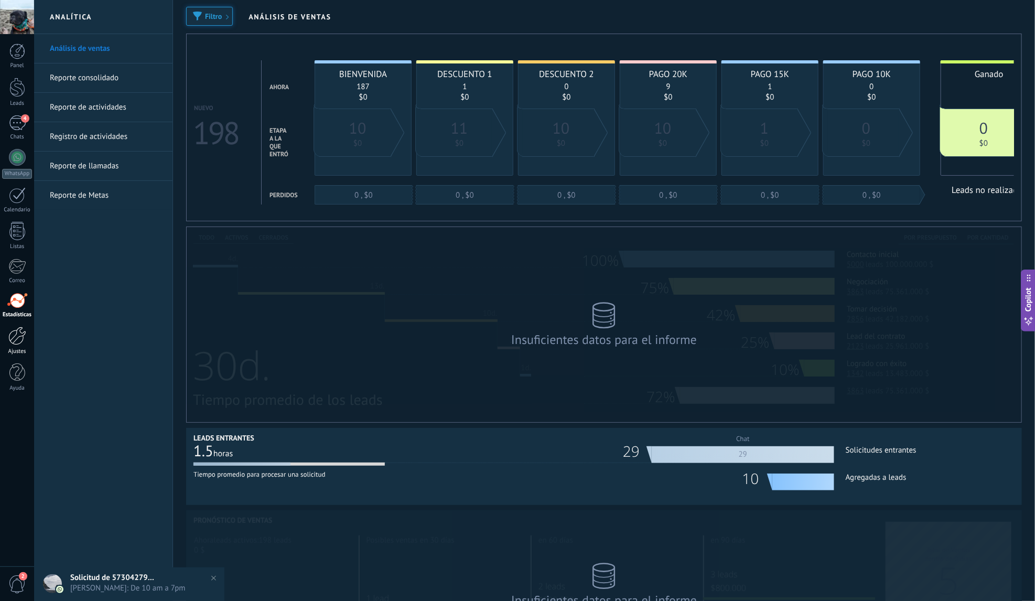
click at [16, 340] on div at bounding box center [17, 336] width 18 height 18
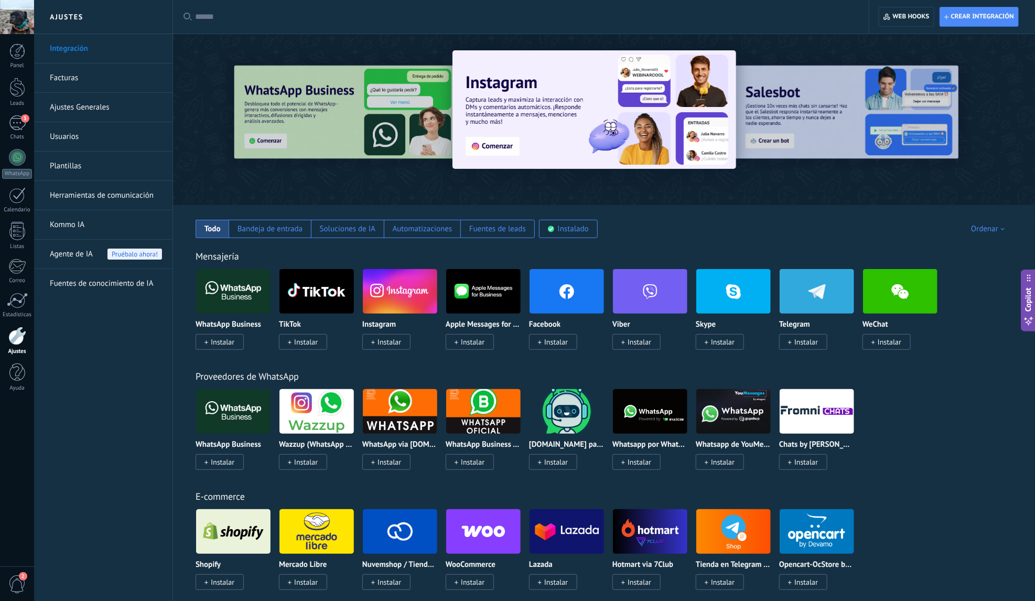
click at [74, 164] on link "Plantillas" at bounding box center [106, 165] width 112 height 29
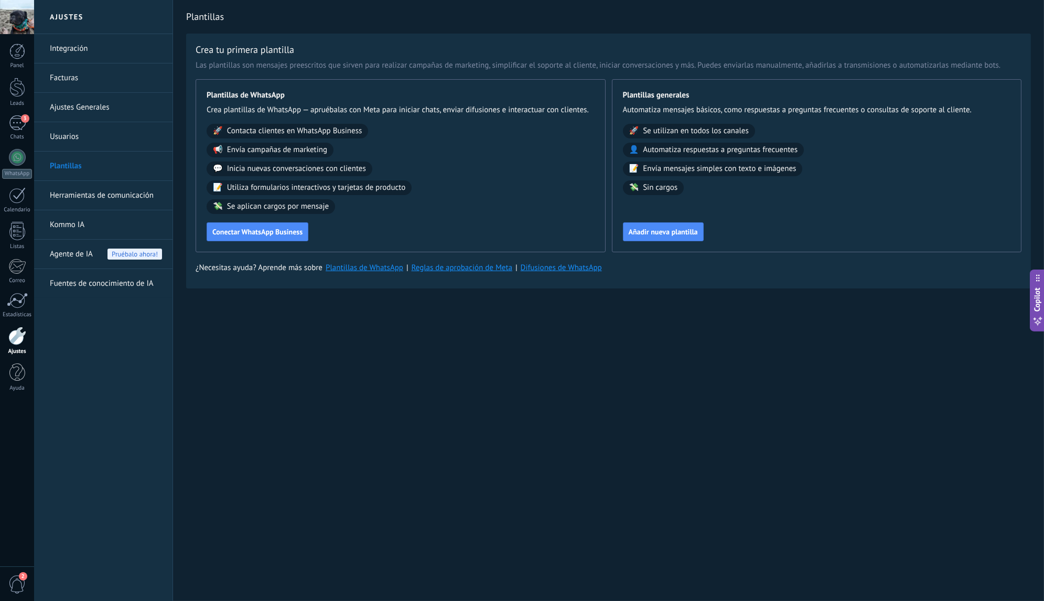
click at [75, 80] on link "Facturas" at bounding box center [106, 77] width 112 height 29
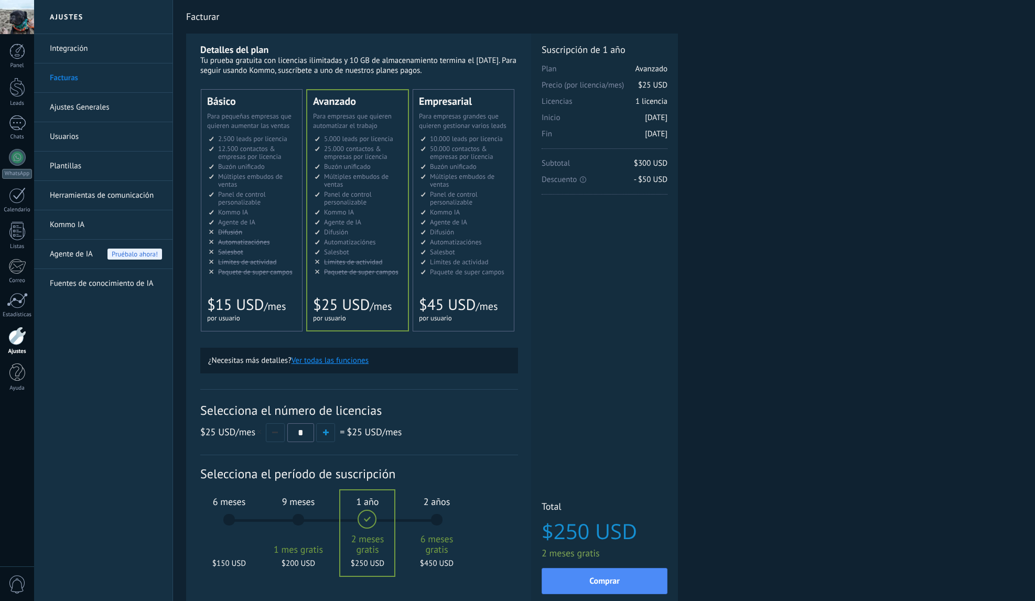
click at [77, 49] on link "Integración" at bounding box center [106, 48] width 112 height 29
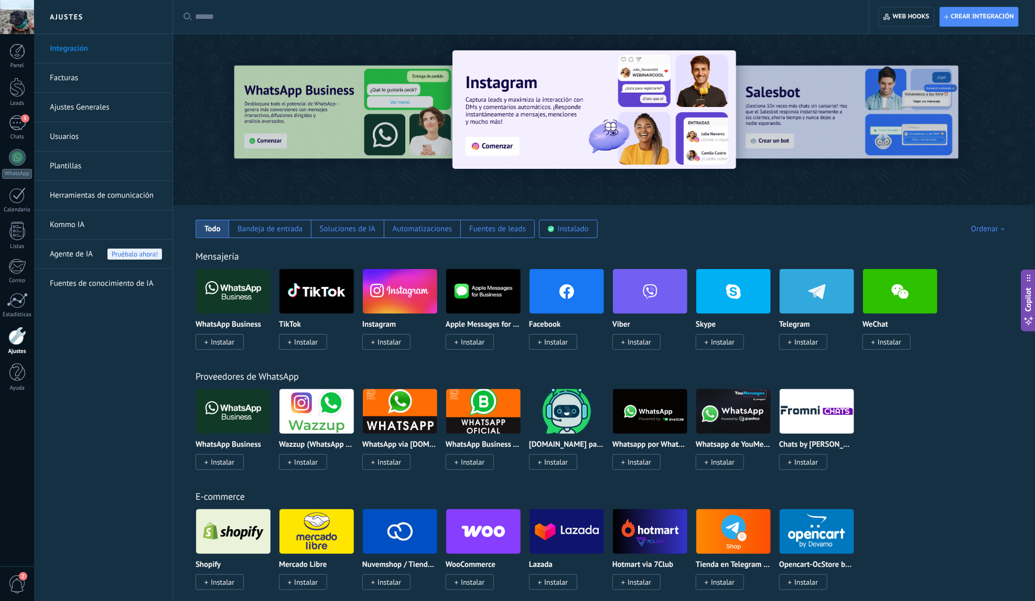
click at [72, 133] on link "Usuarios" at bounding box center [106, 136] width 112 height 29
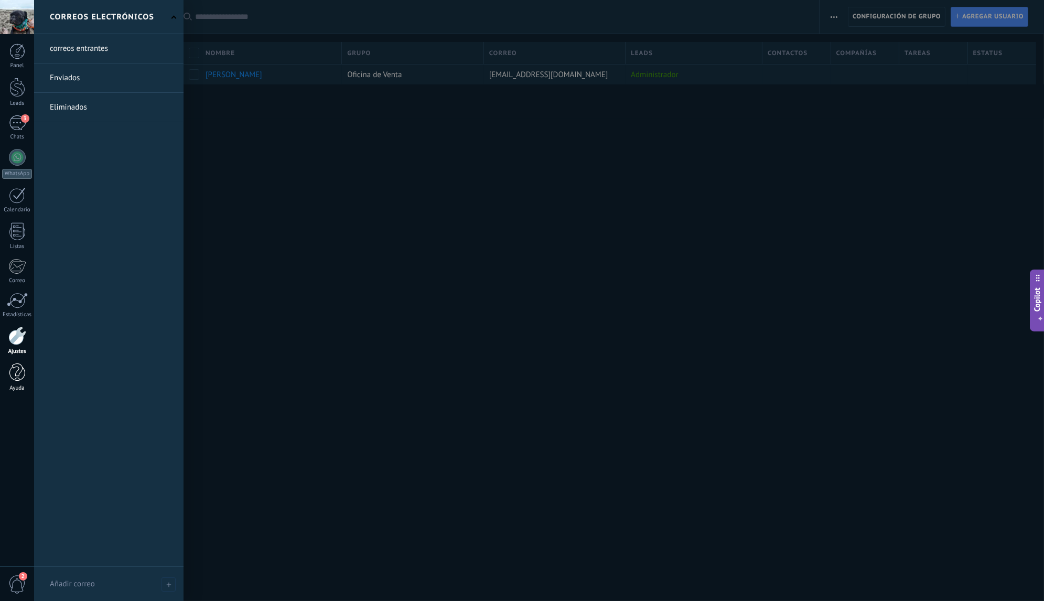
click at [20, 374] on div at bounding box center [17, 372] width 16 height 18
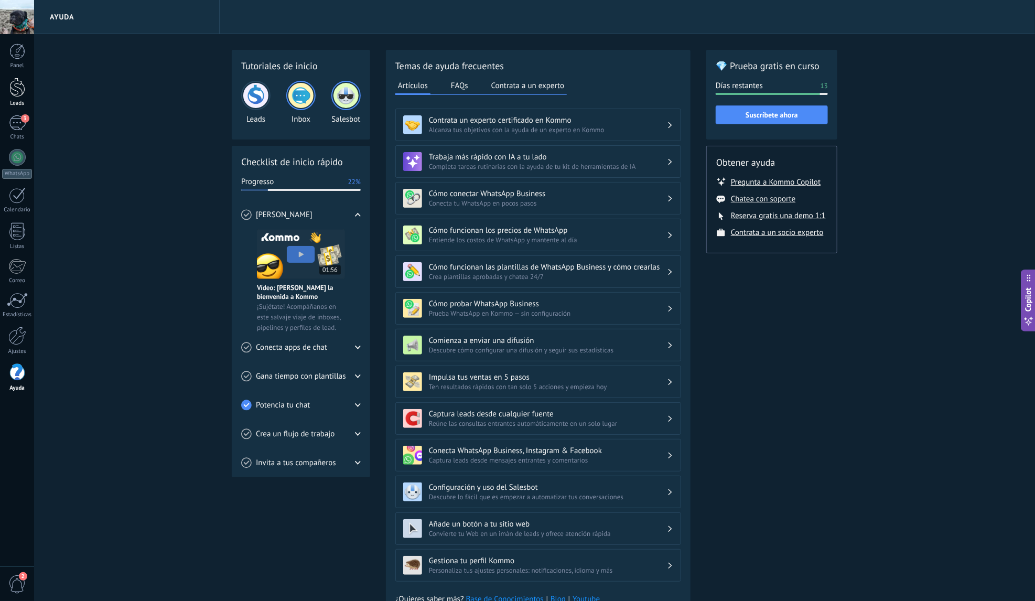
click at [18, 89] on div at bounding box center [17, 87] width 16 height 19
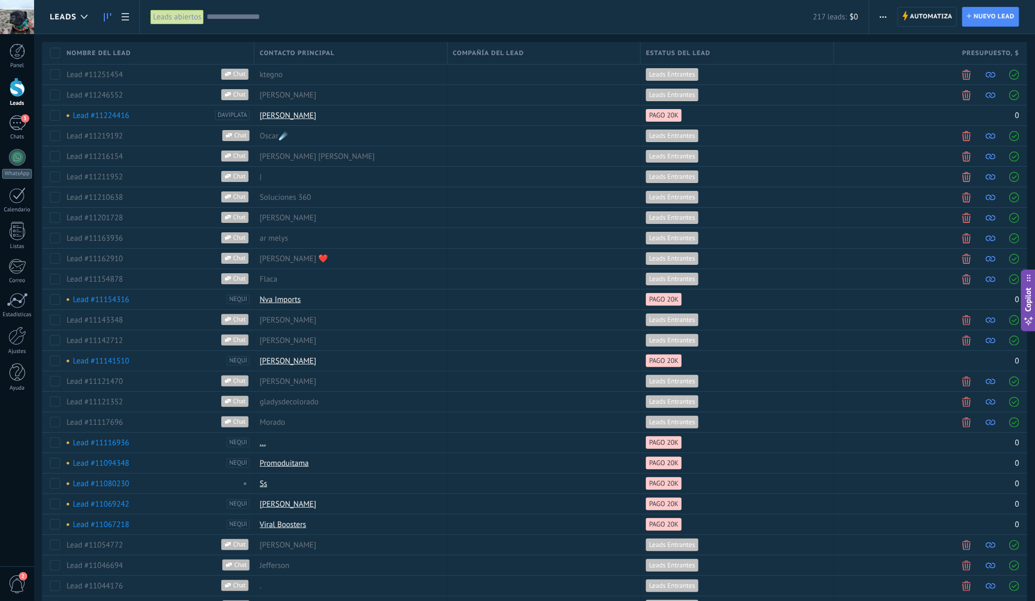
click at [107, 20] on icon at bounding box center [107, 17] width 7 height 8
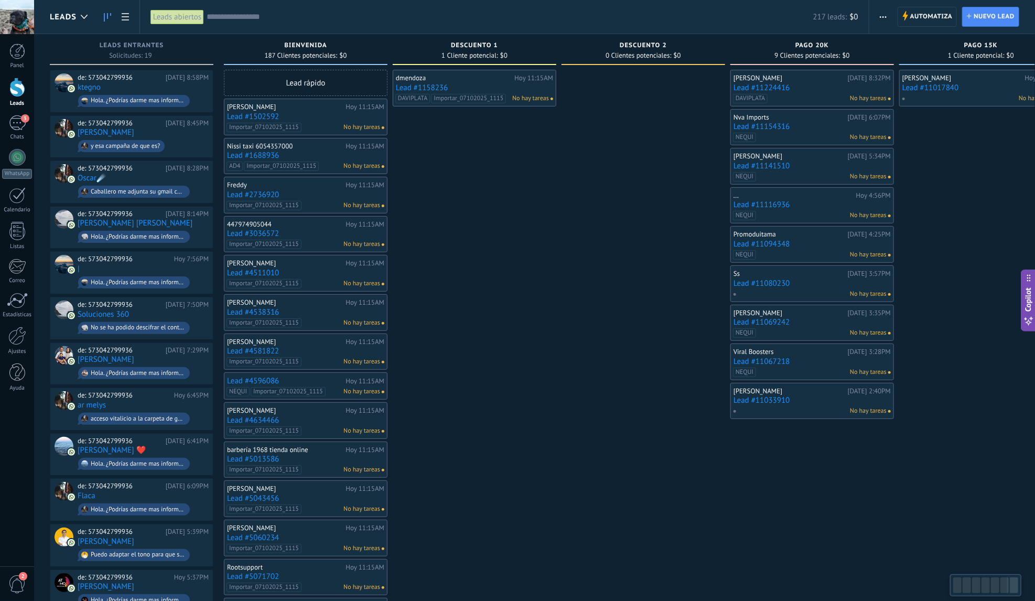
click at [176, 18] on div "Leads abiertos" at bounding box center [176, 16] width 53 height 15
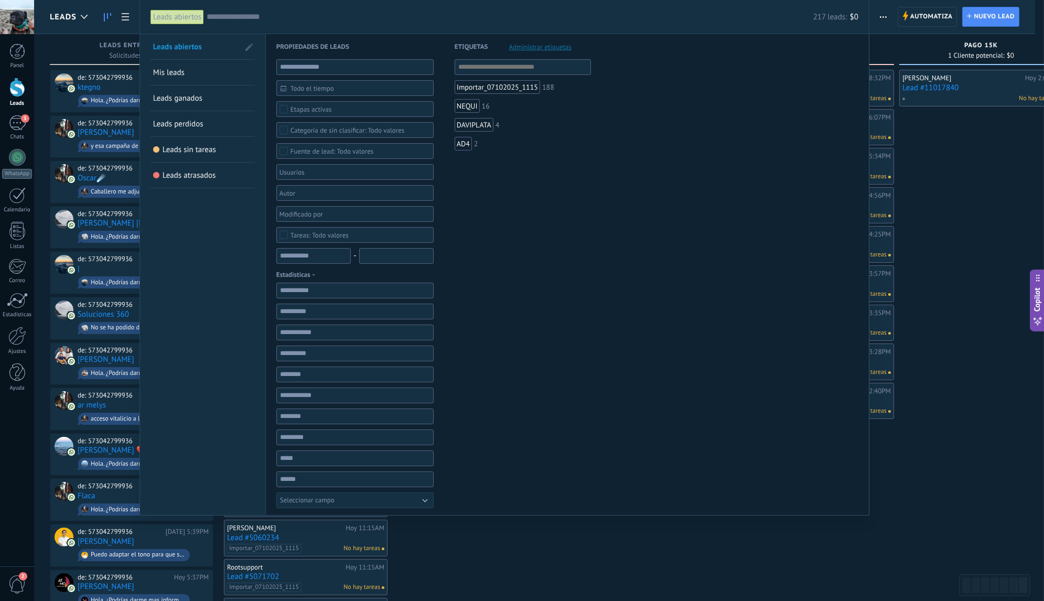
click at [248, 48] on span at bounding box center [248, 47] width 7 height 7
click at [249, 44] on span at bounding box center [247, 47] width 9 height 7
click at [117, 81] on div at bounding box center [522, 300] width 1044 height 601
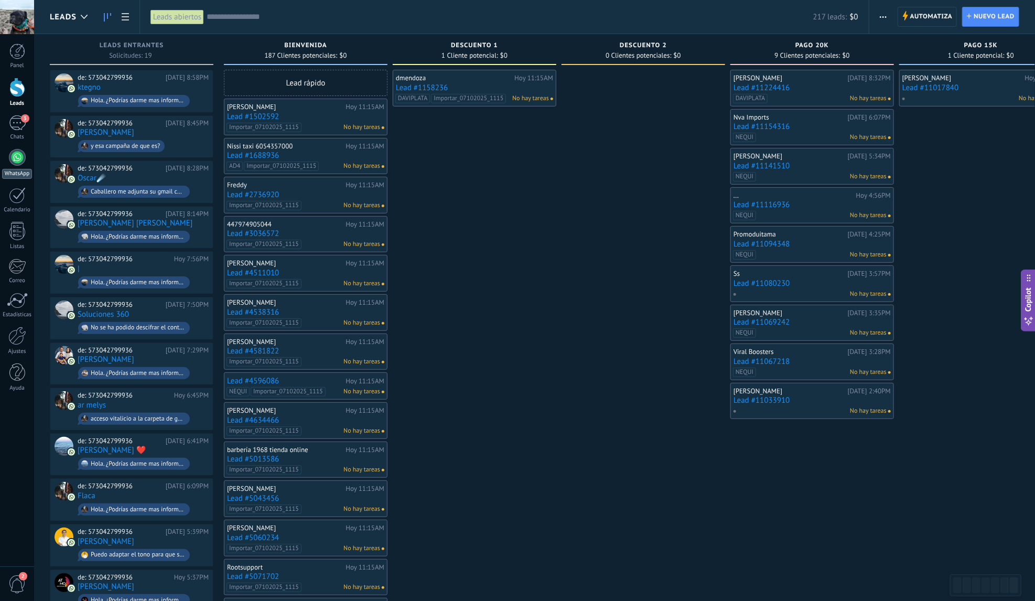
click at [16, 158] on div at bounding box center [17, 157] width 17 height 17
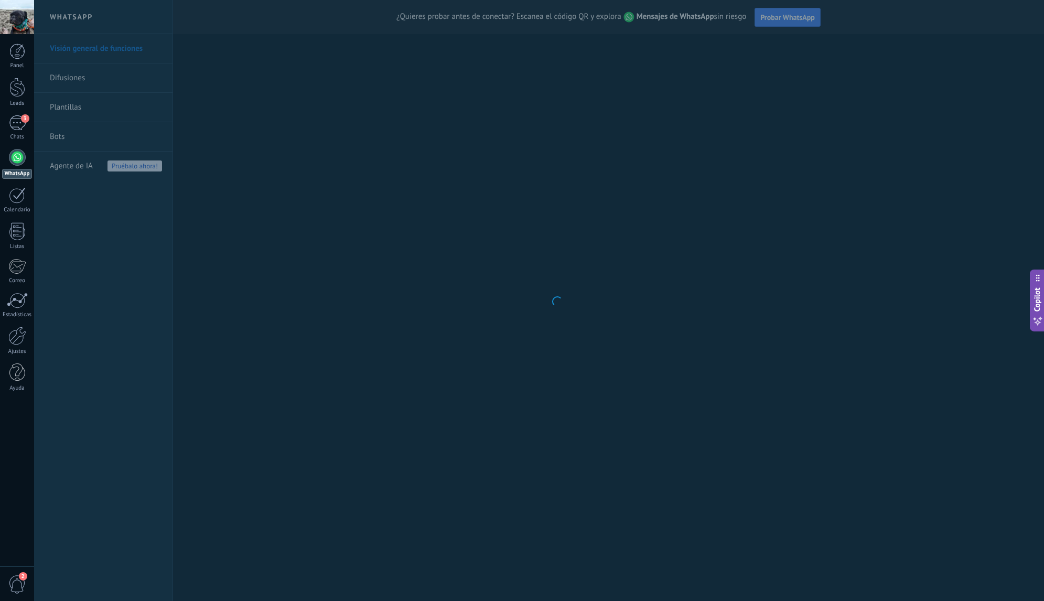
click at [60, 137] on body ".abecls-1,.abecls-2{fill-rule:evenodd}.abecls-2{fill:#fff} .abhcls-1{fill:none}…" at bounding box center [522, 300] width 1044 height 601
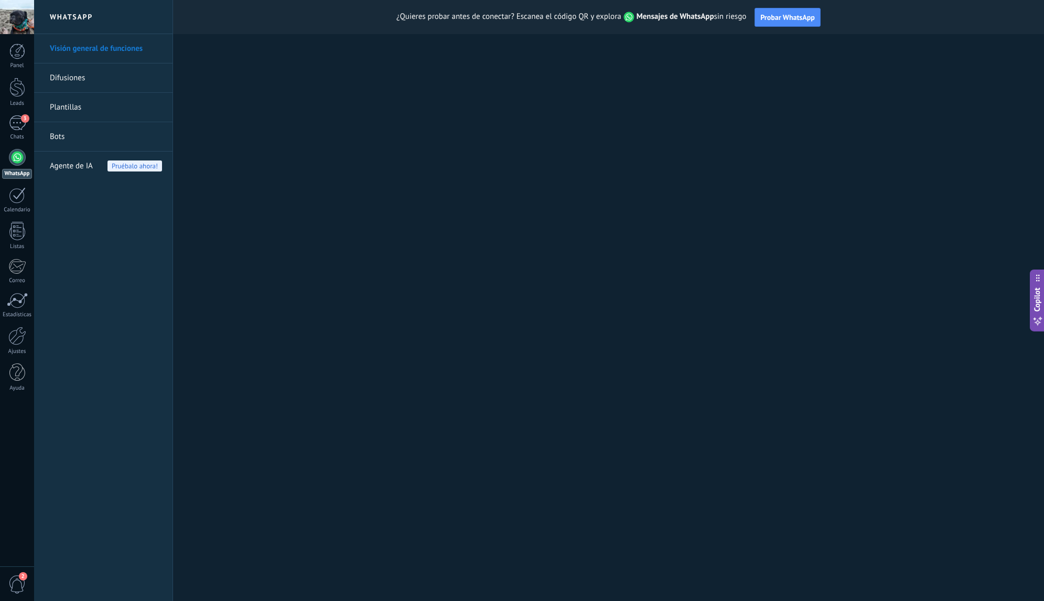
click at [58, 137] on link "Bots" at bounding box center [106, 136] width 112 height 29
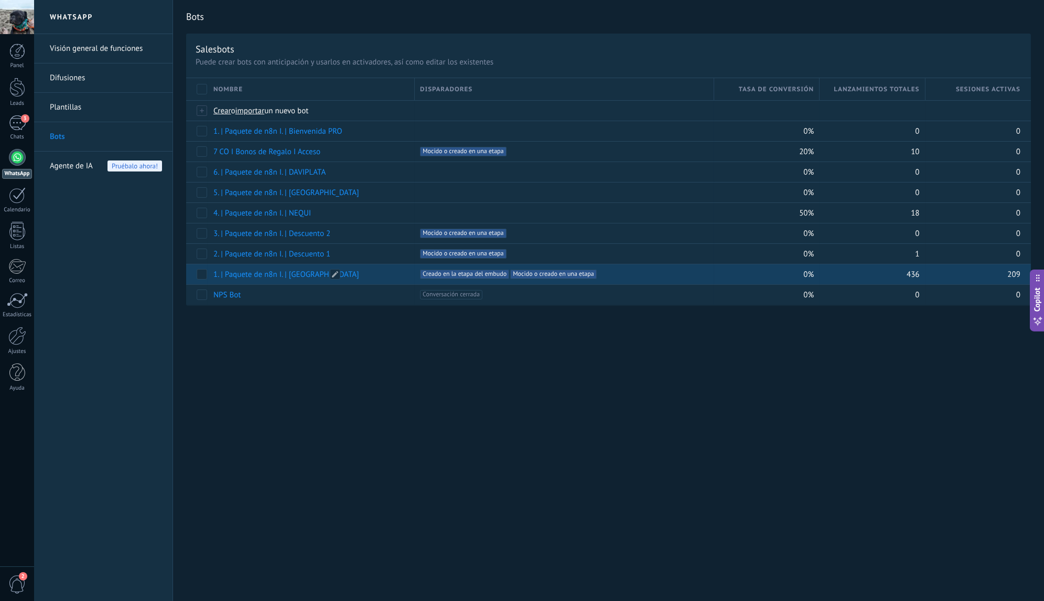
click at [280, 272] on link "1. | Paquete de n8n I. | [GEOGRAPHIC_DATA]" at bounding box center [286, 274] width 146 height 10
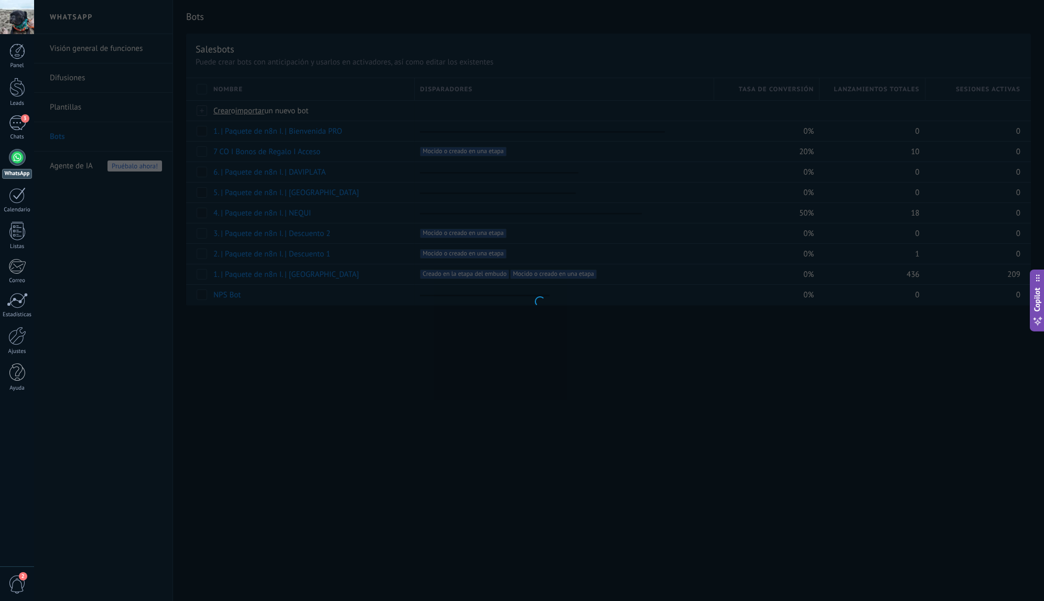
type input "**********"
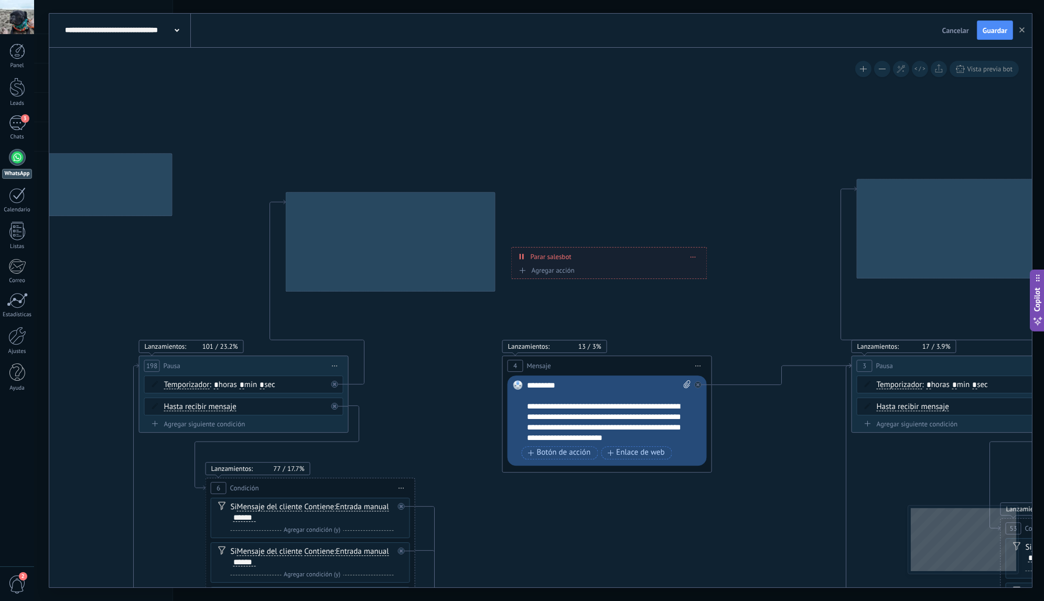
drag, startPoint x: 385, startPoint y: 237, endPoint x: 458, endPoint y: 441, distance: 216.3
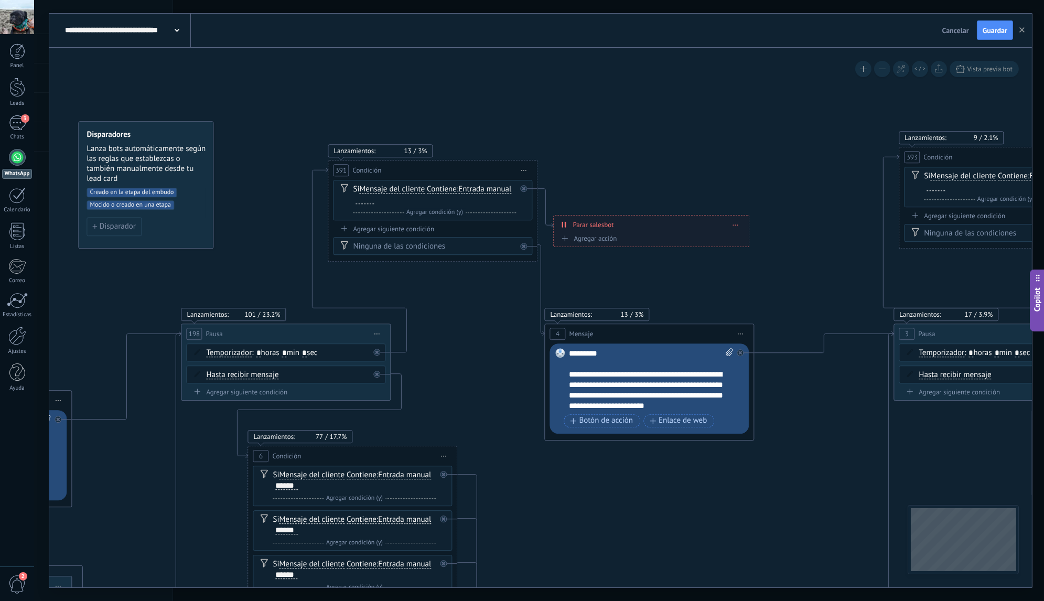
drag, startPoint x: 446, startPoint y: 408, endPoint x: 485, endPoint y: 371, distance: 54.2
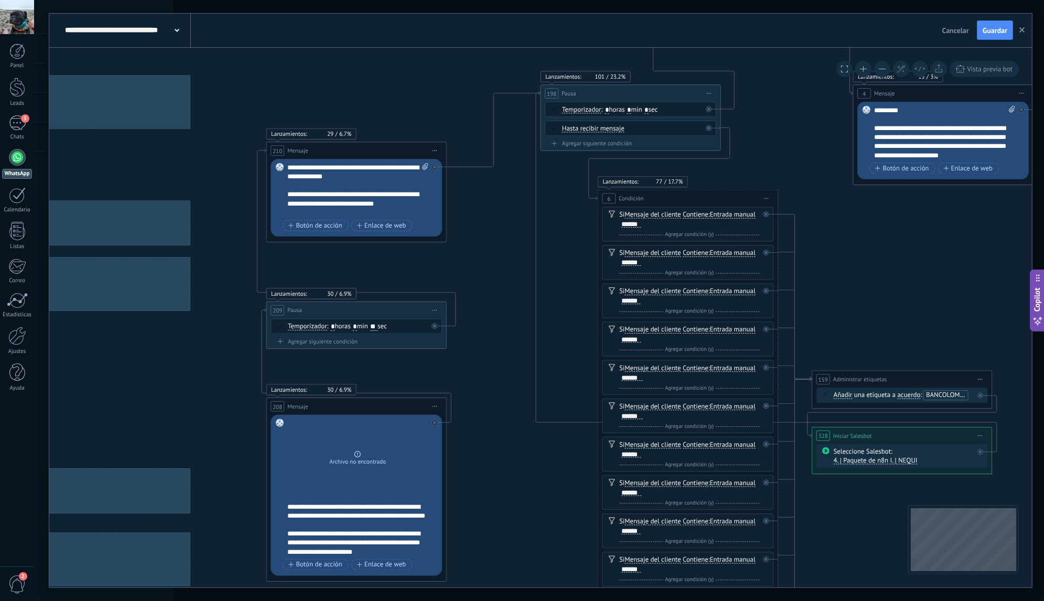
drag, startPoint x: 241, startPoint y: 418, endPoint x: 582, endPoint y: 180, distance: 416.4
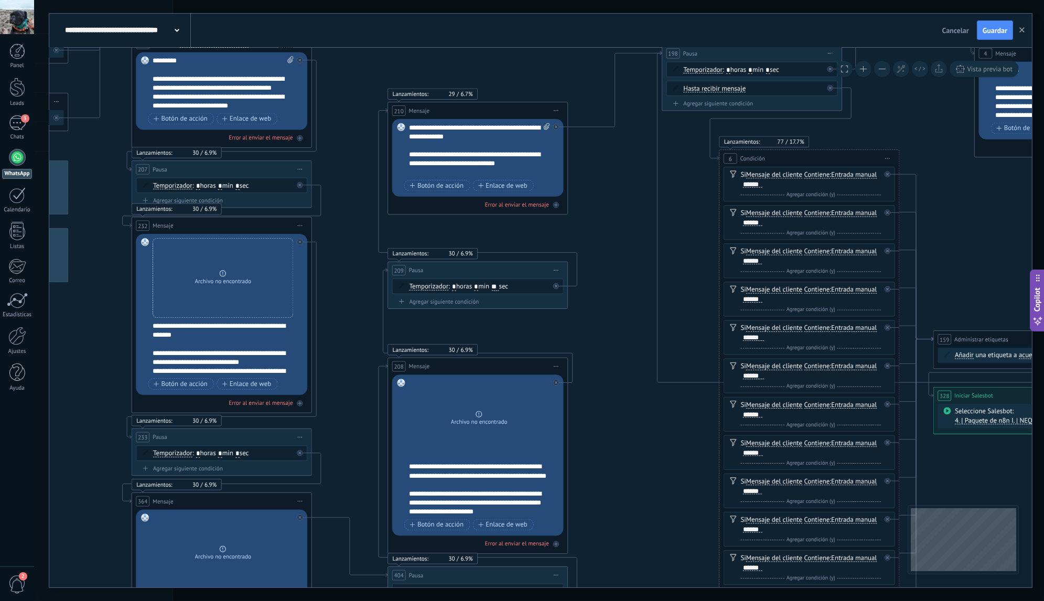
drag, startPoint x: 252, startPoint y: 331, endPoint x: 513, endPoint y: 351, distance: 261.8
click at [835, 25] on div "Lanzamientos: 13 3% Enviados: 13 Leídos: 0 4 Mensaje ******* (a): Todos los con…" at bounding box center [835, 25] width 0 height 0
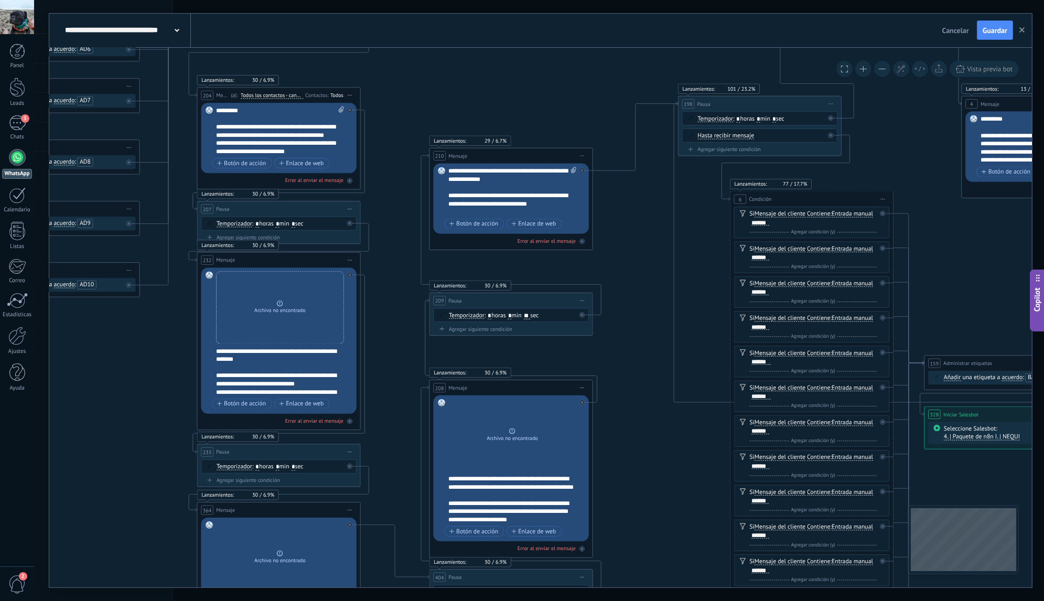
drag, startPoint x: 346, startPoint y: 281, endPoint x: 517, endPoint y: 270, distance: 170.7
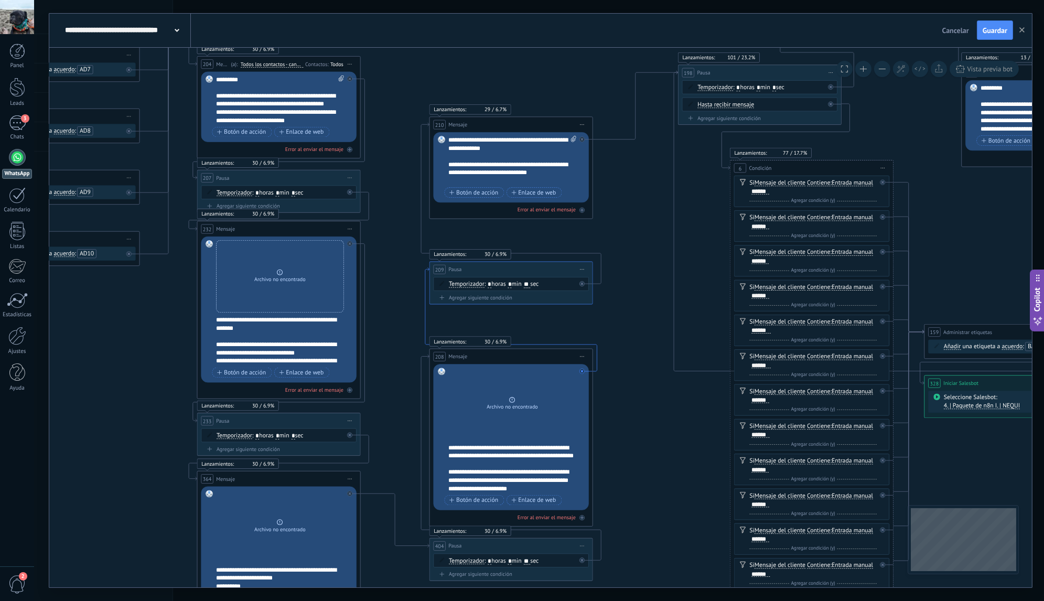
drag, startPoint x: 404, startPoint y: 317, endPoint x: 411, endPoint y: 298, distance: 19.8
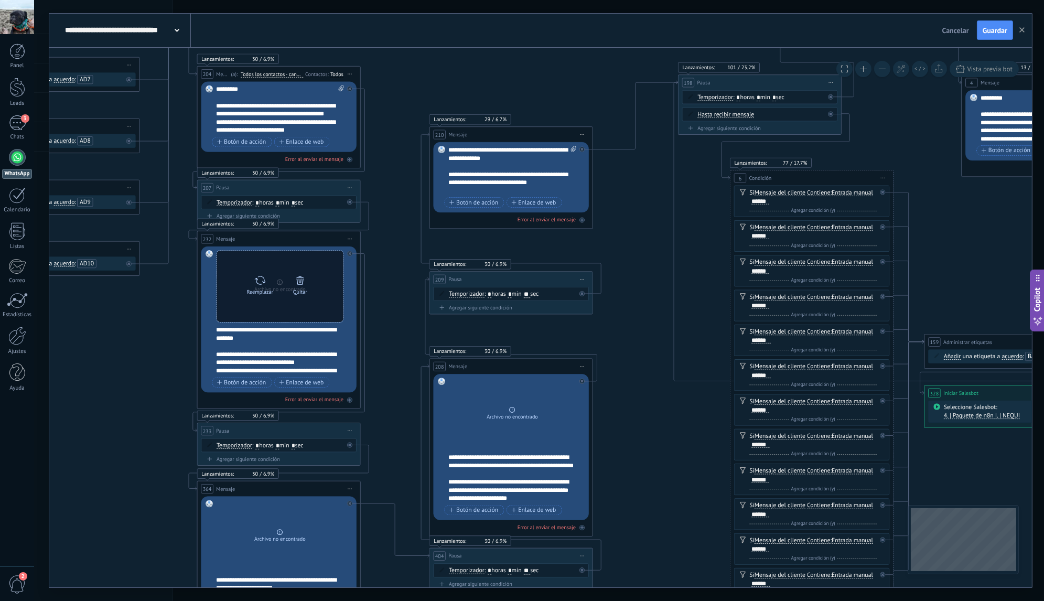
click at [305, 289] on div "Quitar" at bounding box center [300, 291] width 14 height 6
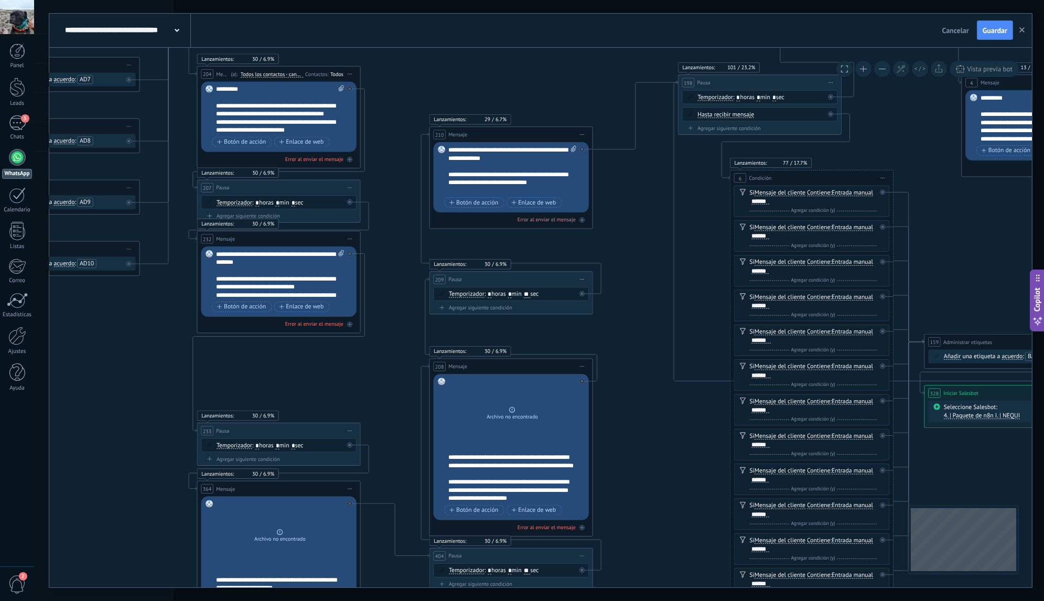
click at [351, 237] on span "Iniciar vista previa aquí Cambiar nombre Duplicar Borrar" at bounding box center [349, 239] width 13 height 12
click at [342, 253] on icon at bounding box center [341, 253] width 5 height 6
click input "Subir" at bounding box center [0, 0] width 0 height 0
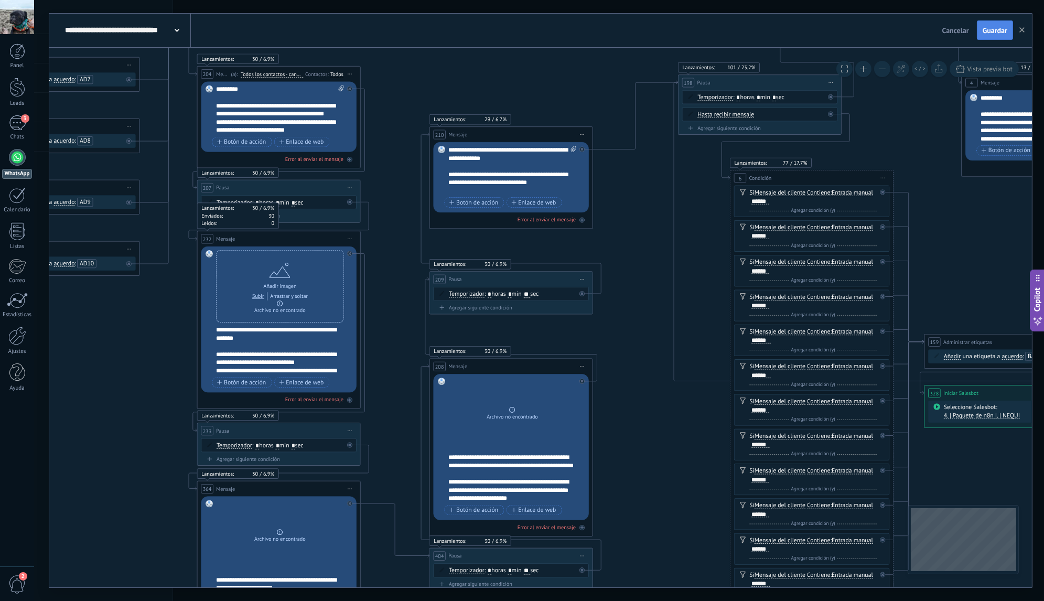
click at [984, 28] on span "Guardar" at bounding box center [994, 30] width 25 height 7
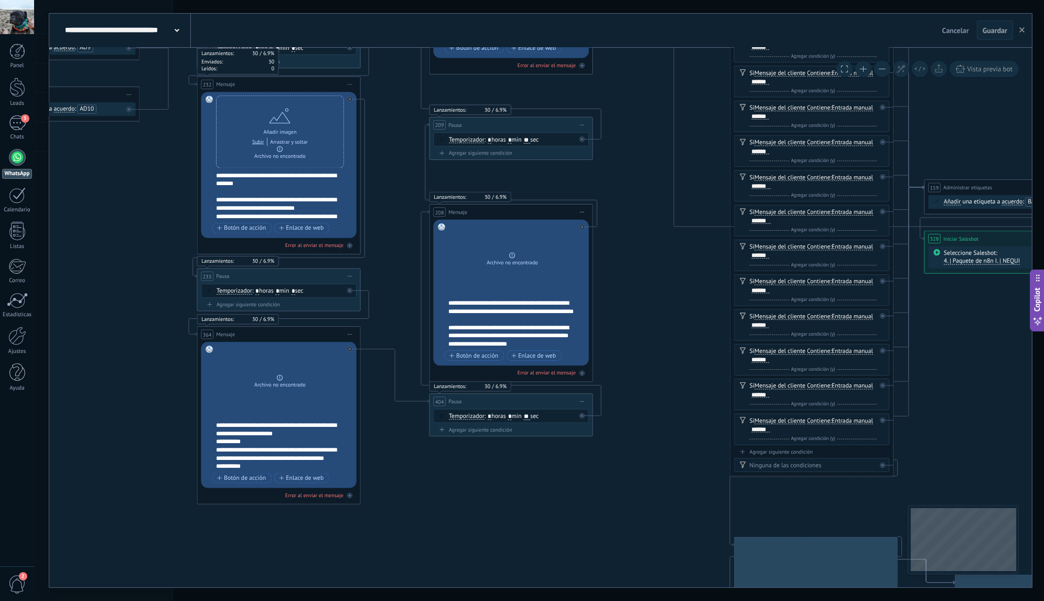
drag, startPoint x: 401, startPoint y: 362, endPoint x: 394, endPoint y: 241, distance: 121.3
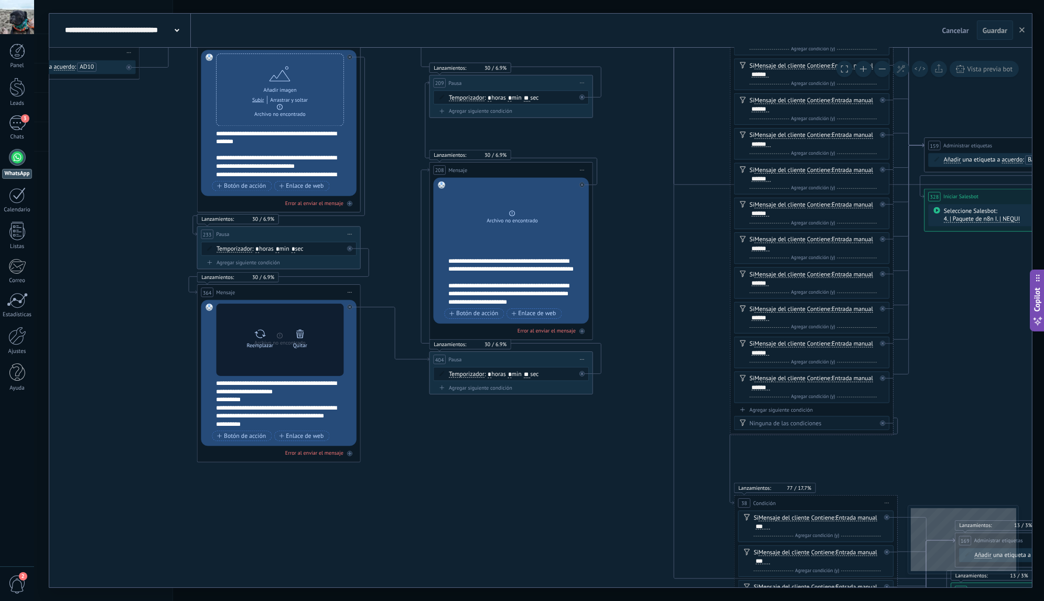
click at [257, 338] on icon at bounding box center [260, 334] width 12 height 12
click input "Subir" at bounding box center [0, 0] width 0 height 0
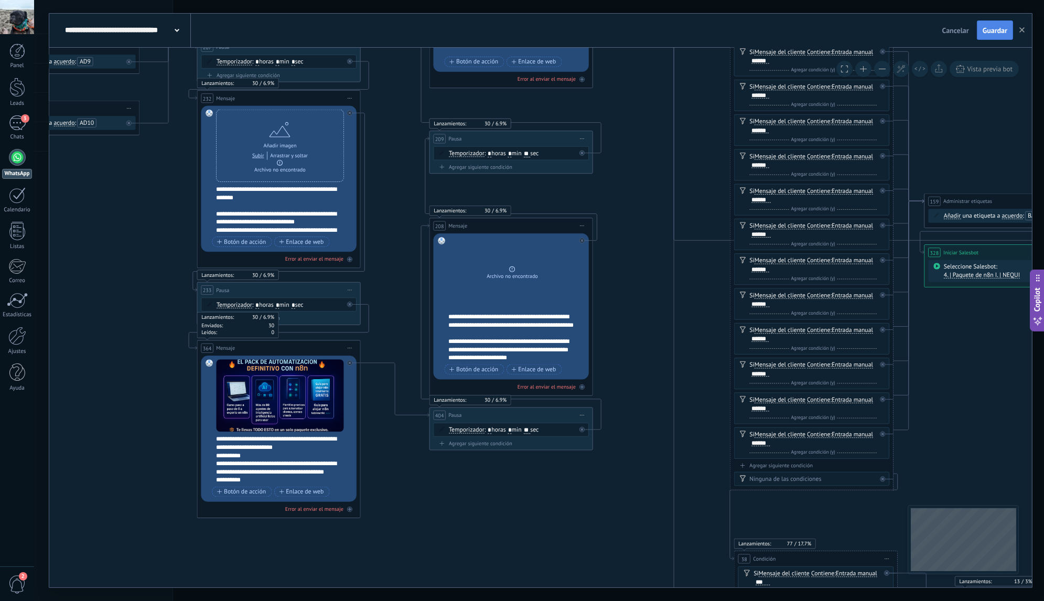
click at [990, 27] on span "Guardar" at bounding box center [994, 30] width 25 height 7
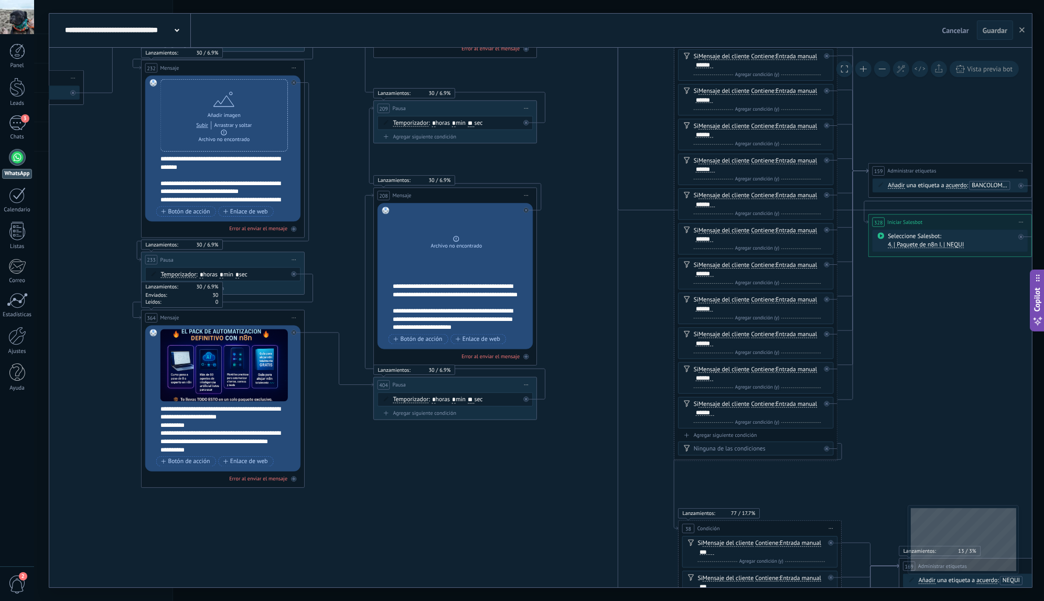
drag, startPoint x: 643, startPoint y: 190, endPoint x: 587, endPoint y: 159, distance: 63.8
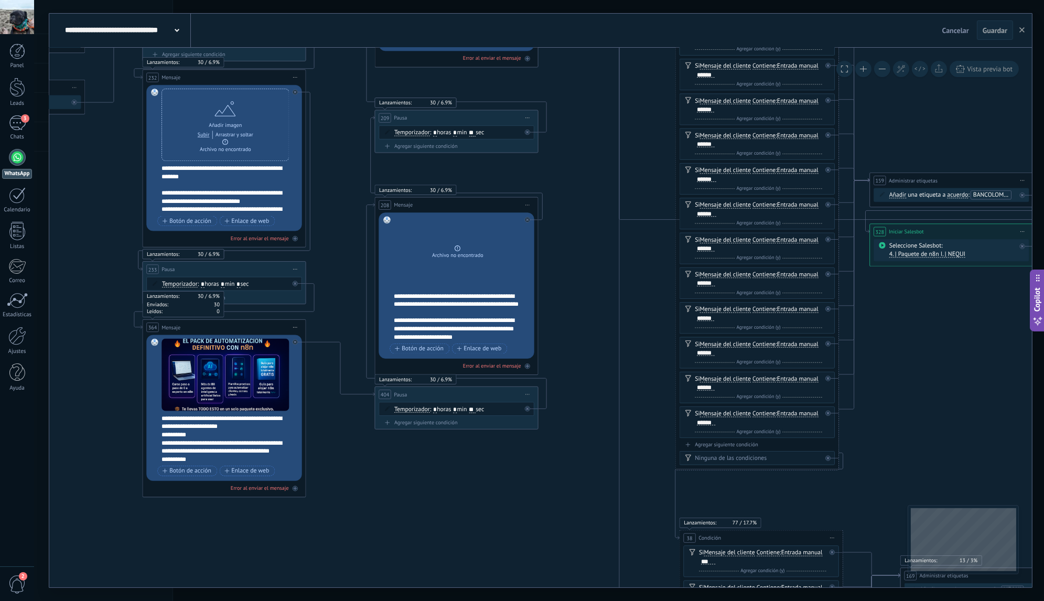
drag, startPoint x: 568, startPoint y: 215, endPoint x: 570, endPoint y: 231, distance: 16.4
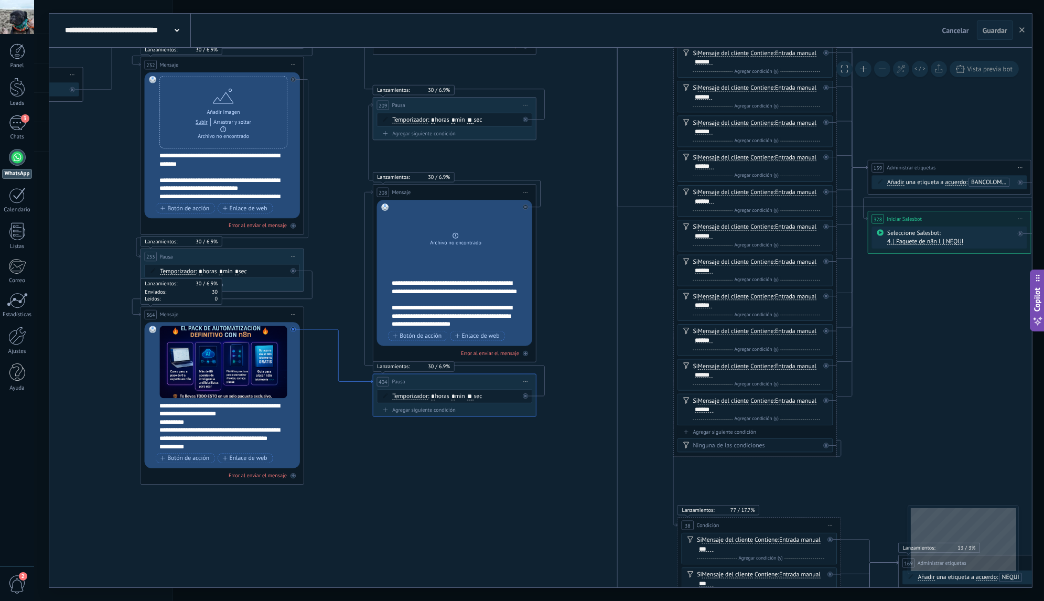
drag, startPoint x: 368, startPoint y: 399, endPoint x: 353, endPoint y: 395, distance: 16.4
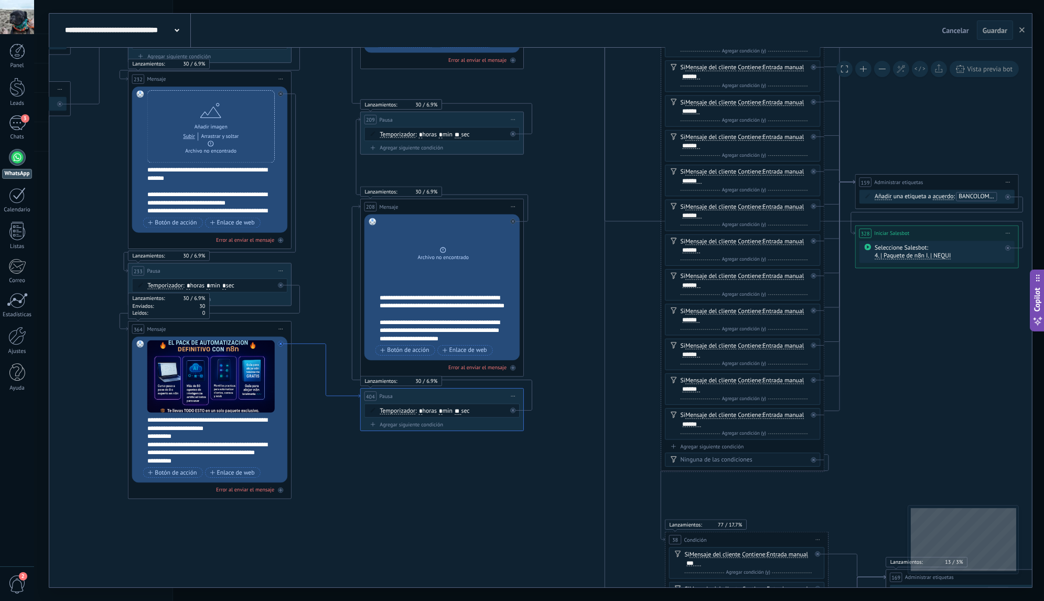
click at [347, 395] on icon at bounding box center [325, 370] width 69 height 54
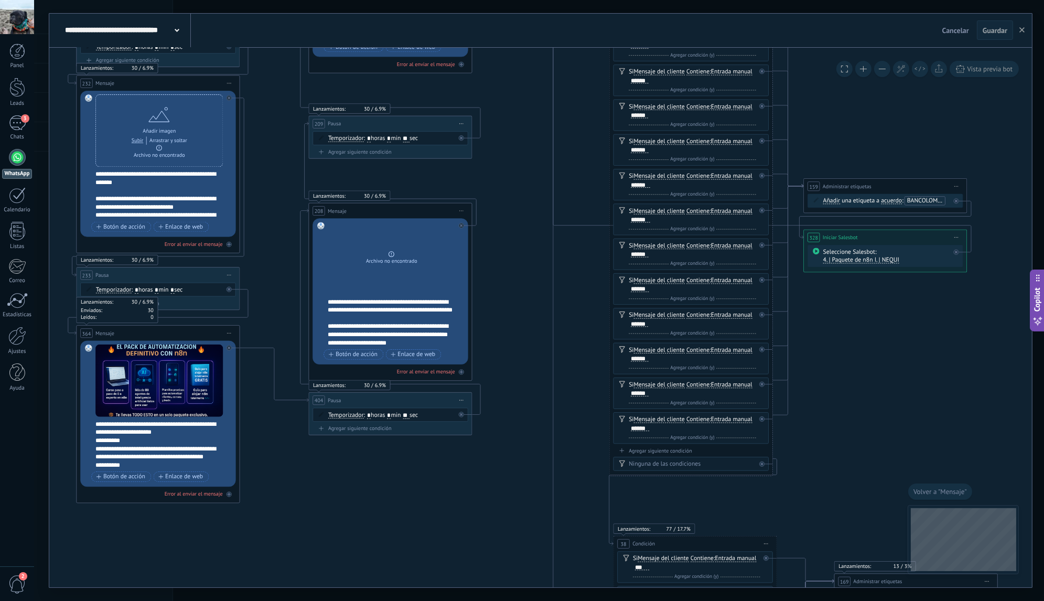
drag, startPoint x: 409, startPoint y: 376, endPoint x: 297, endPoint y: 477, distance: 150.3
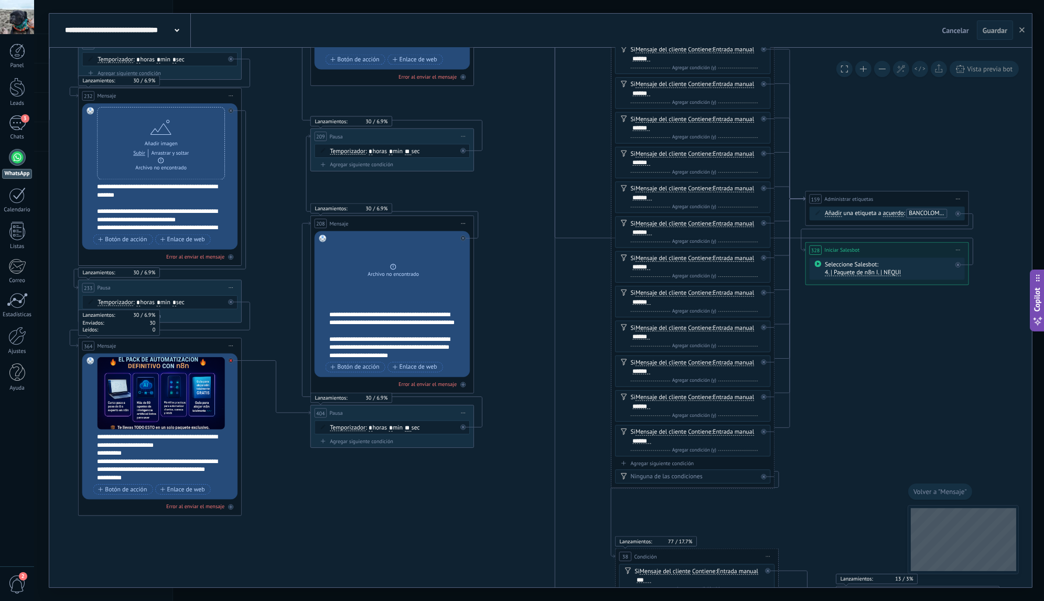
click at [233, 362] on div at bounding box center [232, 358] width 9 height 10
drag, startPoint x: 296, startPoint y: 460, endPoint x: 341, endPoint y: 140, distance: 322.9
click at [462, 238] on icon at bounding box center [463, 237] width 3 height 3
click at [1002, 32] on span "Guardar" at bounding box center [994, 30] width 25 height 7
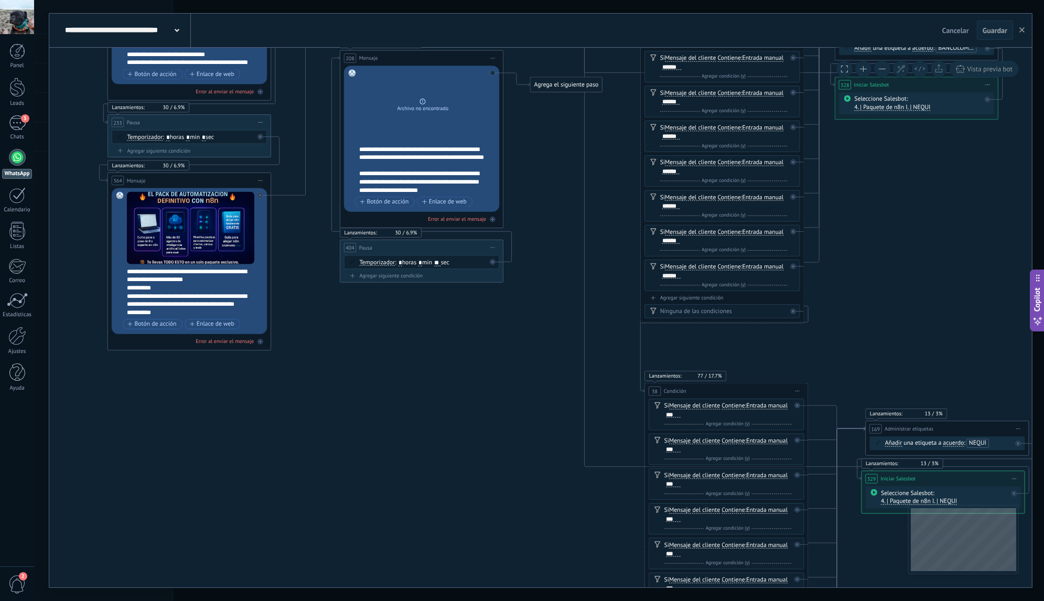
drag, startPoint x: 517, startPoint y: 362, endPoint x: 545, endPoint y: 196, distance: 168.5
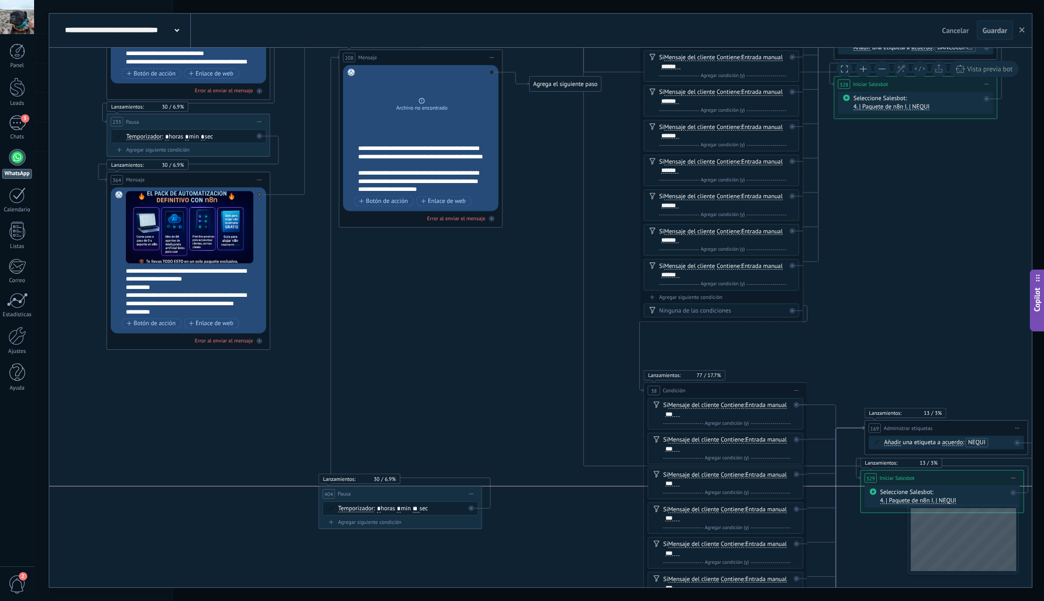
drag, startPoint x: 431, startPoint y: 245, endPoint x: 411, endPoint y: 496, distance: 251.9
click at [411, 496] on div "404 Pausa ***** Iniciar vista previa aquí Cambiar nombre Duplicar Borrar" at bounding box center [400, 493] width 162 height 15
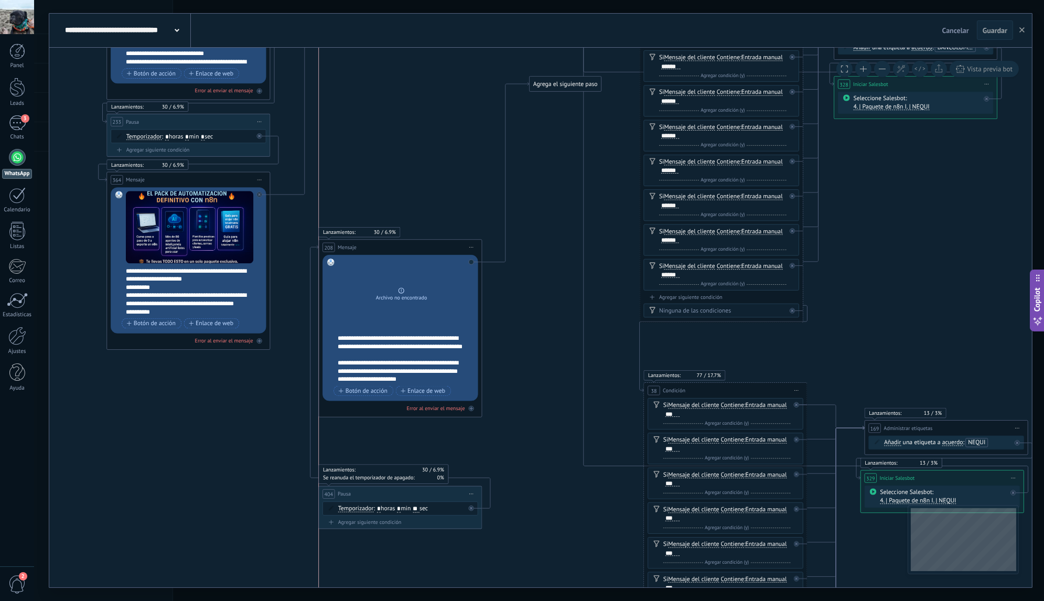
drag, startPoint x: 429, startPoint y: 61, endPoint x: 408, endPoint y: 251, distance: 191.4
click at [408, 251] on div "208 Mensaje ******* (a): Todos los contactos - canales seleccionados Todos los …" at bounding box center [400, 247] width 162 height 15
click at [397, 360] on div "**********" at bounding box center [406, 358] width 136 height 49
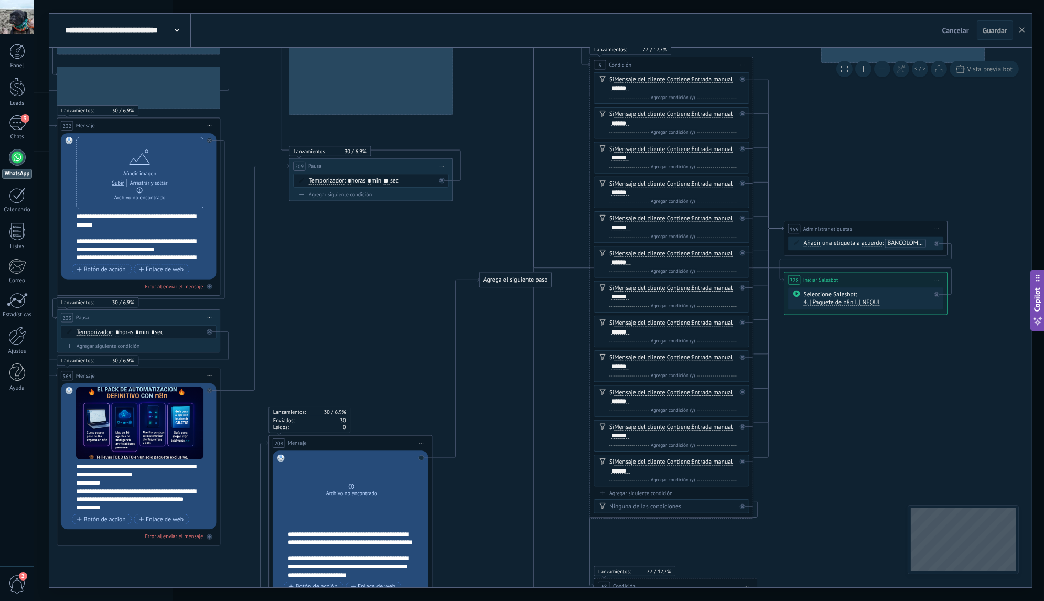
drag, startPoint x: 546, startPoint y: 210, endPoint x: 494, endPoint y: 432, distance: 228.2
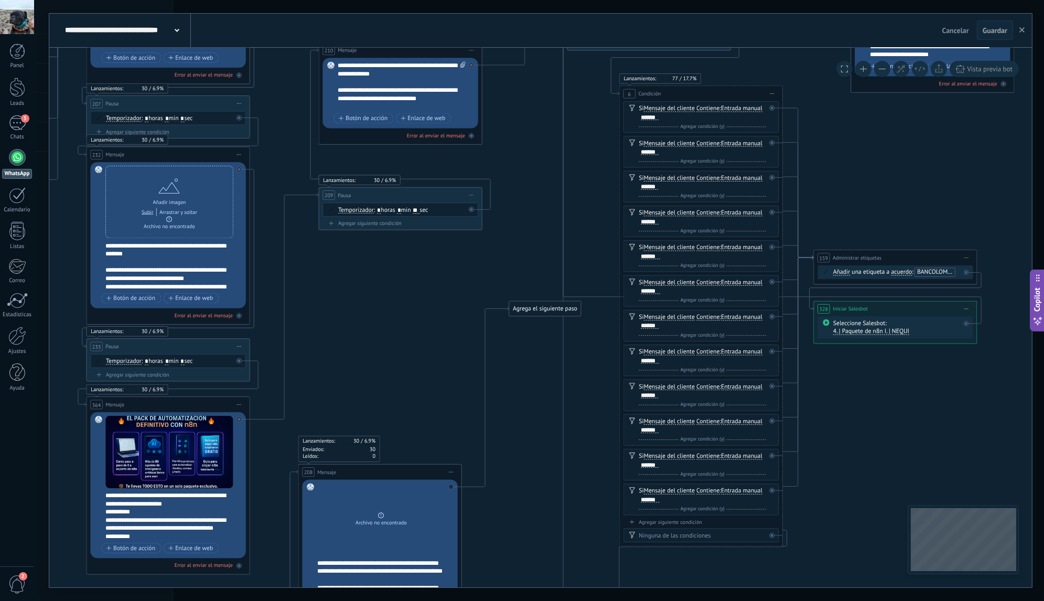
drag, startPoint x: 506, startPoint y: 170, endPoint x: 538, endPoint y: 168, distance: 32.6
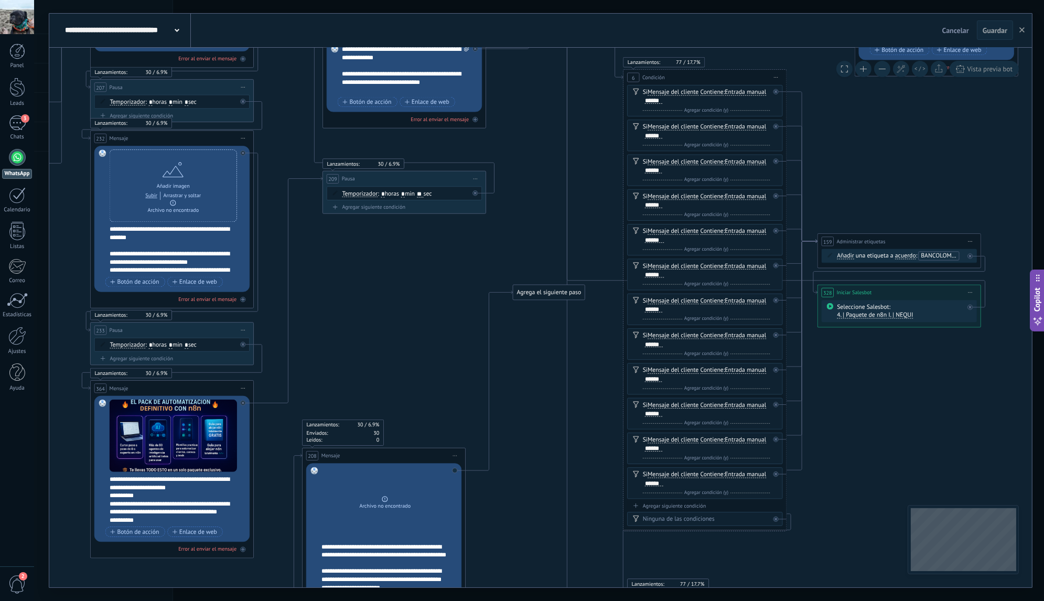
click at [424, 194] on input "**" at bounding box center [420, 193] width 7 height 6
type input "**"
click at [992, 39] on button "Guardar" at bounding box center [994, 30] width 36 height 20
click at [994, 34] on div "Cancelar Guardar" at bounding box center [987, 30] width 62 height 19
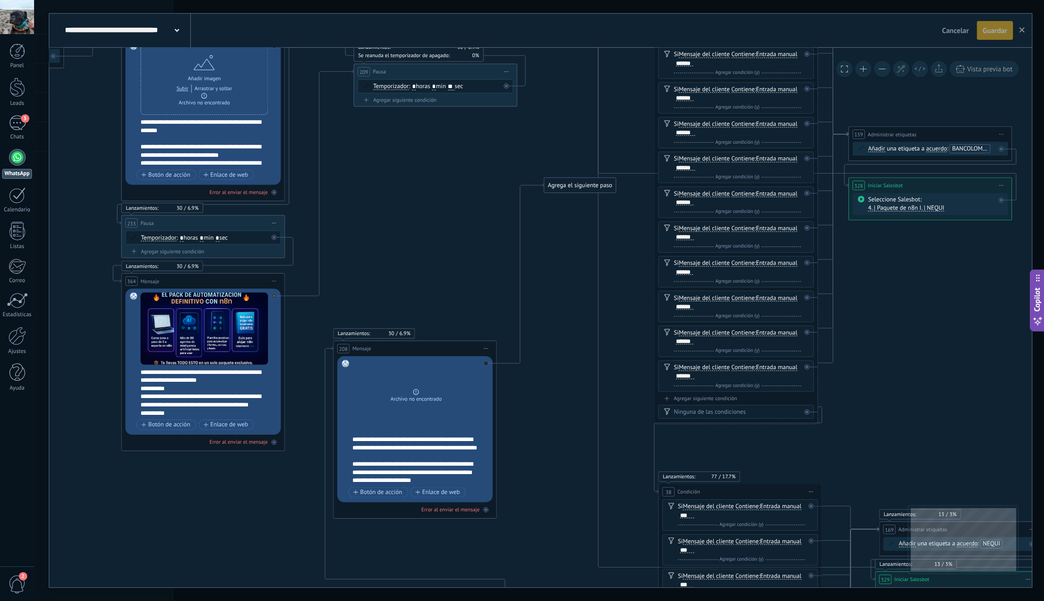
drag, startPoint x: 441, startPoint y: 303, endPoint x: 473, endPoint y: 185, distance: 122.7
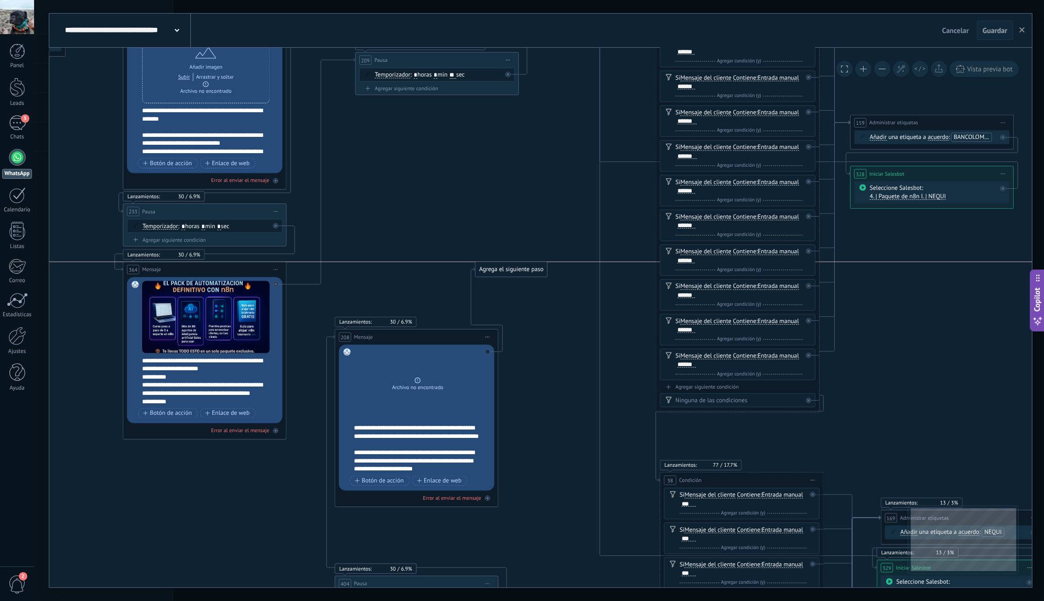
drag, startPoint x: 555, startPoint y: 176, endPoint x: 484, endPoint y: 273, distance: 119.7
click at [484, 273] on div "Agrega el siguiente paso" at bounding box center [511, 270] width 72 height 14
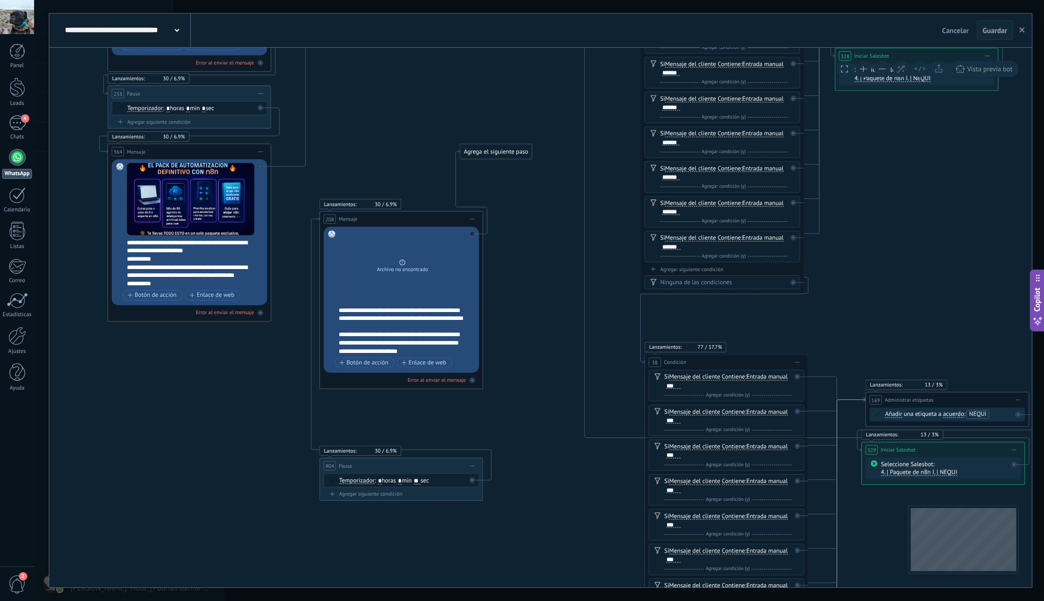
drag, startPoint x: 537, startPoint y: 356, endPoint x: 529, endPoint y: 347, distance: 11.9
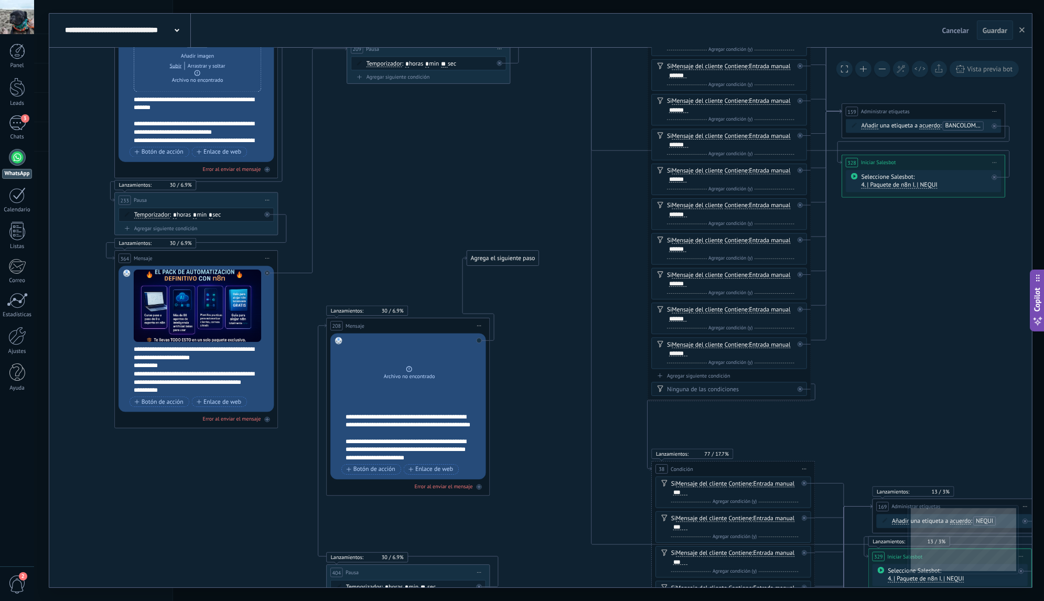
click at [234, 358] on div "**********" at bounding box center [202, 369] width 136 height 49
click at [997, 33] on span "Guardar" at bounding box center [994, 30] width 25 height 7
click at [997, 33] on button "Guardar" at bounding box center [1004, 30] width 18 height 19
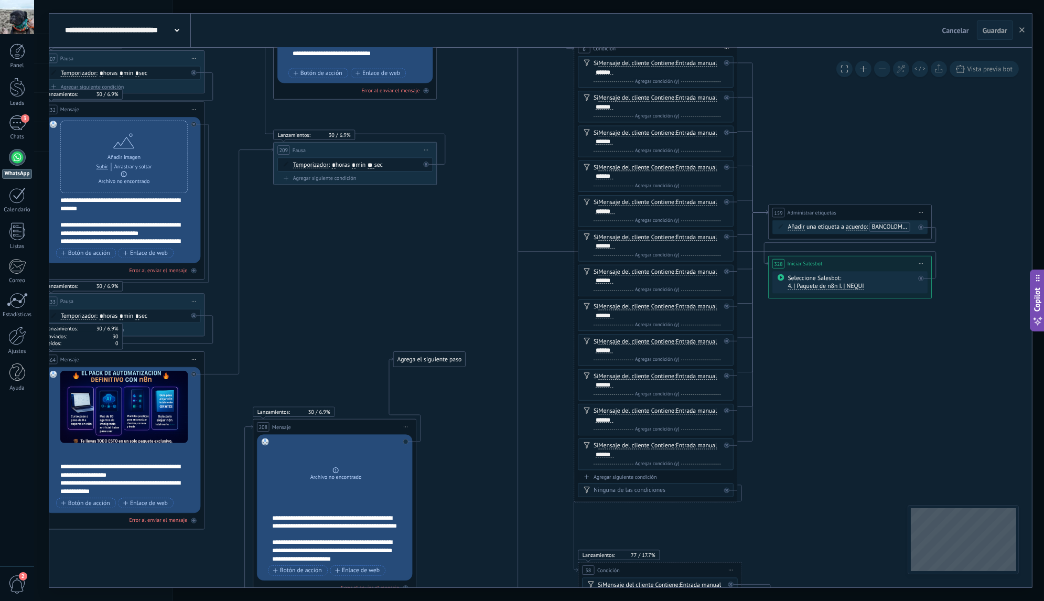
drag, startPoint x: 429, startPoint y: 181, endPoint x: 352, endPoint y: 302, distance: 143.8
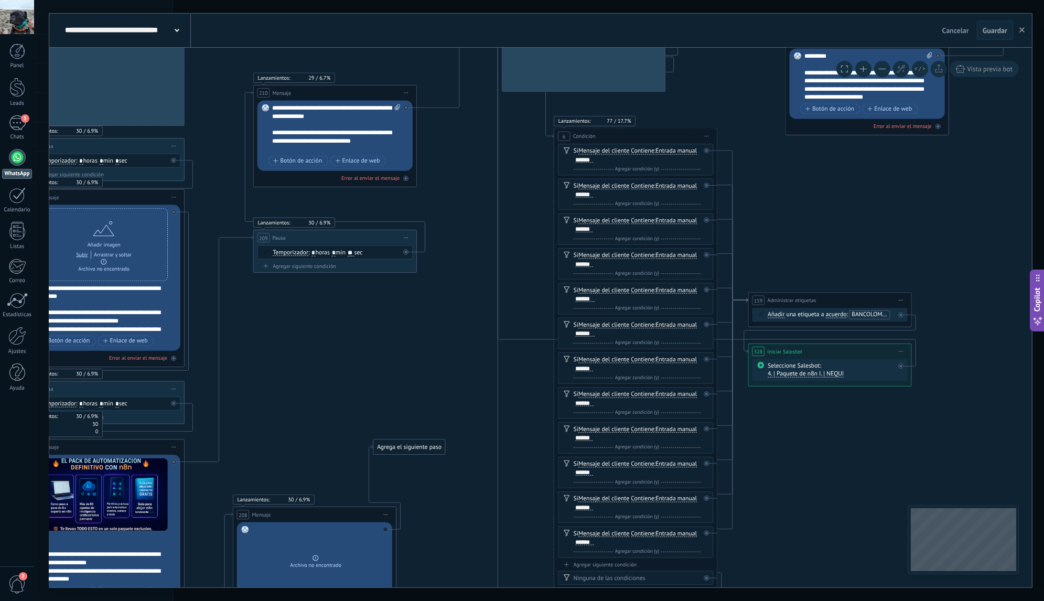
drag, startPoint x: 397, startPoint y: 263, endPoint x: 390, endPoint y: 333, distance: 70.0
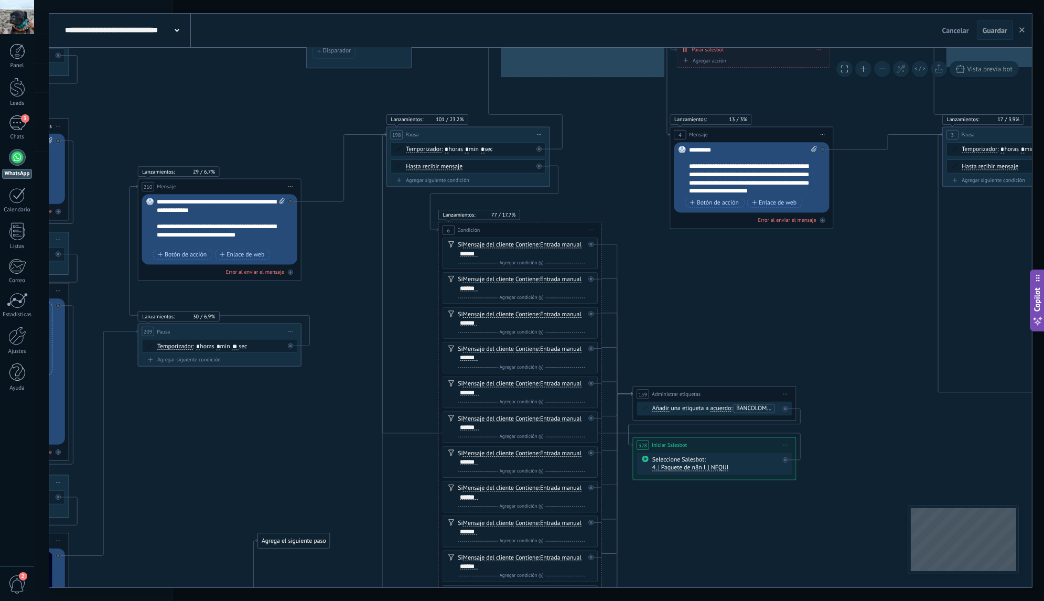
drag, startPoint x: 446, startPoint y: 182, endPoint x: 320, endPoint y: 243, distance: 139.7
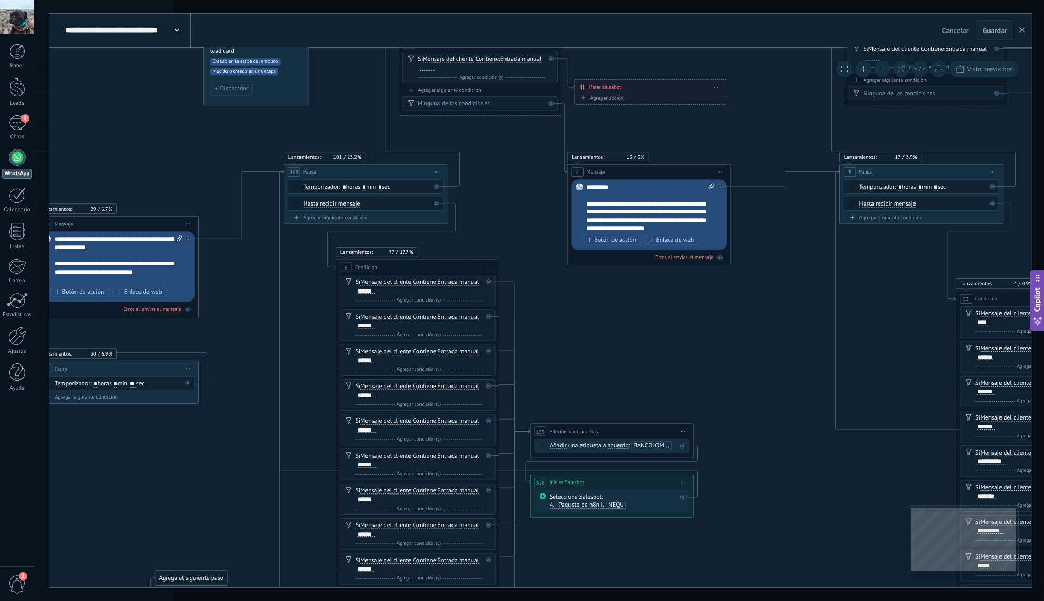
drag, startPoint x: 599, startPoint y: 156, endPoint x: 511, endPoint y: 205, distance: 100.4
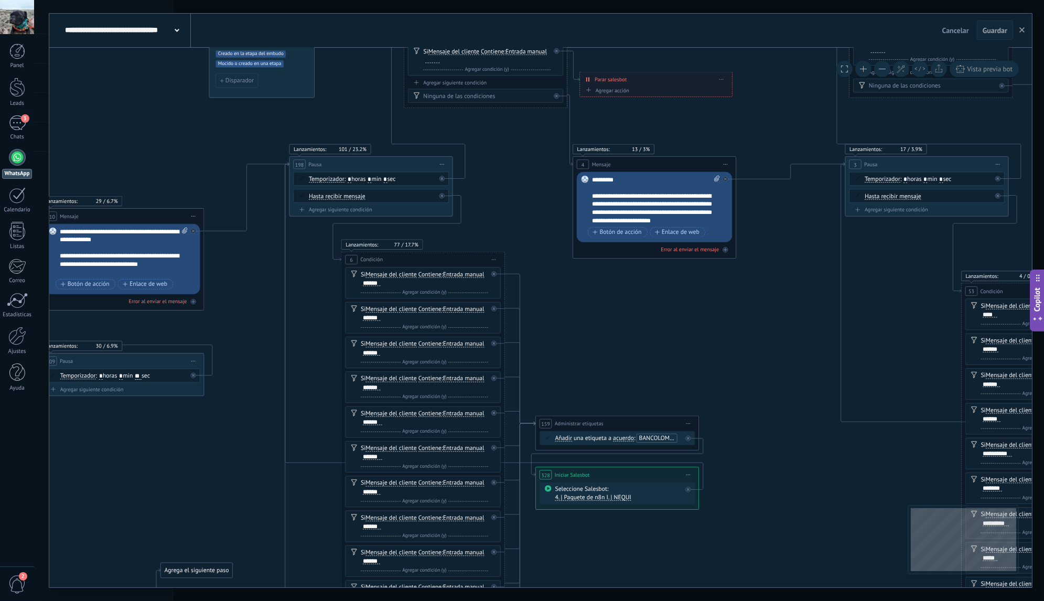
drag, startPoint x: 506, startPoint y: 200, endPoint x: 512, endPoint y: 192, distance: 9.4
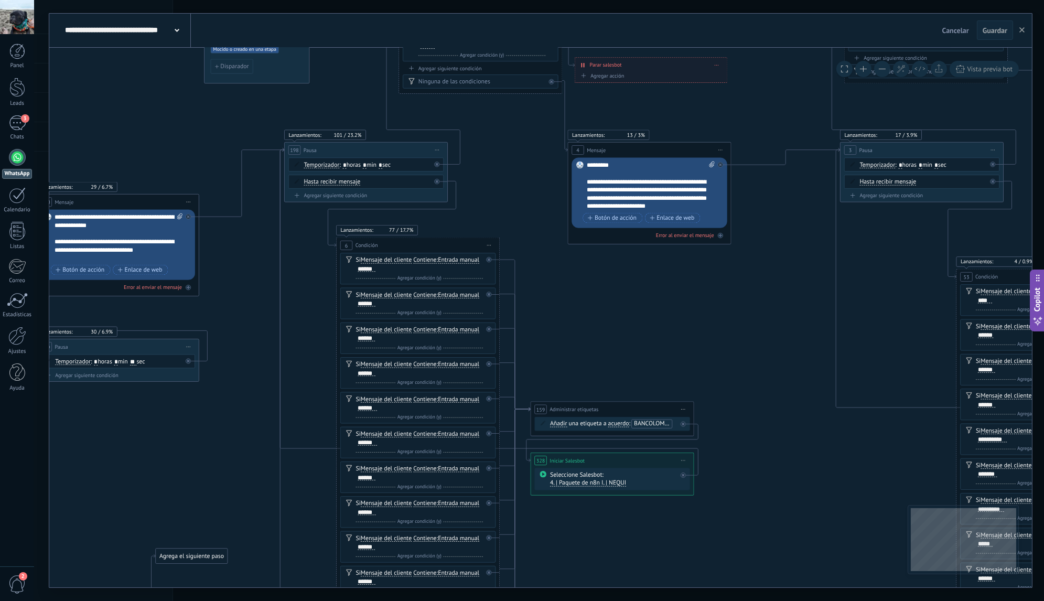
drag, startPoint x: 558, startPoint y: 306, endPoint x: 553, endPoint y: 291, distance: 15.6
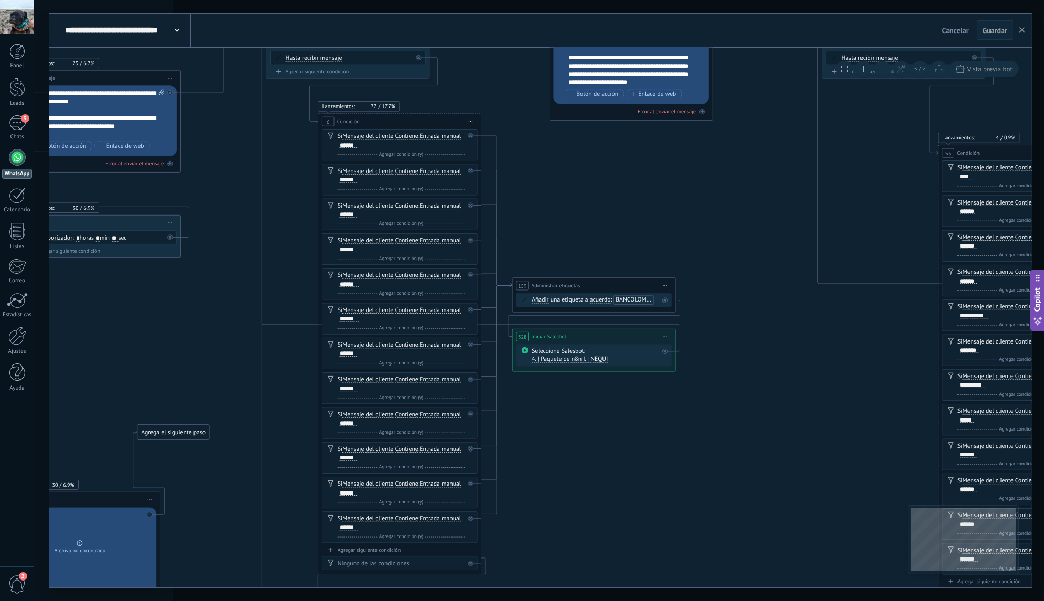
drag, startPoint x: 577, startPoint y: 350, endPoint x: 558, endPoint y: 226, distance: 125.0
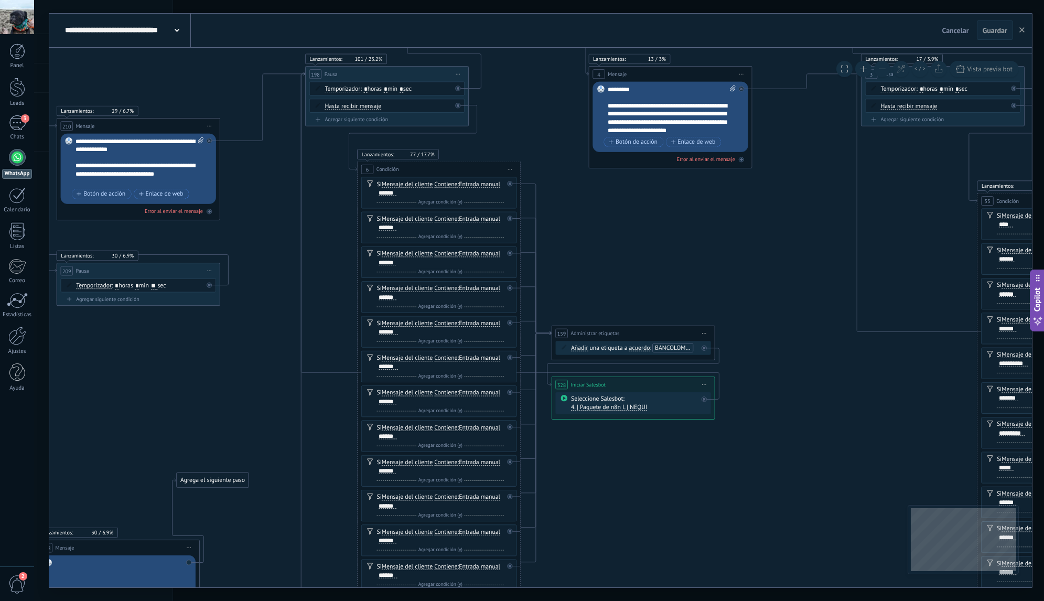
drag, startPoint x: 538, startPoint y: 208, endPoint x: 577, endPoint y: 256, distance: 61.8
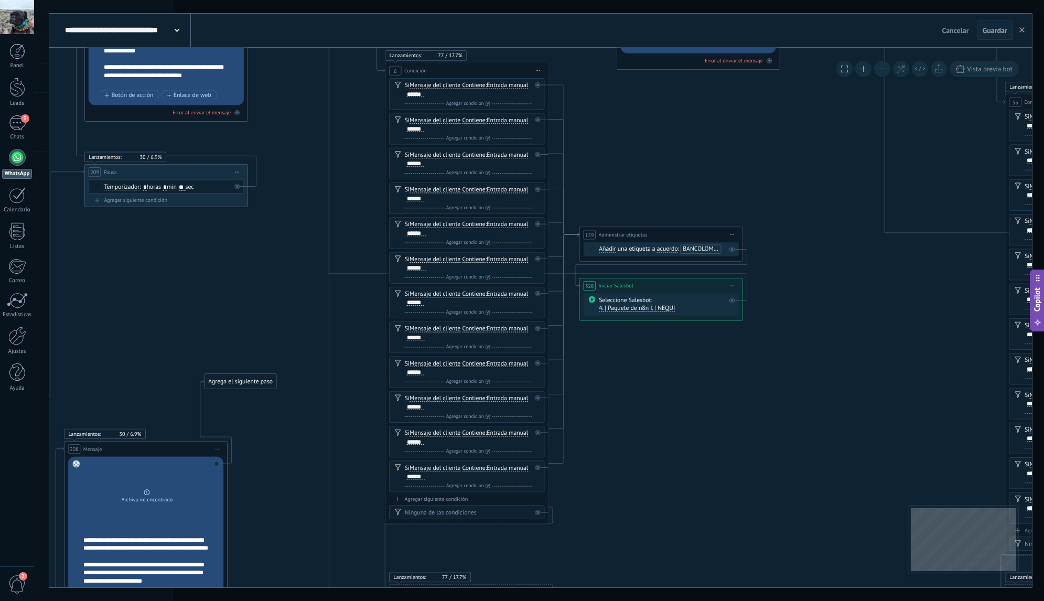
drag, startPoint x: 316, startPoint y: 279, endPoint x: 344, endPoint y: 179, distance: 103.5
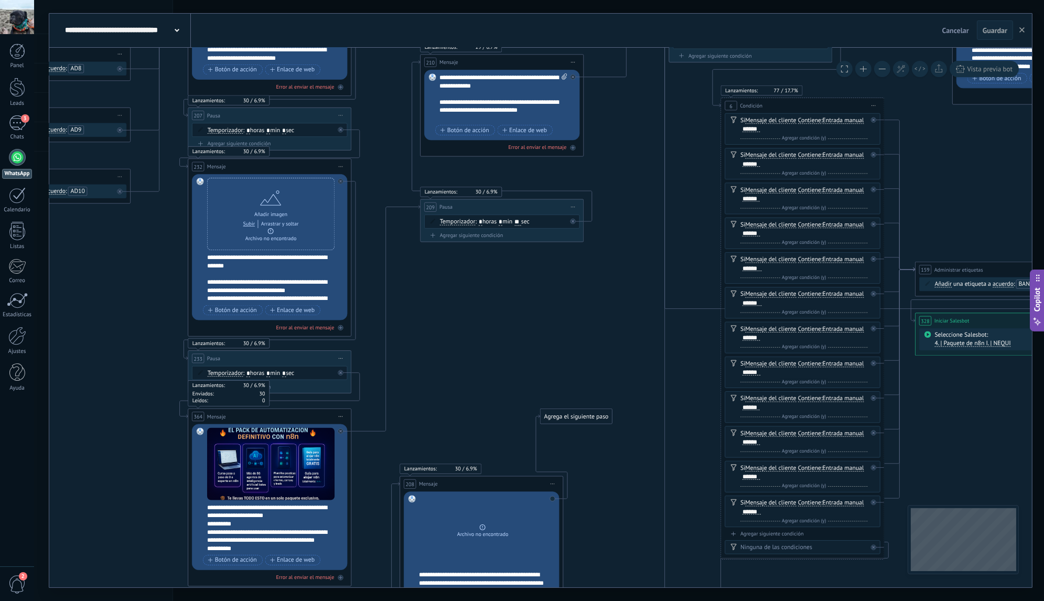
drag, startPoint x: 294, startPoint y: 213, endPoint x: 632, endPoint y: 227, distance: 338.4
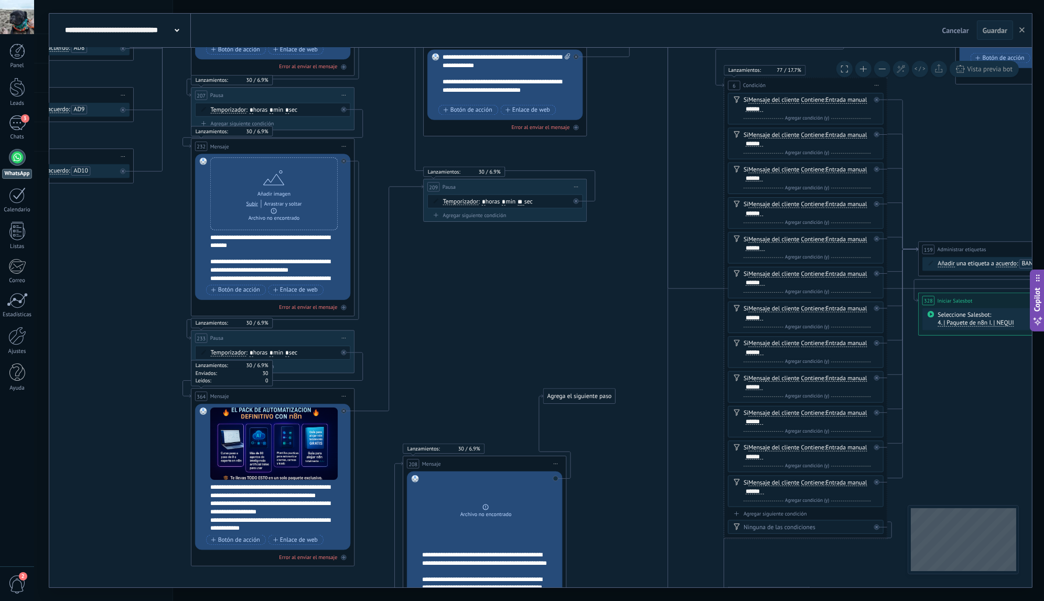
scroll to position [126, 0]
click at [306, 518] on div "**********" at bounding box center [278, 507] width 136 height 49
drag, startPoint x: 305, startPoint y: 522, endPoint x: 311, endPoint y: 525, distance: 6.8
click at [306, 522] on div "**********" at bounding box center [278, 507] width 136 height 49
click at [995, 31] on span "Guardar" at bounding box center [994, 30] width 25 height 7
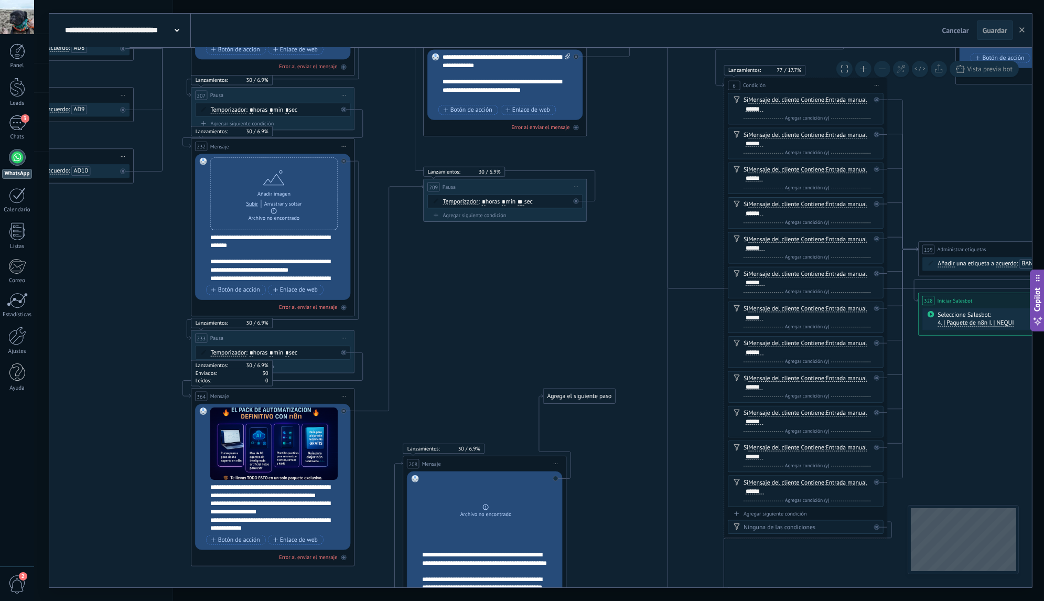
click at [995, 31] on div "Cancelar Guardar" at bounding box center [978, 30] width 81 height 20
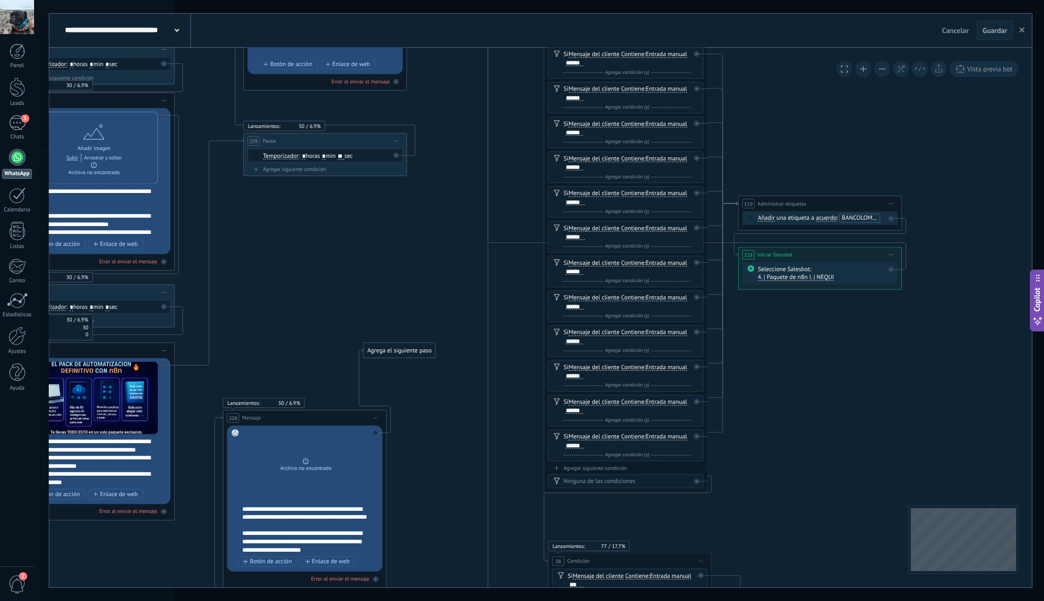
drag, startPoint x: 437, startPoint y: 259, endPoint x: 259, endPoint y: 312, distance: 185.0
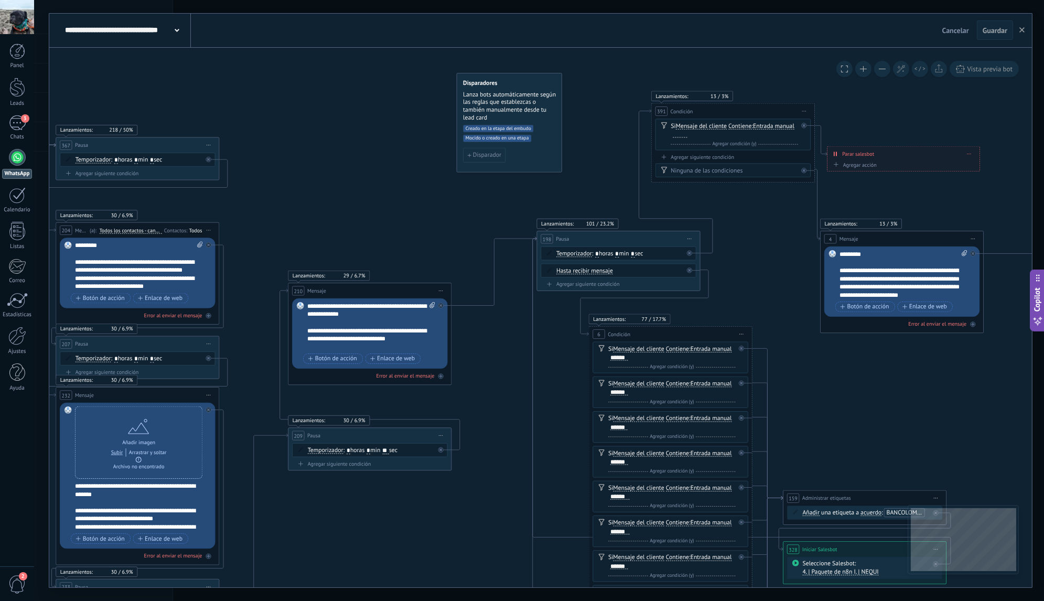
drag, startPoint x: 435, startPoint y: 170, endPoint x: 503, endPoint y: 389, distance: 230.1
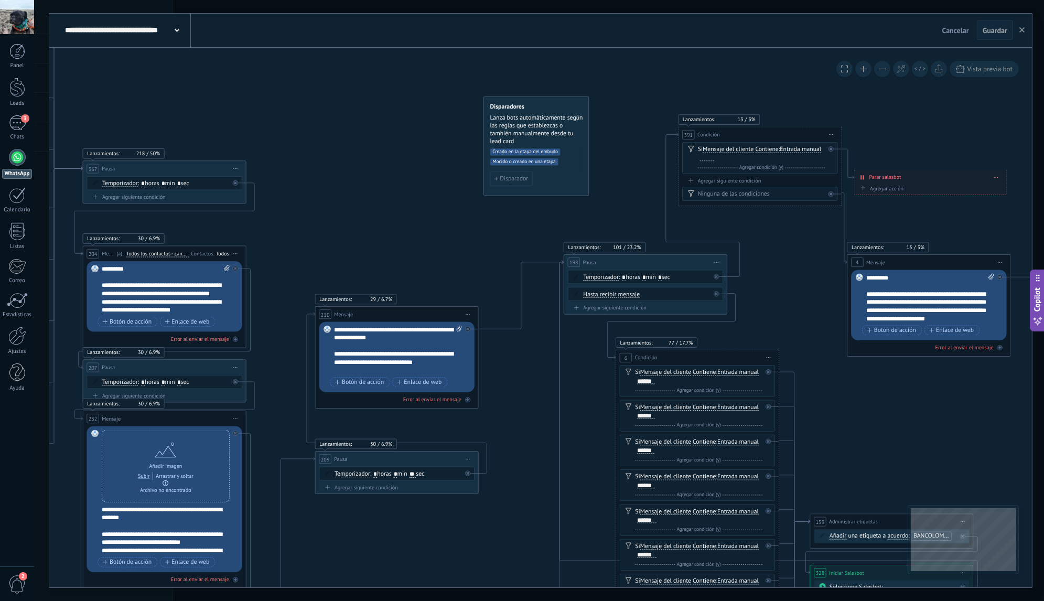
scroll to position [126, 0]
click at [1020, 31] on icon "button" at bounding box center [1021, 29] width 5 height 5
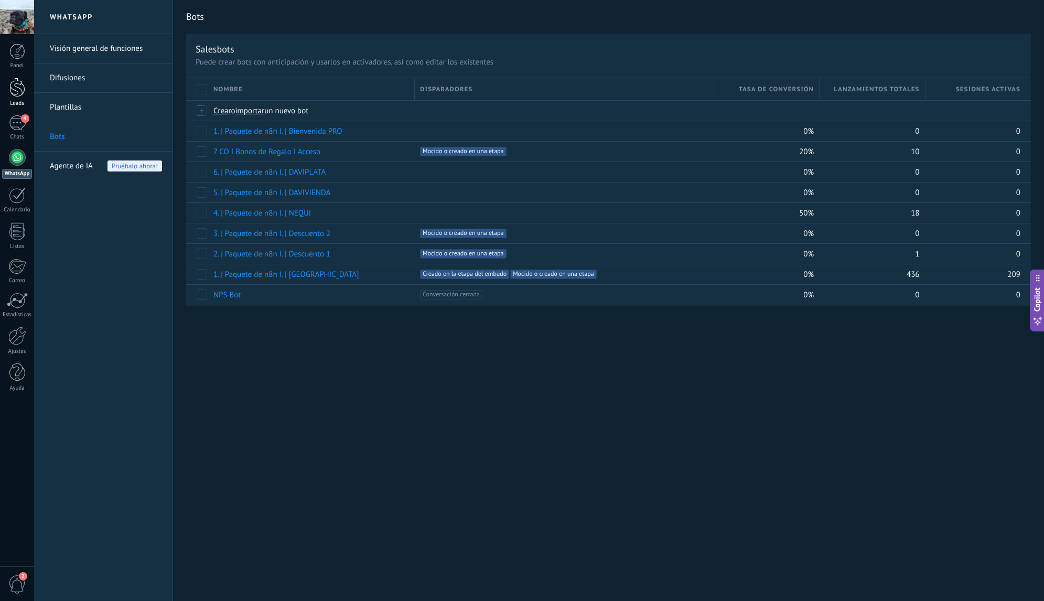
click at [16, 90] on div at bounding box center [17, 87] width 16 height 19
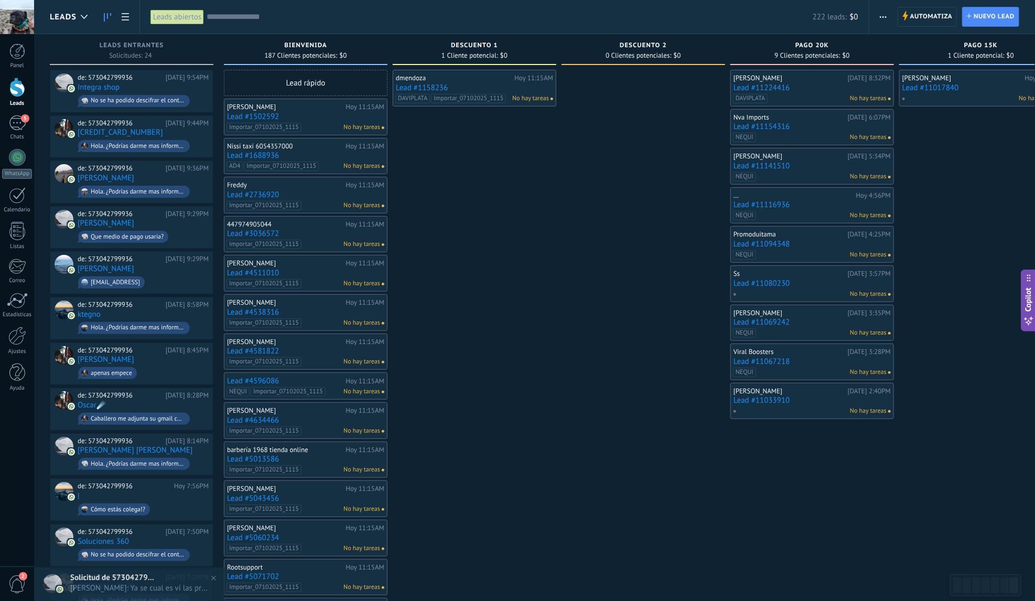
click at [352, 20] on input "text" at bounding box center [510, 17] width 606 height 11
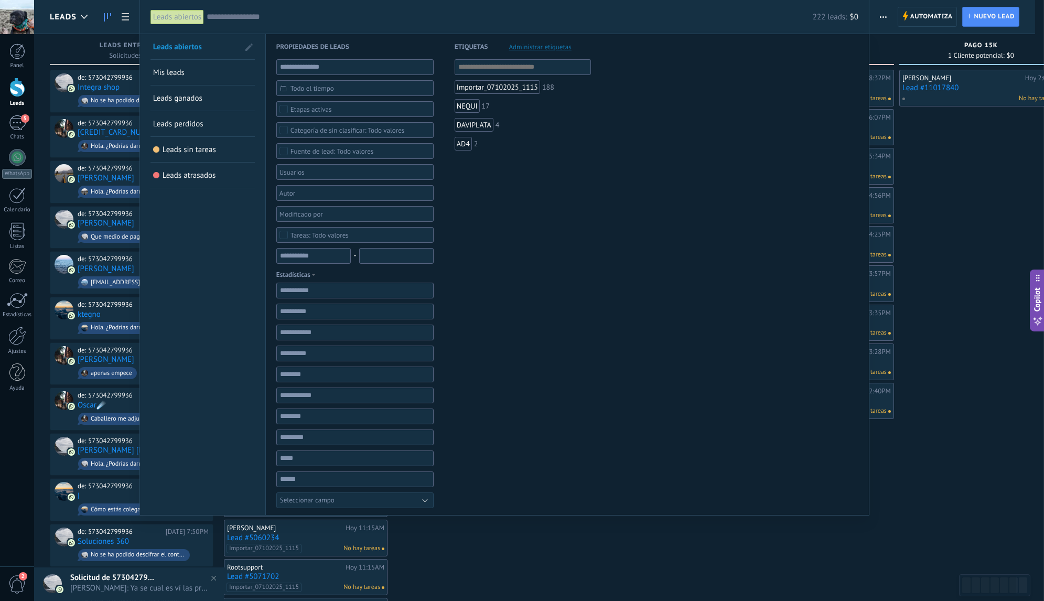
paste input "**********"
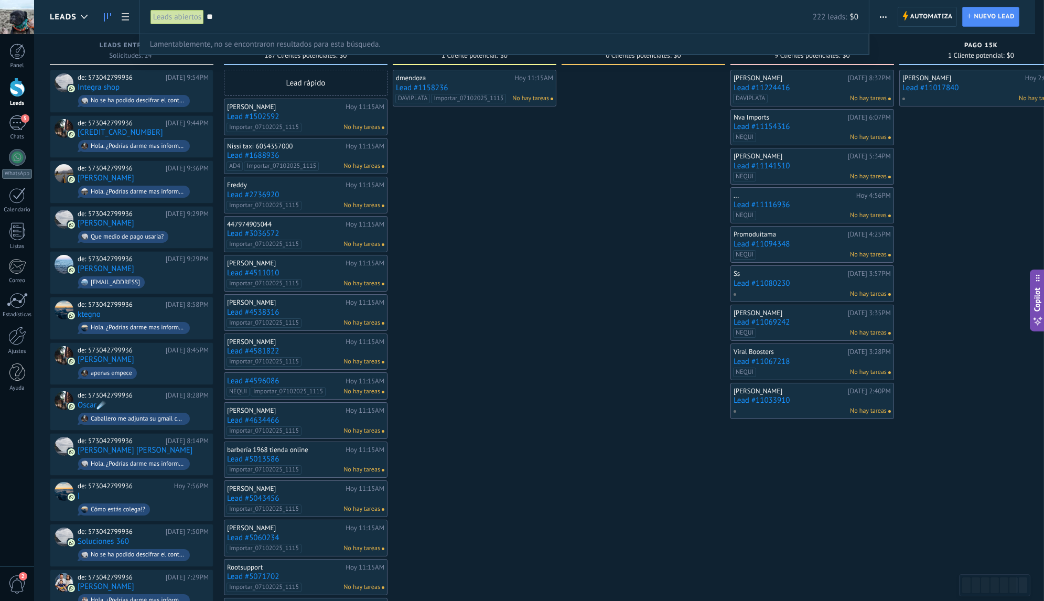
type input "*"
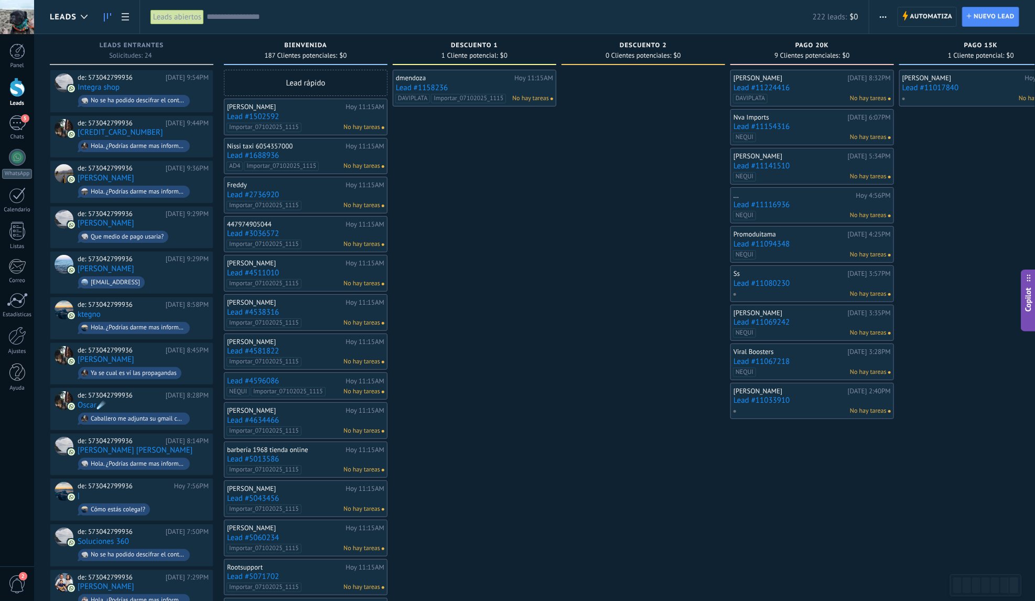
click at [339, 18] on input "text" at bounding box center [510, 17] width 606 height 11
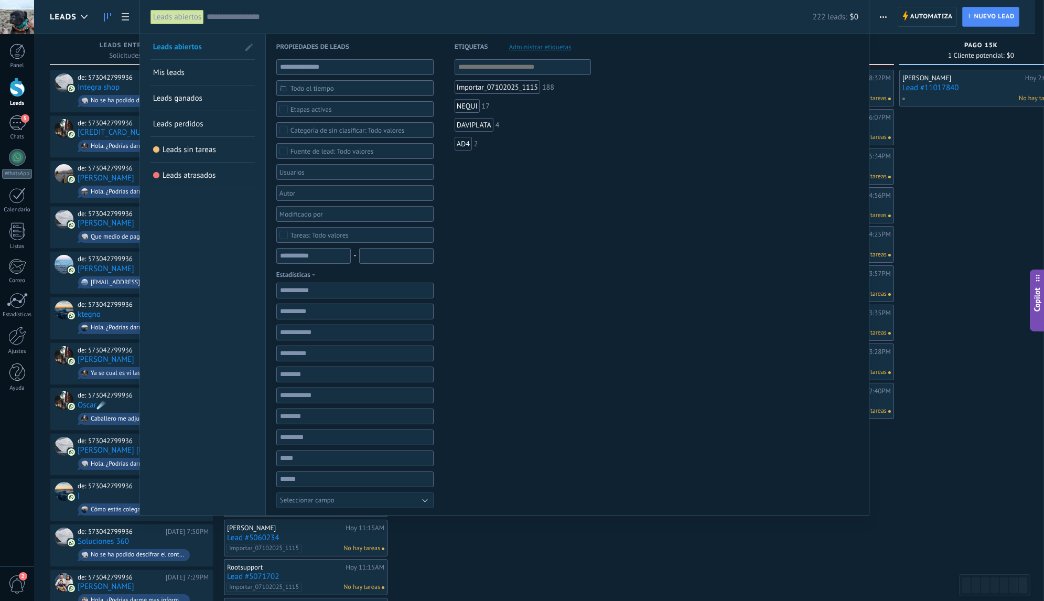
paste input "**********"
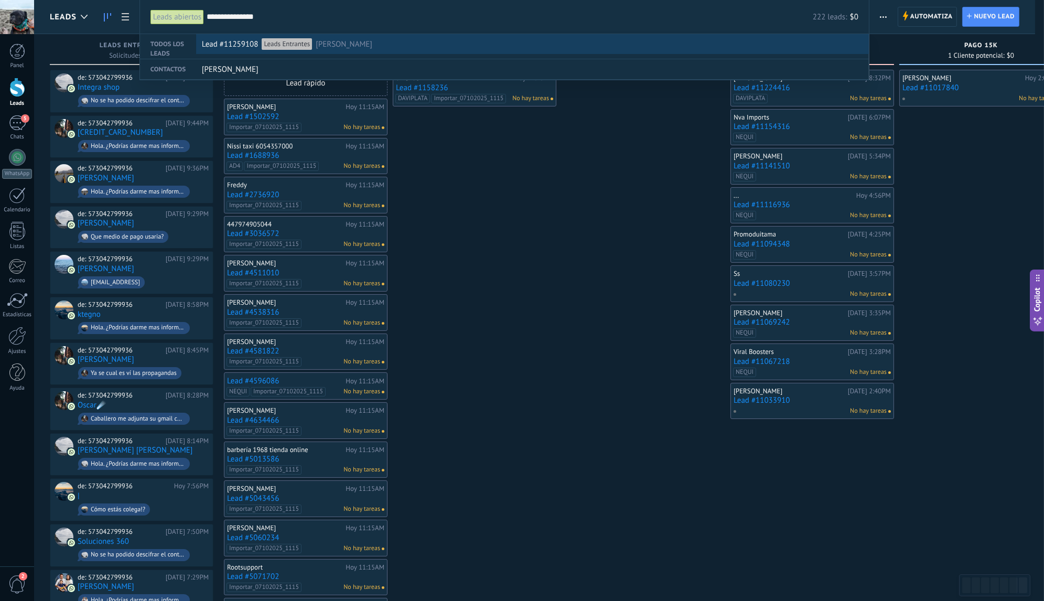
type input "**********"
click at [407, 49] on div "Lead #11259108 Leads Entrantes [PERSON_NAME]" at bounding box center [530, 45] width 656 height 20
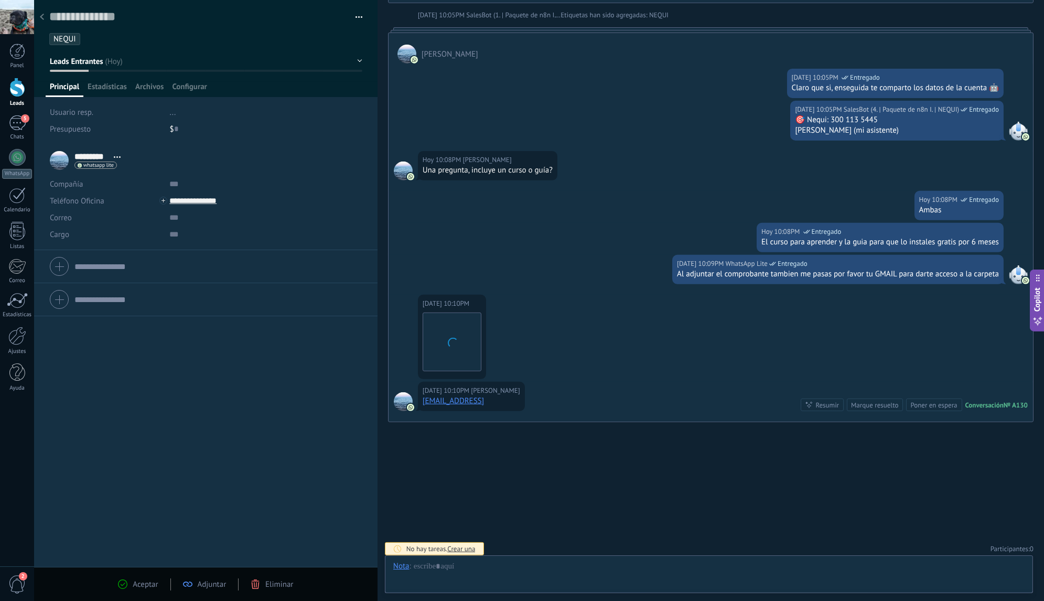
scroll to position [16, 0]
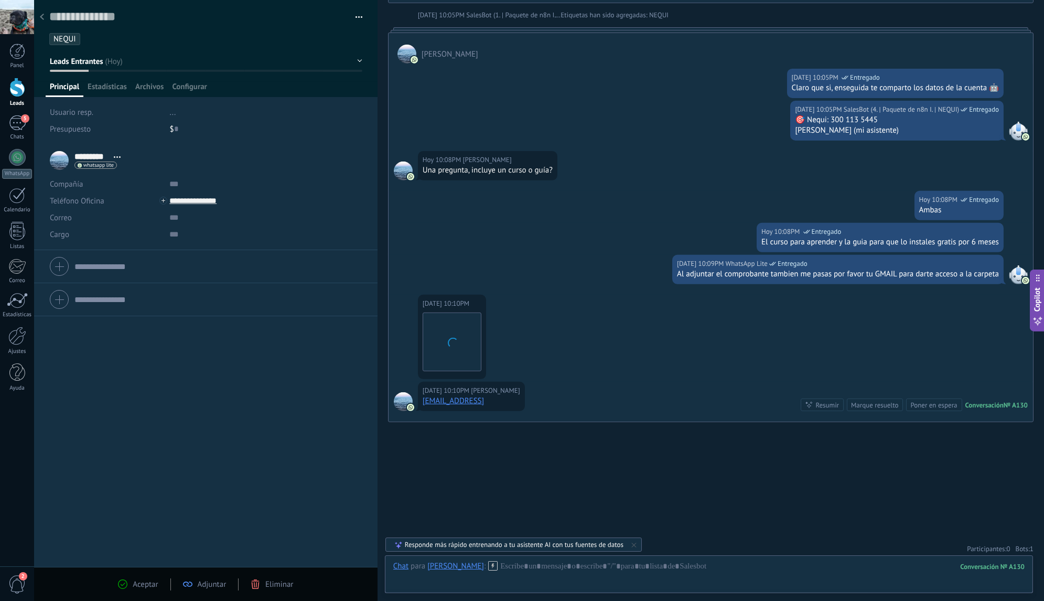
click at [44, 22] on div at bounding box center [42, 17] width 15 height 20
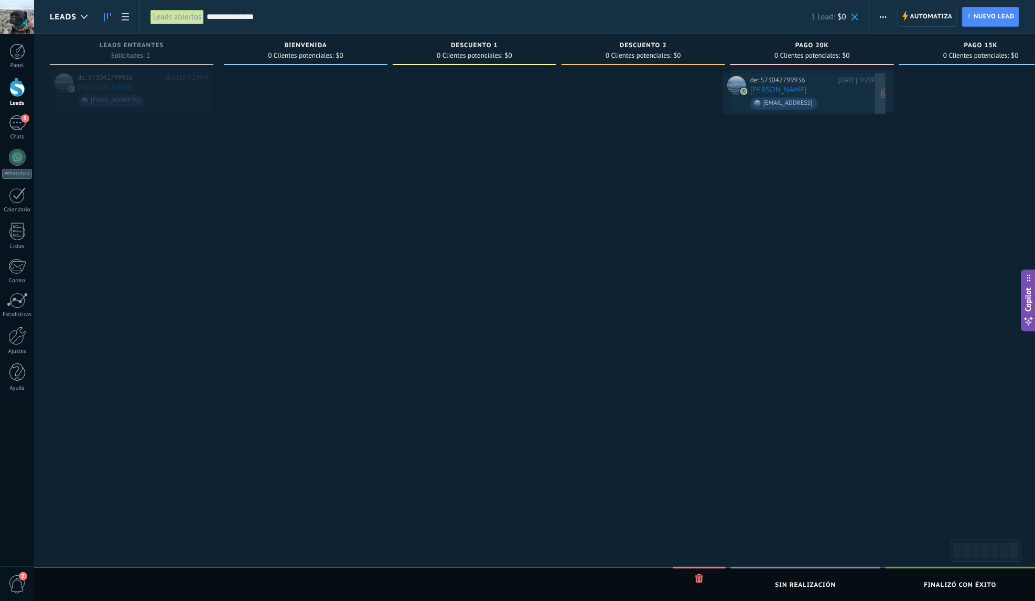
drag, startPoint x: 135, startPoint y: 84, endPoint x: 807, endPoint y: 87, distance: 672.5
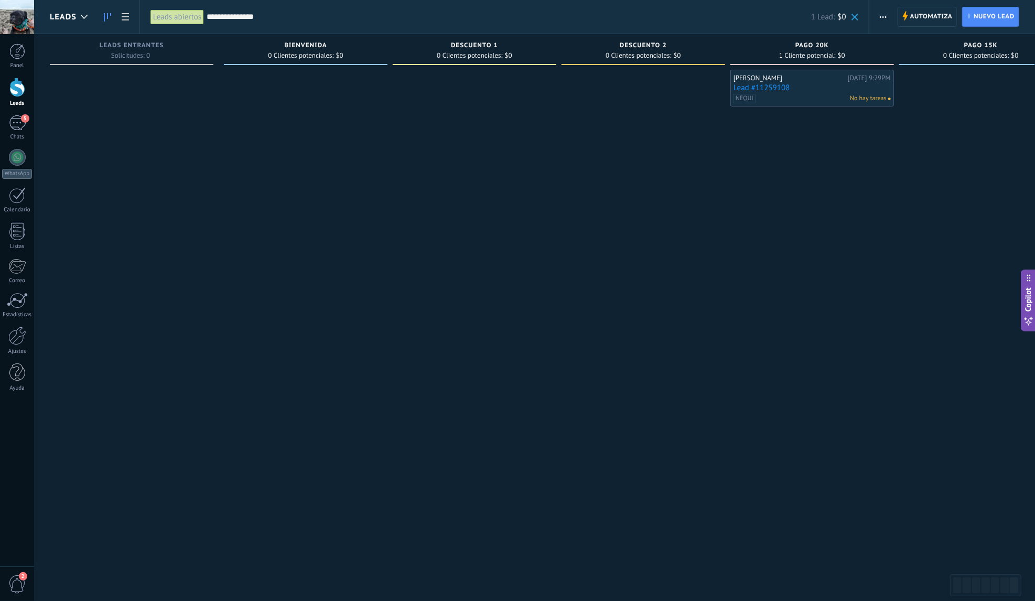
click at [831, 86] on link "Lead #11259108" at bounding box center [811, 87] width 157 height 9
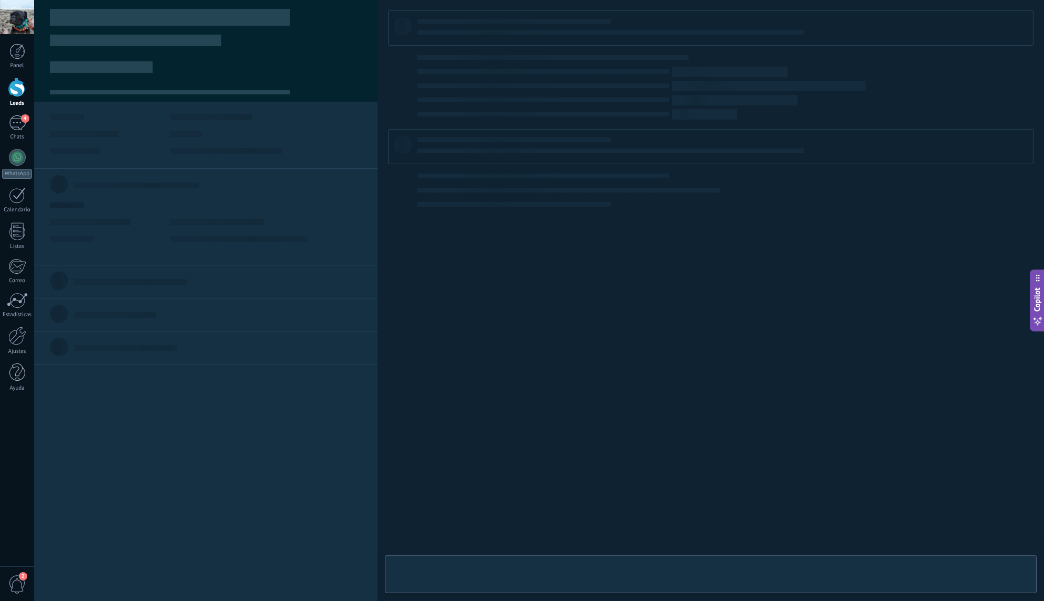
type textarea "**********"
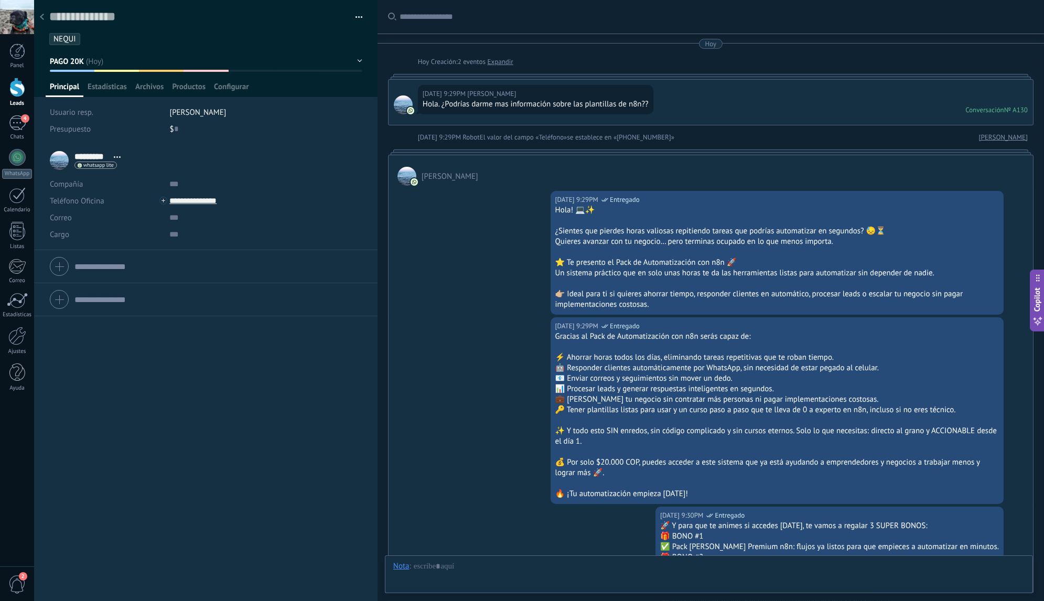
scroll to position [1307, 0]
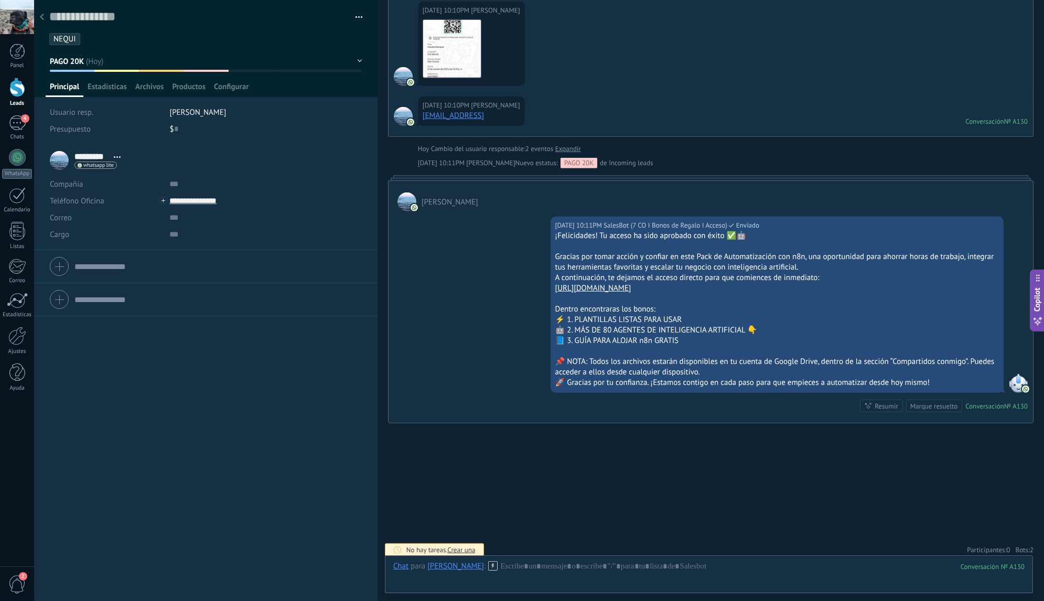
click at [1029, 548] on span "2" at bounding box center [1031, 549] width 4 height 9
click at [1021, 526] on use at bounding box center [1021, 529] width 8 height 8
click at [1017, 525] on use at bounding box center [1021, 529] width 8 height 8
